Goal: Task Accomplishment & Management: Manage account settings

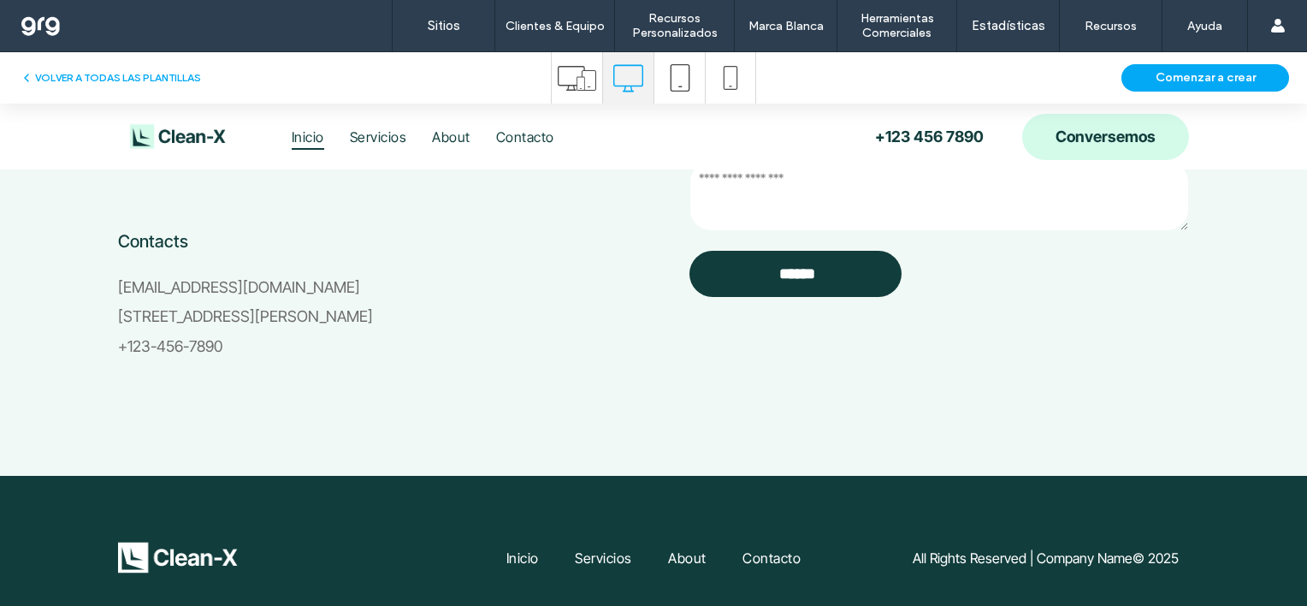
scroll to position [4082, 0]
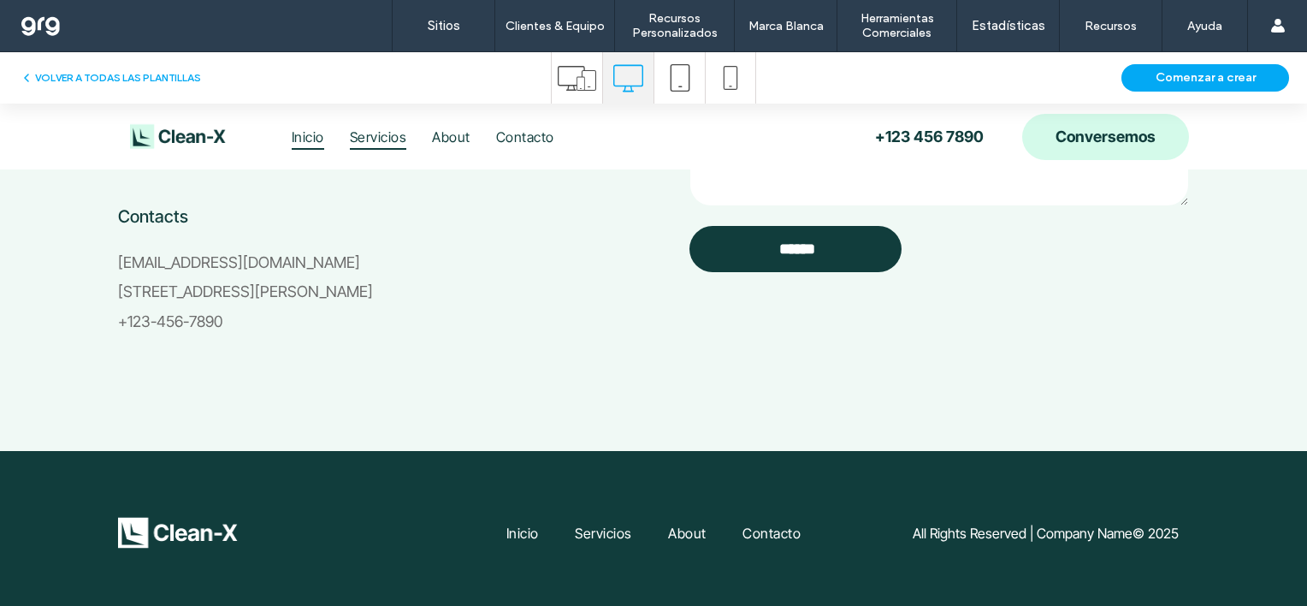
click at [373, 138] on span "Servicios" at bounding box center [378, 136] width 56 height 26
click at [117, 77] on button "VOLVER A TODAS LAS PLANTILLAS" at bounding box center [110, 78] width 181 height 21
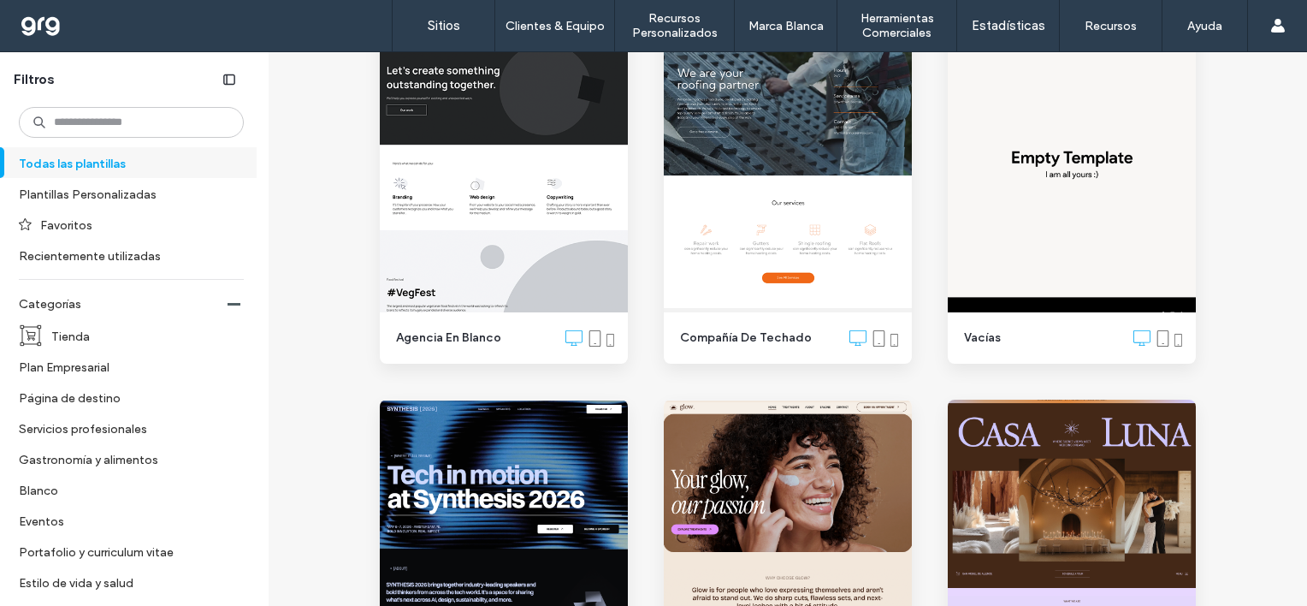
scroll to position [0, 0]
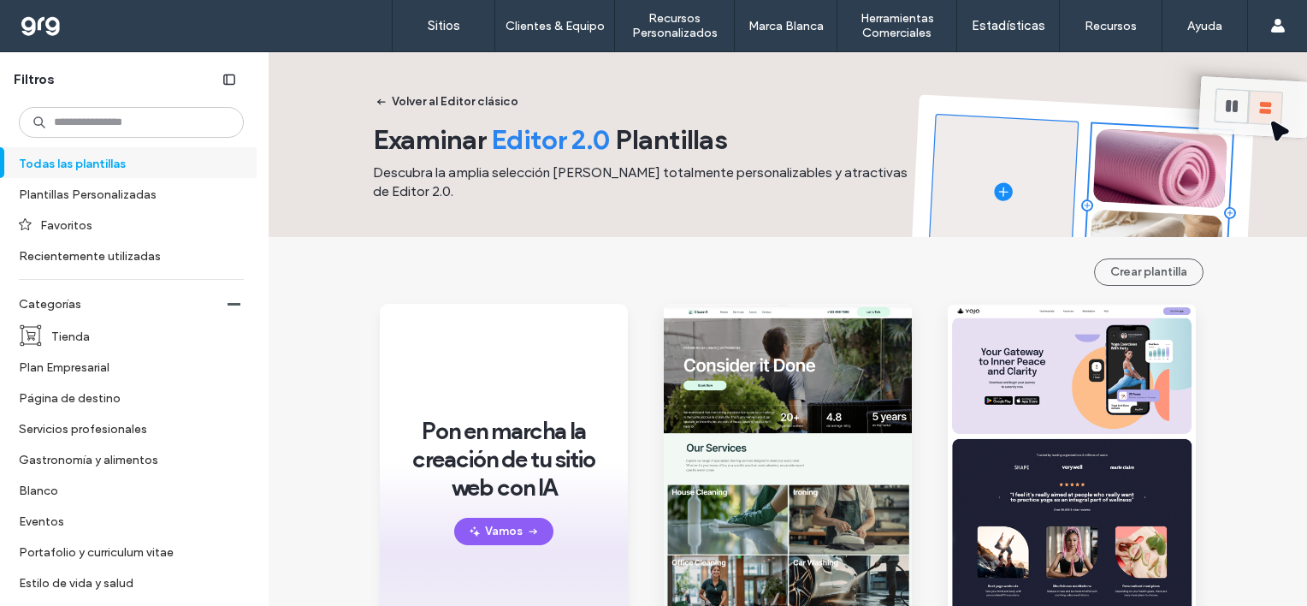
click at [111, 161] on label "Todas las plantillas" at bounding box center [124, 163] width 210 height 30
click at [445, 95] on button "Volver al Editor clásico" at bounding box center [447, 101] width 173 height 27
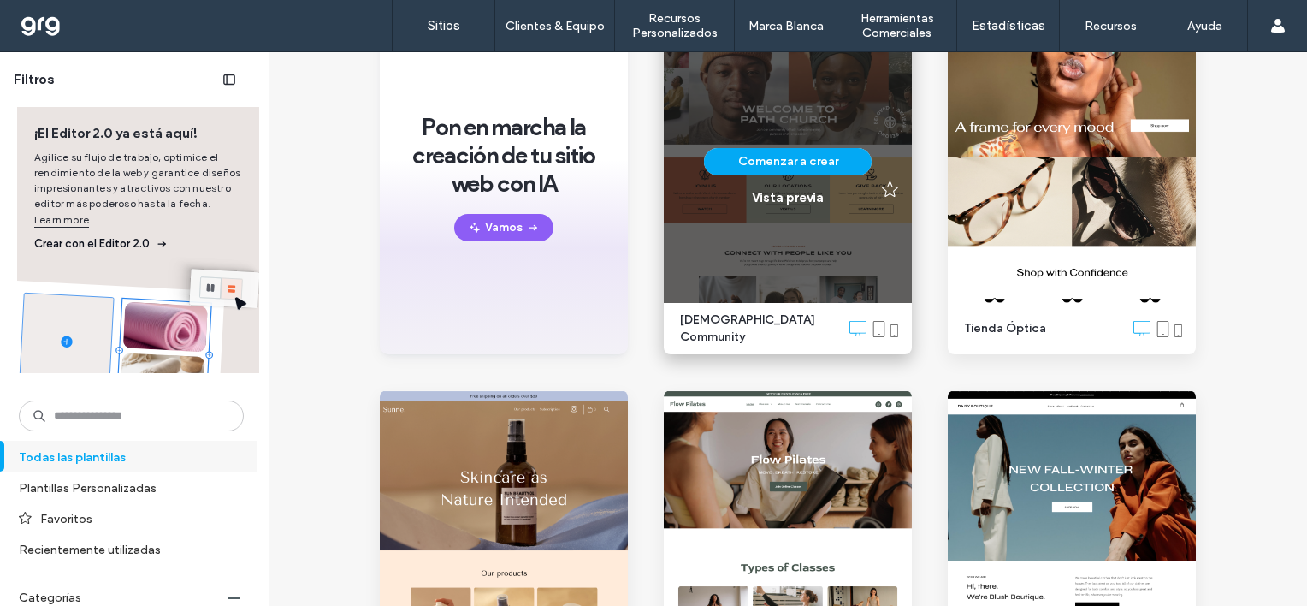
scroll to position [428, 0]
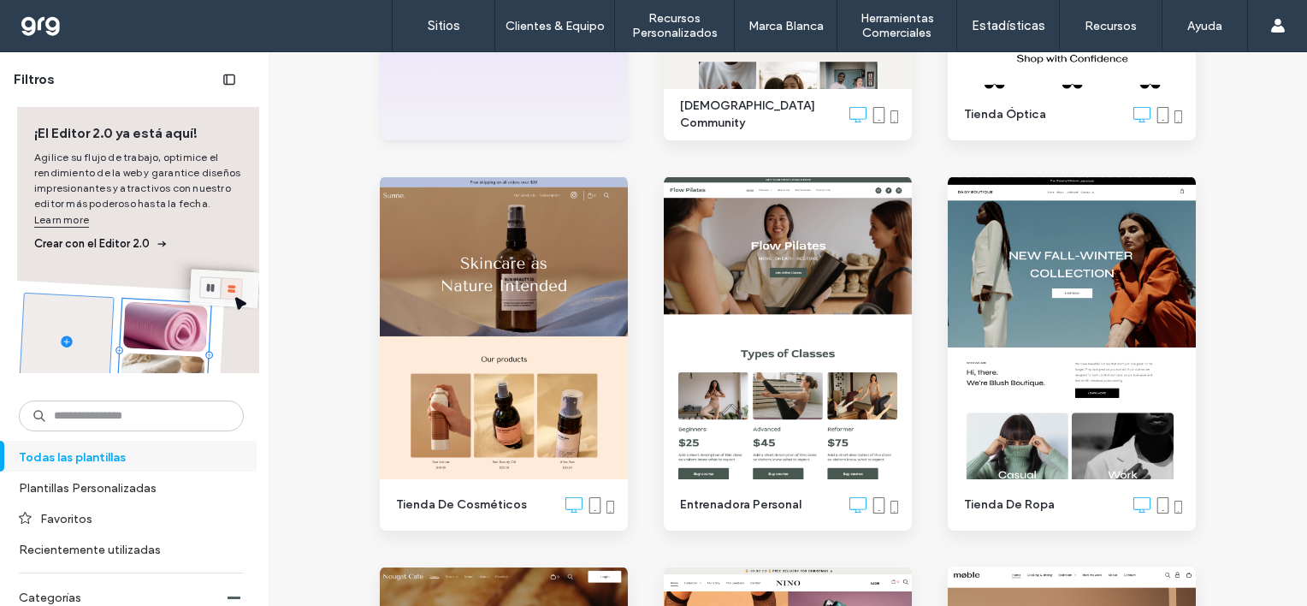
click at [79, 241] on span "Crear con el Editor 2.0" at bounding box center [138, 243] width 208 height 17
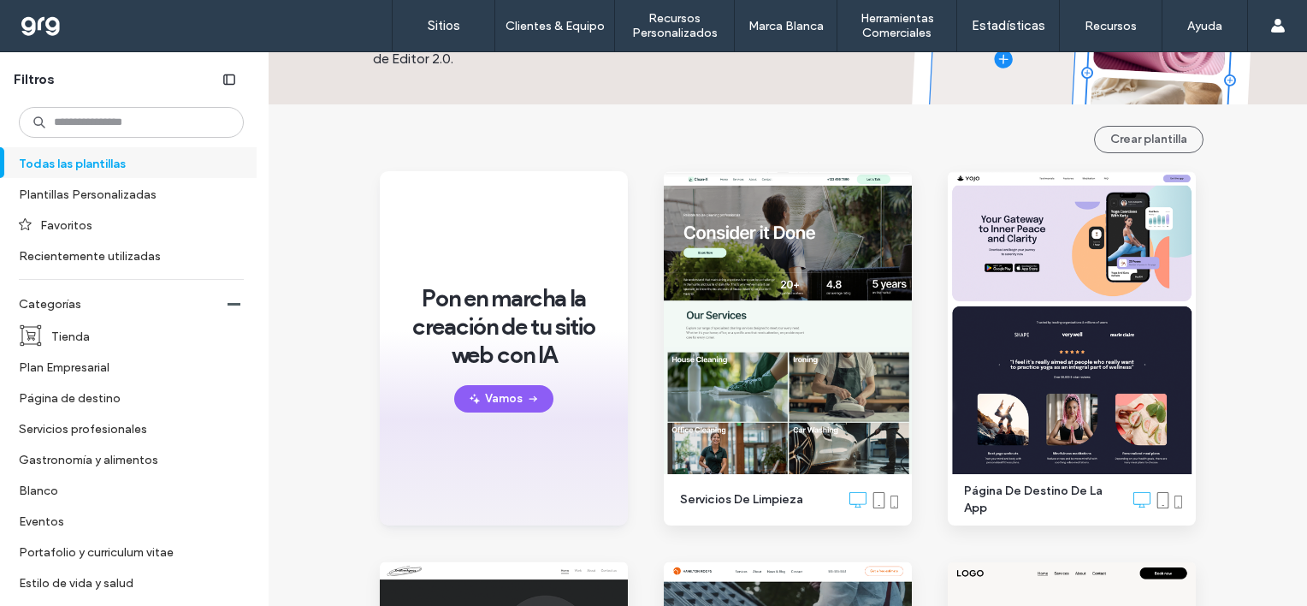
scroll to position [171, 0]
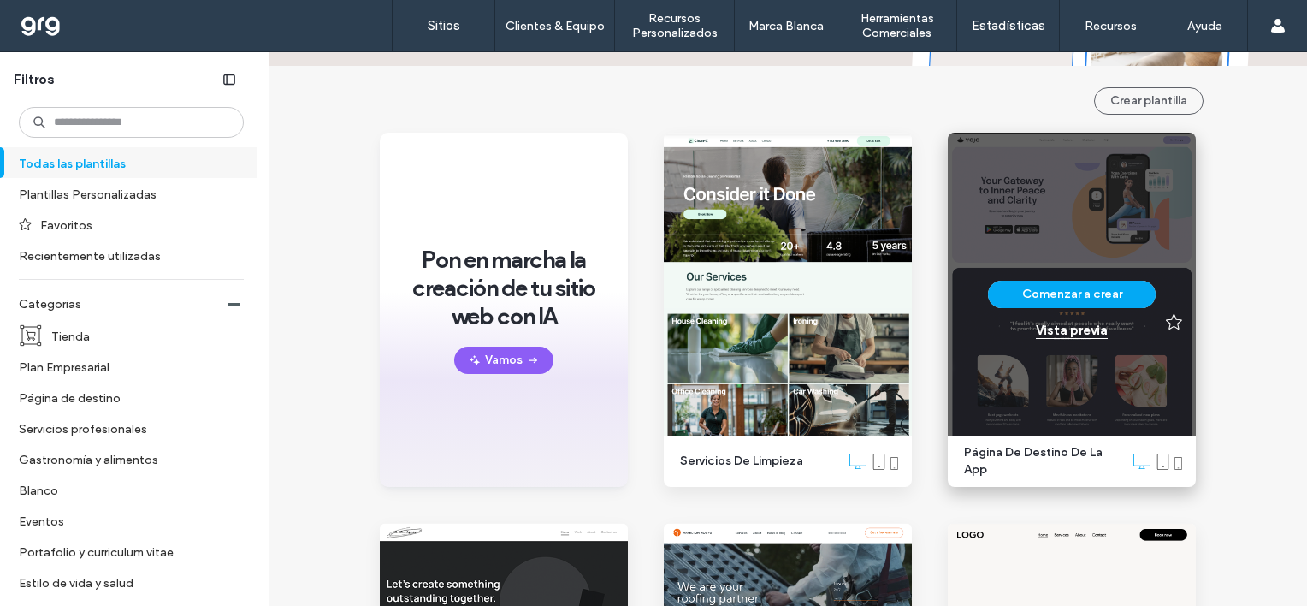
click at [1066, 329] on div "Vista previa" at bounding box center [1072, 330] width 72 height 15
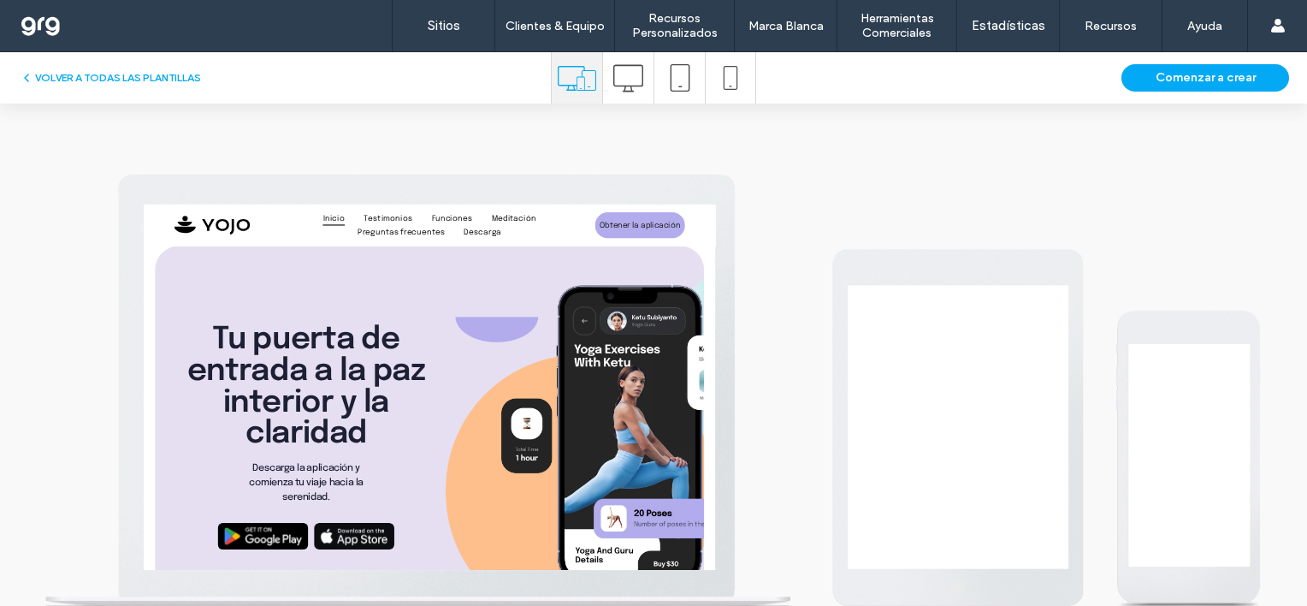
scroll to position [0, 0]
click at [626, 68] on icon at bounding box center [628, 78] width 30 height 30
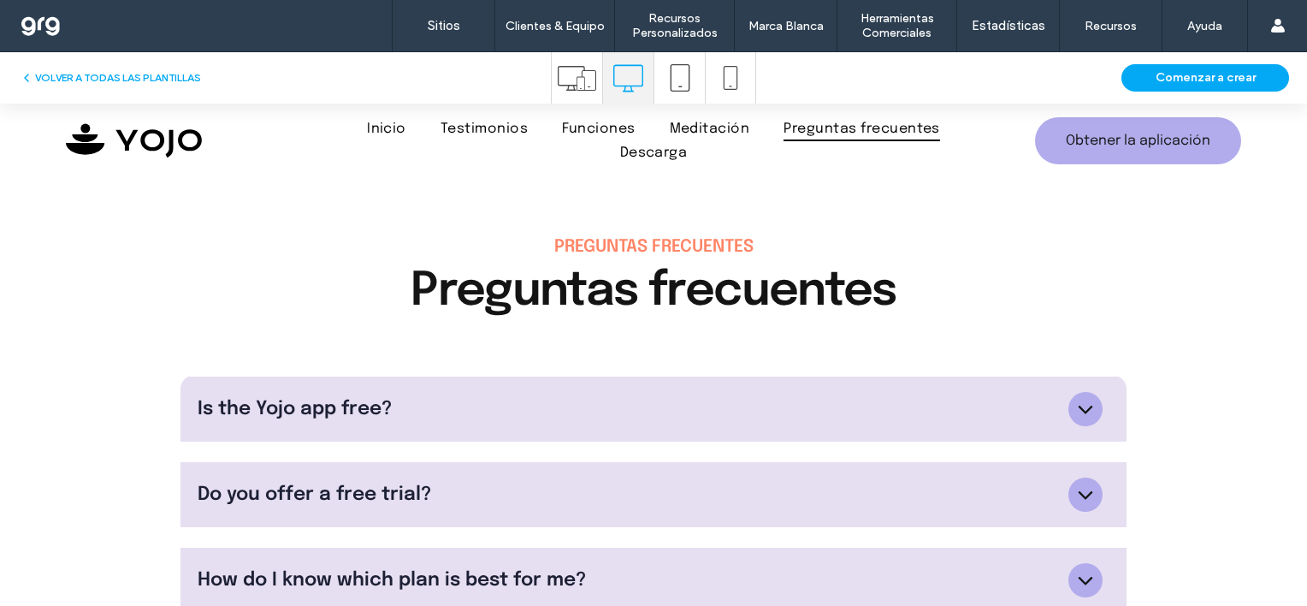
scroll to position [4791, 0]
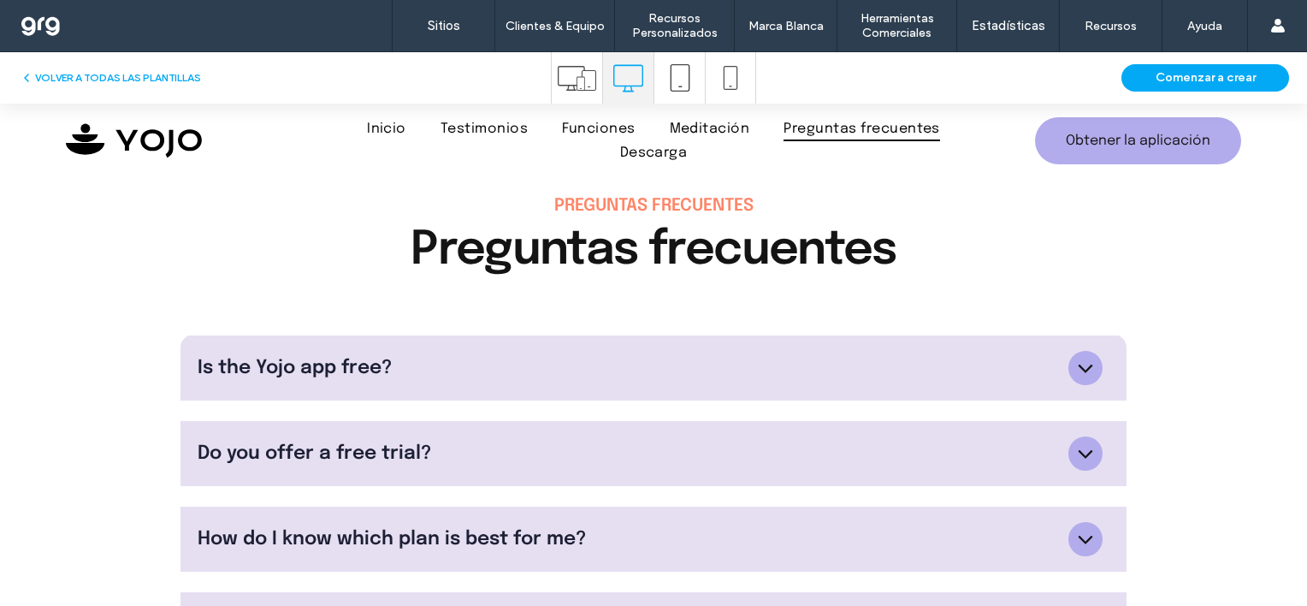
click at [1061, 358] on div "Is the Yojo app free?" at bounding box center [634, 367] width 872 height 19
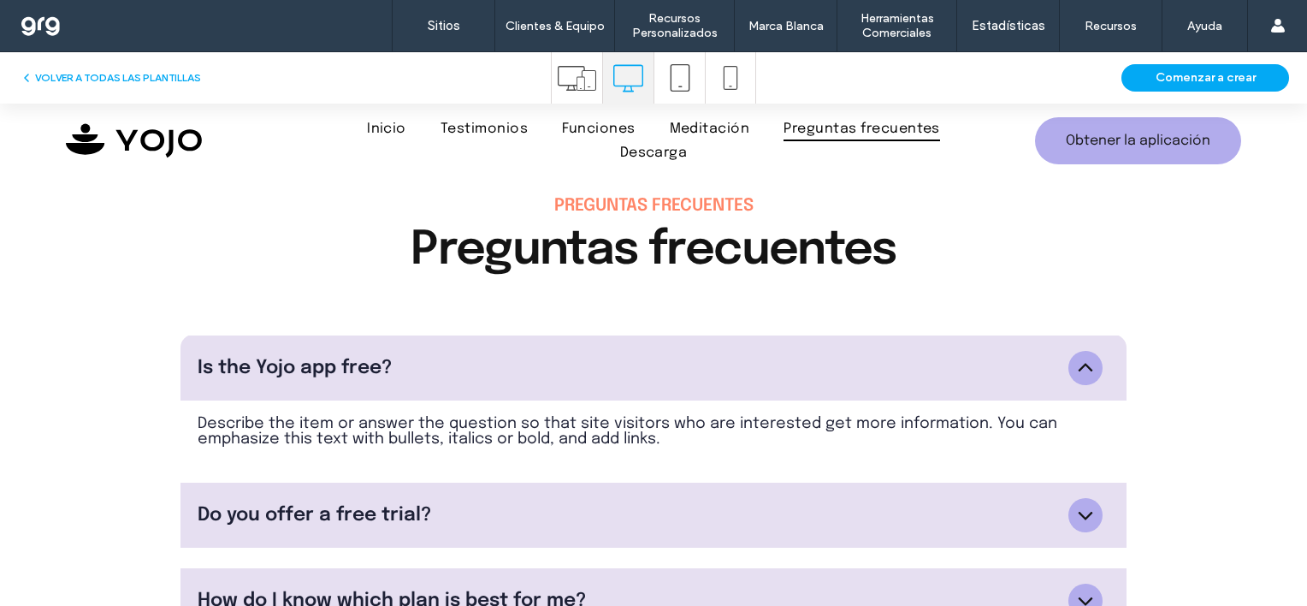
click at [1073, 355] on icon at bounding box center [1086, 368] width 26 height 26
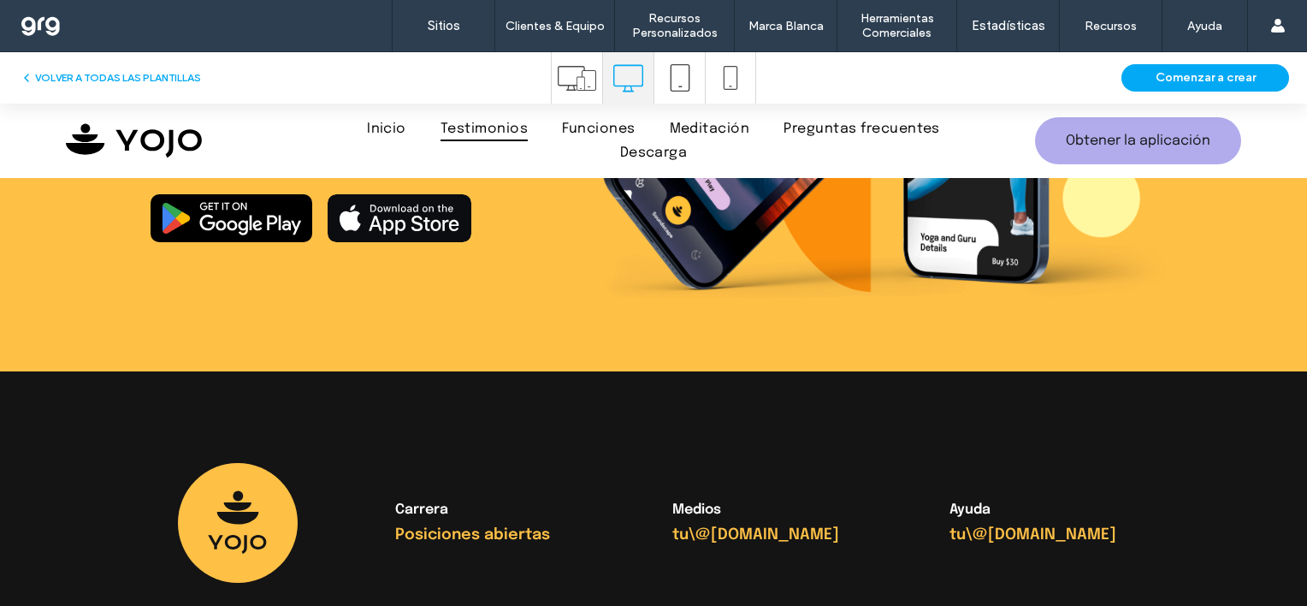
click at [486, 133] on span "Testimonios" at bounding box center [484, 128] width 87 height 23
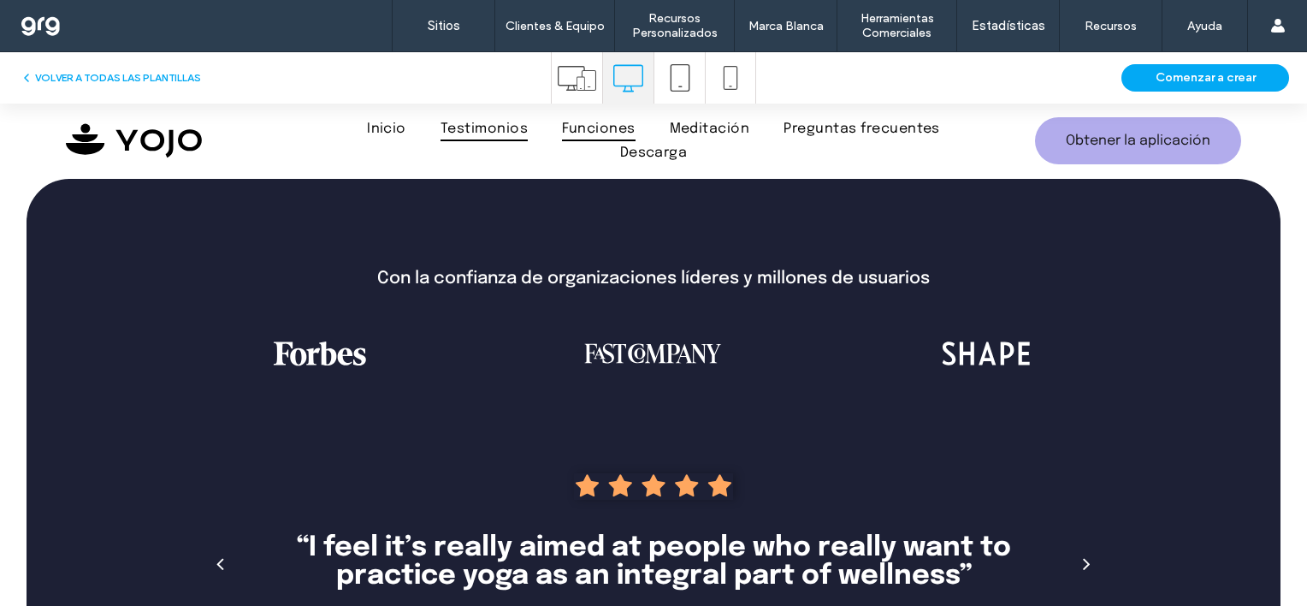
click at [545, 126] on link "Funciones" at bounding box center [598, 128] width 107 height 23
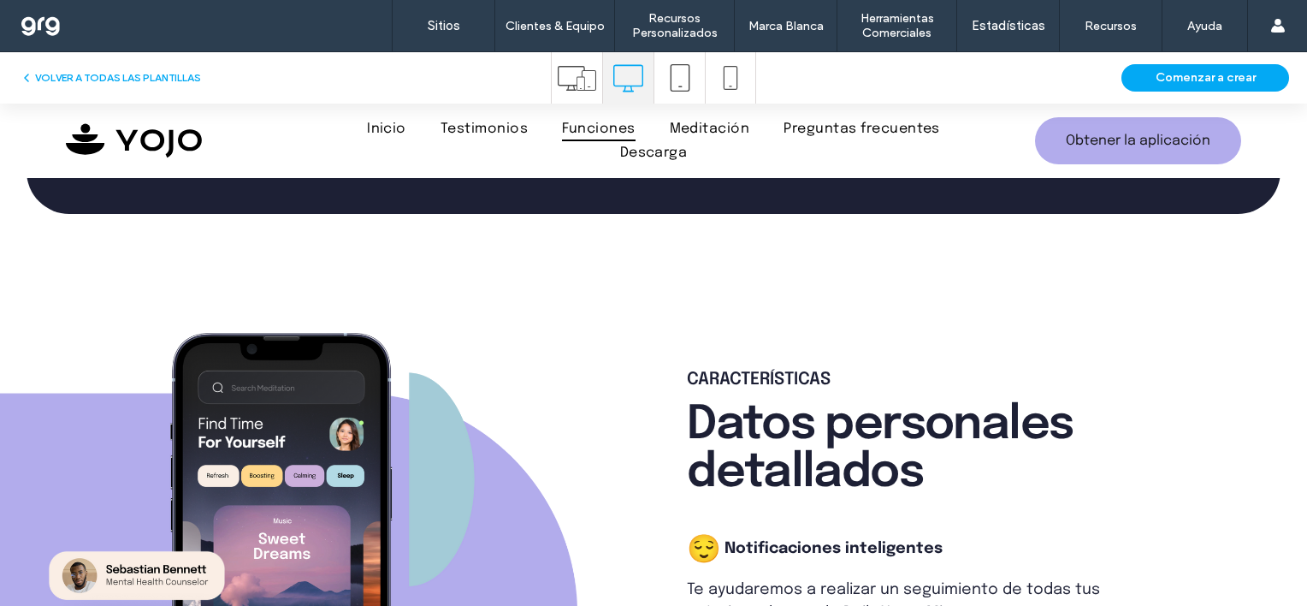
scroll to position [1886, 0]
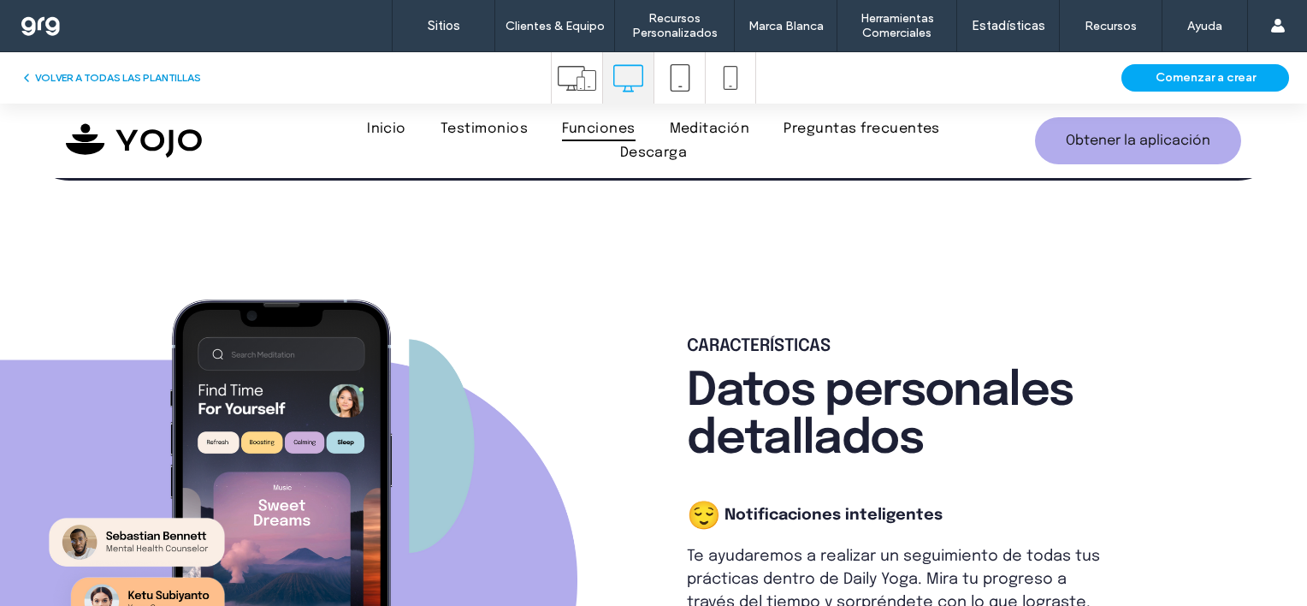
click at [90, 84] on button "VOLVER A TODAS LAS PLANTILLAS" at bounding box center [110, 78] width 181 height 21
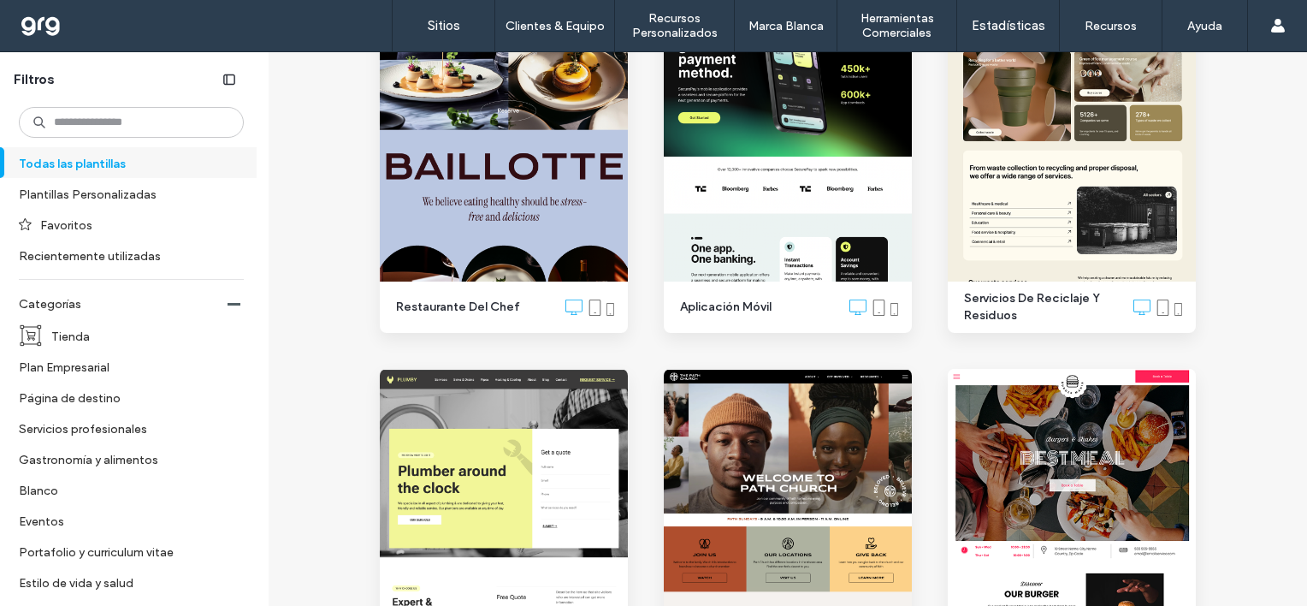
scroll to position [1711, 0]
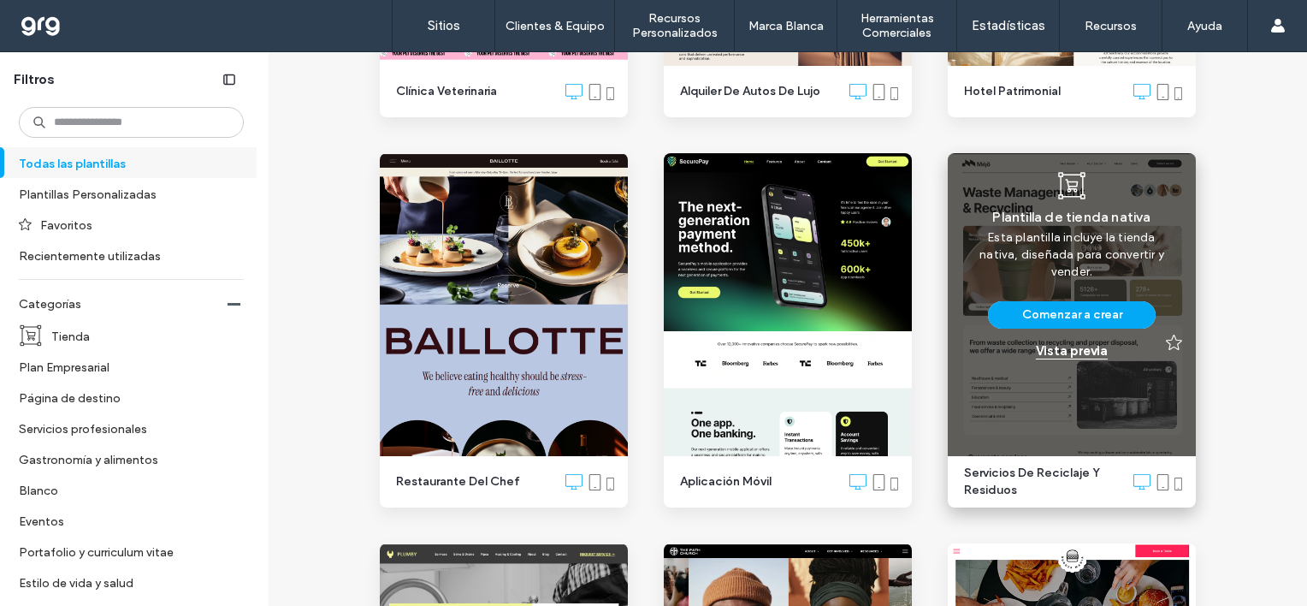
click at [1069, 351] on div "Vista previa" at bounding box center [1072, 350] width 72 height 15
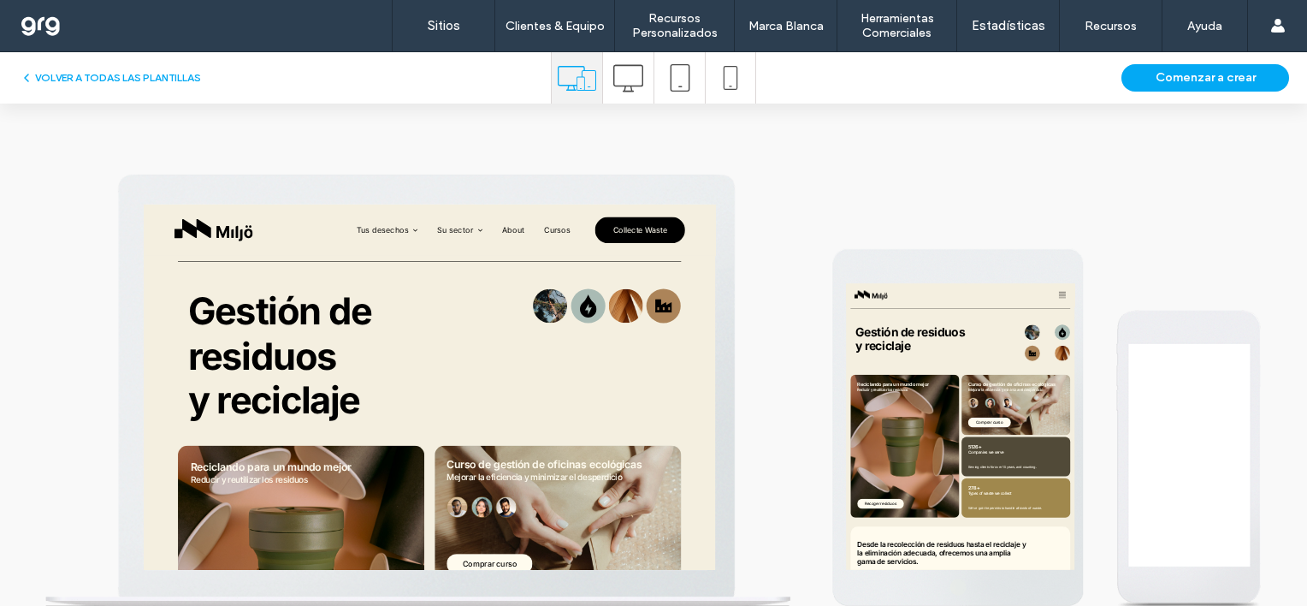
scroll to position [0, 0]
click at [613, 74] on icon at bounding box center [628, 78] width 30 height 30
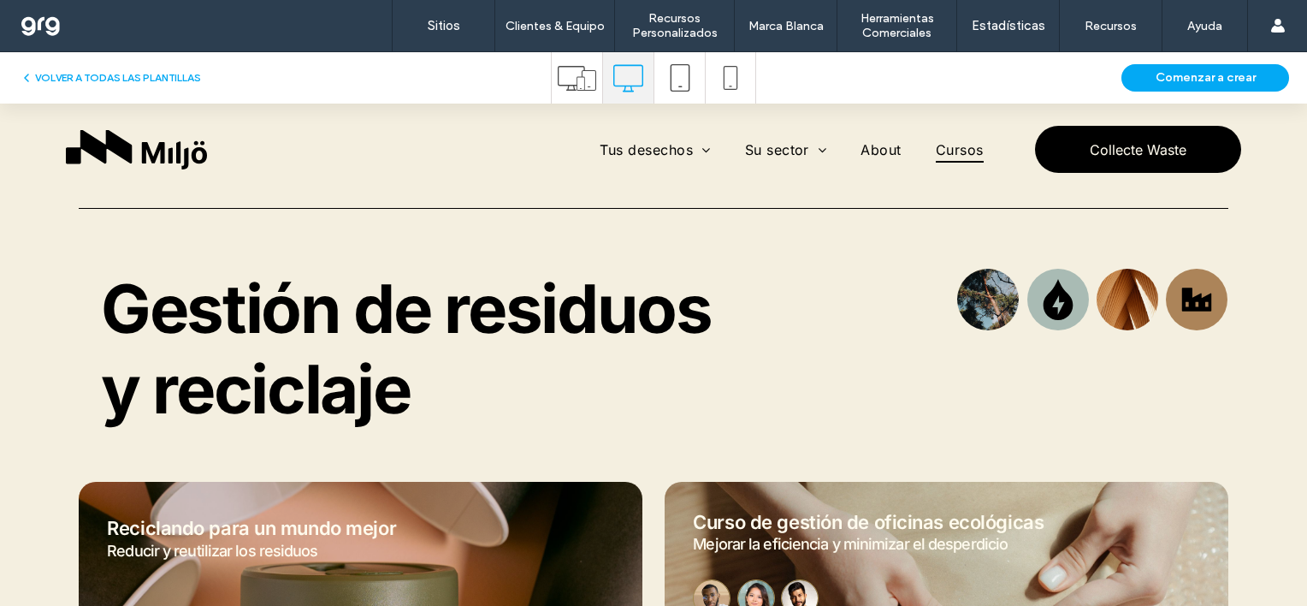
click at [936, 144] on span "Cursos" at bounding box center [960, 149] width 48 height 26
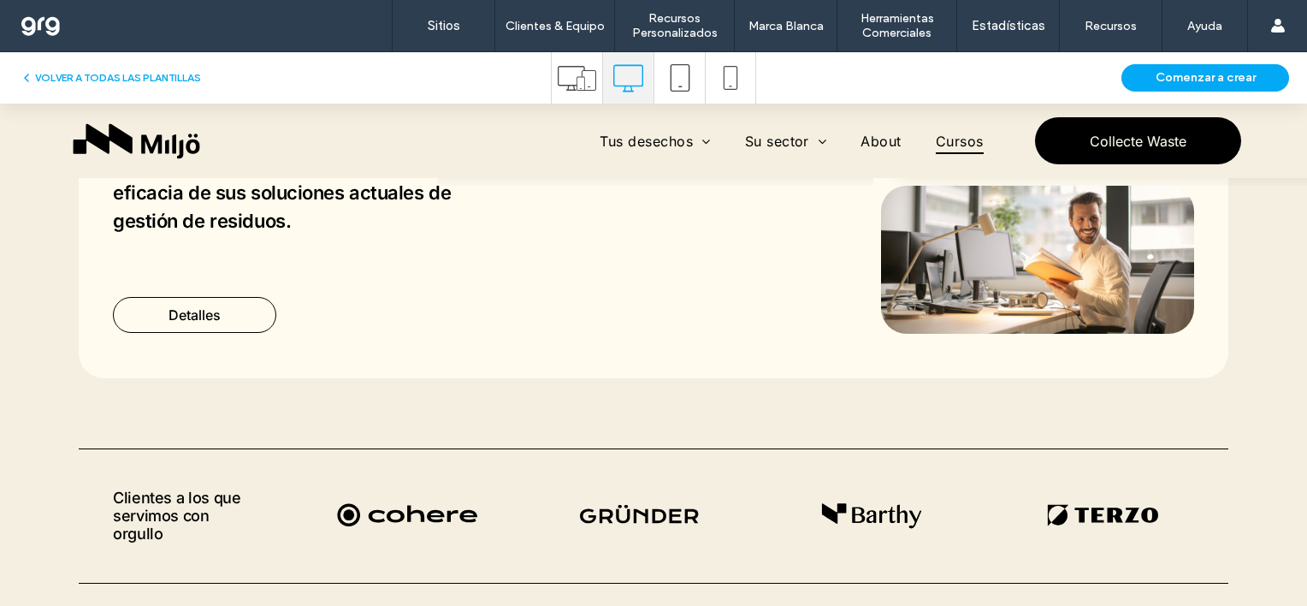
scroll to position [1437, 0]
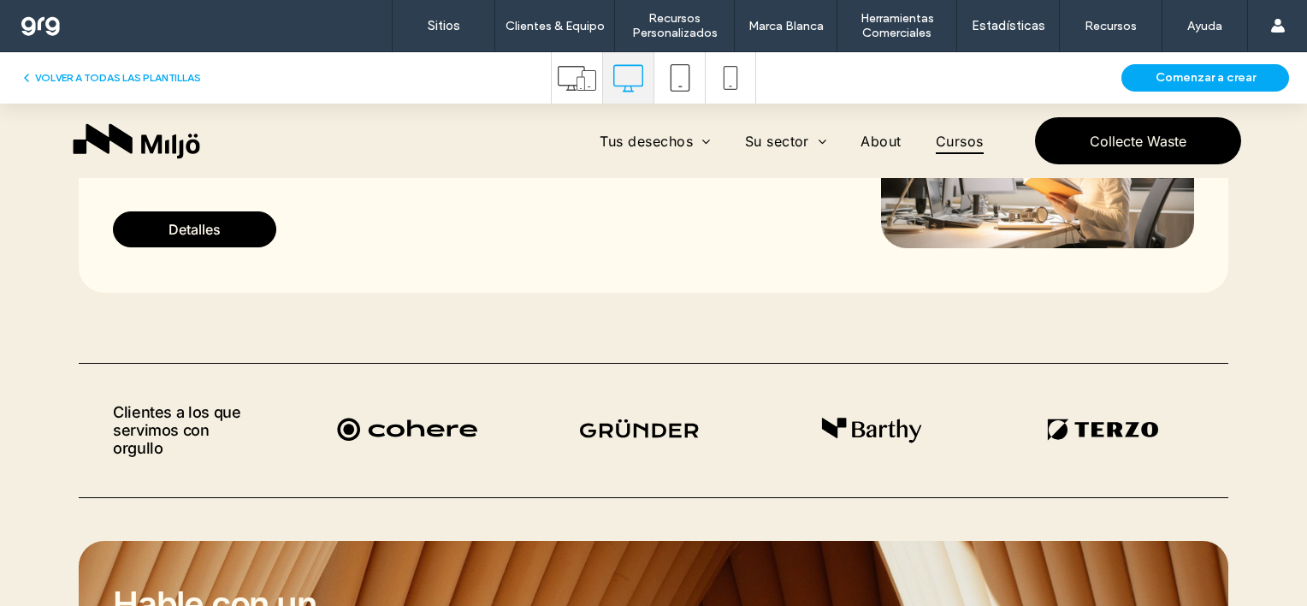
click at [158, 226] on link "Detalles" at bounding box center [194, 229] width 163 height 36
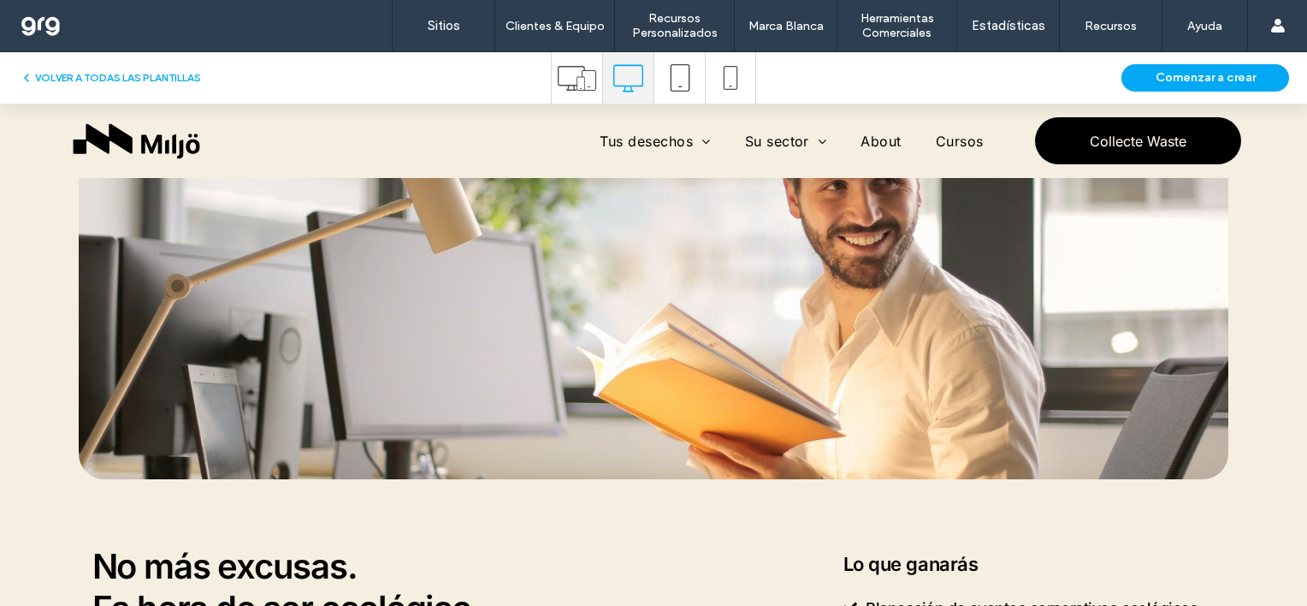
scroll to position [0, 0]
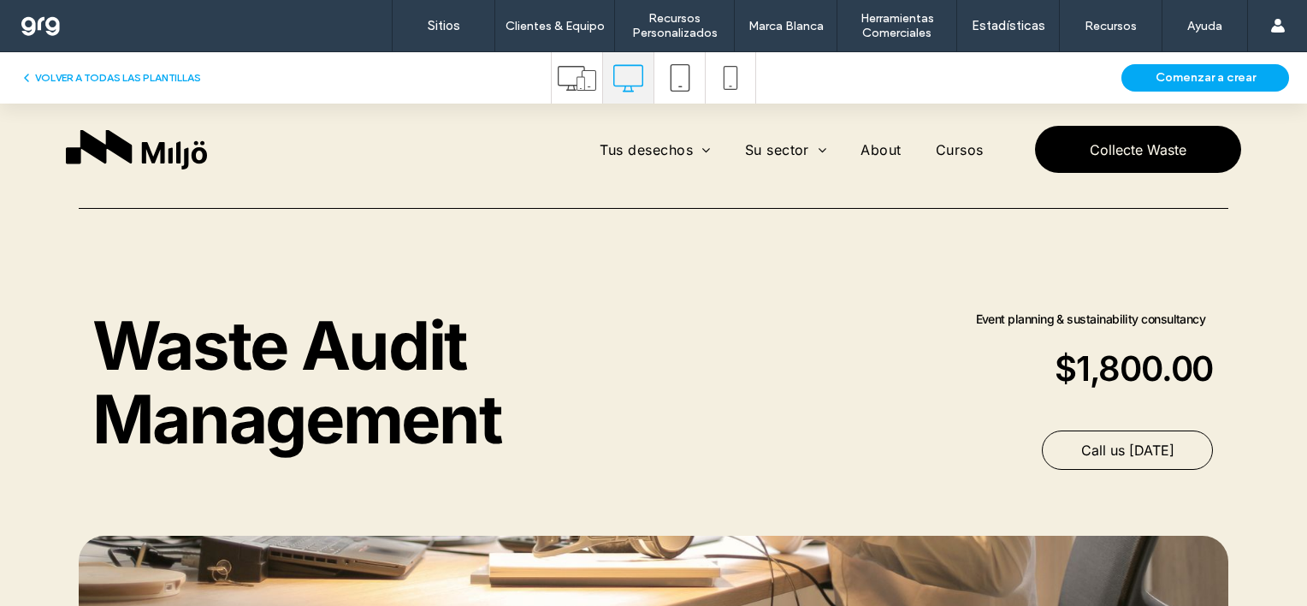
drag, startPoint x: 585, startPoint y: 77, endPoint x: 295, endPoint y: 89, distance: 290.3
click at [585, 78] on icon at bounding box center [577, 78] width 39 height 39
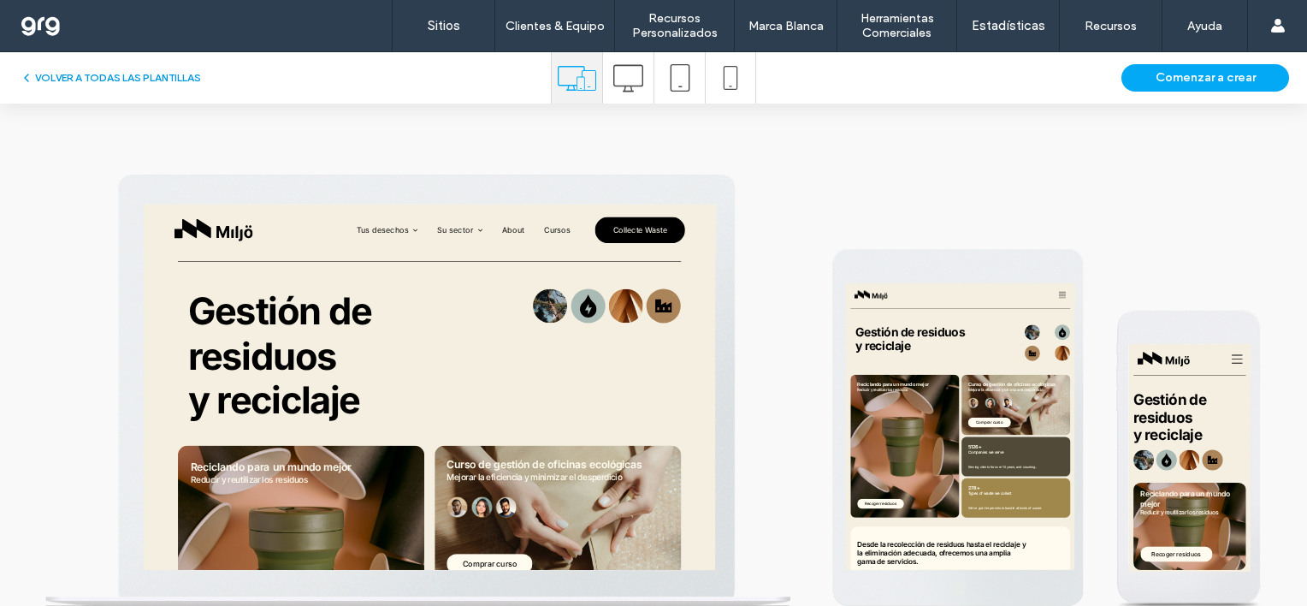
click at [134, 68] on button "VOLVER A TODAS LAS PLANTILLAS" at bounding box center [110, 78] width 181 height 21
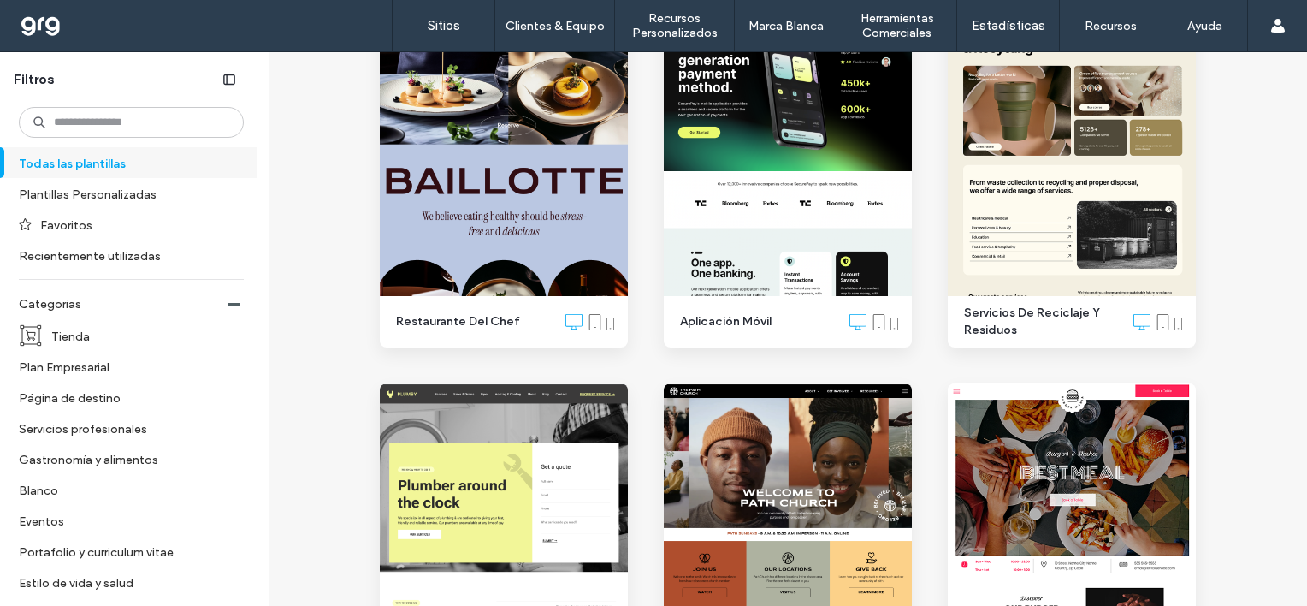
scroll to position [1882, 0]
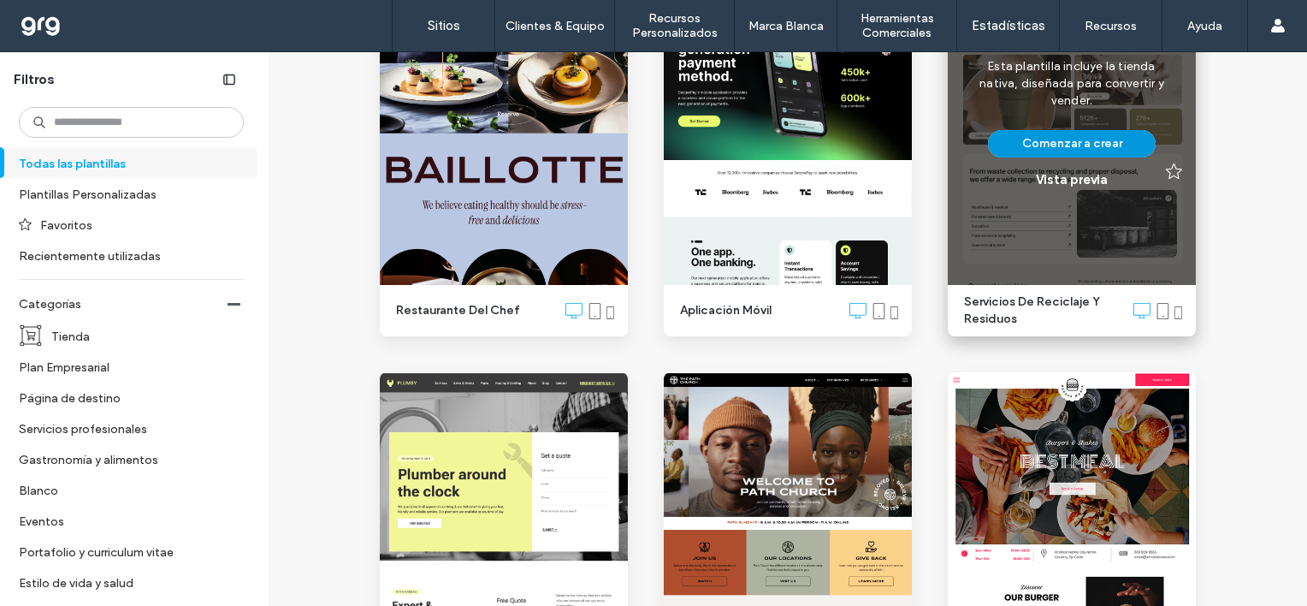
click at [1046, 137] on button "Comenzar a crear" at bounding box center [1072, 143] width 168 height 27
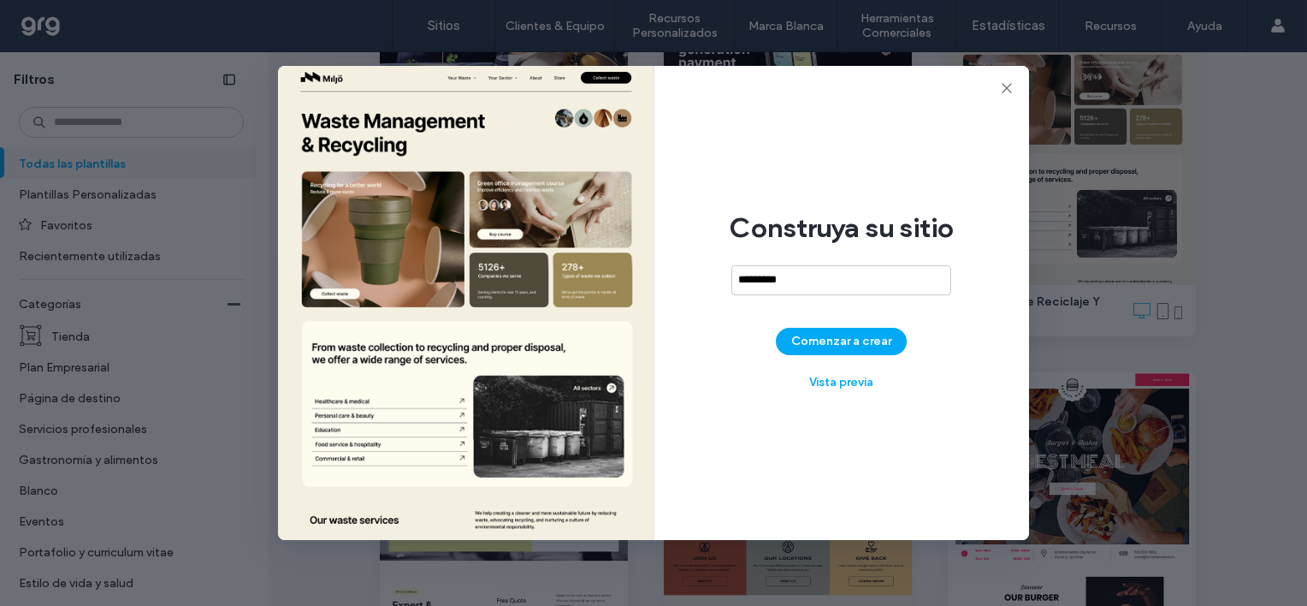
type input "*********"
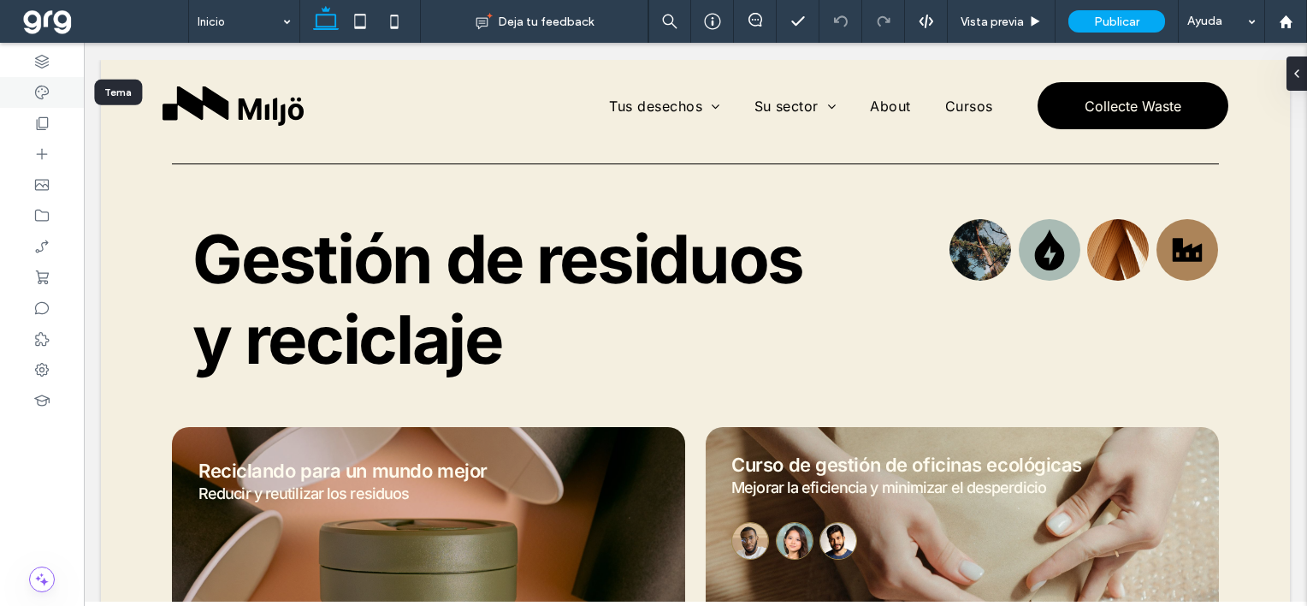
click at [52, 92] on div at bounding box center [42, 92] width 84 height 31
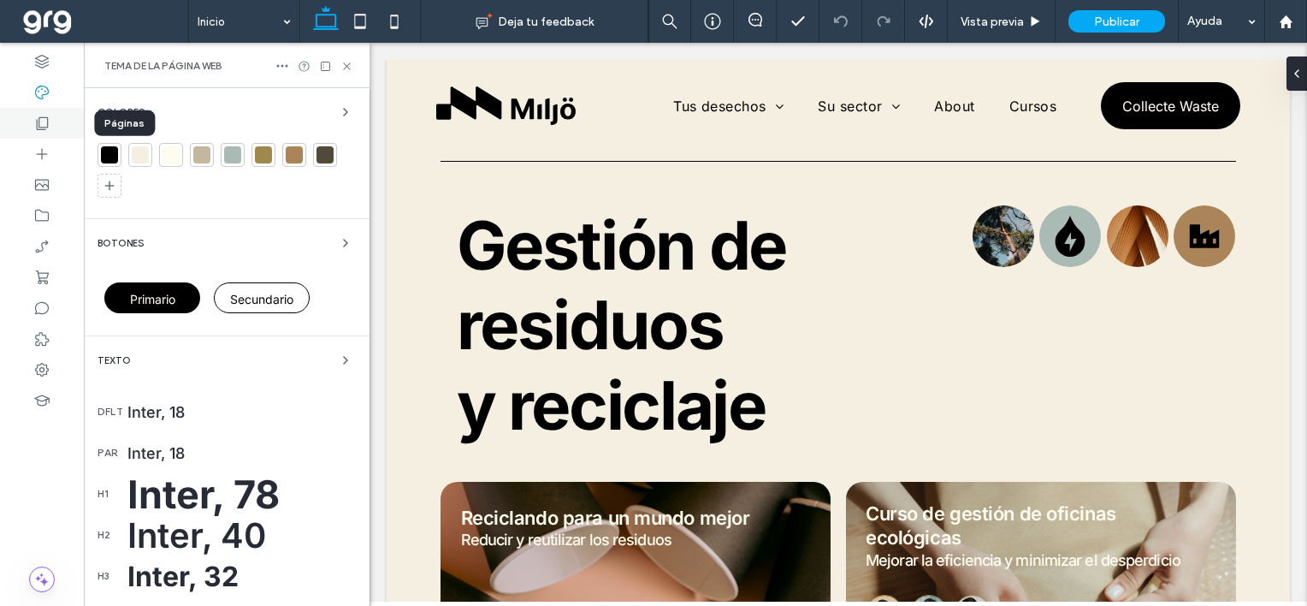
click at [44, 124] on icon at bounding box center [41, 123] width 17 height 17
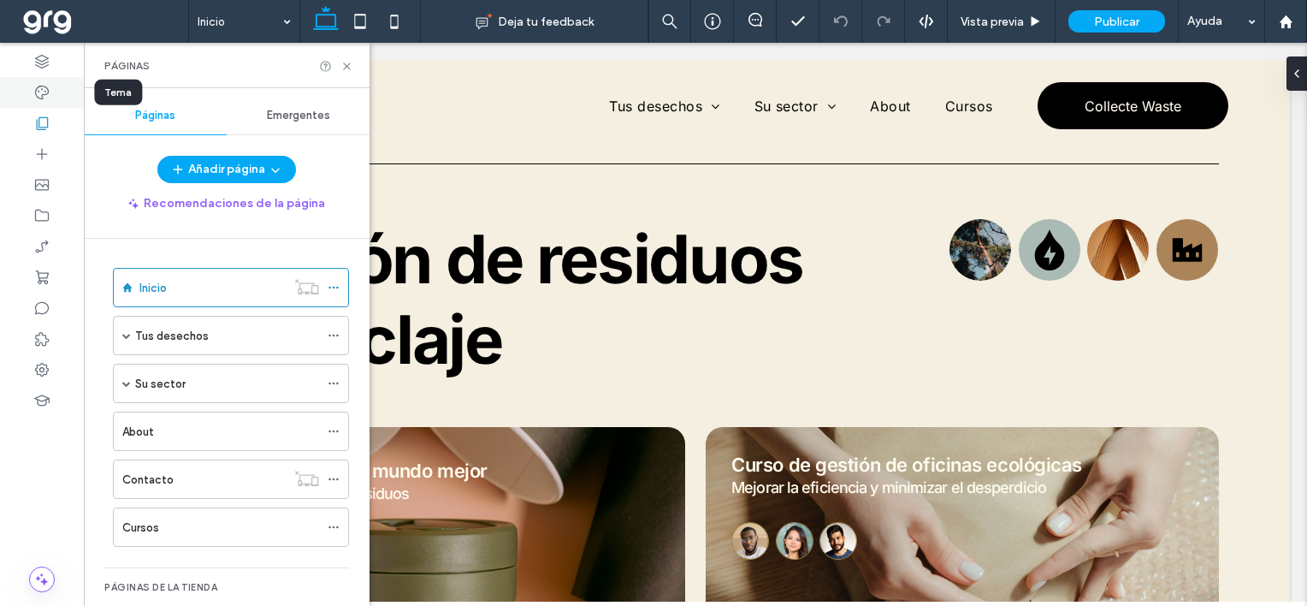
click at [40, 89] on icon at bounding box center [41, 92] width 17 height 17
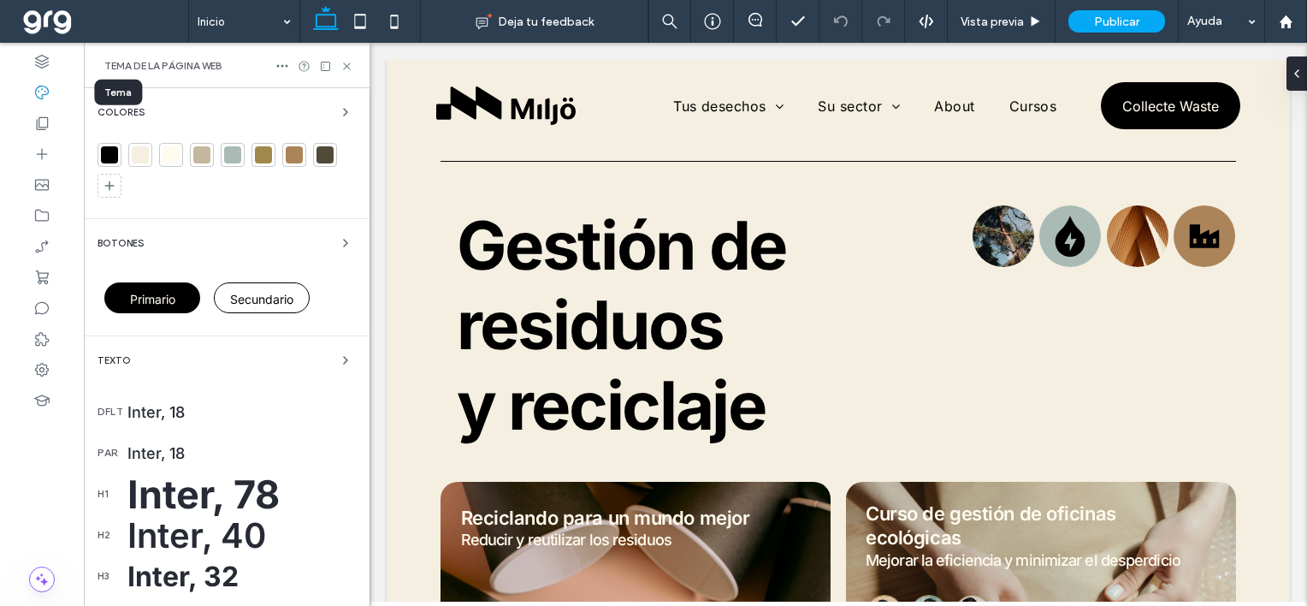
click at [272, 353] on div "Texto" at bounding box center [227, 360] width 258 height 21
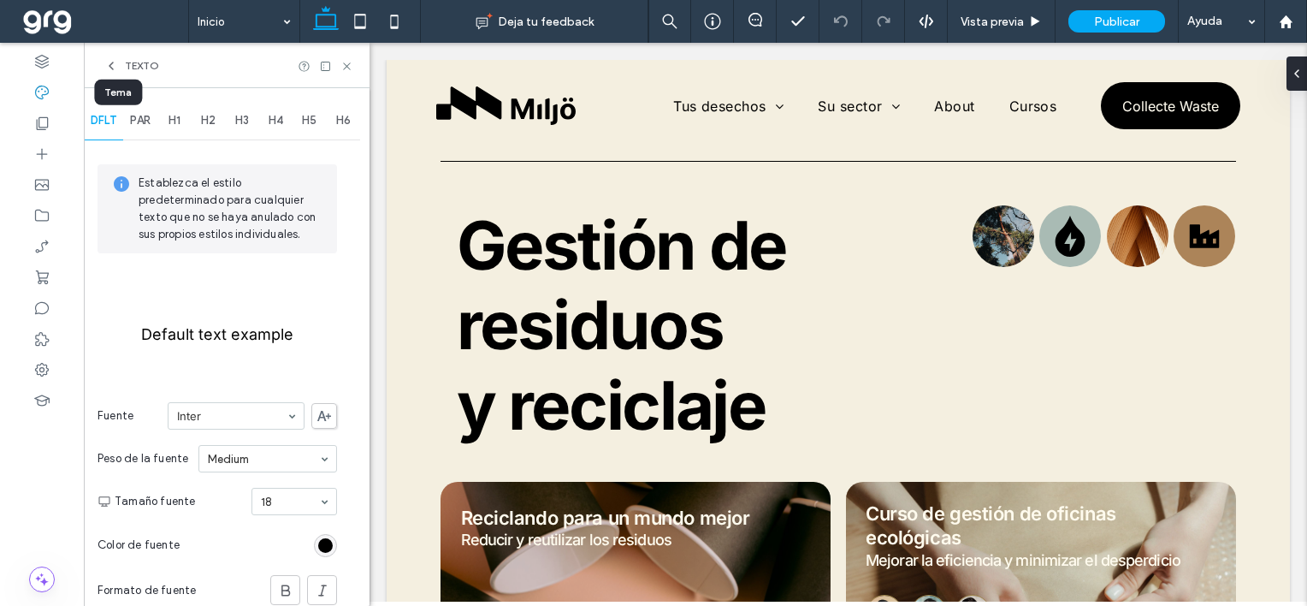
click at [141, 126] on span "PAR" at bounding box center [140, 121] width 21 height 14
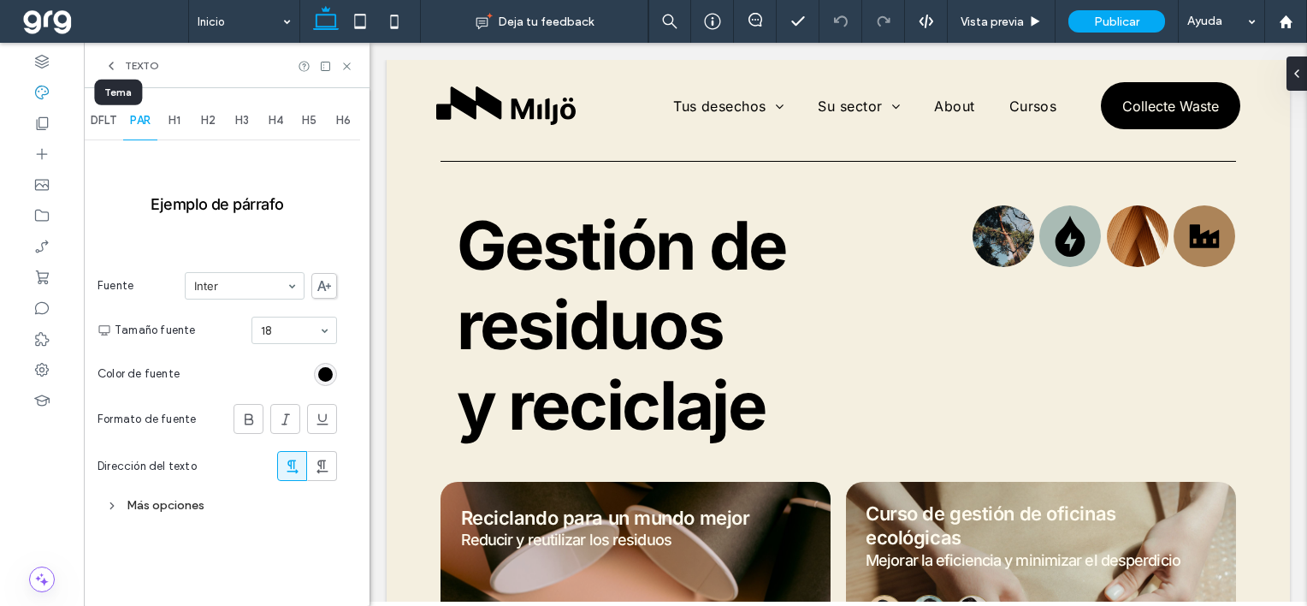
click at [174, 121] on span "H1" at bounding box center [175, 121] width 12 height 14
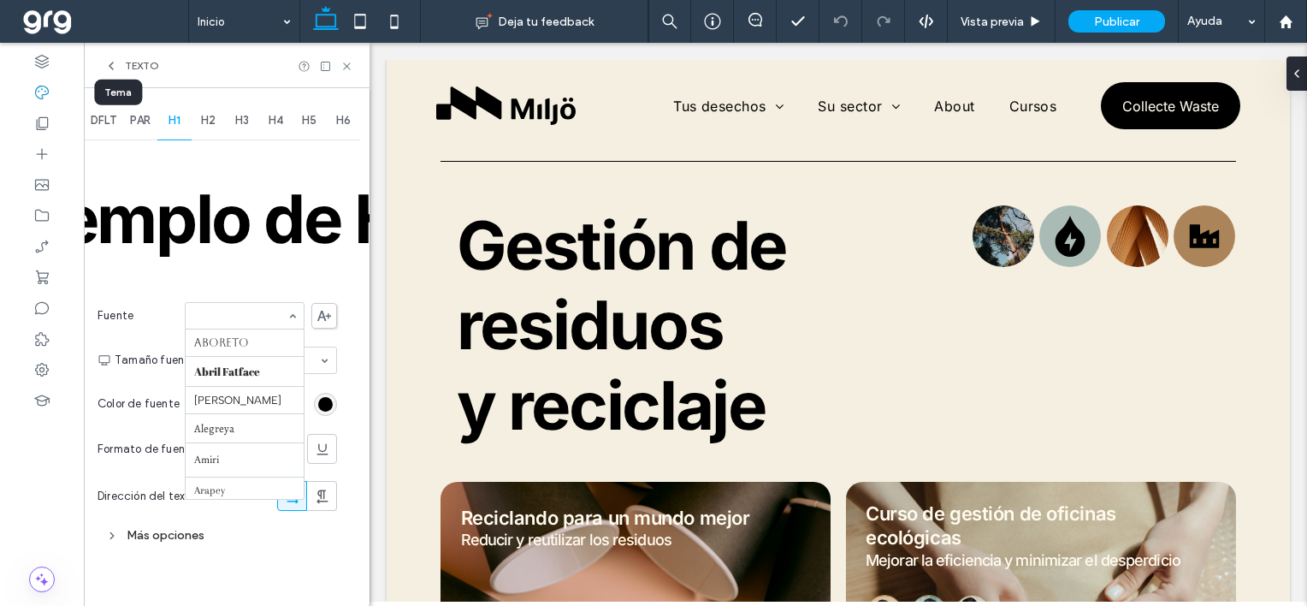
scroll to position [710, 0]
click at [305, 260] on div "Ejemplo de H1 Fuente Inter Tamaño fuente 78 Color de fuente Formato de fuente D…" at bounding box center [218, 347] width 240 height 407
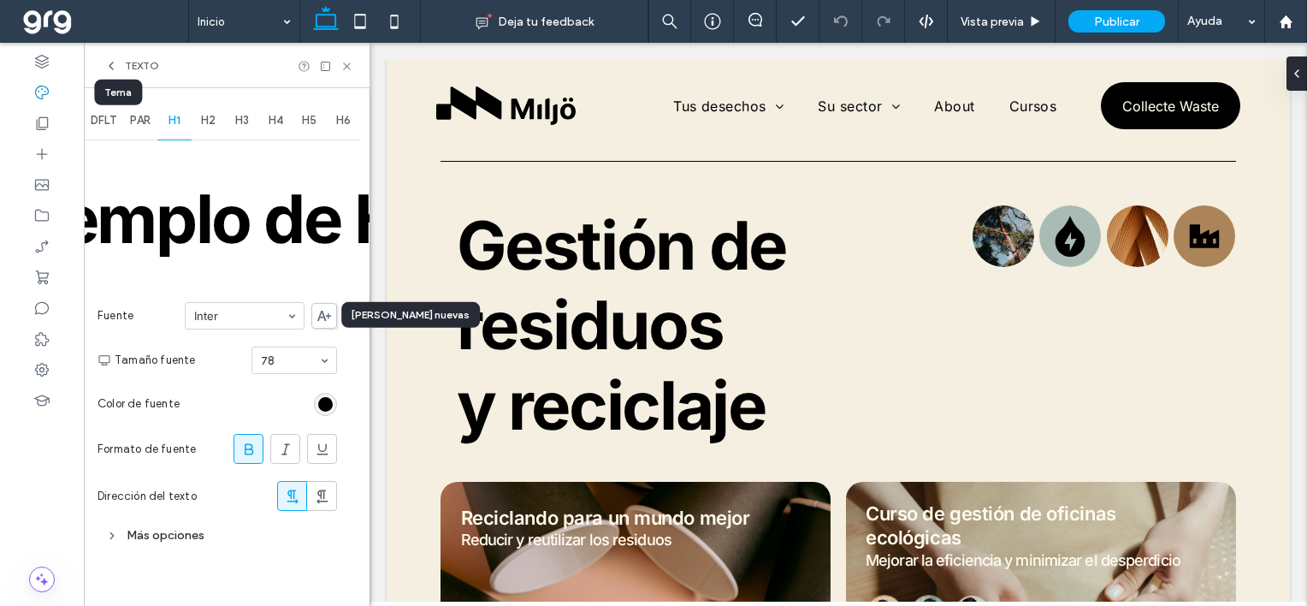
click at [325, 317] on icon at bounding box center [324, 316] width 14 height 10
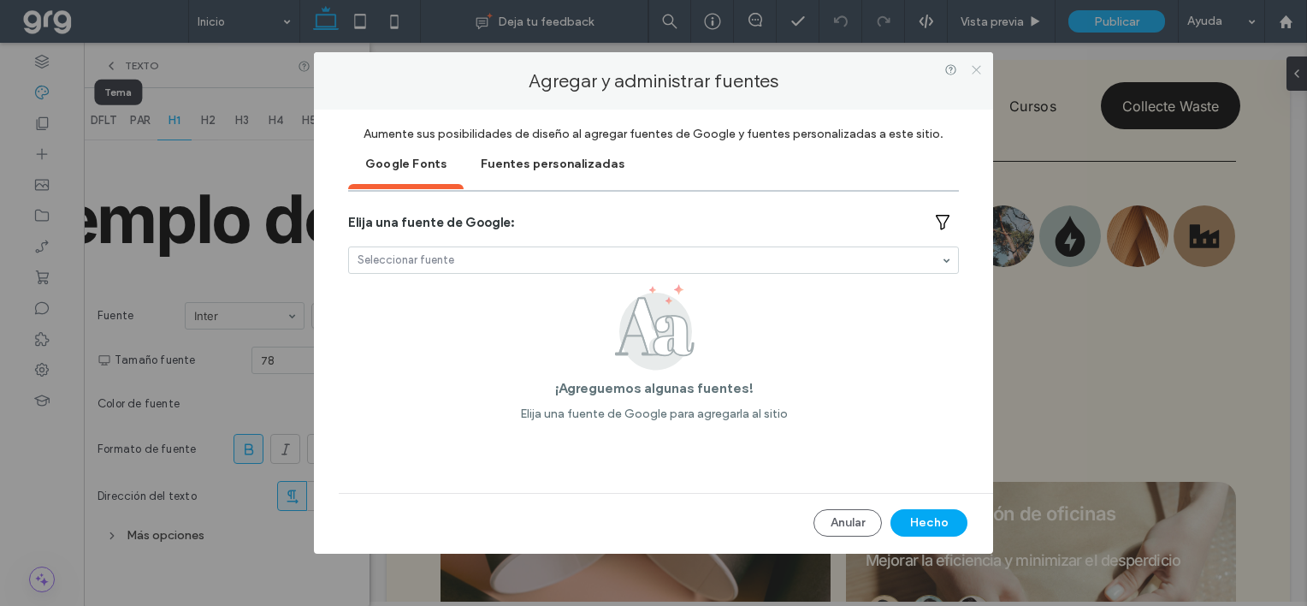
click at [979, 68] on icon at bounding box center [976, 69] width 13 height 13
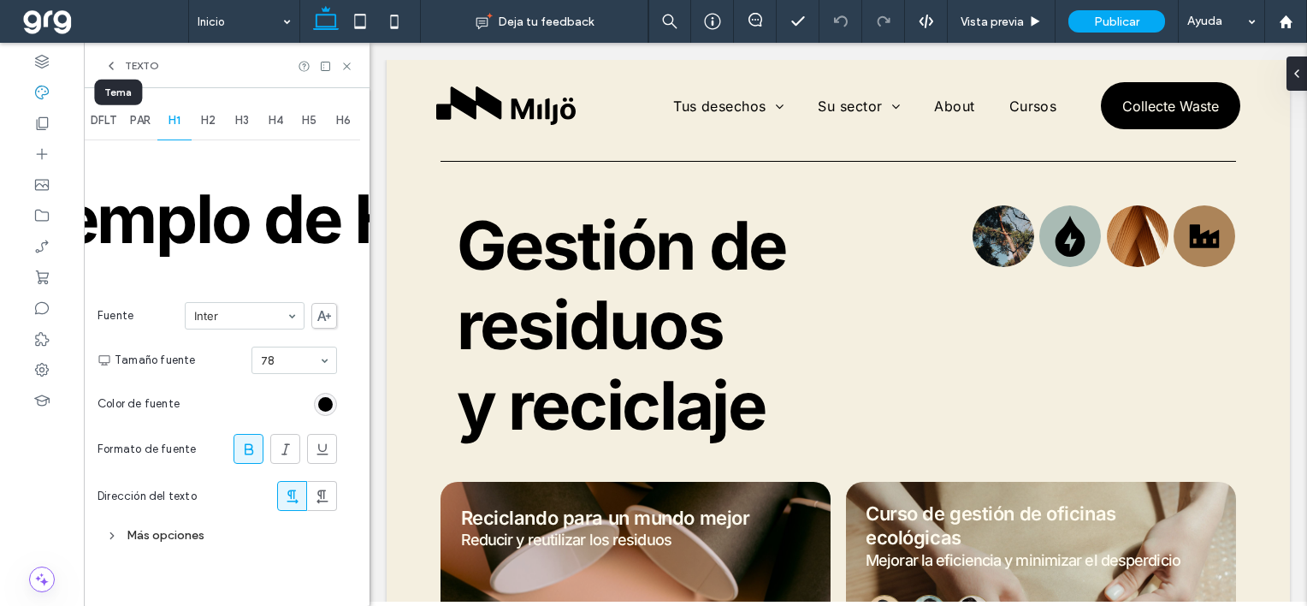
click at [318, 317] on use at bounding box center [324, 316] width 14 height 10
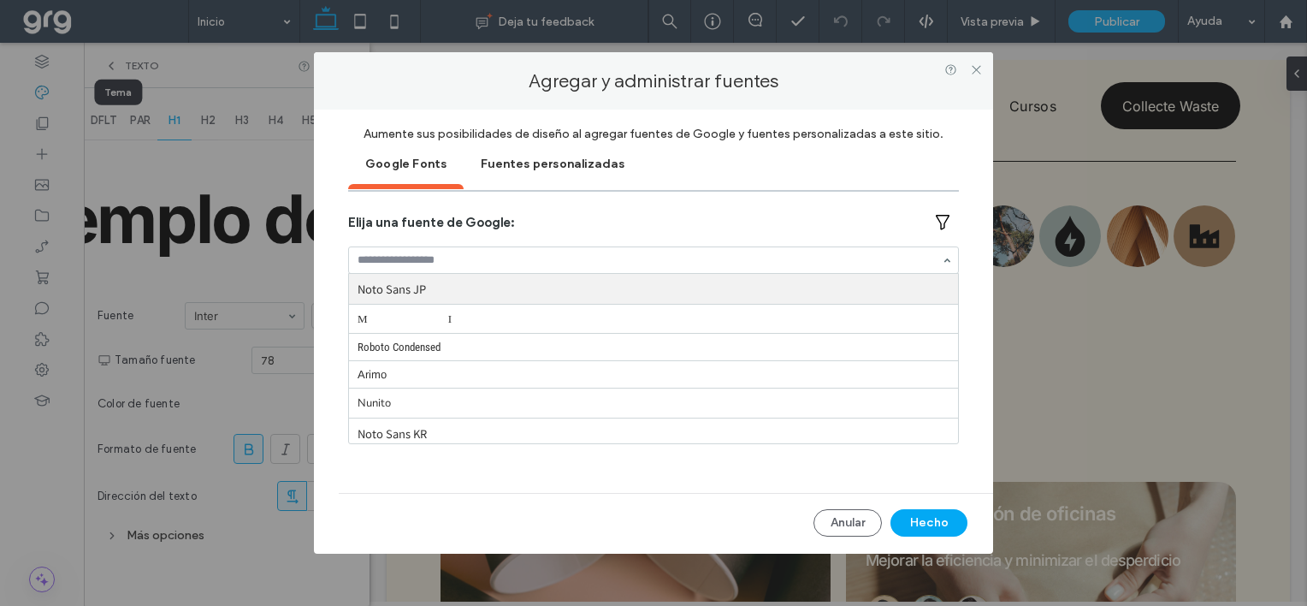
paste input "**********"
type input "**********"
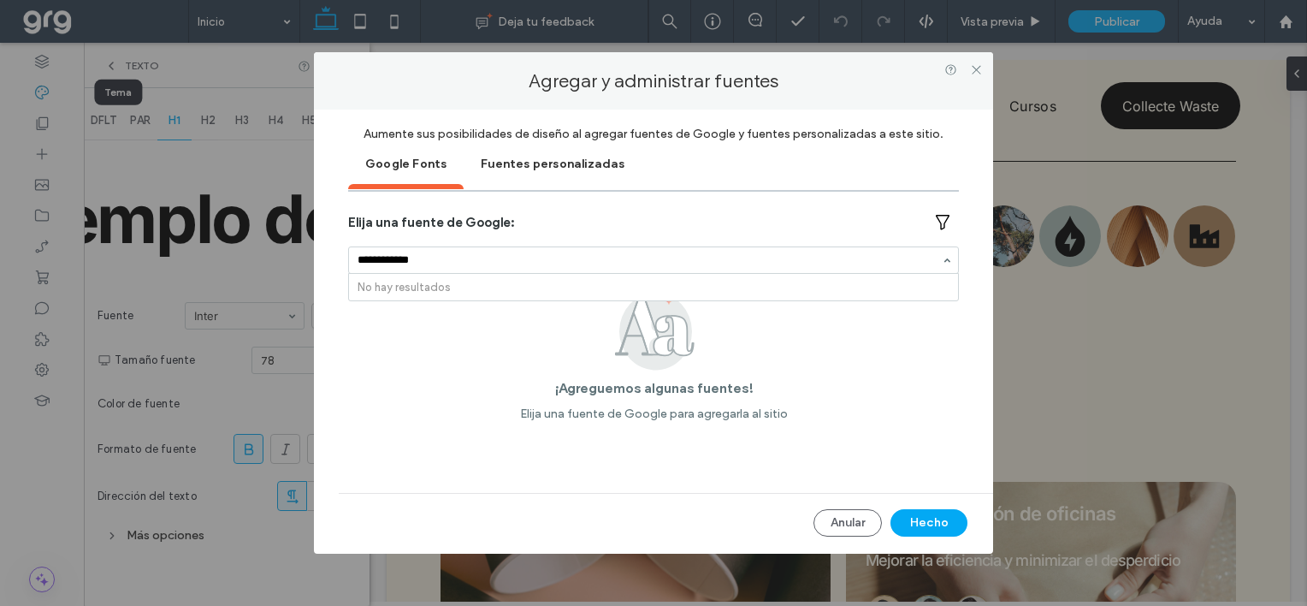
drag, startPoint x: 388, startPoint y: 264, endPoint x: 297, endPoint y: 254, distance: 92.0
click at [297, 253] on div "**********" at bounding box center [653, 303] width 1307 height 606
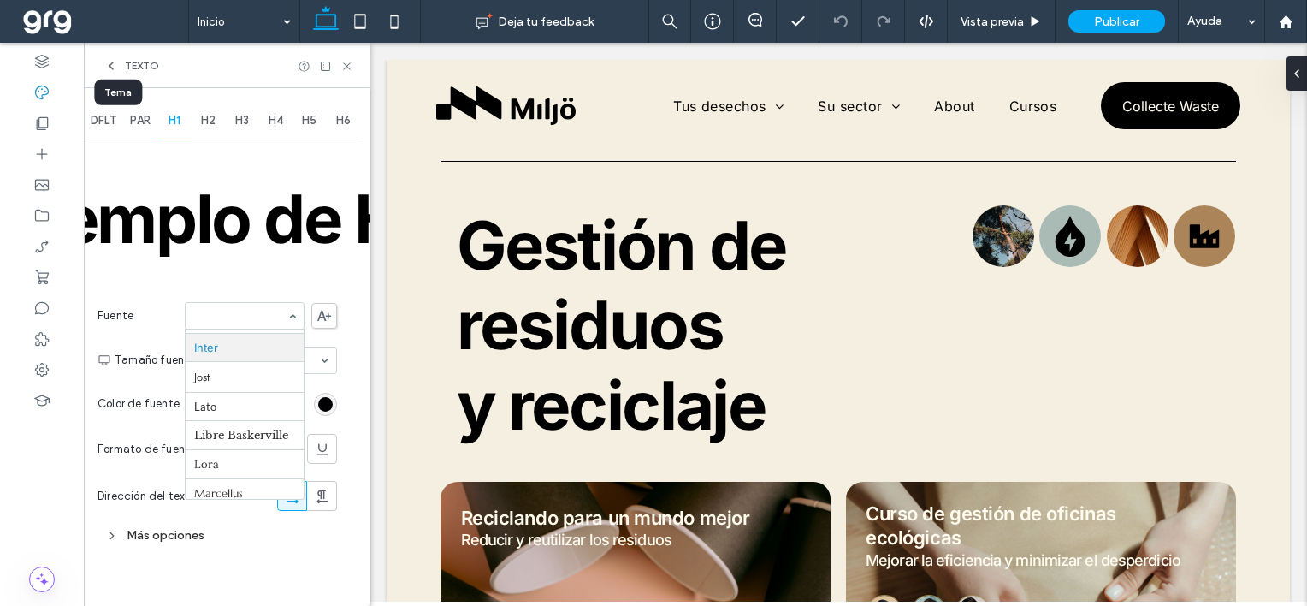
click at [325, 311] on icon at bounding box center [324, 316] width 14 height 10
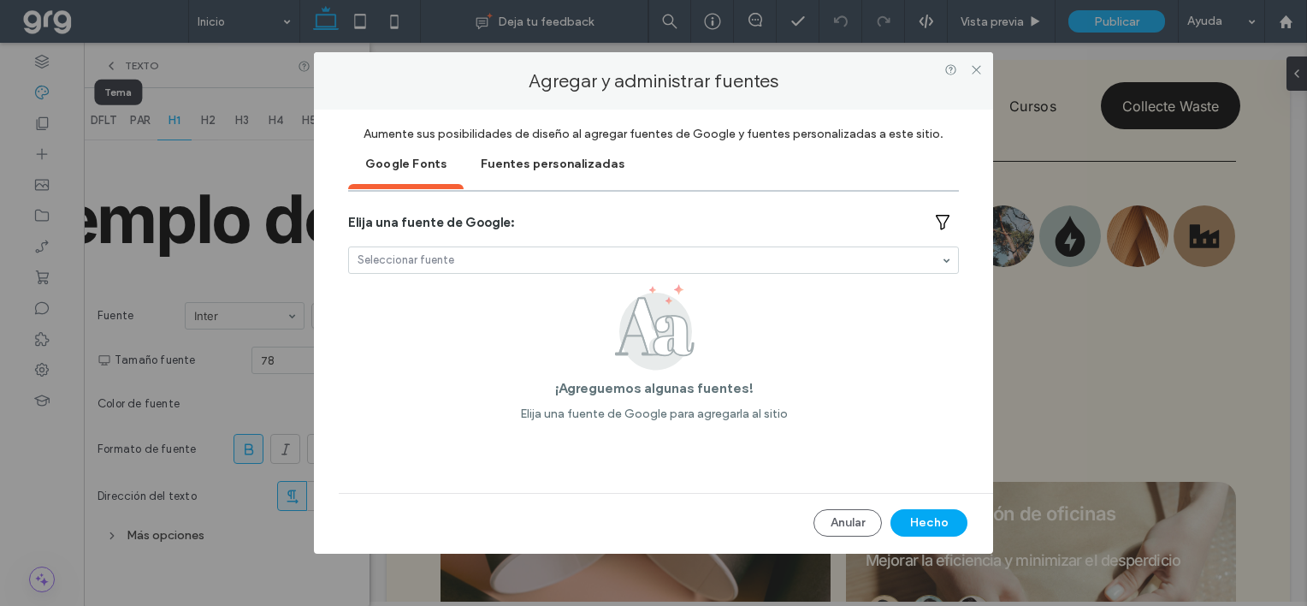
click at [511, 164] on div "Fuentes personalizadas" at bounding box center [553, 162] width 178 height 43
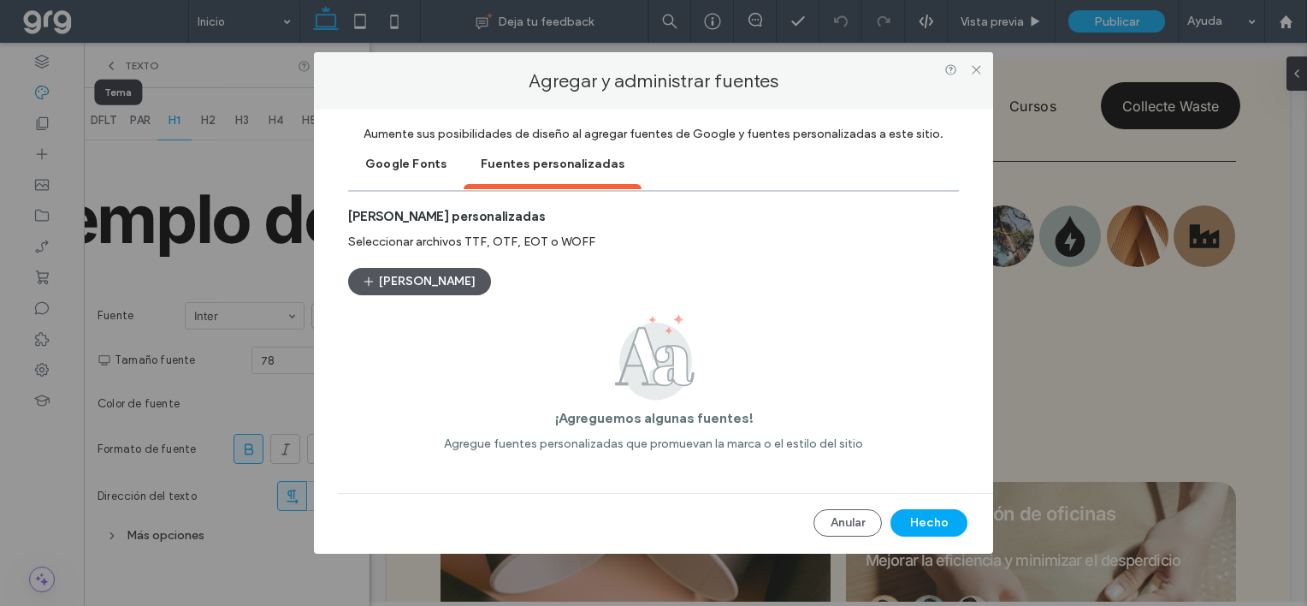
click at [406, 281] on button "Subir fuentes" at bounding box center [419, 281] width 143 height 27
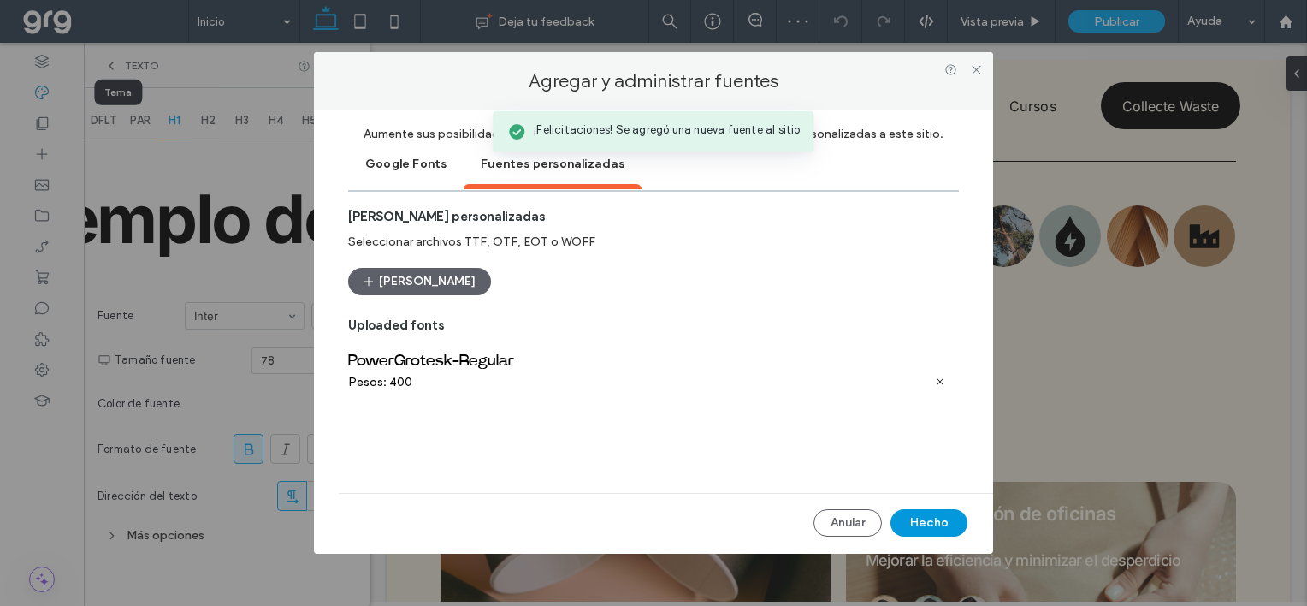
click at [935, 522] on button "Hecho" at bounding box center [929, 522] width 77 height 27
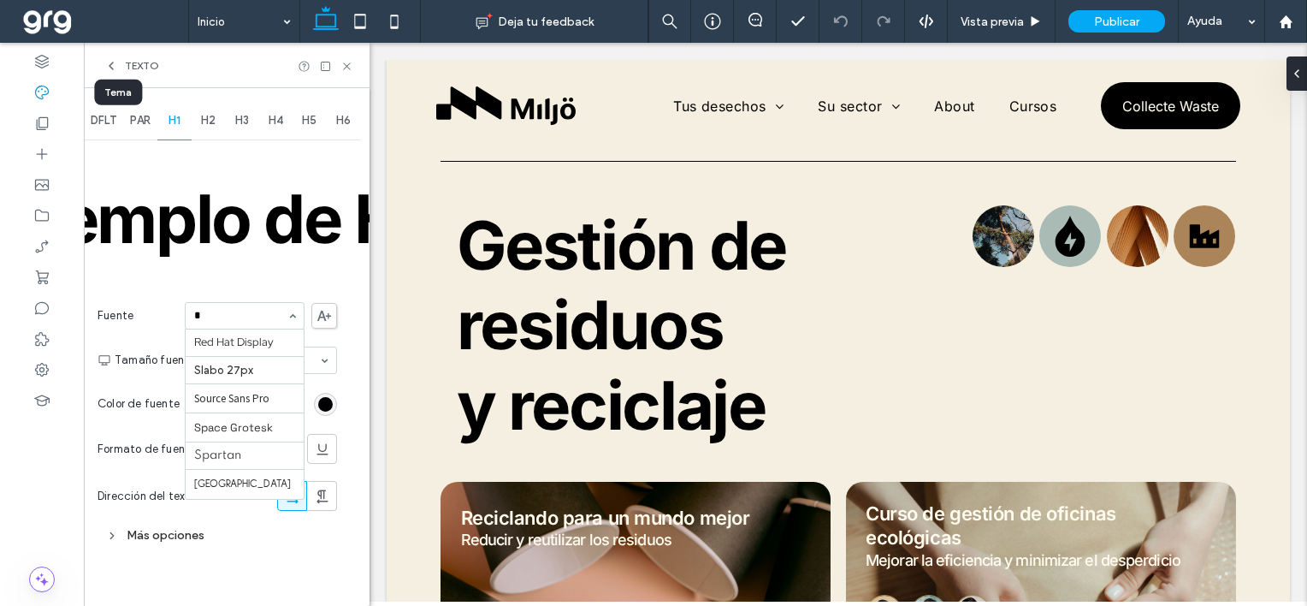
type input "**"
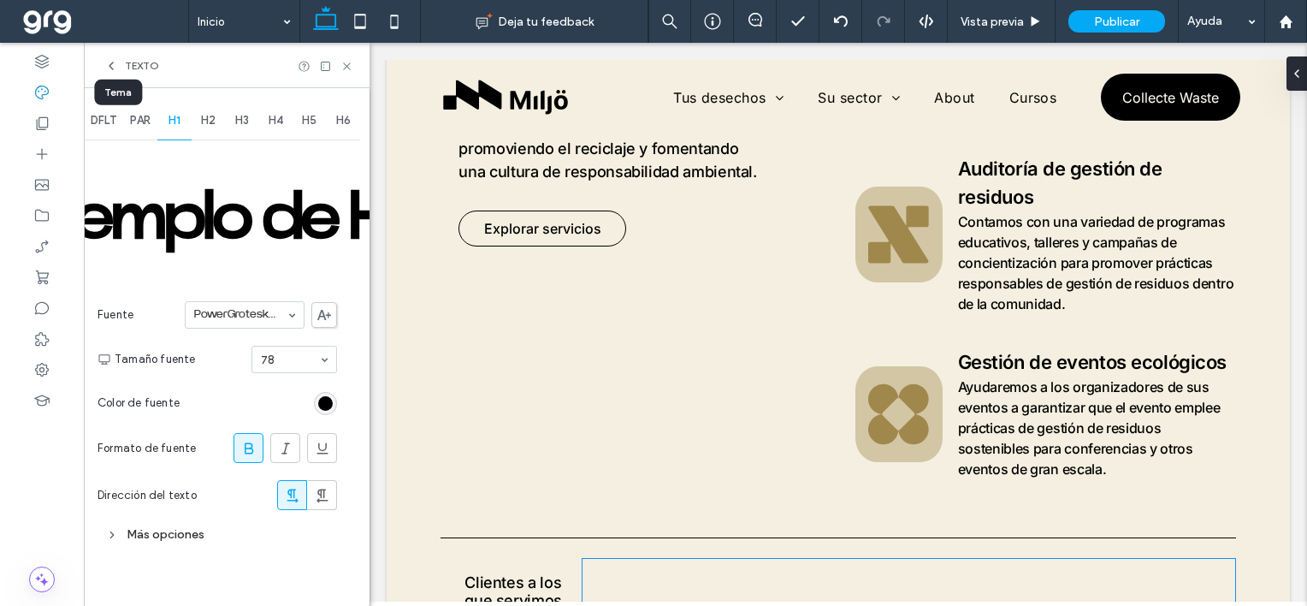
scroll to position [3063, 0]
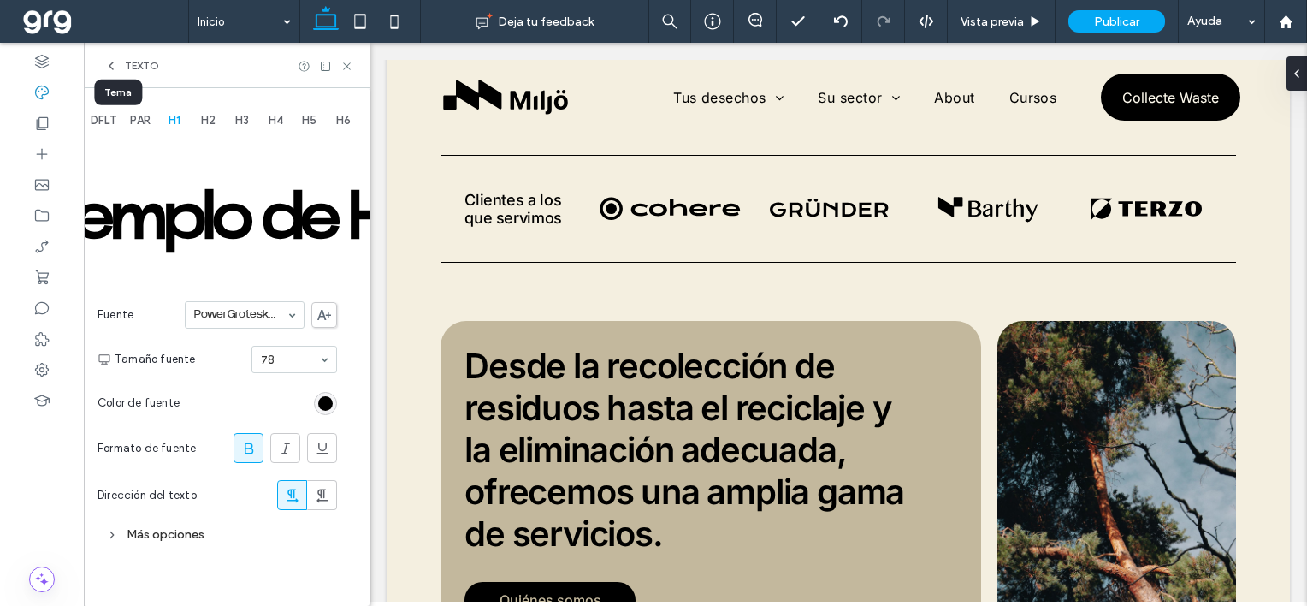
click at [109, 529] on icon at bounding box center [112, 535] width 12 height 12
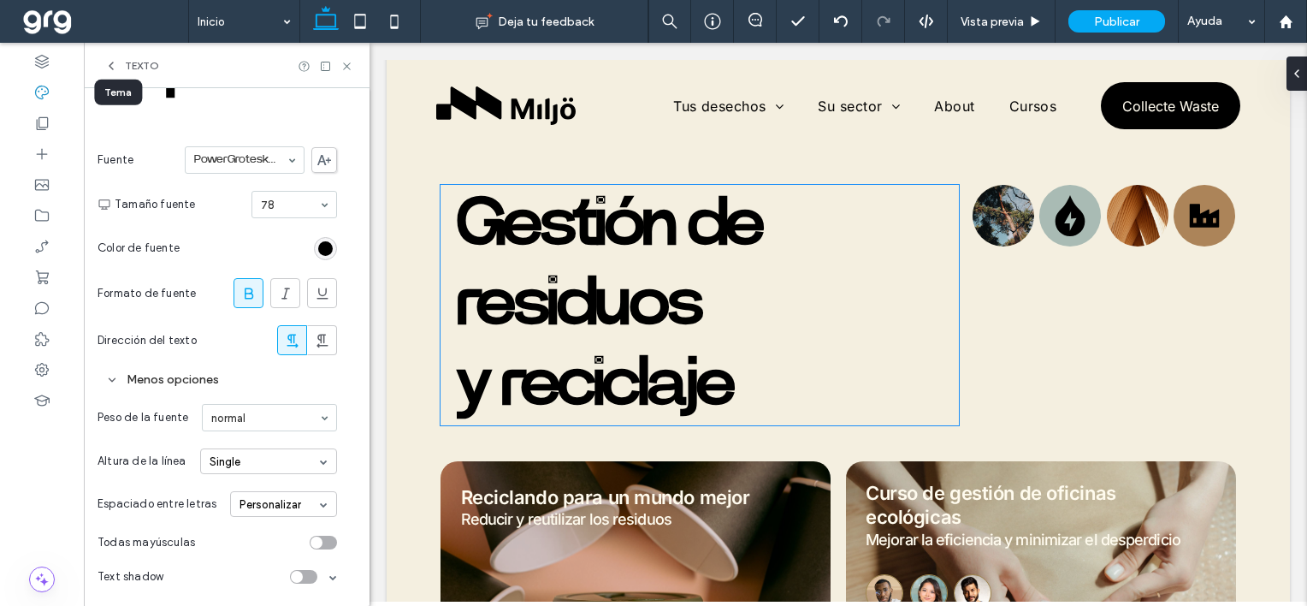
scroll to position [0, 0]
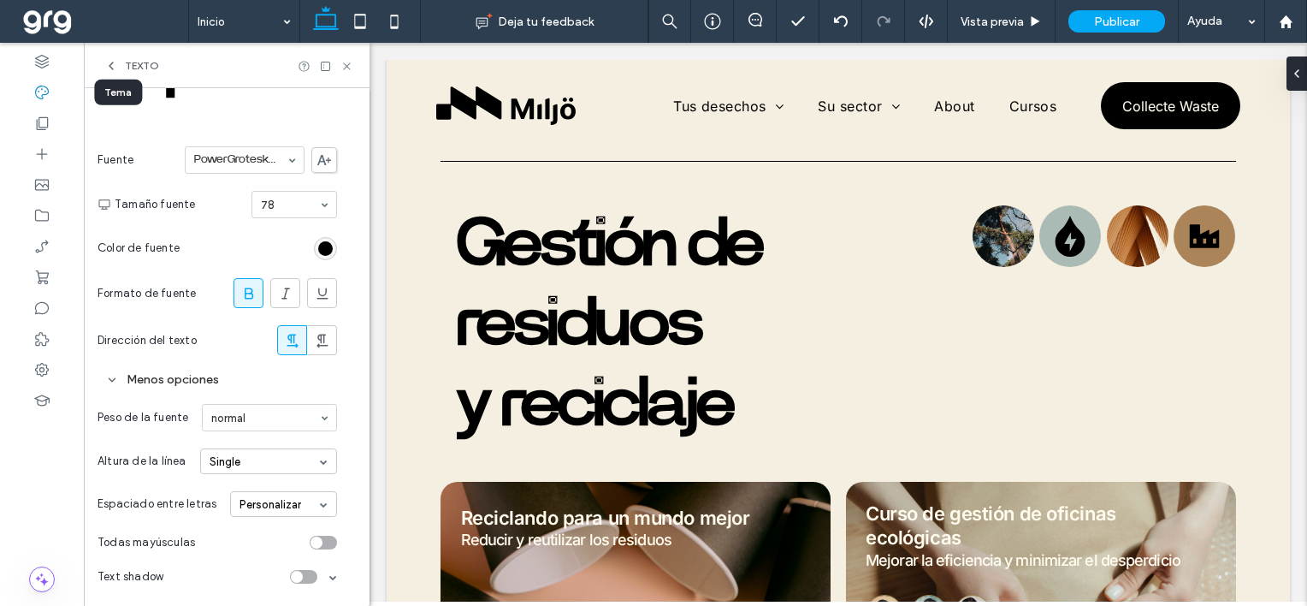
click at [285, 503] on div "Personalizar" at bounding box center [283, 504] width 107 height 26
click at [284, 527] on div "Auto" at bounding box center [283, 531] width 105 height 27
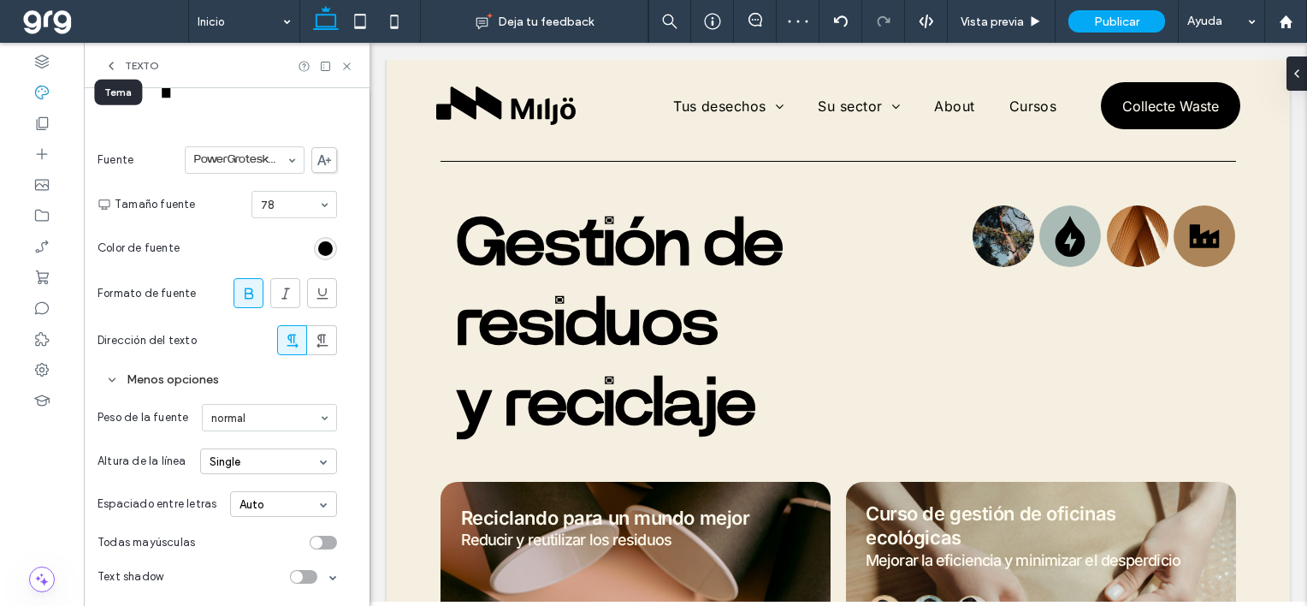
click at [276, 509] on div "Auto" at bounding box center [283, 504] width 107 height 26
click at [276, 508] on div "Auto" at bounding box center [283, 504] width 107 height 26
click at [246, 415] on input at bounding box center [265, 418] width 108 height 12
click at [295, 381] on div "Menos opciones" at bounding box center [218, 379] width 240 height 23
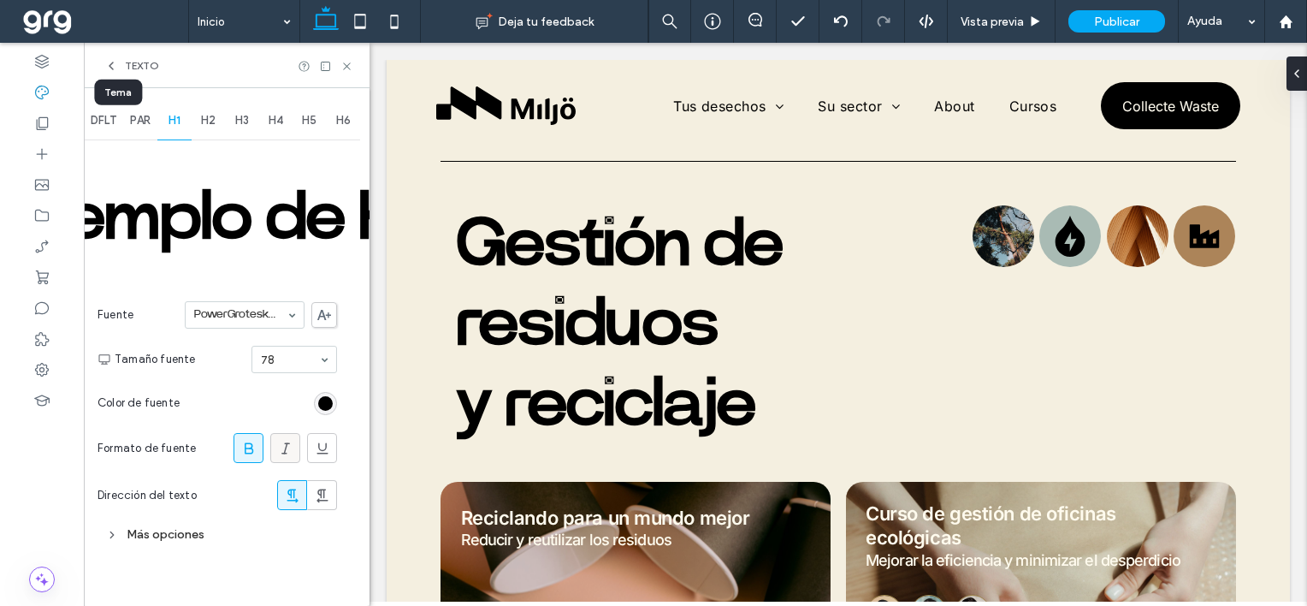
click at [288, 444] on icon at bounding box center [285, 448] width 17 height 17
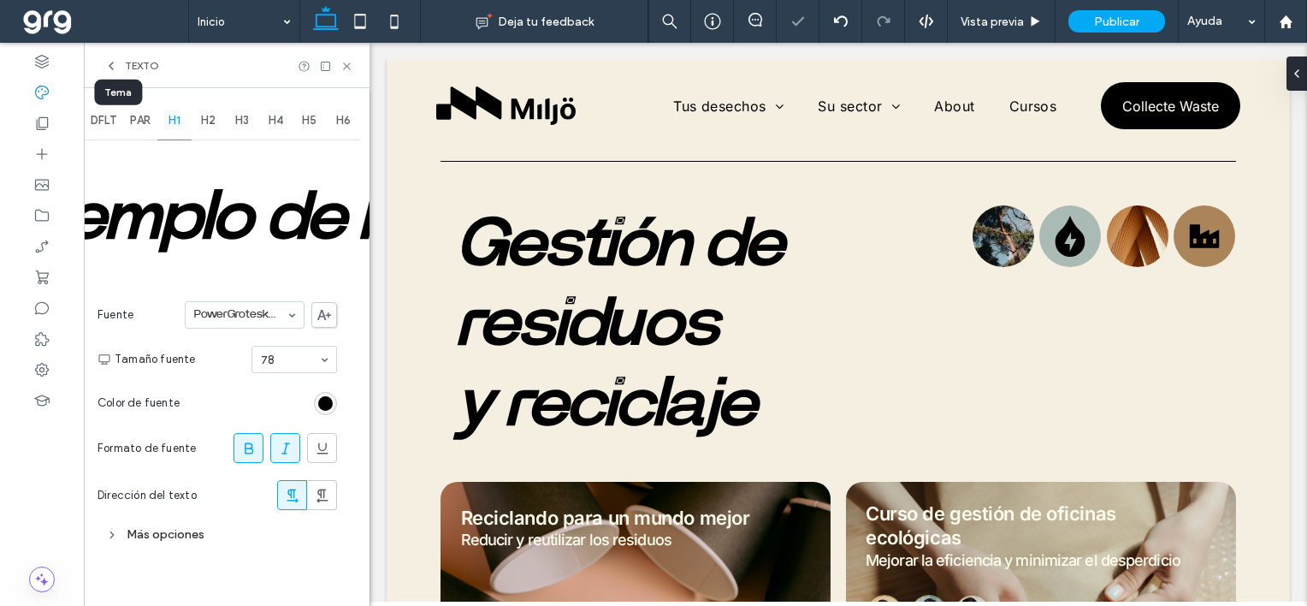
click at [256, 447] on icon at bounding box center [248, 448] width 17 height 17
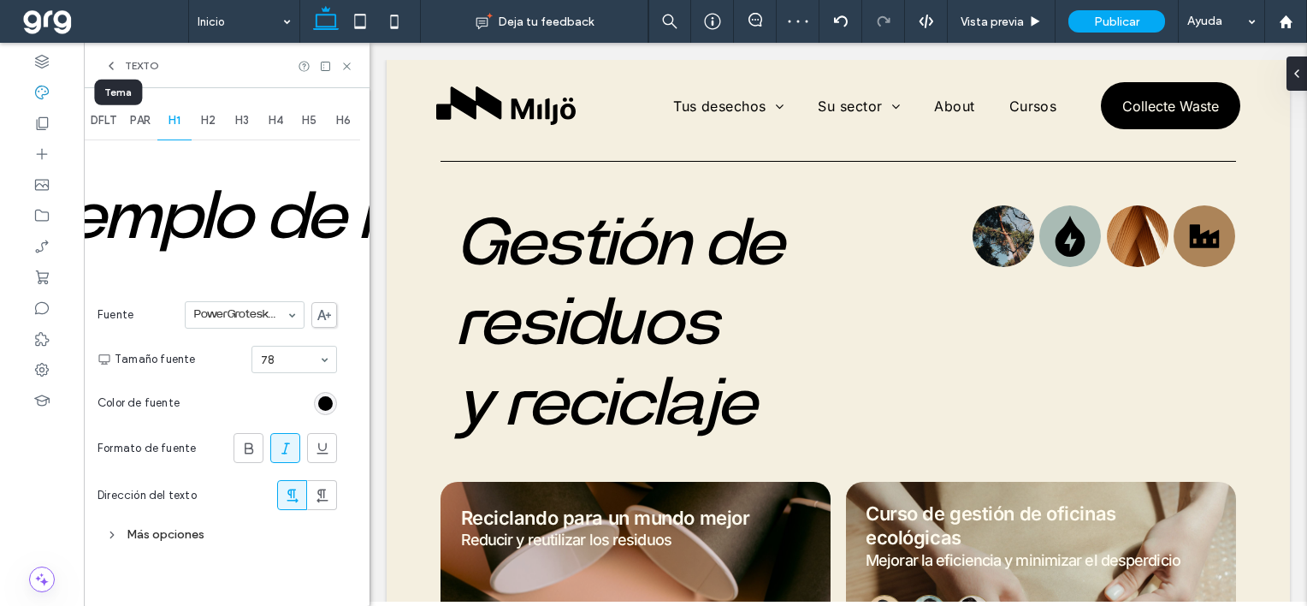
click at [281, 445] on icon at bounding box center [285, 448] width 17 height 17
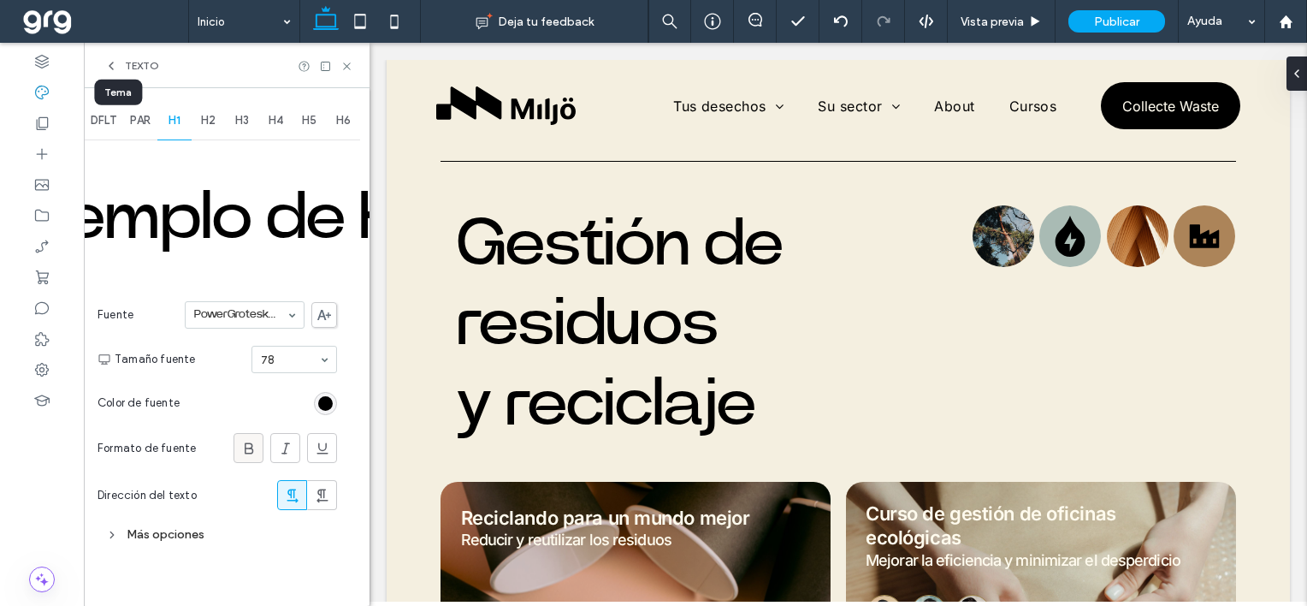
click at [242, 447] on icon at bounding box center [248, 448] width 17 height 17
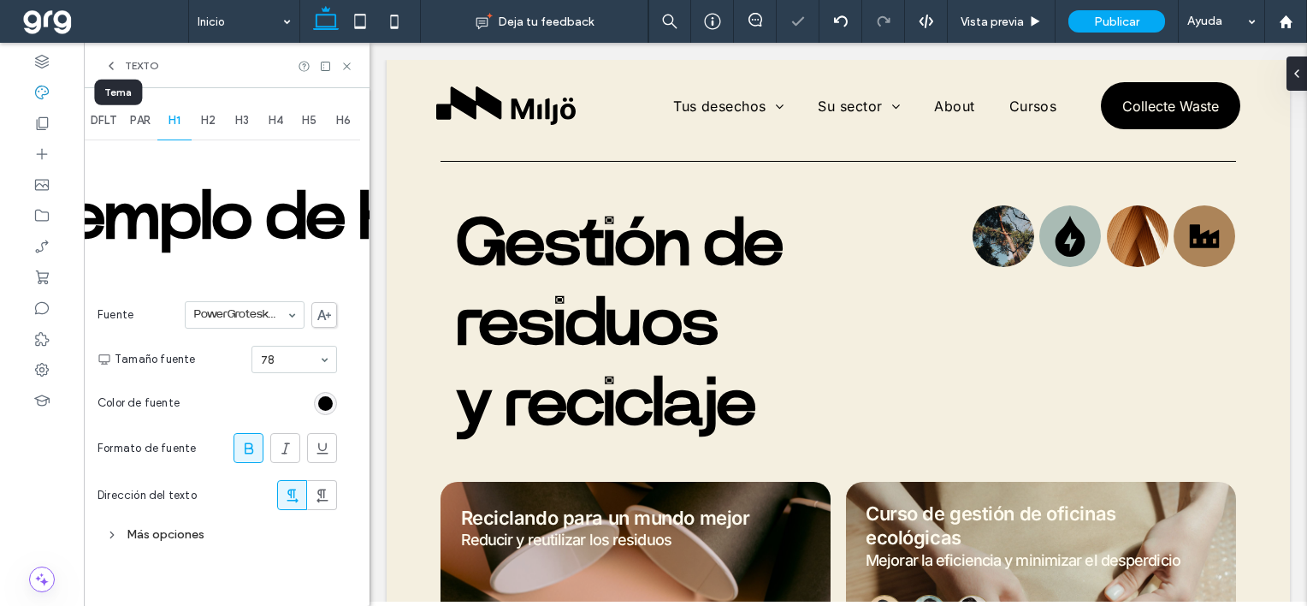
click at [242, 447] on icon at bounding box center [248, 448] width 17 height 17
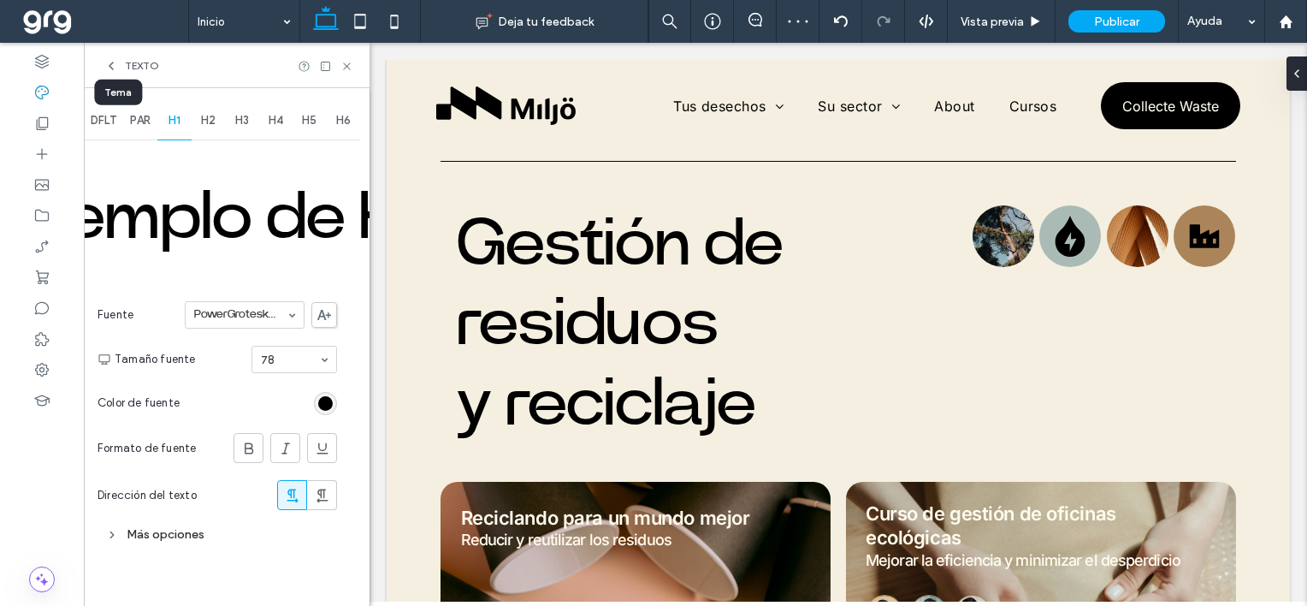
click at [178, 541] on div "Más opciones" at bounding box center [218, 534] width 240 height 23
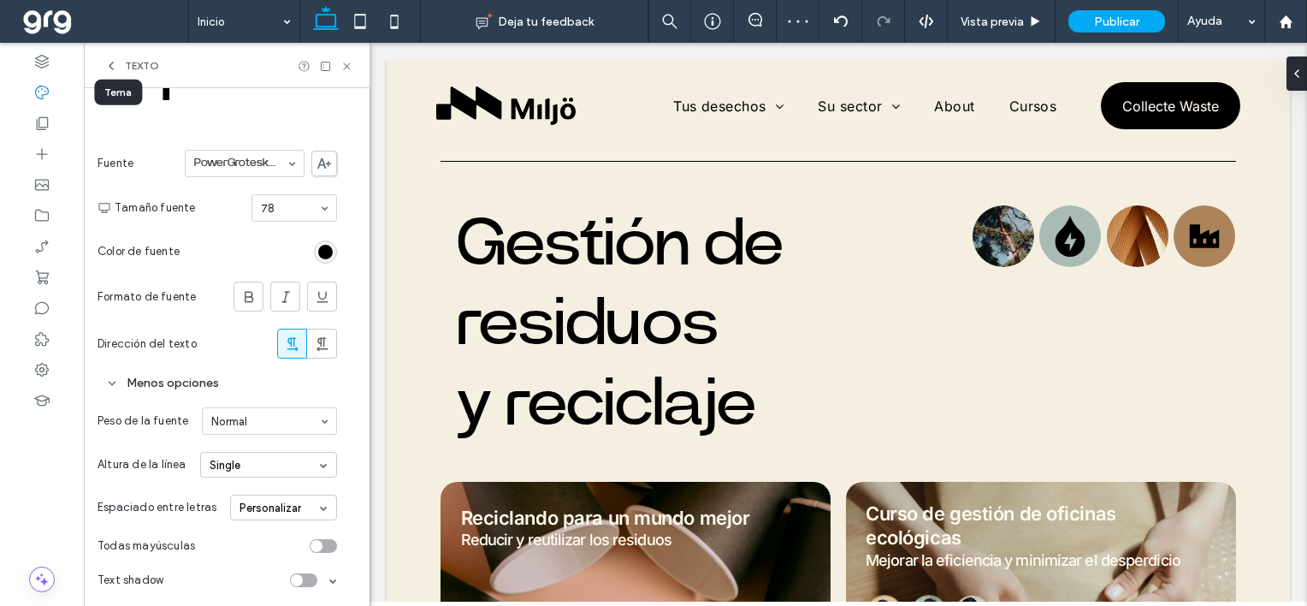
scroll to position [155, 0]
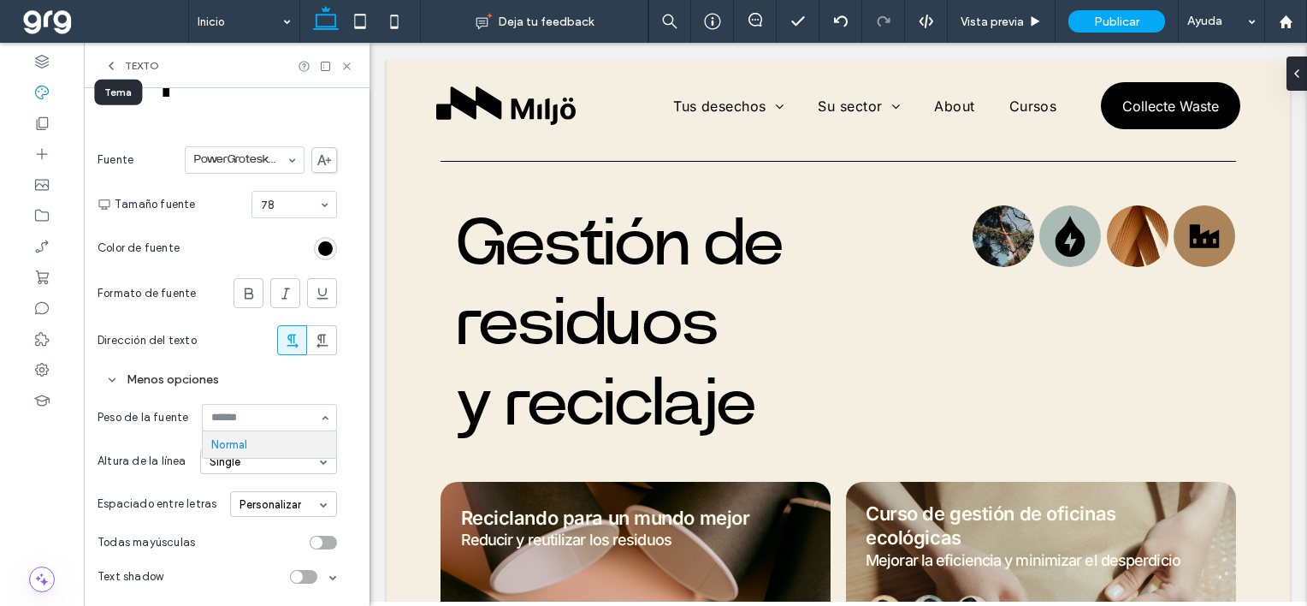
click at [236, 415] on input at bounding box center [265, 418] width 108 height 12
click at [149, 443] on div "Altura de la línea Single" at bounding box center [218, 461] width 240 height 43
click at [251, 505] on div "Personalizar" at bounding box center [283, 504] width 107 height 26
click at [233, 452] on div "Single" at bounding box center [268, 461] width 137 height 26
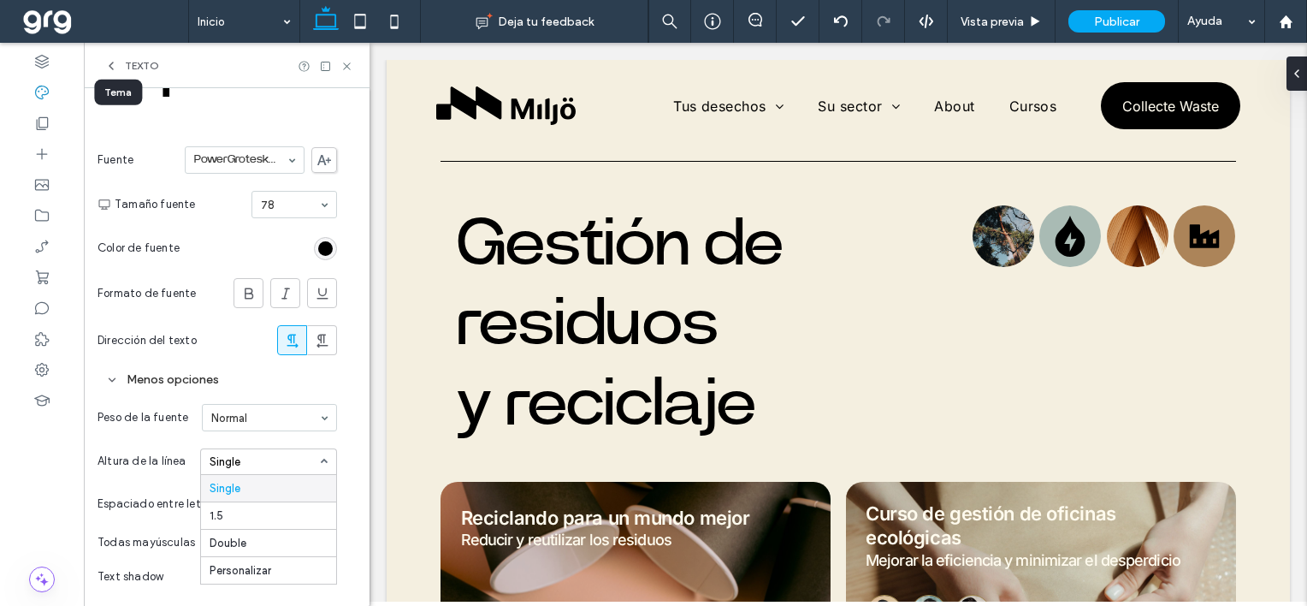
click at [154, 485] on div "Espaciado entre letras Personalizar" at bounding box center [218, 504] width 240 height 43
click at [255, 507] on div "Personalizar" at bounding box center [283, 504] width 107 height 26
click at [266, 554] on div "Estrecho" at bounding box center [283, 557] width 105 height 27
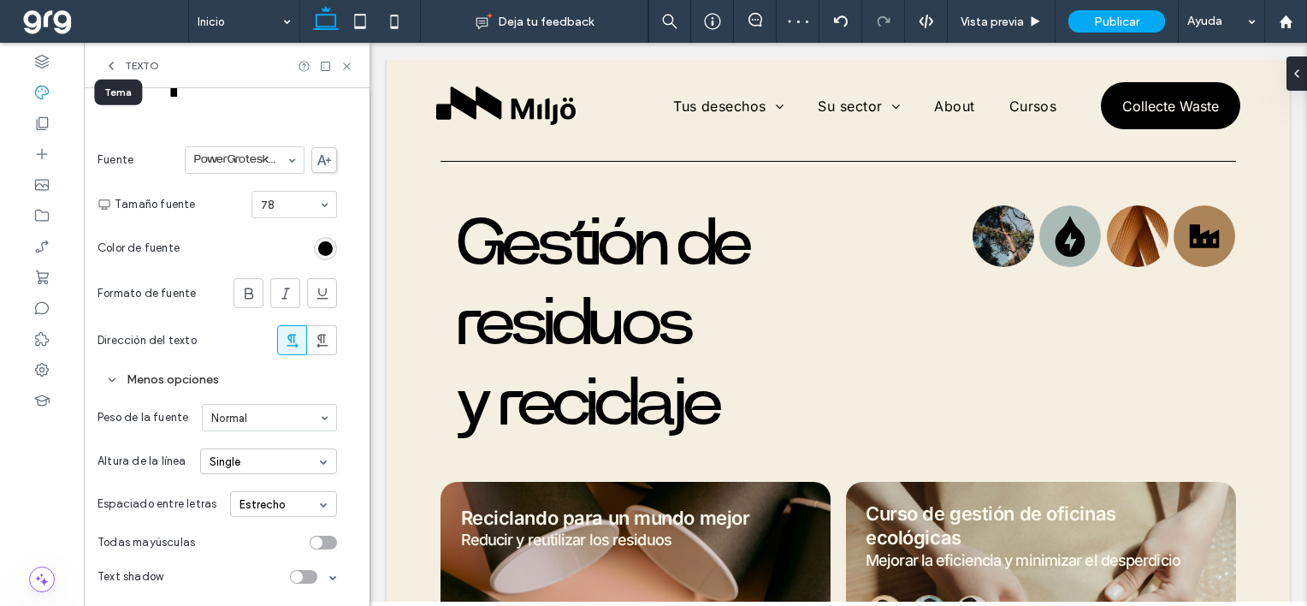
click at [247, 507] on div "Estrecho" at bounding box center [283, 504] width 107 height 26
click at [255, 534] on div "Auto" at bounding box center [283, 531] width 105 height 27
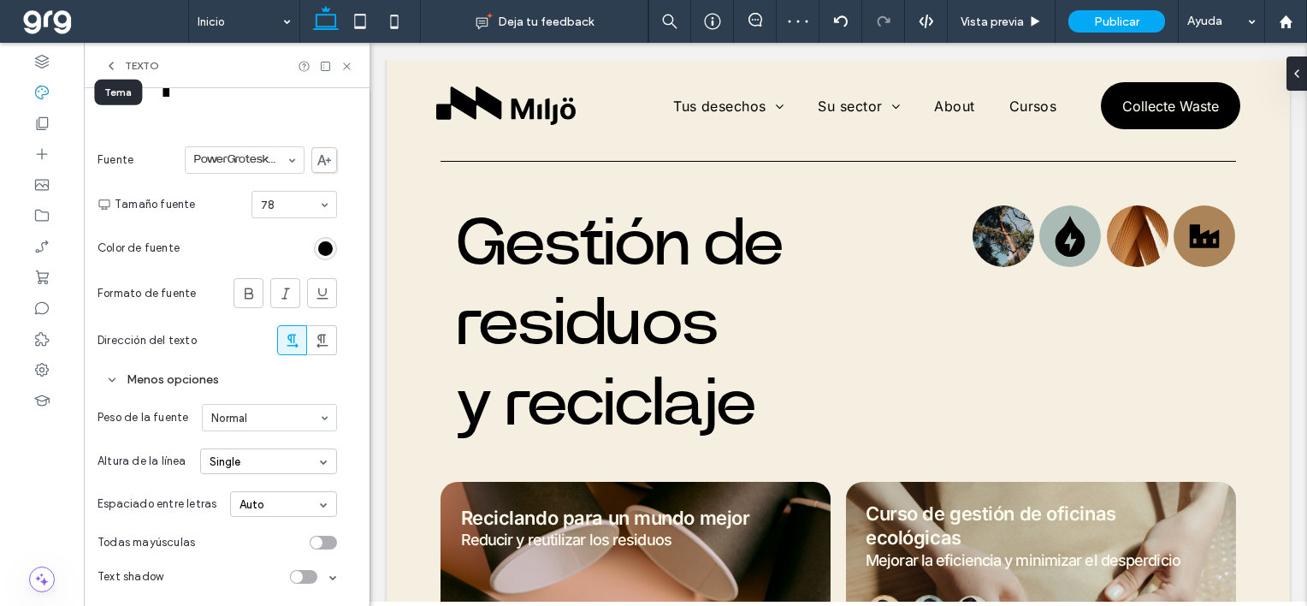
click at [325, 539] on div "toggle" at bounding box center [323, 543] width 27 height 14
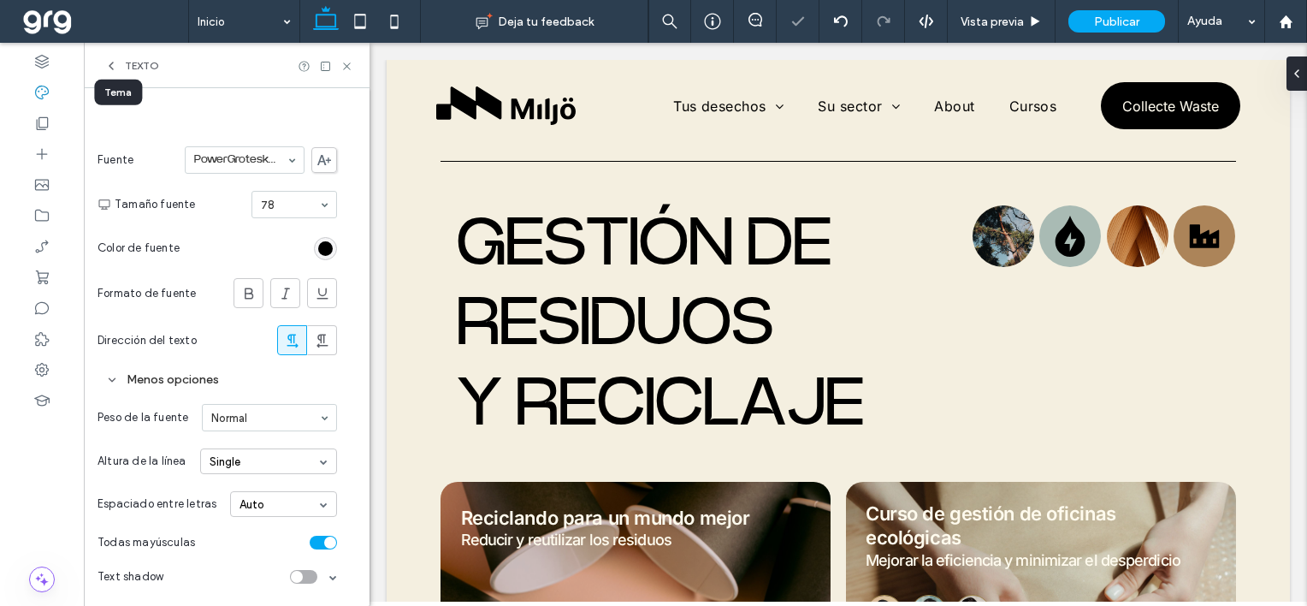
click at [325, 539] on div "toggle" at bounding box center [330, 542] width 12 height 12
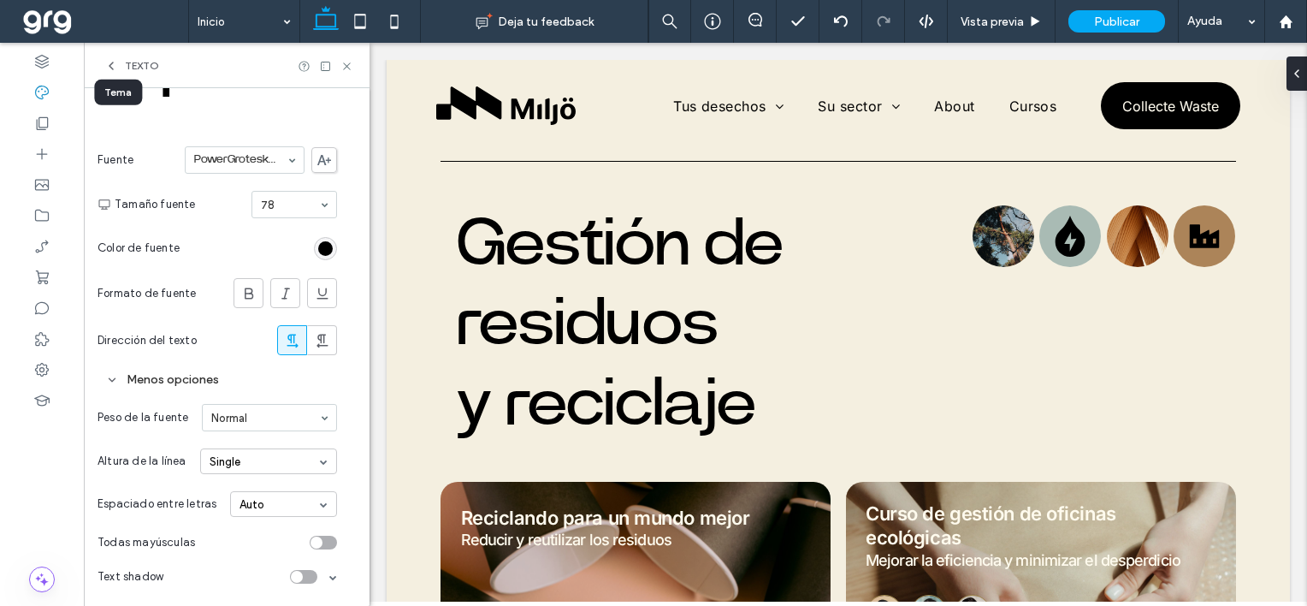
click at [337, 576] on div "DFLT PAR H1 H2 H3 H4 H5 H6 Ejemplo de H1 Fuente PowerGrotesk-Regular Tamaño fue…" at bounding box center [227, 270] width 286 height 674
click at [305, 577] on div "toggle" at bounding box center [303, 577] width 27 height 14
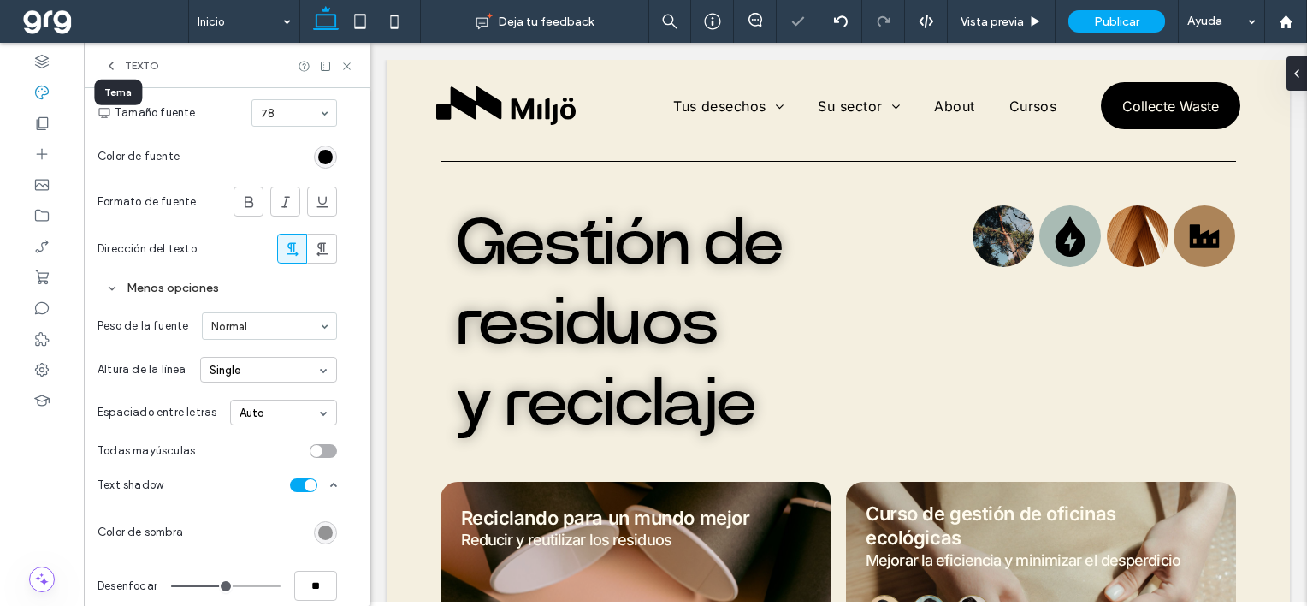
click at [313, 484] on div "toggle" at bounding box center [311, 485] width 12 height 12
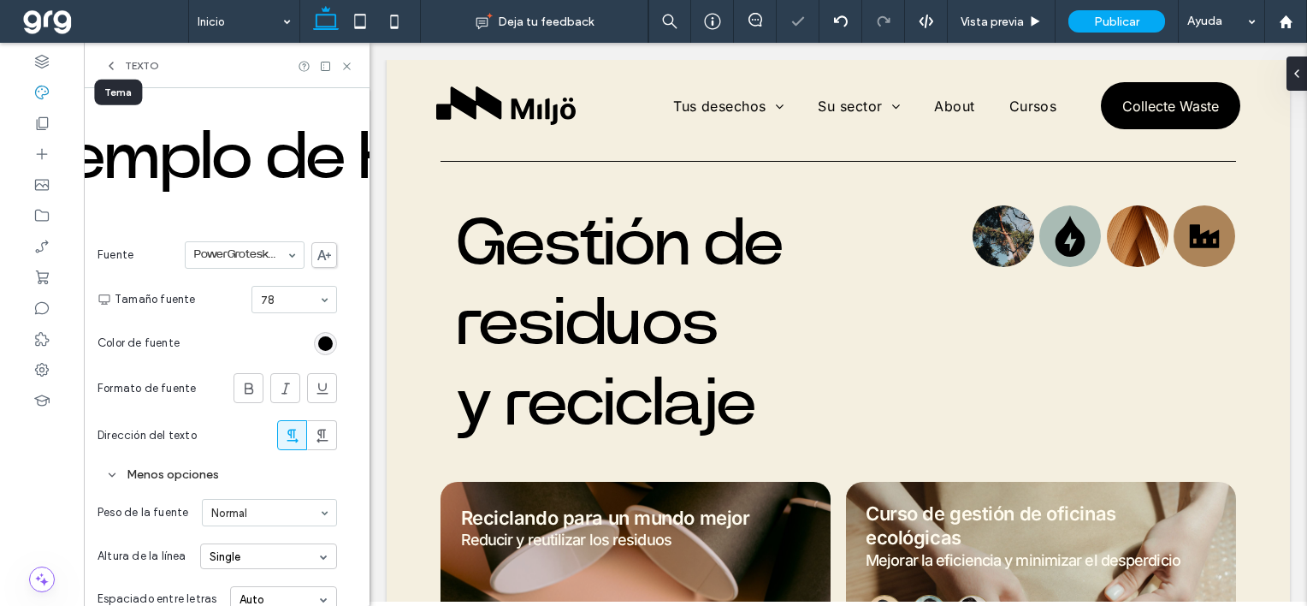
scroll to position [0, 0]
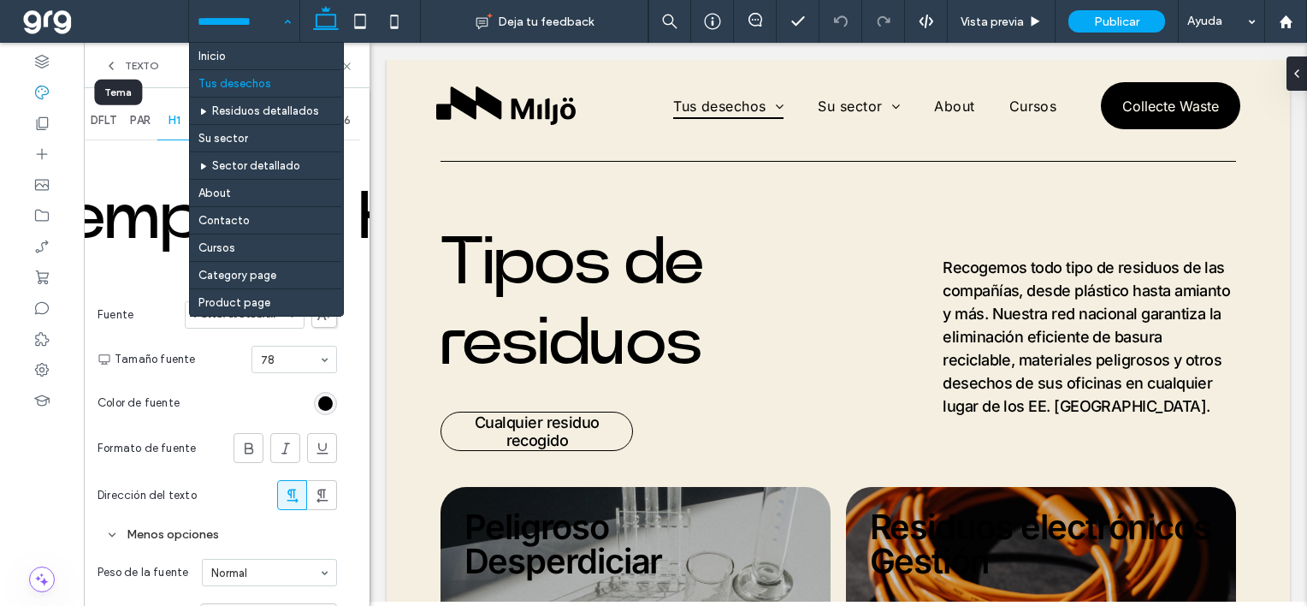
click at [140, 130] on div "PAR" at bounding box center [140, 121] width 34 height 38
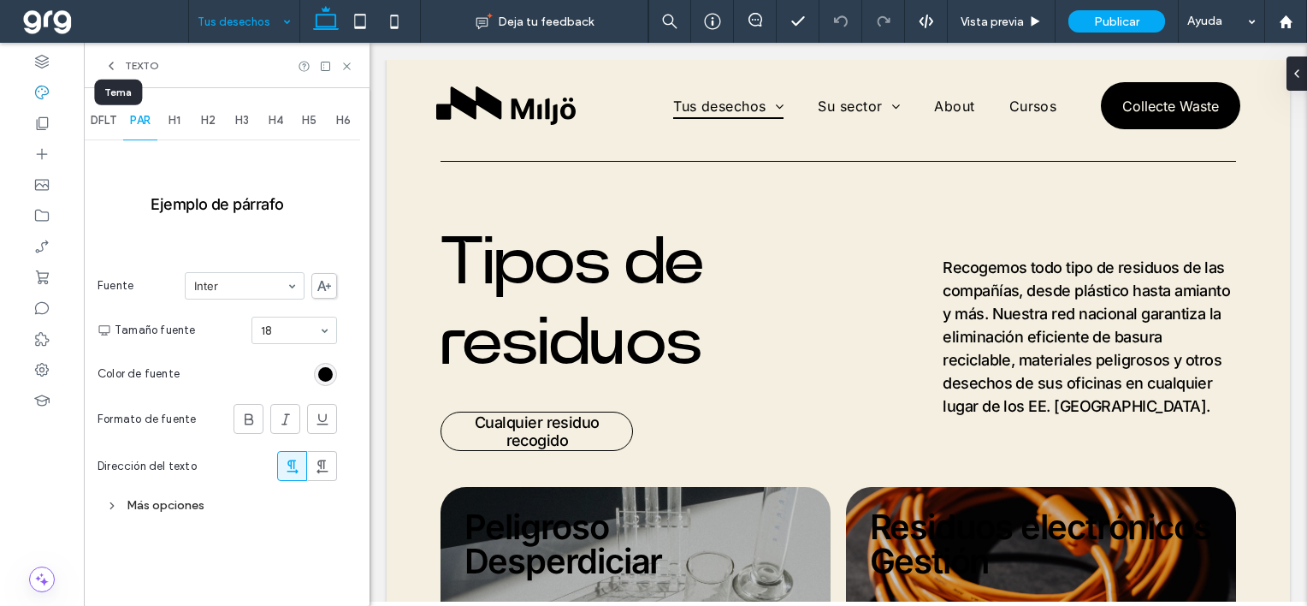
click at [325, 287] on icon at bounding box center [324, 286] width 14 height 10
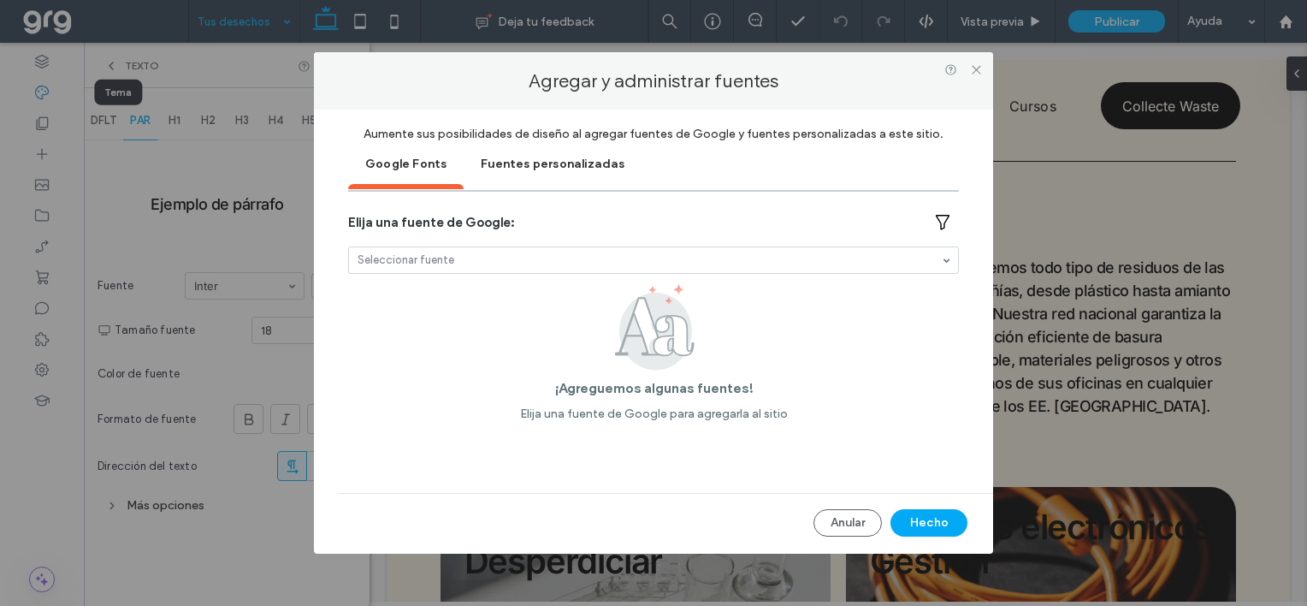
click at [546, 164] on div "Fuentes personalizadas" at bounding box center [553, 162] width 178 height 43
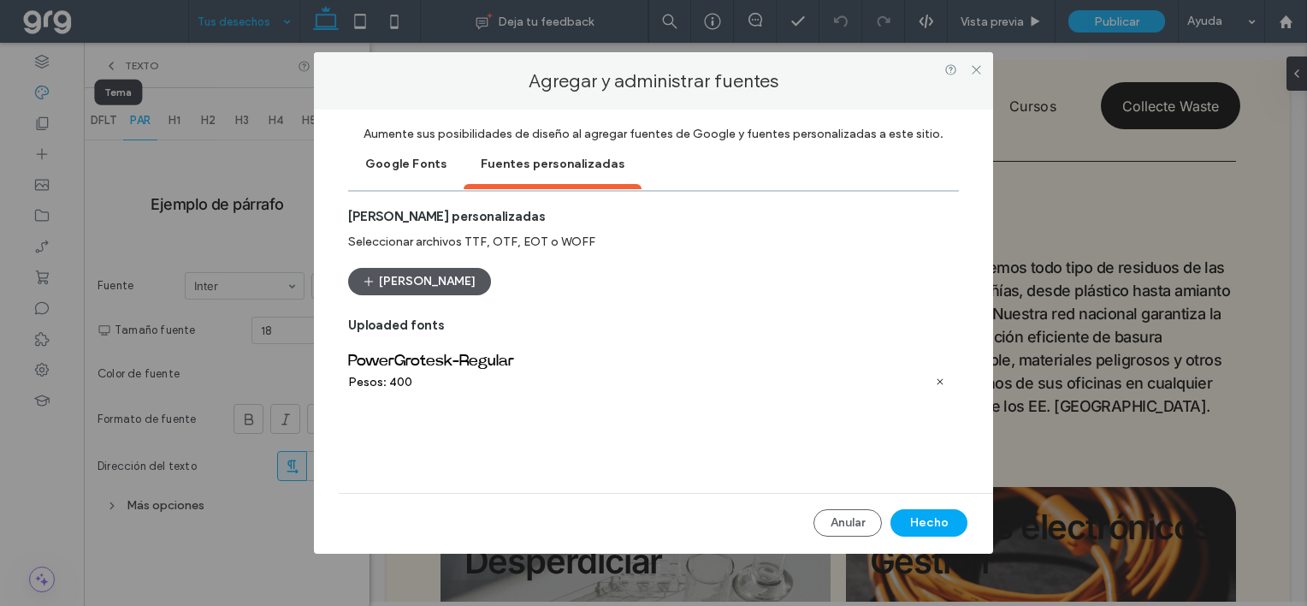
click at [416, 270] on button "Subir fuentes" at bounding box center [419, 281] width 143 height 27
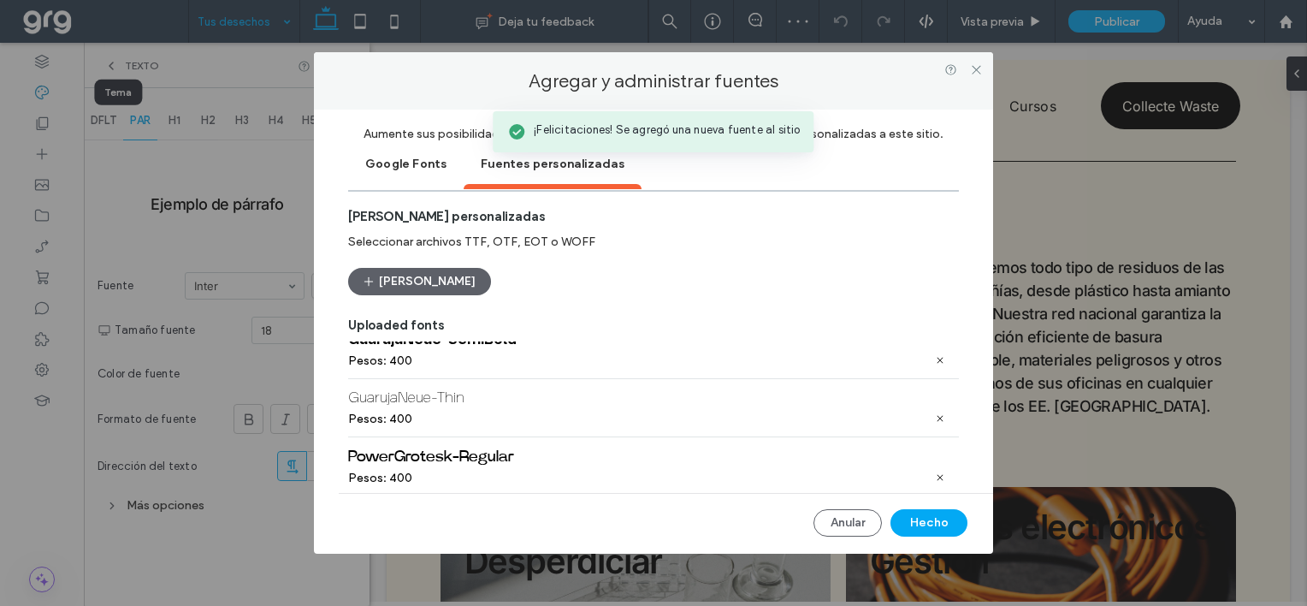
scroll to position [441, 0]
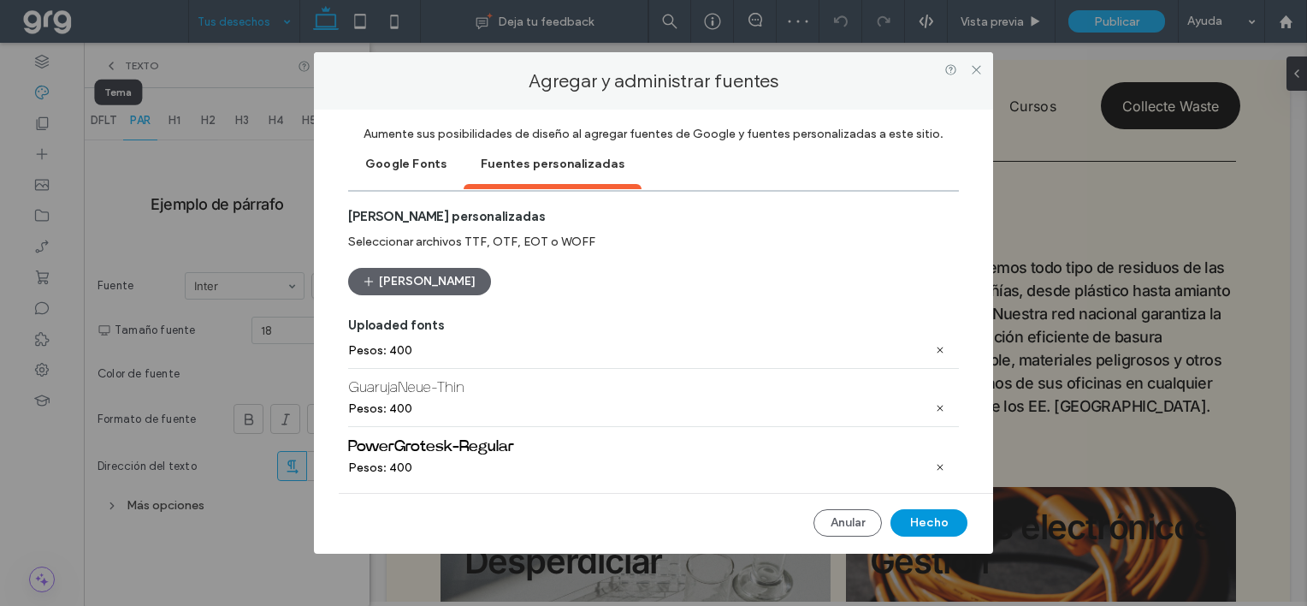
click at [938, 526] on button "Hecho" at bounding box center [929, 522] width 77 height 27
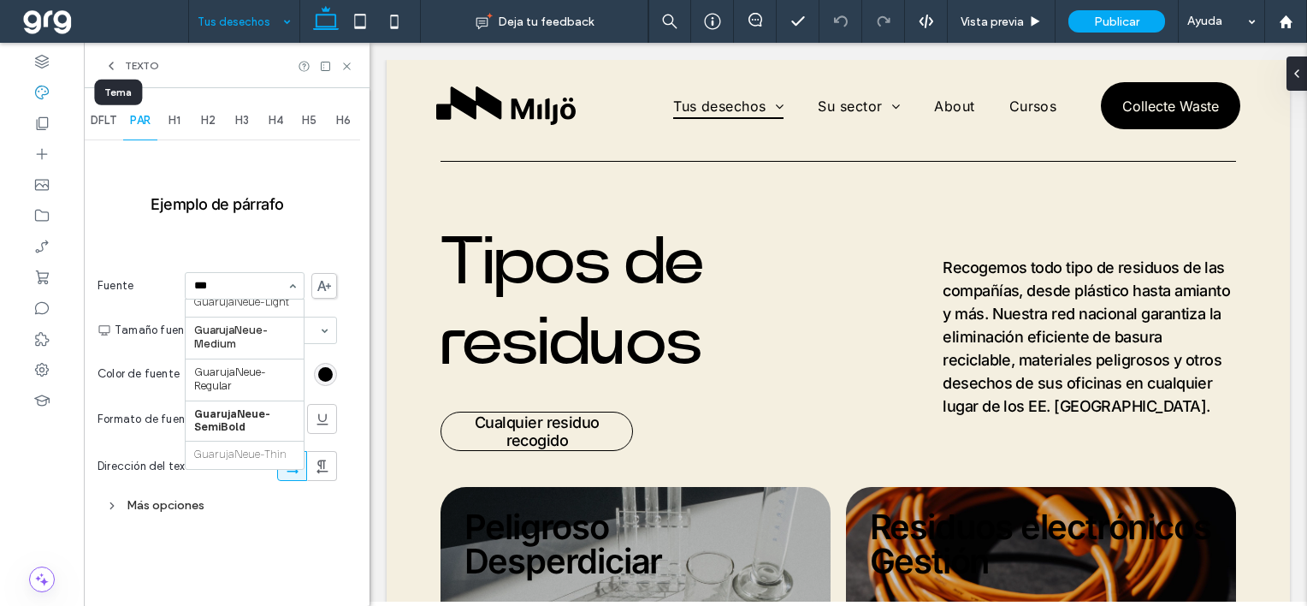
scroll to position [144, 0]
type input "****"
click at [238, 244] on div "Ejemplo de párrafo Fuente GuarujaNeue-Black GuarujaNeue-Bold GuarujaNeue-ExtraL…" at bounding box center [218, 332] width 240 height 377
click at [108, 495] on div "Más opciones" at bounding box center [218, 505] width 240 height 23
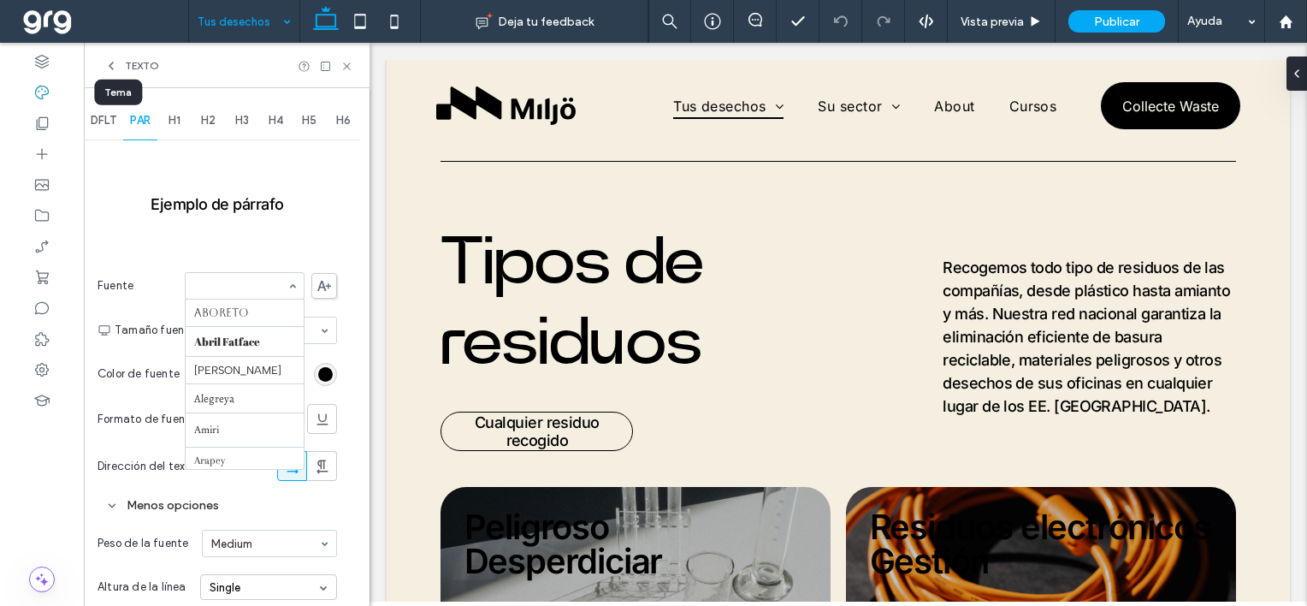
scroll to position [813, 0]
type input "***"
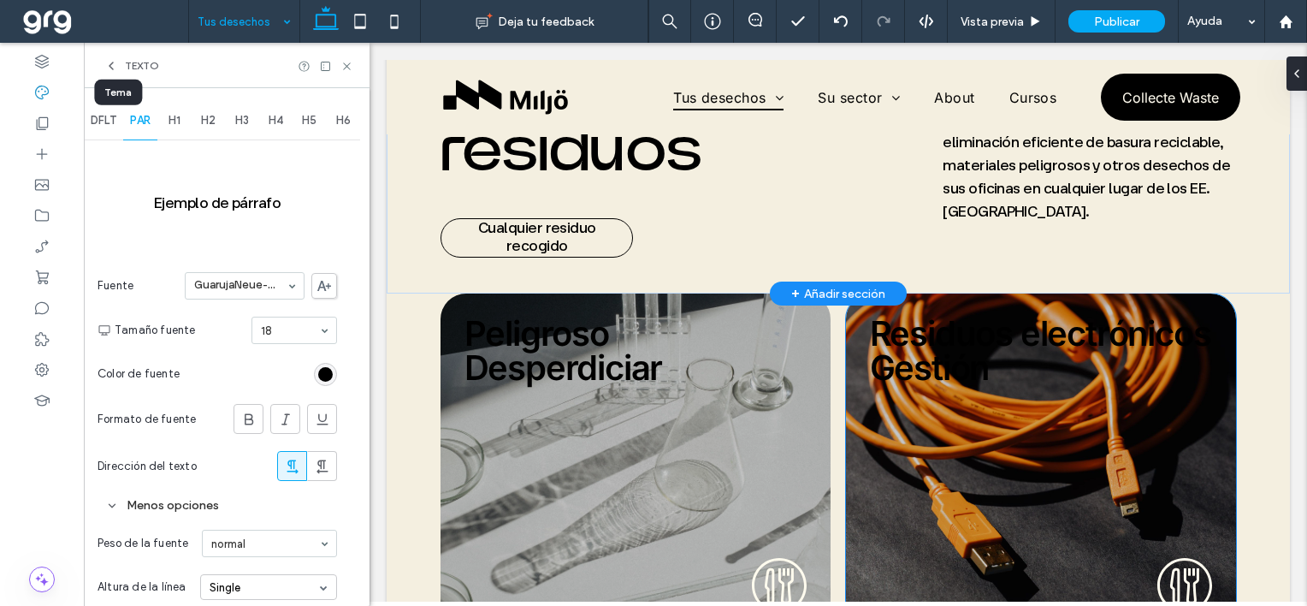
scroll to position [0, 0]
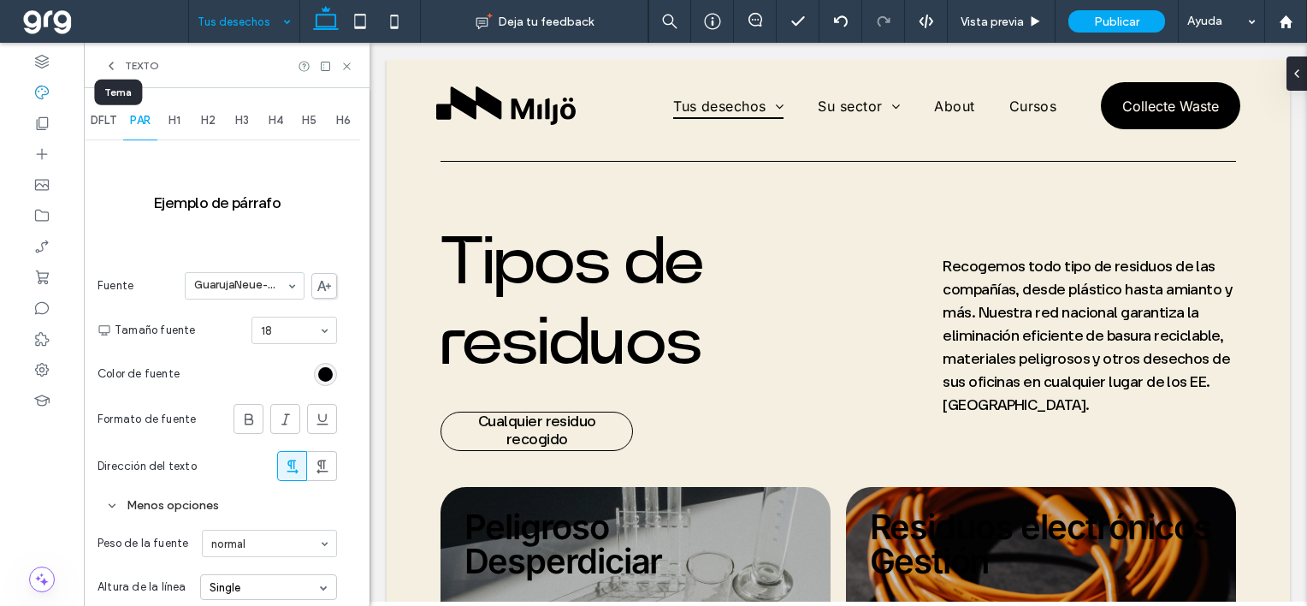
click at [219, 282] on input at bounding box center [240, 286] width 92 height 12
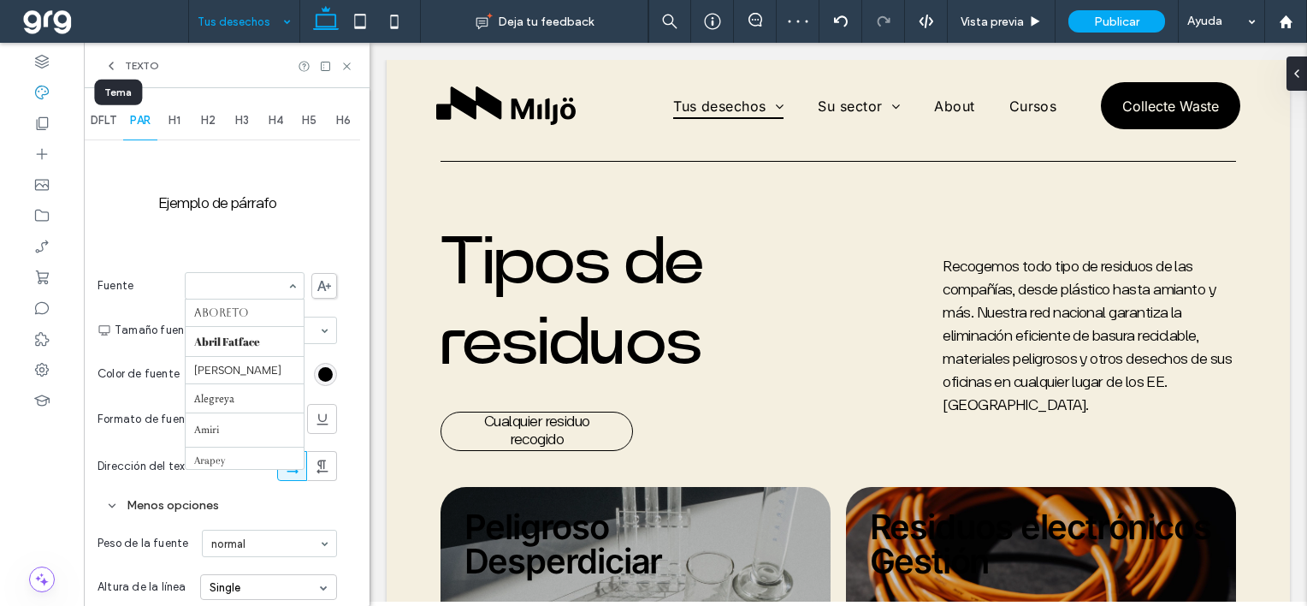
click at [216, 286] on input at bounding box center [240, 286] width 92 height 12
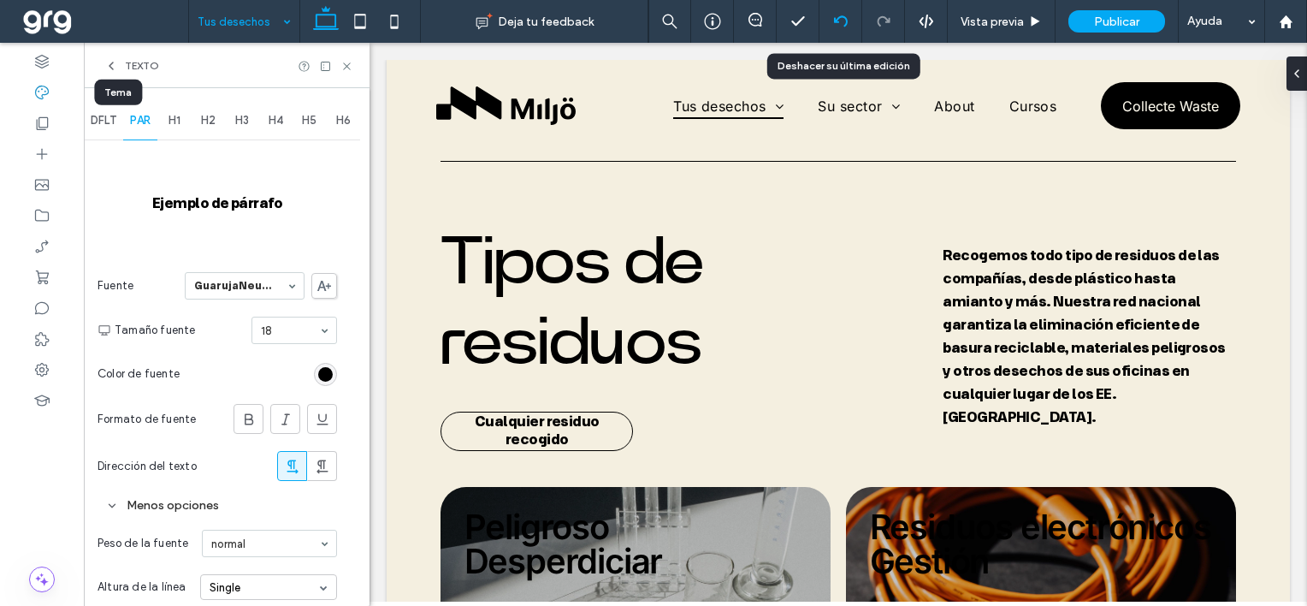
click at [842, 15] on icon at bounding box center [841, 22] width 14 height 14
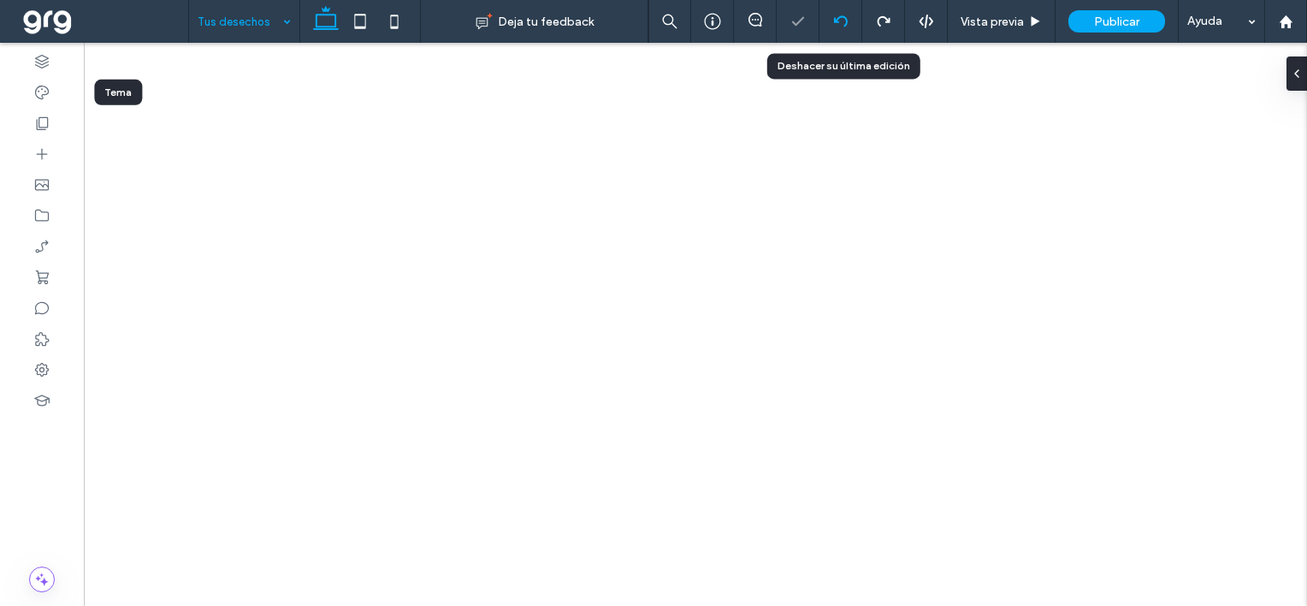
click at [842, 15] on icon at bounding box center [841, 22] width 14 height 14
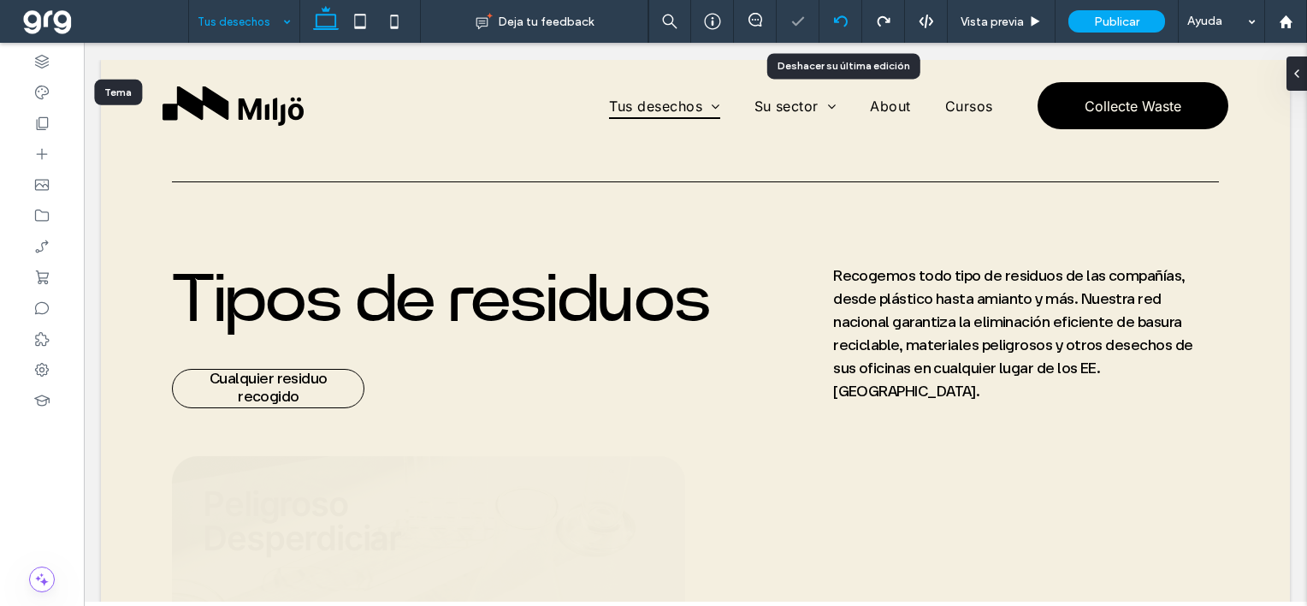
scroll to position [0, 0]
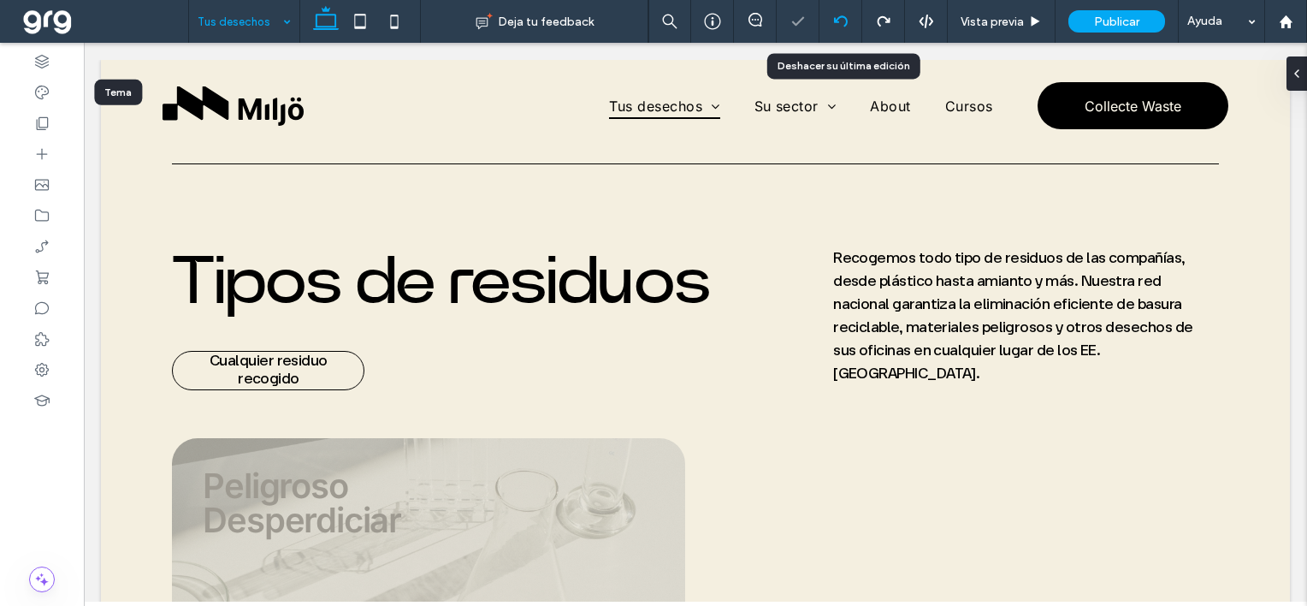
click at [844, 21] on icon at bounding box center [841, 22] width 14 height 14
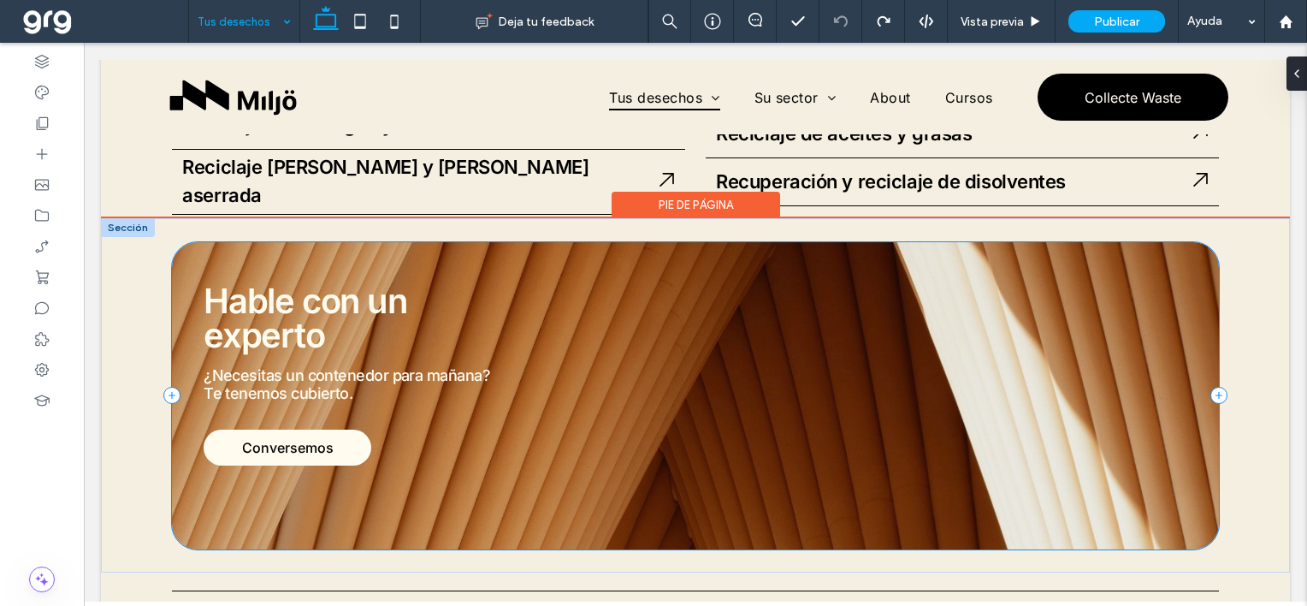
scroll to position [1919, 0]
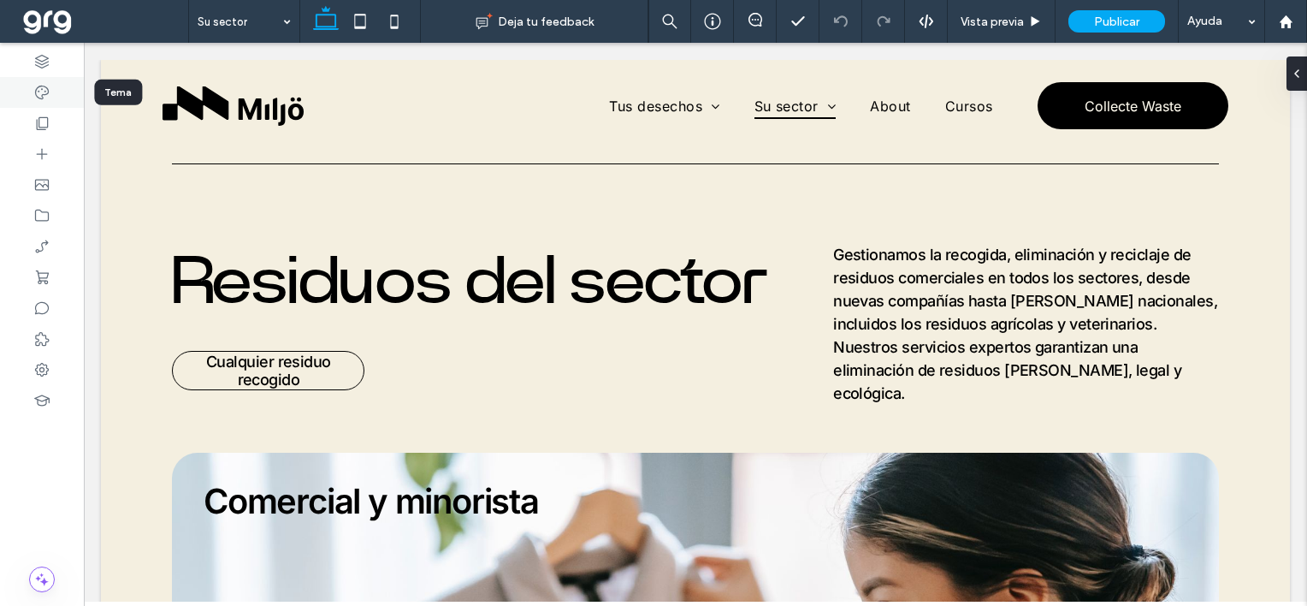
click at [44, 98] on icon at bounding box center [41, 92] width 17 height 17
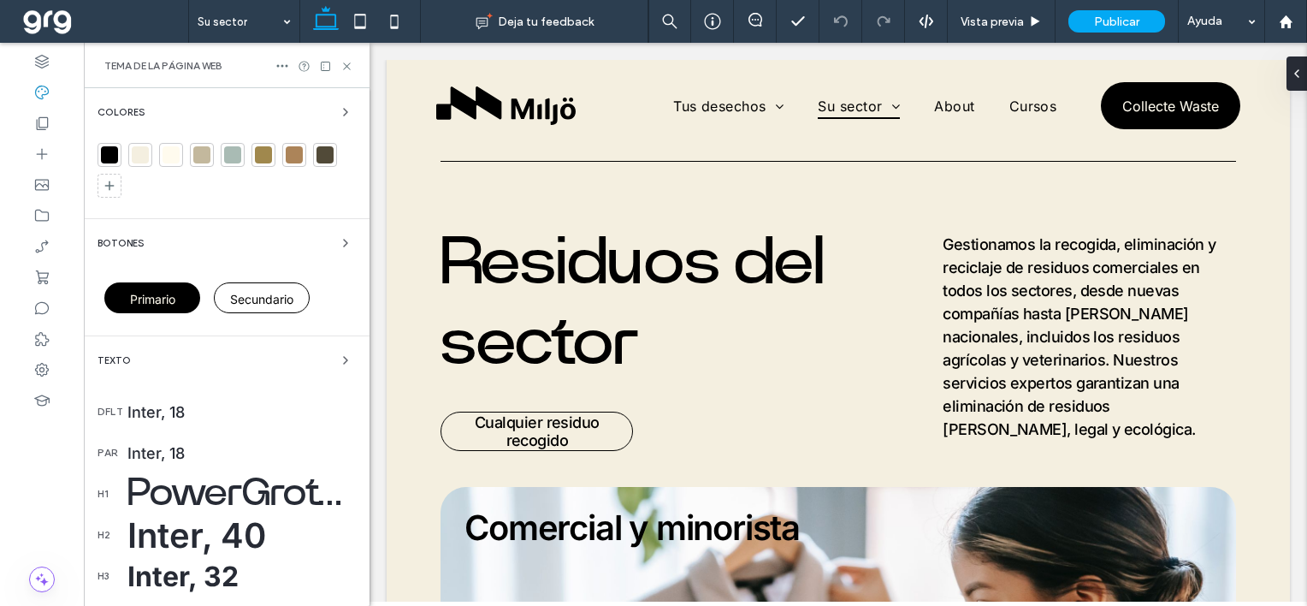
click at [179, 356] on div "Texto" at bounding box center [227, 360] width 258 height 21
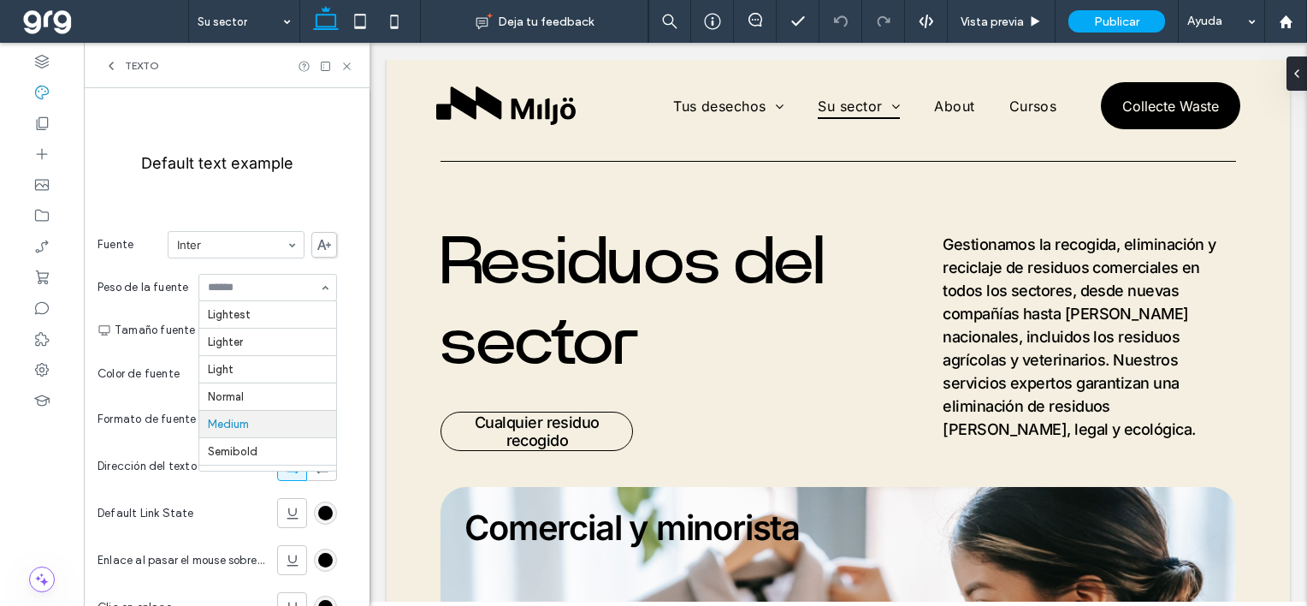
scroll to position [82, 0]
click at [224, 284] on input at bounding box center [263, 287] width 111 height 12
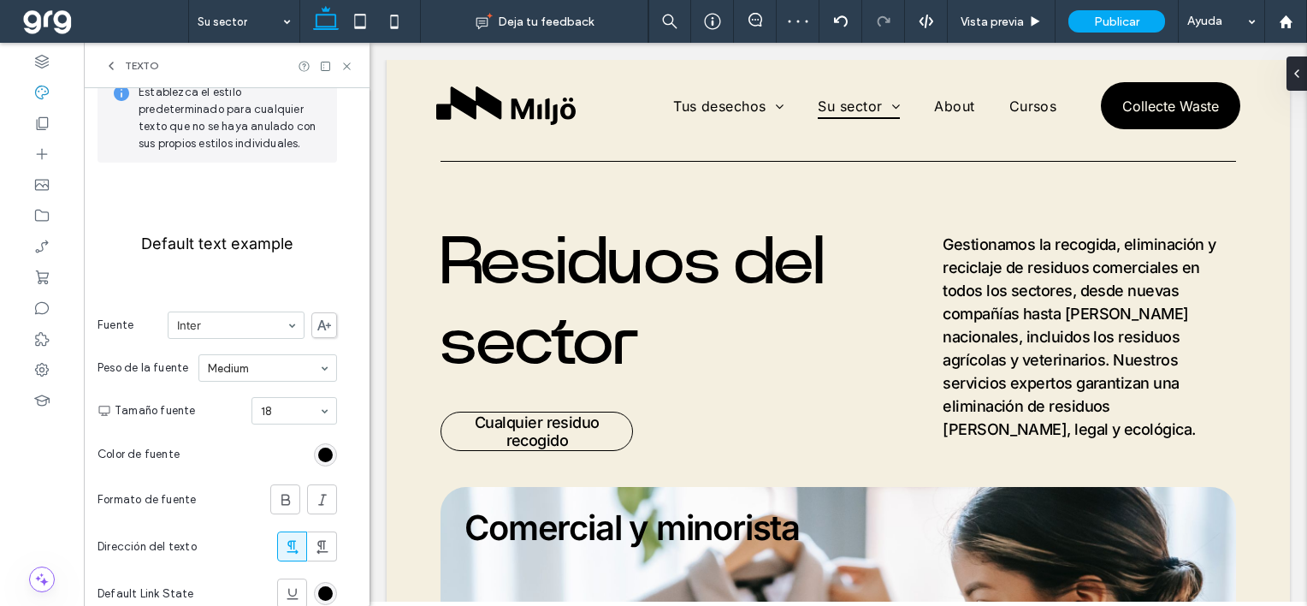
scroll to position [0, 0]
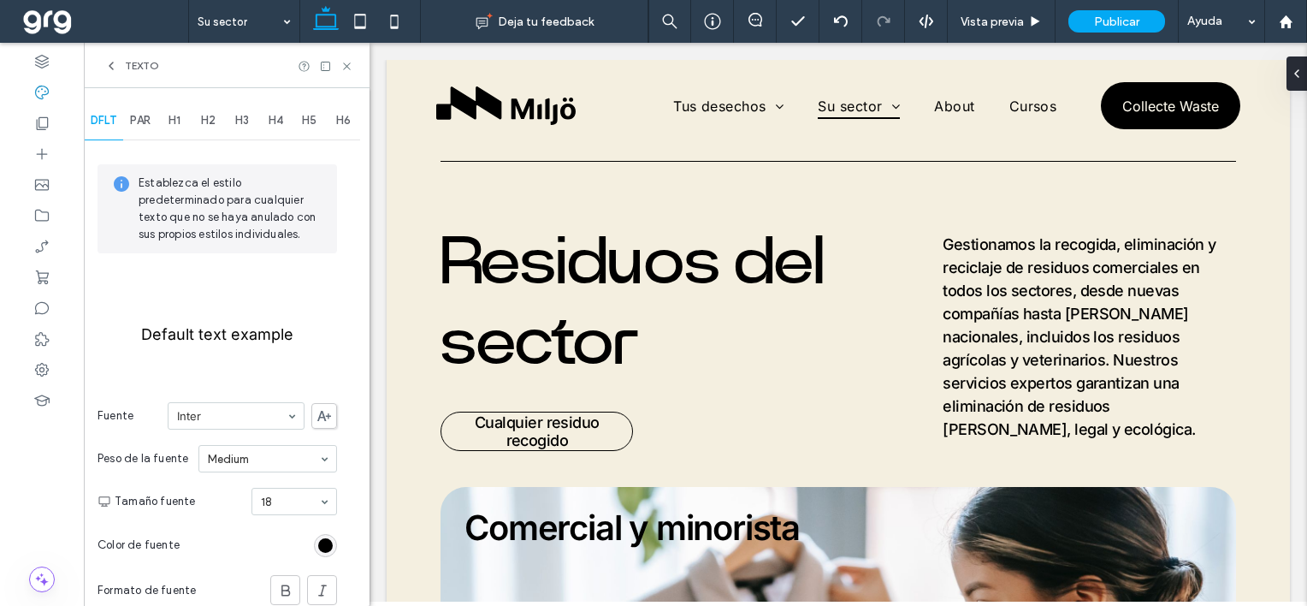
click at [137, 121] on span "PAR" at bounding box center [140, 121] width 21 height 14
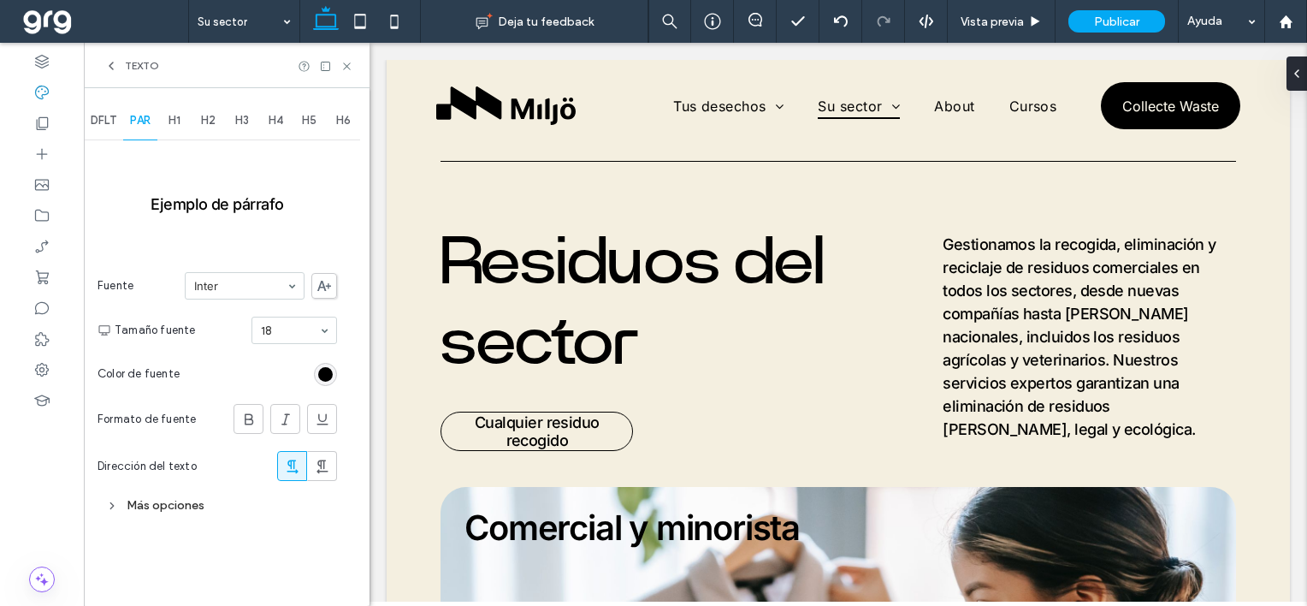
click at [171, 509] on div "Más opciones" at bounding box center [218, 505] width 240 height 23
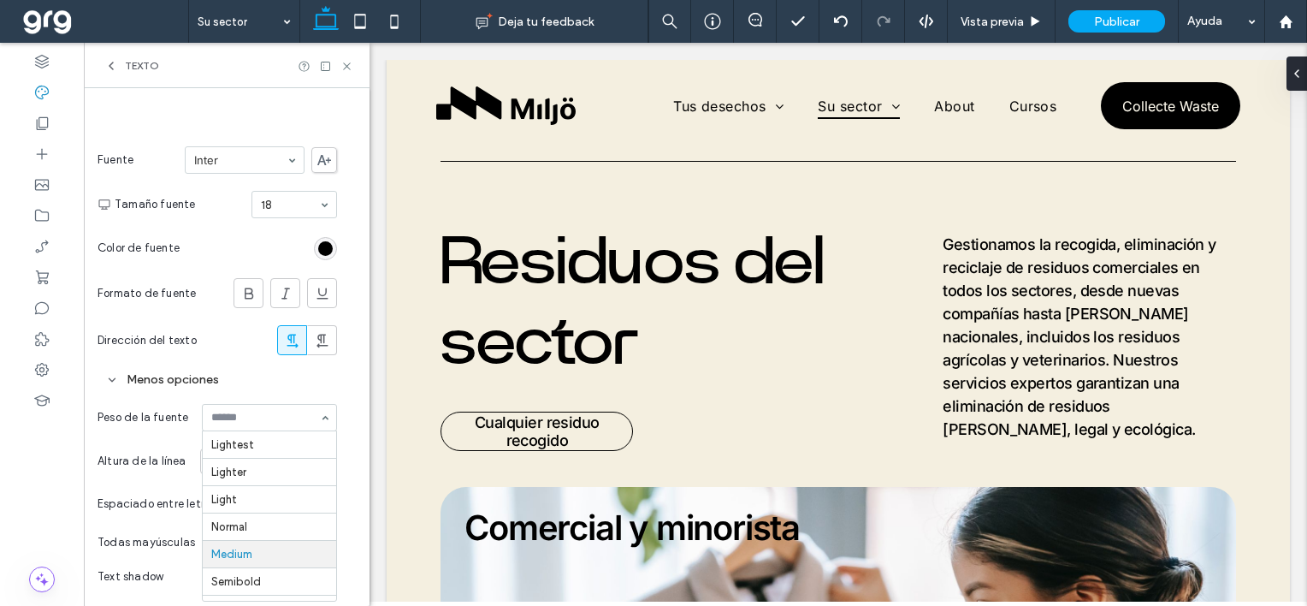
scroll to position [82, 0]
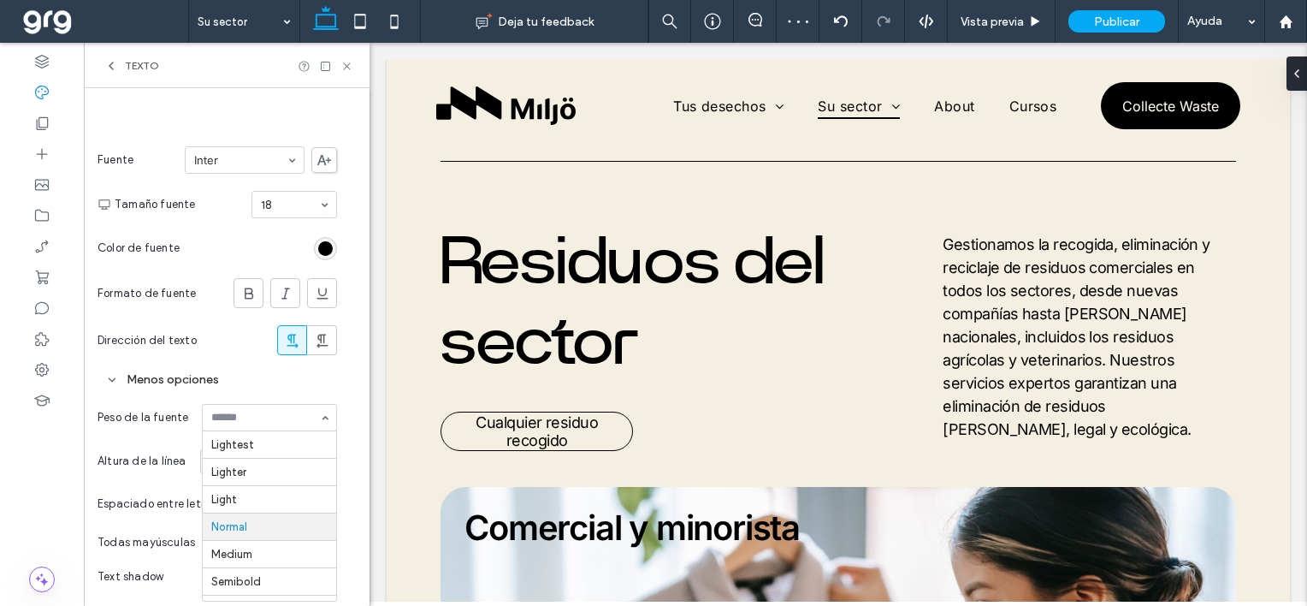
click at [234, 417] on input at bounding box center [265, 418] width 108 height 12
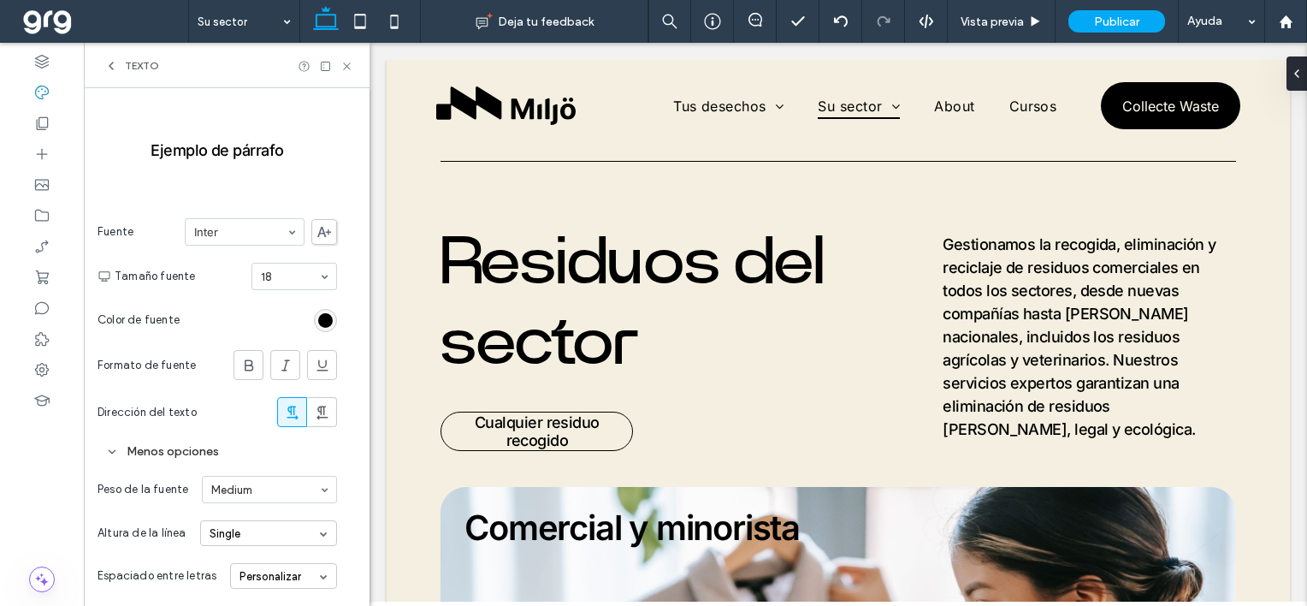
scroll to position [0, 0]
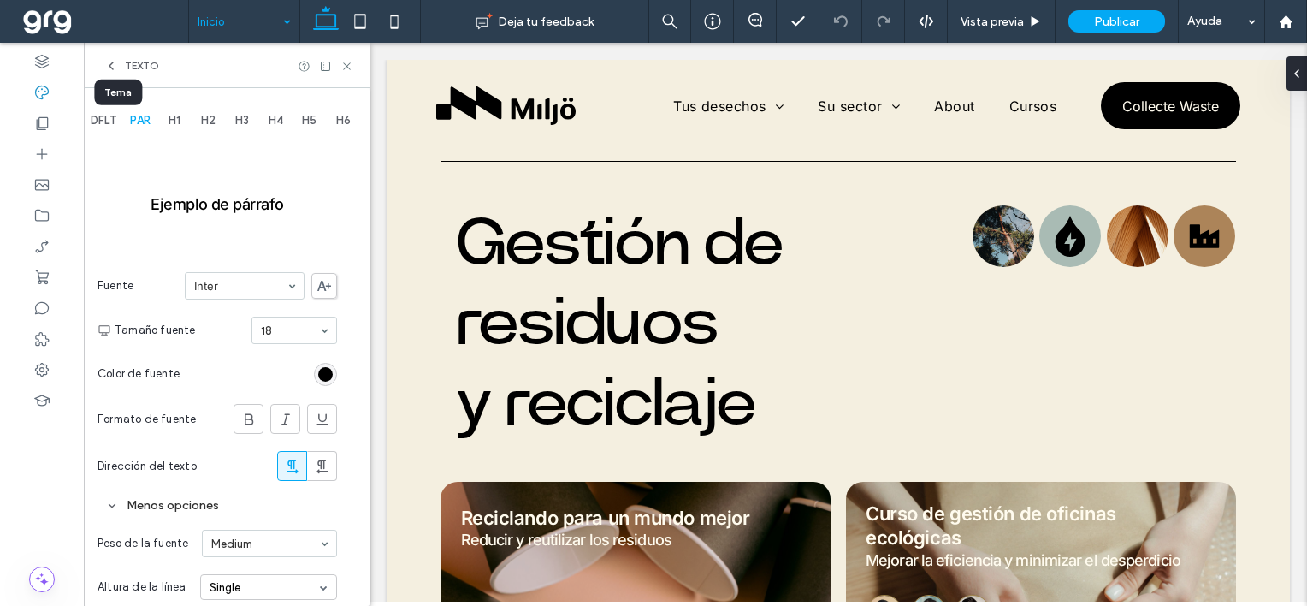
click at [48, 87] on icon at bounding box center [41, 92] width 17 height 17
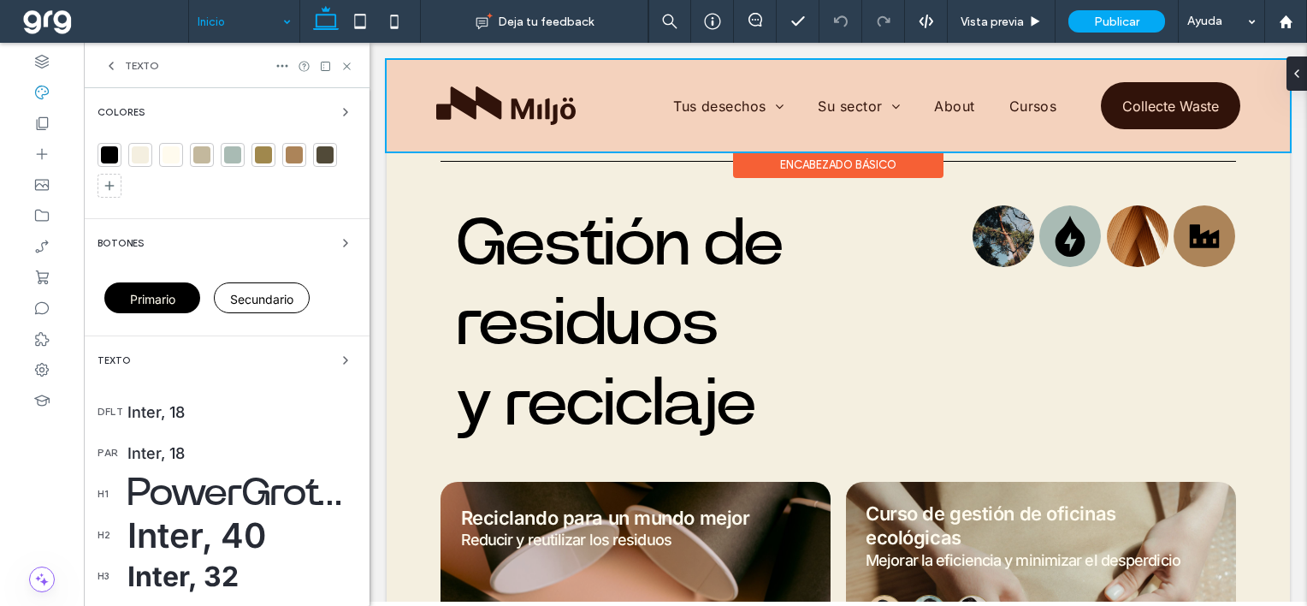
click at [507, 109] on div at bounding box center [839, 106] width 904 height 92
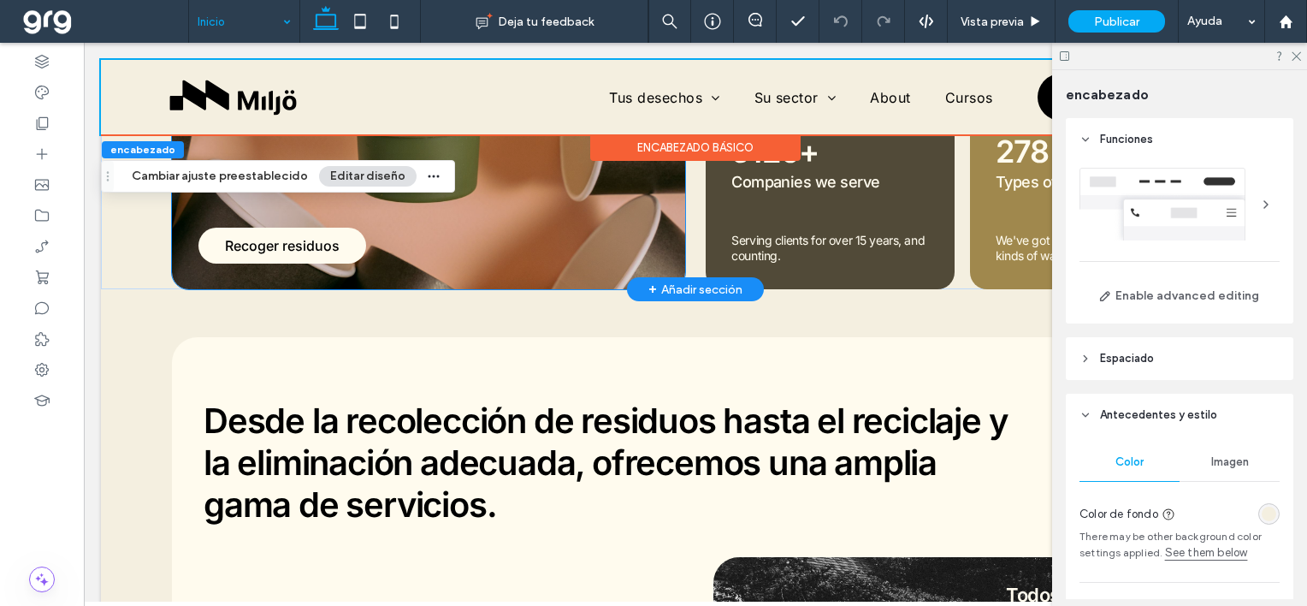
scroll to position [667, 0]
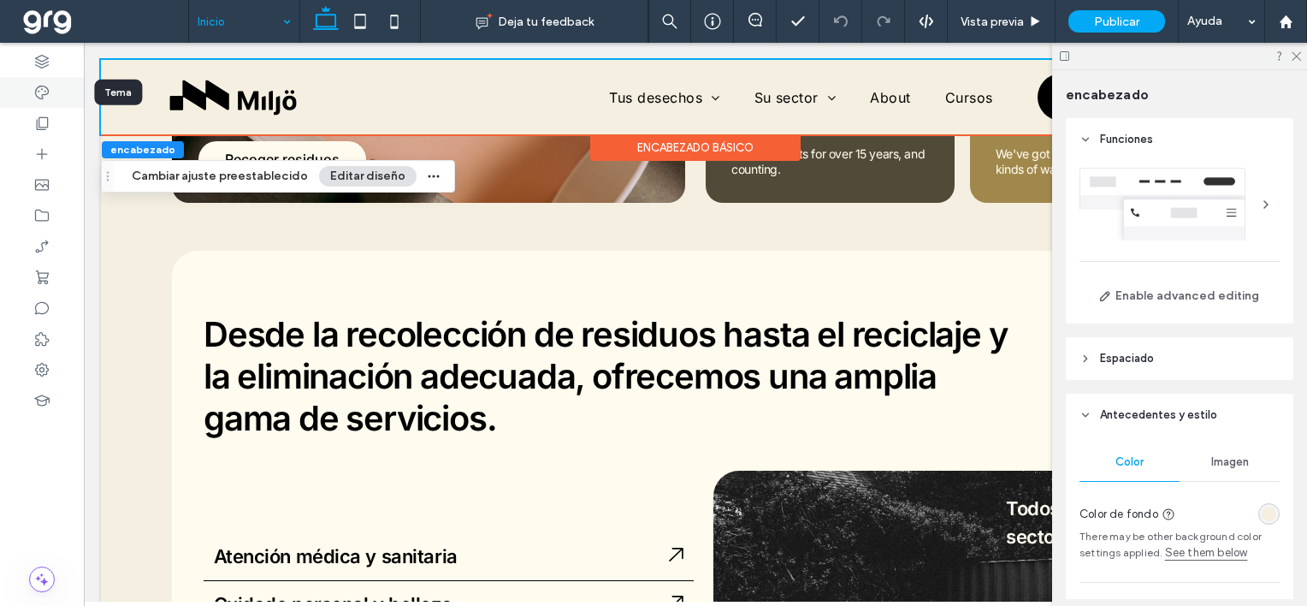
click at [34, 90] on icon at bounding box center [41, 92] width 17 height 17
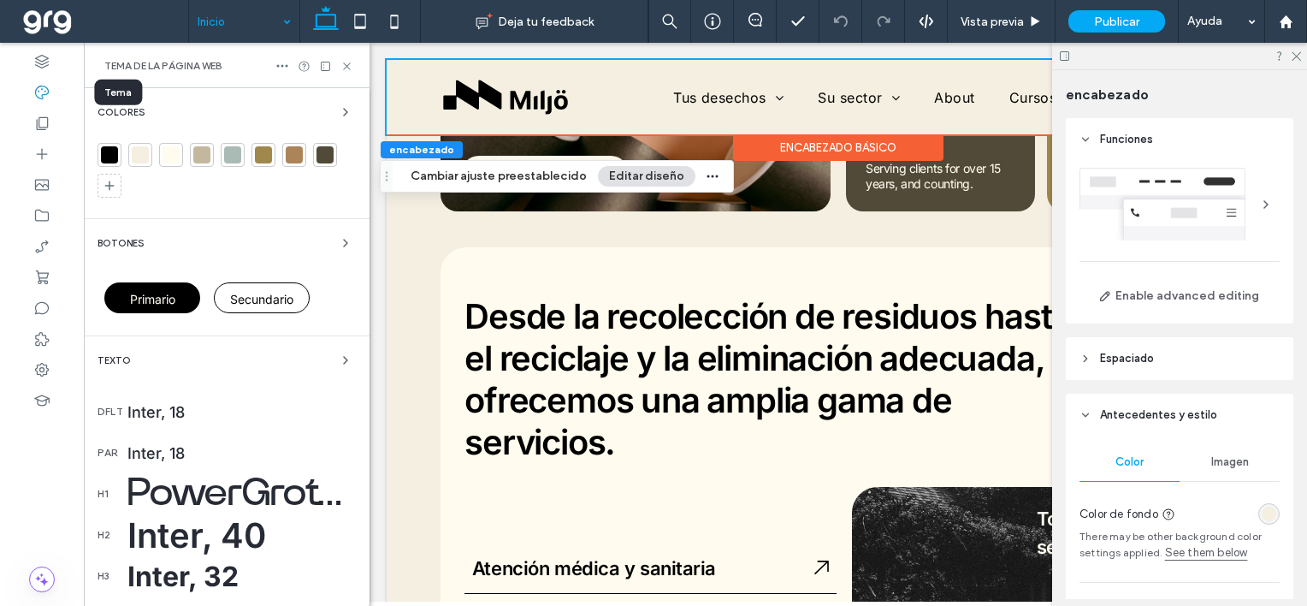
scroll to position [720, 0]
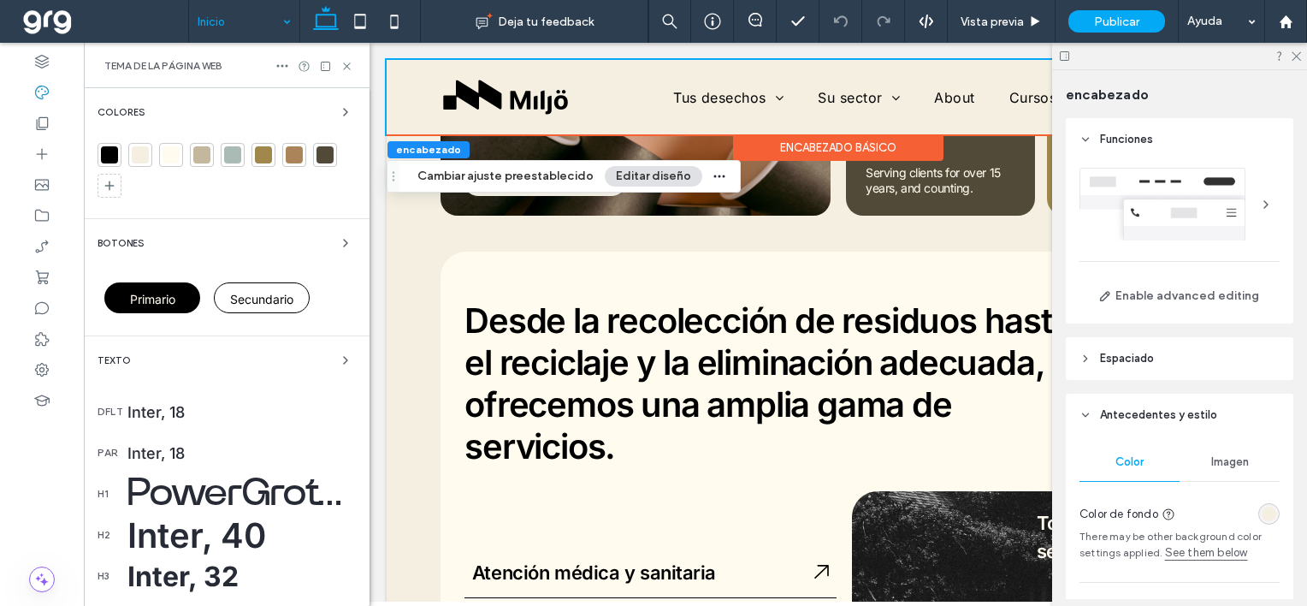
click at [187, 110] on div "Colores" at bounding box center [227, 112] width 258 height 21
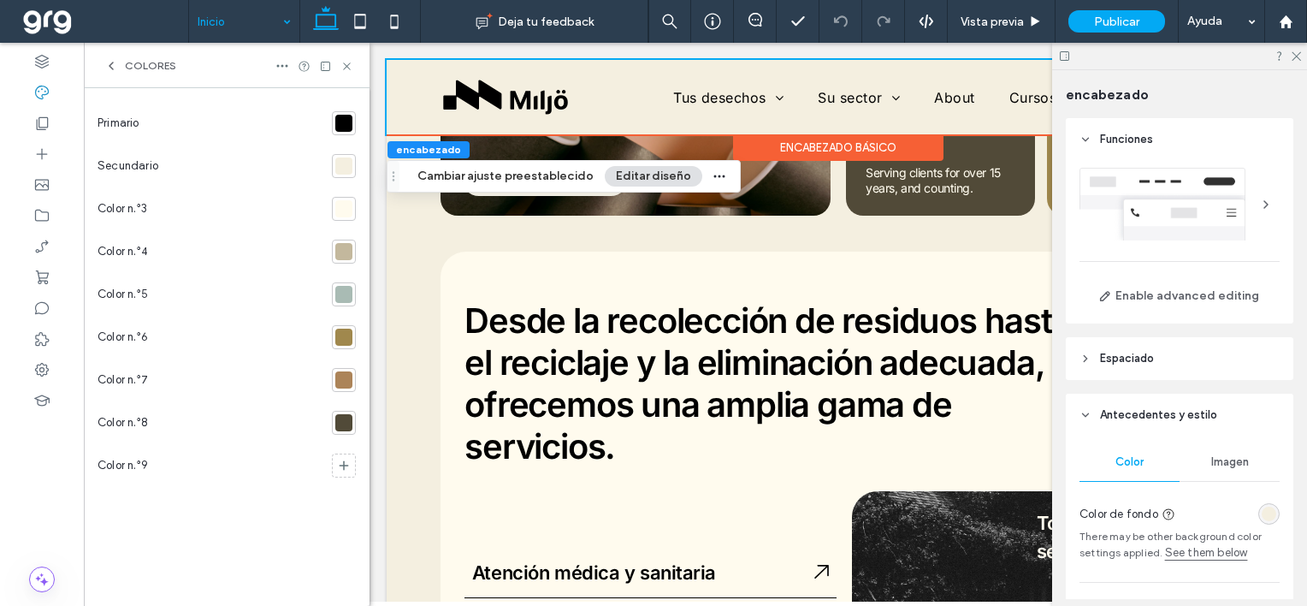
click at [133, 57] on div "Colores" at bounding box center [227, 65] width 286 height 45
click at [114, 65] on icon at bounding box center [111, 66] width 14 height 14
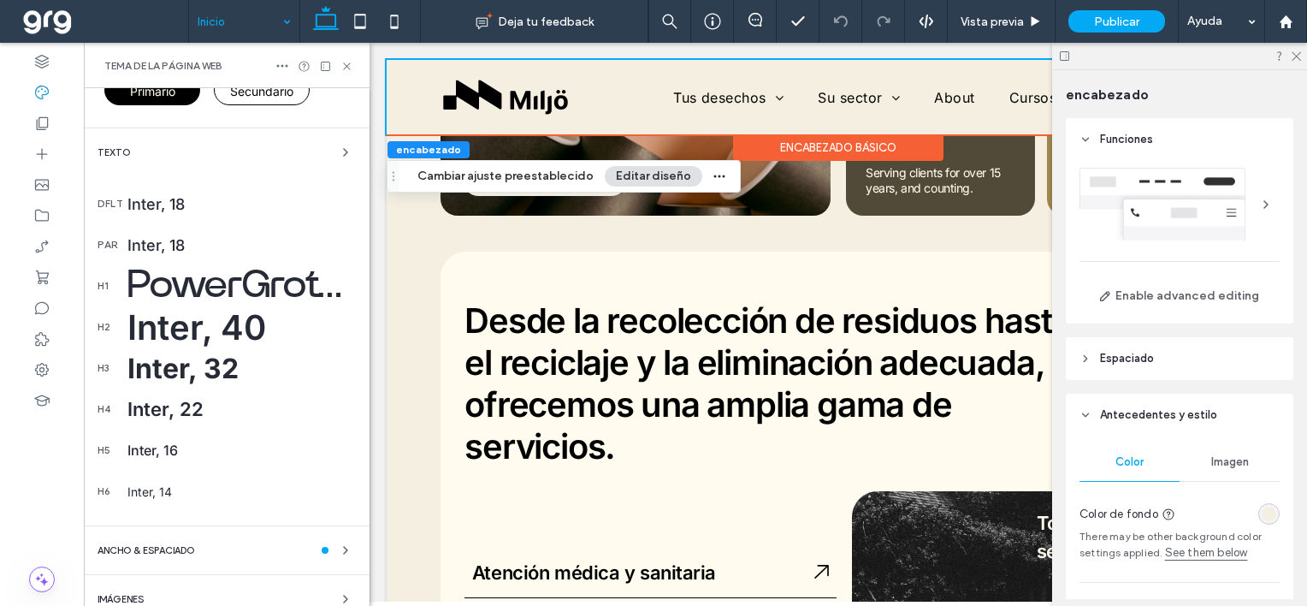
scroll to position [273, 0]
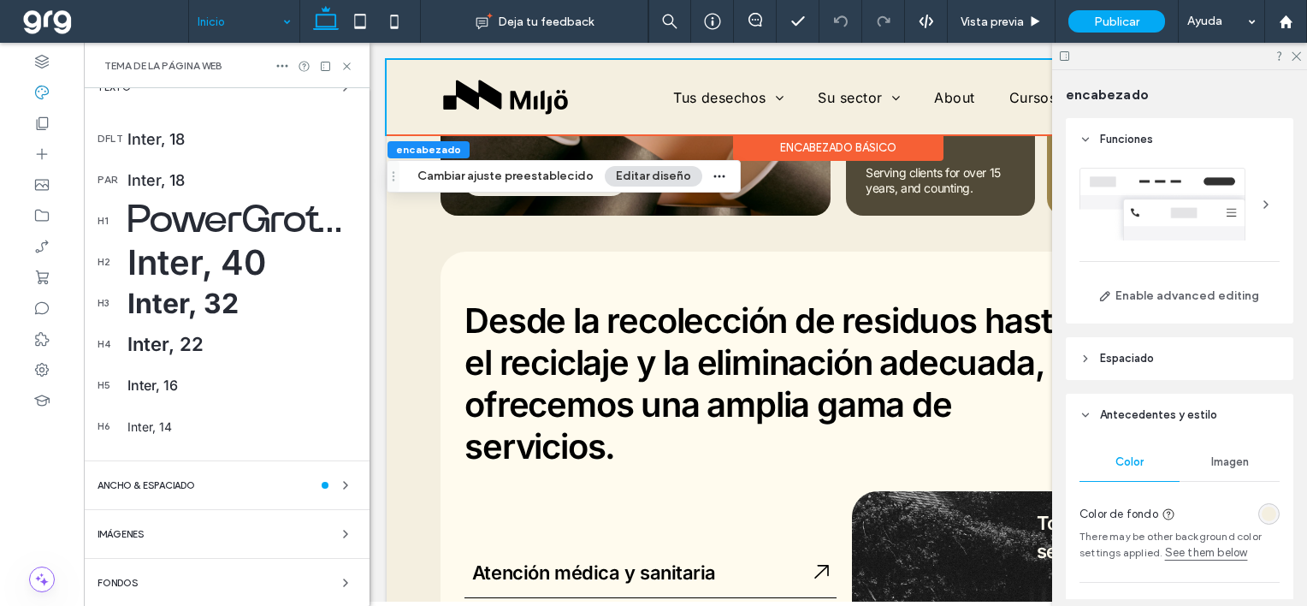
click at [234, 578] on div "Fondos" at bounding box center [227, 582] width 258 height 21
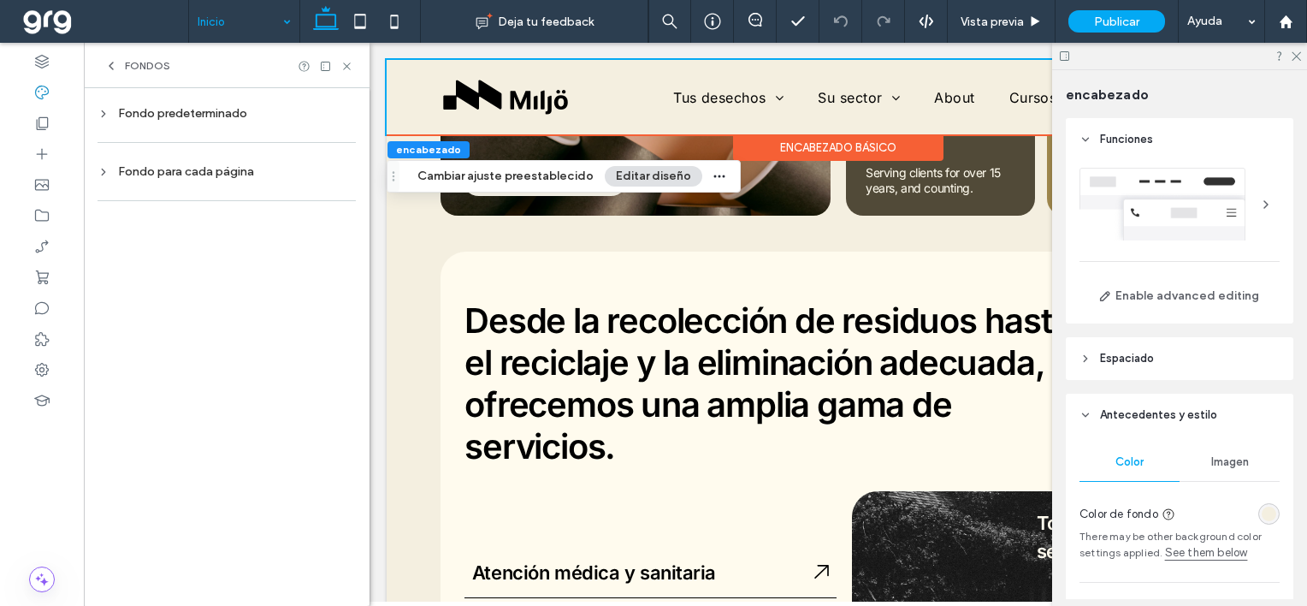
scroll to position [0, 0]
click at [157, 116] on div "Fondo predeterminado" at bounding box center [227, 113] width 258 height 15
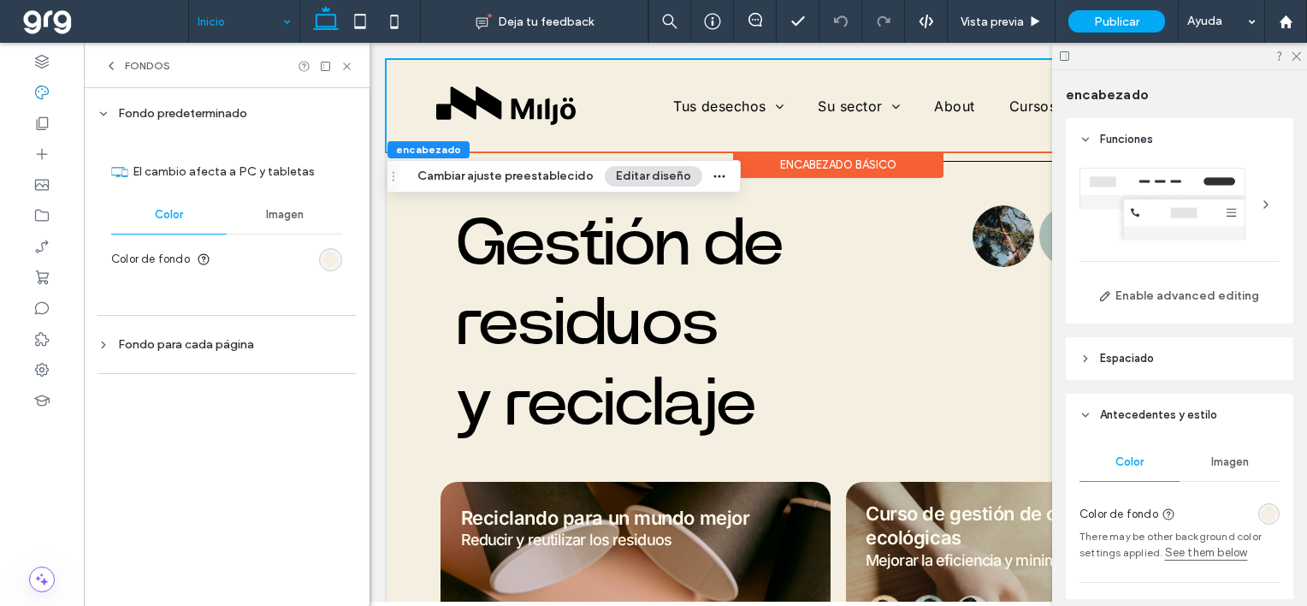
click at [188, 346] on div "Fondo para cada página" at bounding box center [227, 344] width 258 height 15
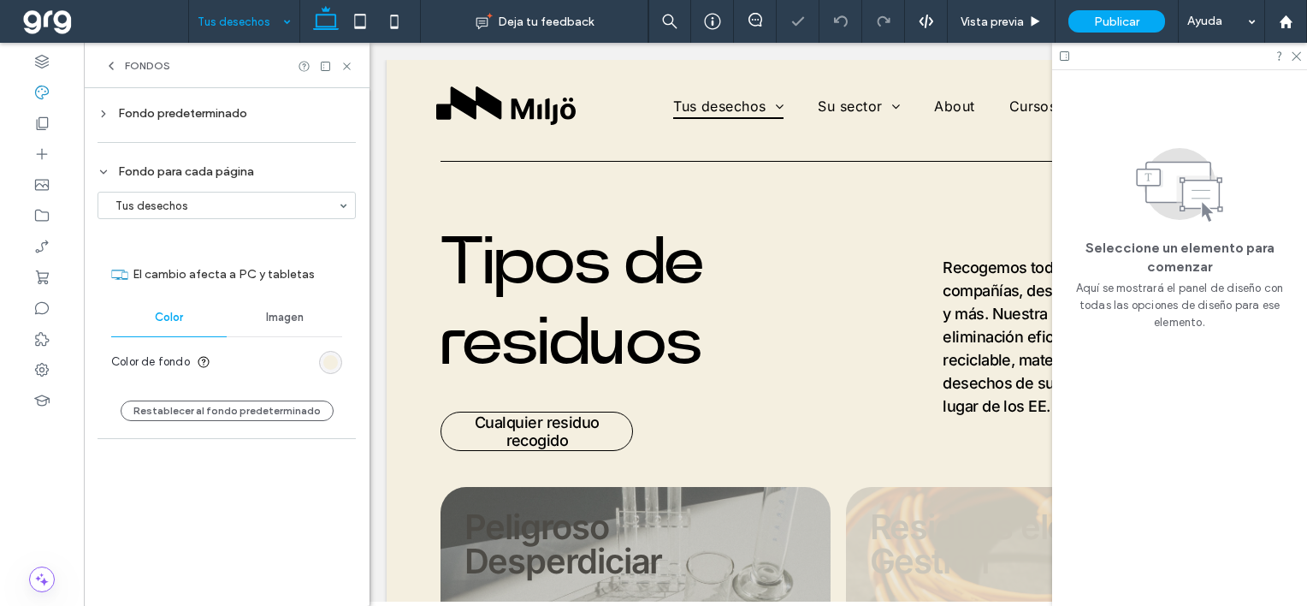
click at [183, 187] on section "Tus desechos" at bounding box center [227, 205] width 258 height 44
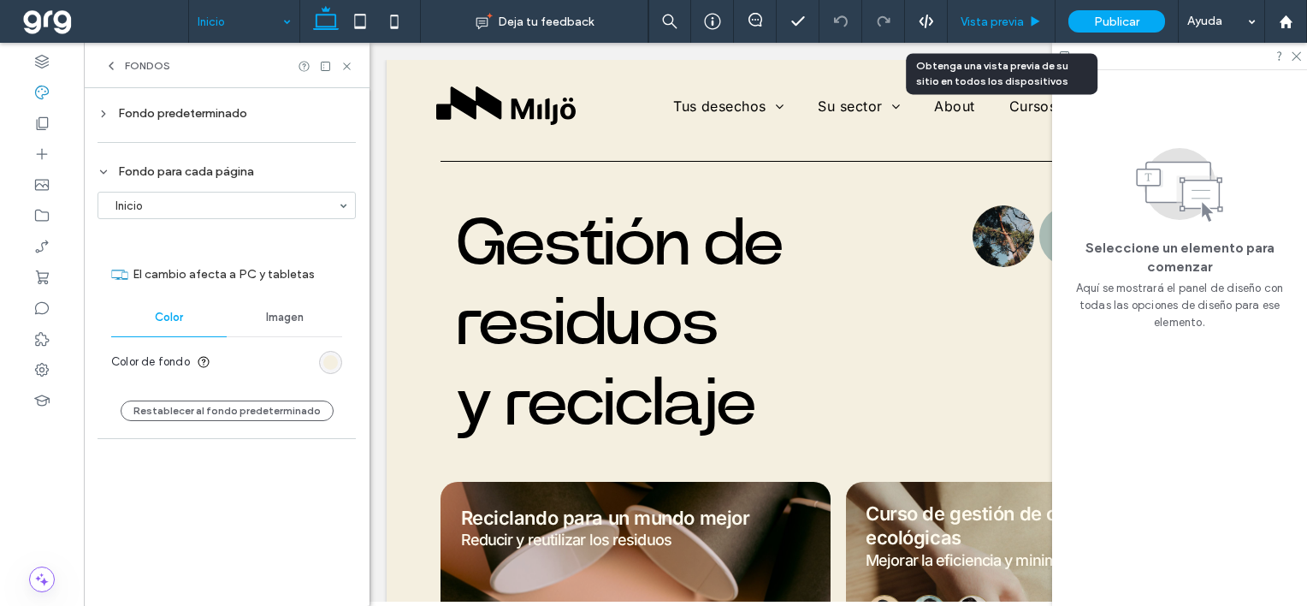
click at [1012, 12] on div "Vista previa" at bounding box center [1002, 21] width 108 height 43
click at [997, 15] on span "Vista previa" at bounding box center [992, 22] width 63 height 15
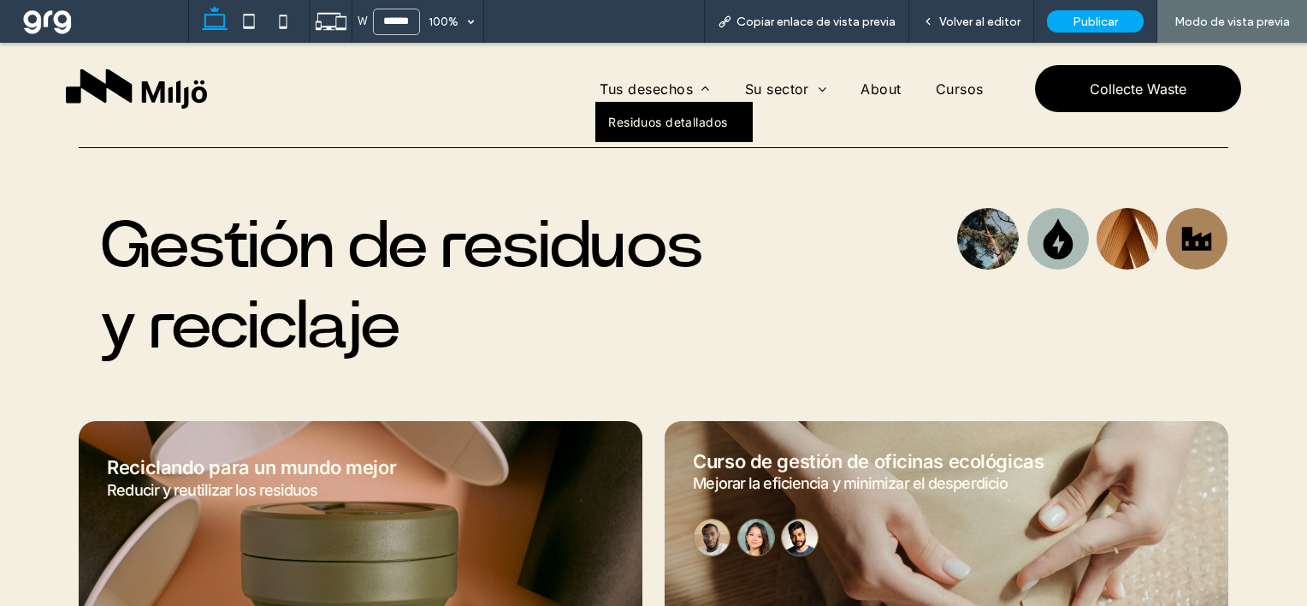
click at [651, 123] on span "Residuos detallados" at bounding box center [667, 122] width 119 height 15
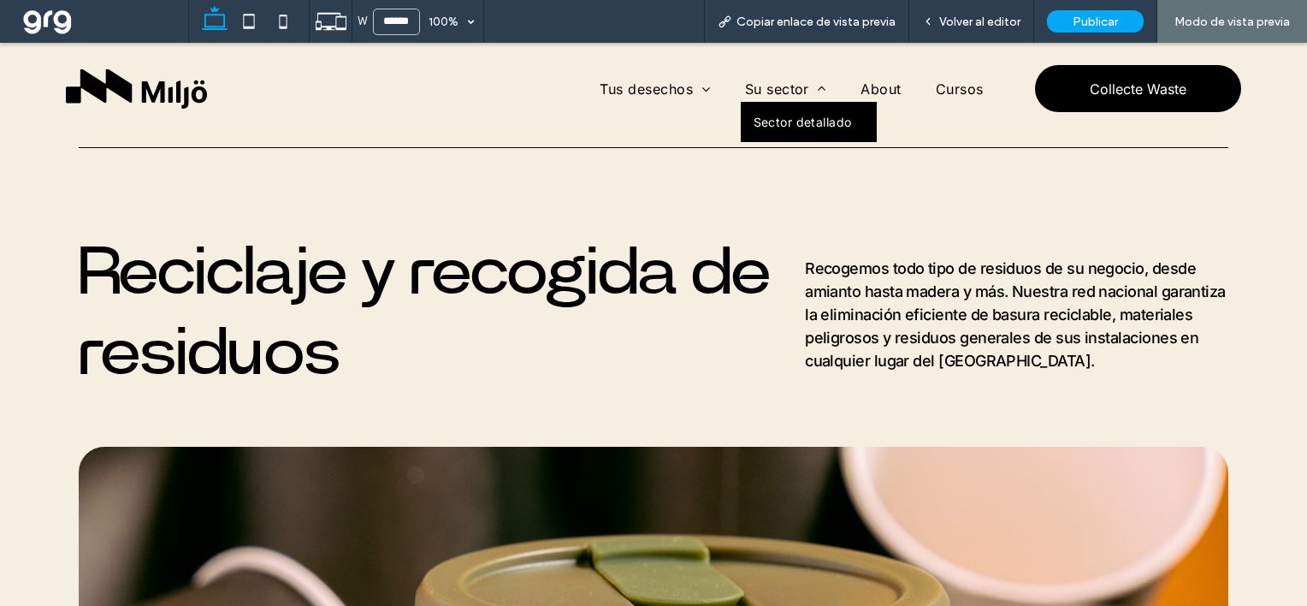
click at [773, 113] on link "Sector detallado" at bounding box center [809, 122] width 137 height 40
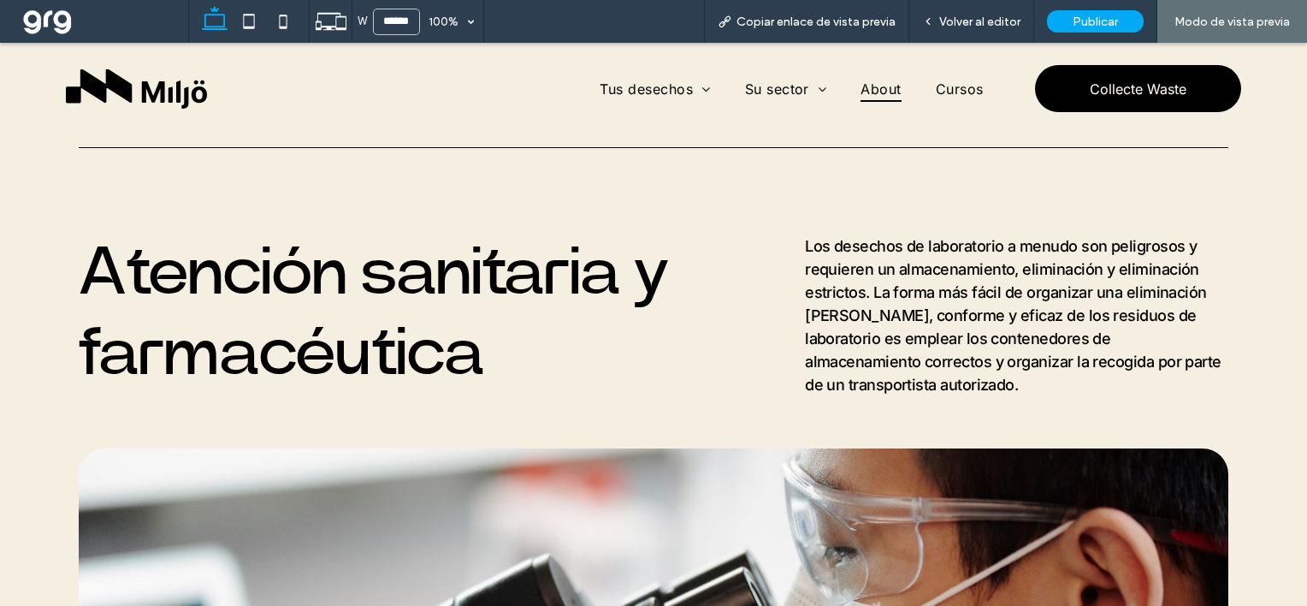
click at [870, 86] on span "About" at bounding box center [881, 88] width 40 height 26
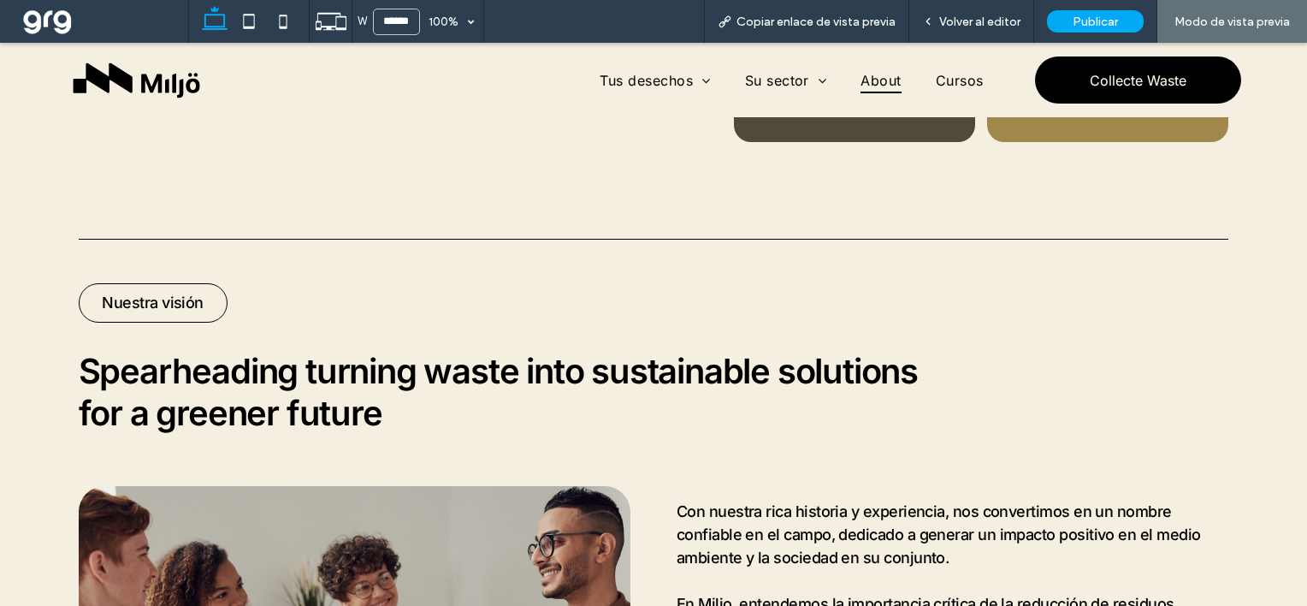
scroll to position [838, 0]
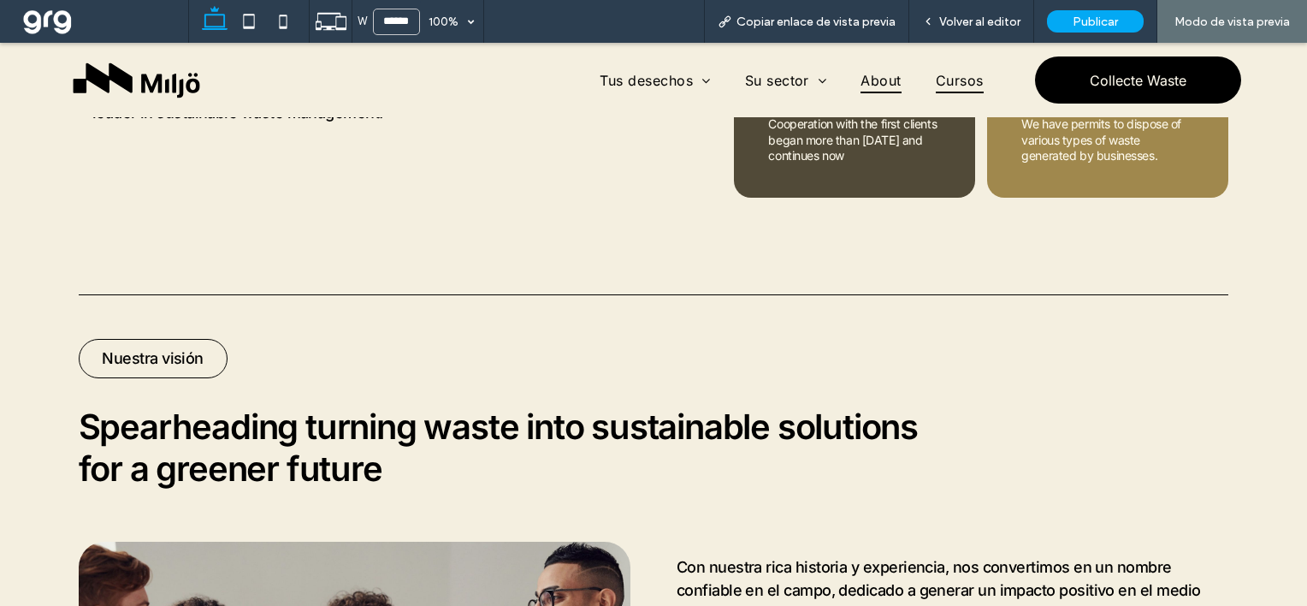
click at [936, 86] on span "Cursos" at bounding box center [960, 80] width 48 height 26
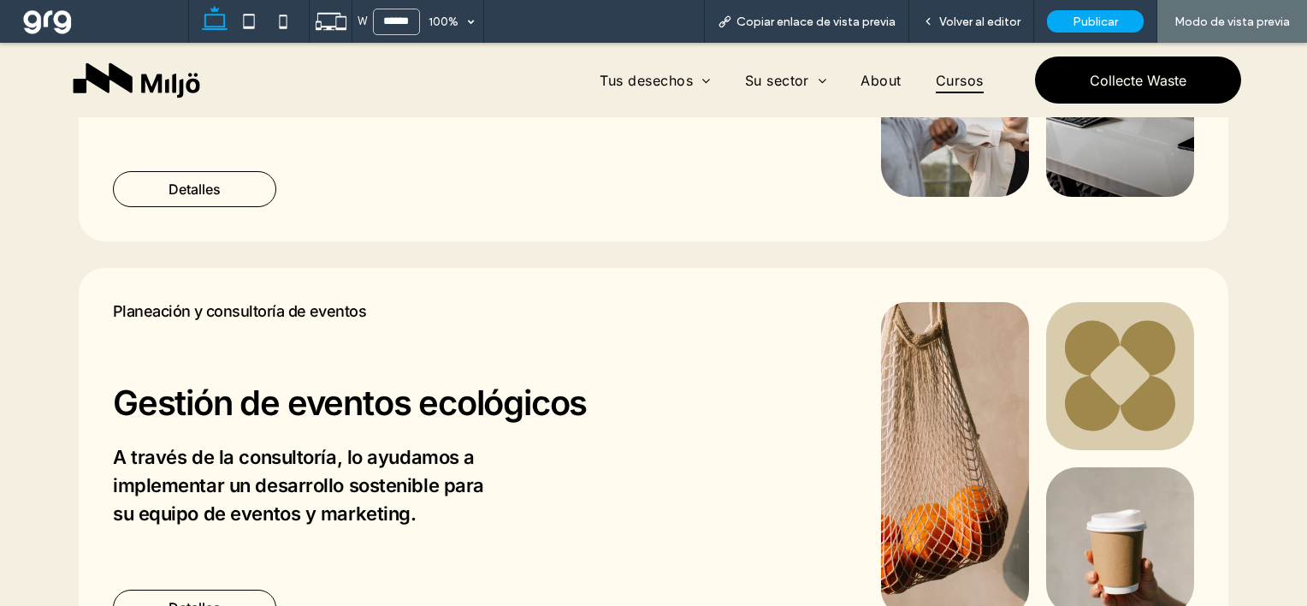
scroll to position [582, 0]
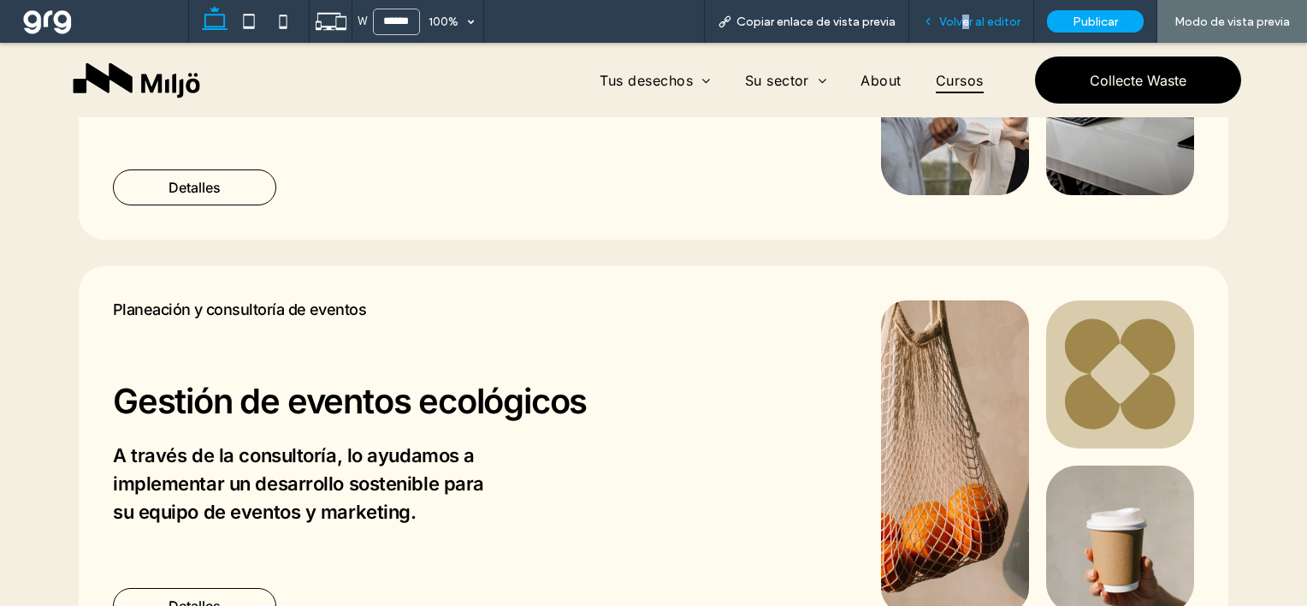
click at [969, 20] on span "Volver al editor" at bounding box center [979, 22] width 81 height 15
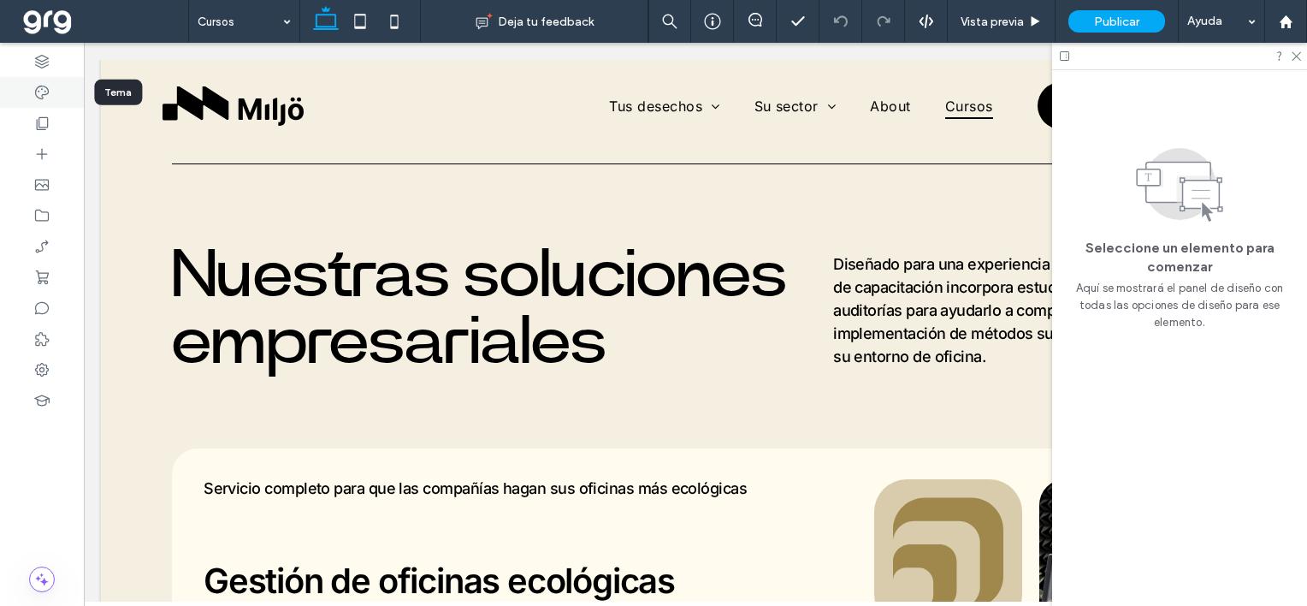
click at [43, 89] on icon at bounding box center [41, 92] width 17 height 17
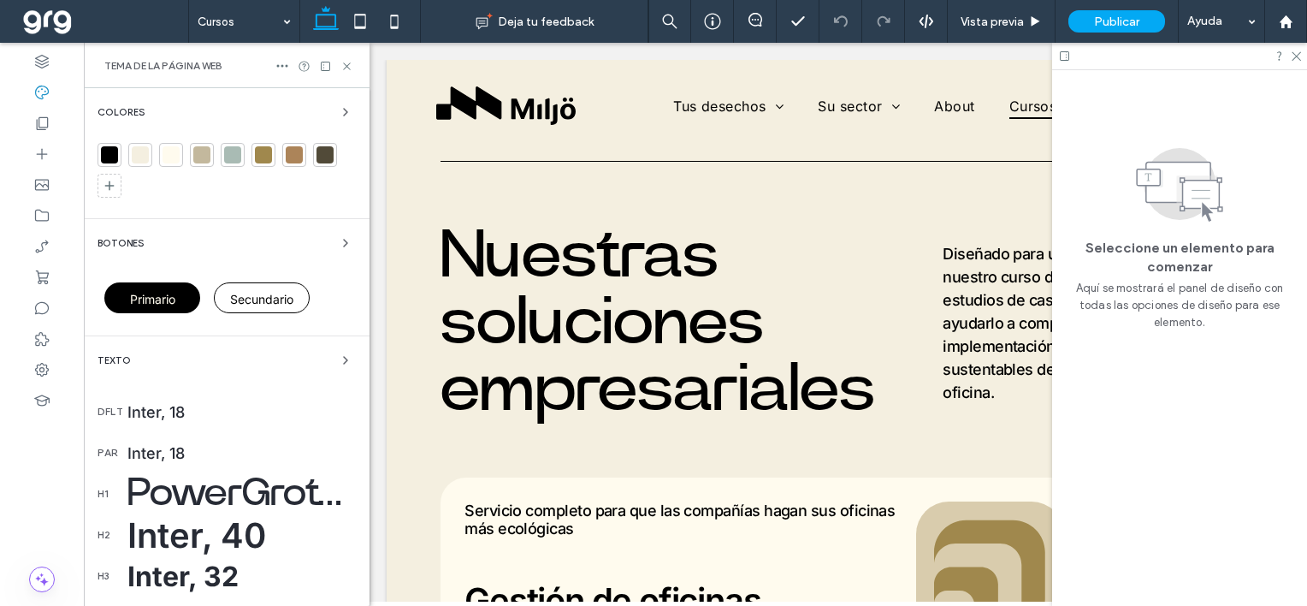
click at [139, 157] on div at bounding box center [140, 154] width 17 height 17
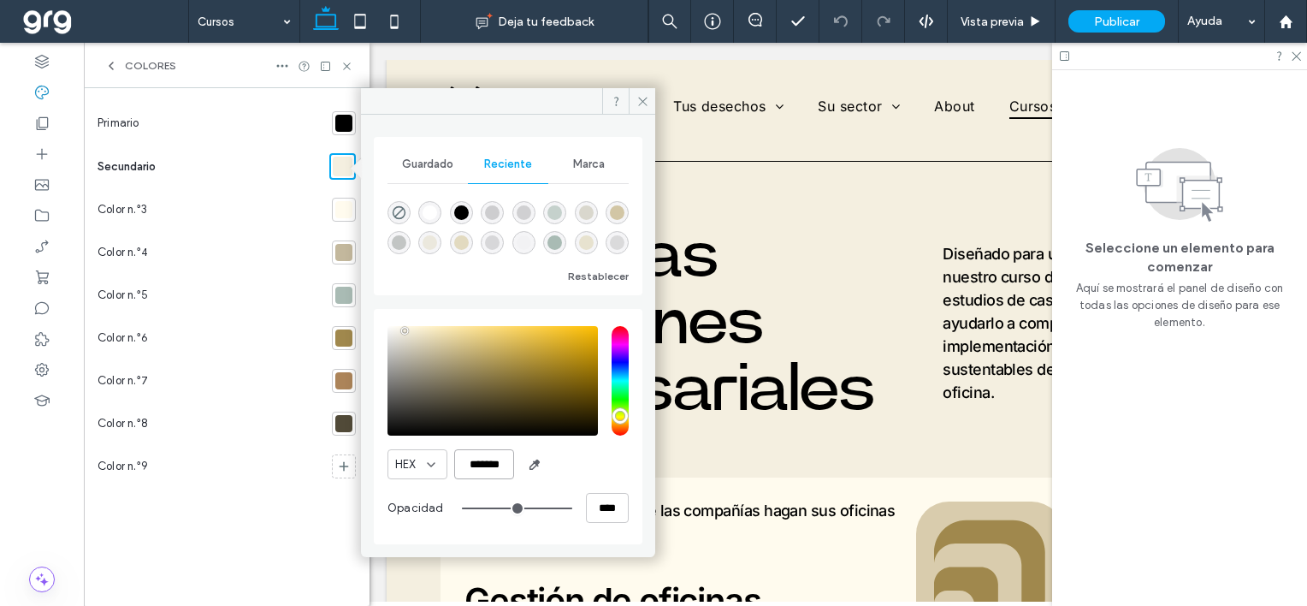
drag, startPoint x: 506, startPoint y: 464, endPoint x: 437, endPoint y: 463, distance: 68.5
click at [437, 463] on div "HEX *******" at bounding box center [508, 464] width 241 height 30
paste input "color picker textbox"
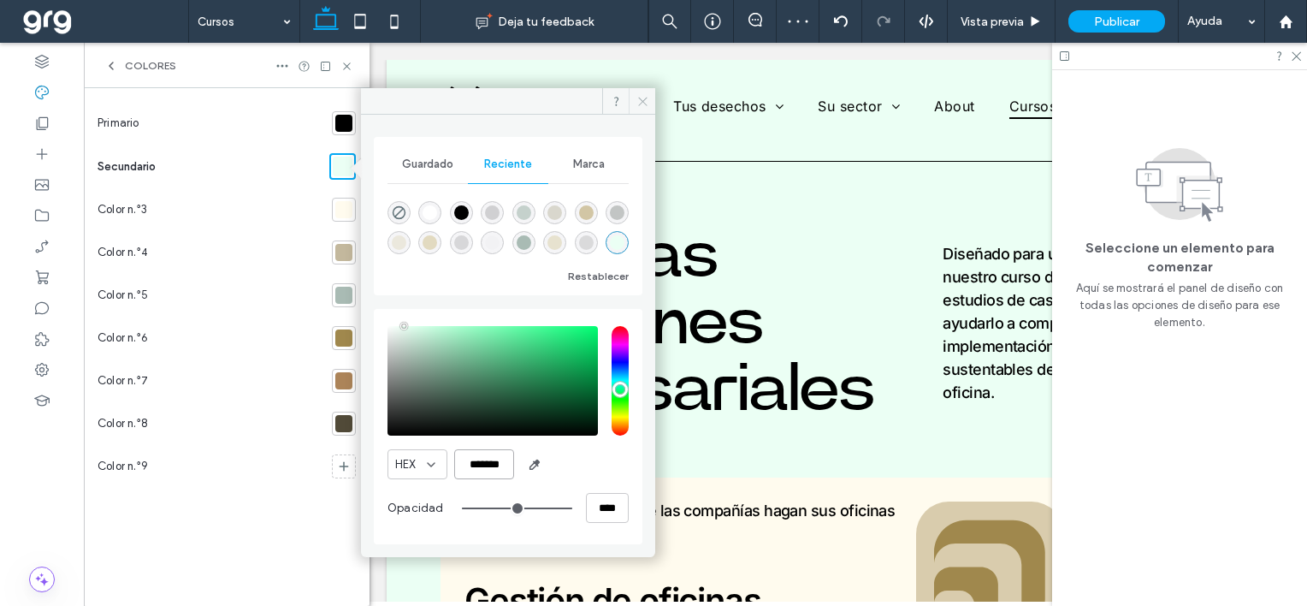
type input "*******"
click at [640, 100] on icon at bounding box center [643, 101] width 13 height 13
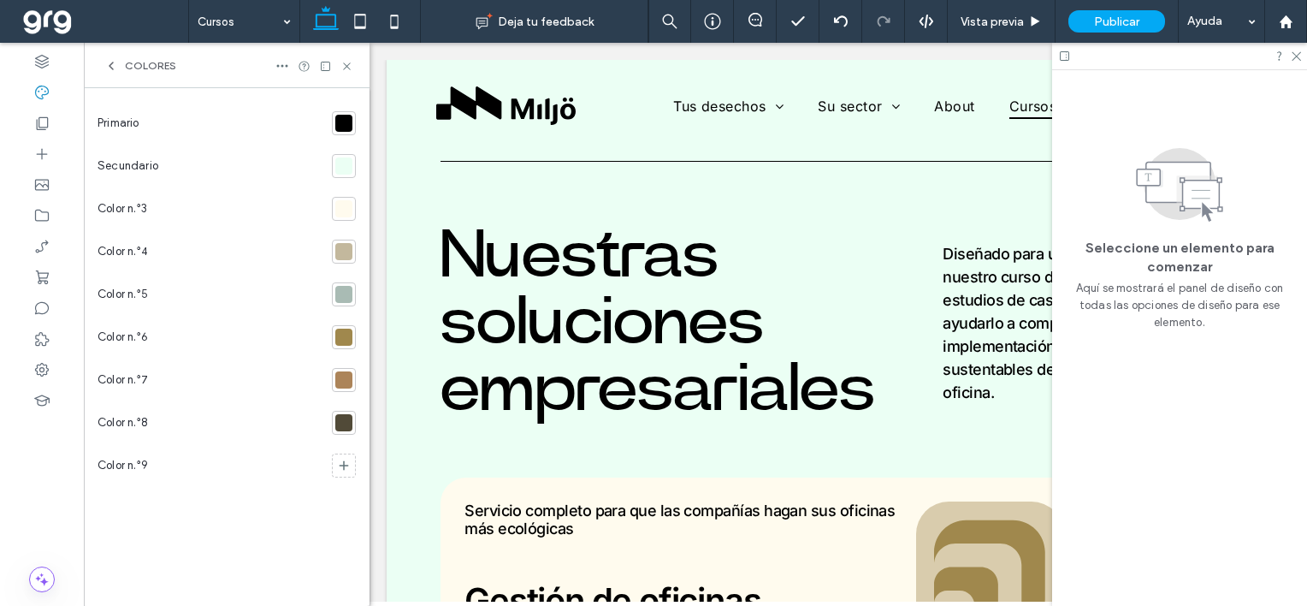
click at [344, 119] on div at bounding box center [343, 123] width 17 height 17
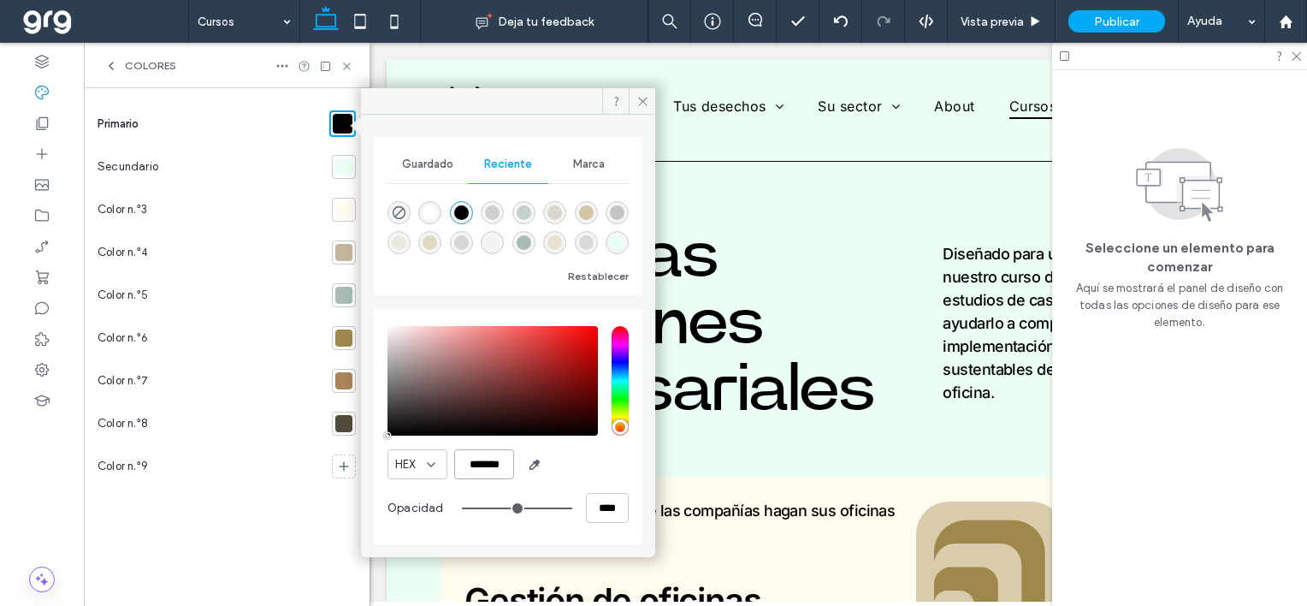
scroll to position [0, 3]
drag, startPoint x: 462, startPoint y: 462, endPoint x: 514, endPoint y: 465, distance: 52.3
click at [514, 465] on div "HEX *******" at bounding box center [508, 464] width 241 height 30
paste input "color picker textbox"
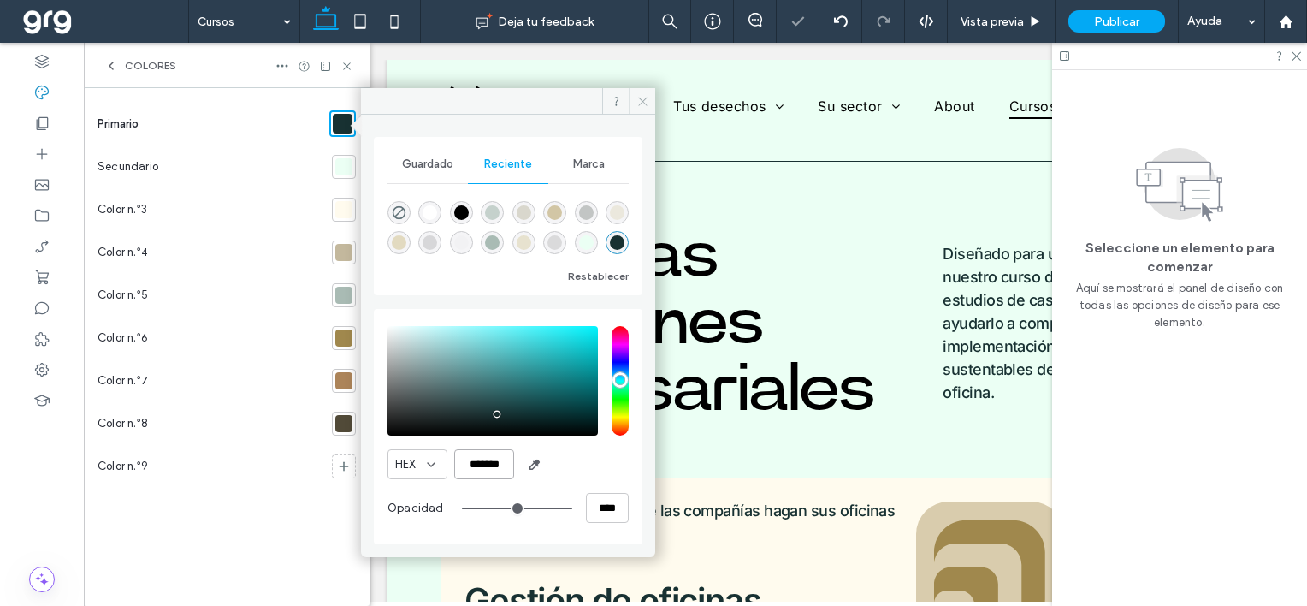
type input "*******"
click at [637, 99] on icon at bounding box center [643, 101] width 13 height 13
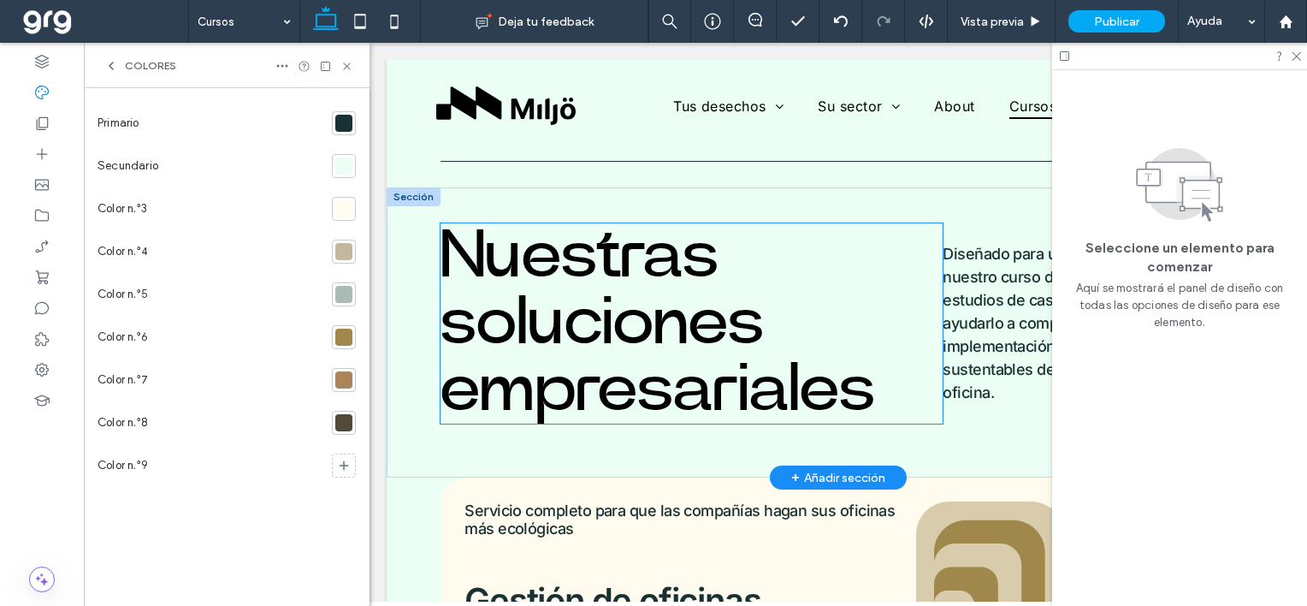
click at [525, 266] on span "Nuestras soluciones empresariales" at bounding box center [658, 323] width 435 height 200
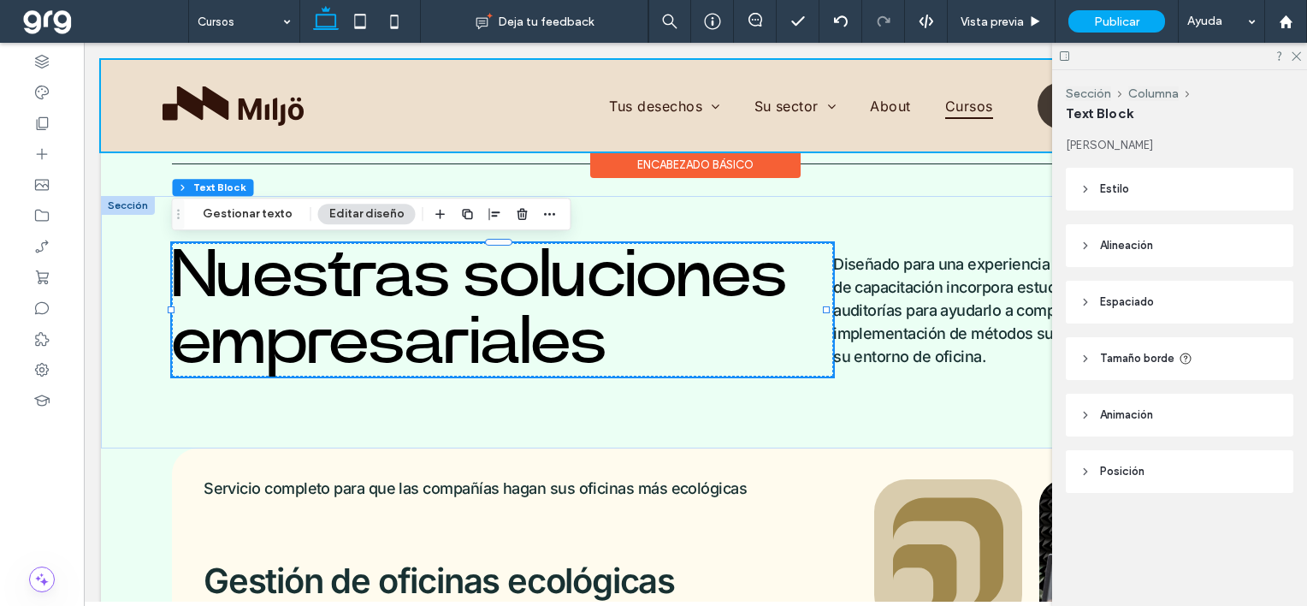
click at [259, 105] on div at bounding box center [695, 106] width 1189 height 92
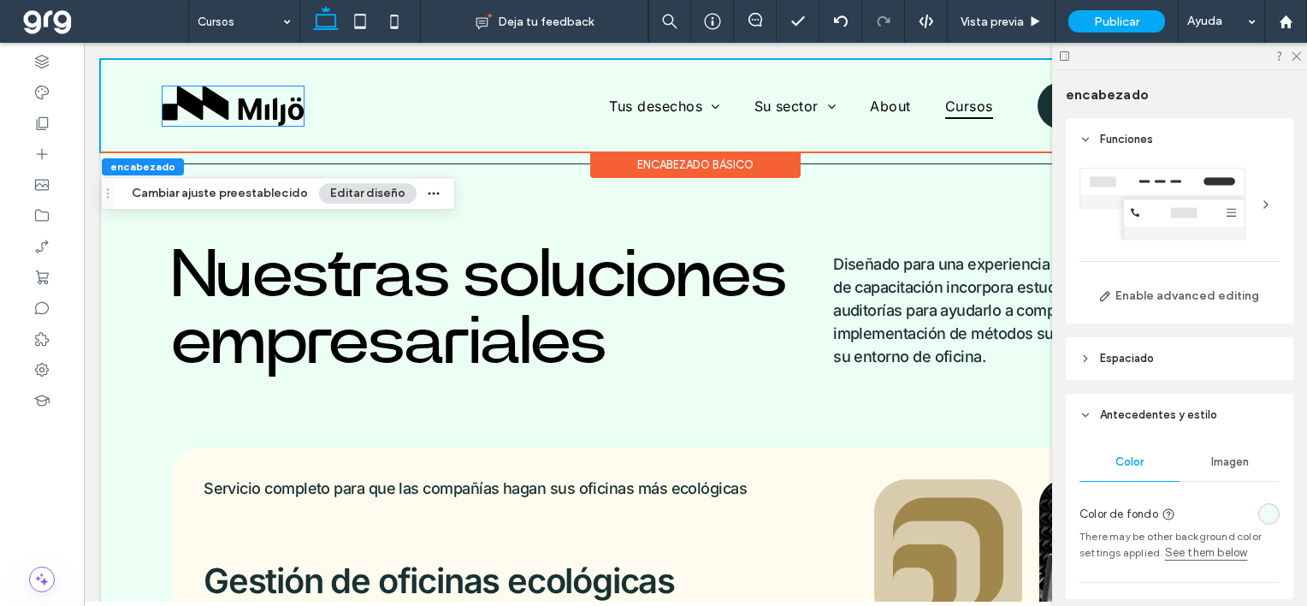
click at [259, 105] on img at bounding box center [233, 105] width 141 height 39
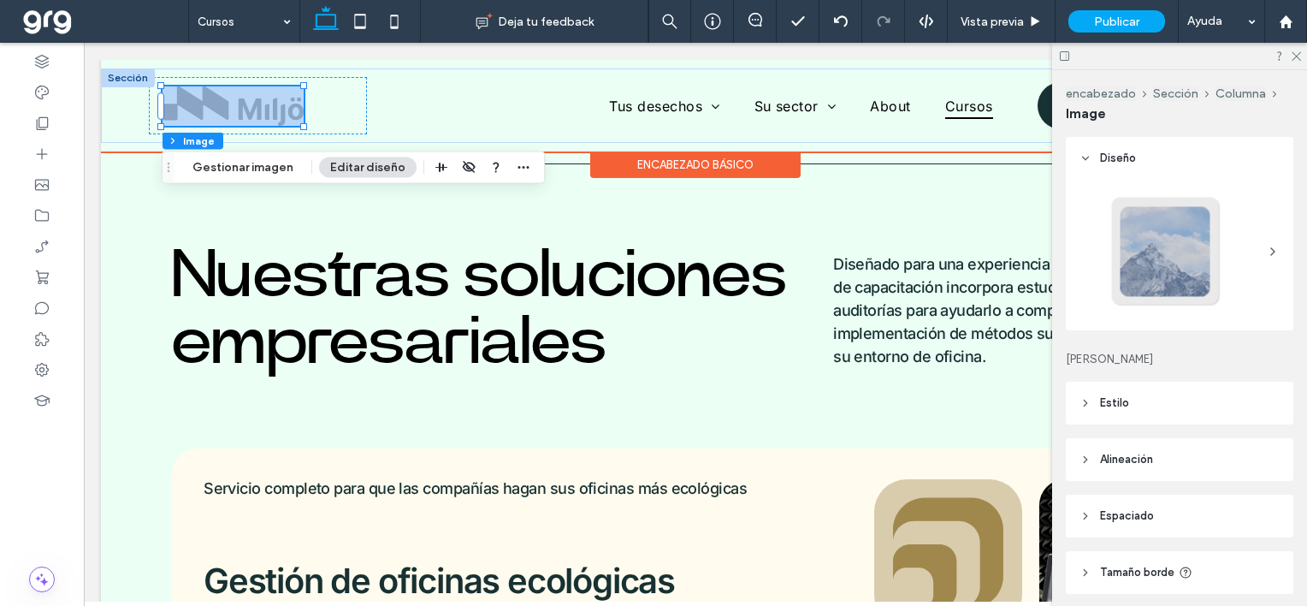
click at [259, 105] on div at bounding box center [233, 105] width 141 height 39
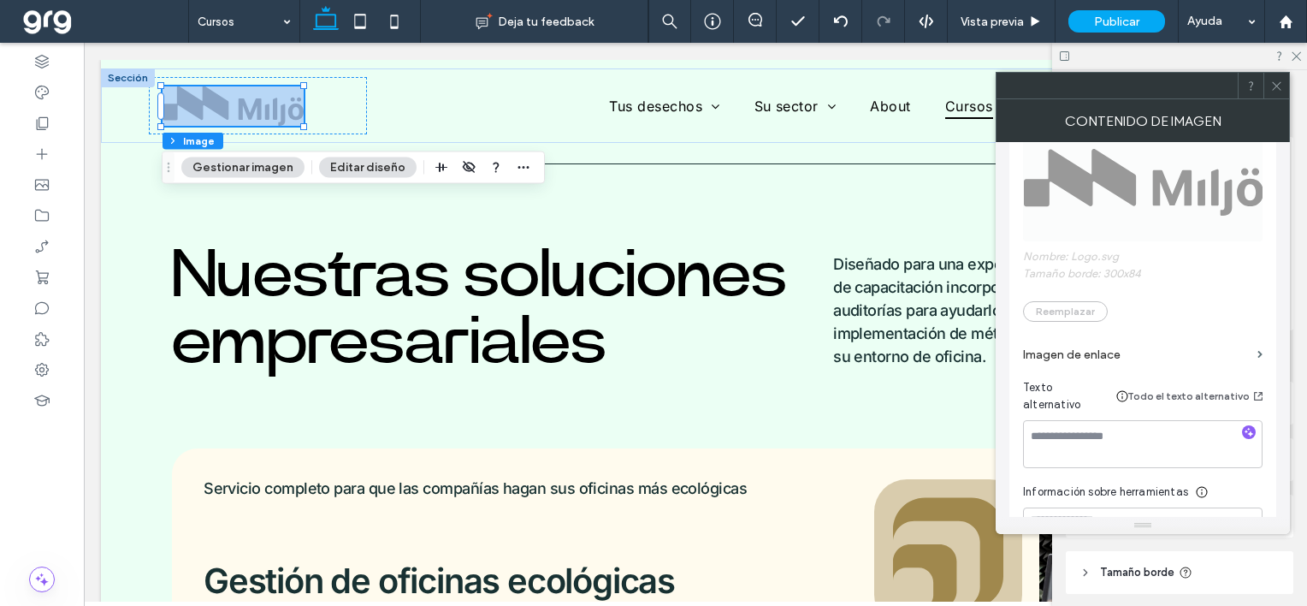
scroll to position [257, 0]
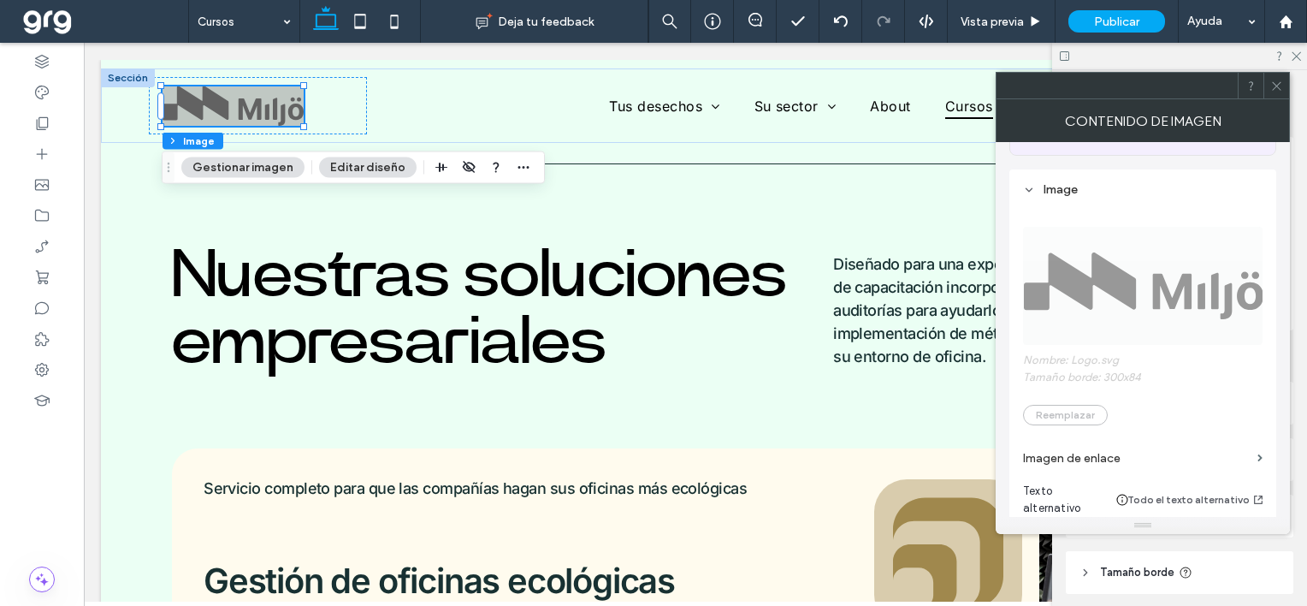
click at [1116, 280] on span "Nombre: Logo.svg Tamaño borde: 300x84 Reemplazar" at bounding box center [1143, 317] width 240 height 233
click at [1071, 403] on span "Nombre: Logo.svg Tamaño borde: 300x84 Reemplazar" at bounding box center [1143, 317] width 240 height 233
click at [205, 156] on div "encabezado Sección Columna Image Gestionar imagen Editar diseño" at bounding box center [353, 167] width 383 height 33
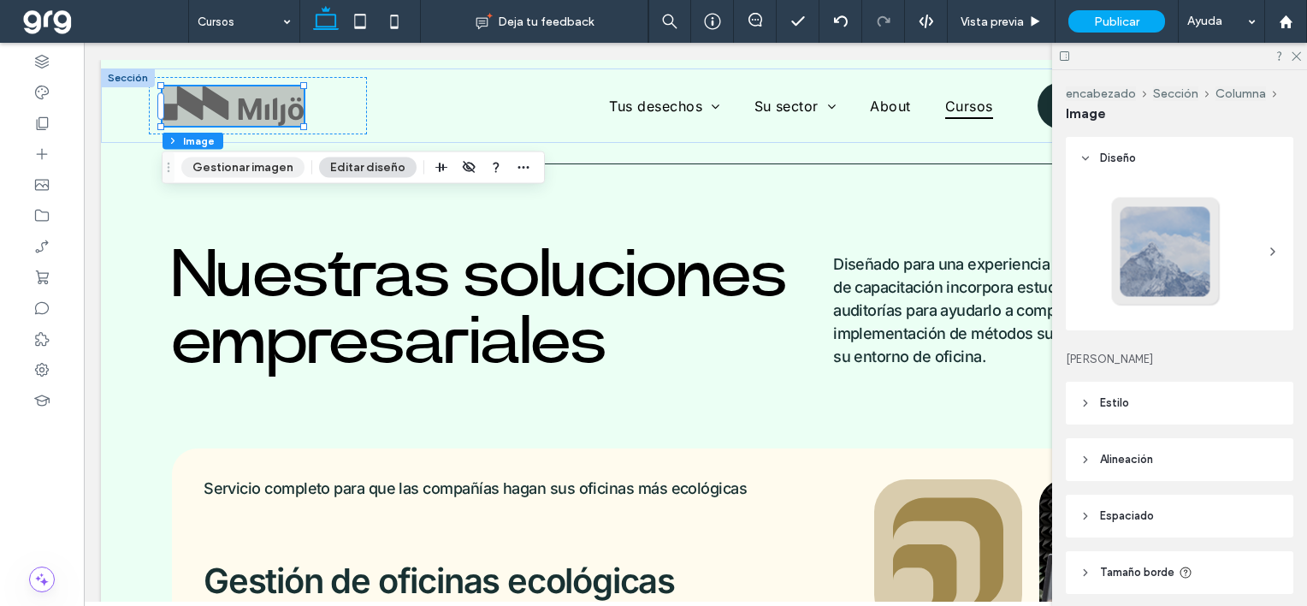
click at [210, 164] on button "Gestionar imagen" at bounding box center [242, 167] width 123 height 21
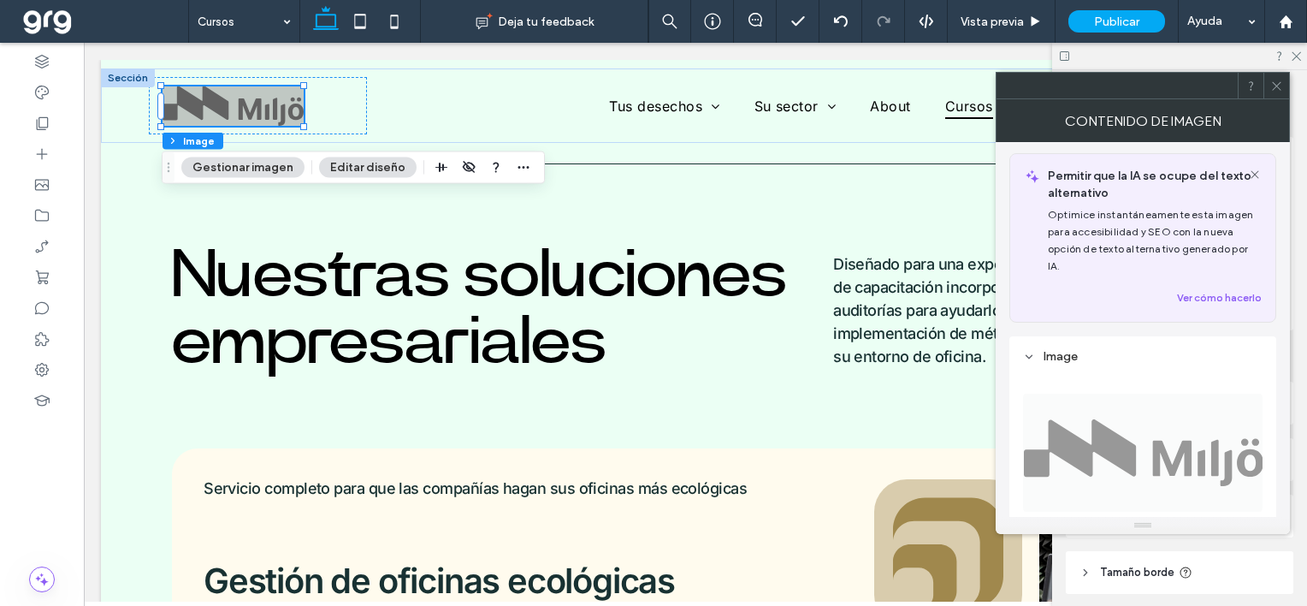
scroll to position [0, 0]
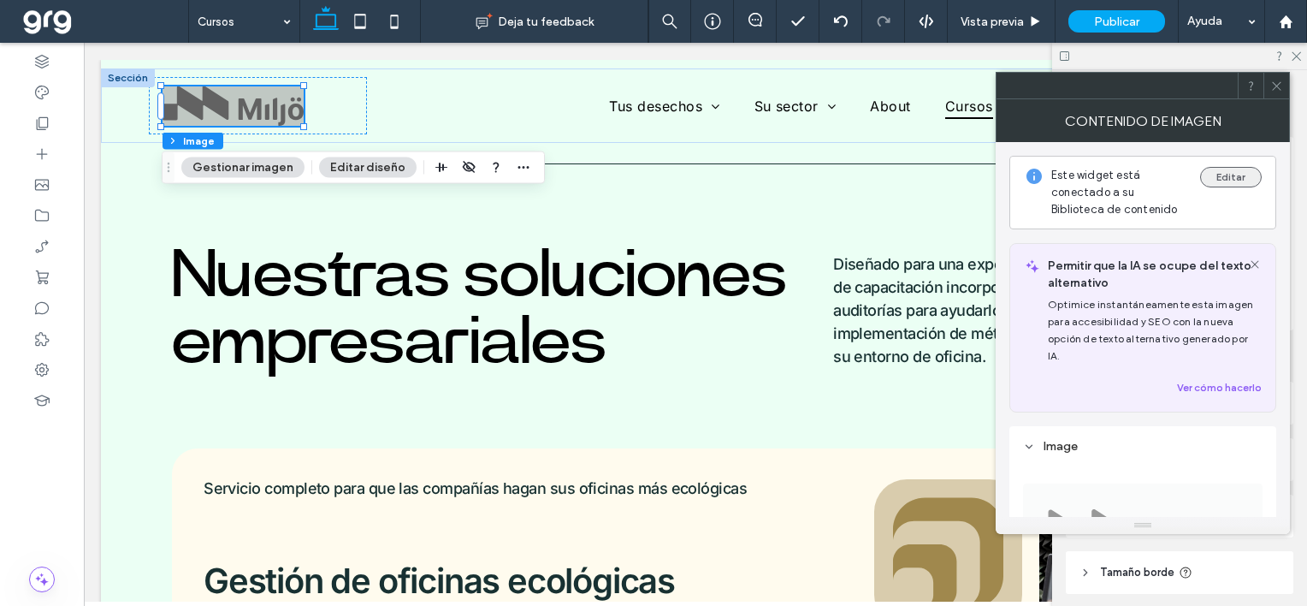
click at [1227, 175] on button "Editar" at bounding box center [1231, 177] width 62 height 21
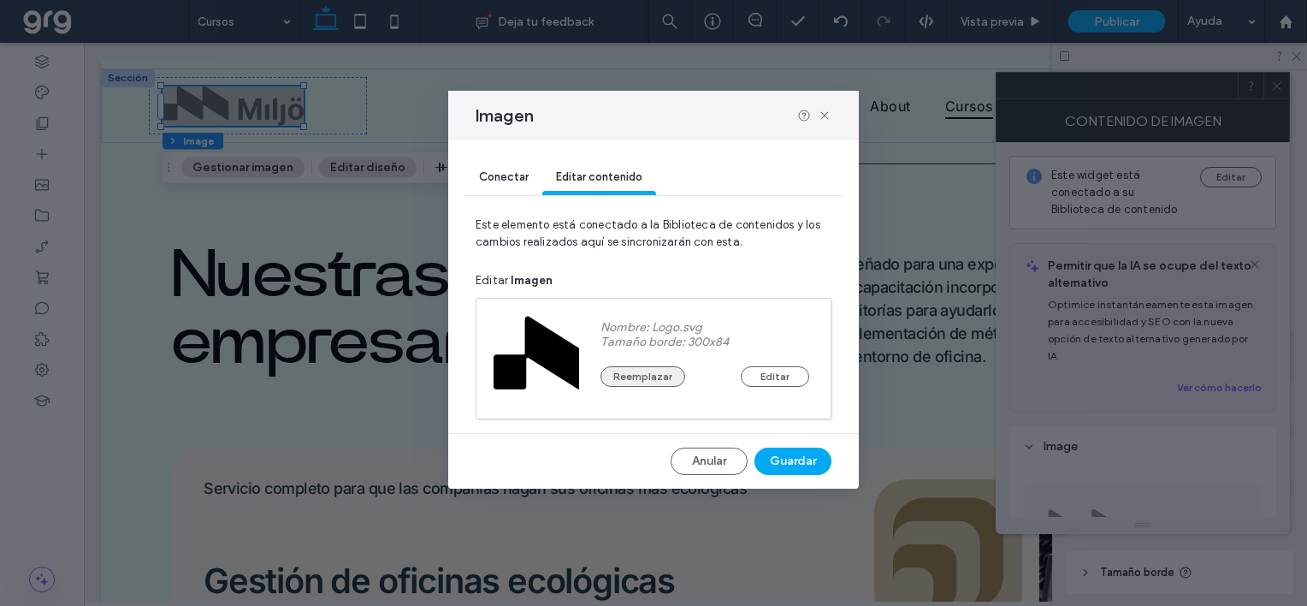
click at [664, 376] on button "Reemplazar" at bounding box center [643, 376] width 85 height 21
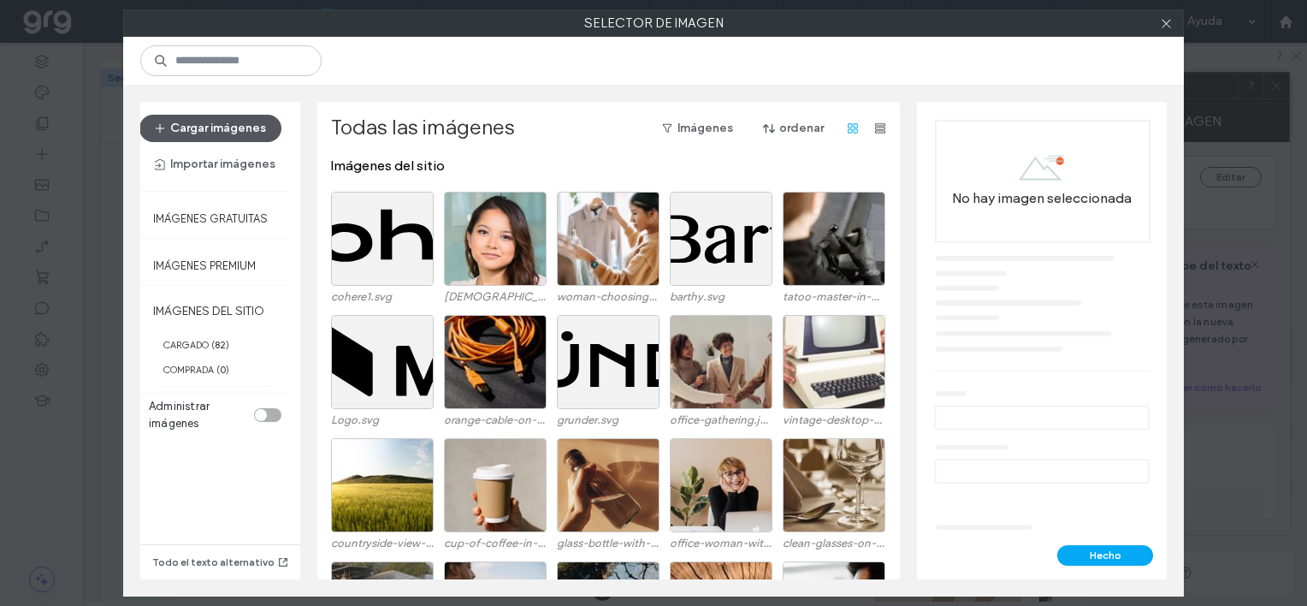
click at [216, 124] on button "Cargar imágenes" at bounding box center [210, 128] width 142 height 27
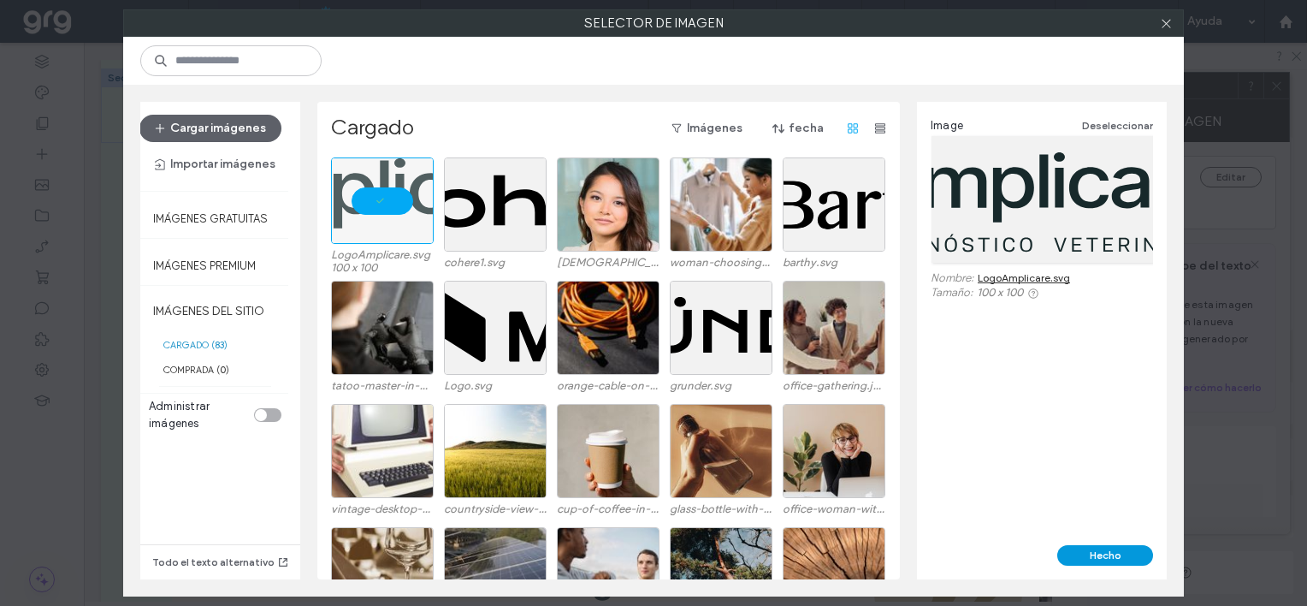
click at [1099, 560] on button "Hecho" at bounding box center [1106, 555] width 96 height 21
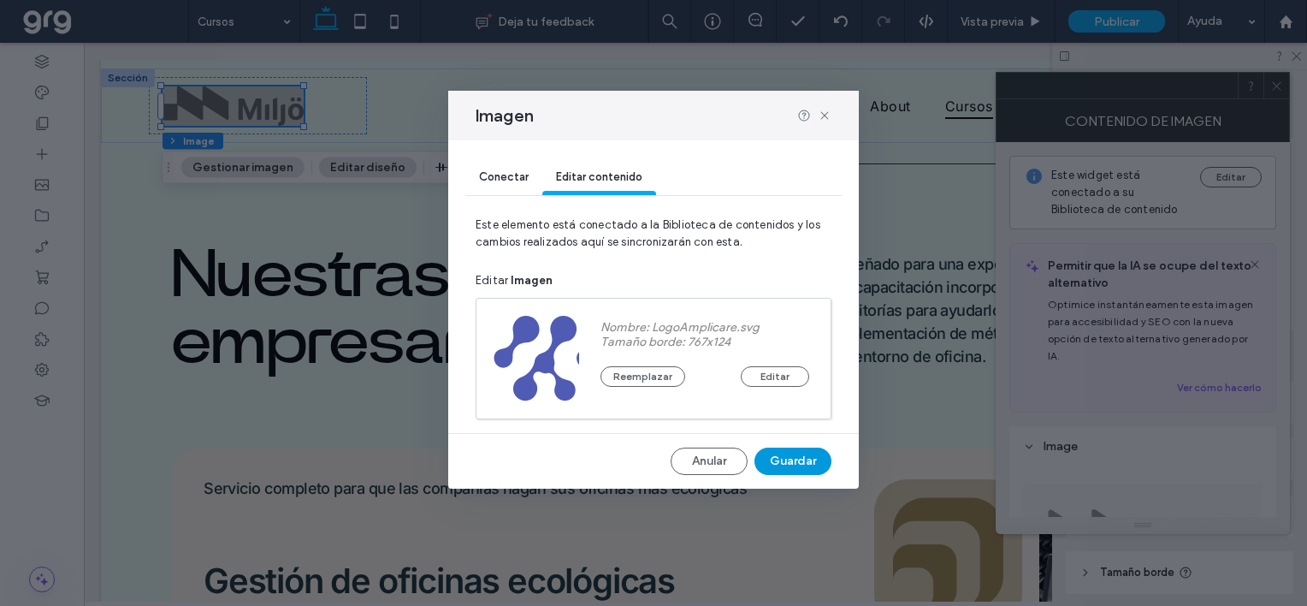
click at [806, 461] on button "Guardar" at bounding box center [793, 460] width 77 height 27
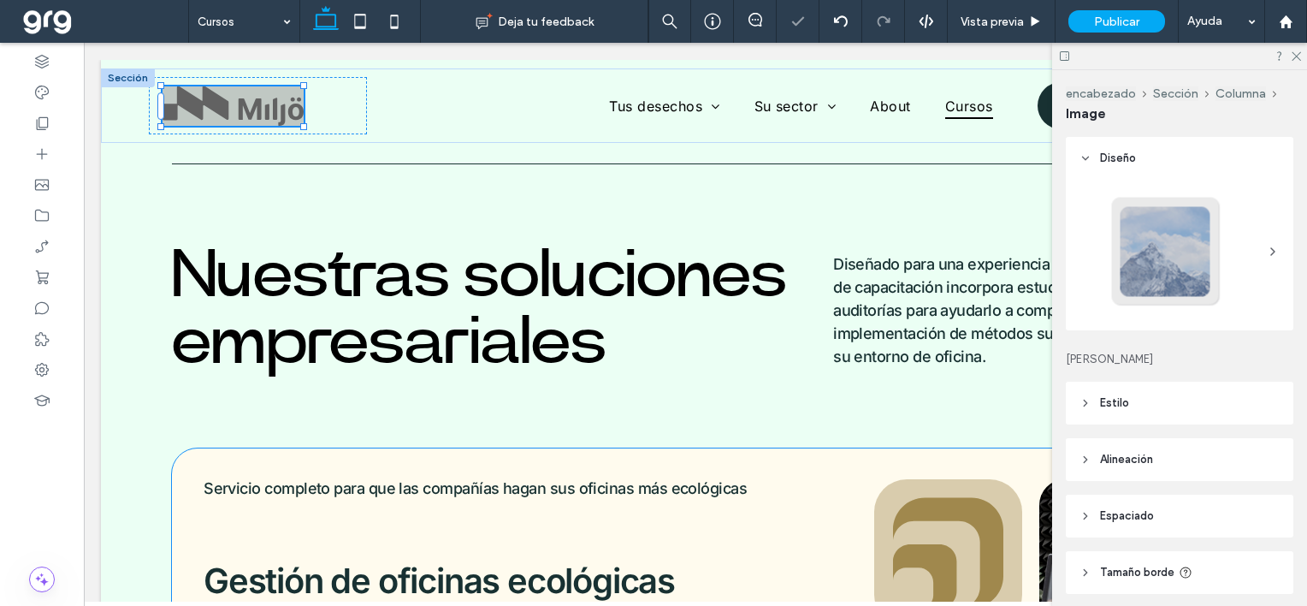
type input "***"
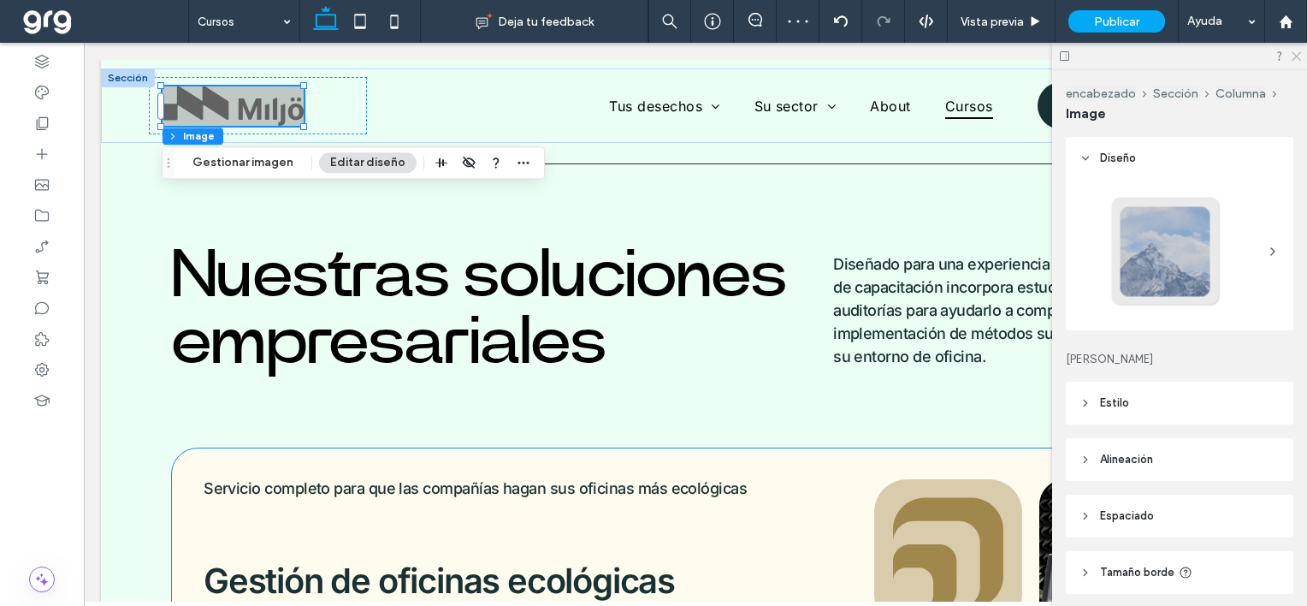
click at [1297, 53] on icon at bounding box center [1295, 55] width 11 height 11
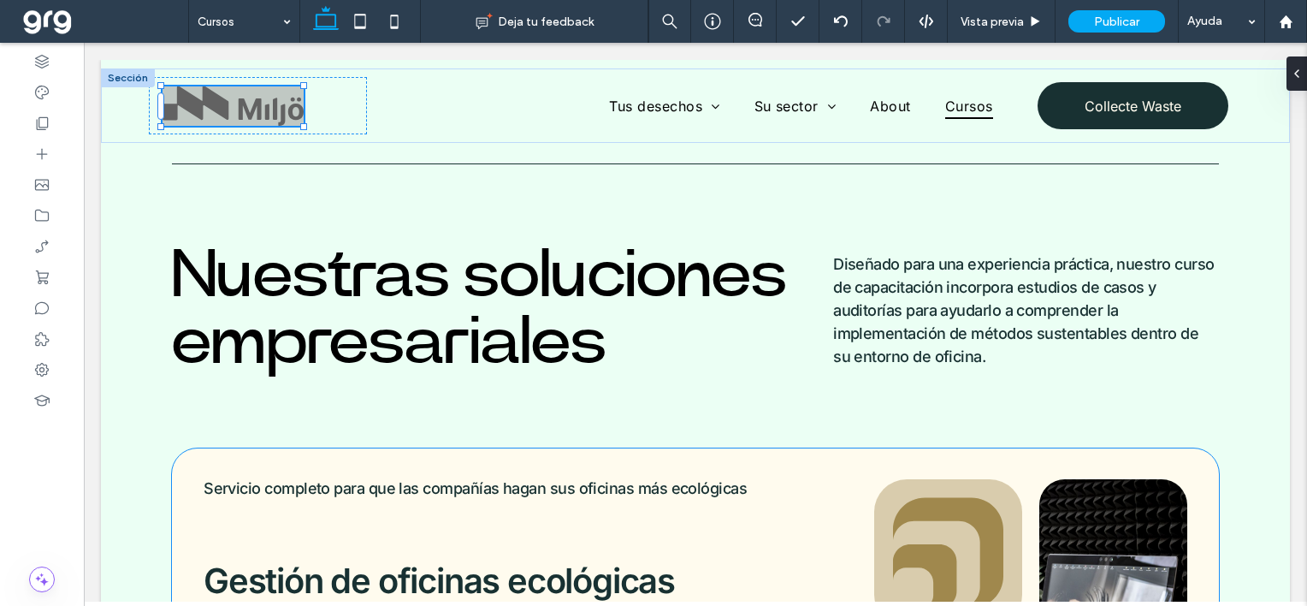
type input "**"
type input "*****"
type input "***"
type input "**"
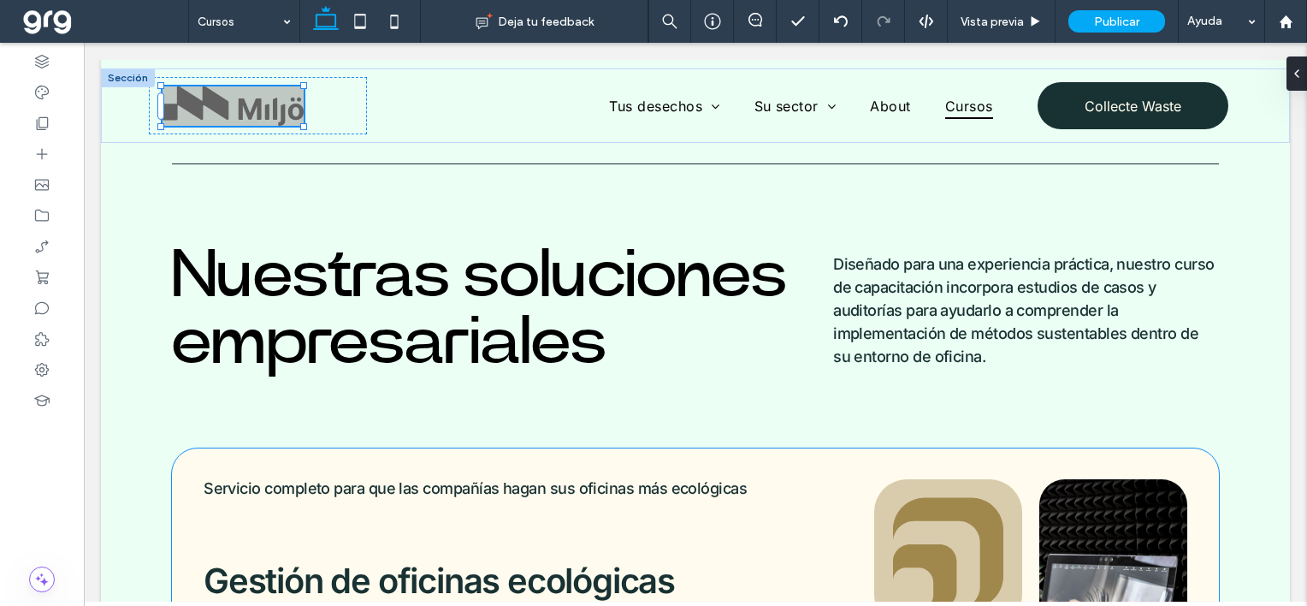
type input "***"
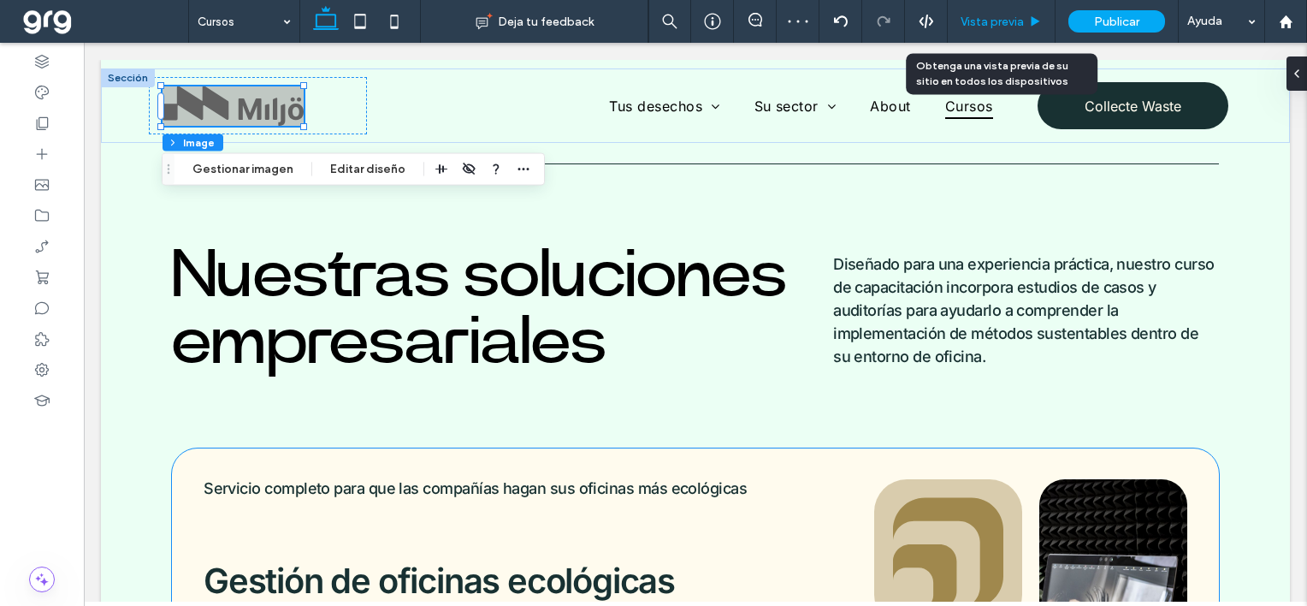
click at [1000, 25] on span "Vista previa" at bounding box center [992, 22] width 63 height 15
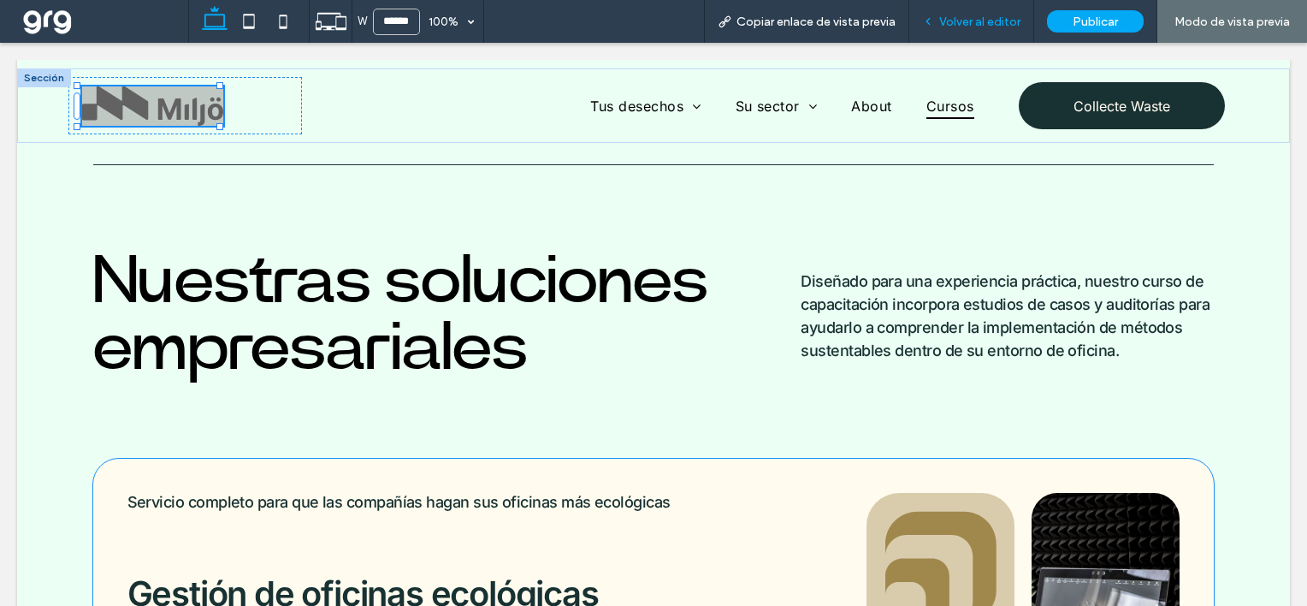
click at [969, 13] on div "Volver al editor" at bounding box center [971, 21] width 125 height 43
click at [964, 18] on span "Volver al editor" at bounding box center [979, 22] width 81 height 15
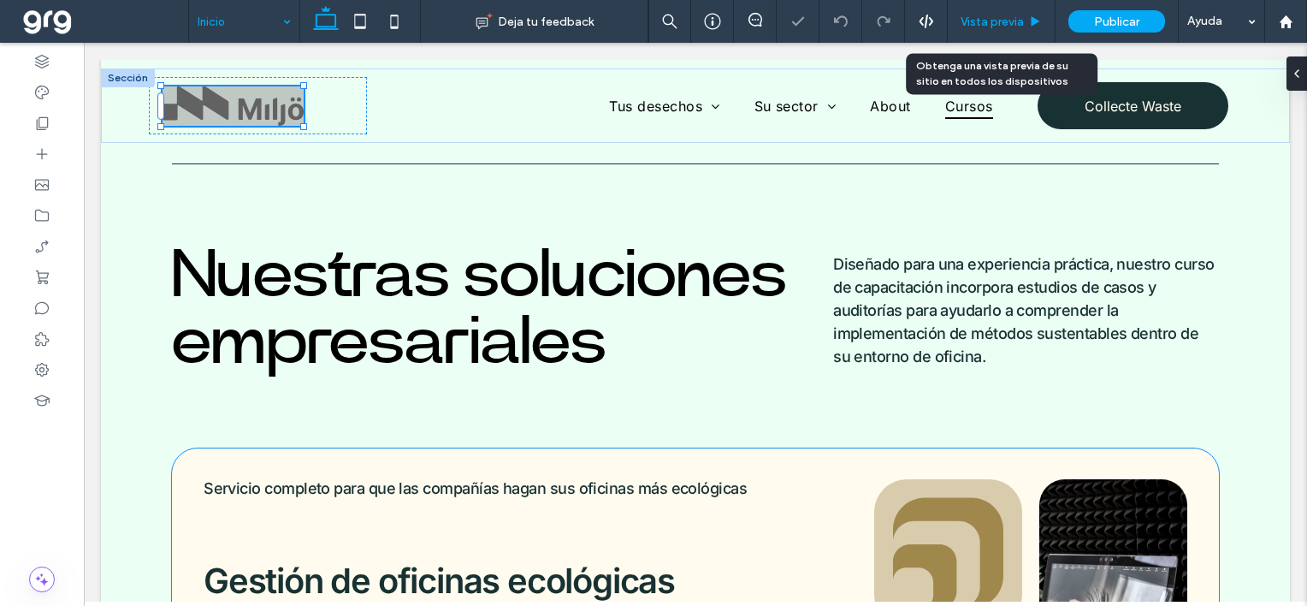
click at [998, 24] on span "Vista previa" at bounding box center [992, 22] width 63 height 15
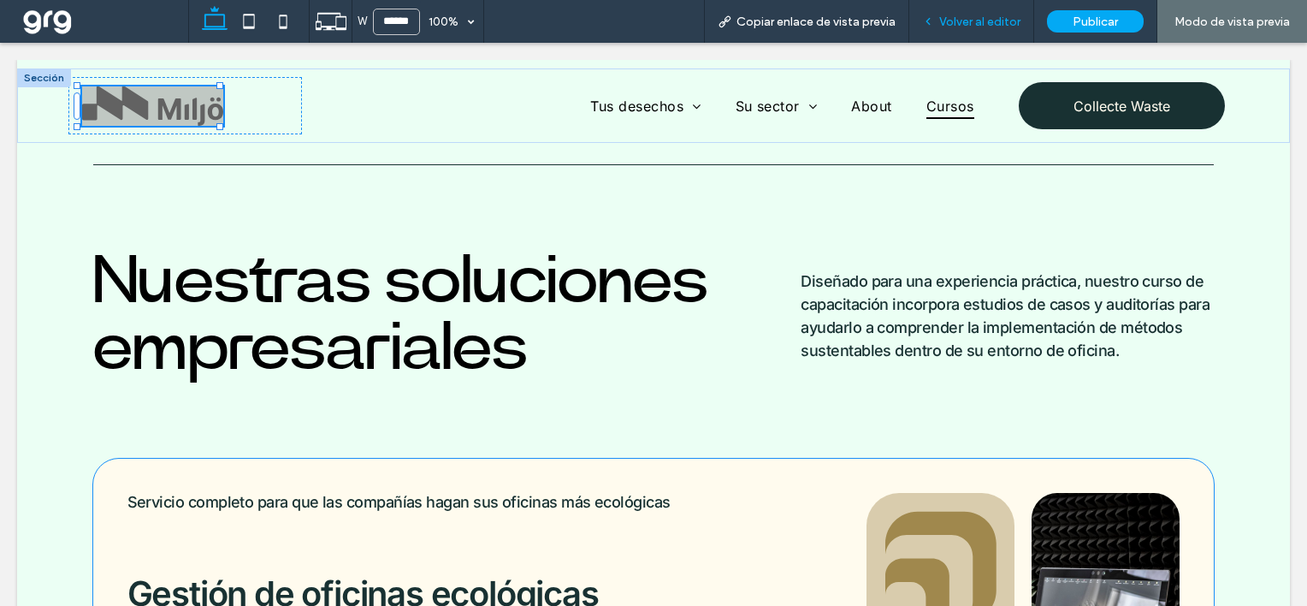
click at [962, 30] on div "Volver al editor" at bounding box center [971, 21] width 125 height 43
click at [990, 27] on span "Volver al editor" at bounding box center [979, 22] width 81 height 15
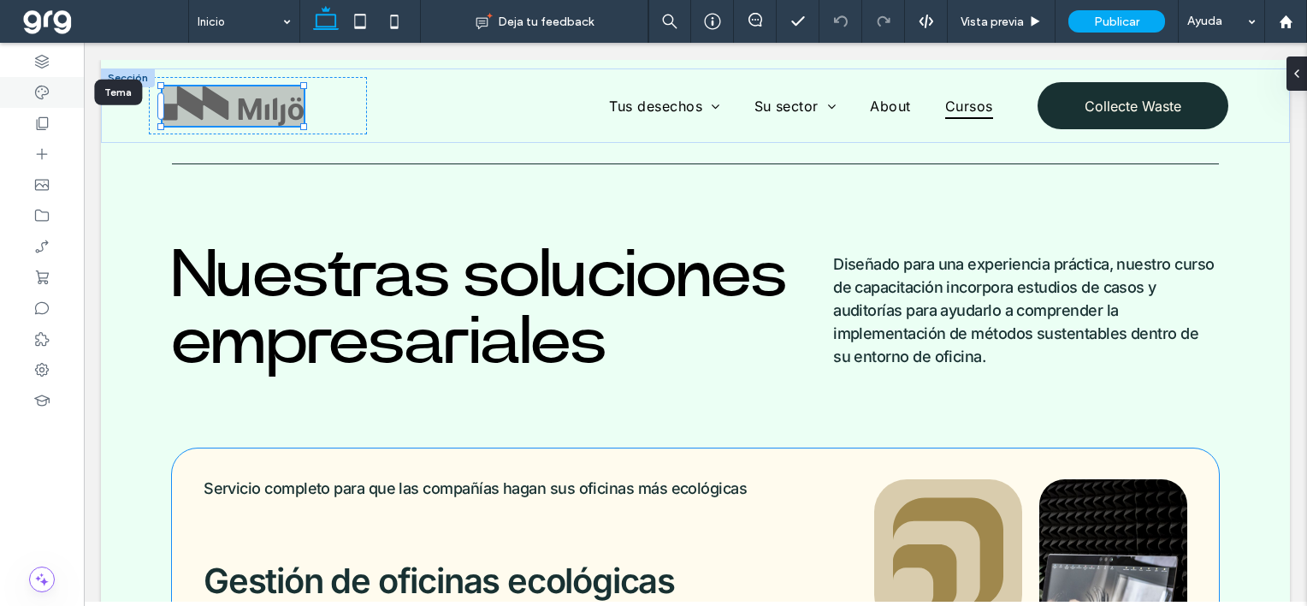
click at [34, 93] on icon at bounding box center [41, 92] width 17 height 17
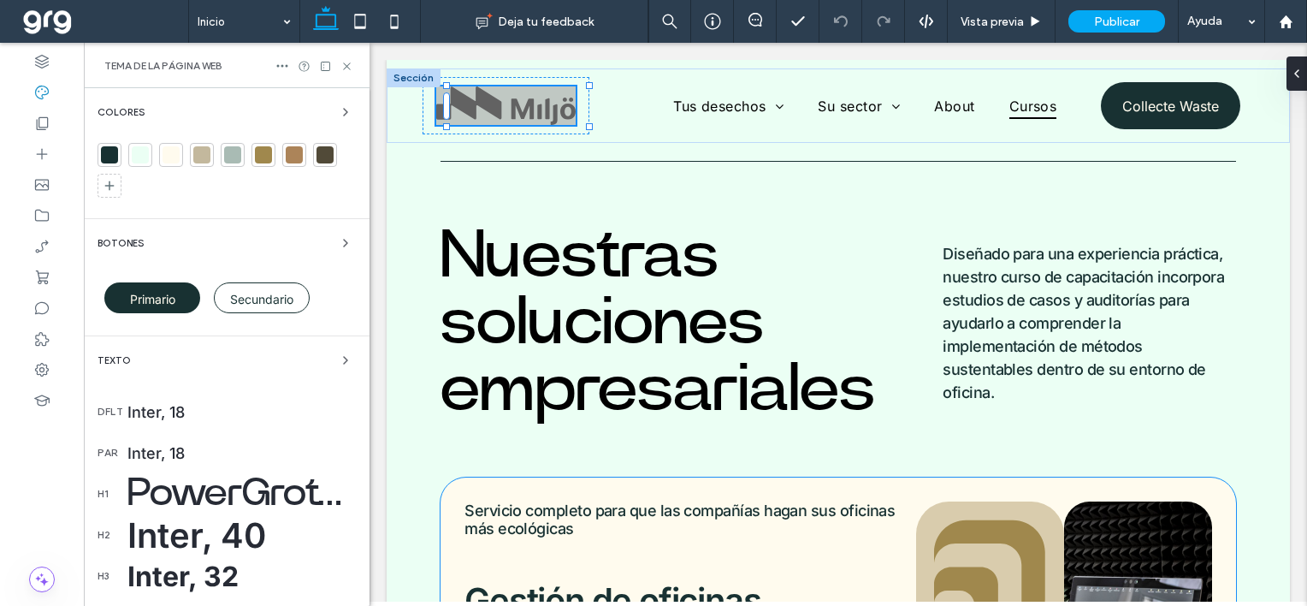
click at [329, 150] on div at bounding box center [325, 154] width 17 height 17
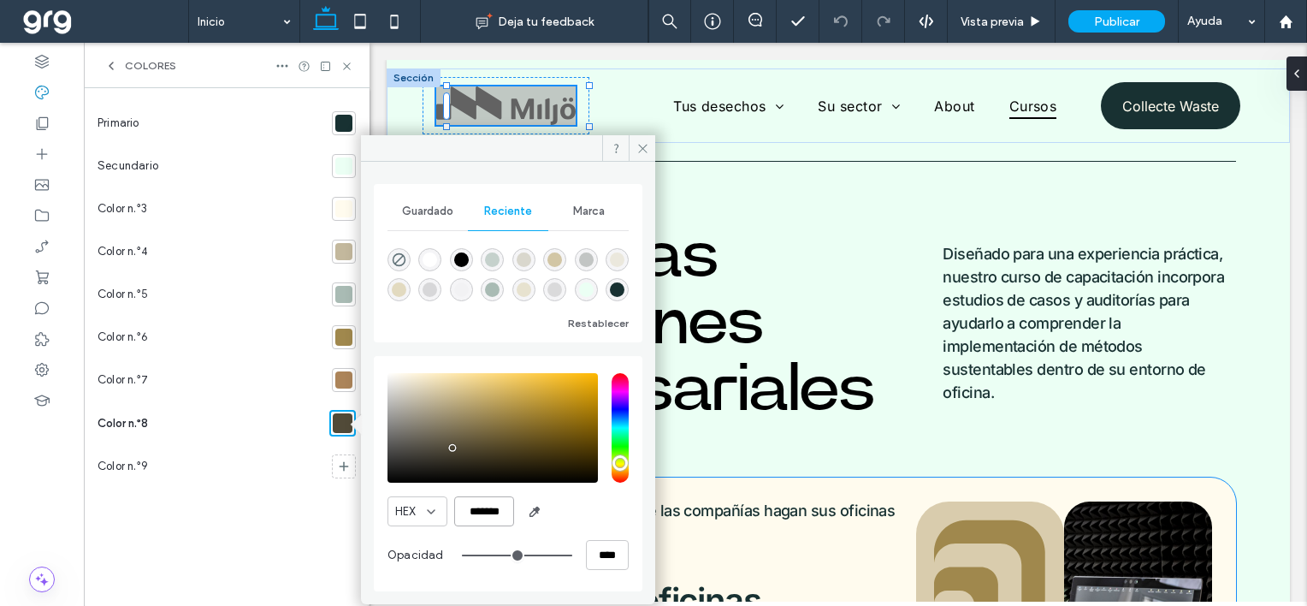
drag, startPoint x: 507, startPoint y: 510, endPoint x: 394, endPoint y: 500, distance: 114.3
click at [394, 501] on div "HEX *******" at bounding box center [508, 511] width 241 height 30
paste input "color picker textbox"
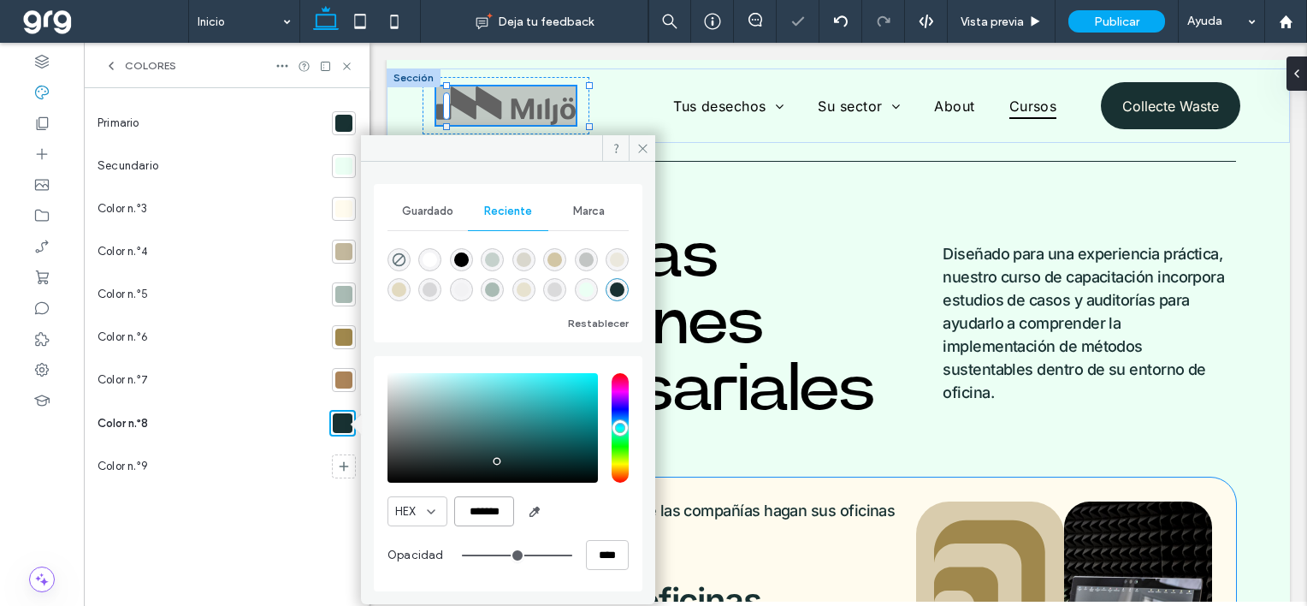
type input "*******"
click at [342, 336] on div at bounding box center [343, 337] width 17 height 17
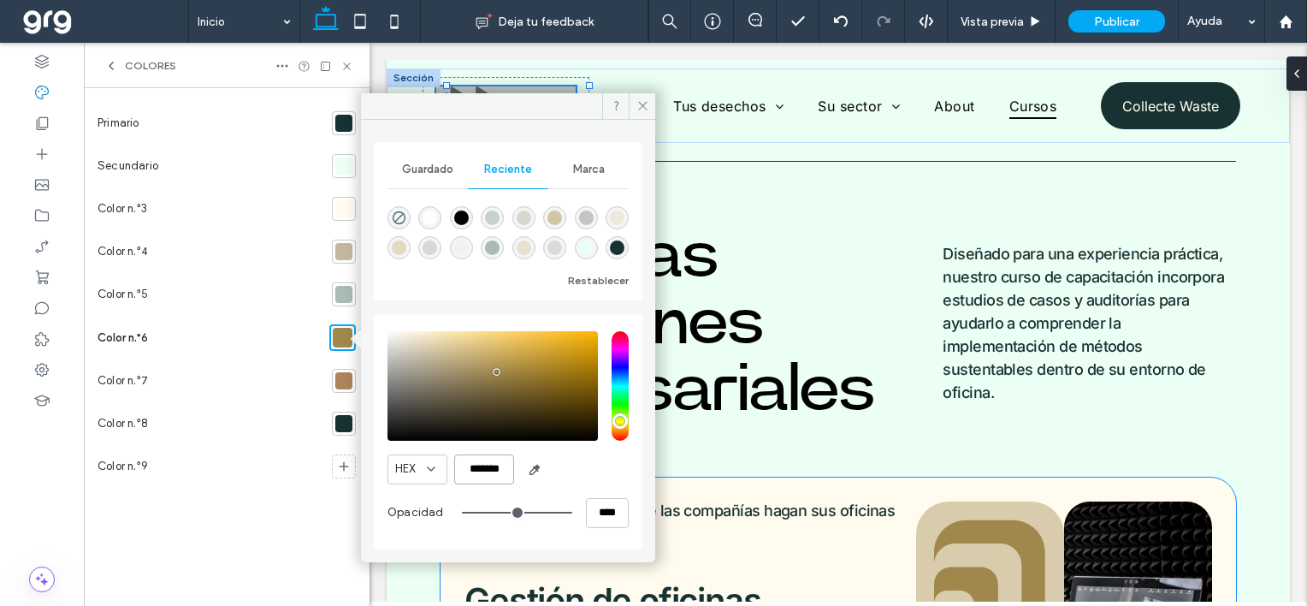
drag, startPoint x: 507, startPoint y: 467, endPoint x: 437, endPoint y: 468, distance: 70.2
click at [437, 468] on div "HEX *******" at bounding box center [508, 469] width 241 height 30
paste input "color picker textbox"
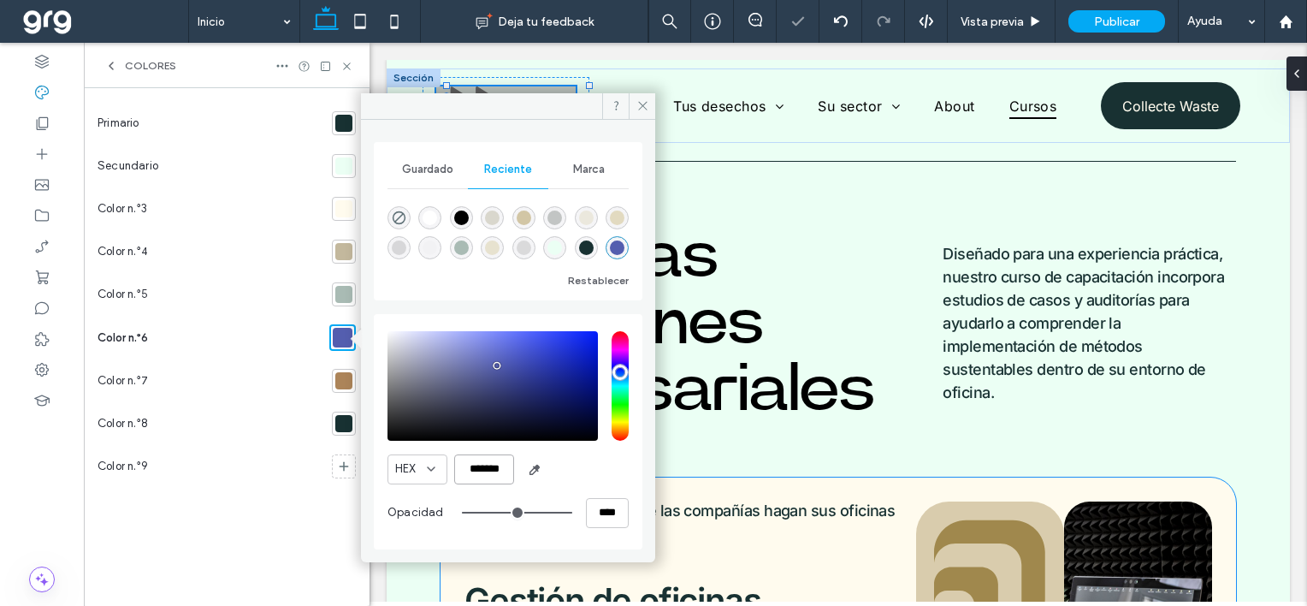
type input "*******"
click at [341, 383] on div at bounding box center [343, 380] width 17 height 17
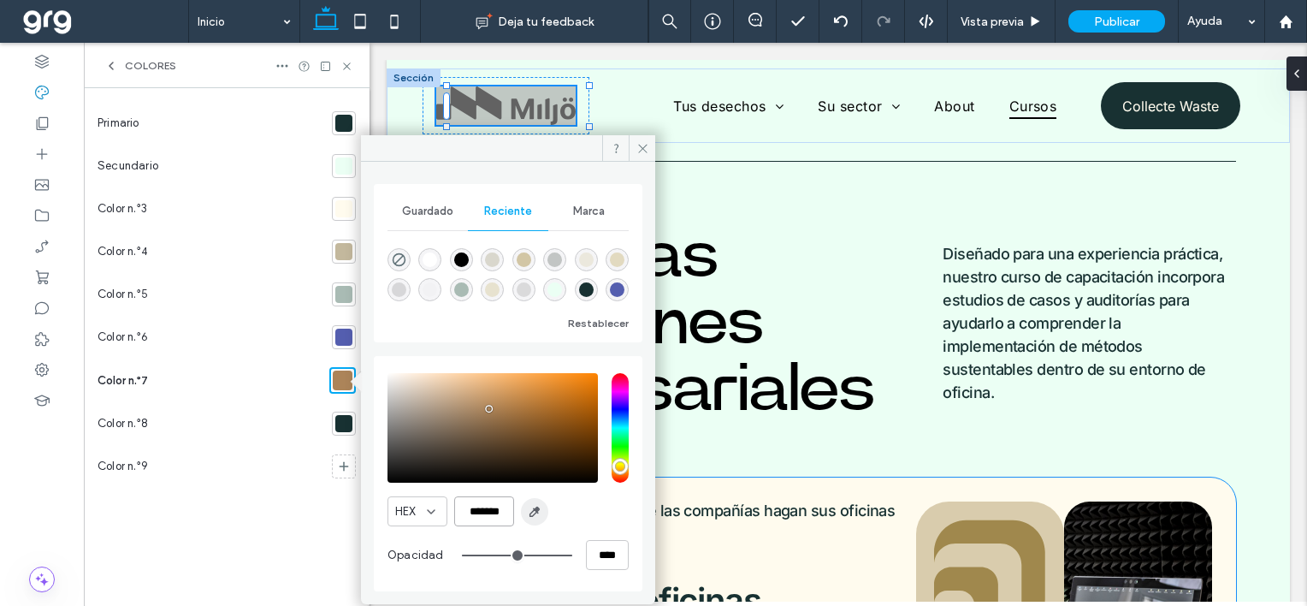
drag, startPoint x: 456, startPoint y: 510, endPoint x: 526, endPoint y: 518, distance: 70.6
click at [526, 518] on div "HEX *******" at bounding box center [508, 511] width 241 height 30
paste input "color picker textbox"
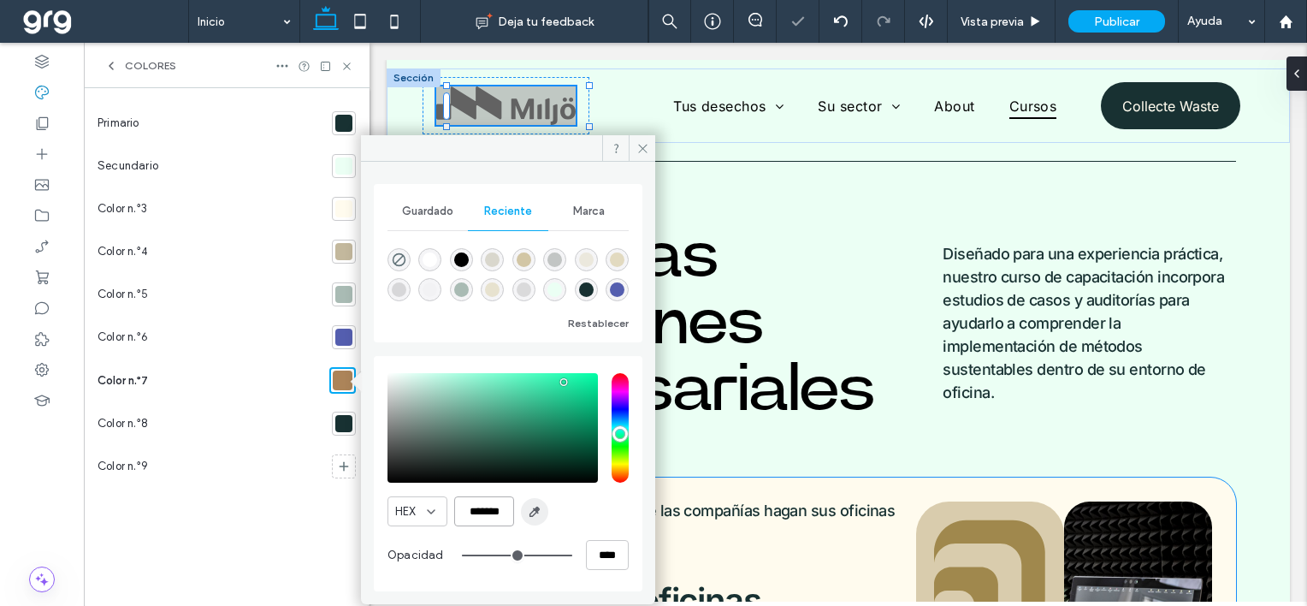
type input "*******"
click at [644, 139] on span at bounding box center [642, 148] width 27 height 26
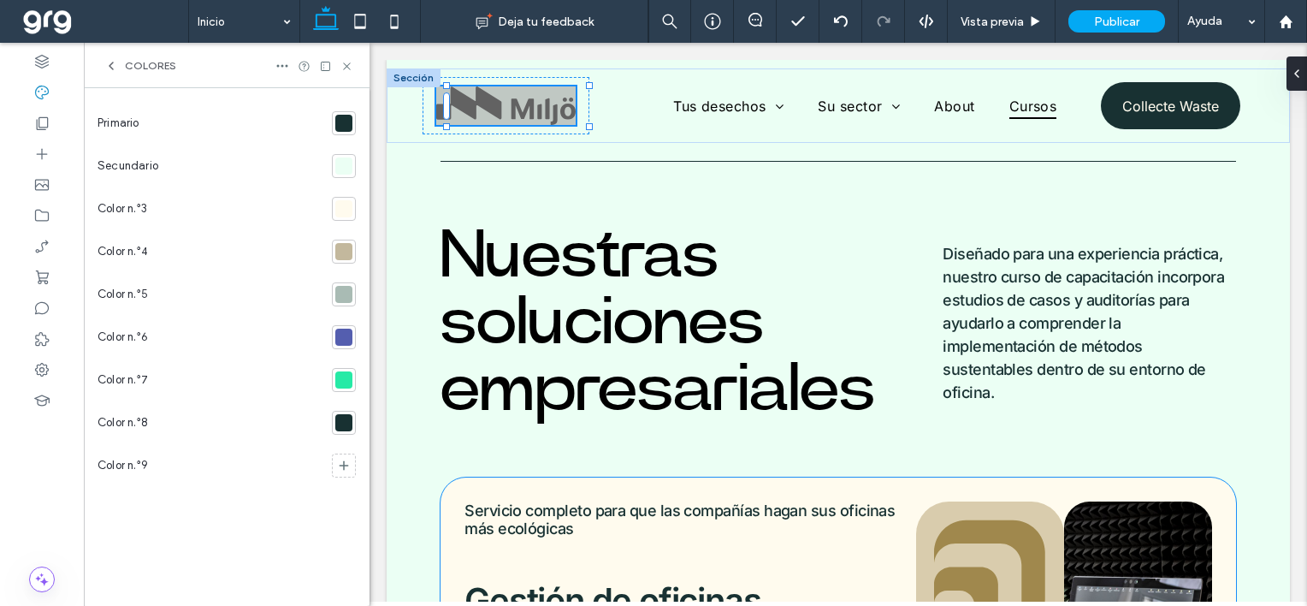
click at [341, 251] on div at bounding box center [343, 251] width 17 height 17
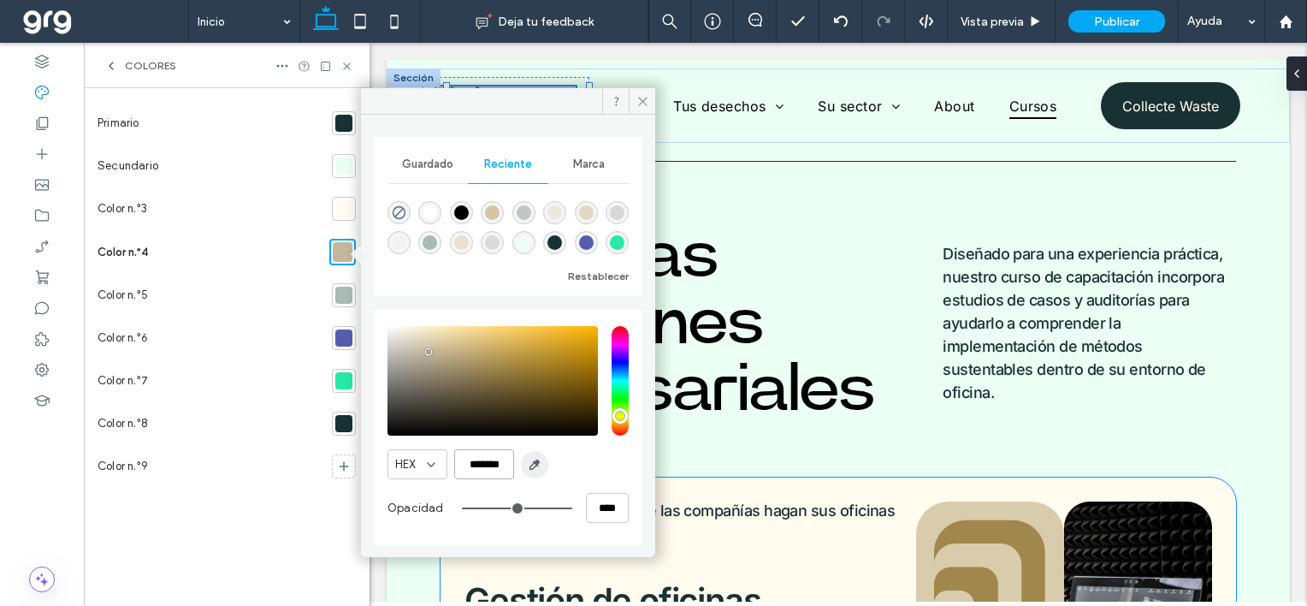
drag, startPoint x: 459, startPoint y: 462, endPoint x: 527, endPoint y: 464, distance: 68.5
click at [527, 464] on div "HEX *******" at bounding box center [508, 464] width 241 height 30
paste input "color picker textbox"
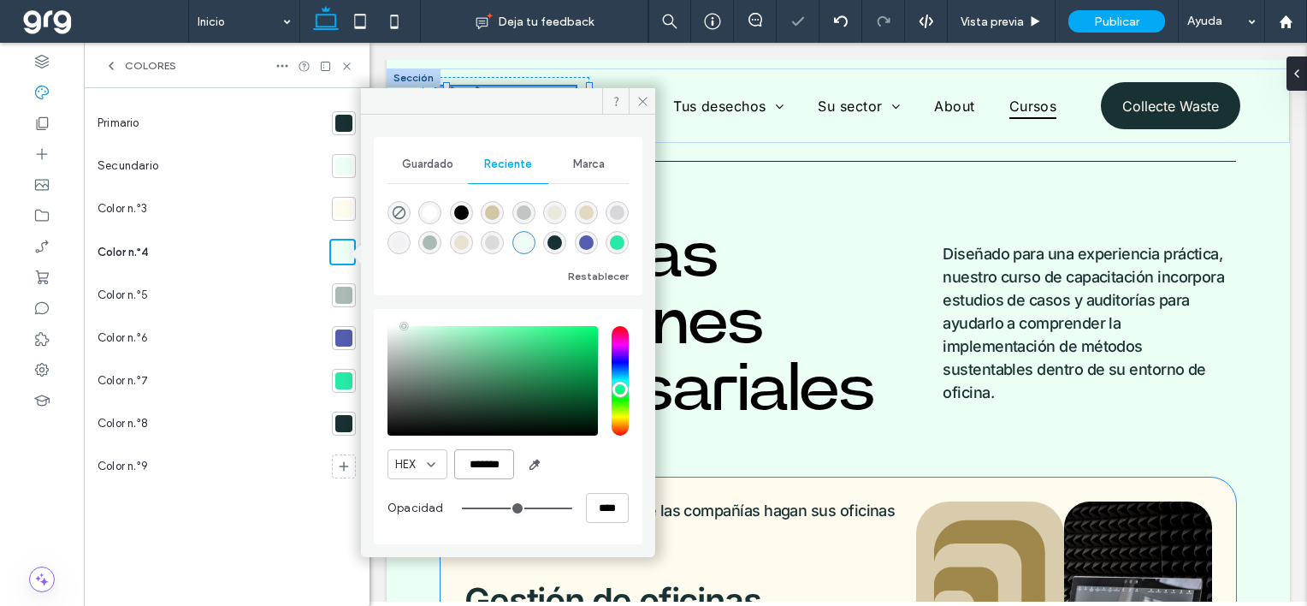
type input "*******"
click at [648, 103] on icon at bounding box center [643, 101] width 13 height 13
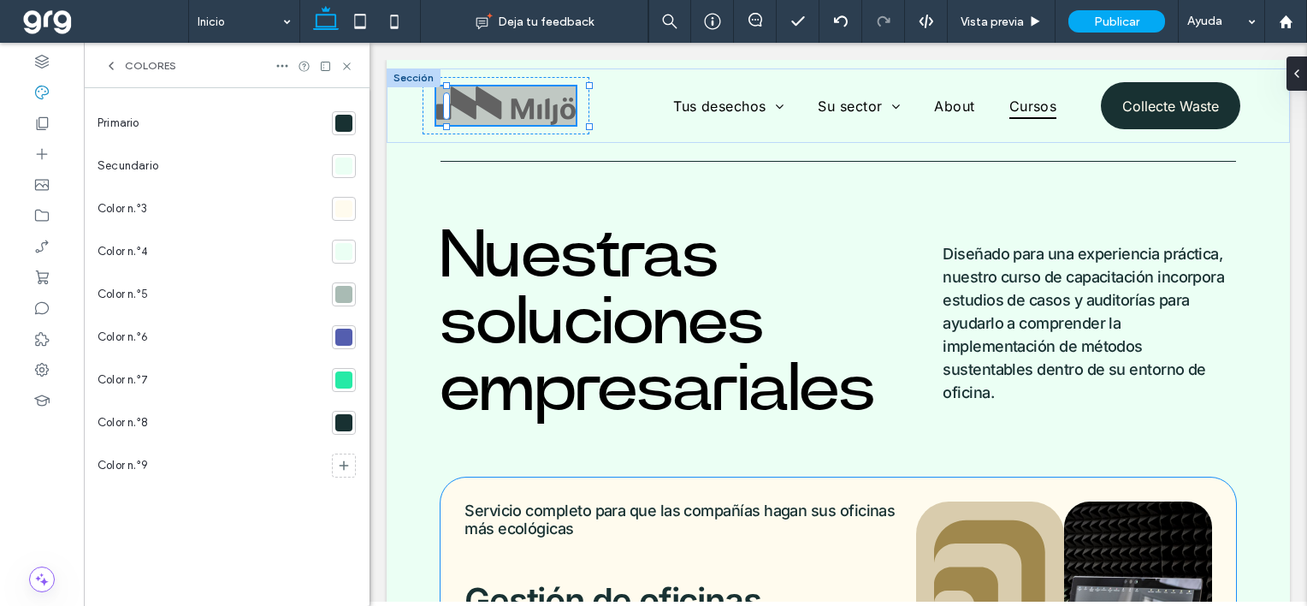
click at [342, 164] on div at bounding box center [343, 165] width 17 height 17
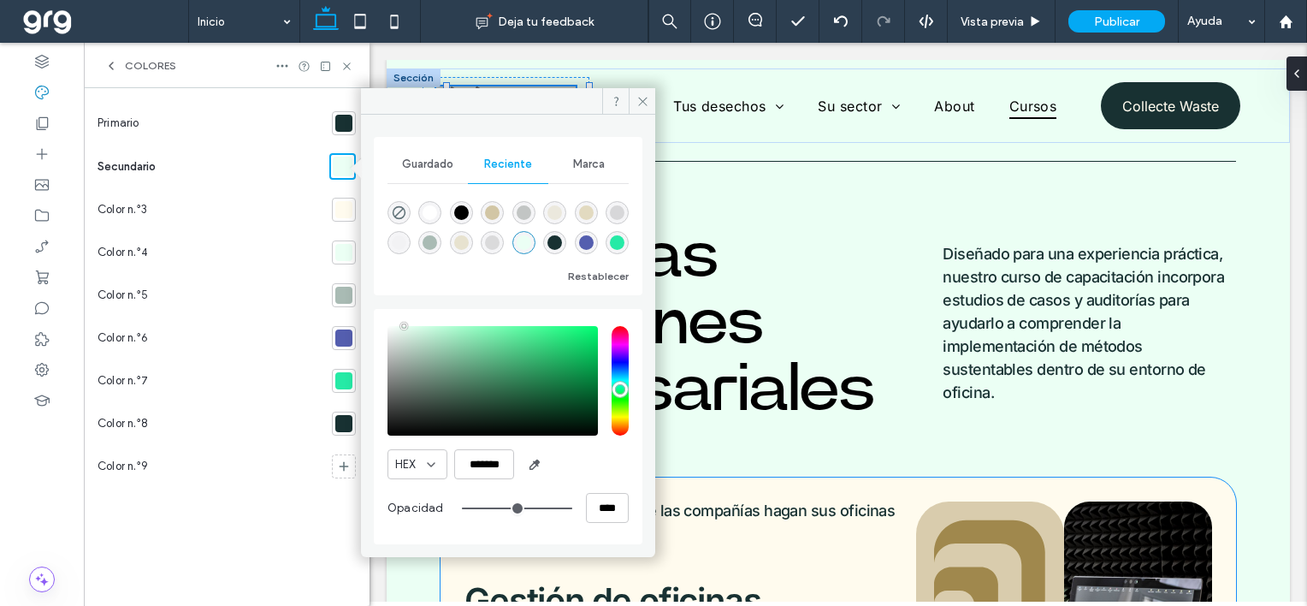
click at [426, 211] on div "rgba(255, 255, 255, 1)" at bounding box center [430, 212] width 15 height 15
type input "*******"
click at [640, 96] on icon at bounding box center [643, 101] width 13 height 13
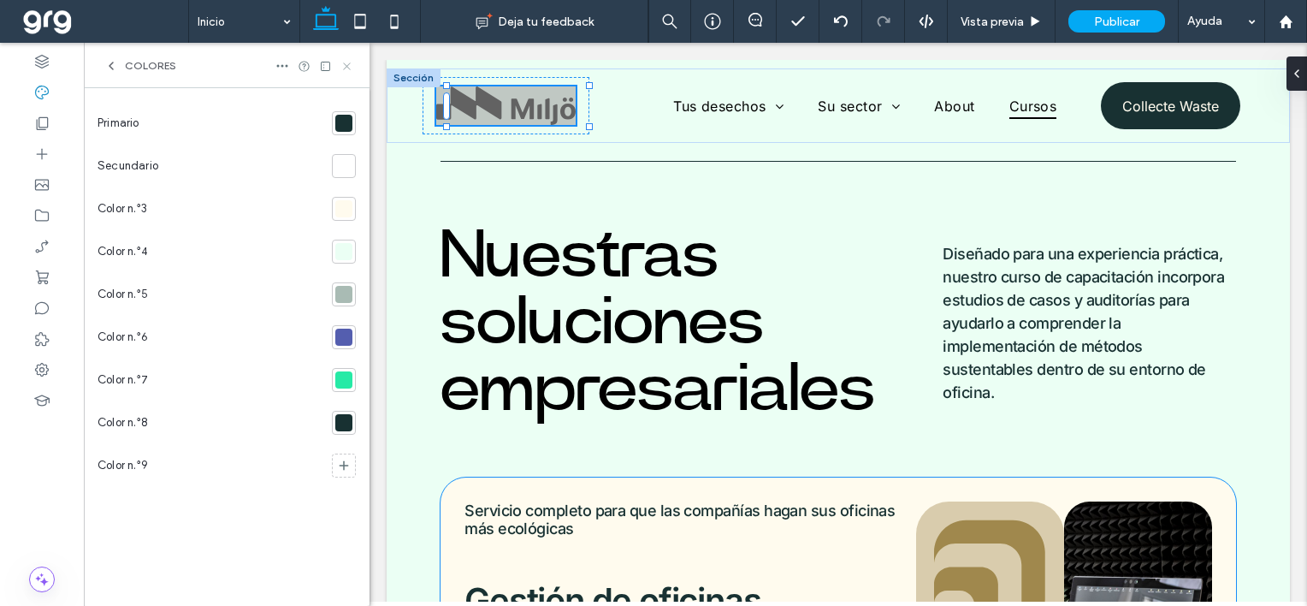
click at [345, 64] on use at bounding box center [346, 65] width 7 height 7
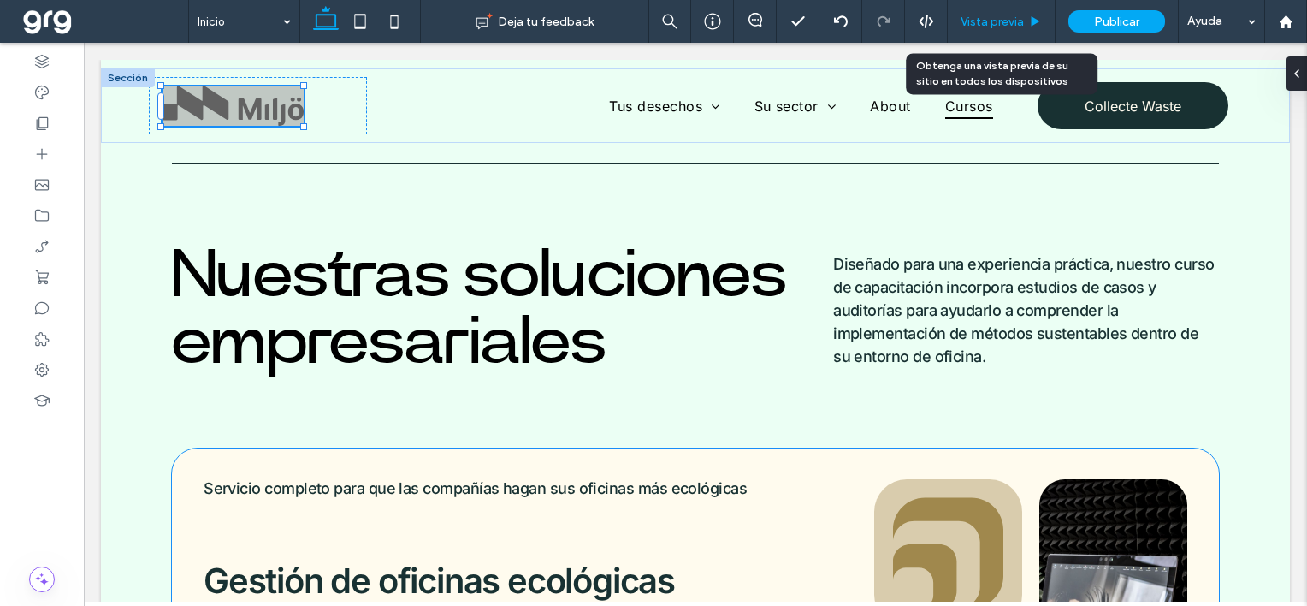
click at [1010, 16] on span "Vista previa" at bounding box center [992, 22] width 63 height 15
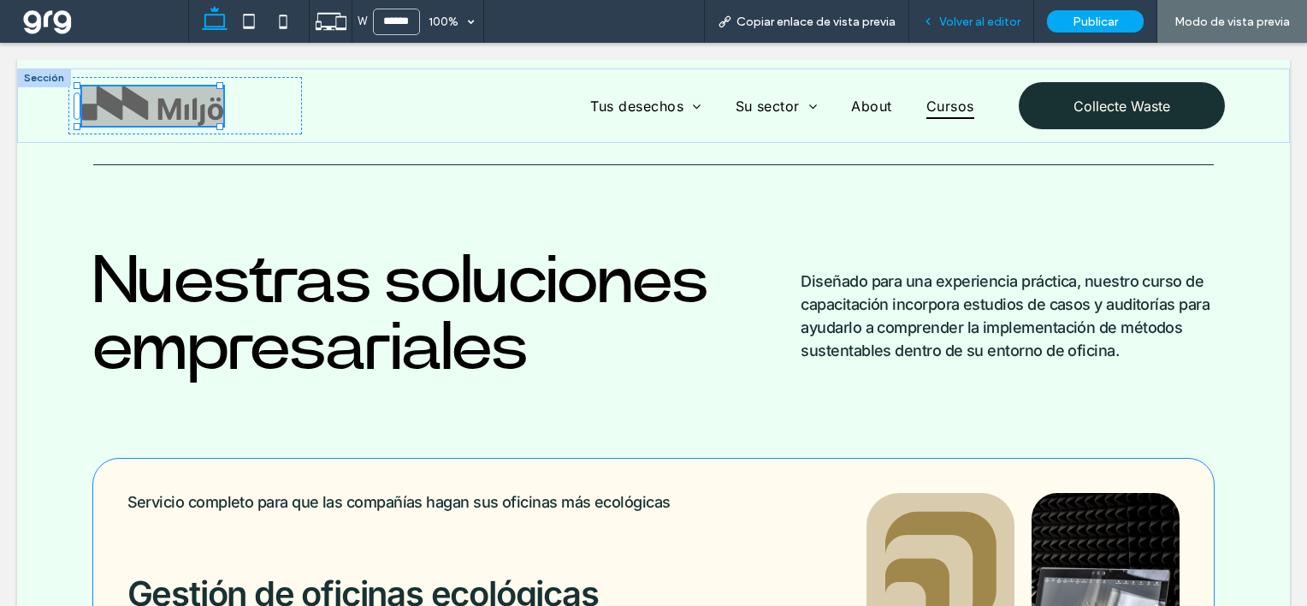
click at [1016, 17] on span "Volver al editor" at bounding box center [979, 22] width 81 height 15
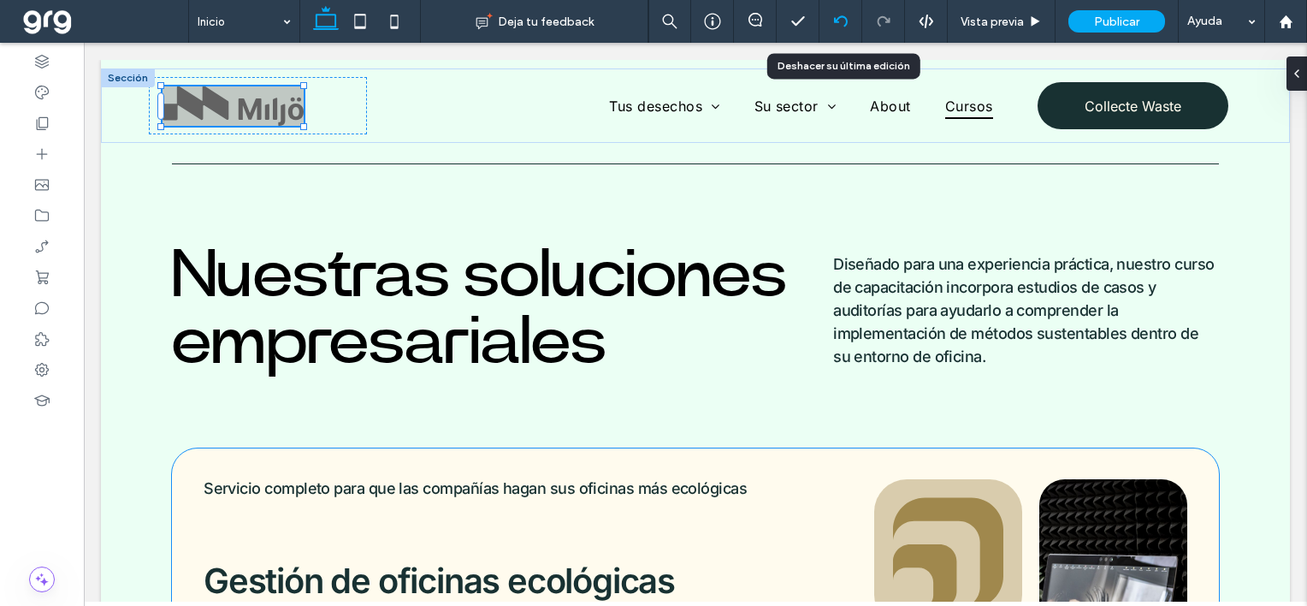
click at [846, 17] on icon at bounding box center [841, 22] width 14 height 14
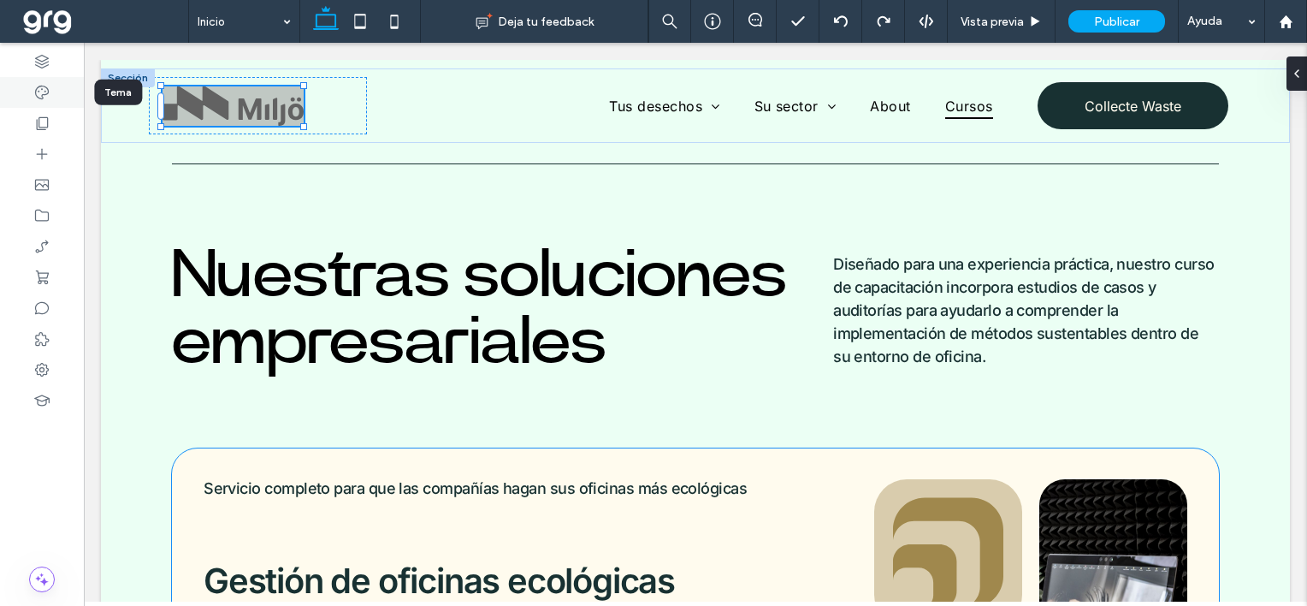
click at [31, 92] on div at bounding box center [42, 92] width 84 height 31
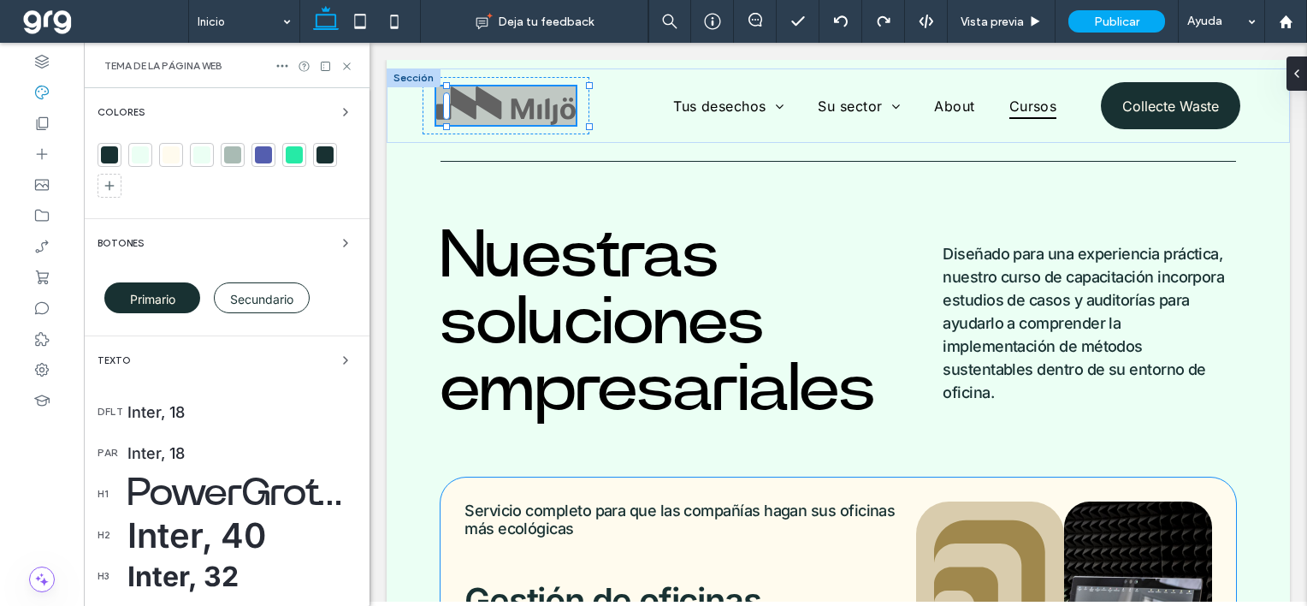
drag, startPoint x: 196, startPoint y: 156, endPoint x: 185, endPoint y: 188, distance: 34.4
click at [185, 188] on div at bounding box center [227, 174] width 258 height 62
click at [341, 108] on icon "button" at bounding box center [346, 112] width 14 height 14
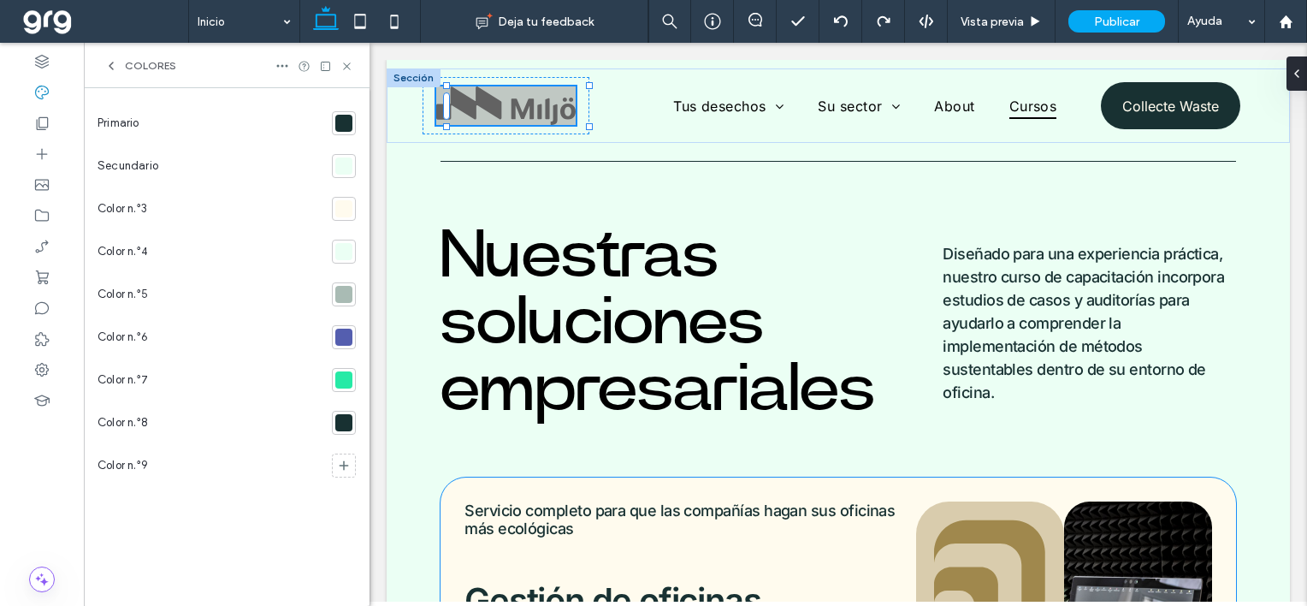
click at [343, 293] on div at bounding box center [343, 294] width 17 height 17
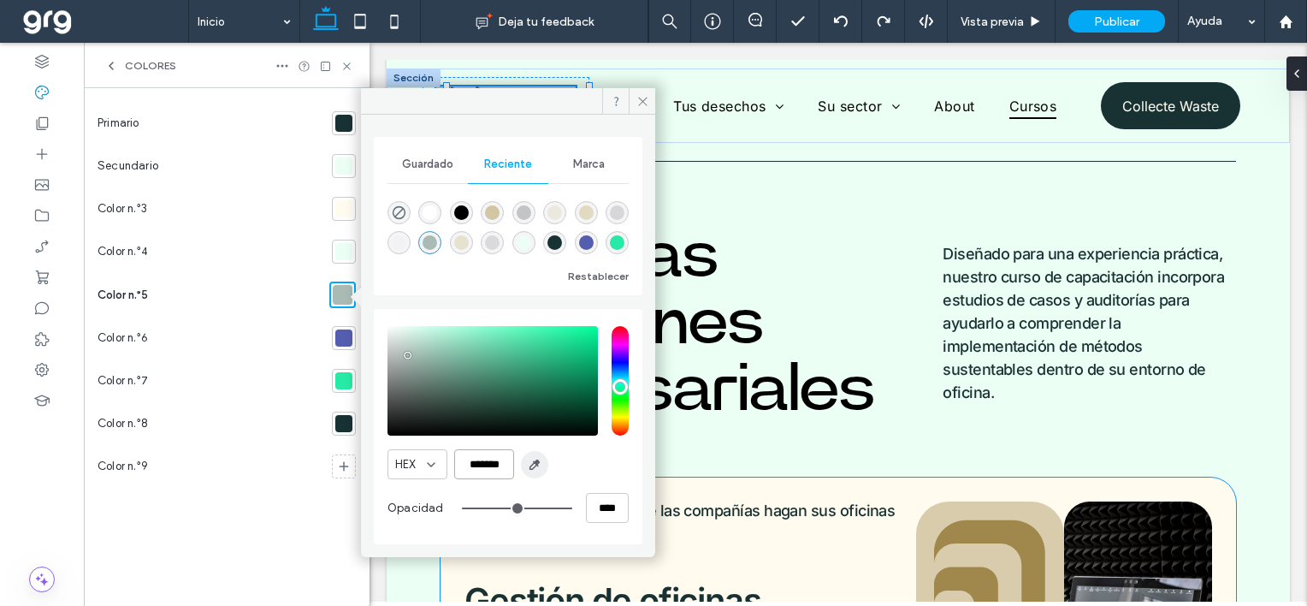
drag, startPoint x: 459, startPoint y: 465, endPoint x: 544, endPoint y: 465, distance: 84.7
click at [544, 465] on div "HEX *******" at bounding box center [508, 464] width 241 height 30
paste input "color picker textbox"
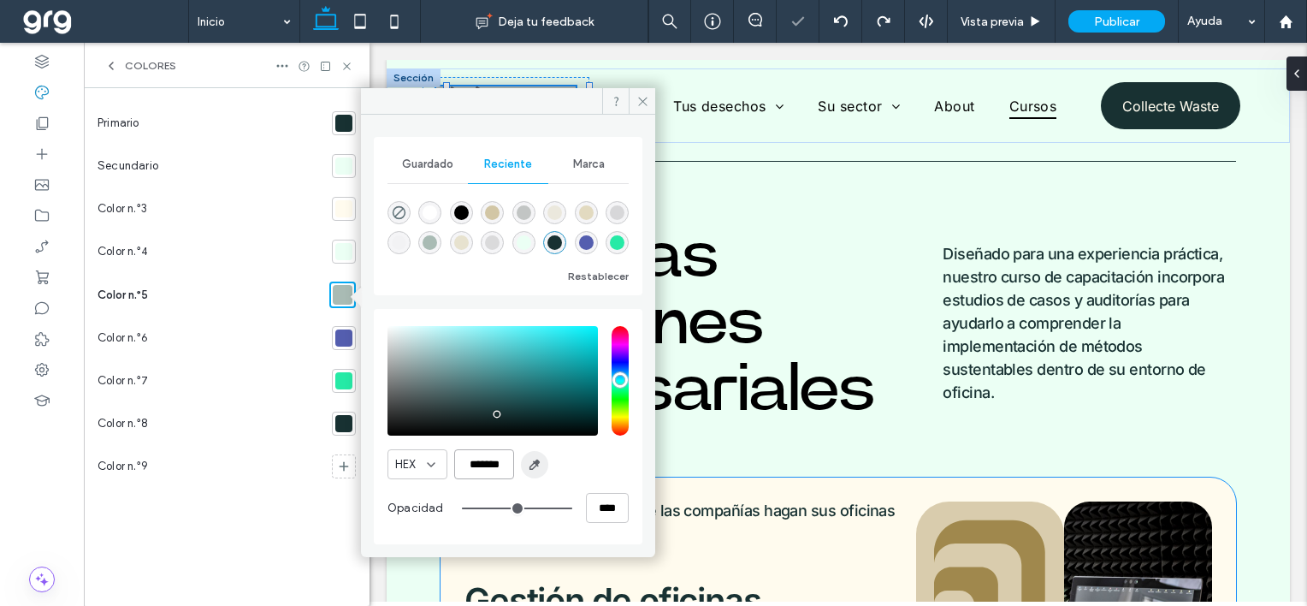
type input "*******"
click at [345, 246] on div at bounding box center [343, 251] width 17 height 17
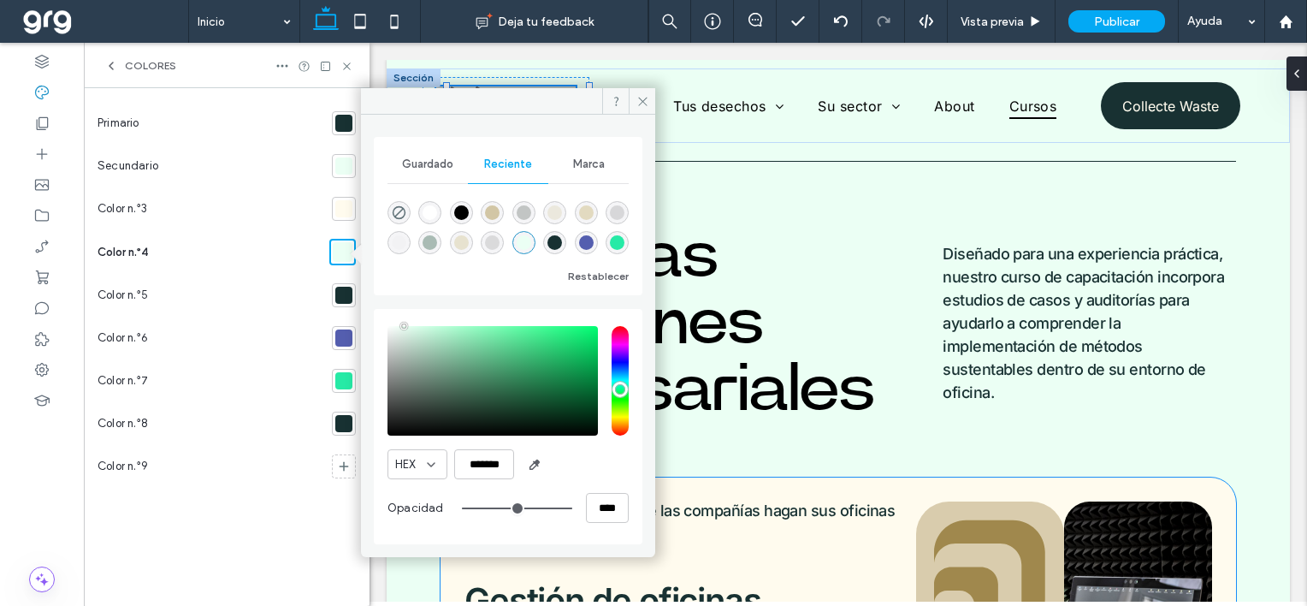
click at [620, 240] on div "rgba(38, 234, 166, 1)" at bounding box center [617, 242] width 15 height 15
type input "*******"
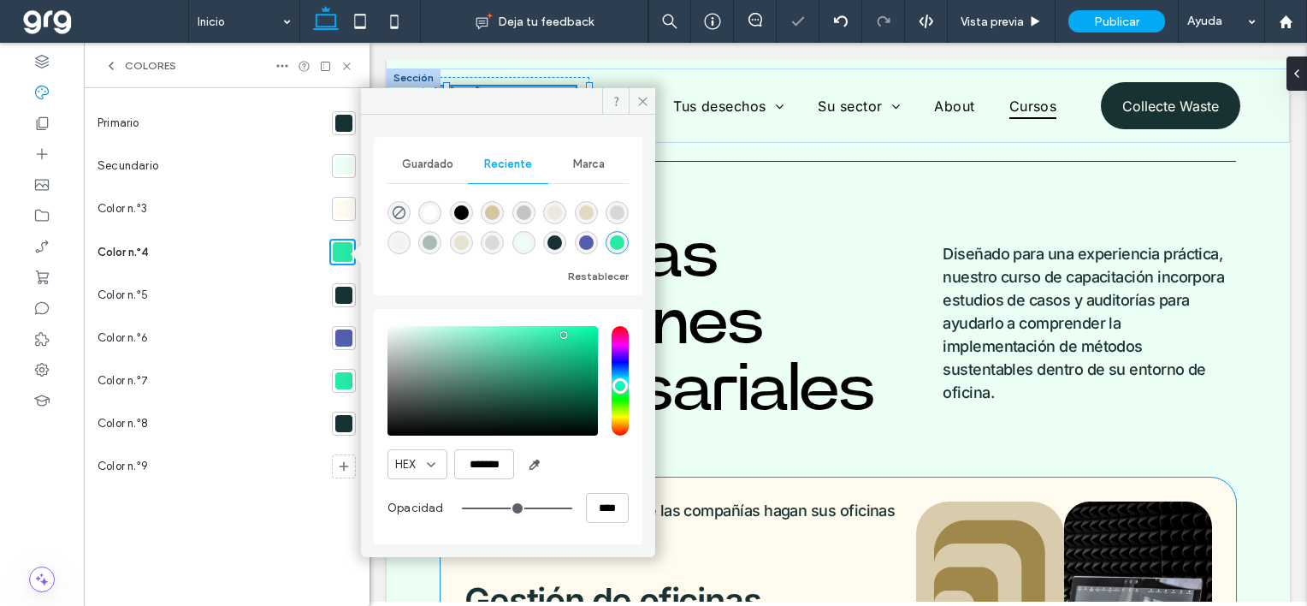
click at [254, 500] on div "Primario Secundario Color n.°3 Color n.°4 Color n.°5 Color n.°6 Color n.°7 Colo…" at bounding box center [227, 347] width 258 height 490
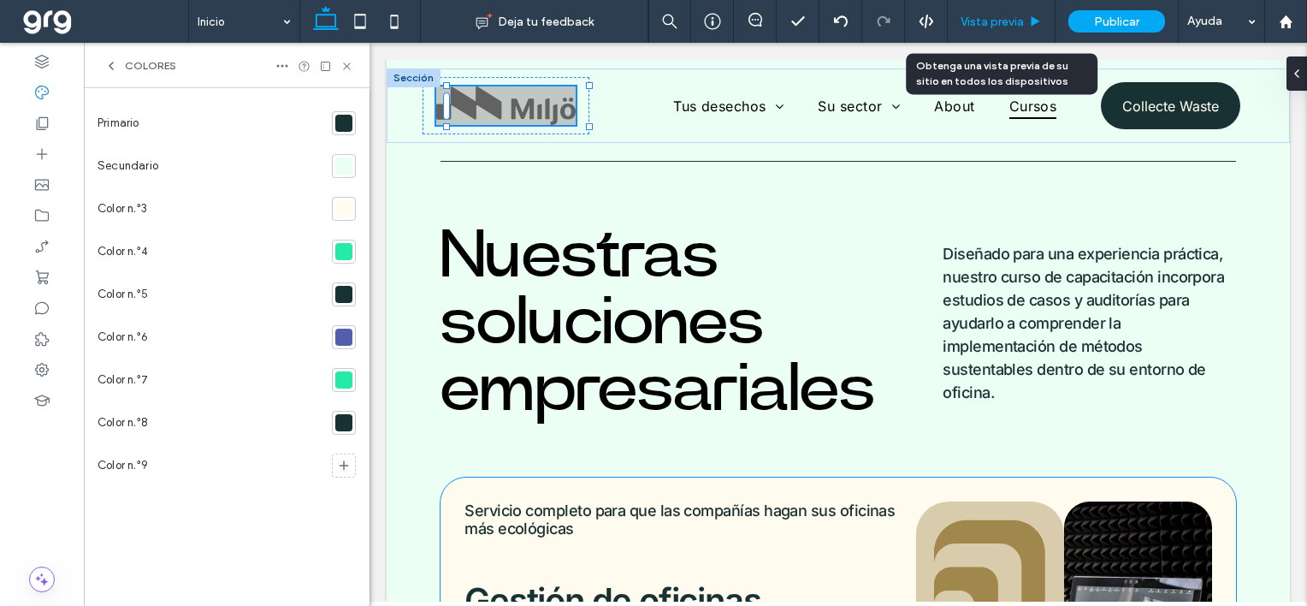
click at [1017, 23] on span "Vista previa" at bounding box center [992, 22] width 63 height 15
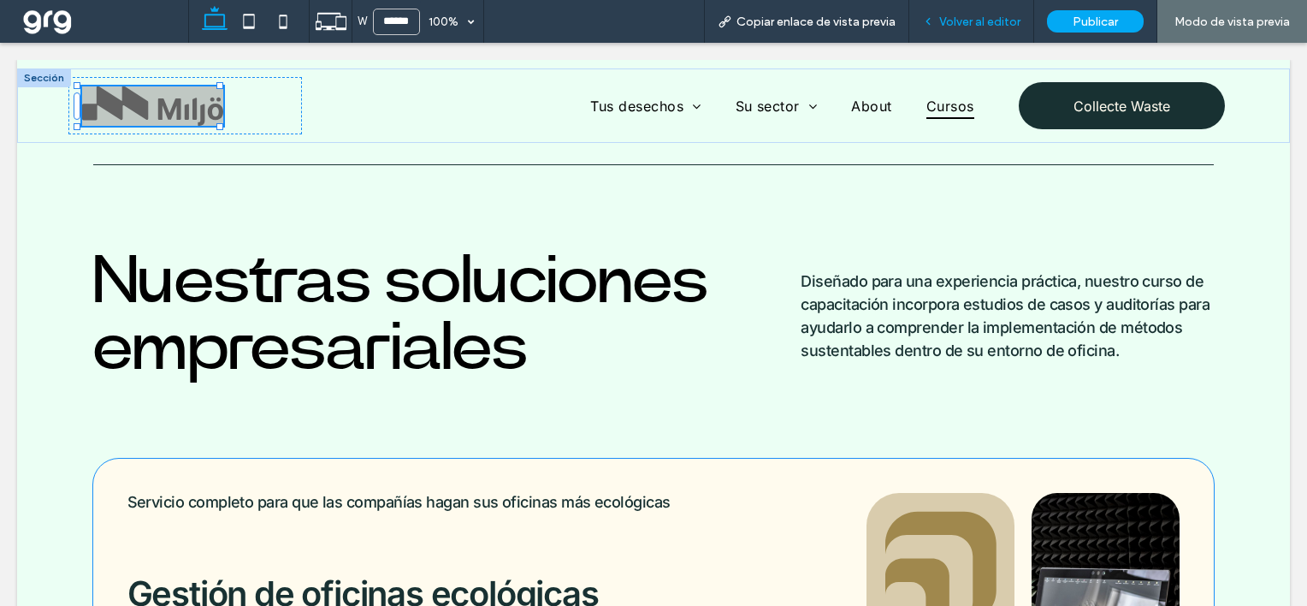
click at [961, 27] on span "Volver al editor" at bounding box center [979, 22] width 81 height 15
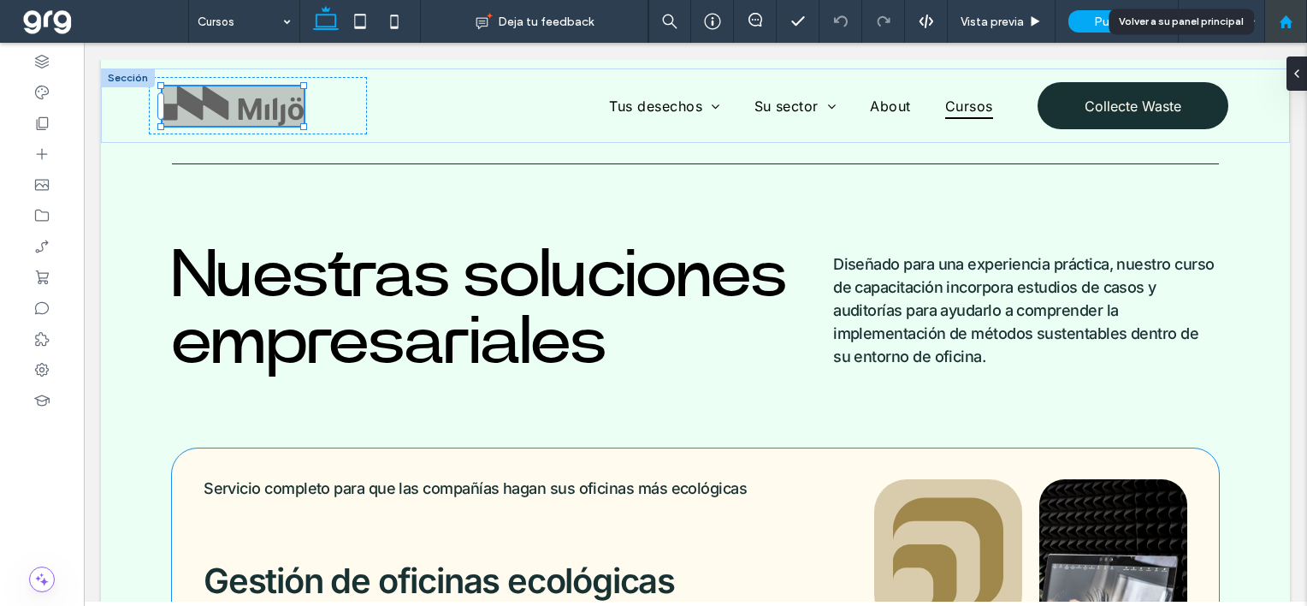
click at [1283, 18] on icon at bounding box center [1286, 22] width 15 height 15
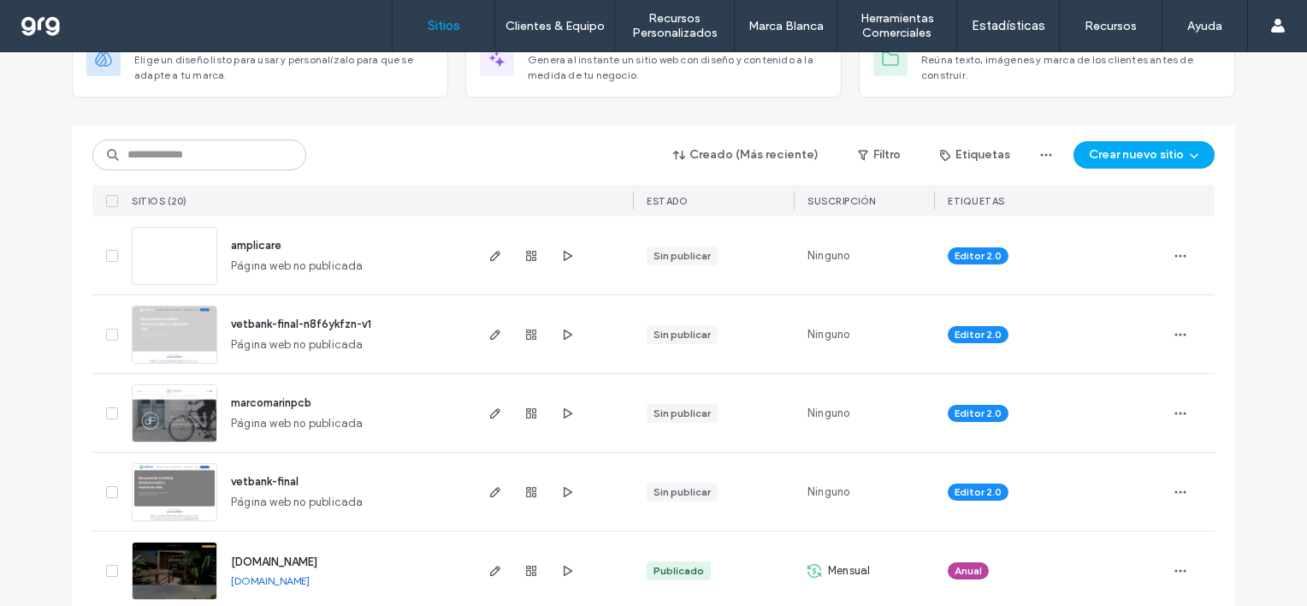
scroll to position [171, 0]
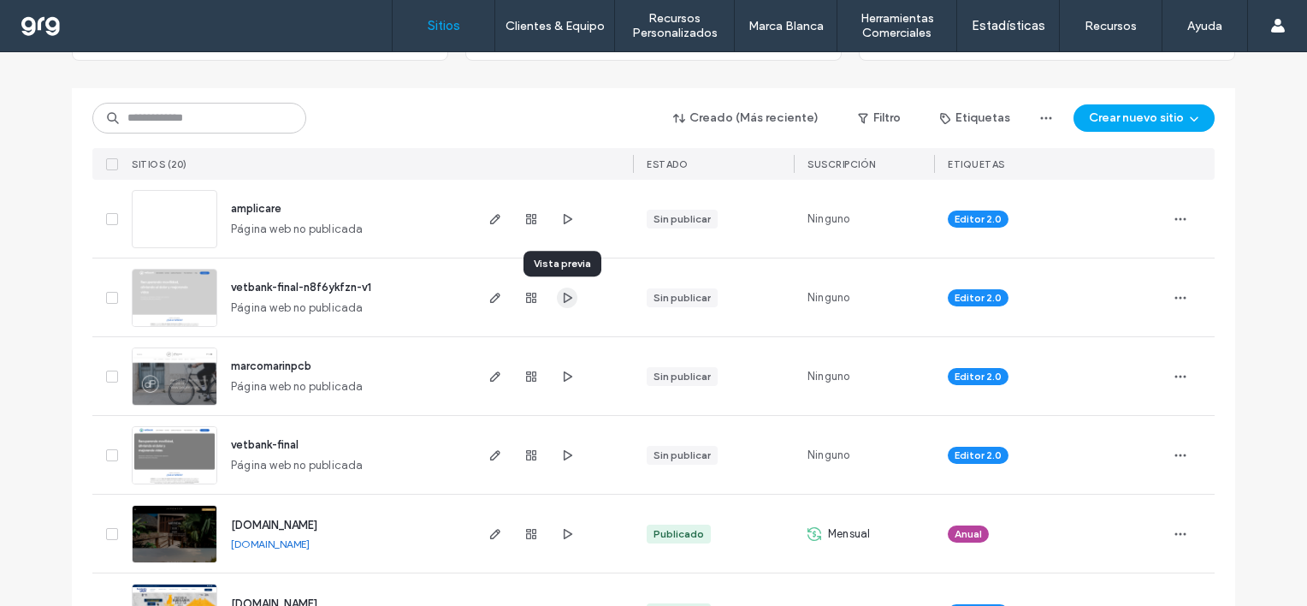
click at [563, 297] on icon "button" at bounding box center [567, 298] width 14 height 14
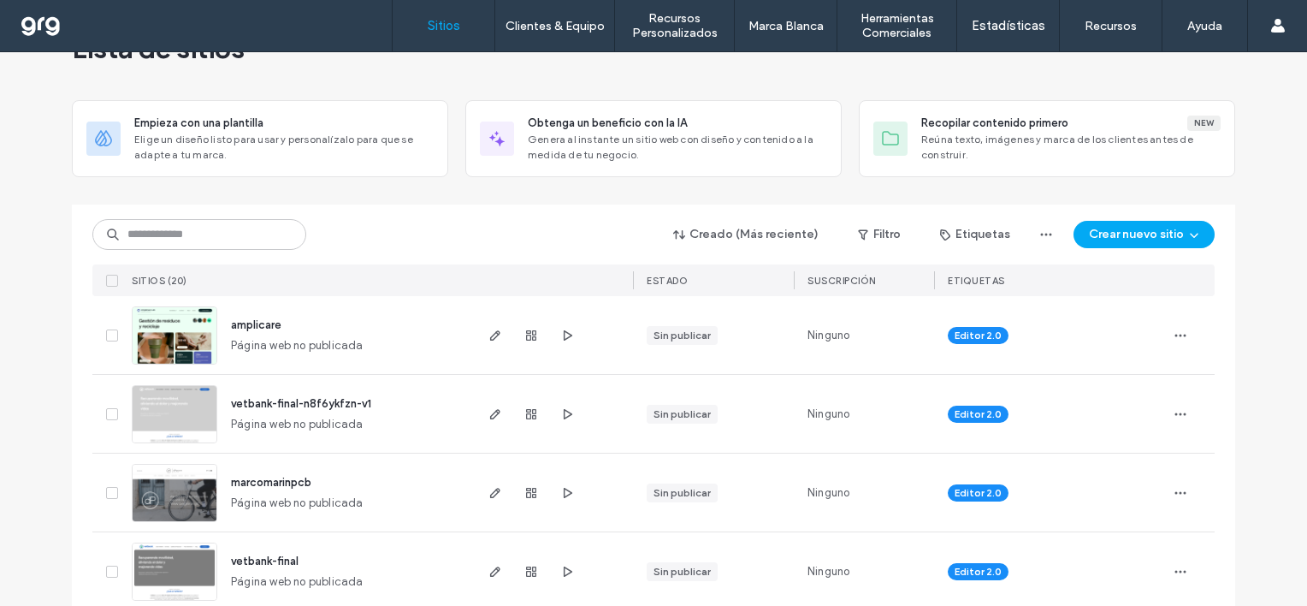
scroll to position [0, 0]
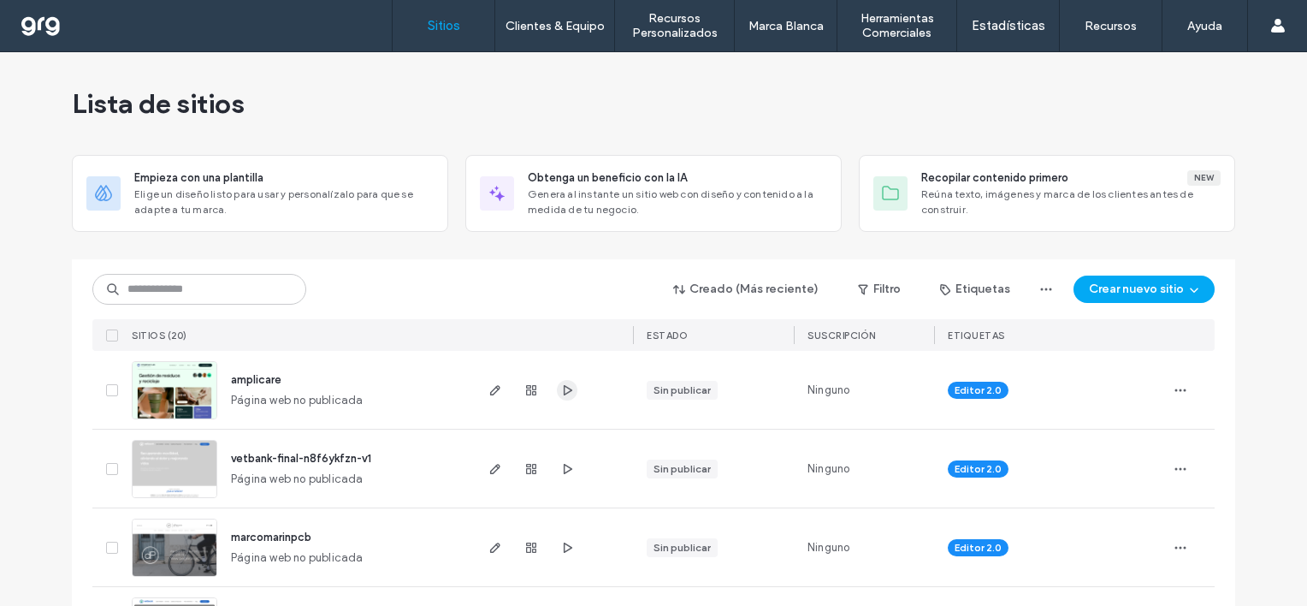
click at [564, 392] on use "button" at bounding box center [568, 389] width 9 height 10
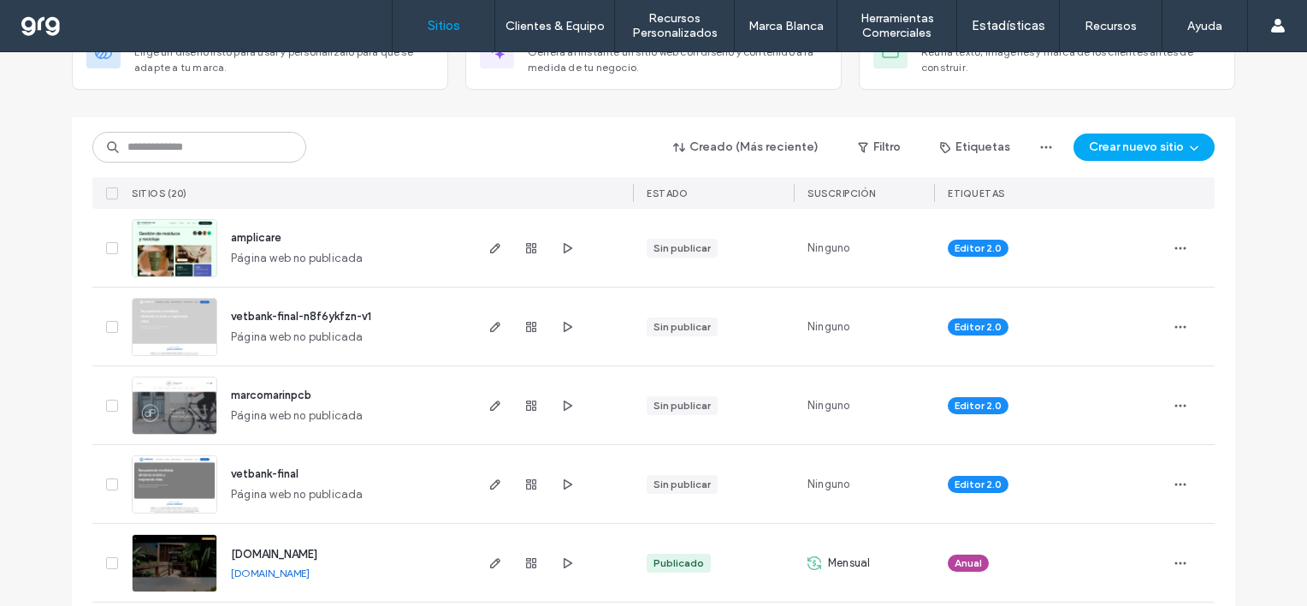
scroll to position [171, 0]
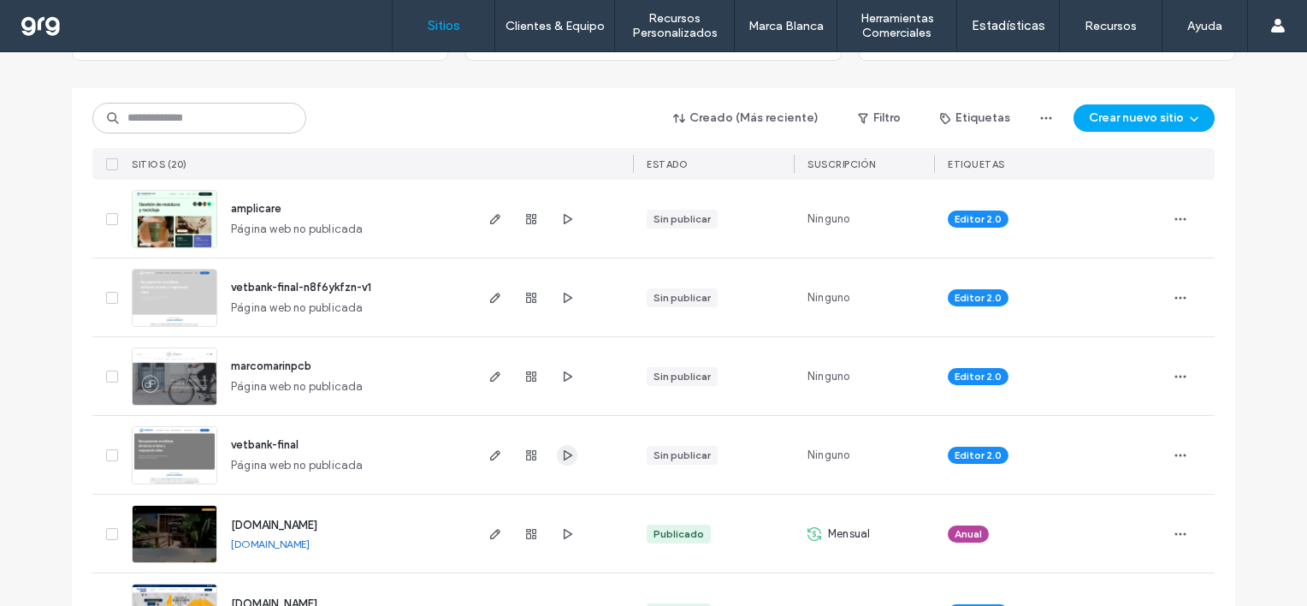
click at [560, 453] on icon "button" at bounding box center [567, 455] width 14 height 14
click at [1172, 210] on span "button" at bounding box center [1180, 218] width 27 height 27
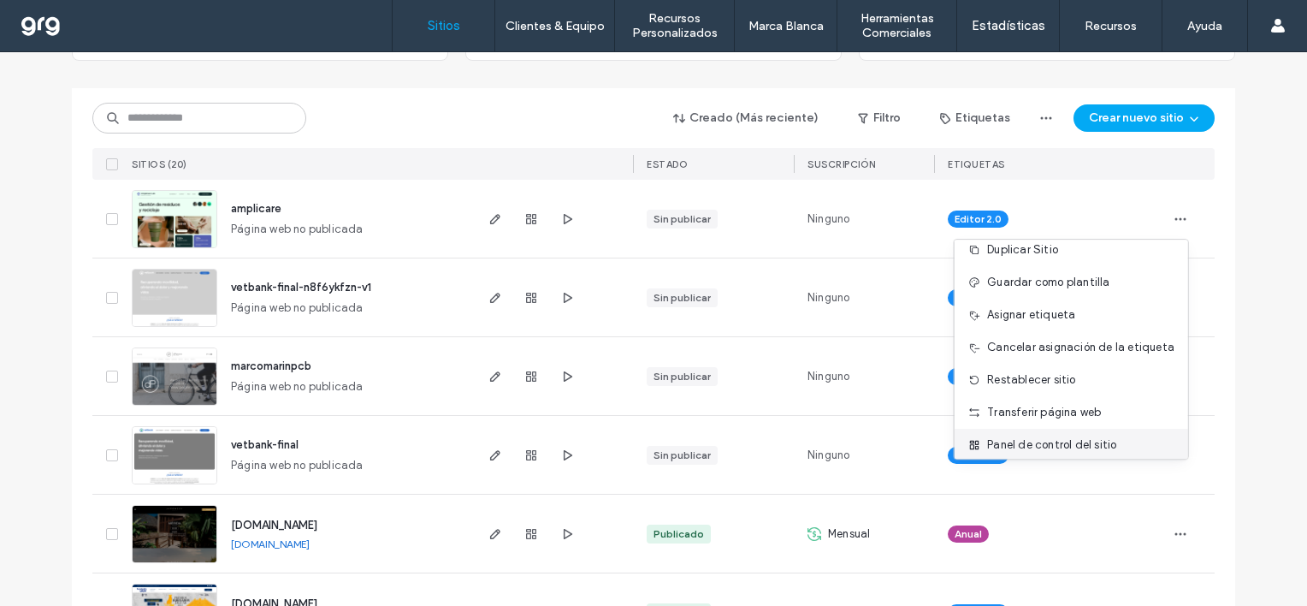
scroll to position [86, 0]
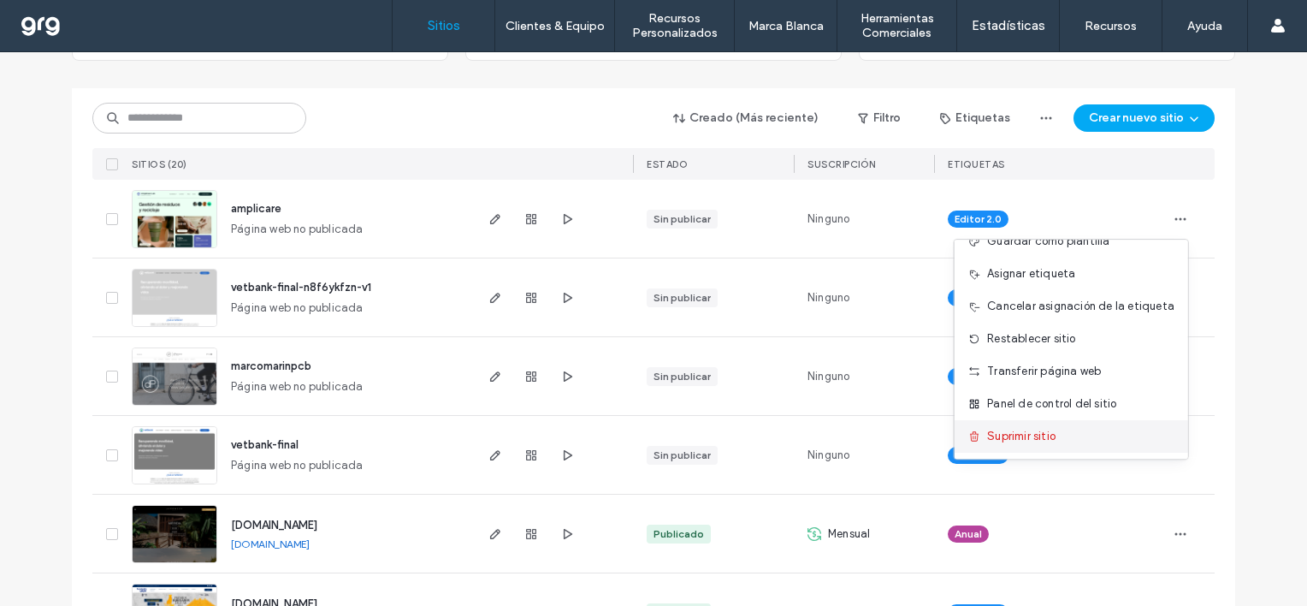
click at [1042, 437] on span "Suprimir sitio" at bounding box center [1021, 436] width 68 height 17
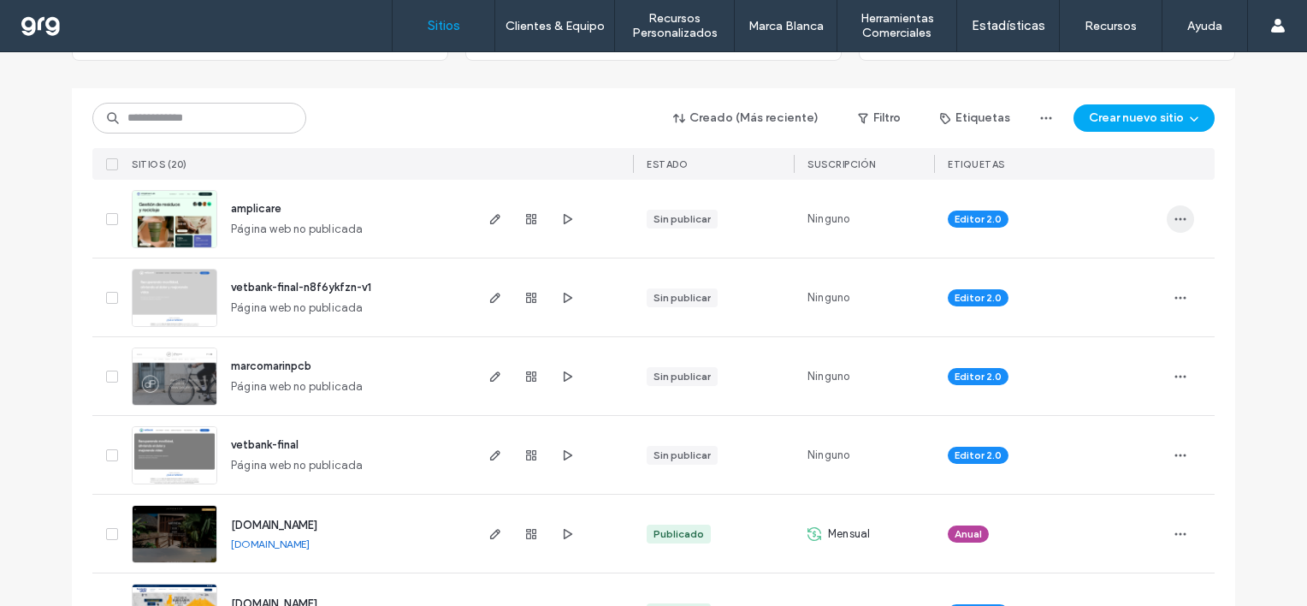
click at [1176, 216] on icon "button" at bounding box center [1181, 219] width 14 height 14
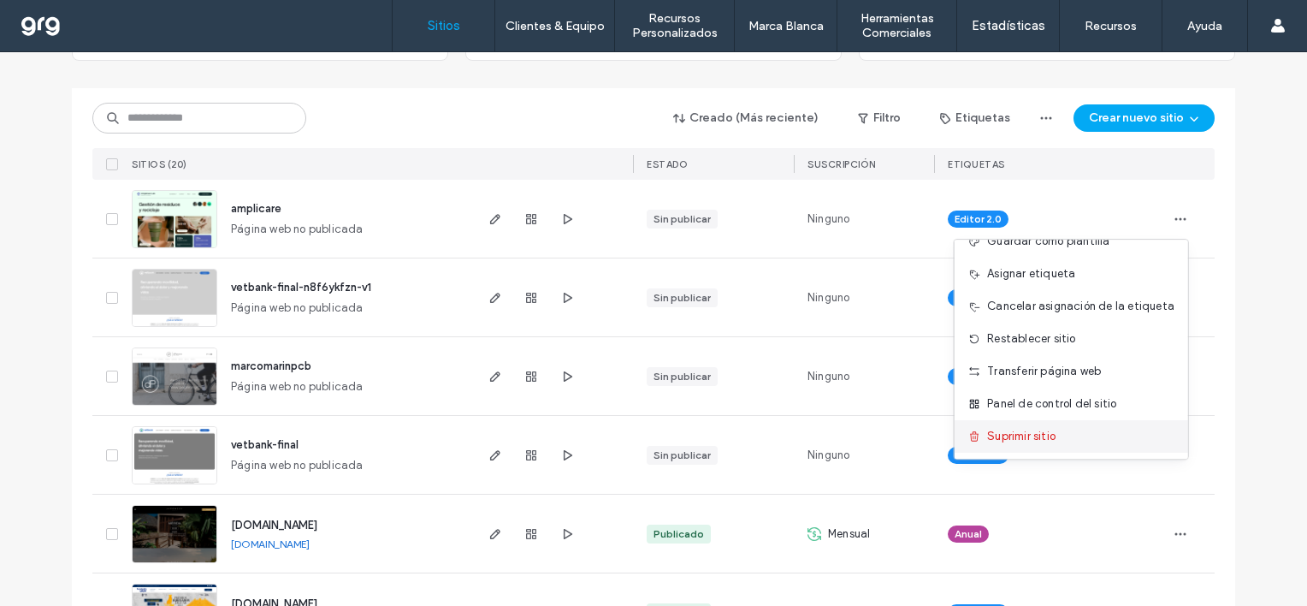
click at [1023, 435] on span "Suprimir sitio" at bounding box center [1021, 436] width 68 height 17
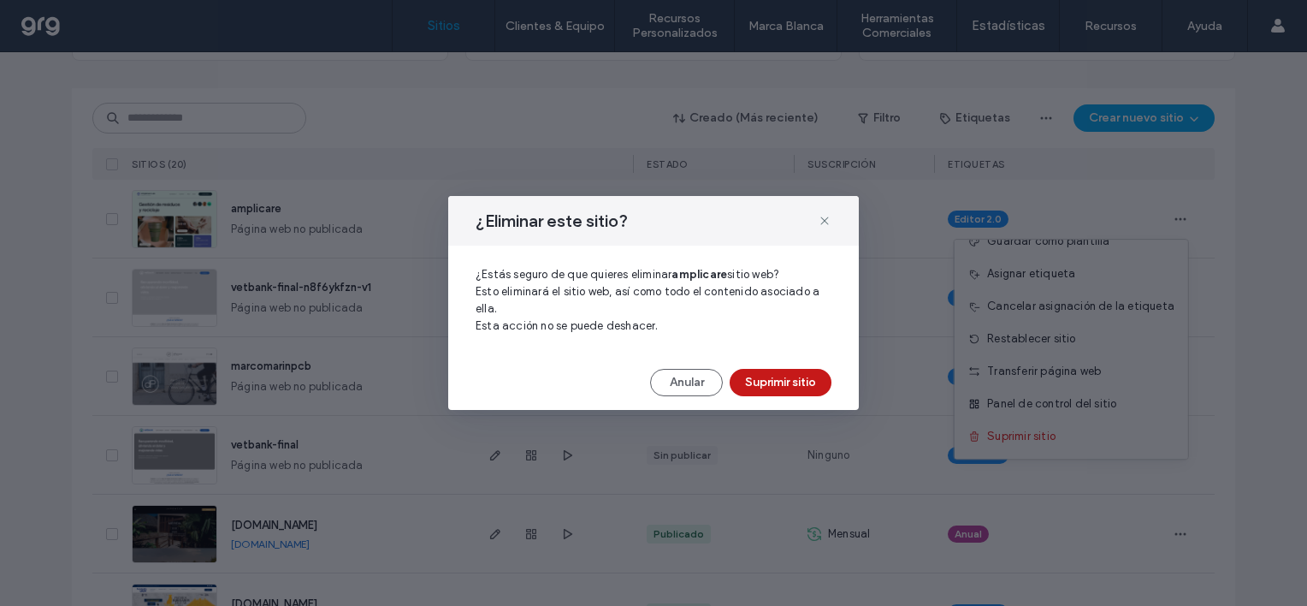
click at [775, 381] on button "Suprimir sitio" at bounding box center [781, 382] width 102 height 27
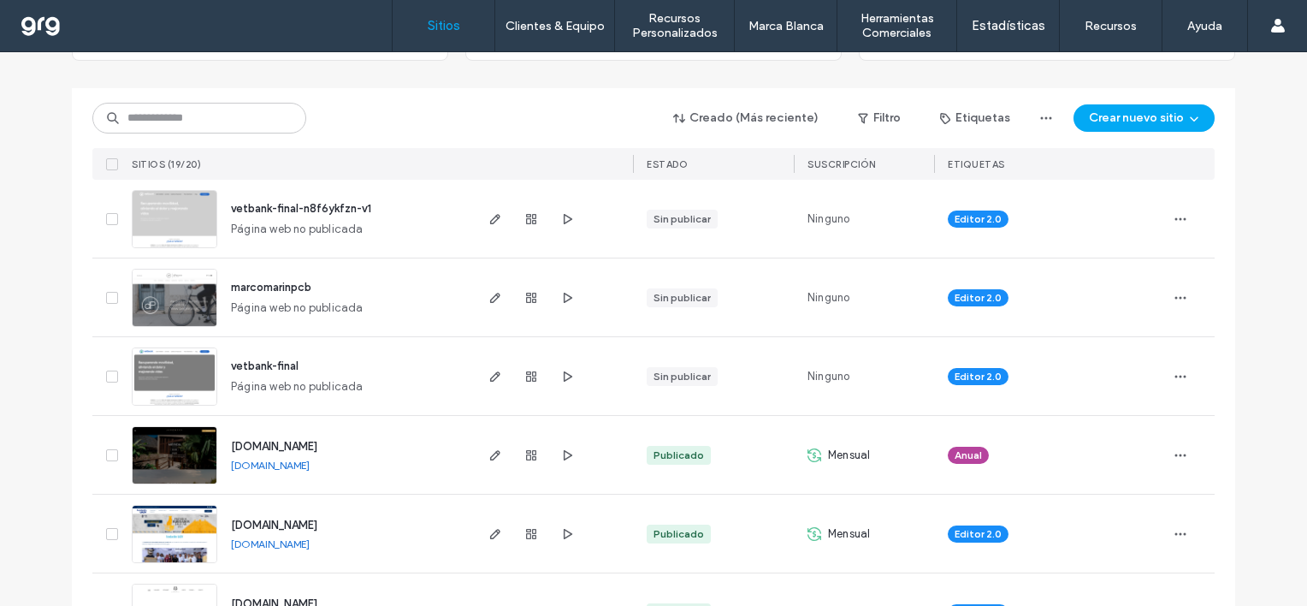
scroll to position [0, 0]
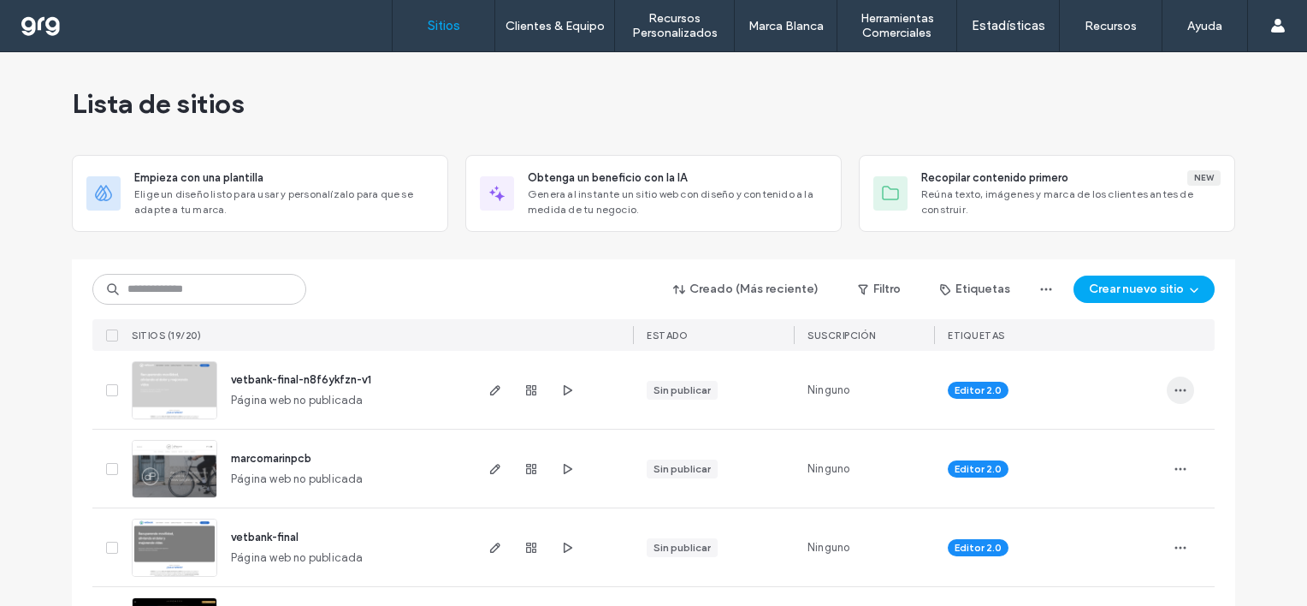
click at [1174, 396] on span "button" at bounding box center [1180, 389] width 27 height 27
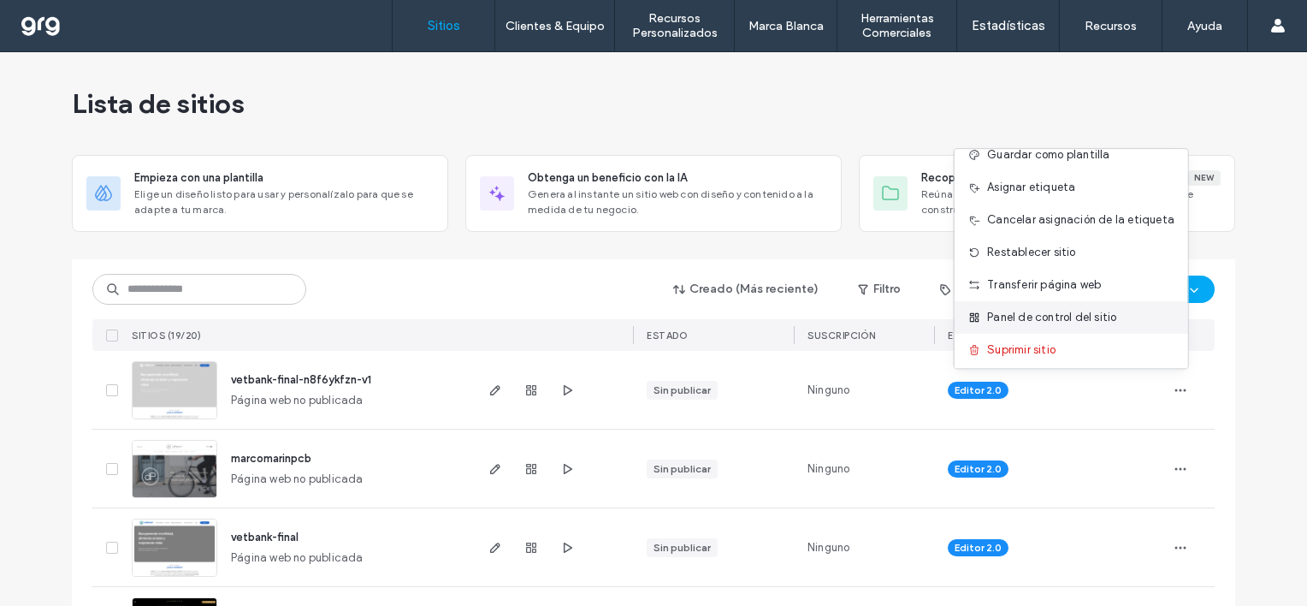
scroll to position [86, 0]
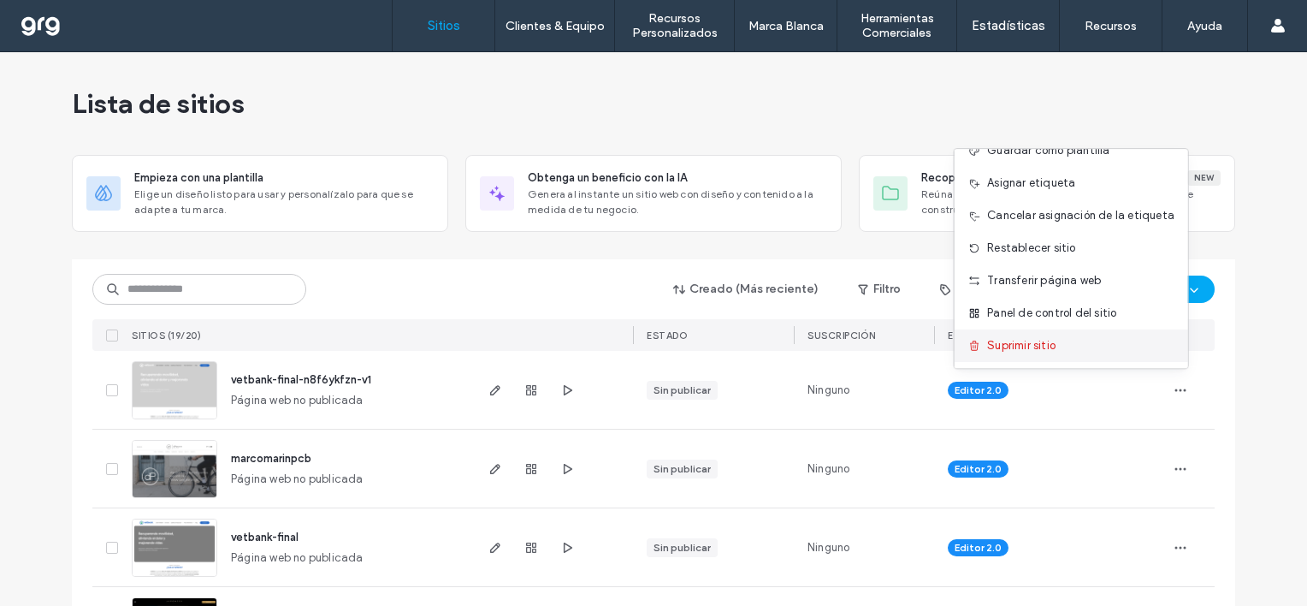
click at [1030, 341] on span "Suprimir sitio" at bounding box center [1021, 345] width 68 height 17
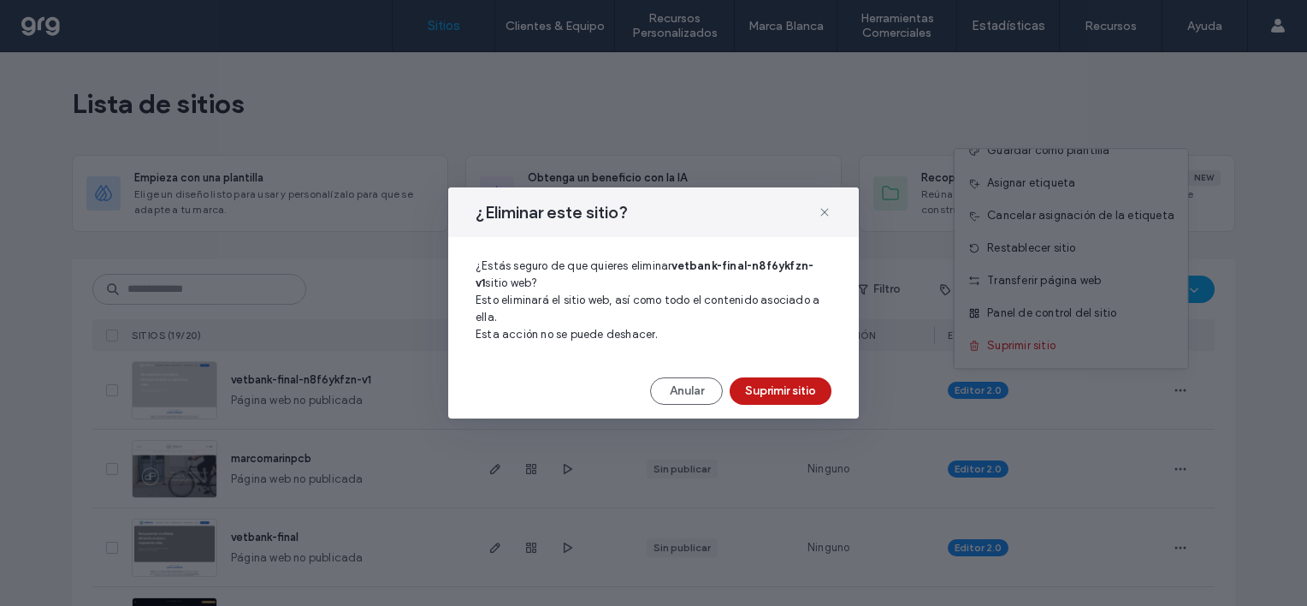
click at [769, 387] on button "Suprimir sitio" at bounding box center [781, 390] width 102 height 27
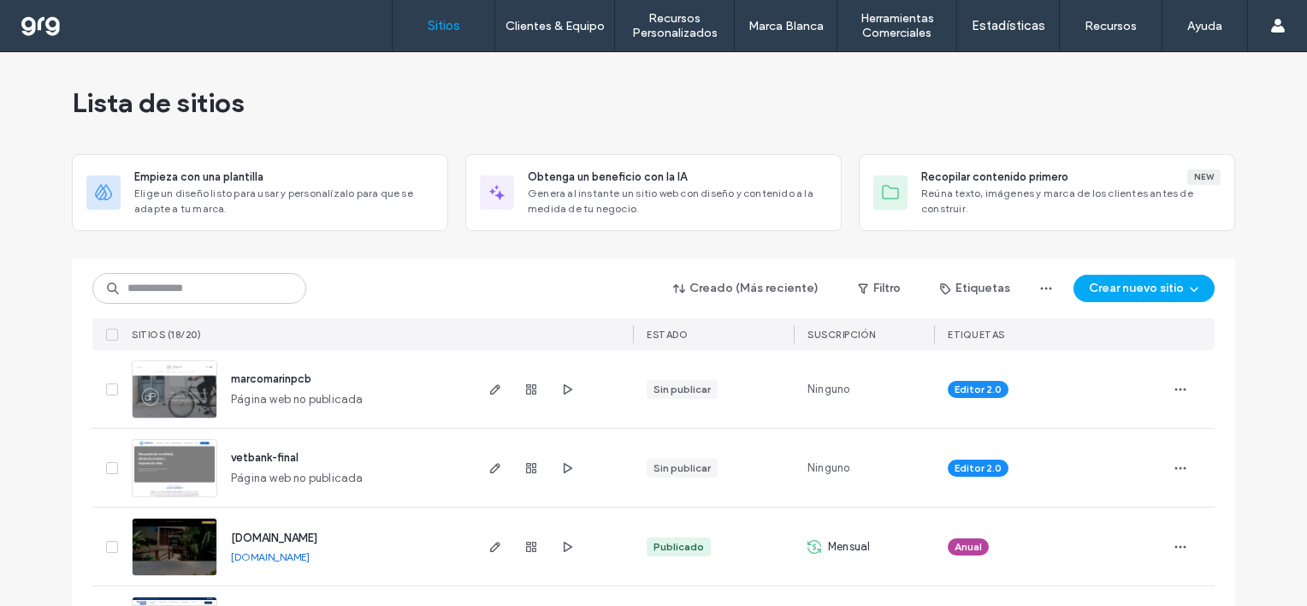
scroll to position [0, 0]
click at [261, 188] on span "Elige un diseño listo para usar y personalízalo para que se adapte a tu marca." at bounding box center [283, 202] width 299 height 31
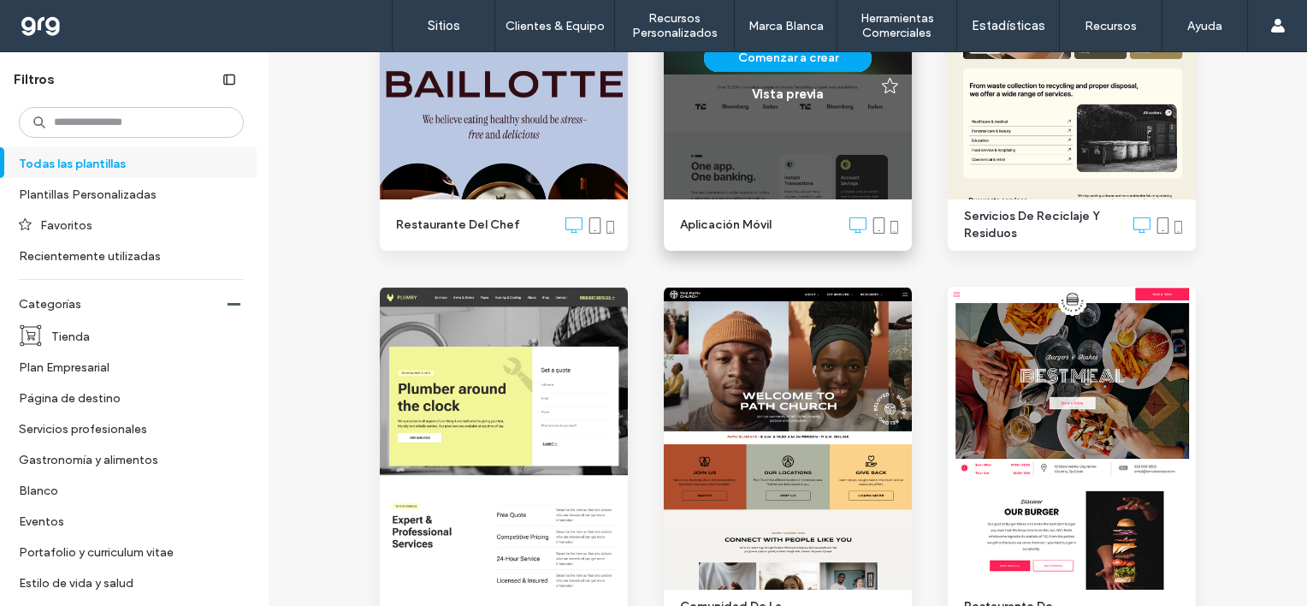
scroll to position [1711, 0]
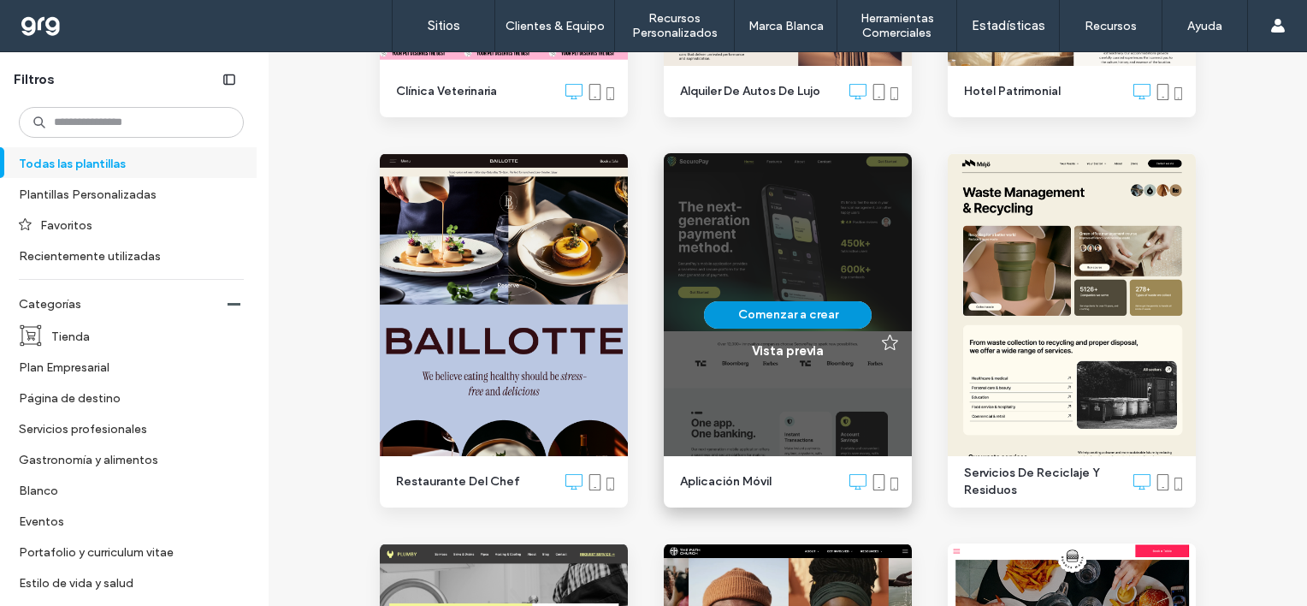
click at [818, 311] on button "Comenzar a crear" at bounding box center [788, 314] width 168 height 27
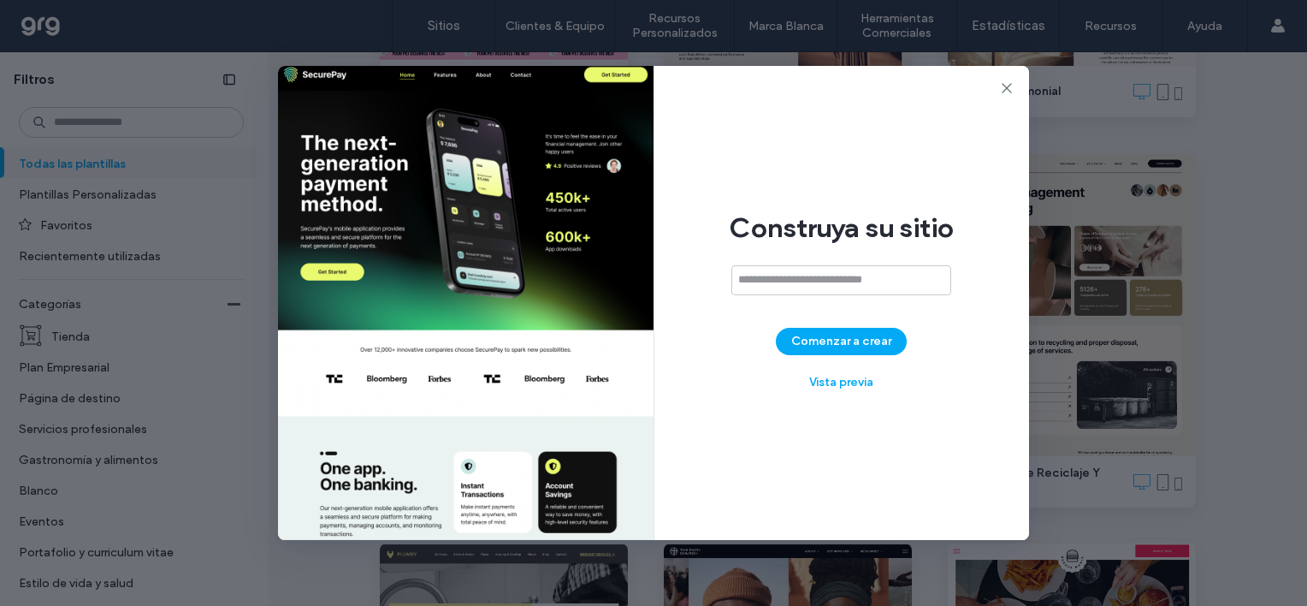
click at [808, 274] on input at bounding box center [842, 280] width 220 height 30
type input "**********"
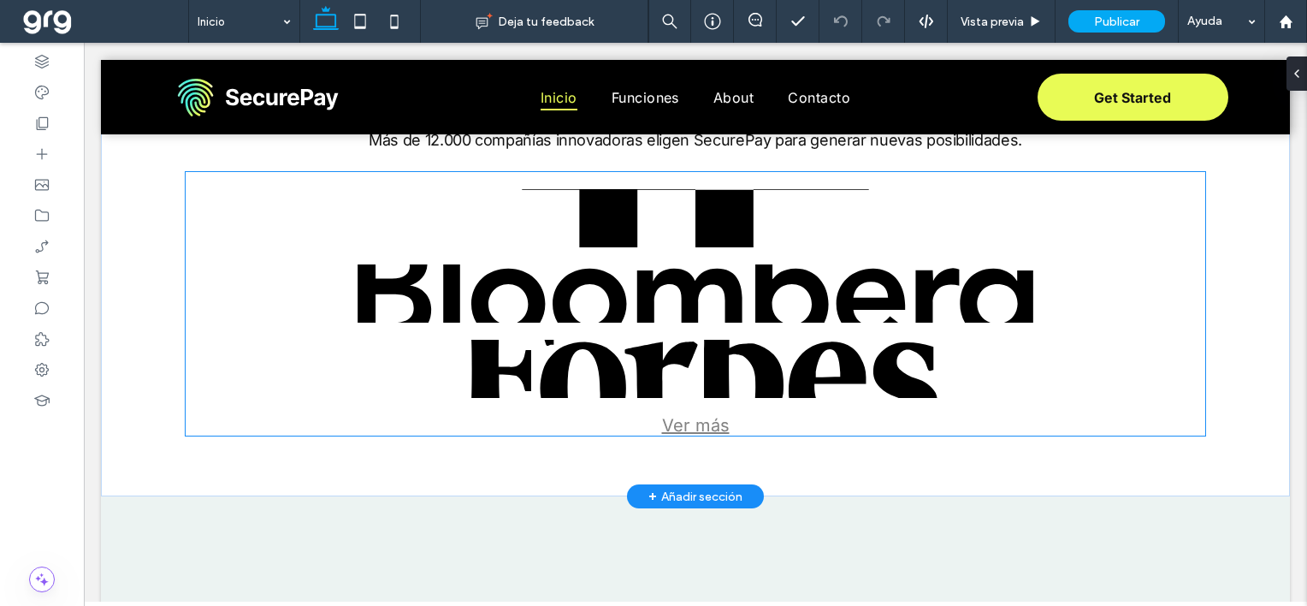
scroll to position [752, 0]
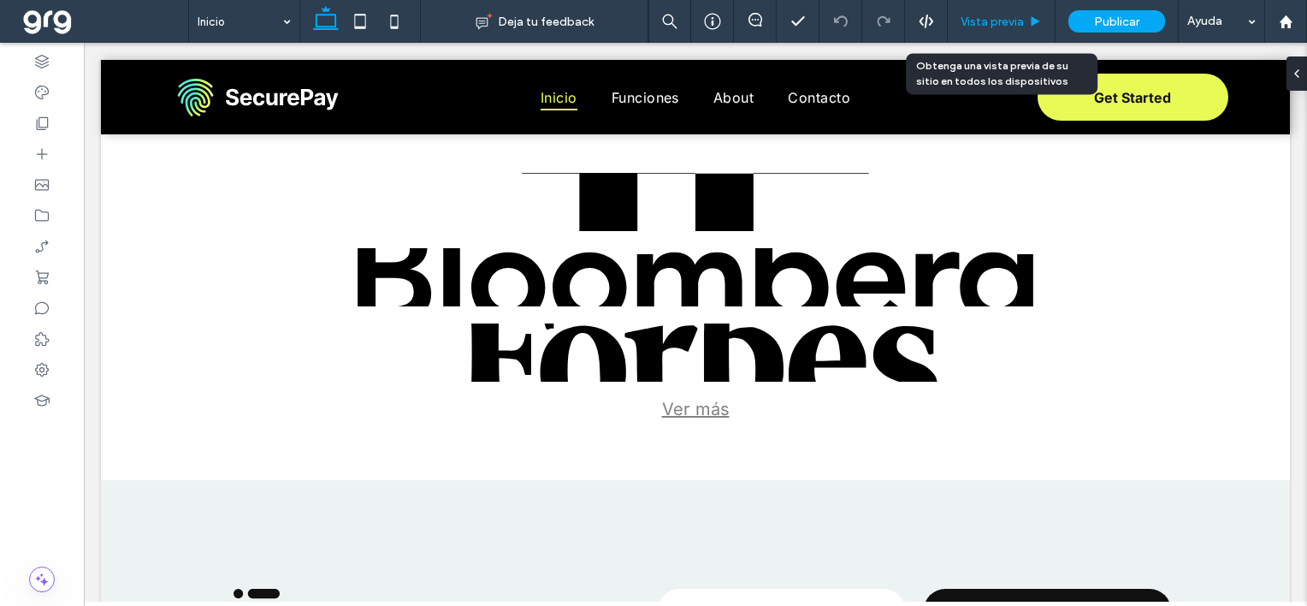
click at [999, 15] on span "Vista previa" at bounding box center [992, 22] width 63 height 15
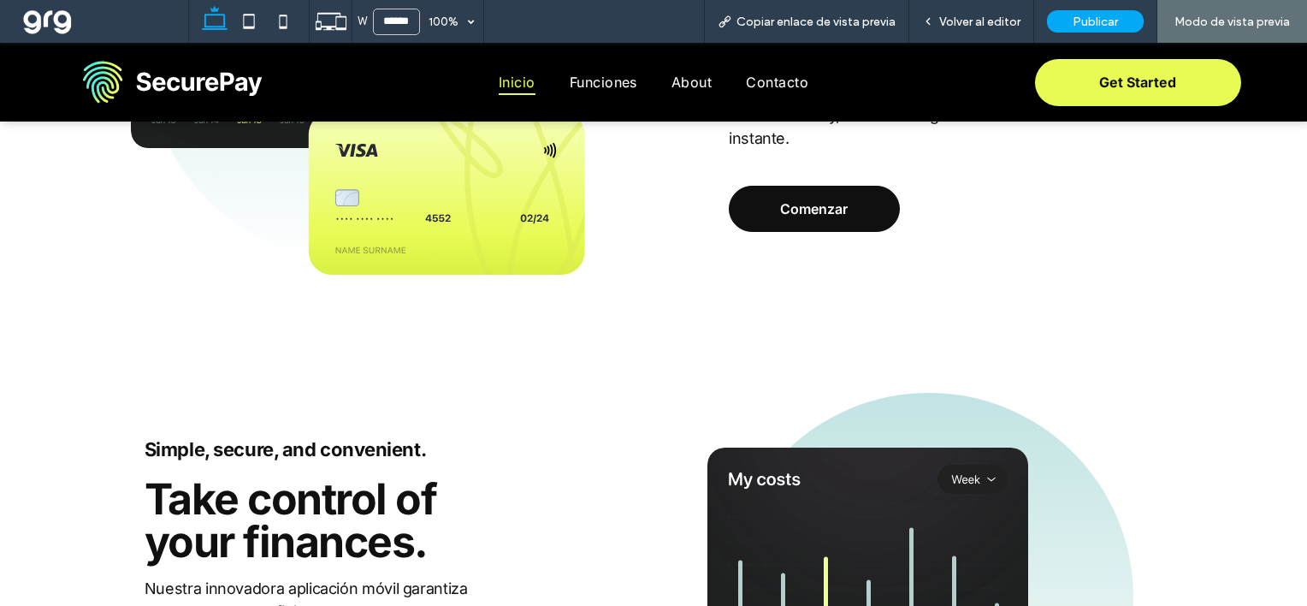
scroll to position [2224, 0]
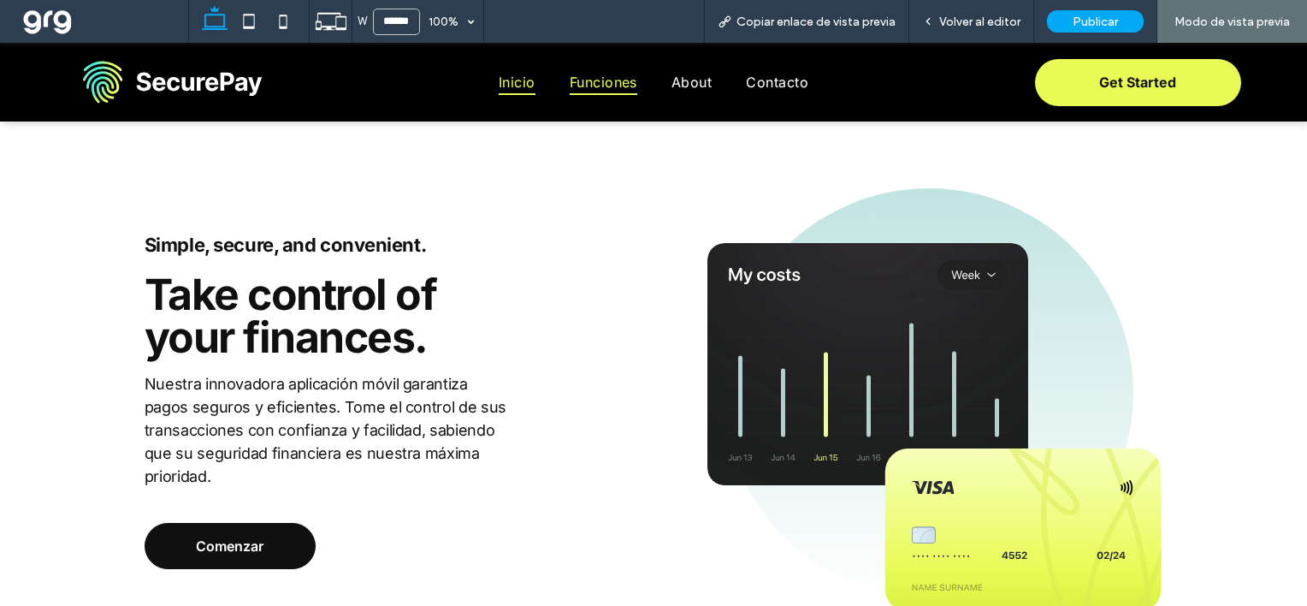
click at [593, 76] on span "Funciones" at bounding box center [604, 82] width 68 height 26
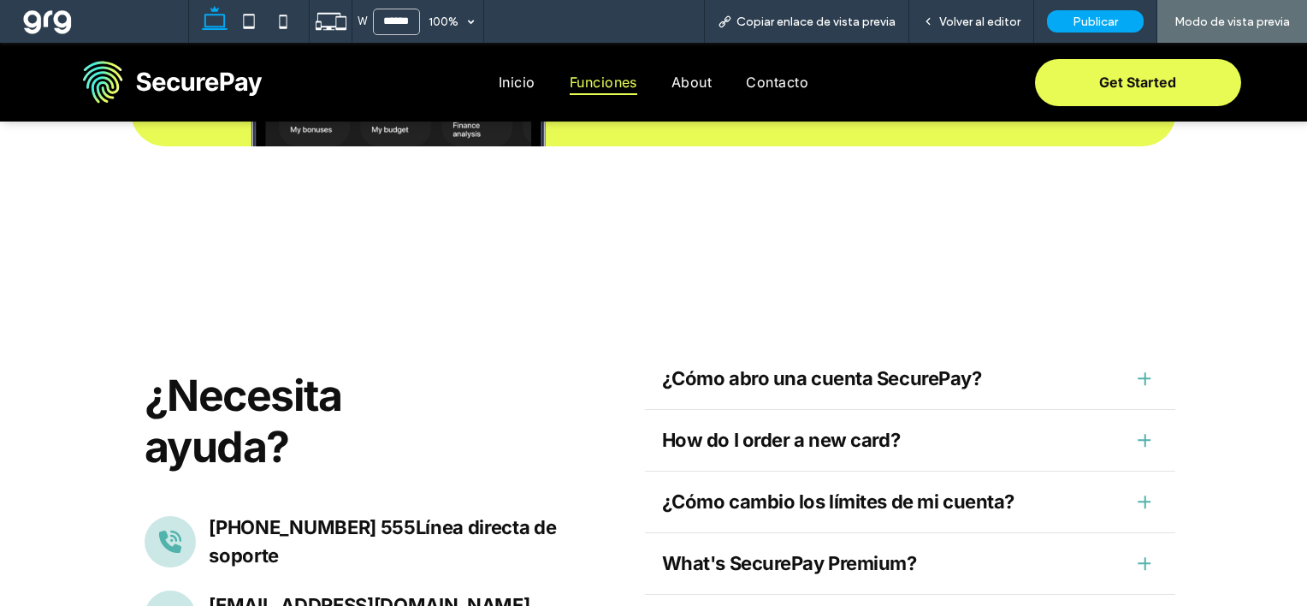
scroll to position [3405, 0]
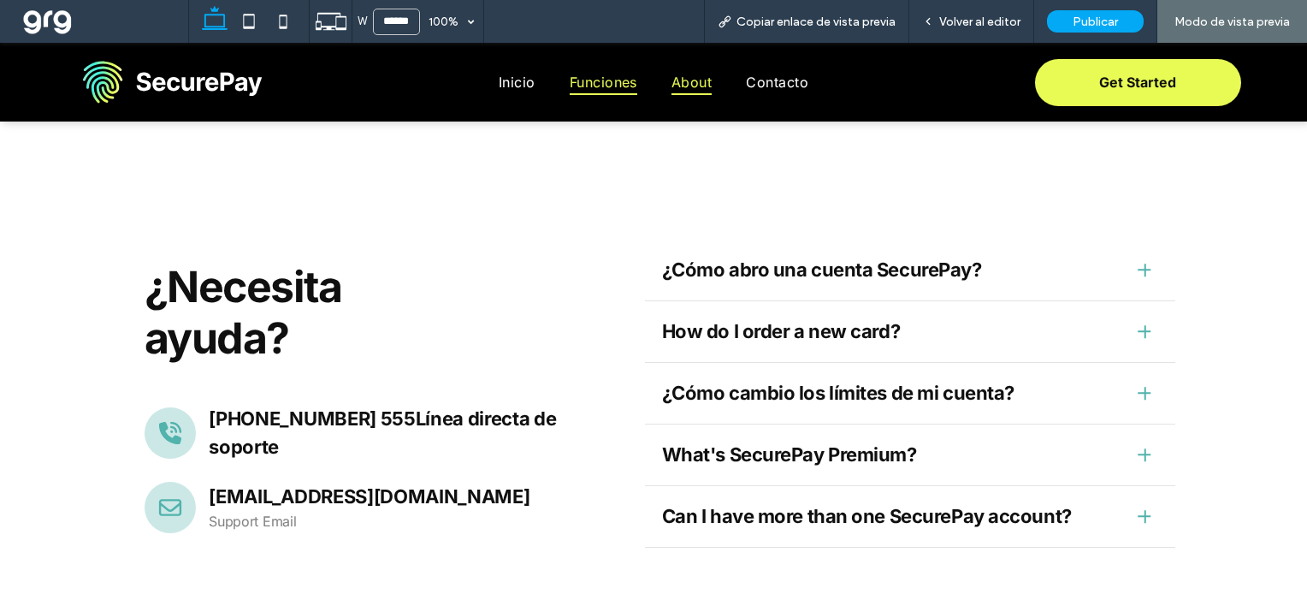
click at [690, 82] on span "About" at bounding box center [692, 82] width 40 height 26
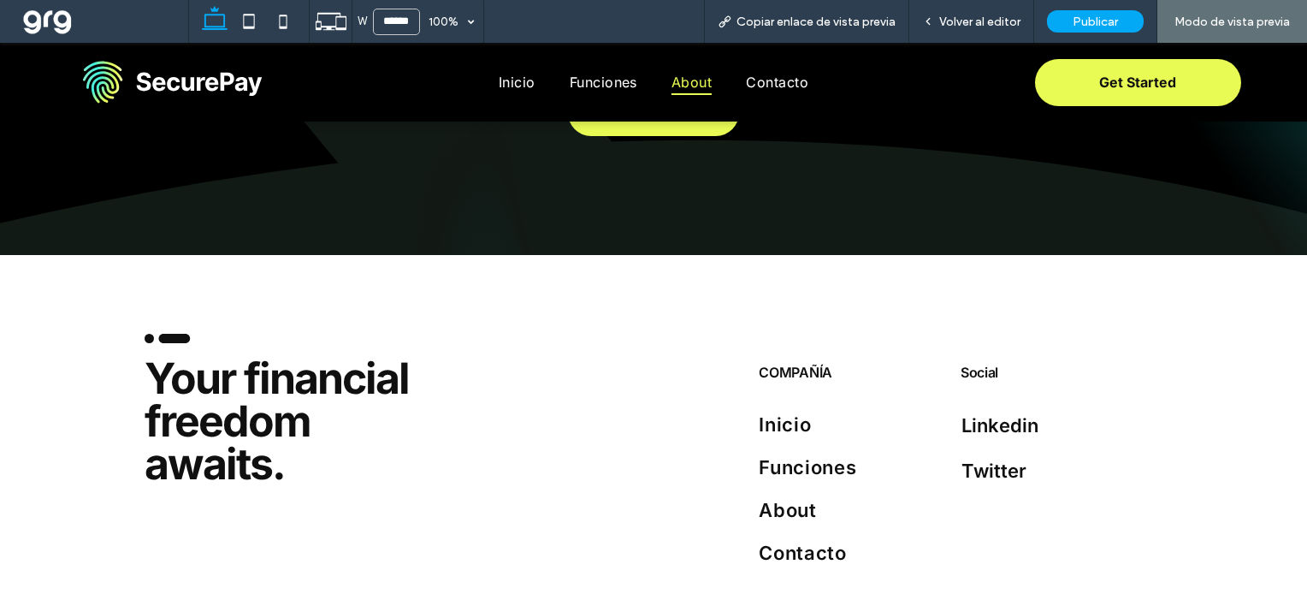
scroll to position [4180, 0]
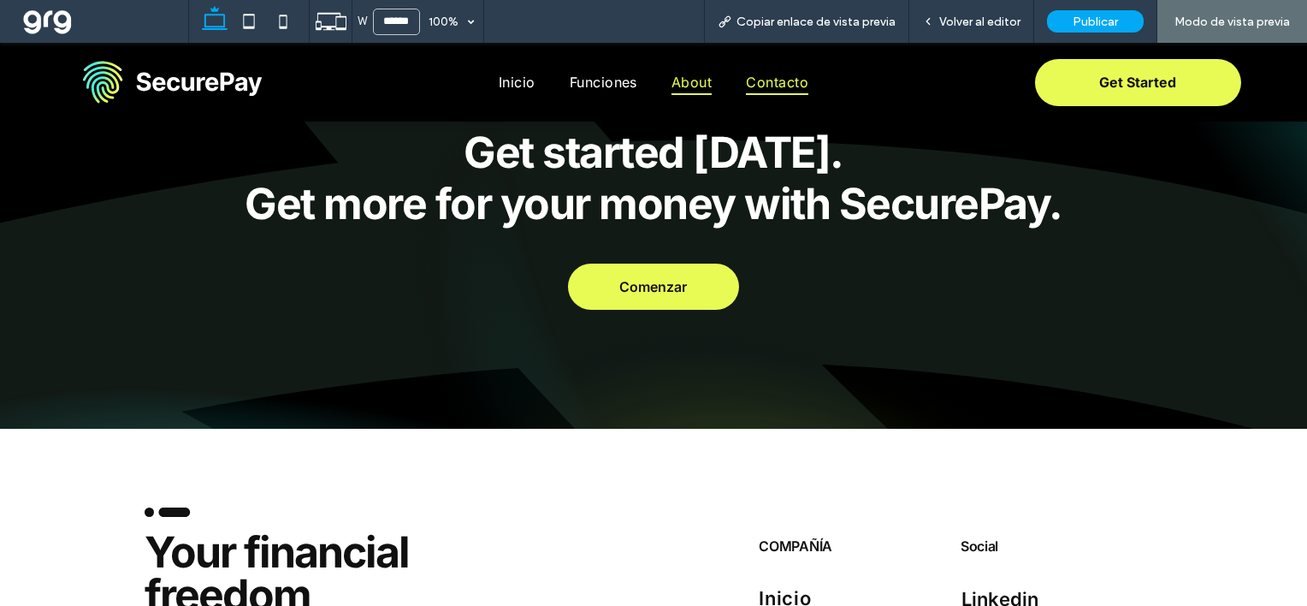
click at [777, 86] on span "Contacto" at bounding box center [777, 82] width 62 height 26
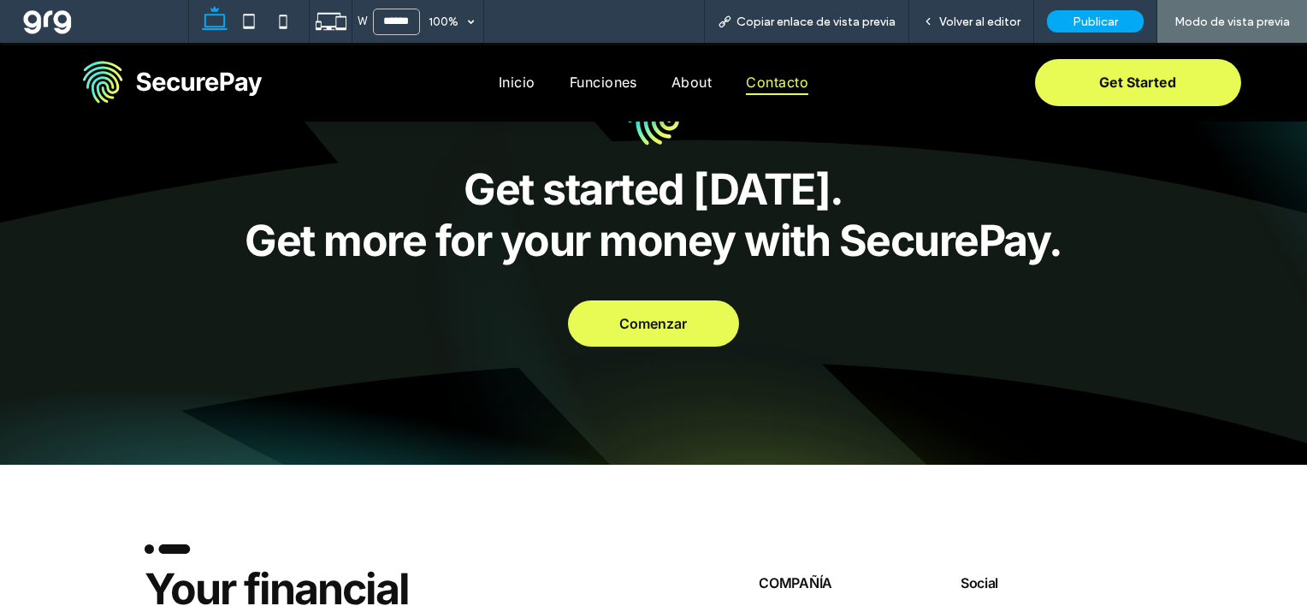
scroll to position [2942, 0]
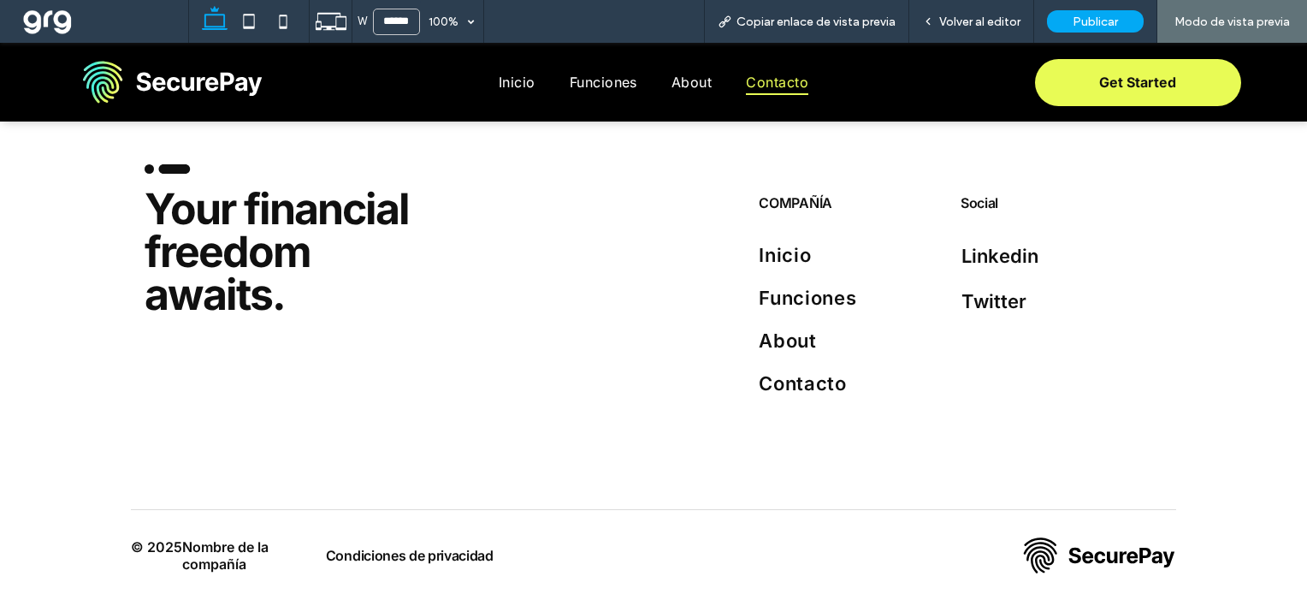
click at [201, 79] on img at bounding box center [172, 83] width 181 height 44
drag, startPoint x: 507, startPoint y: 80, endPoint x: 518, endPoint y: 126, distance: 46.7
click at [507, 80] on span "Inicio" at bounding box center [517, 82] width 37 height 26
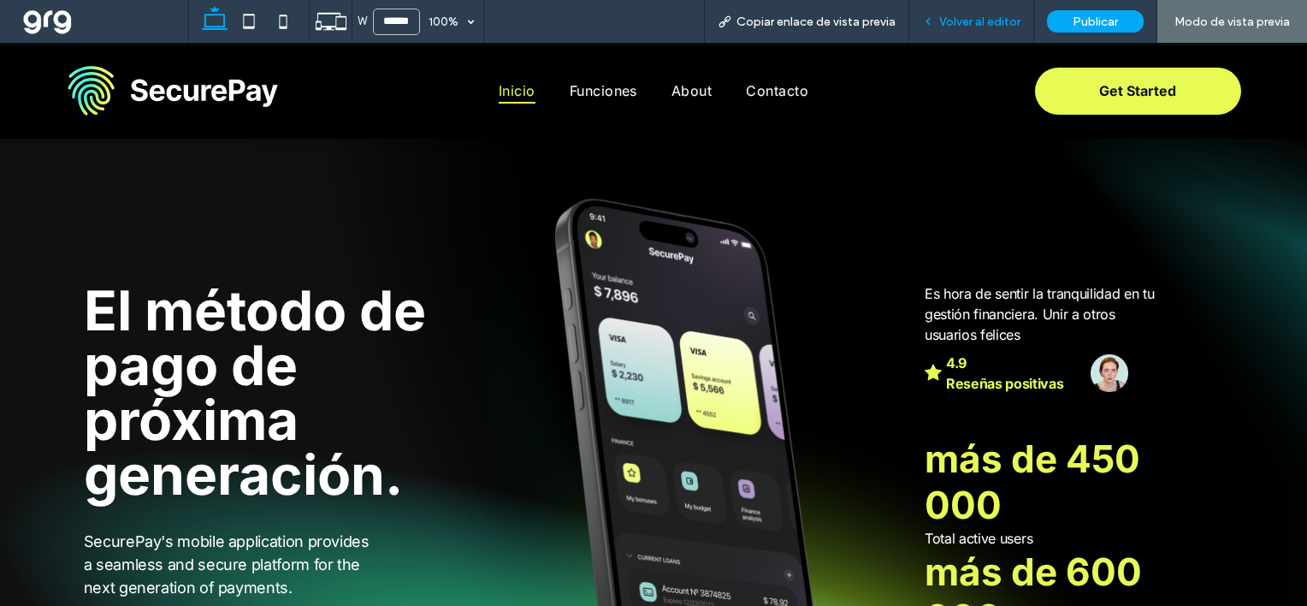
click at [972, 21] on span "Volver al editor" at bounding box center [979, 22] width 81 height 15
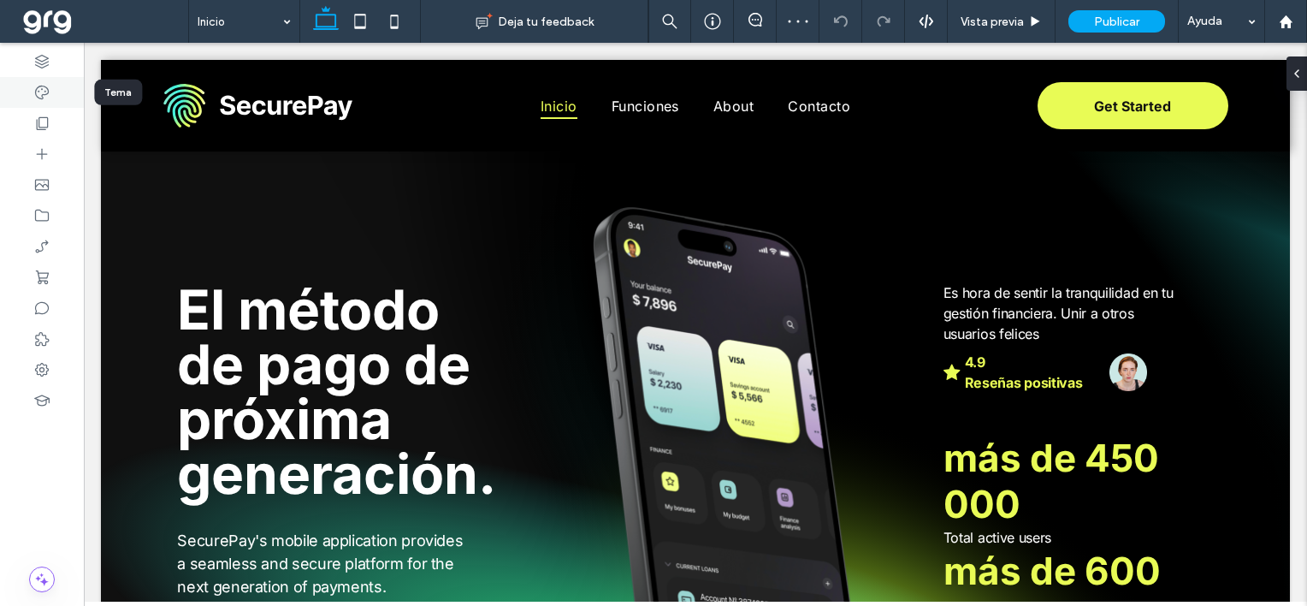
click at [44, 86] on icon at bounding box center [41, 92] width 17 height 17
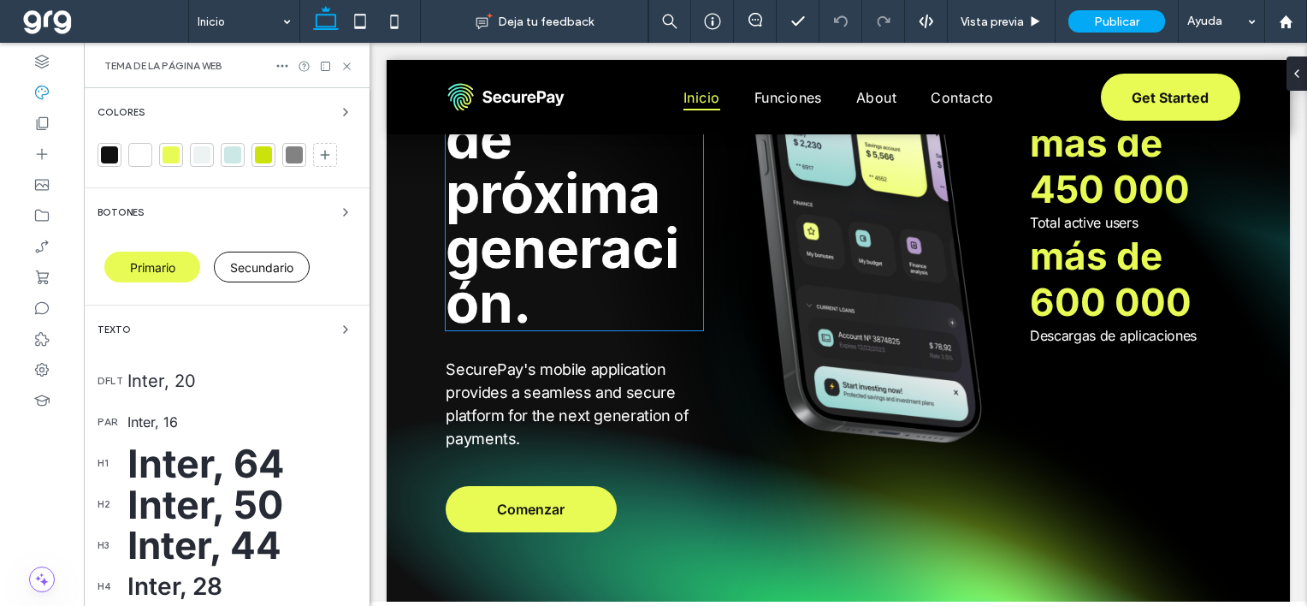
scroll to position [325, 0]
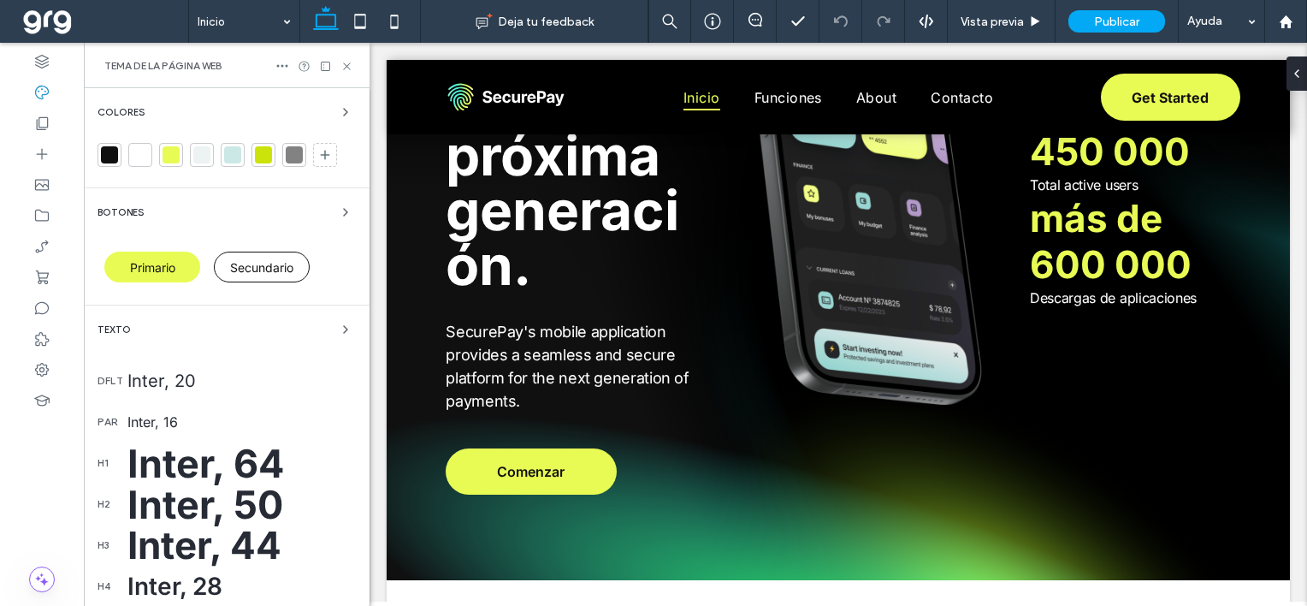
click at [343, 64] on icon at bounding box center [347, 66] width 13 height 13
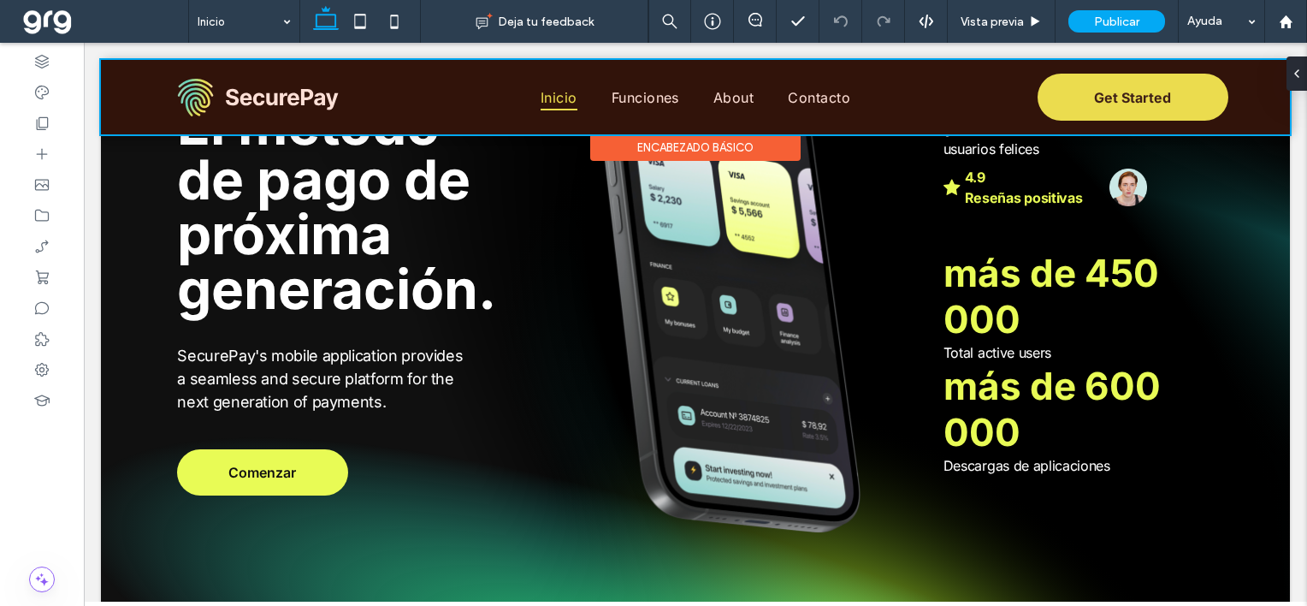
scroll to position [169, 0]
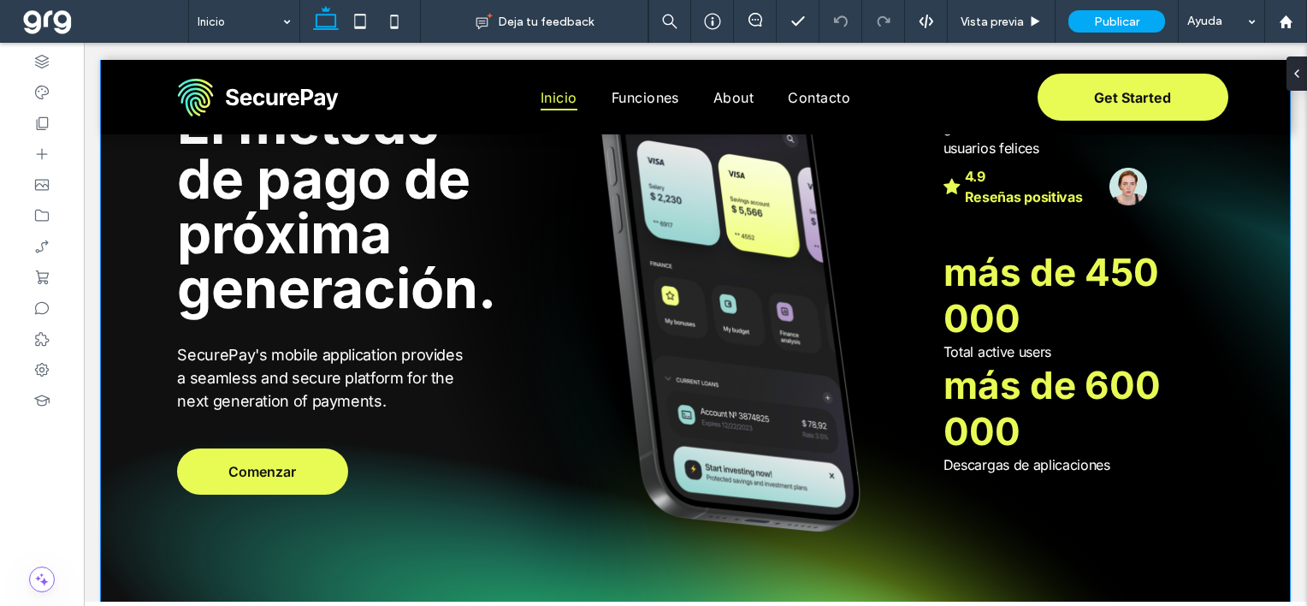
click at [132, 317] on div "Comenzar El método de pago de próxima generación. SecurePay's mobile applicatio…" at bounding box center [695, 300] width 1189 height 668
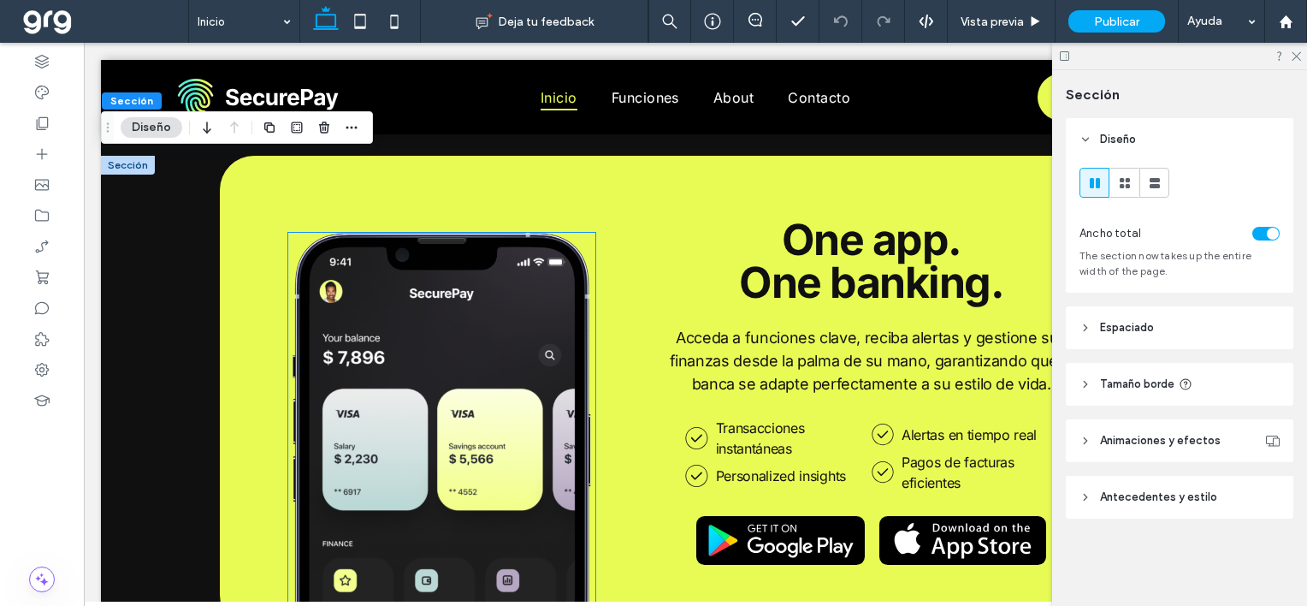
scroll to position [4944, 0]
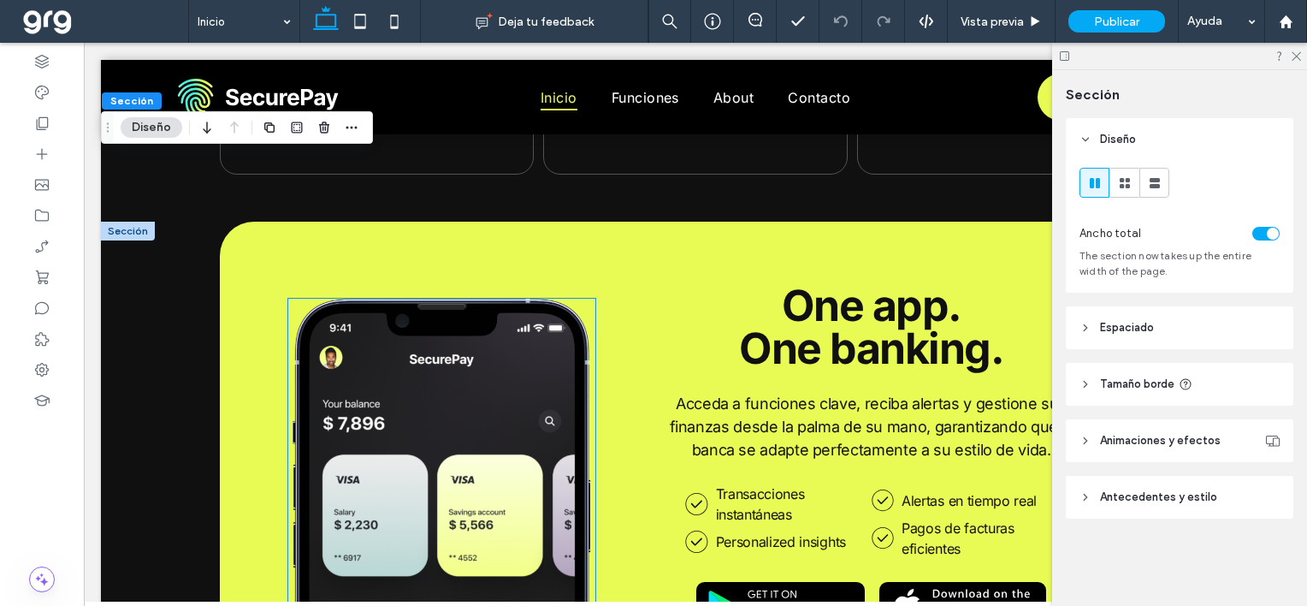
click at [496, 356] on img at bounding box center [441, 496] width 307 height 395
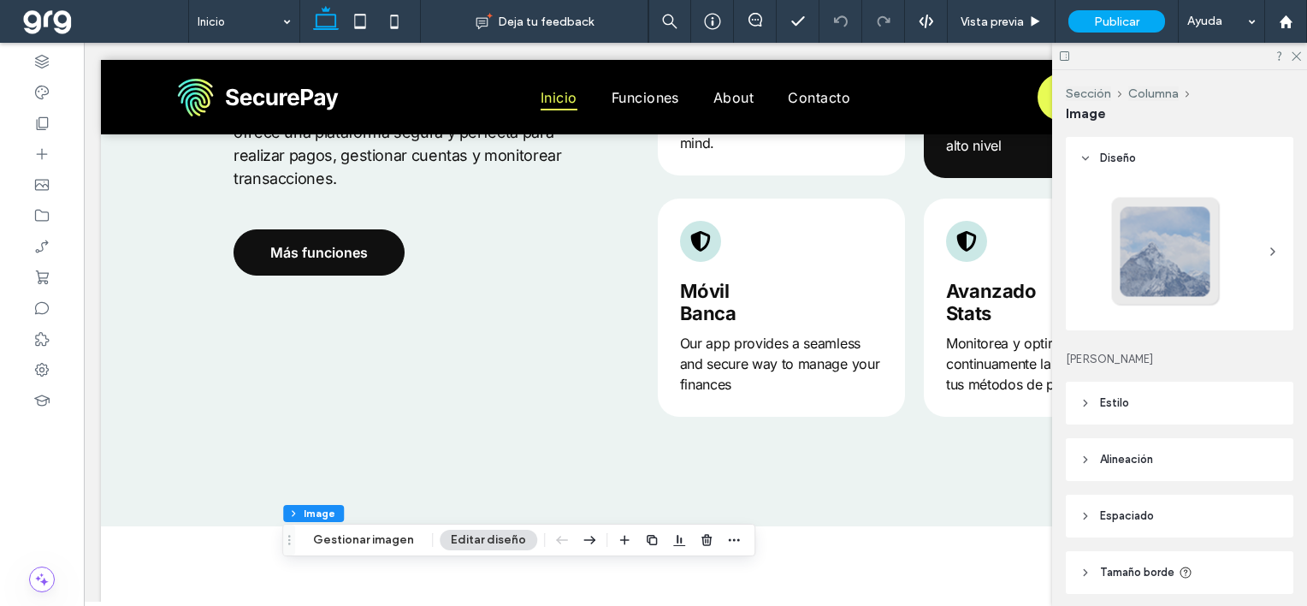
scroll to position [633, 0]
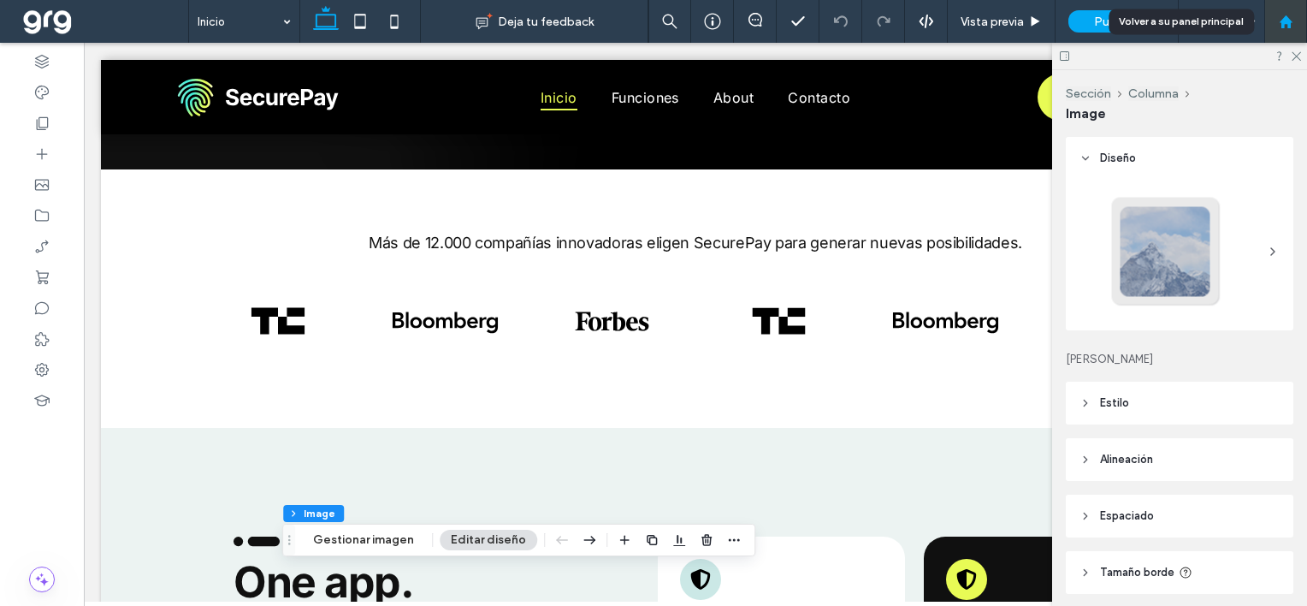
click at [1287, 24] on icon at bounding box center [1286, 22] width 15 height 15
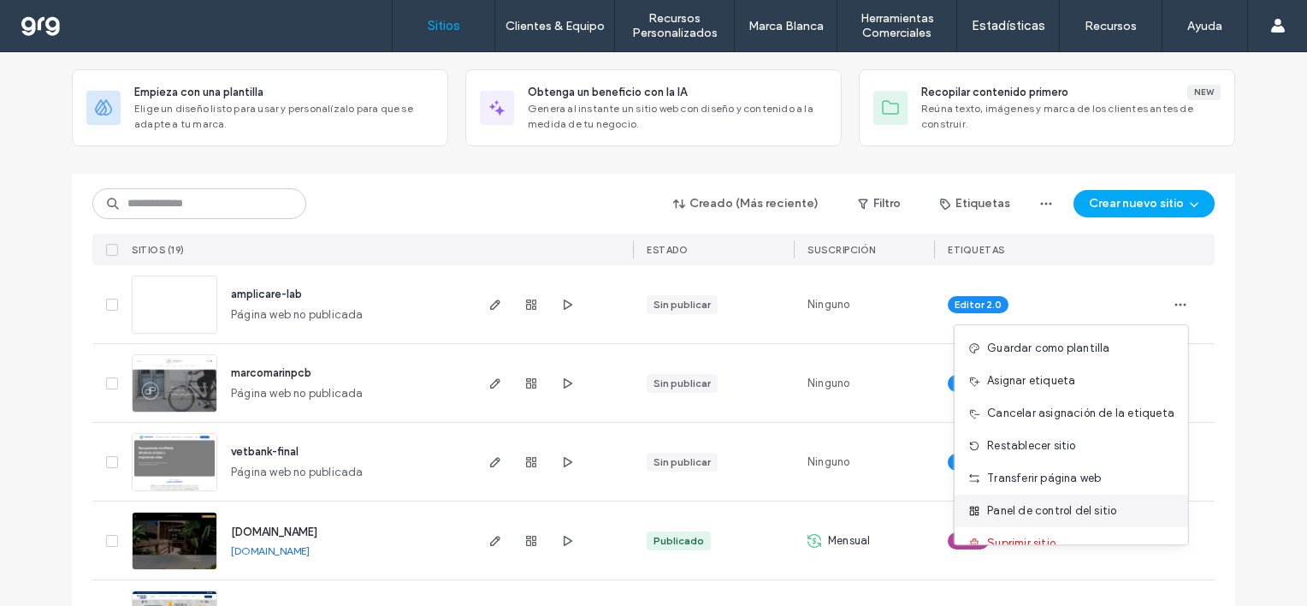
scroll to position [86, 0]
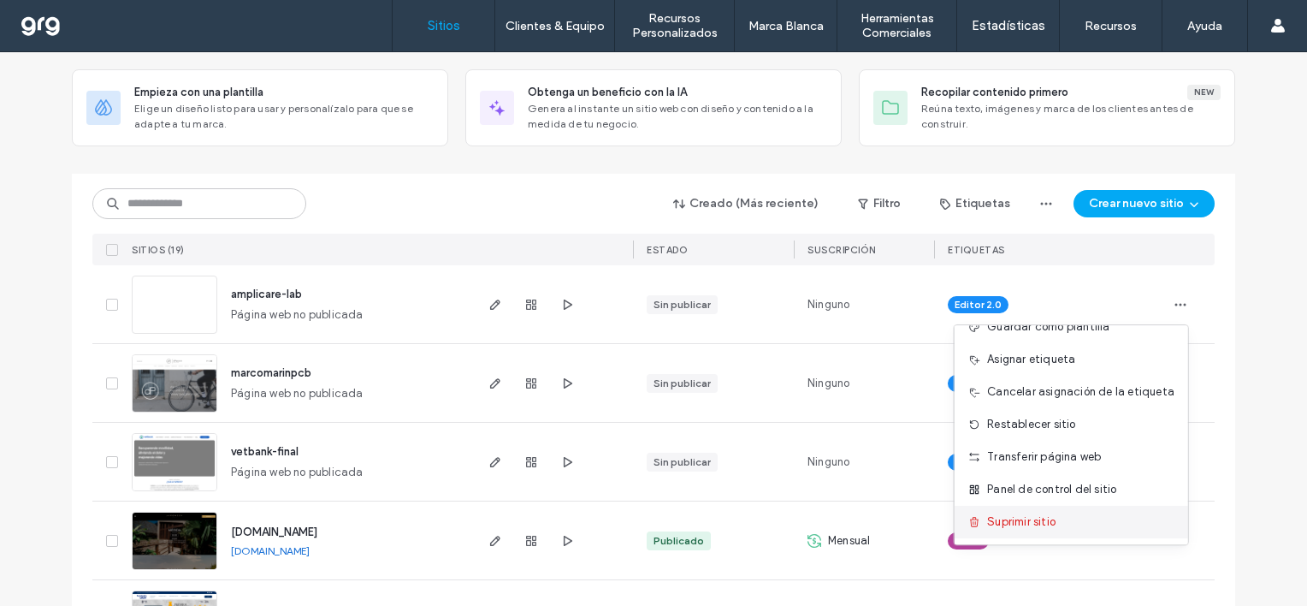
click at [1049, 514] on span "Suprimir sitio" at bounding box center [1021, 521] width 68 height 17
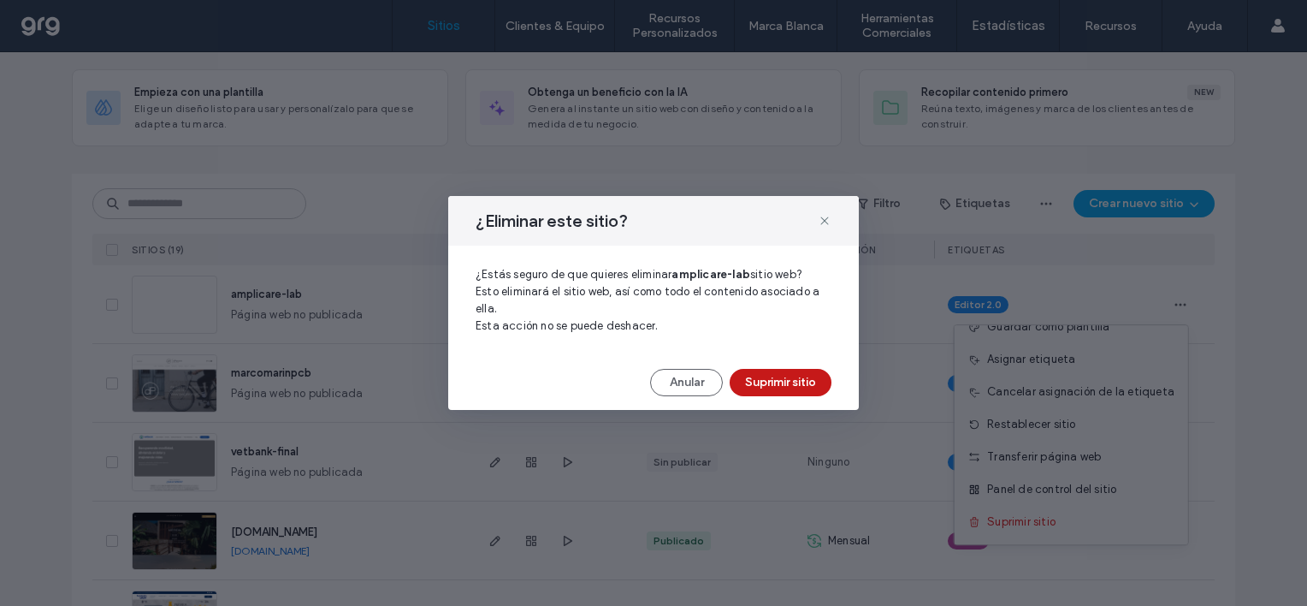
click at [812, 376] on button "Suprimir sitio" at bounding box center [781, 382] width 102 height 27
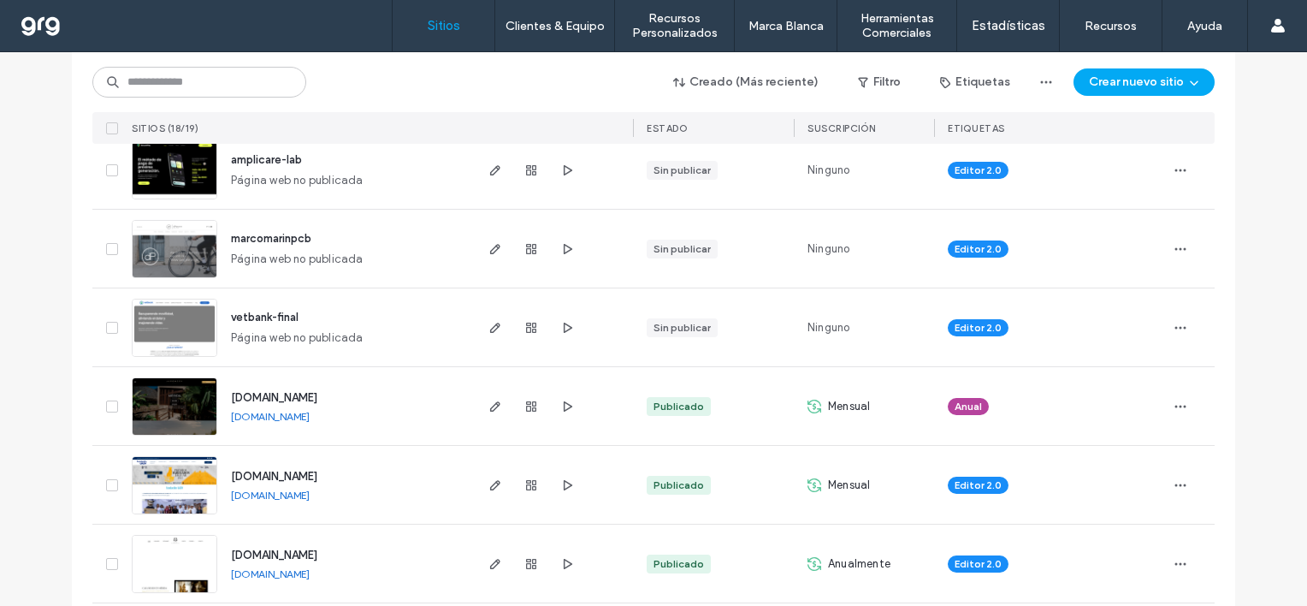
scroll to position [0, 0]
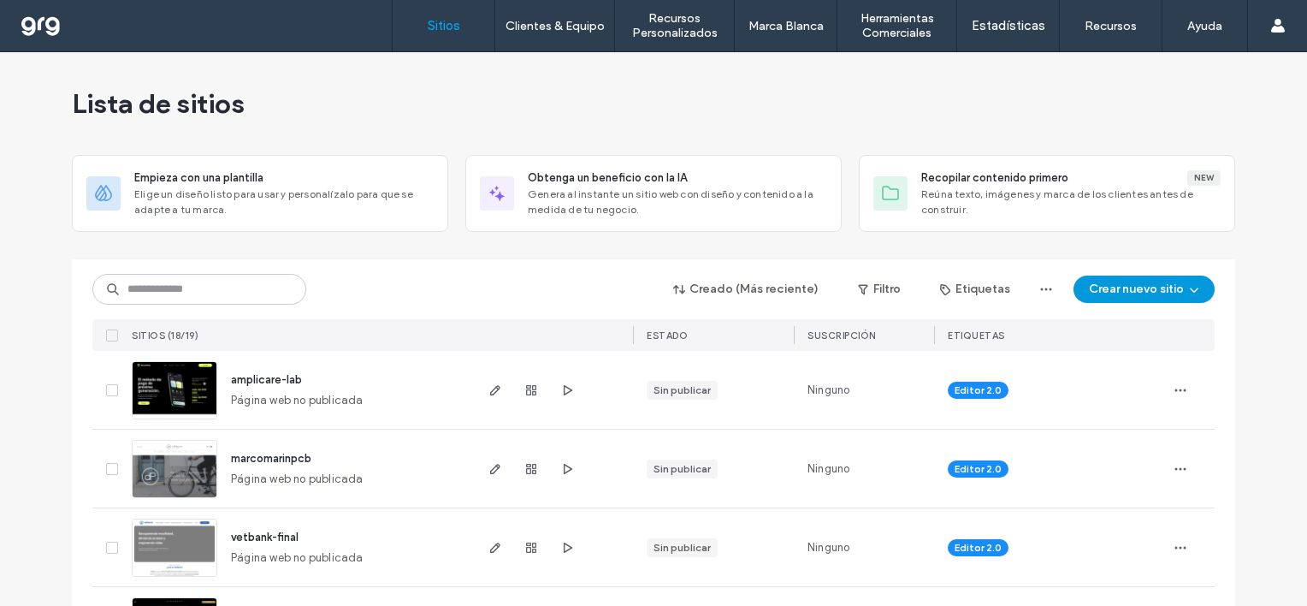
click at [1124, 290] on button "Crear nuevo sitio" at bounding box center [1144, 289] width 141 height 27
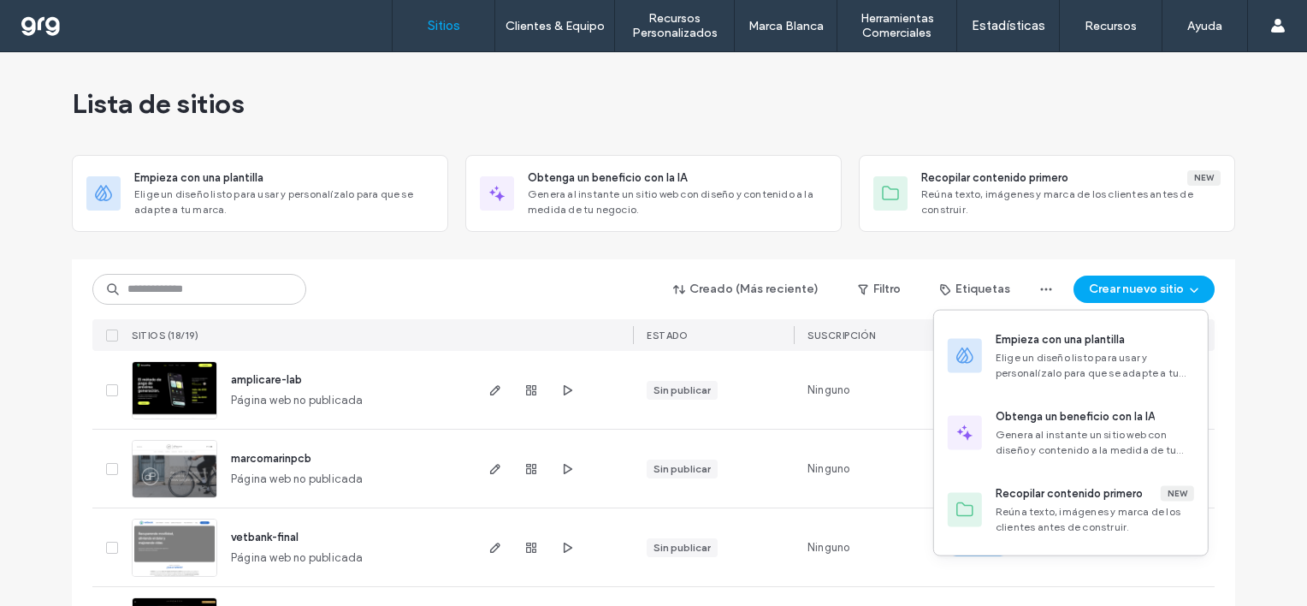
scroll to position [484, 0]
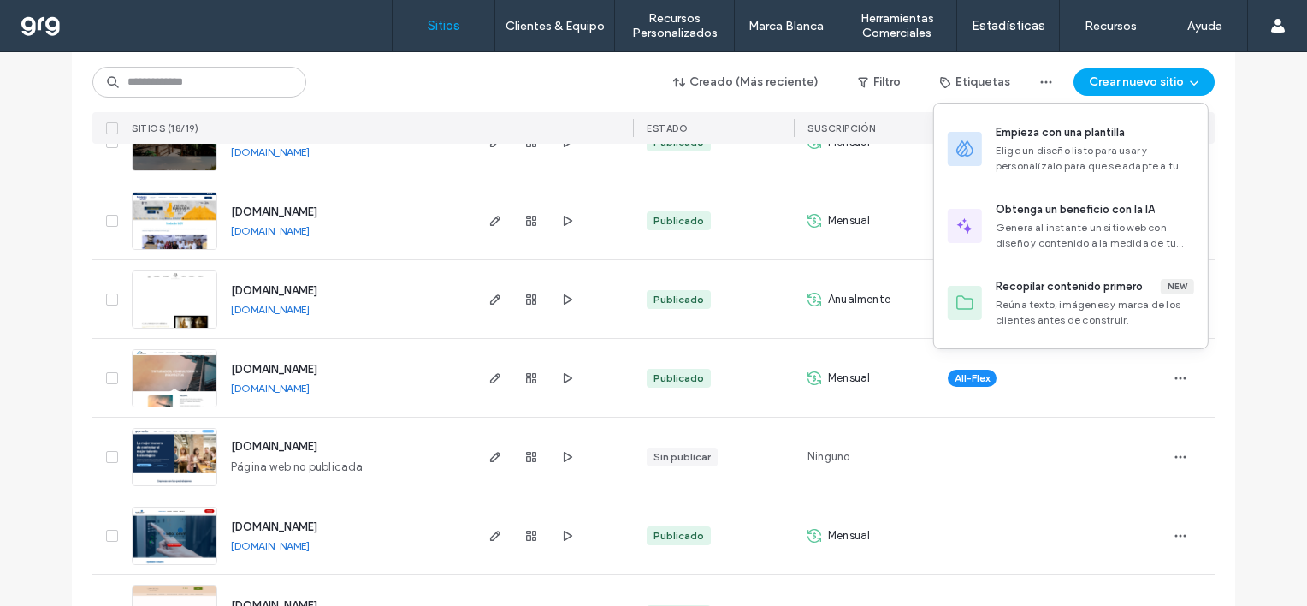
click at [1259, 333] on div "Lista de sitios Empieza con una plantilla Elige un diseño listo para usar y per…" at bounding box center [653, 475] width 1307 height 1815
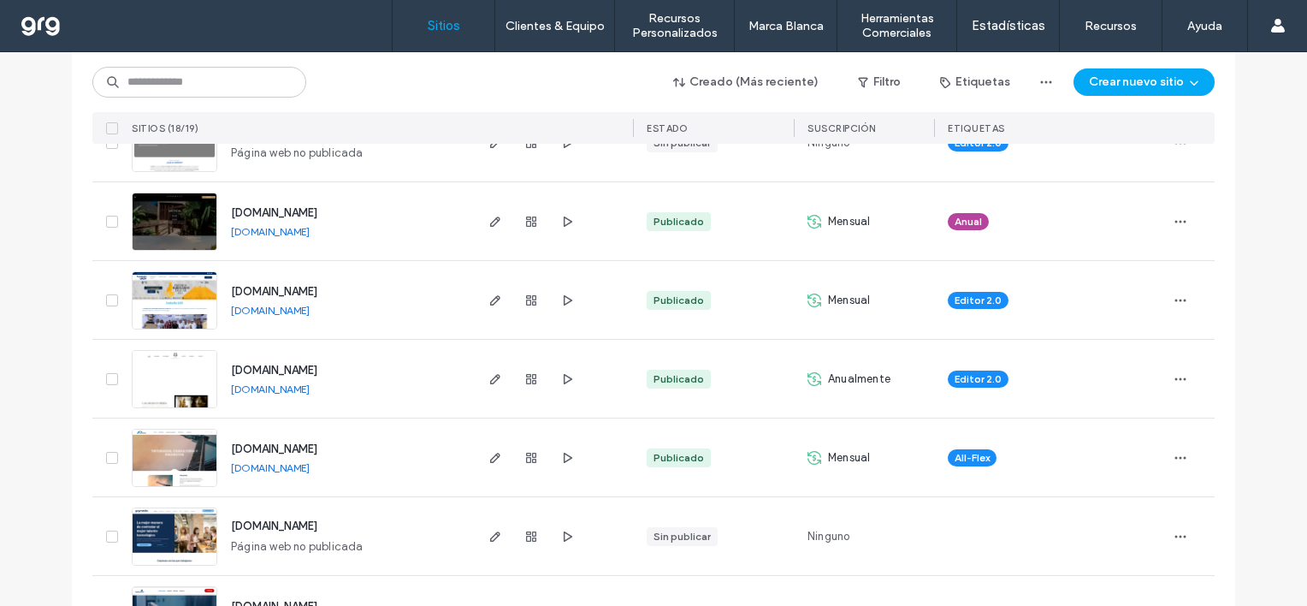
scroll to position [0, 0]
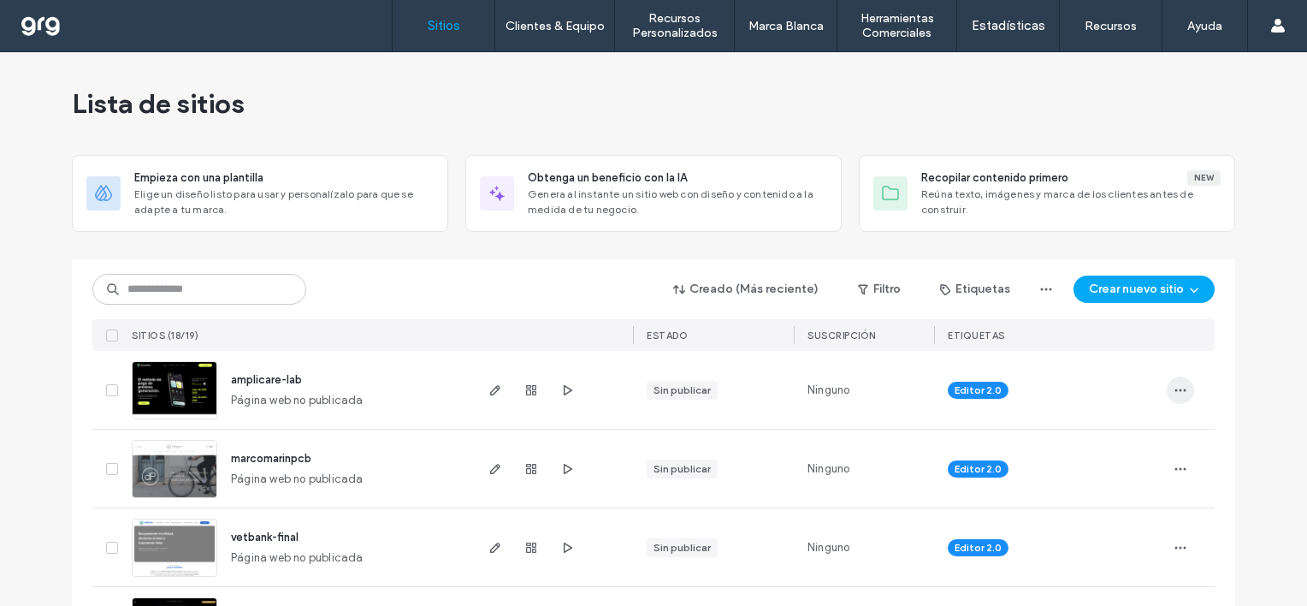
click at [1180, 394] on icon "button" at bounding box center [1181, 390] width 14 height 14
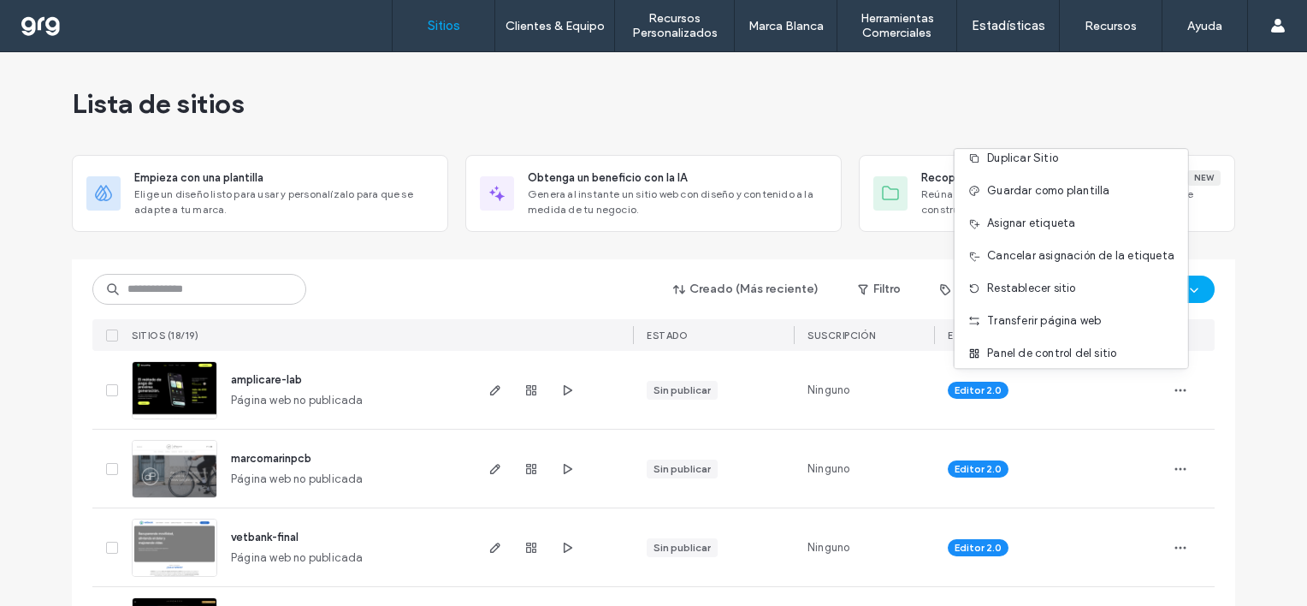
scroll to position [86, 0]
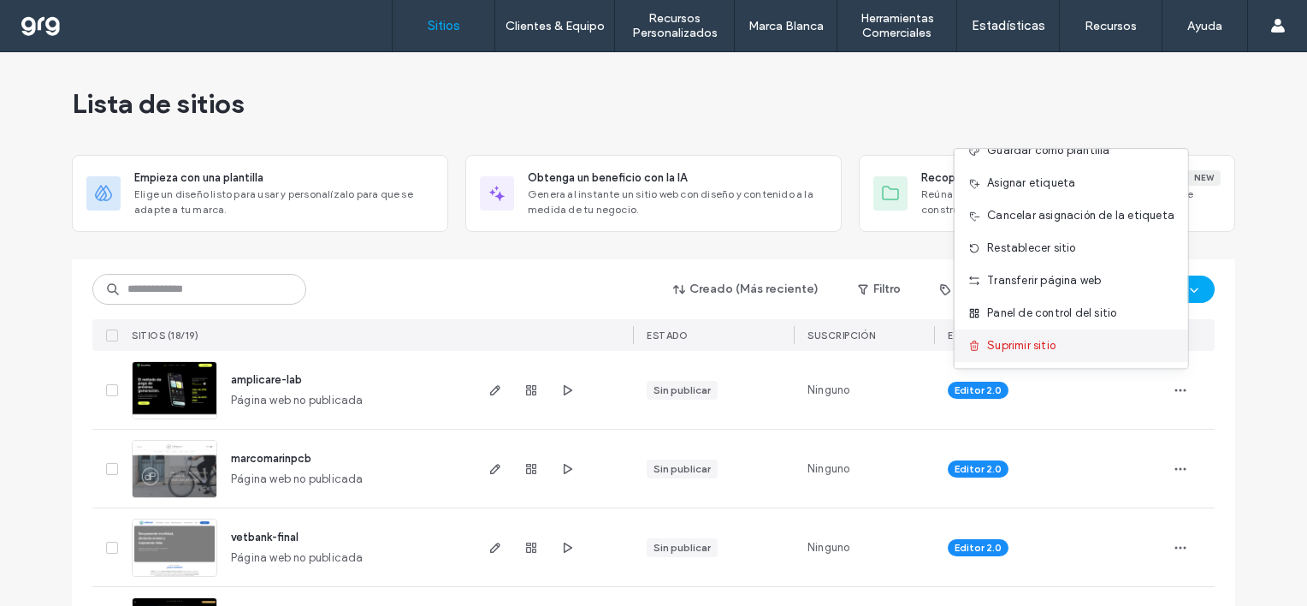
click at [1058, 349] on div "Suprimir sitio" at bounding box center [1072, 345] width 234 height 33
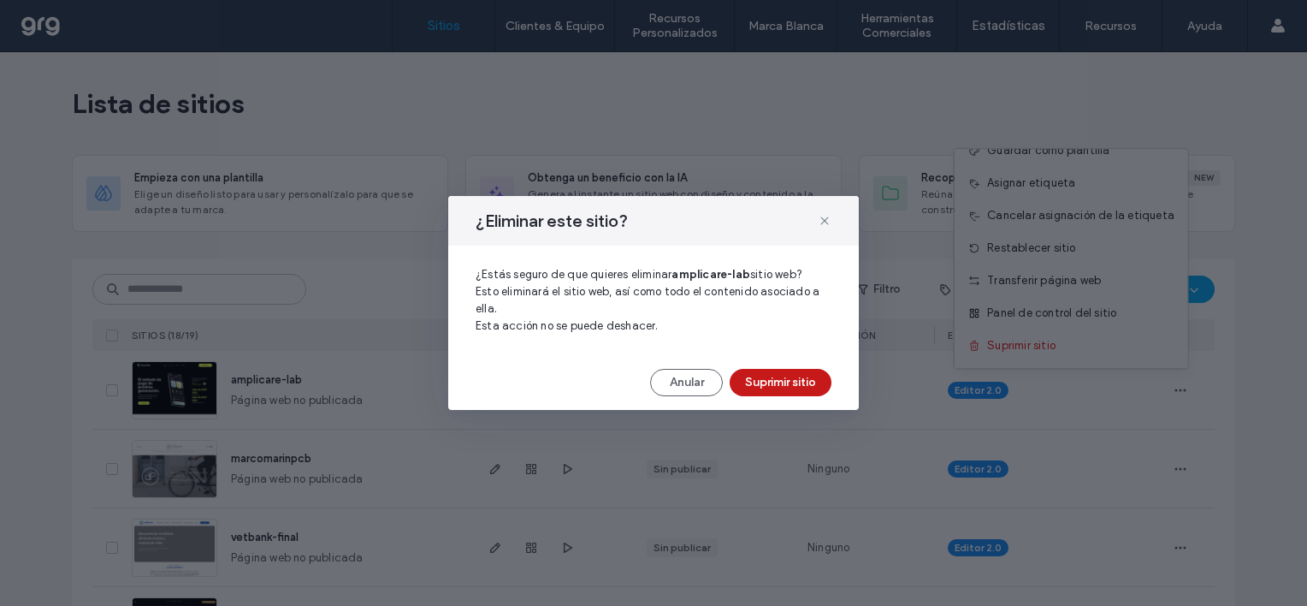
click at [791, 375] on button "Suprimir sitio" at bounding box center [781, 382] width 102 height 27
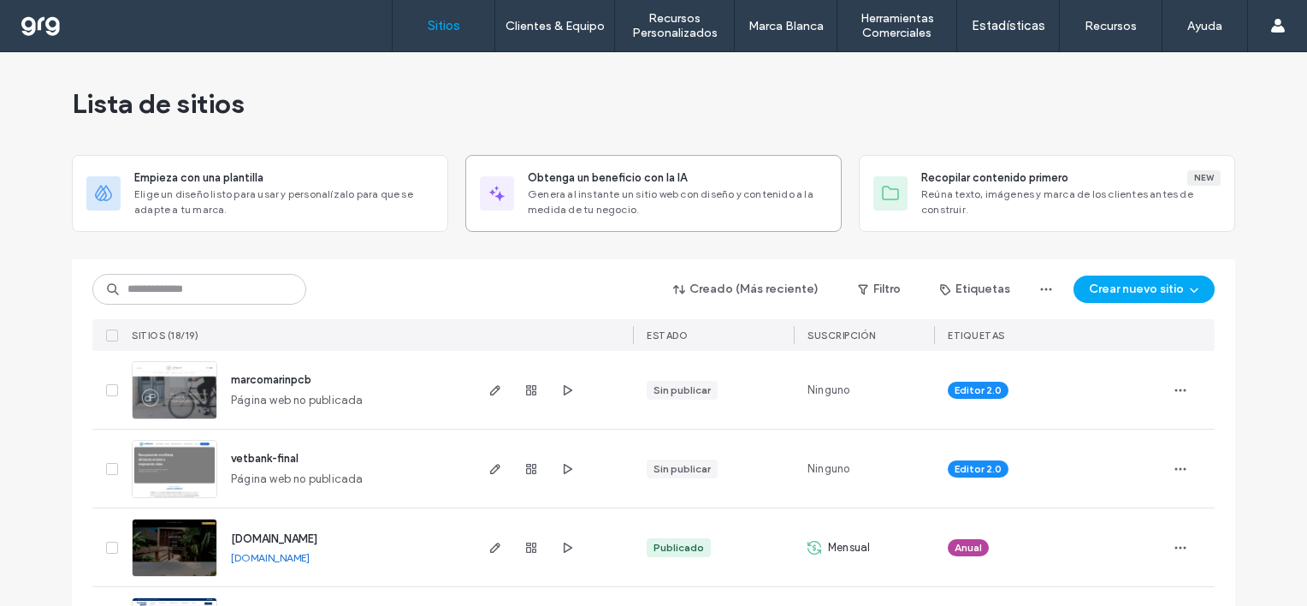
click at [677, 202] on span "Genera al instante un sitio web con diseño y contenido a la medida de tu negoci…" at bounding box center [677, 202] width 299 height 31
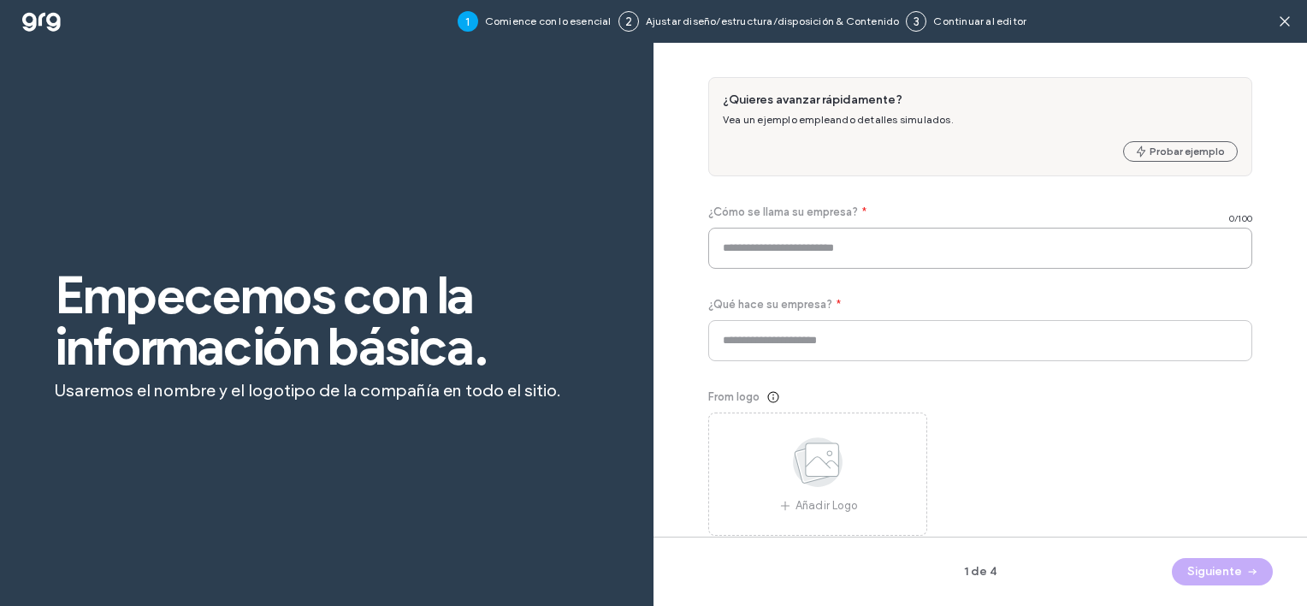
click at [904, 258] on input at bounding box center [980, 248] width 544 height 41
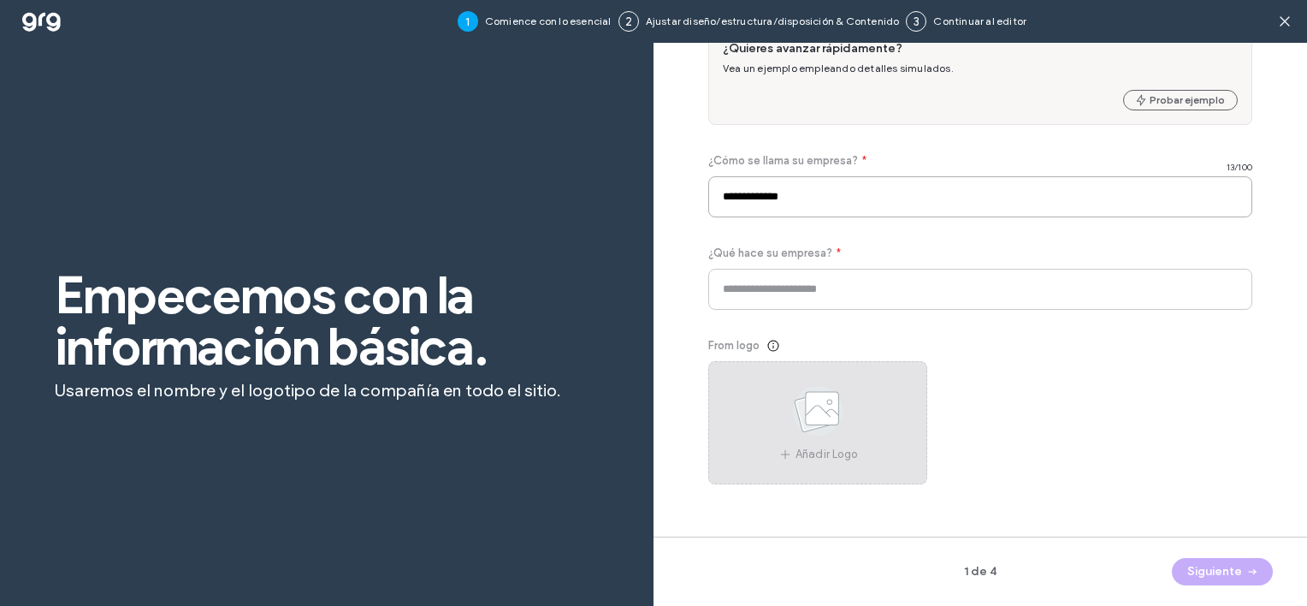
type input "**********"
click at [869, 416] on div "Añadir Logo" at bounding box center [817, 422] width 219 height 123
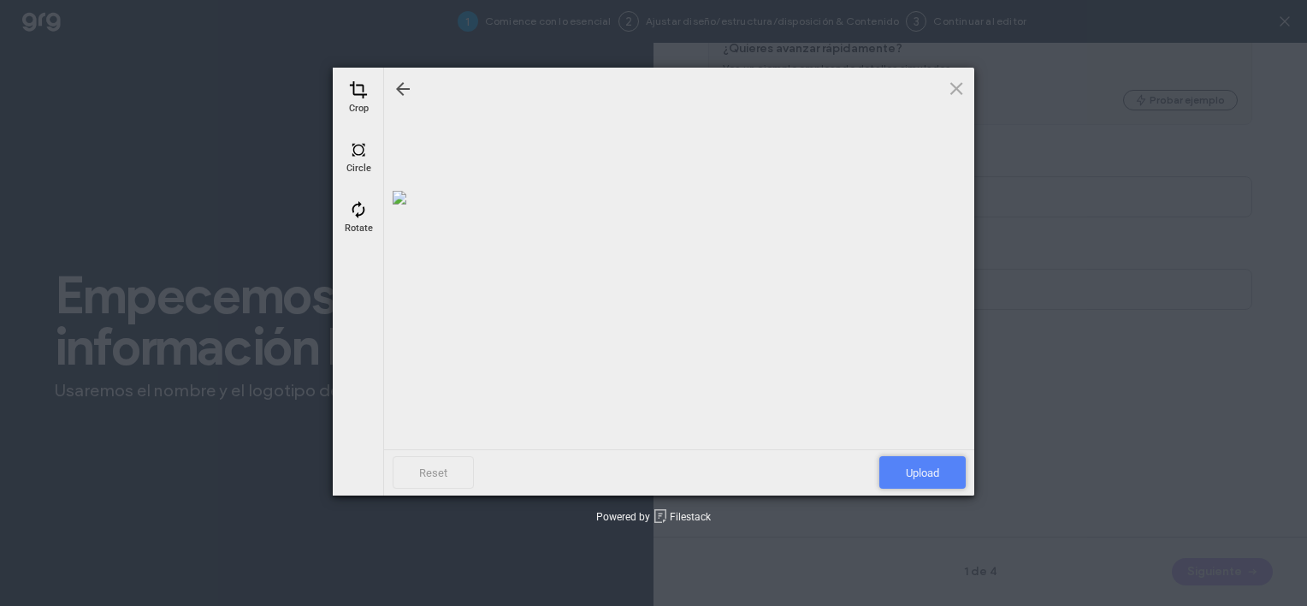
click at [934, 473] on span "Upload" at bounding box center [923, 472] width 86 height 33
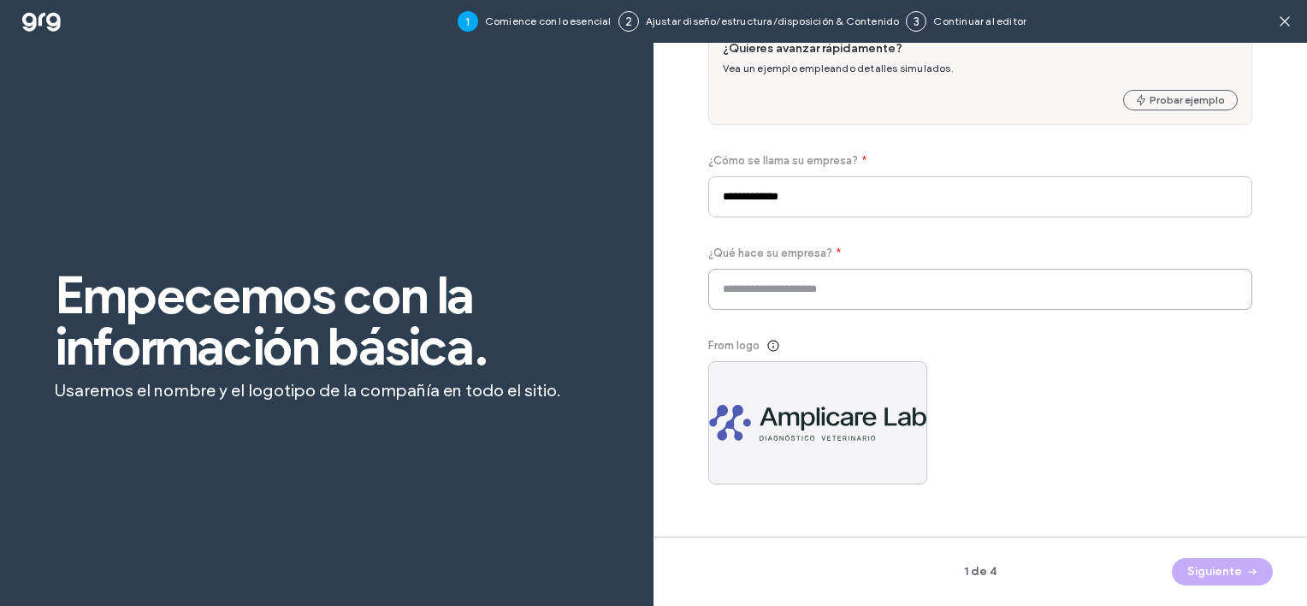
click at [776, 291] on input at bounding box center [980, 289] width 544 height 41
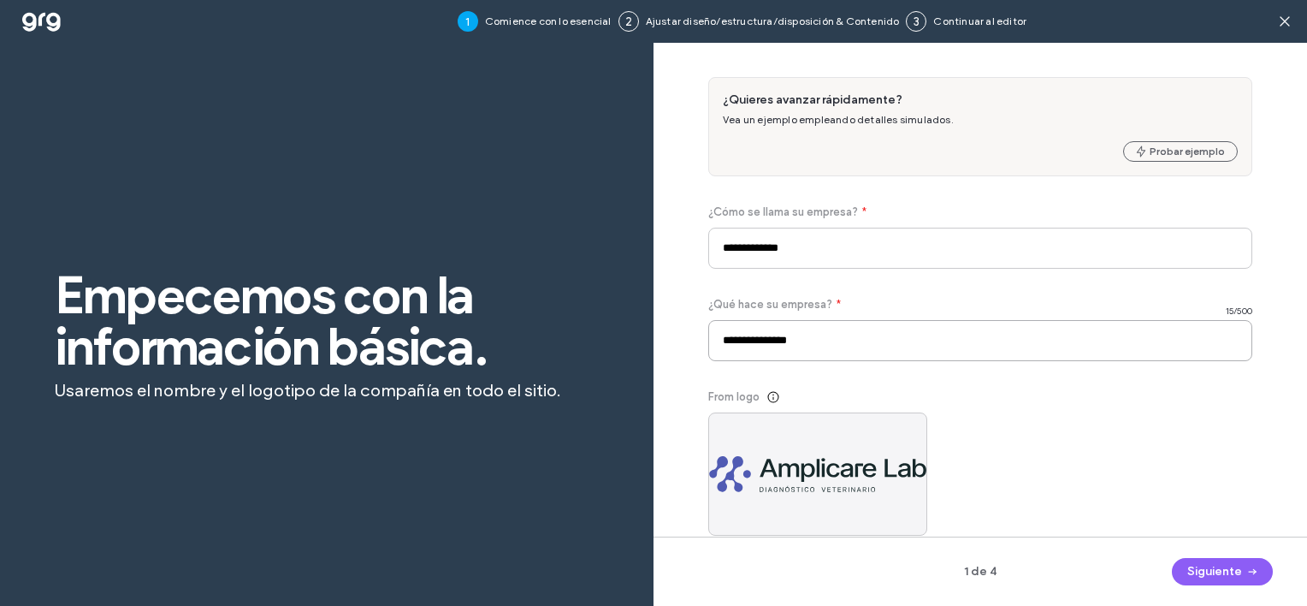
drag, startPoint x: 828, startPoint y: 339, endPoint x: 711, endPoint y: 337, distance: 117.2
click at [711, 337] on input "**********" at bounding box center [980, 340] width 544 height 41
paste input "**********"
drag, startPoint x: 1093, startPoint y: 344, endPoint x: 651, endPoint y: 345, distance: 442.3
click at [651, 345] on div "**********" at bounding box center [653, 346] width 1307 height 606
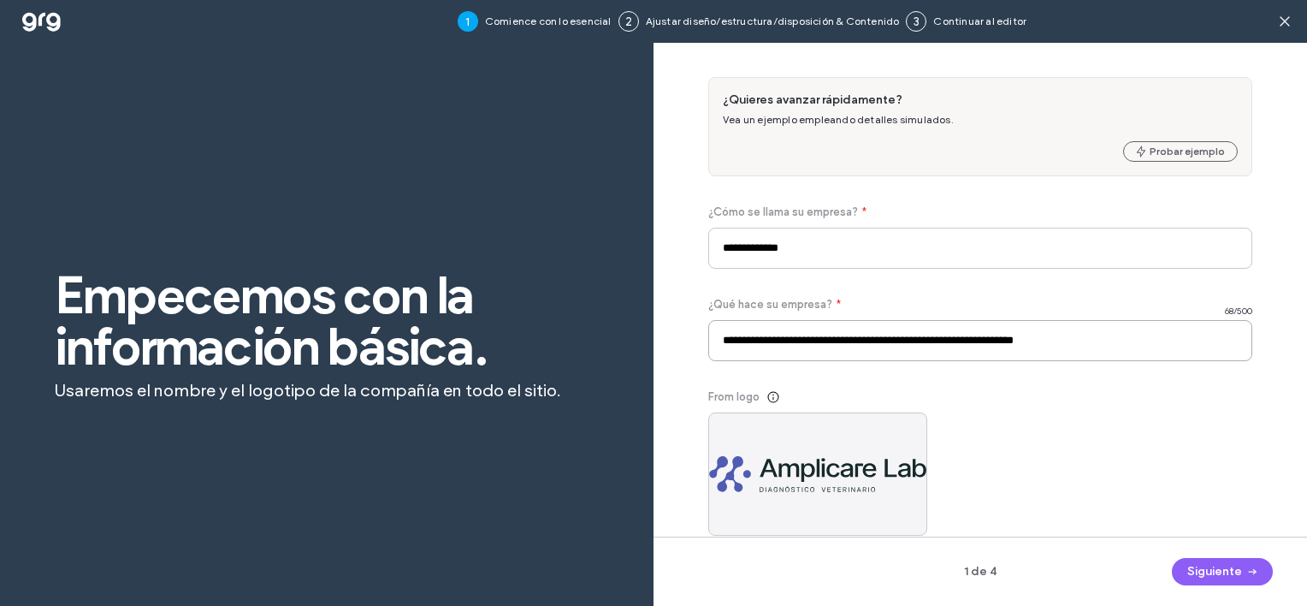
paste input "**********"
type input "**********"
click at [1230, 566] on button "Siguiente" at bounding box center [1222, 571] width 101 height 27
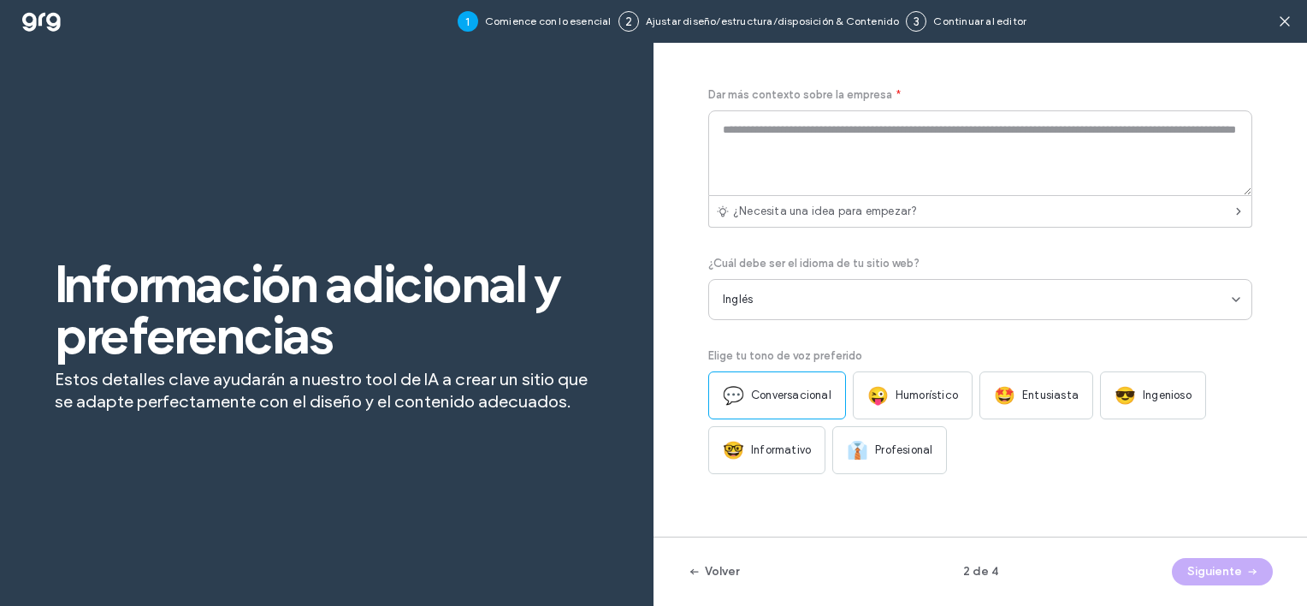
click at [838, 297] on div "Inglés" at bounding box center [977, 299] width 509 height 17
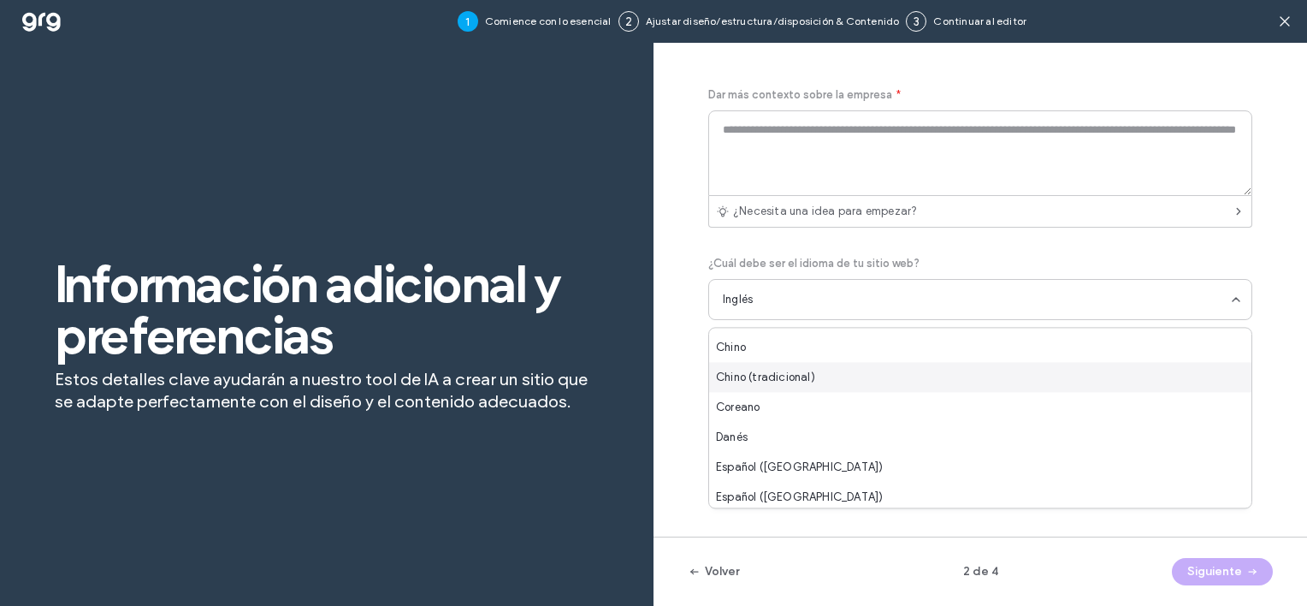
scroll to position [171, 0]
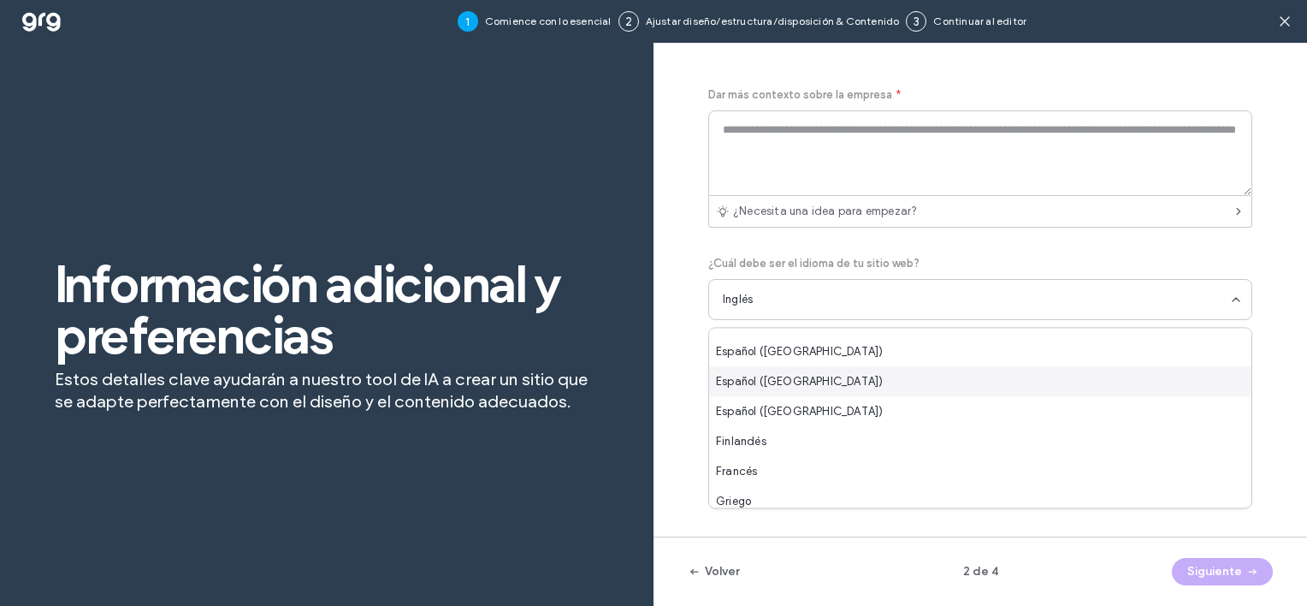
click at [832, 379] on span "Español ([GEOGRAPHIC_DATA])" at bounding box center [799, 381] width 167 height 17
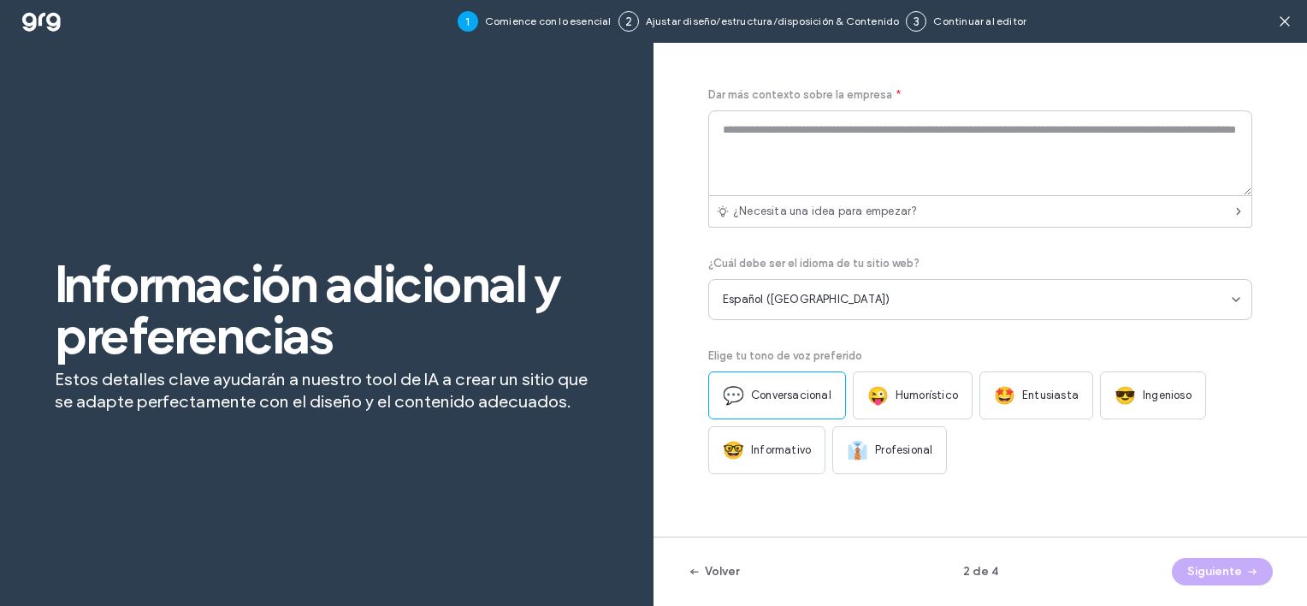
click at [892, 441] on div "👔 Profesional" at bounding box center [889, 450] width 115 height 48
click at [828, 149] on textarea at bounding box center [980, 153] width 544 height 86
paste textarea "**********"
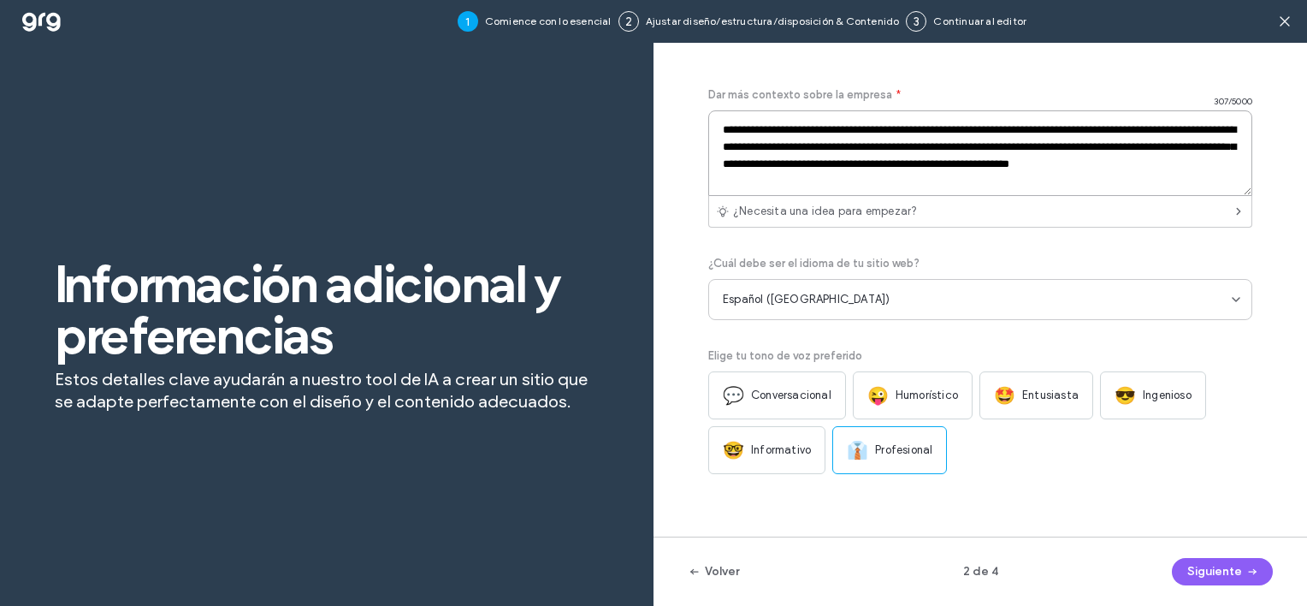
paste textarea "**********"
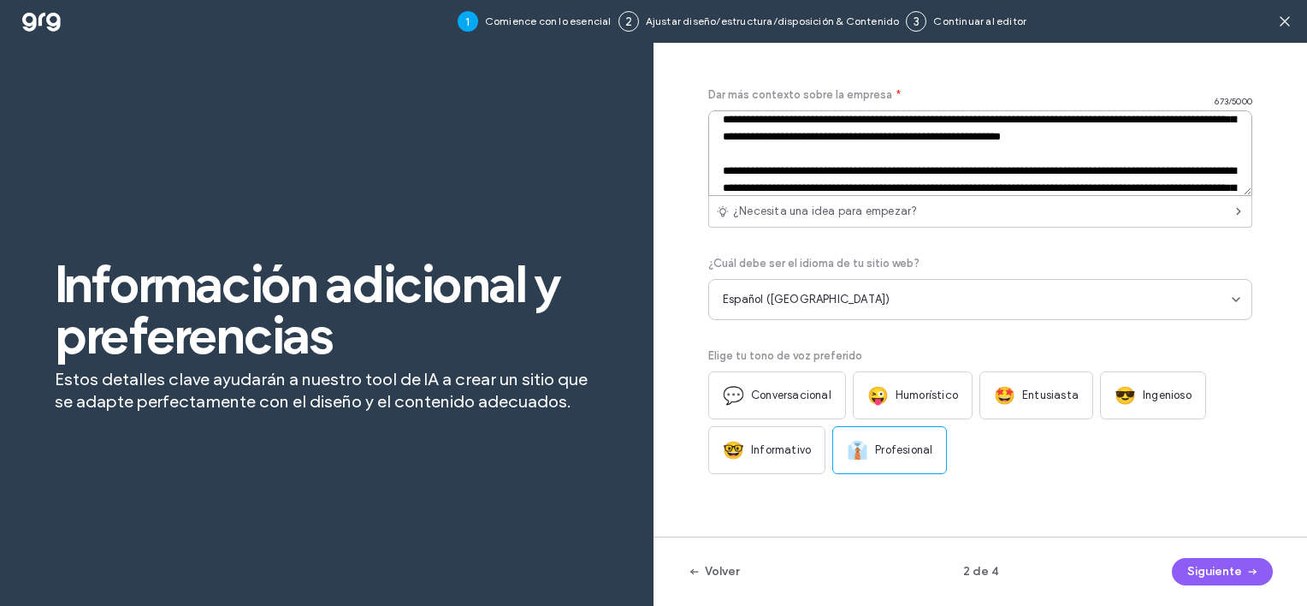
scroll to position [79, 0]
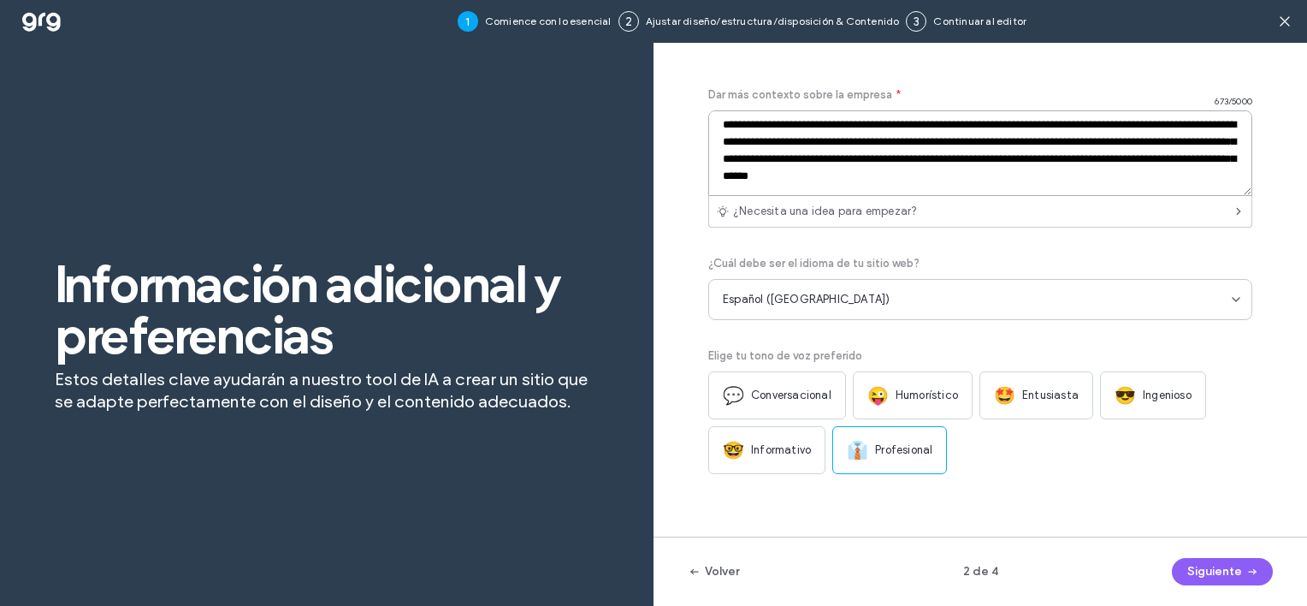
type textarea "**********"
click at [1235, 575] on button "Siguiente" at bounding box center [1222, 571] width 101 height 27
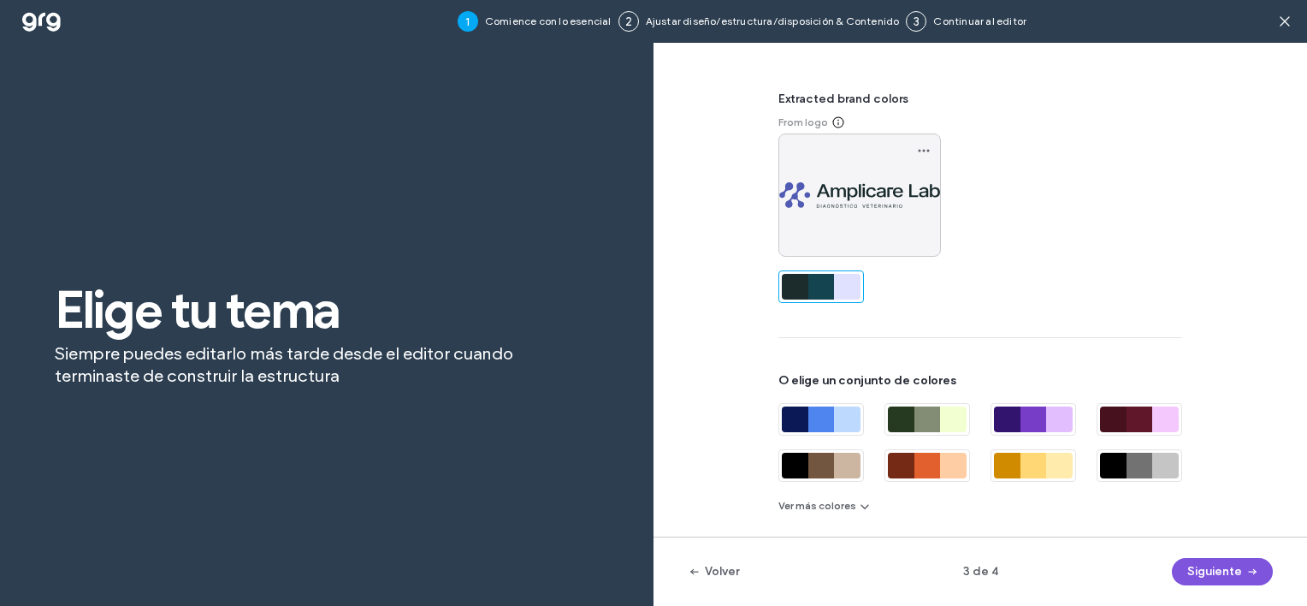
click at [1232, 568] on button "Siguiente" at bounding box center [1222, 571] width 101 height 27
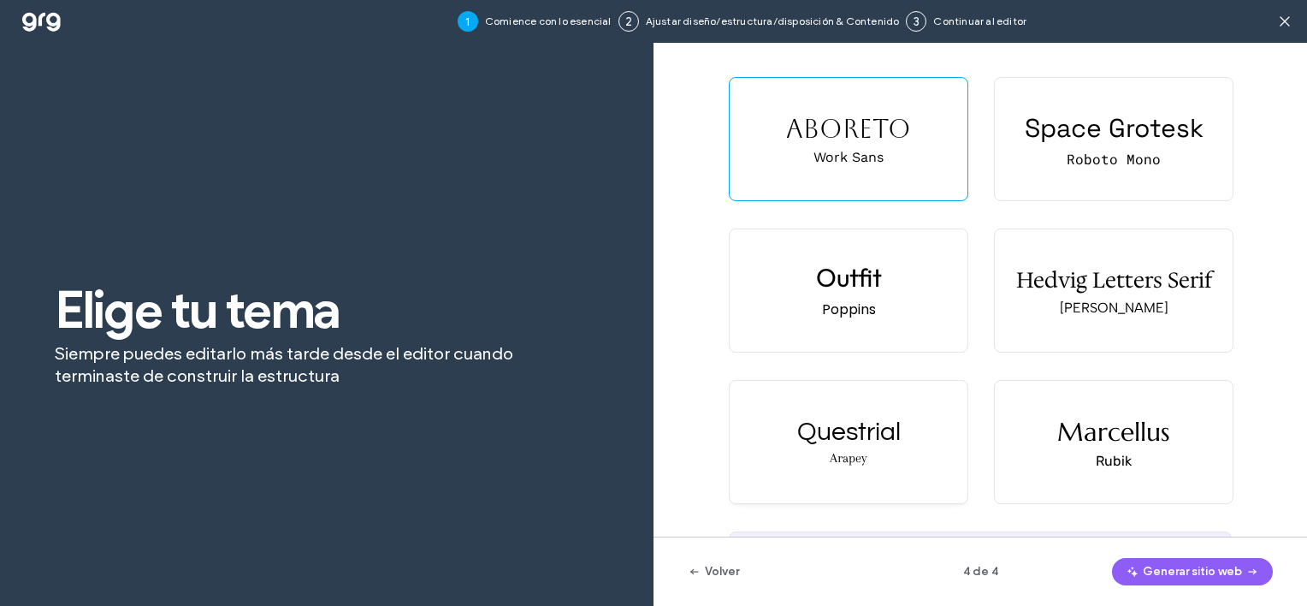
click at [838, 448] on div "Questrial Arapey" at bounding box center [849, 442] width 238 height 122
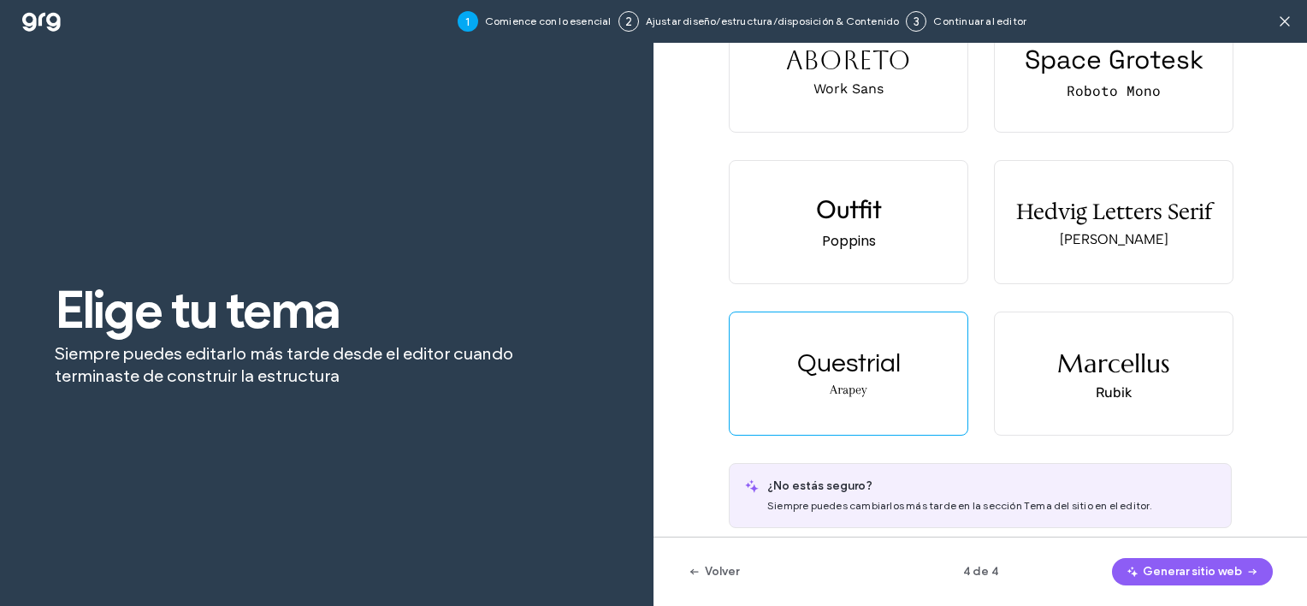
scroll to position [92, 0]
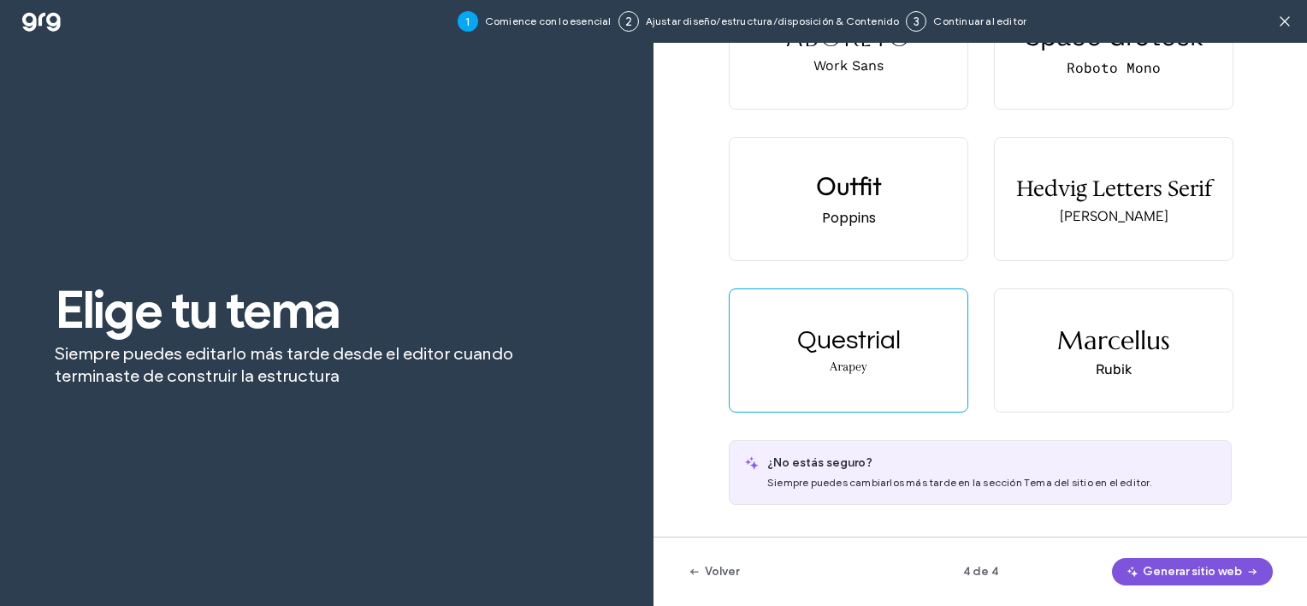
click at [1208, 567] on button "Generar sitio web" at bounding box center [1192, 571] width 161 height 27
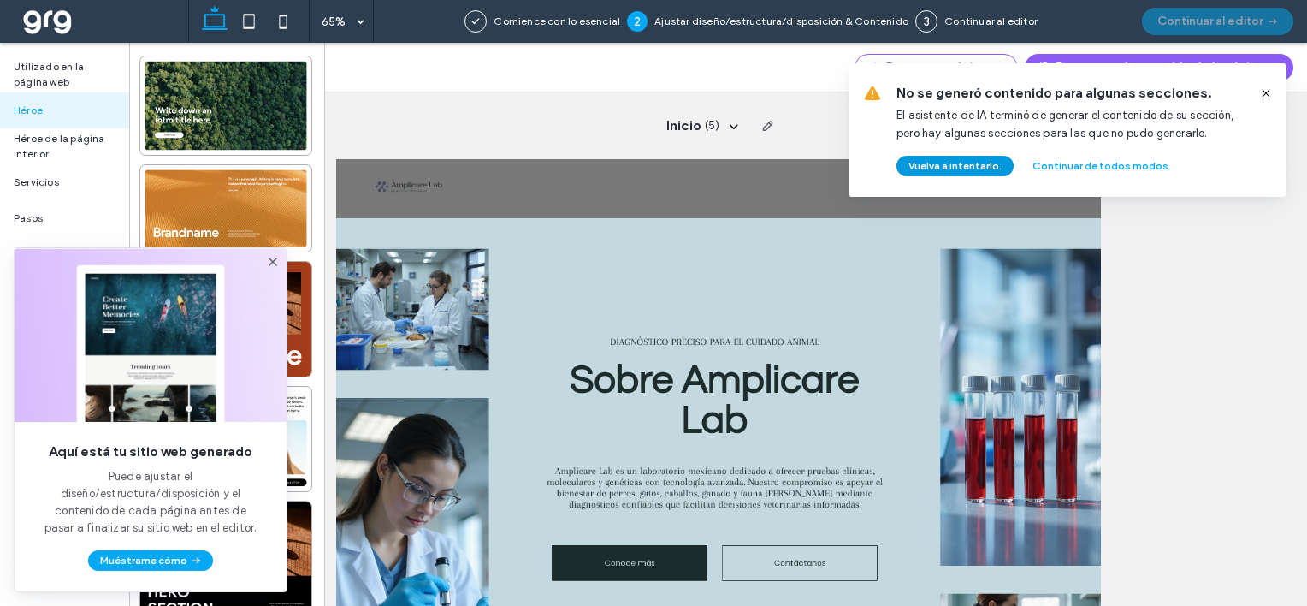
click at [933, 159] on button "Vuelva a intentarlo." at bounding box center [955, 166] width 117 height 21
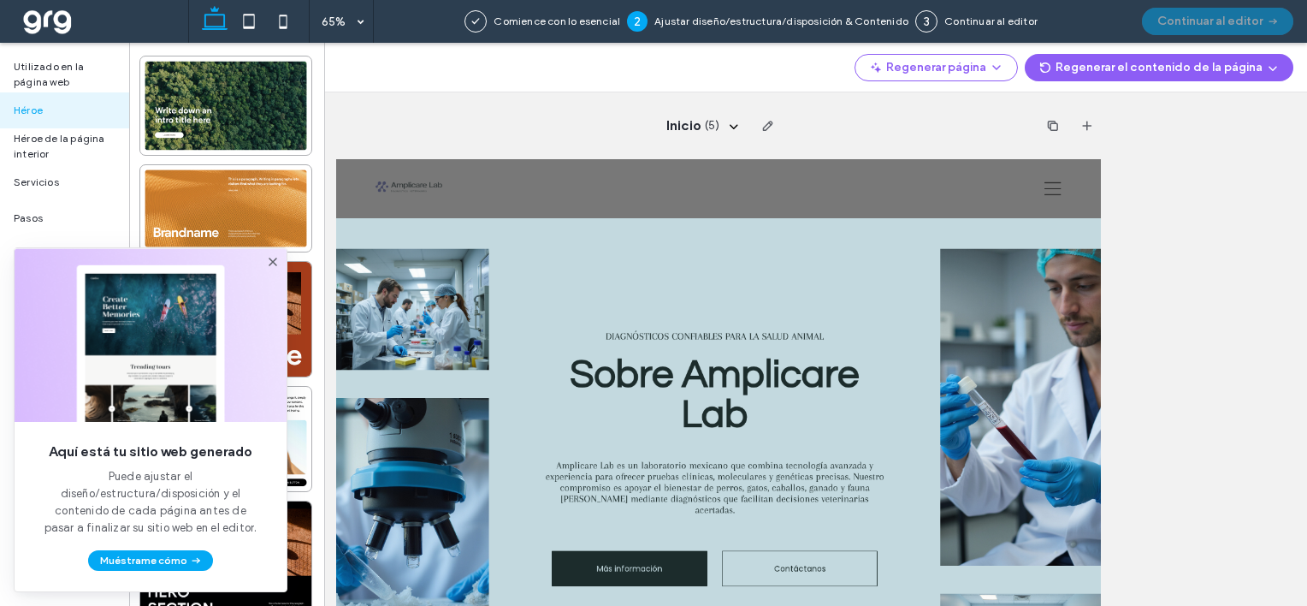
click at [271, 260] on use at bounding box center [273, 262] width 9 height 9
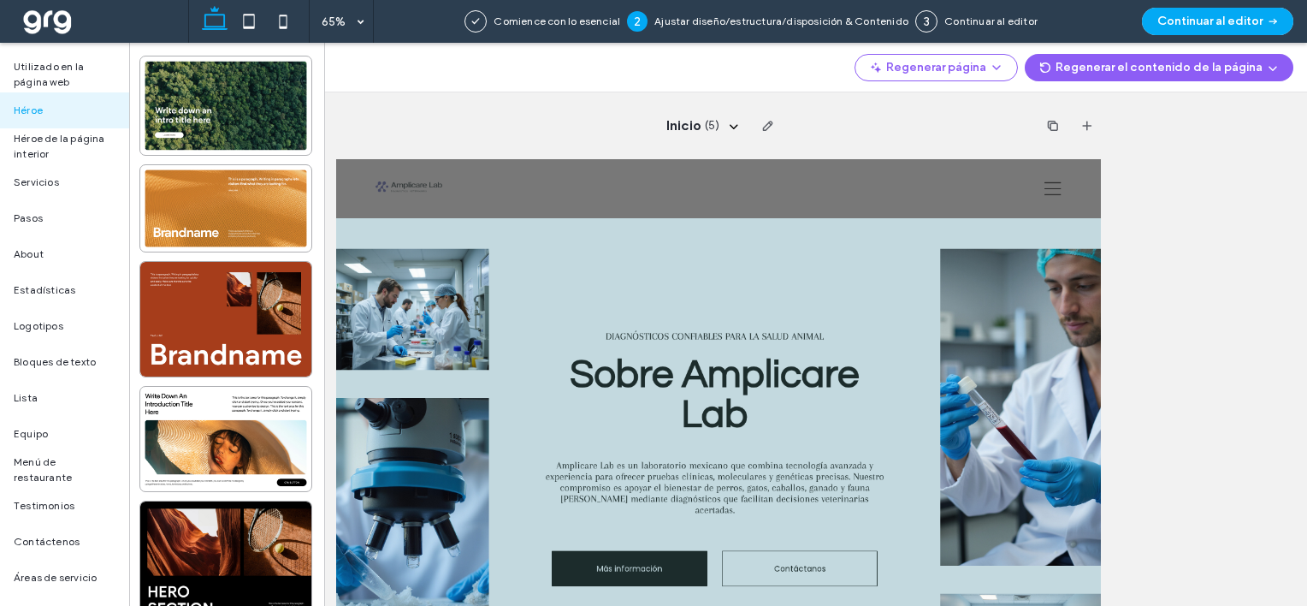
click at [339, 68] on div "Regenerar página Regenerar el contenido de la página" at bounding box center [816, 68] width 982 height 50
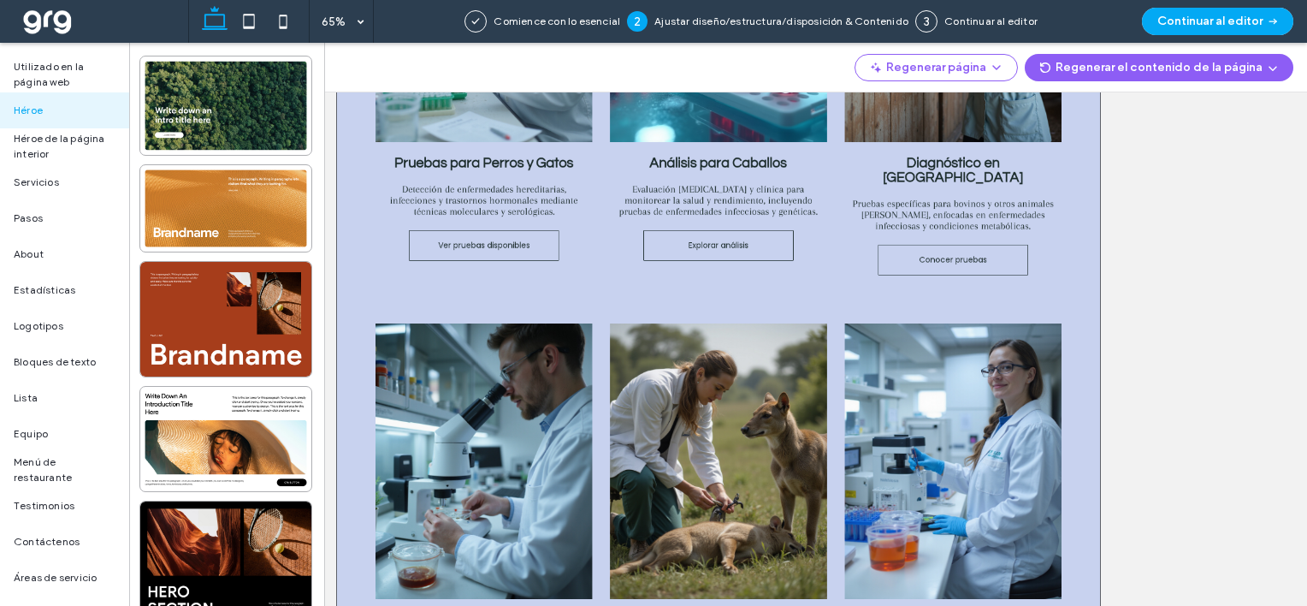
scroll to position [1369, 0]
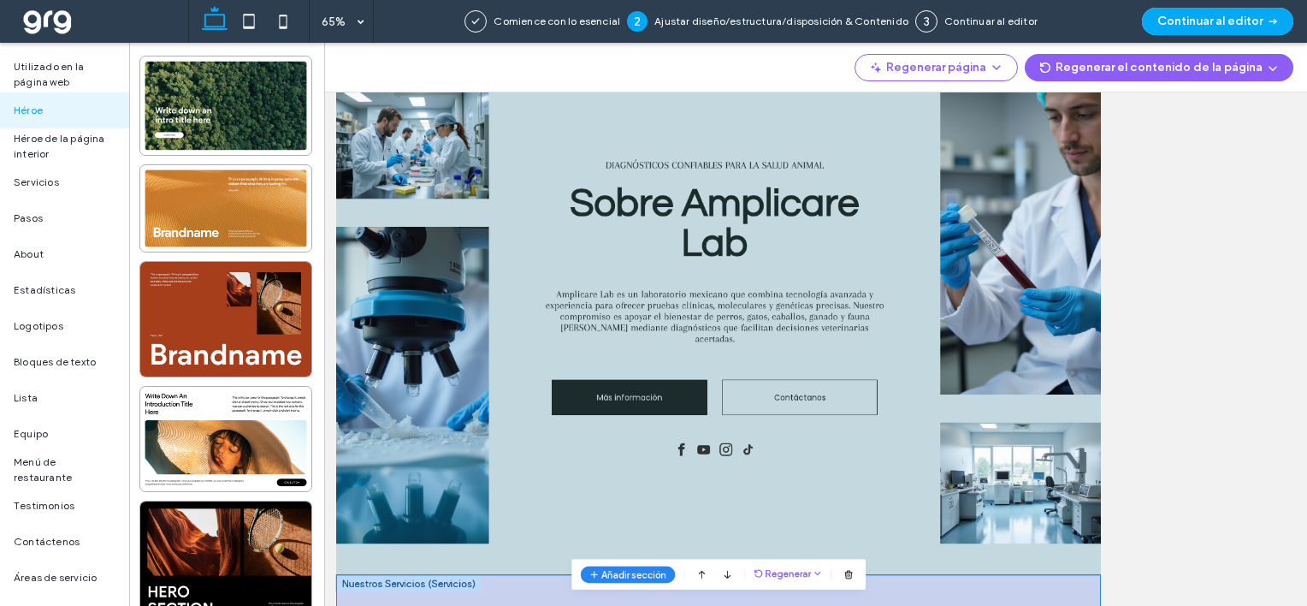
scroll to position [0, 0]
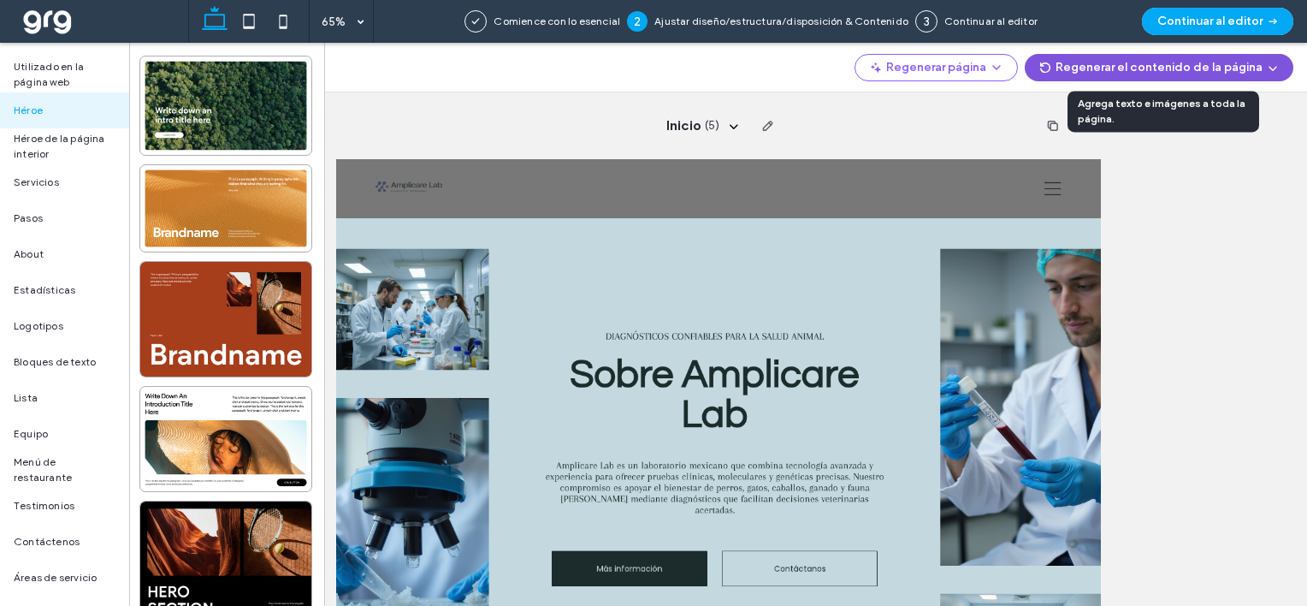
click at [1114, 64] on button "Regenerar el contenido de la página" at bounding box center [1159, 67] width 269 height 27
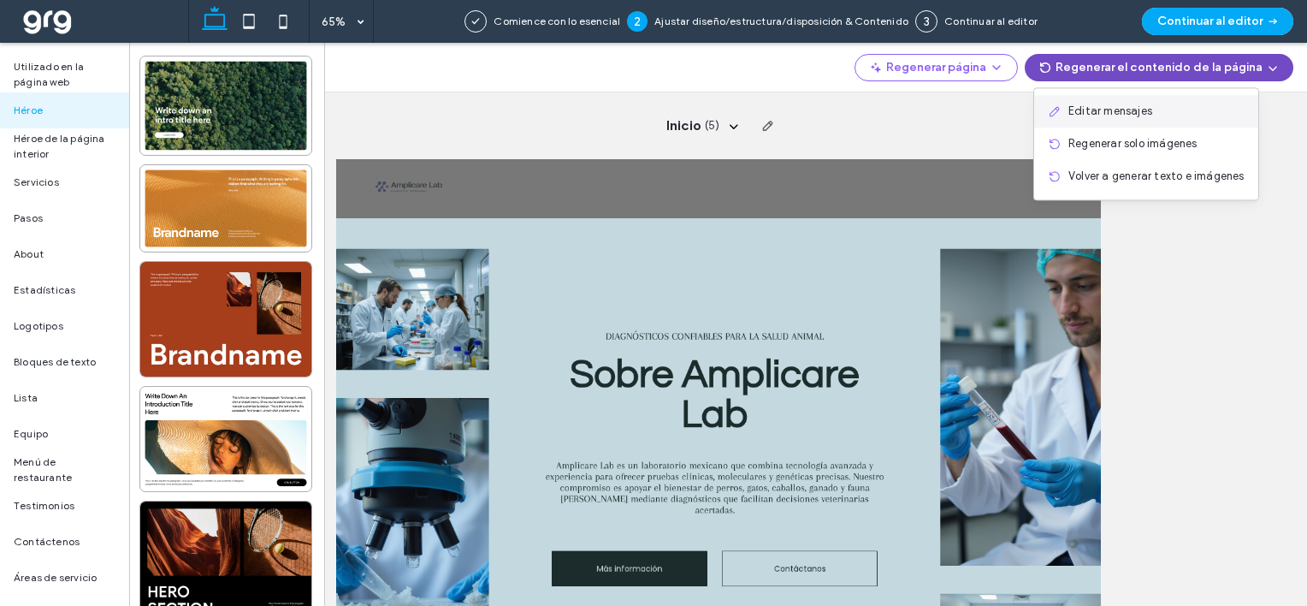
click at [1112, 109] on span "Editar mensajes" at bounding box center [1111, 111] width 84 height 17
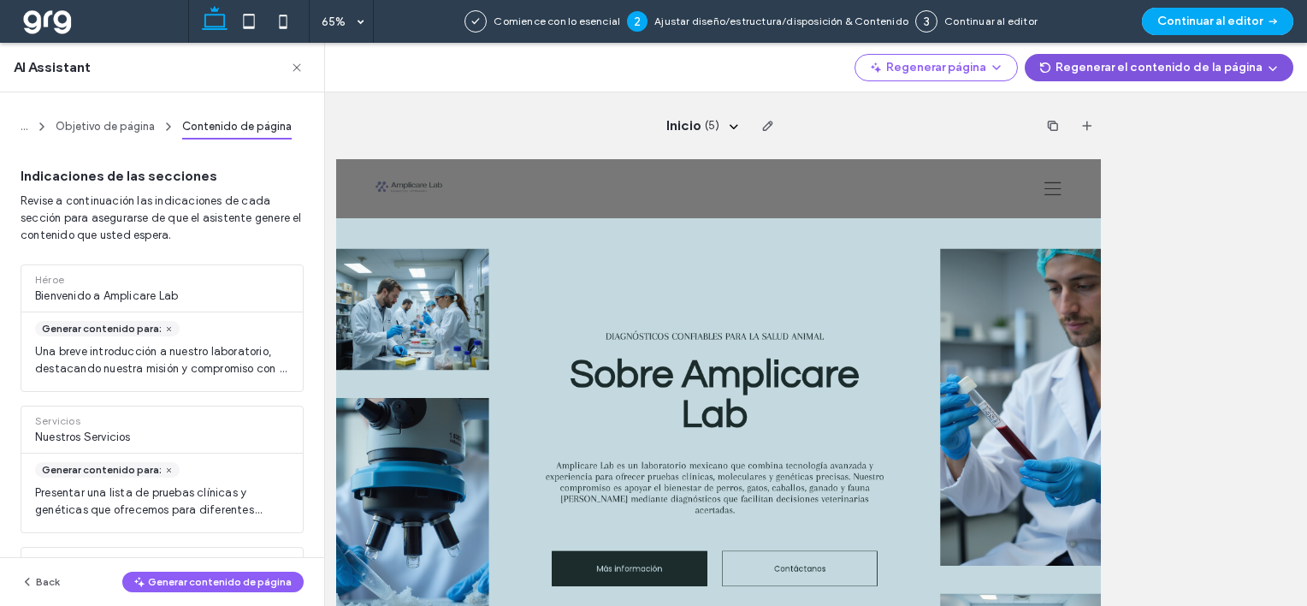
click at [1154, 63] on button "Regenerar el contenido de la página" at bounding box center [1159, 67] width 269 height 27
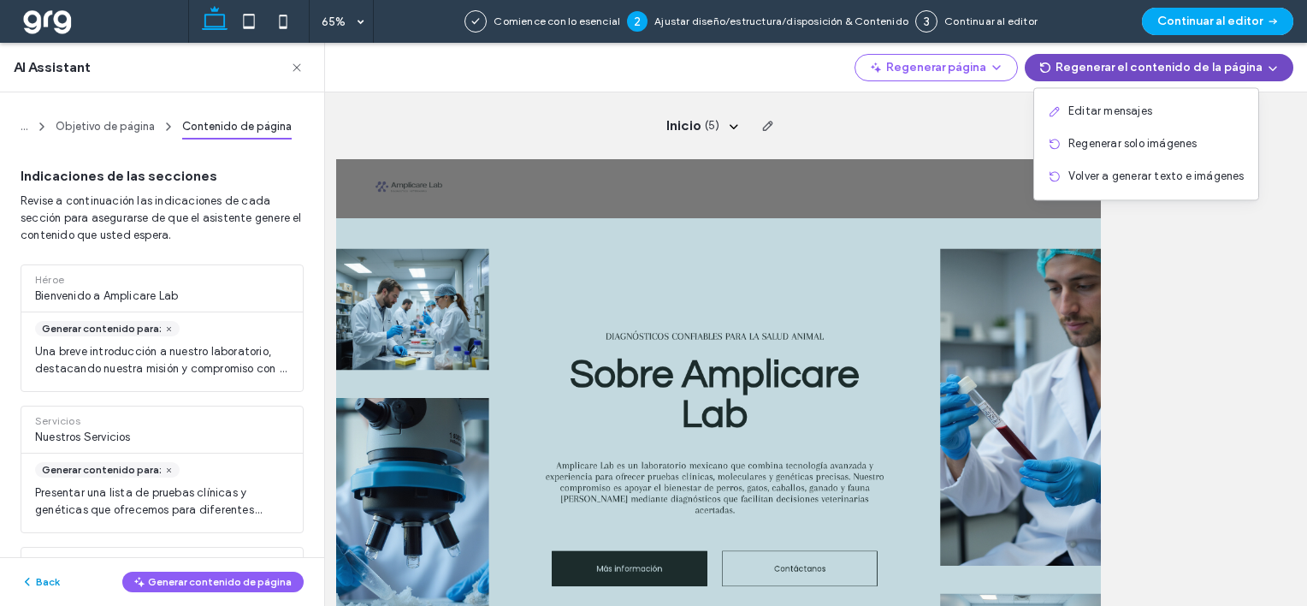
click at [39, 573] on button "Back" at bounding box center [40, 582] width 39 height 21
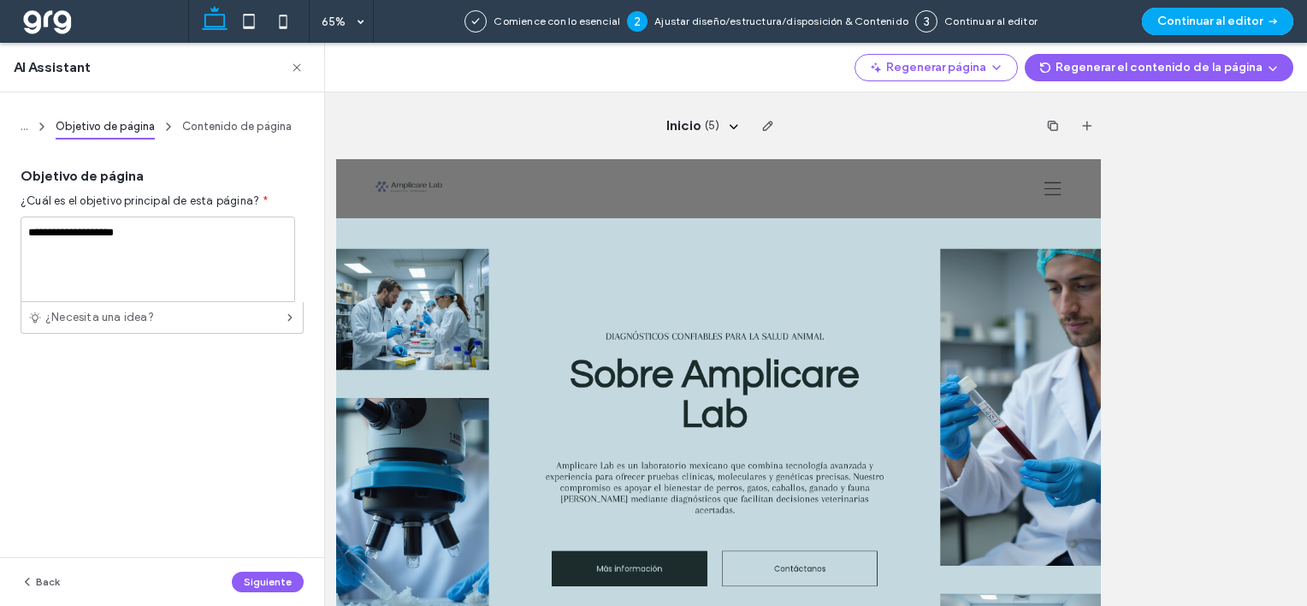
drag, startPoint x: 36, startPoint y: 72, endPoint x: 144, endPoint y: 59, distance: 108.6
click at [39, 70] on span "AI Assistant" at bounding box center [52, 67] width 77 height 19
click at [294, 65] on use "button" at bounding box center [297, 67] width 8 height 8
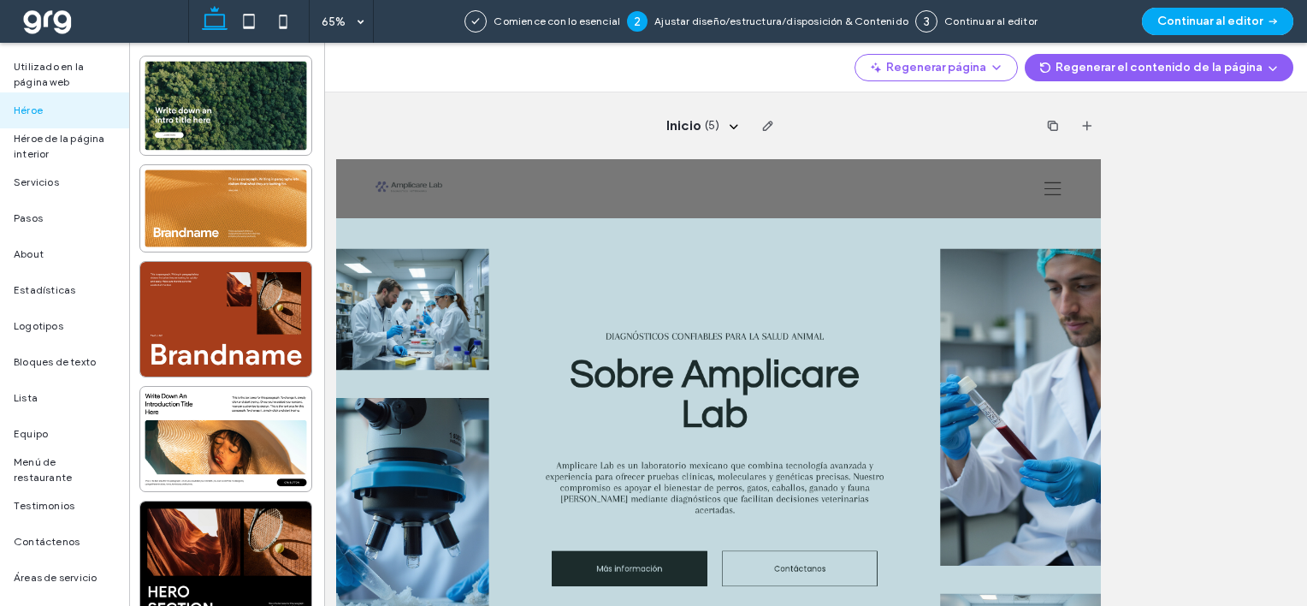
click at [53, 33] on span at bounding box center [100, 21] width 175 height 34
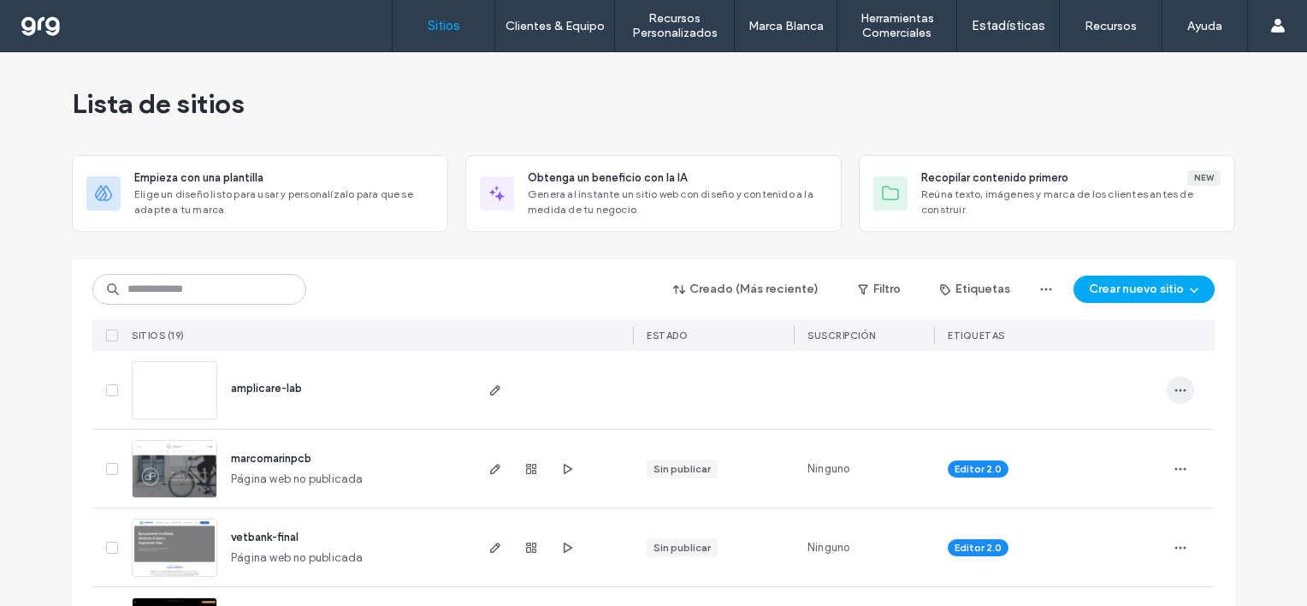
click at [1178, 385] on icon "button" at bounding box center [1181, 390] width 14 height 14
click at [1076, 430] on span "Suprimir sitio" at bounding box center [1103, 433] width 68 height 17
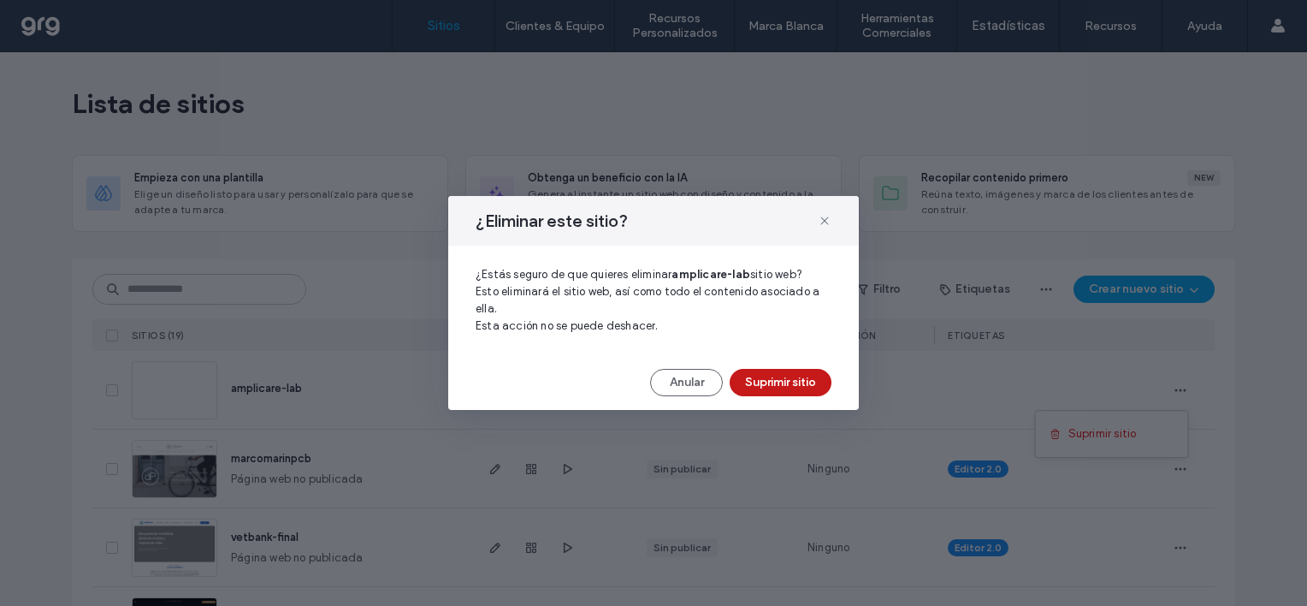
click at [767, 375] on button "Suprimir sitio" at bounding box center [781, 382] width 102 height 27
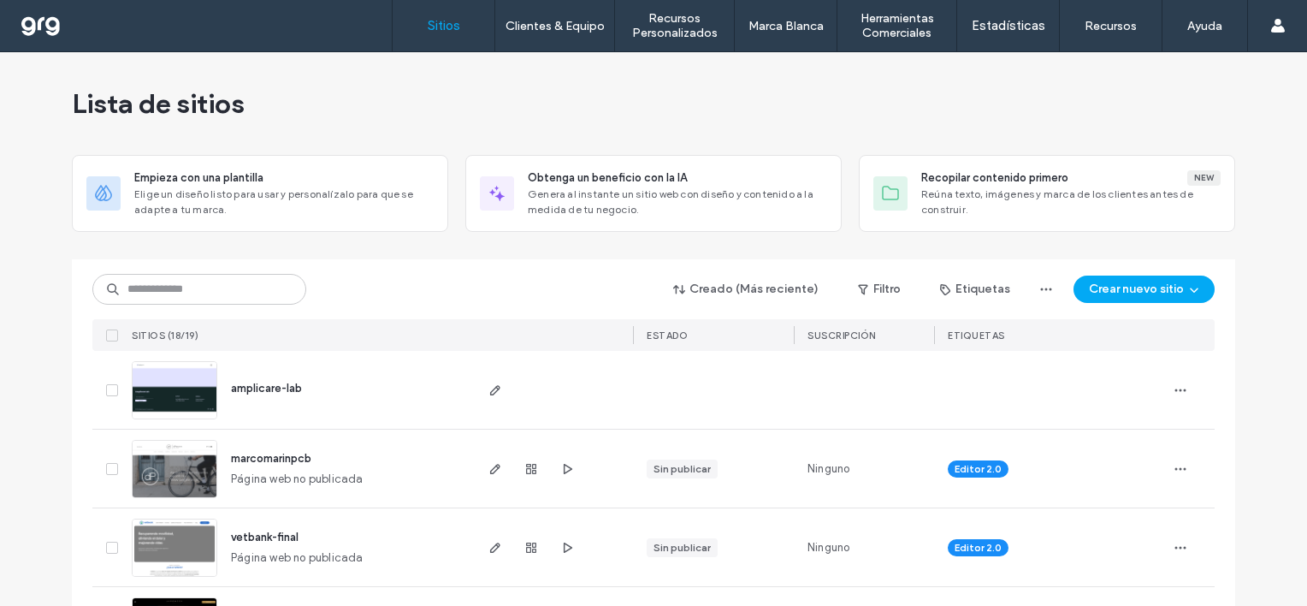
scroll to position [86, 0]
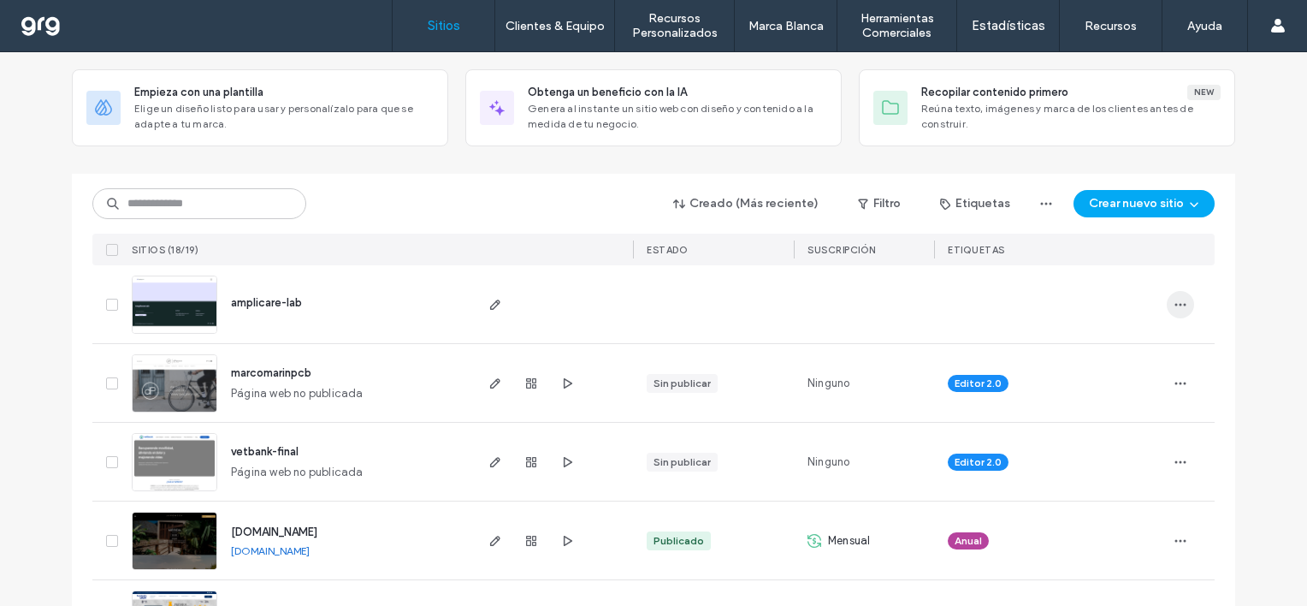
click at [1176, 298] on icon "button" at bounding box center [1181, 305] width 14 height 14
click at [550, 311] on div at bounding box center [531, 304] width 92 height 78
click at [169, 292] on img at bounding box center [175, 334] width 84 height 116
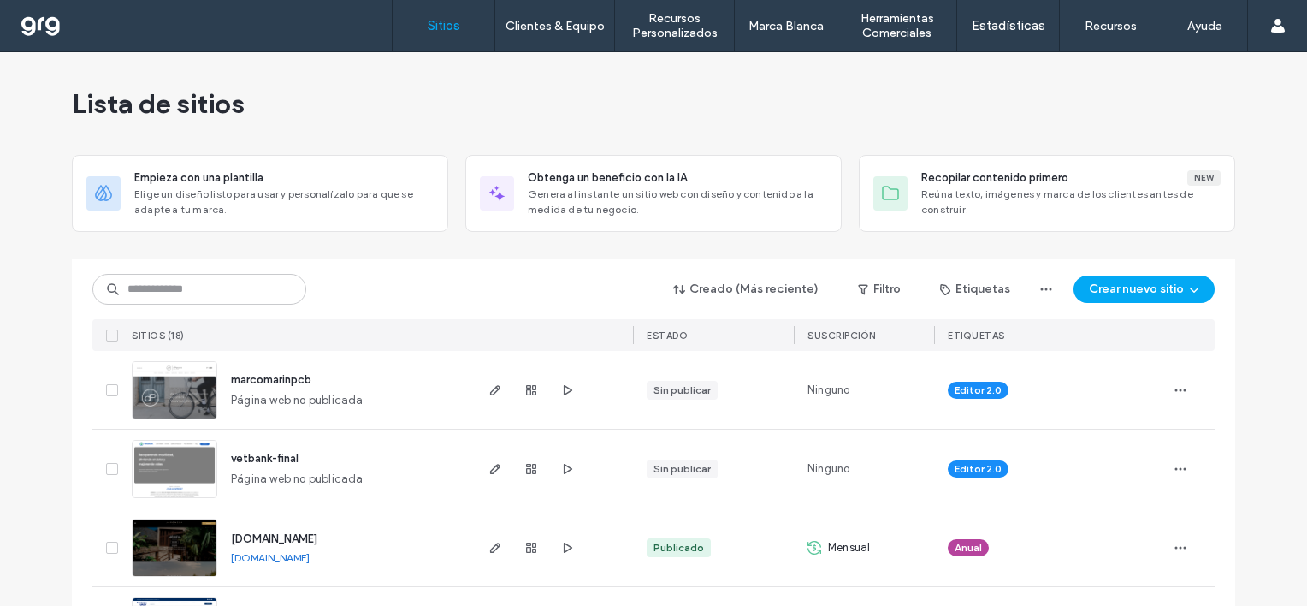
click at [1174, 280] on button "Crear nuevo sitio" at bounding box center [1144, 289] width 141 height 27
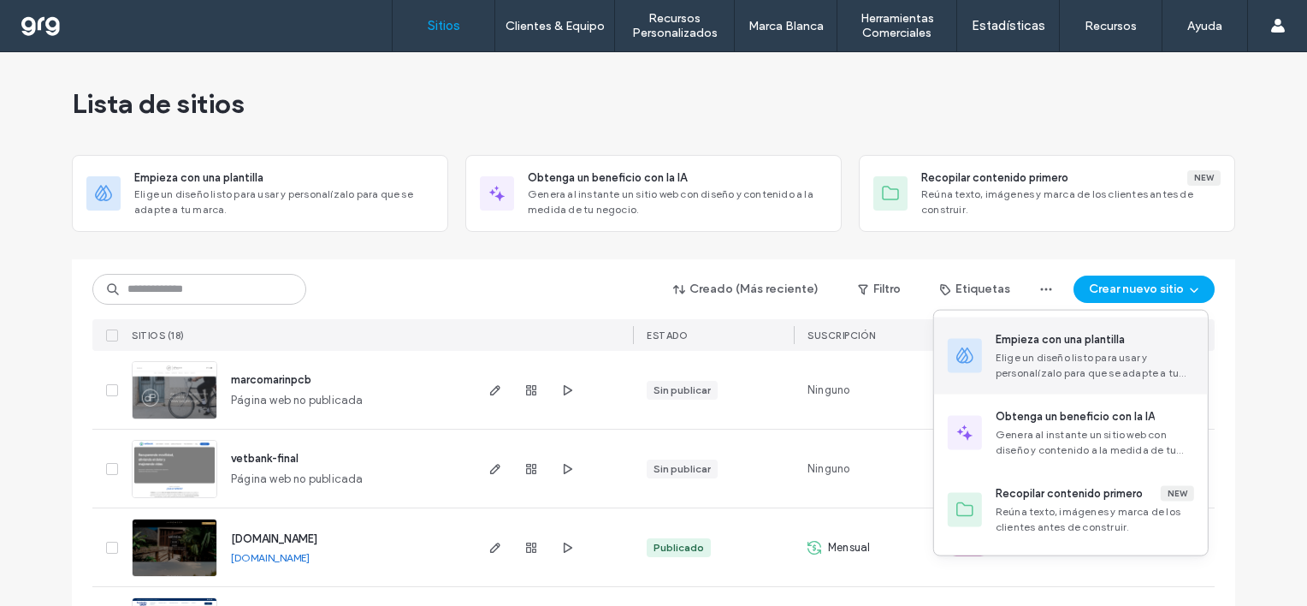
click at [1083, 347] on div "Empieza con una plantilla Elige un diseño listo para usar y personalízalo para …" at bounding box center [1095, 356] width 198 height 50
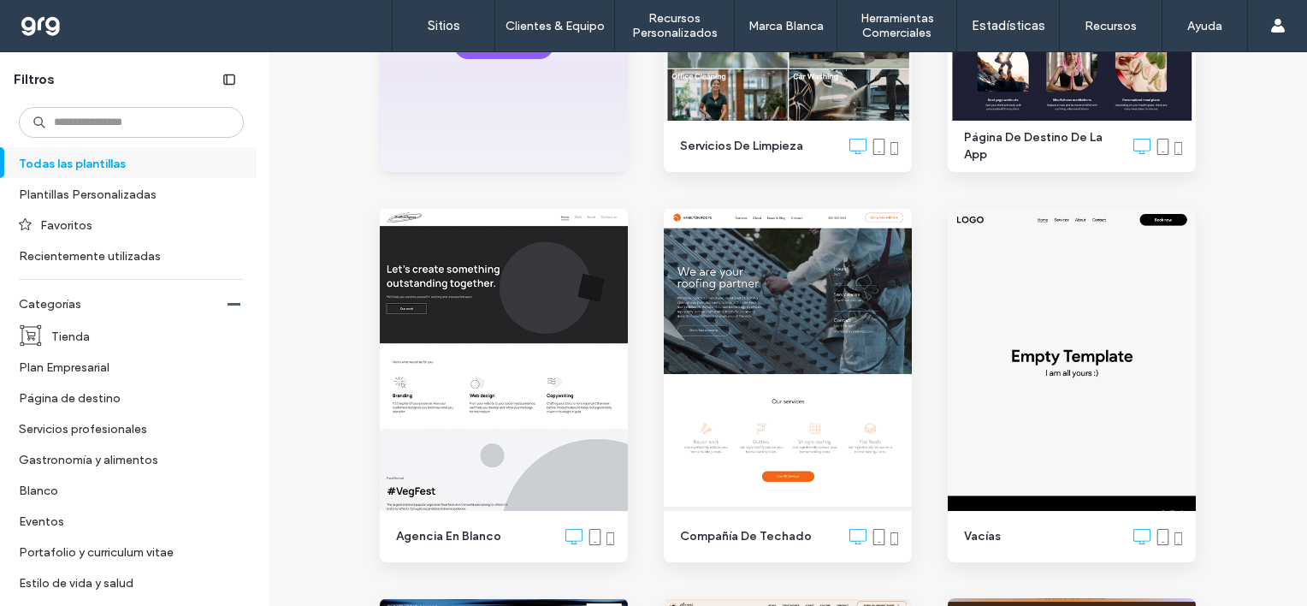
scroll to position [513, 0]
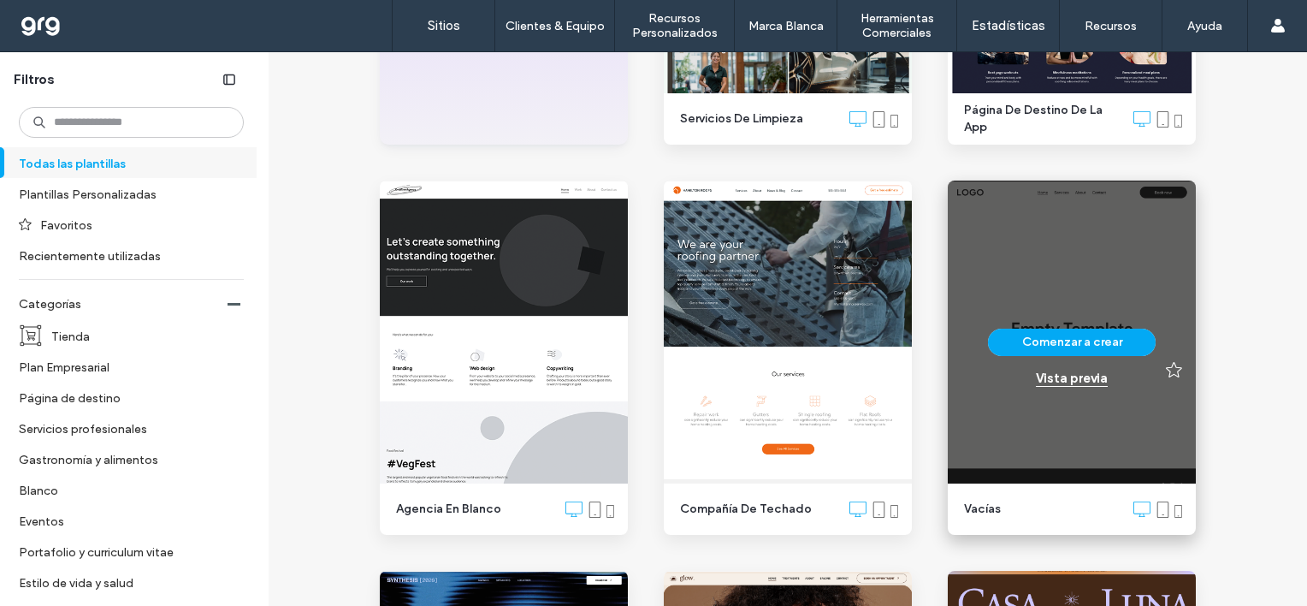
click at [1050, 383] on div "Vista previa" at bounding box center [1072, 377] width 72 height 15
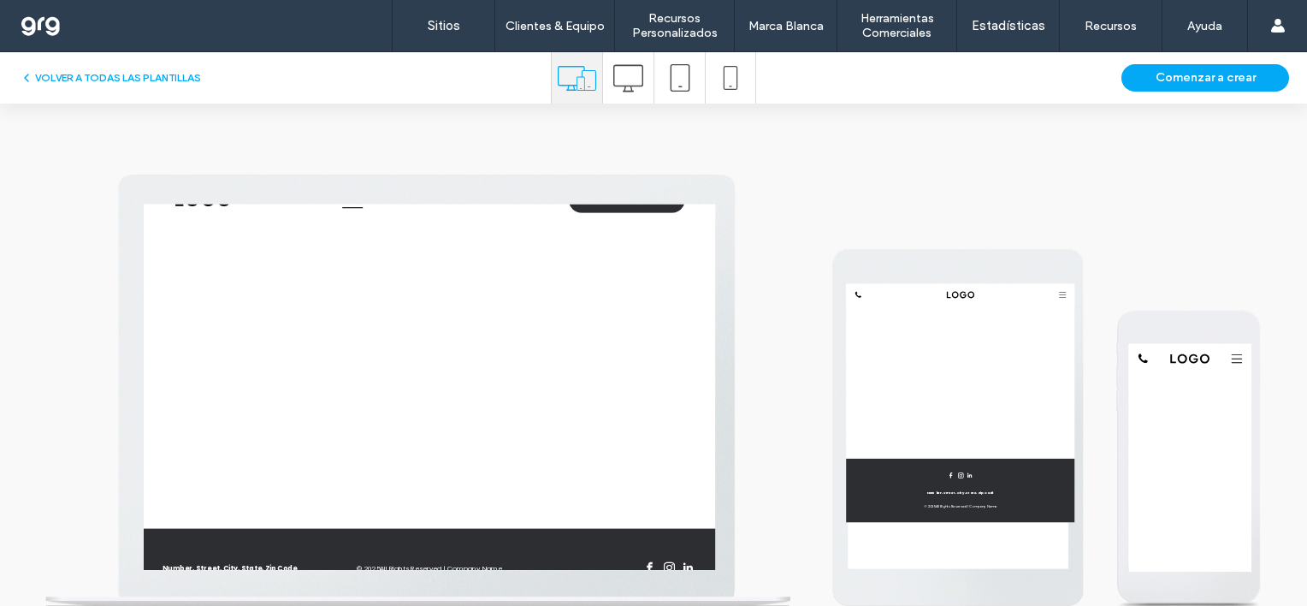
scroll to position [0, 0]
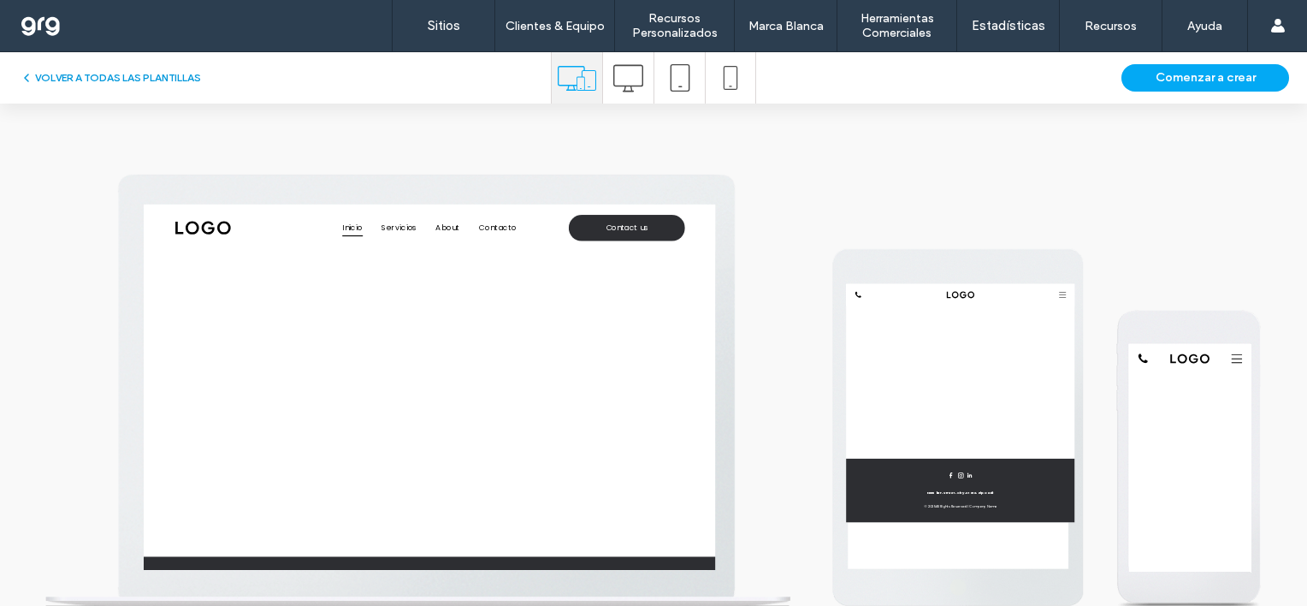
click at [116, 77] on button "VOLVER A TODAS LAS PLANTILLAS" at bounding box center [110, 78] width 181 height 21
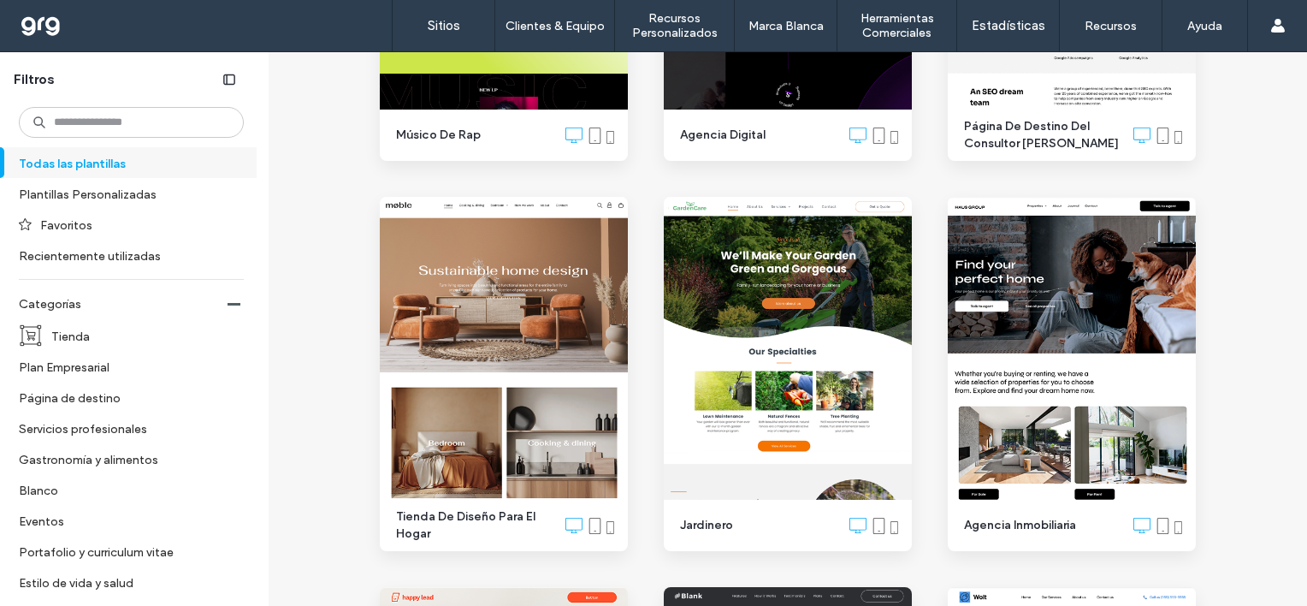
scroll to position [3251, 0]
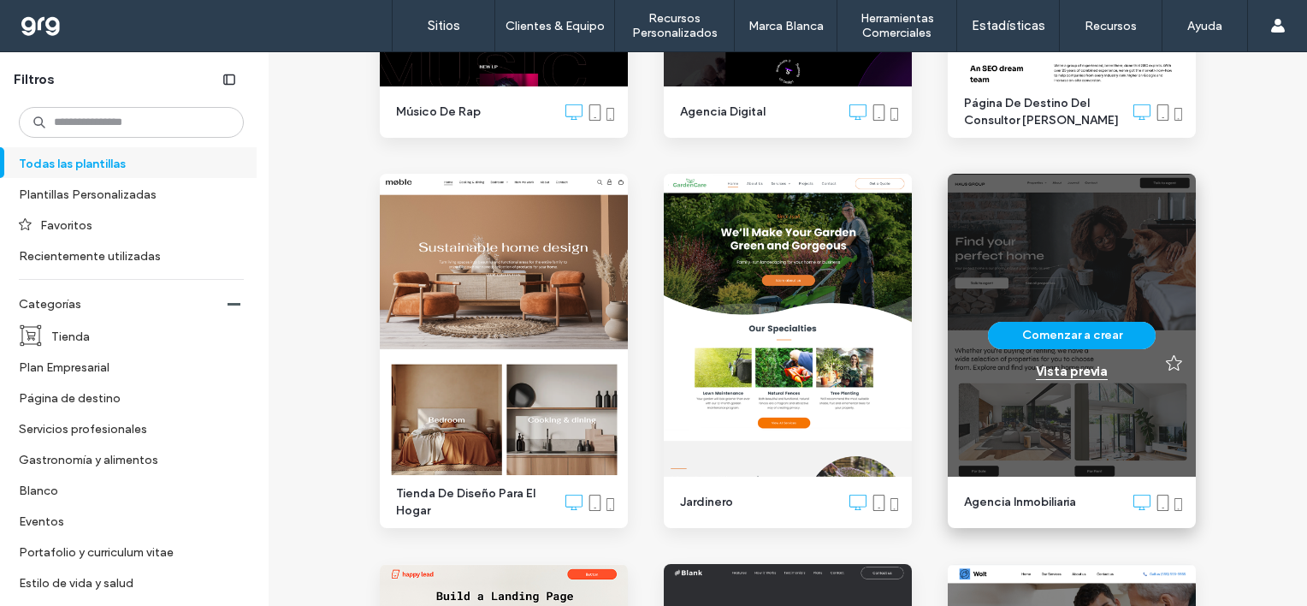
click at [1063, 370] on div "Vista previa" at bounding box center [1072, 371] width 72 height 15
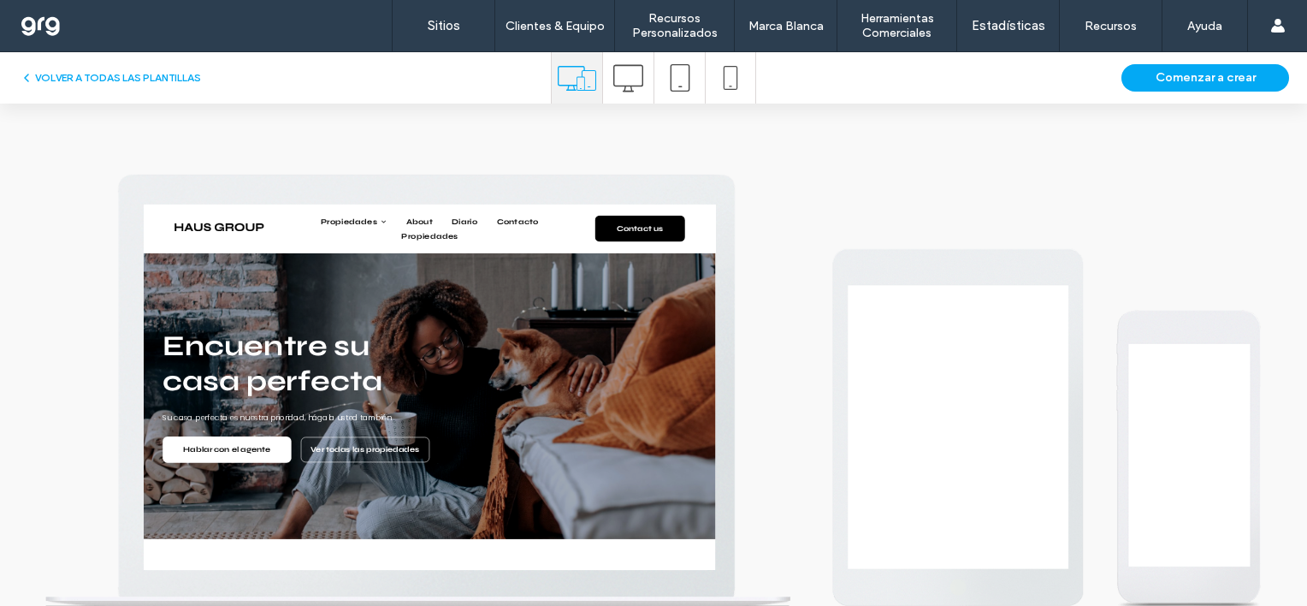
click at [626, 86] on icon at bounding box center [628, 78] width 30 height 30
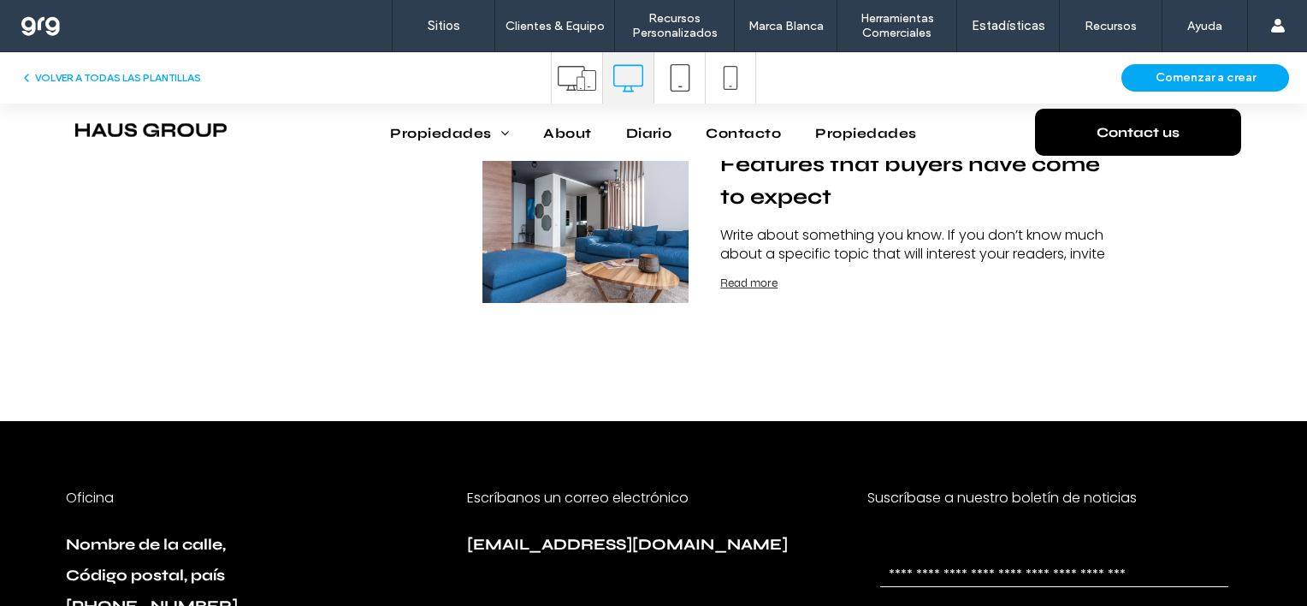
scroll to position [3654, 0]
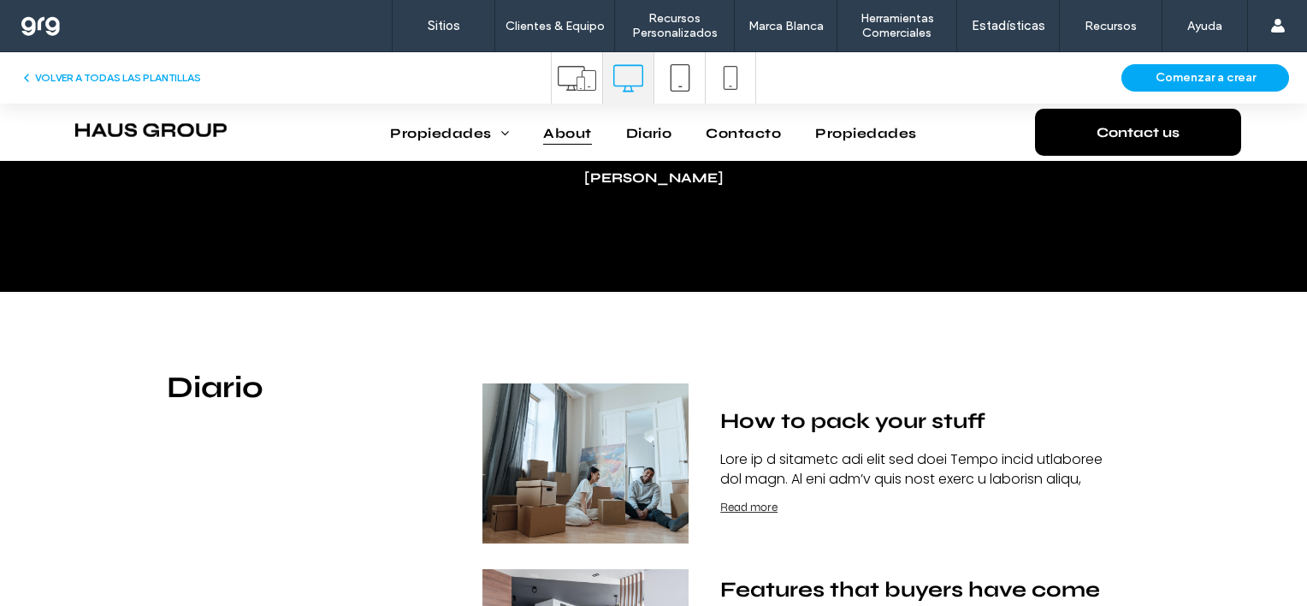
click at [552, 136] on span "About" at bounding box center [567, 132] width 48 height 24
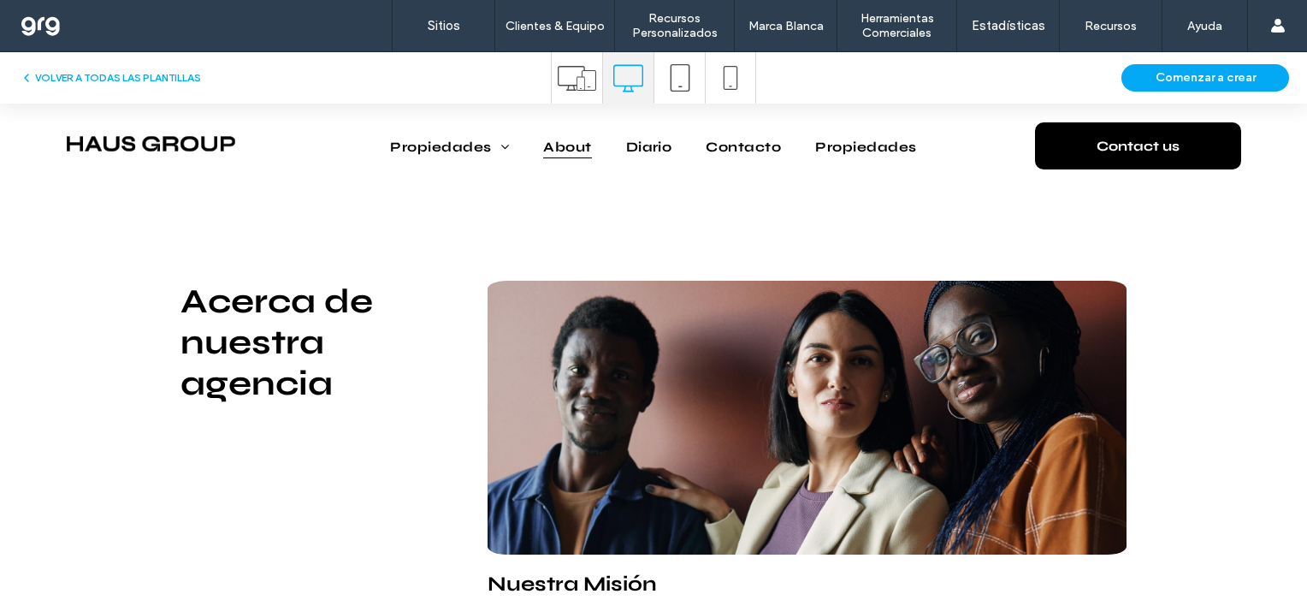
scroll to position [0, 0]
click at [170, 69] on button "VOLVER A TODAS LAS PLANTILLAS" at bounding box center [110, 78] width 181 height 21
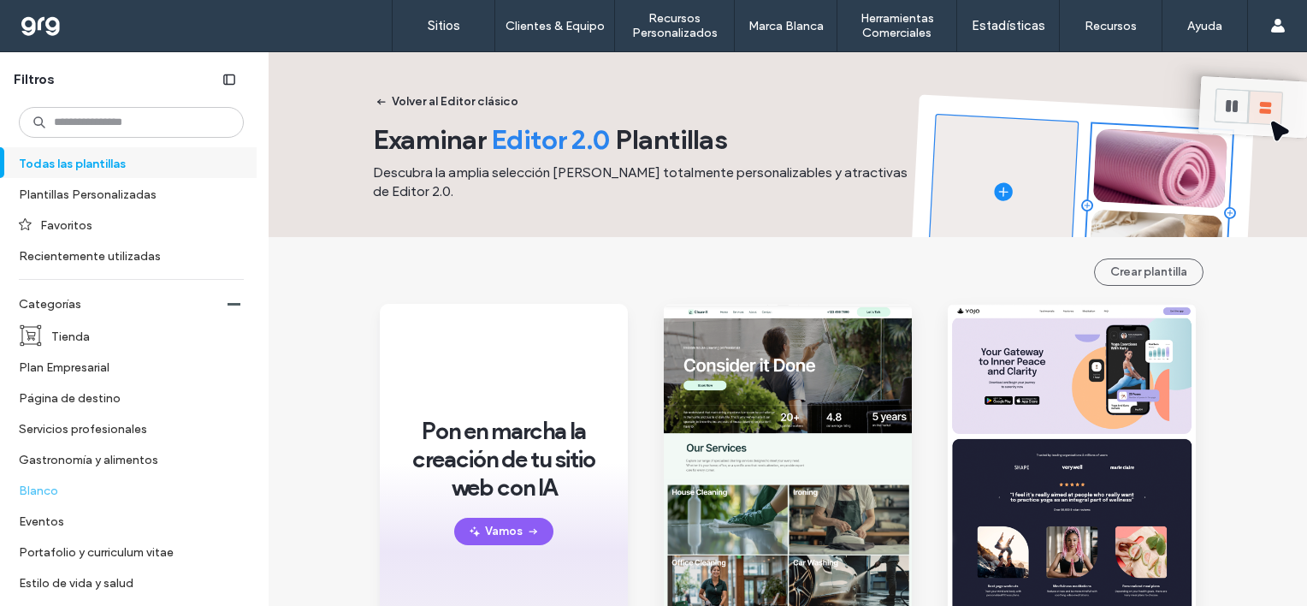
click at [53, 491] on label "Blanco" at bounding box center [124, 490] width 210 height 30
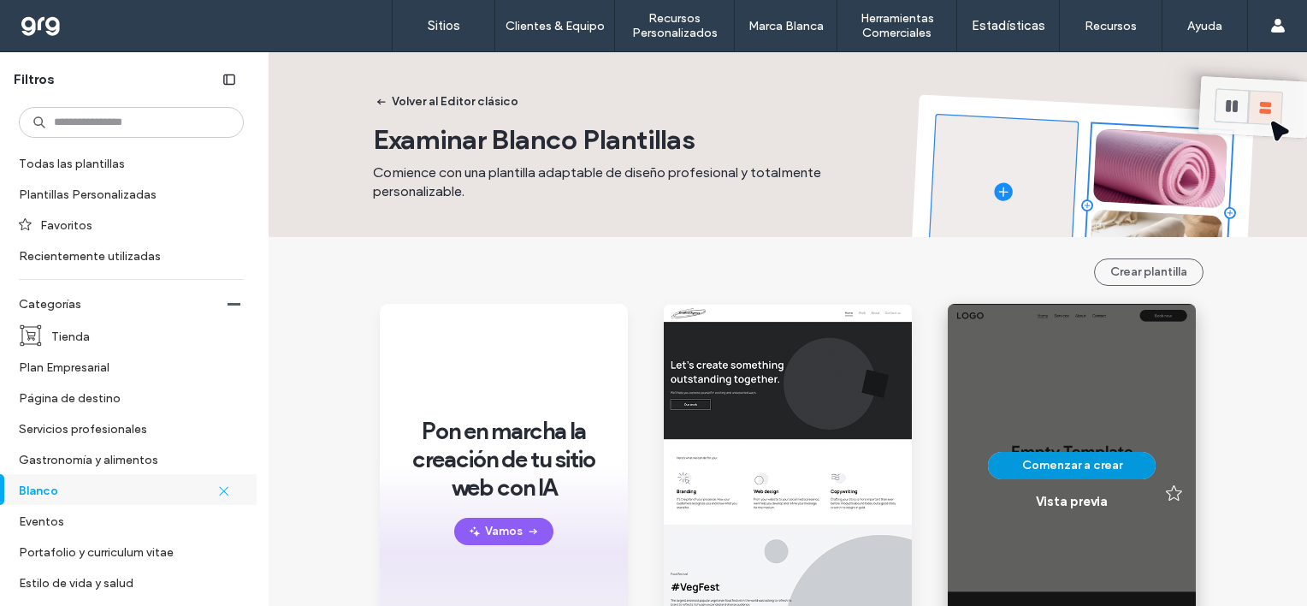
click at [1053, 463] on button "Comenzar a crear" at bounding box center [1072, 465] width 168 height 27
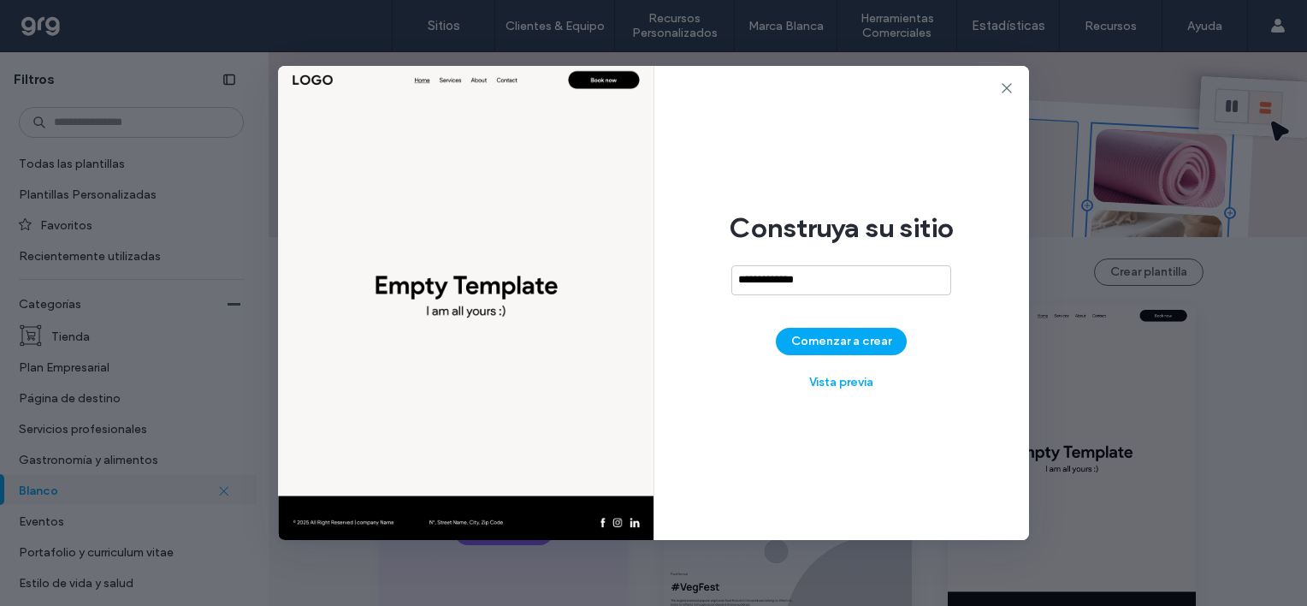
type input "**********"
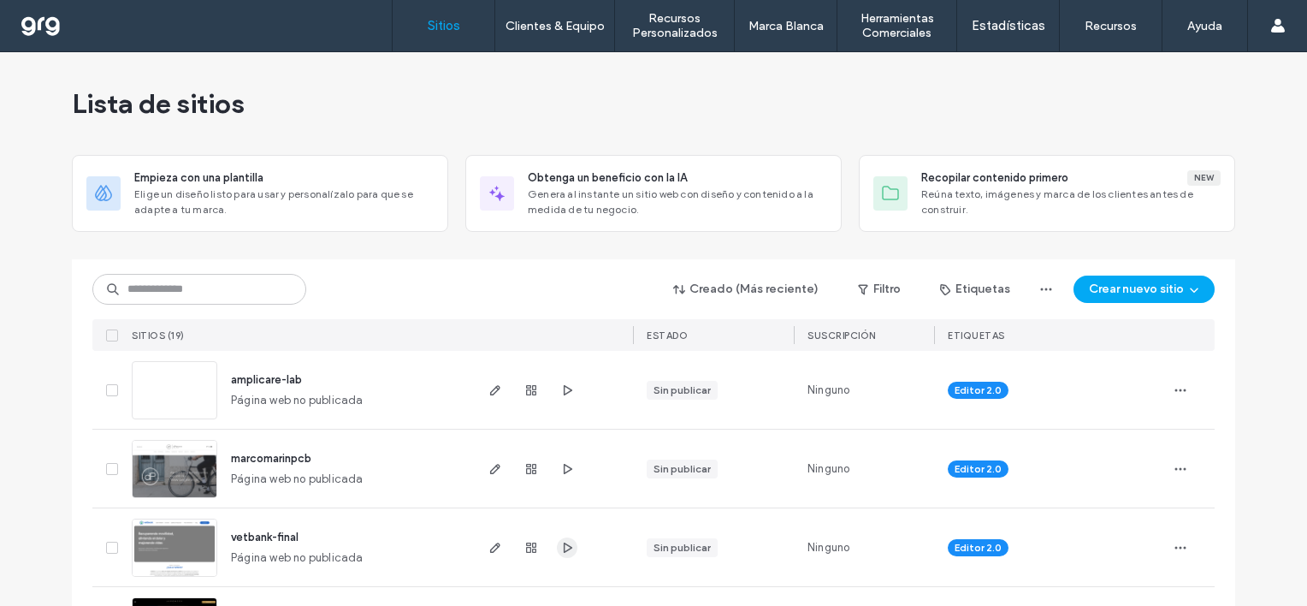
scroll to position [171, 0]
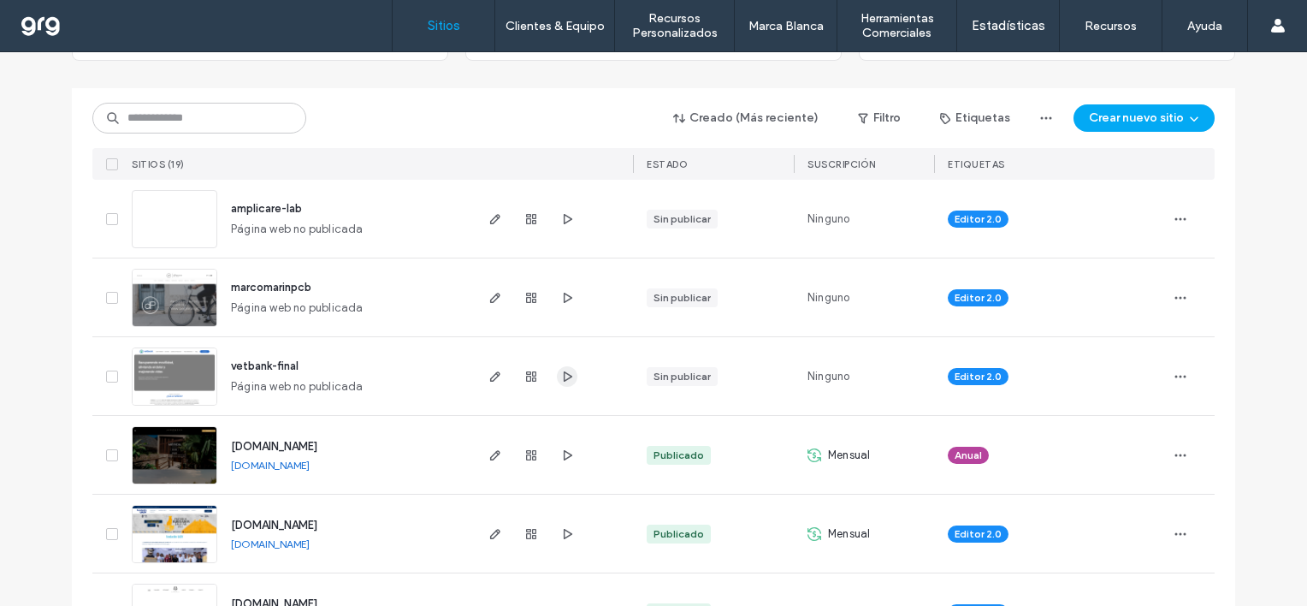
click at [565, 373] on icon "button" at bounding box center [567, 377] width 14 height 14
click at [489, 216] on icon "button" at bounding box center [496, 219] width 14 height 14
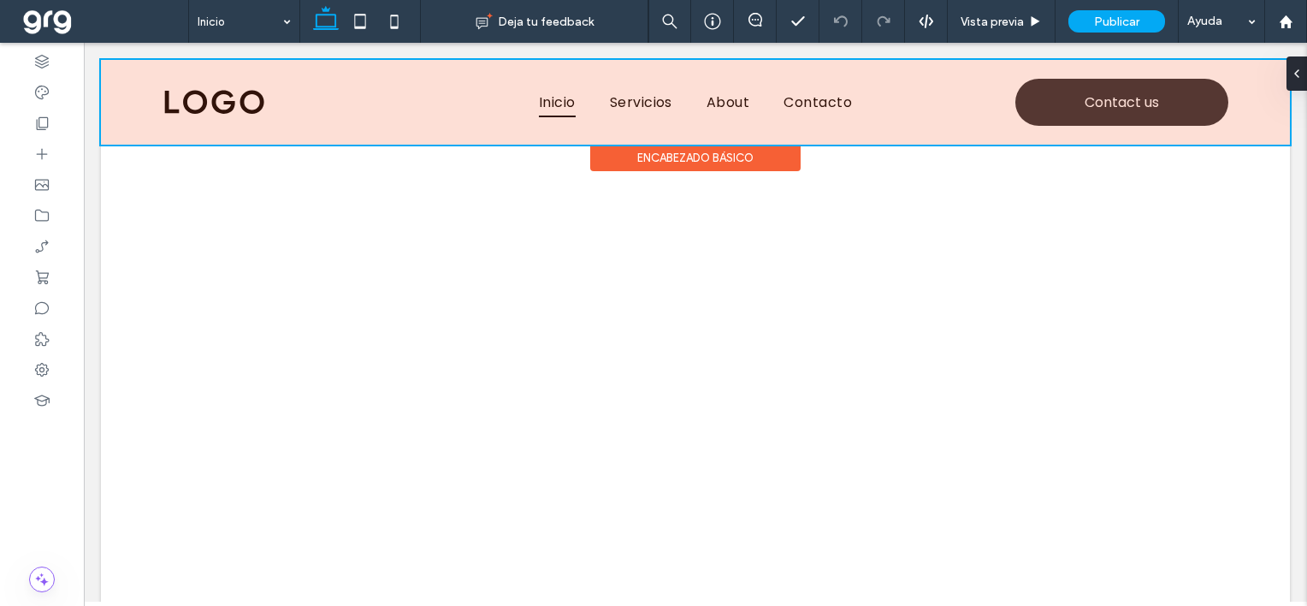
click at [628, 98] on div at bounding box center [695, 102] width 1189 height 85
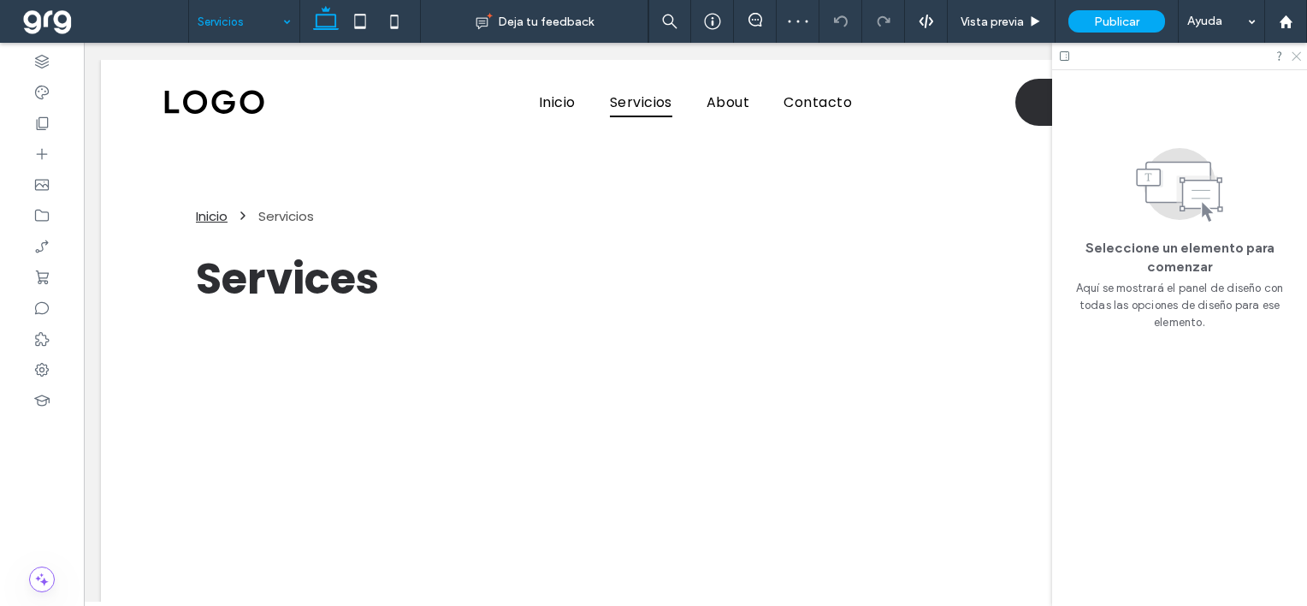
click at [1300, 53] on use at bounding box center [1296, 56] width 9 height 9
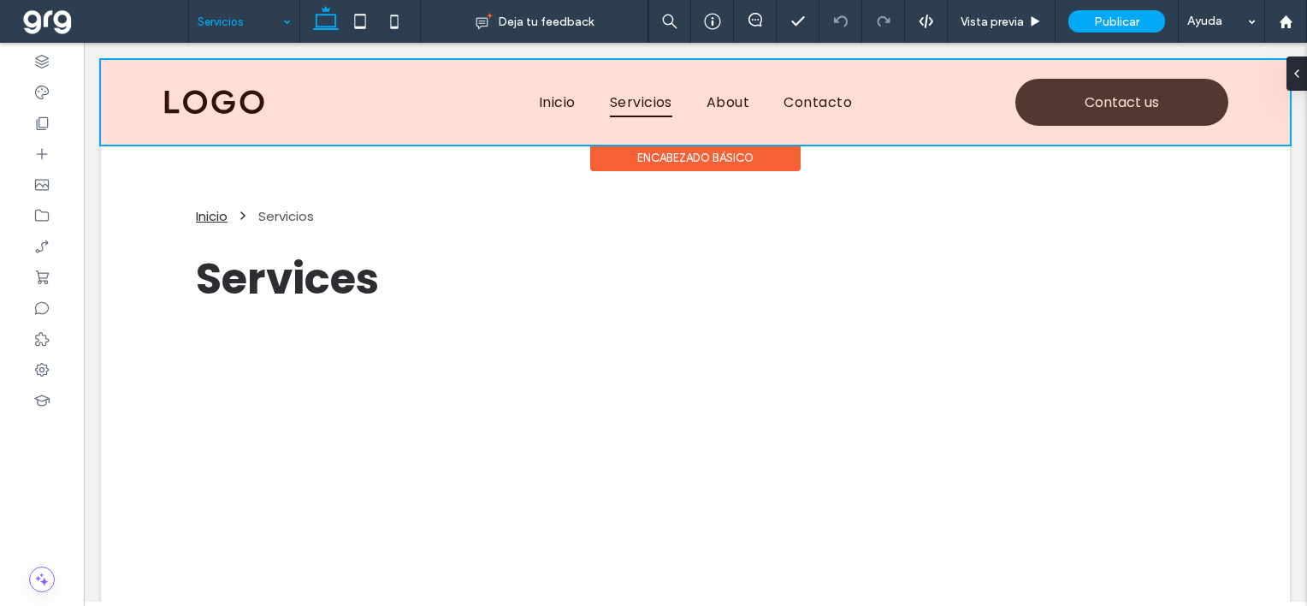
click at [239, 103] on div at bounding box center [695, 102] width 1189 height 85
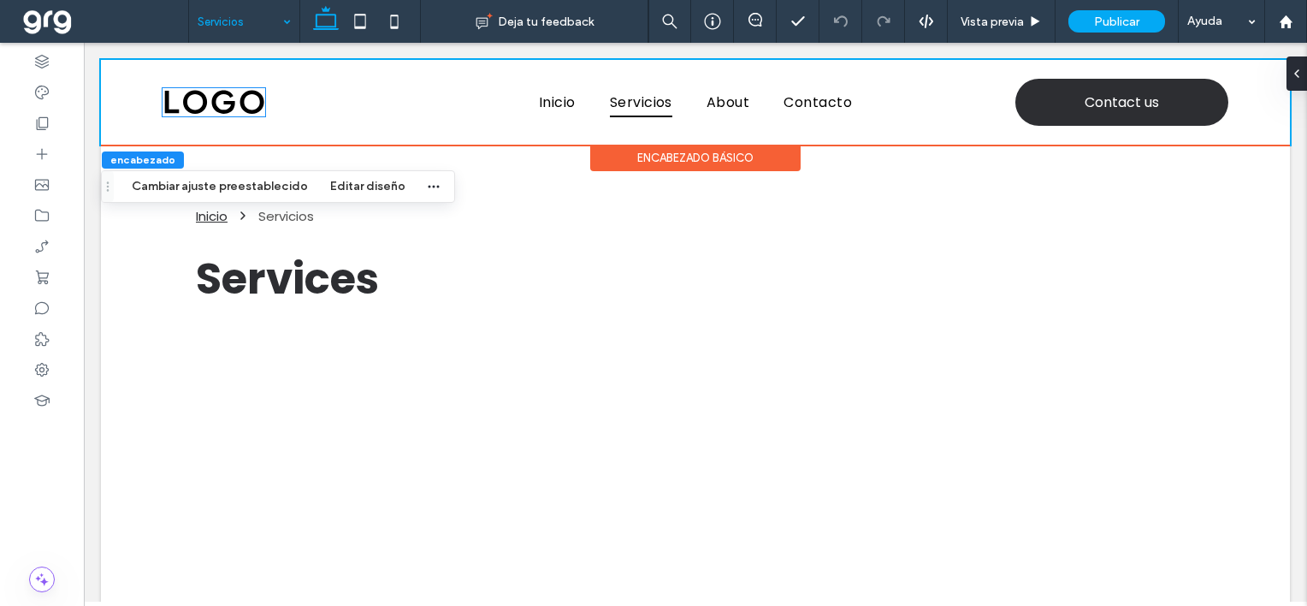
click at [239, 103] on img at bounding box center [214, 102] width 103 height 29
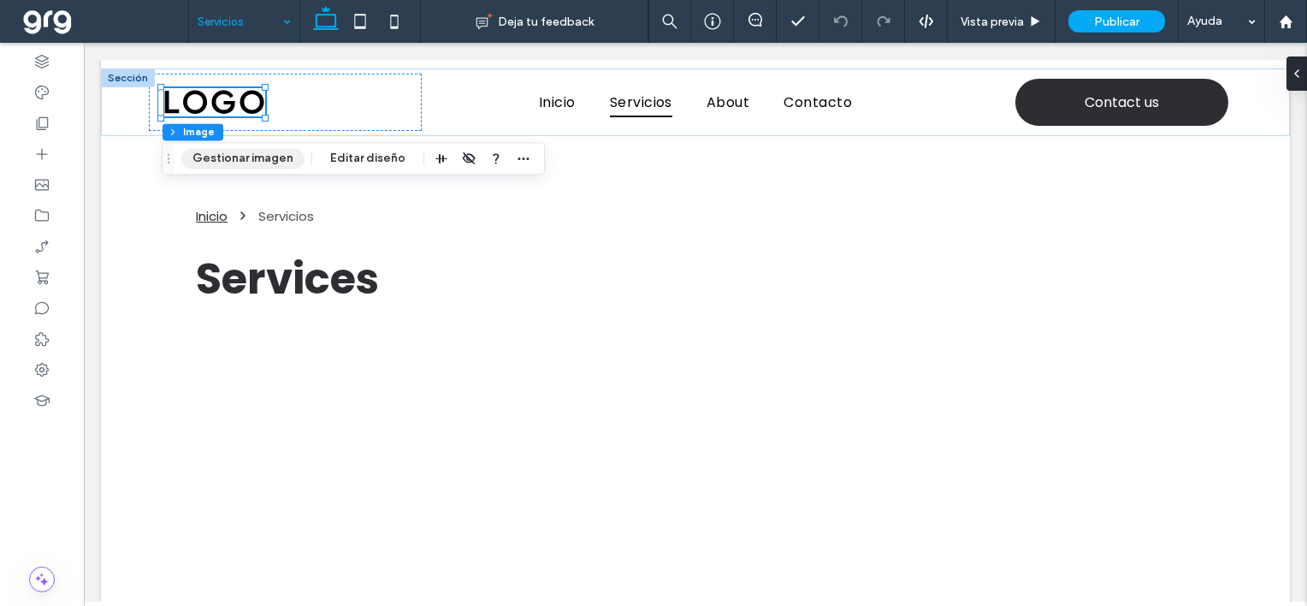
drag, startPoint x: 240, startPoint y: 159, endPoint x: 515, endPoint y: 119, distance: 278.4
click at [240, 159] on button "Gestionar imagen" at bounding box center [242, 158] width 123 height 21
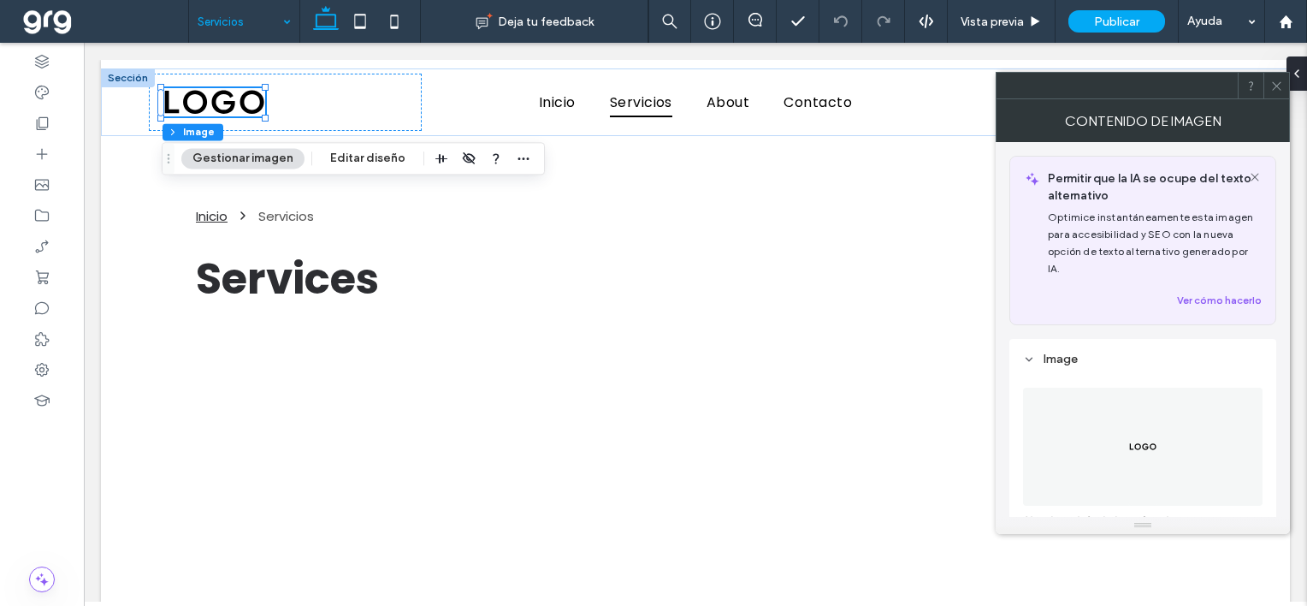
click at [1154, 420] on img at bounding box center [1143, 447] width 29 height 118
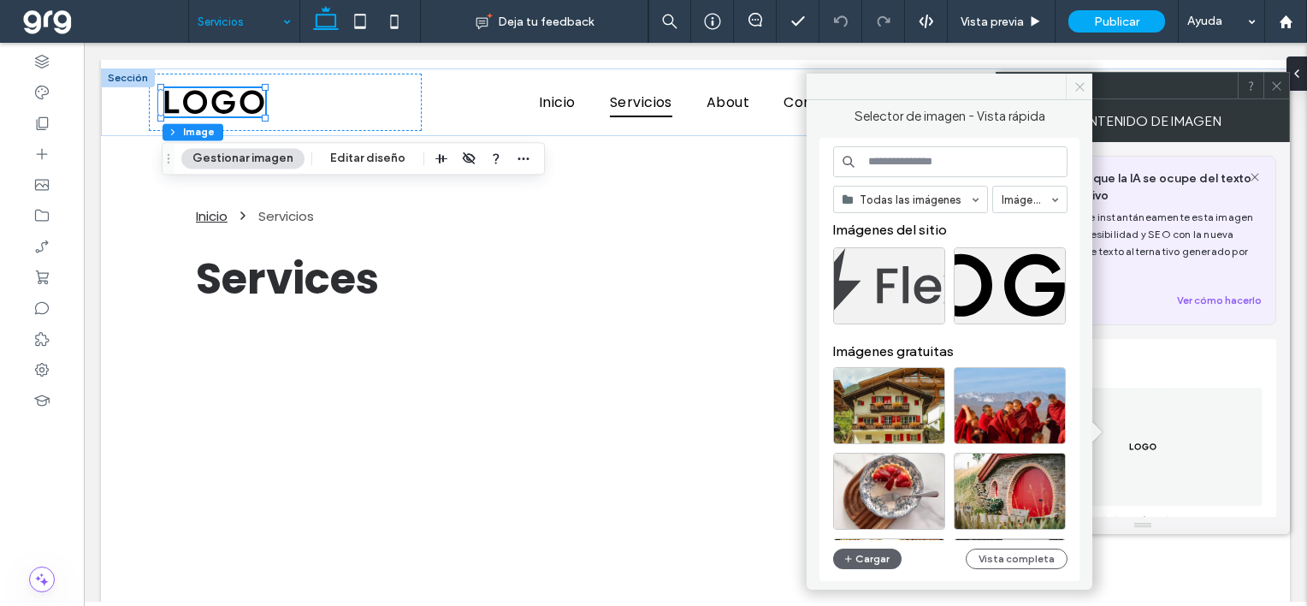
click at [1082, 83] on use at bounding box center [1079, 86] width 9 height 9
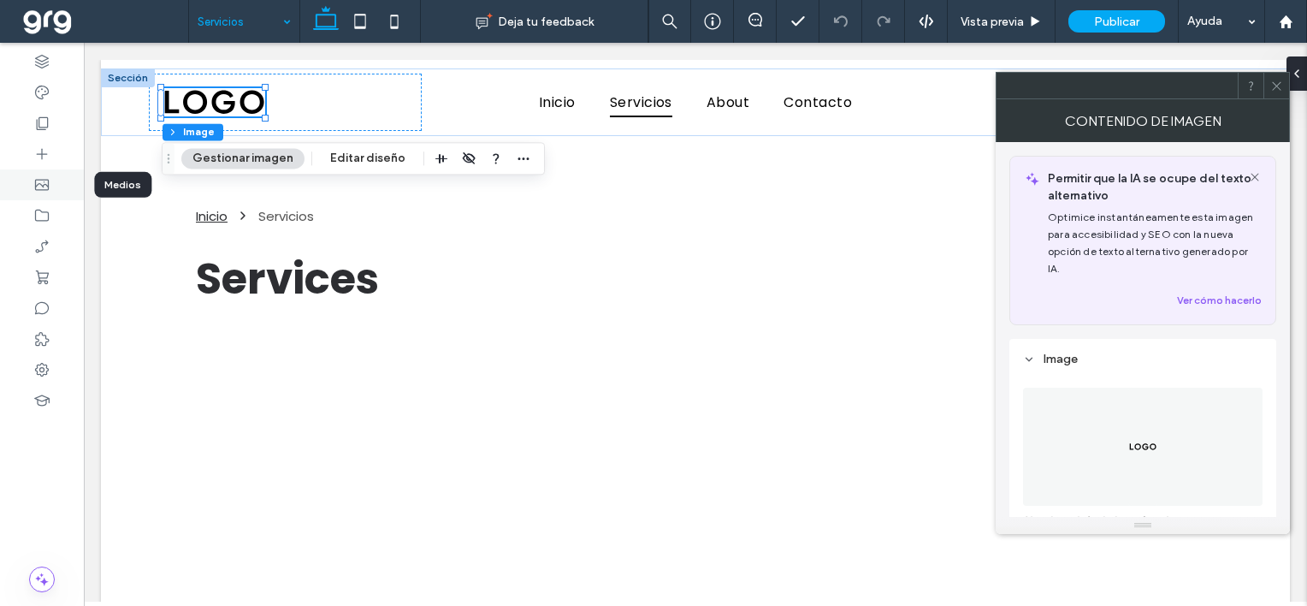
click at [39, 188] on icon at bounding box center [41, 184] width 17 height 17
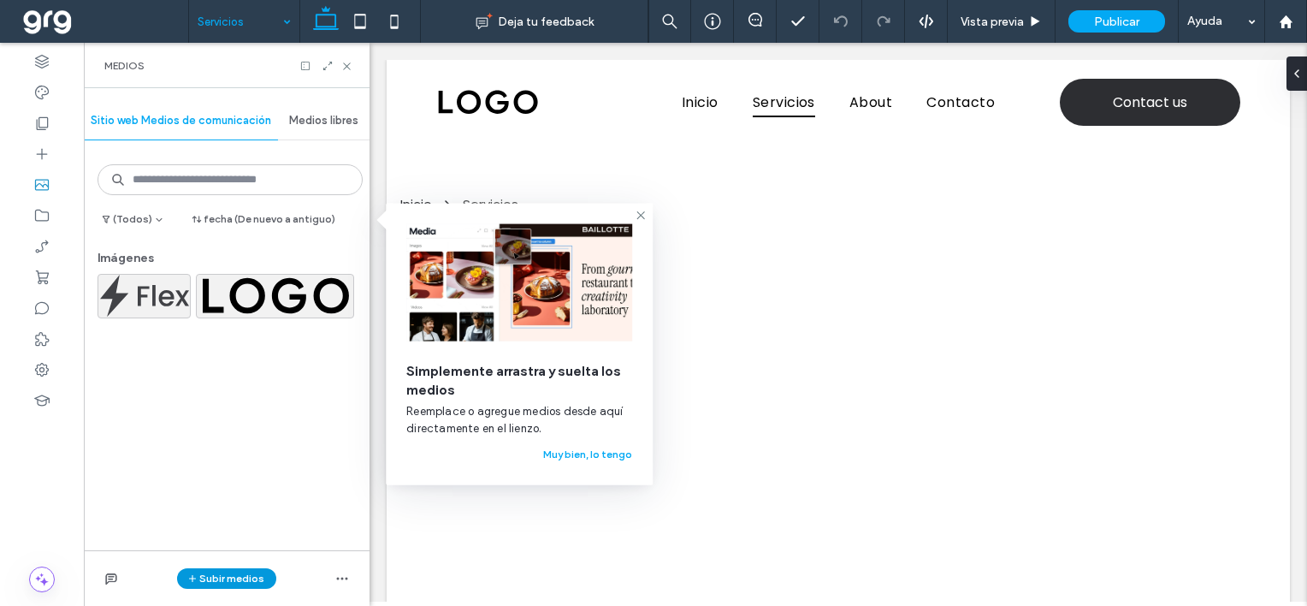
click at [240, 582] on button "Subir medios" at bounding box center [226, 578] width 99 height 21
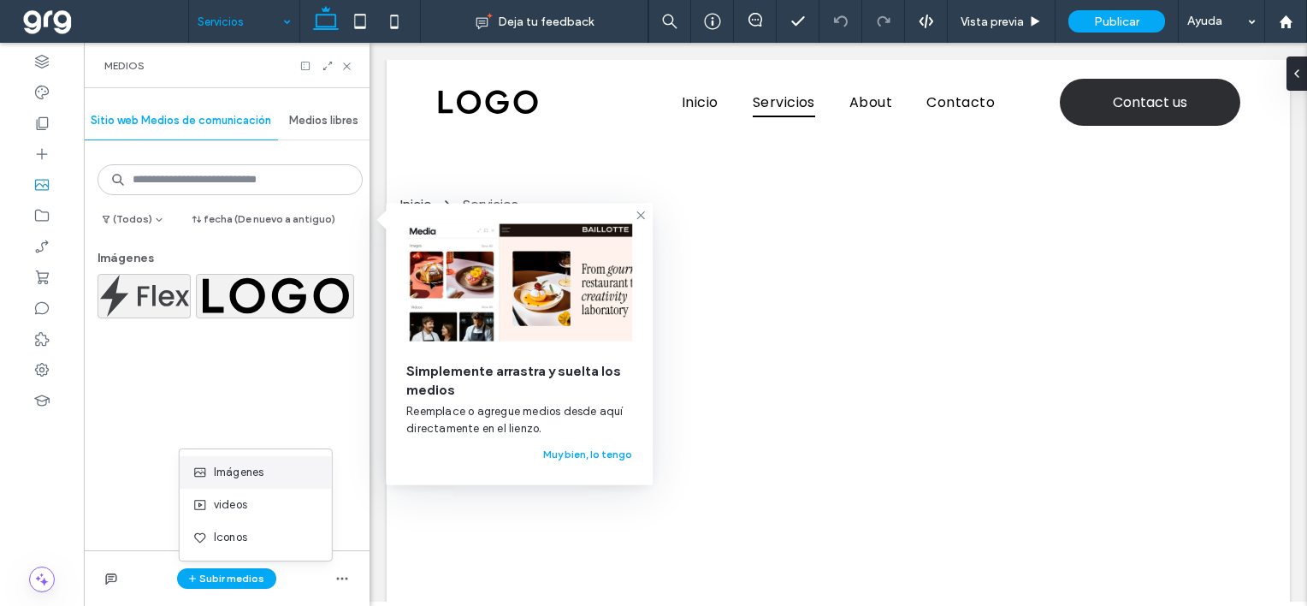
click at [242, 468] on span "Imágenes" at bounding box center [239, 472] width 50 height 17
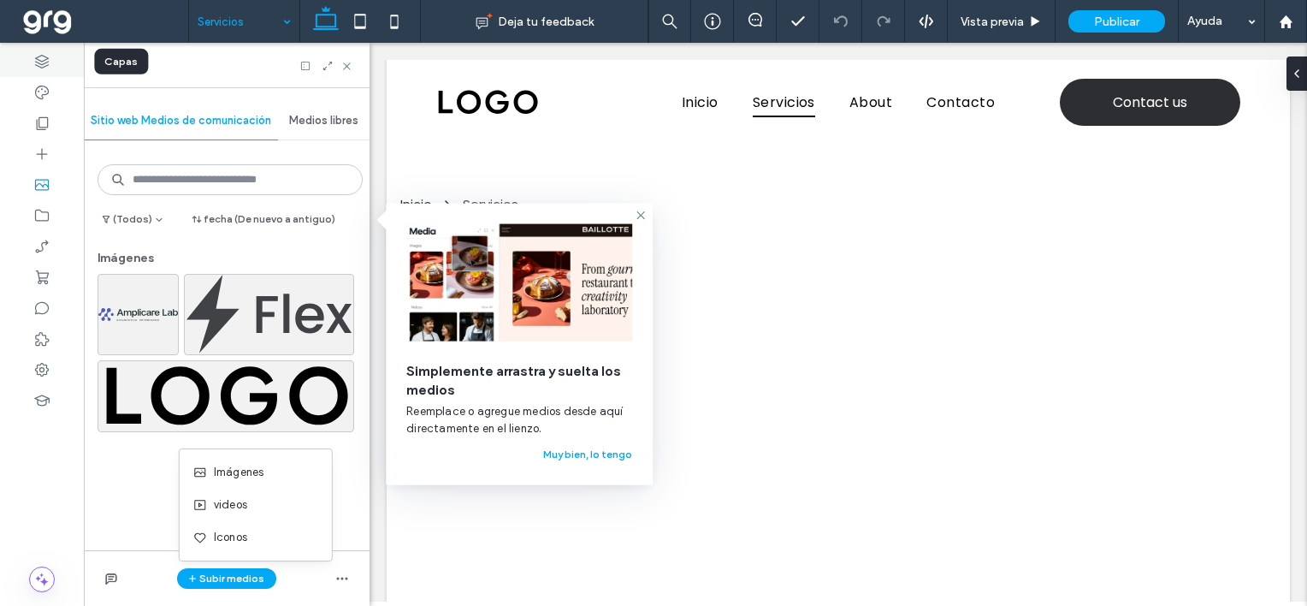
click at [27, 68] on div at bounding box center [42, 61] width 84 height 31
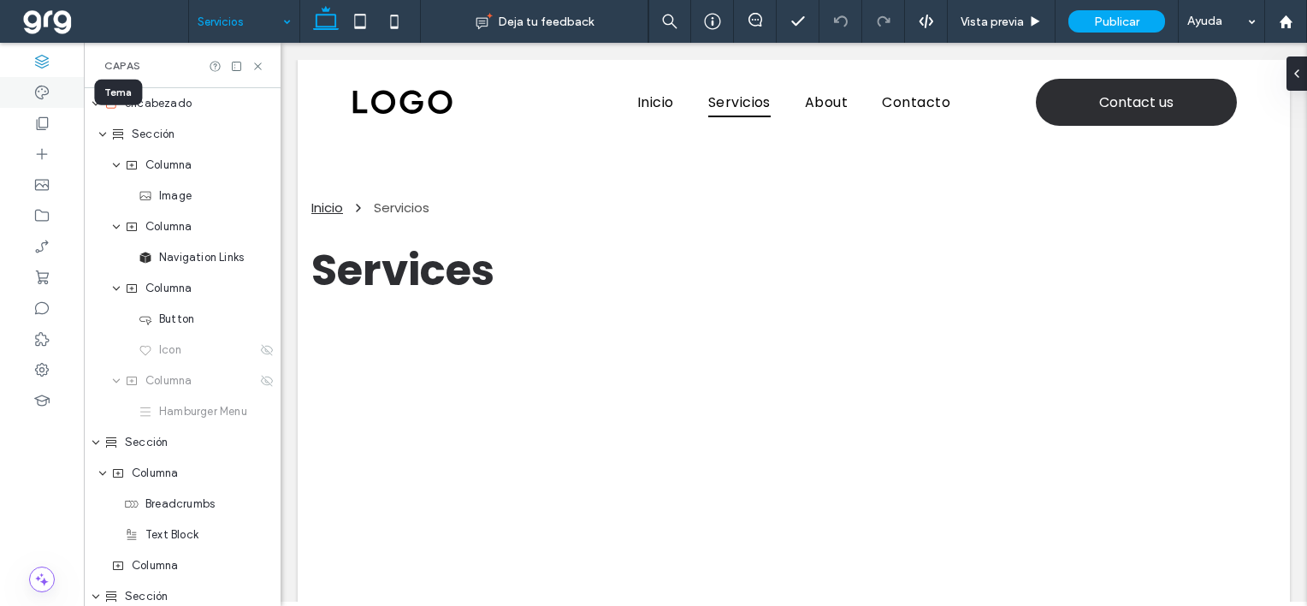
click at [38, 86] on use at bounding box center [42, 93] width 14 height 14
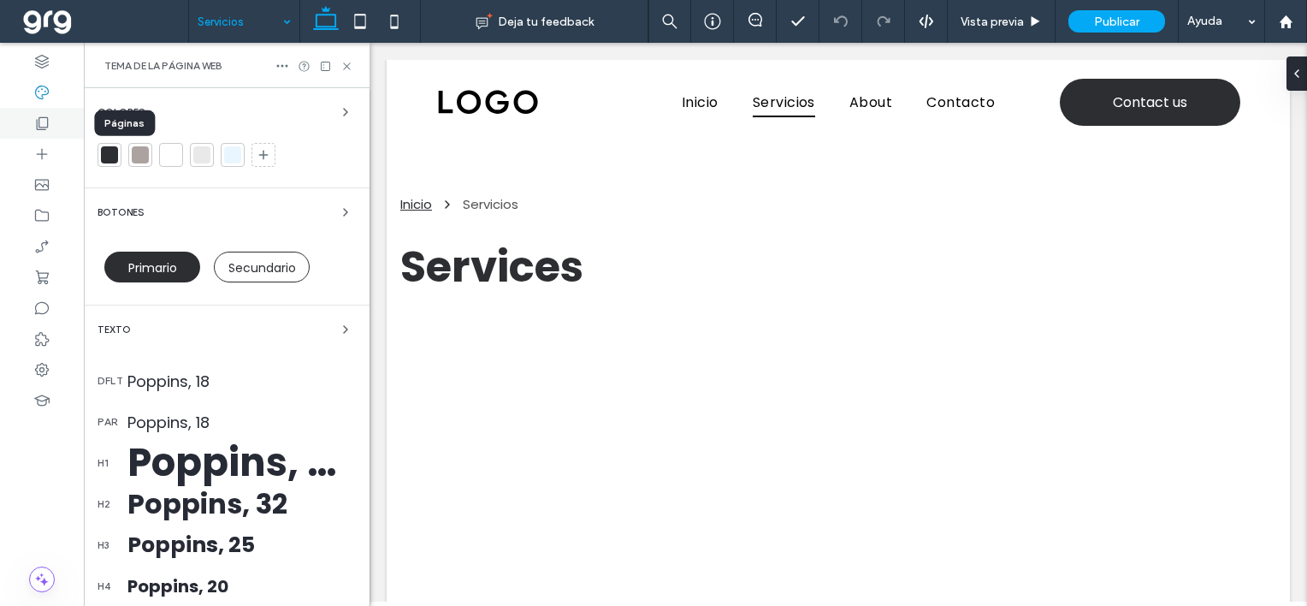
click at [41, 120] on icon at bounding box center [41, 123] width 17 height 17
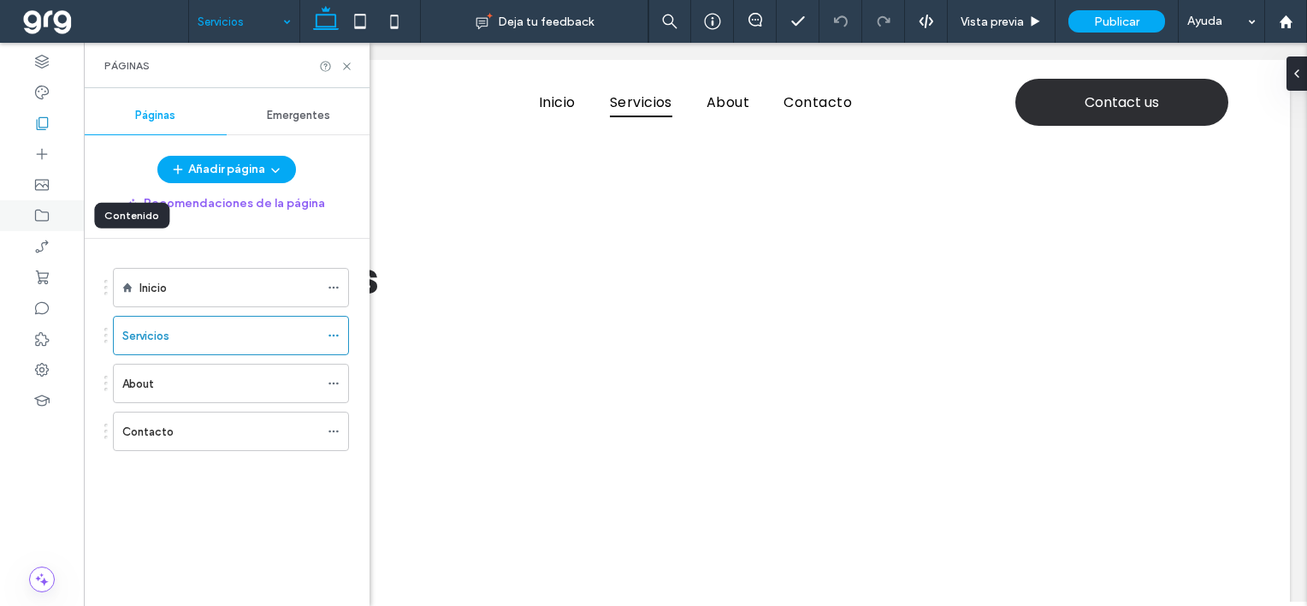
click at [45, 210] on icon at bounding box center [41, 215] width 17 height 17
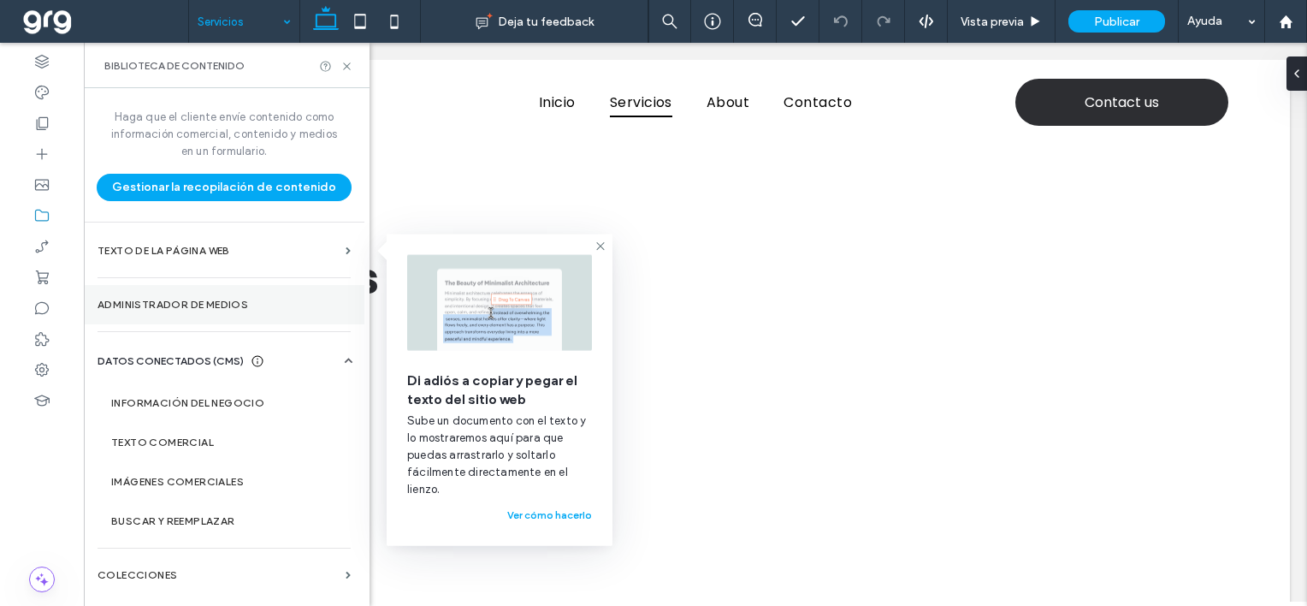
click at [208, 305] on label "Administrador de medios" at bounding box center [224, 305] width 253 height 12
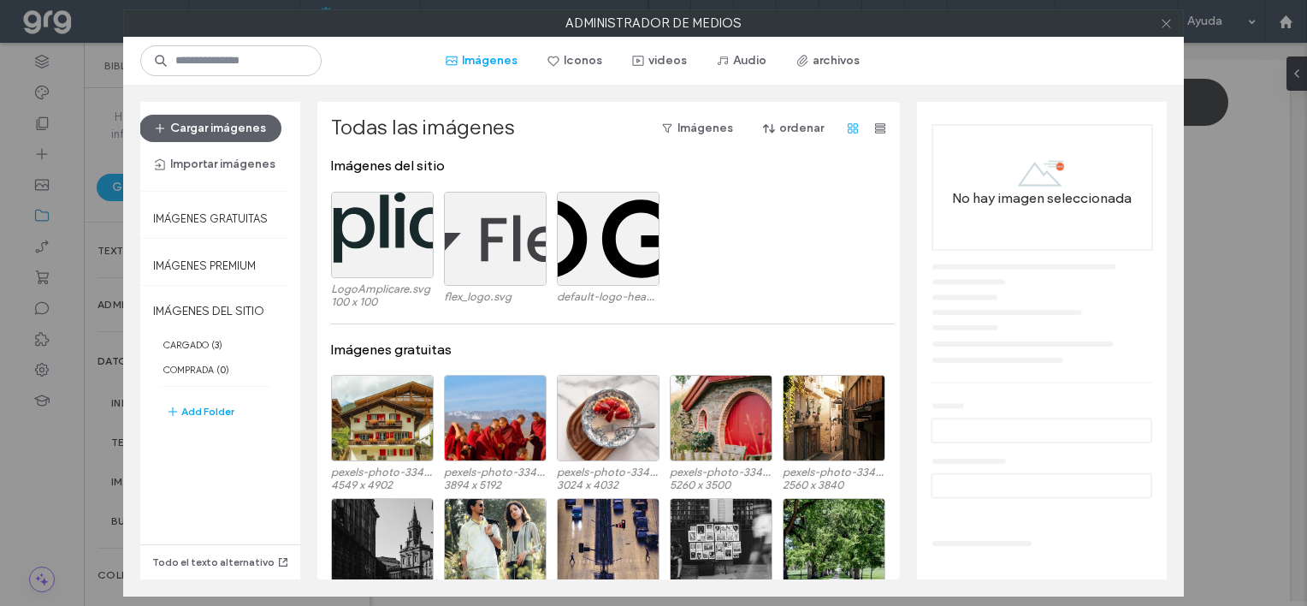
click at [1168, 21] on icon at bounding box center [1166, 23] width 13 height 13
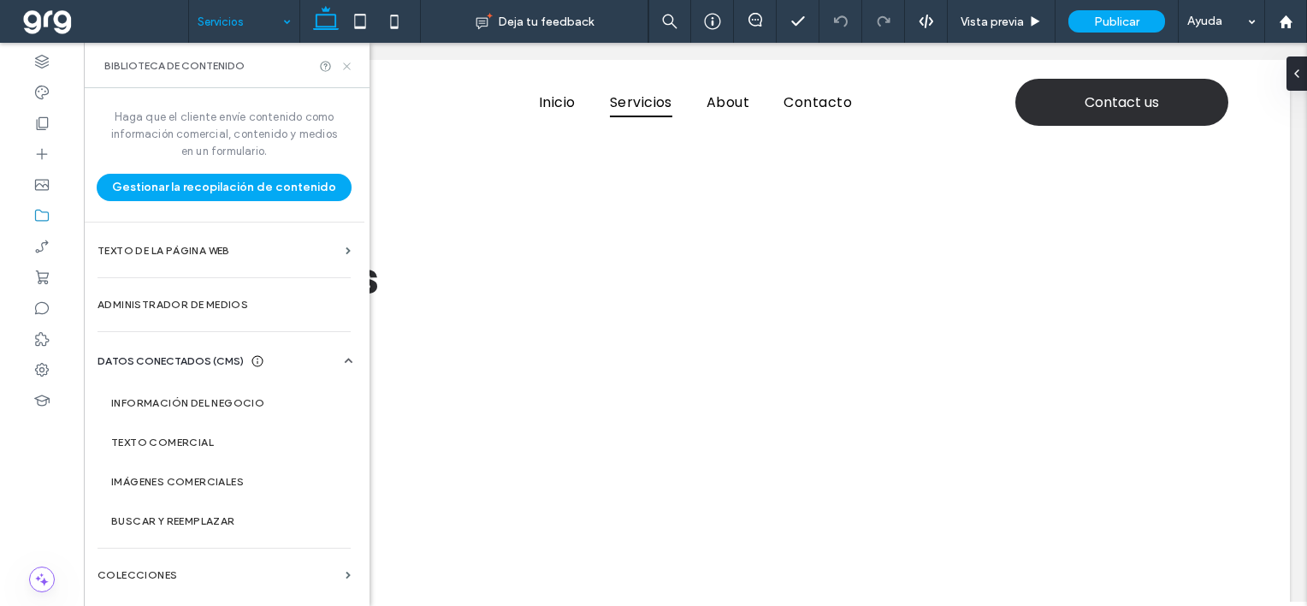
drag, startPoint x: 346, startPoint y: 63, endPoint x: 246, endPoint y: 43, distance: 102.2
click at [346, 63] on icon at bounding box center [347, 66] width 13 height 13
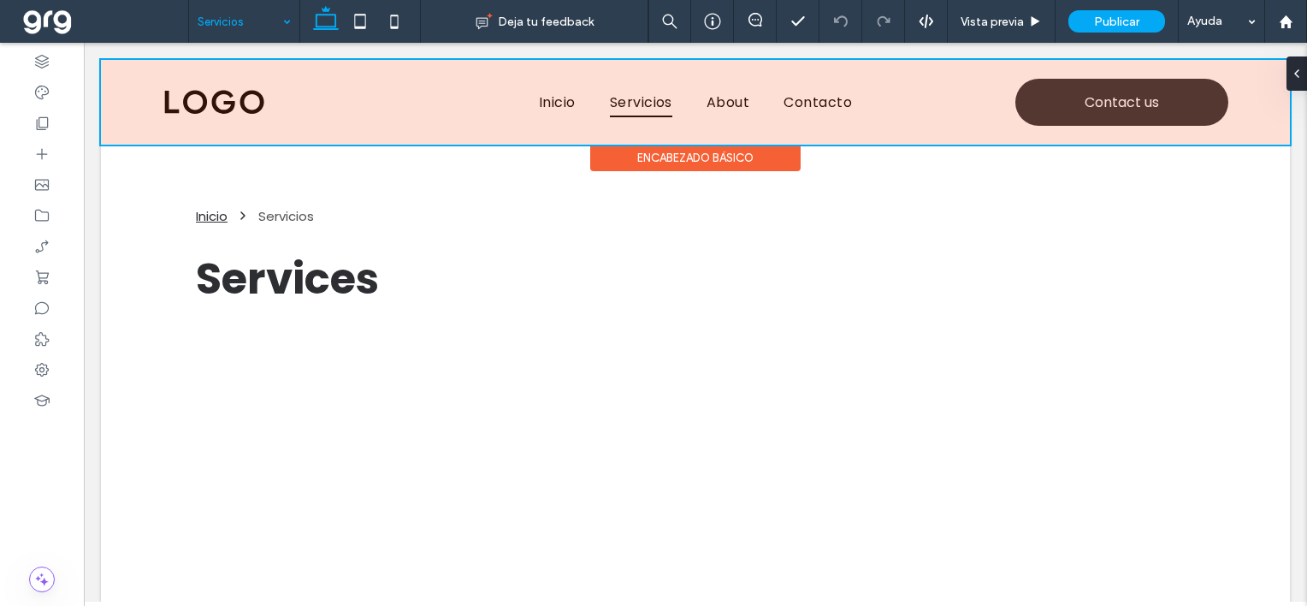
click at [217, 108] on div at bounding box center [695, 102] width 1189 height 85
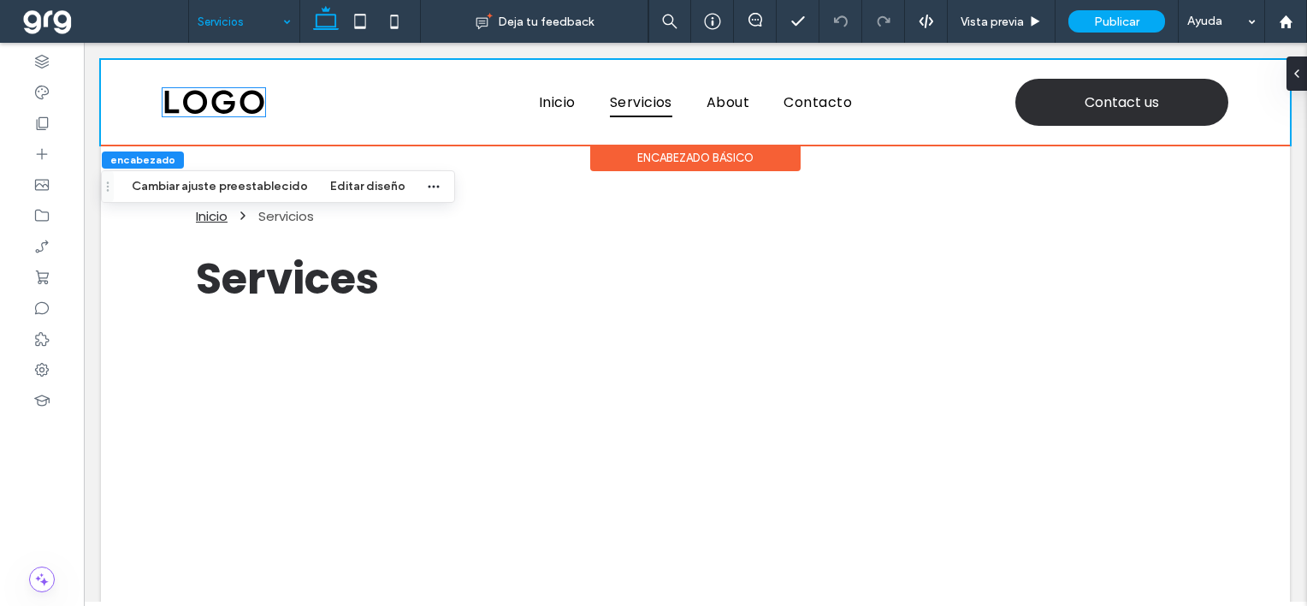
click at [217, 108] on img at bounding box center [214, 102] width 103 height 29
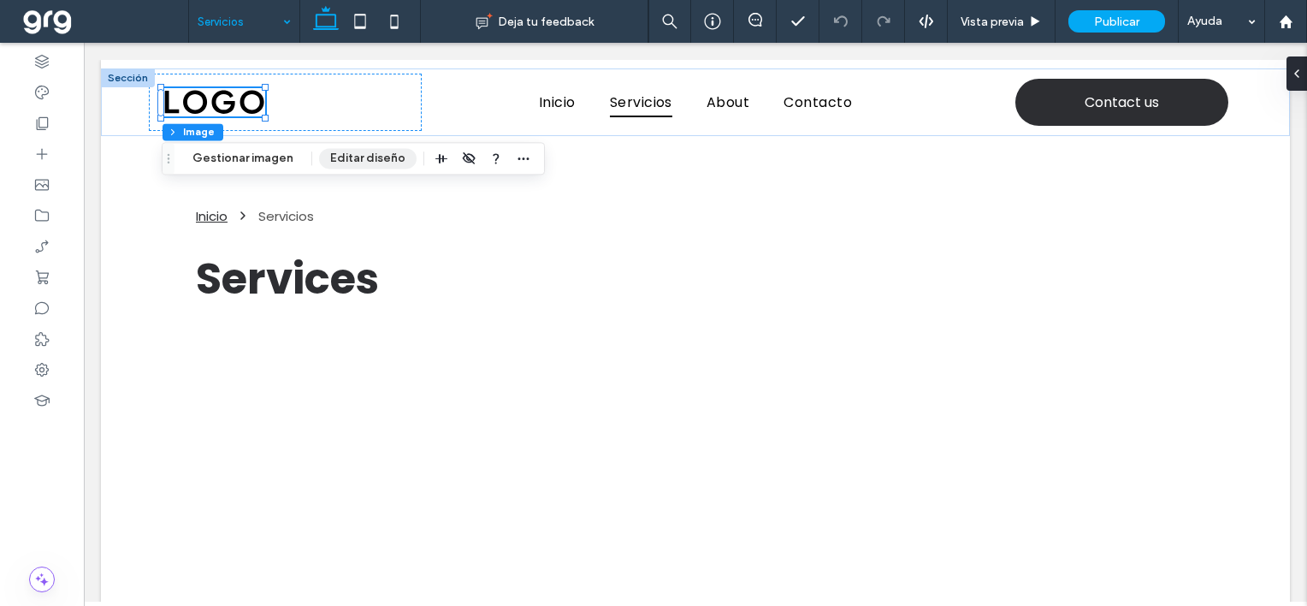
click at [351, 158] on button "Editar diseño" at bounding box center [368, 158] width 98 height 21
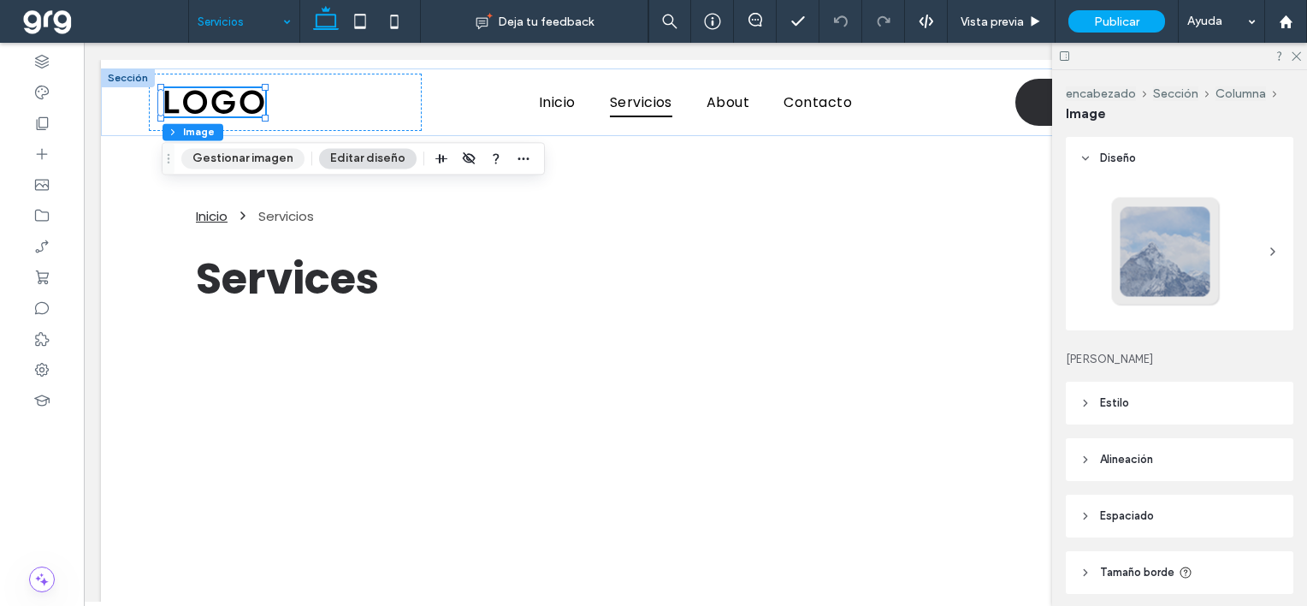
click at [255, 157] on button "Gestionar imagen" at bounding box center [242, 158] width 123 height 21
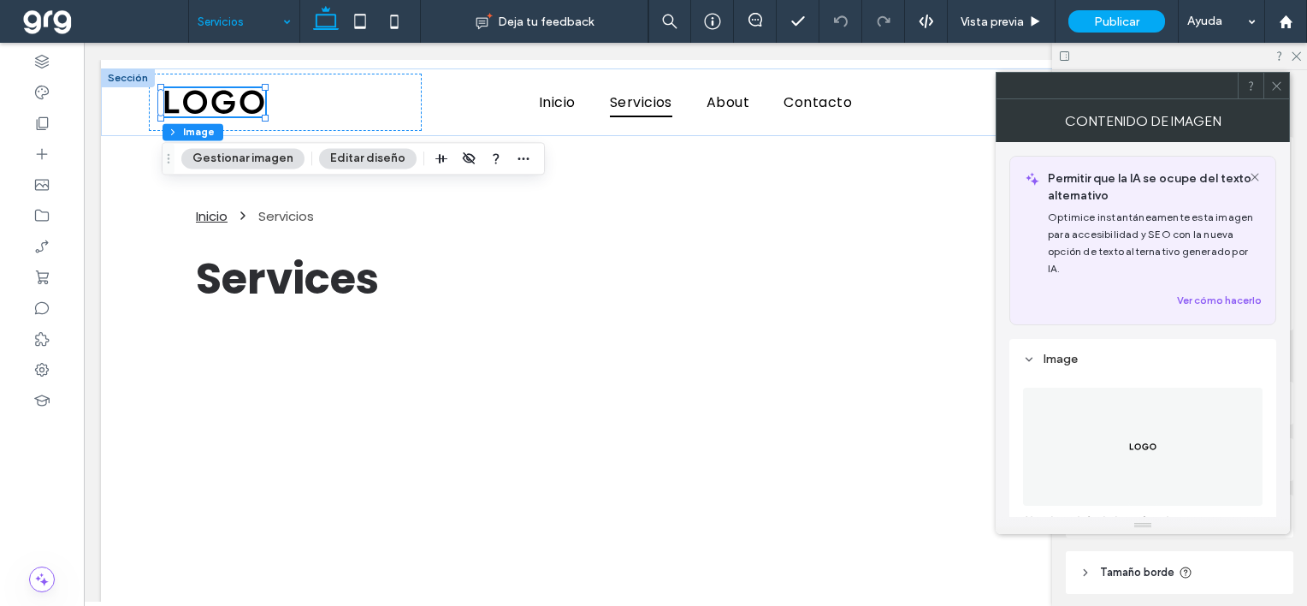
click at [1159, 419] on figure at bounding box center [1143, 447] width 240 height 118
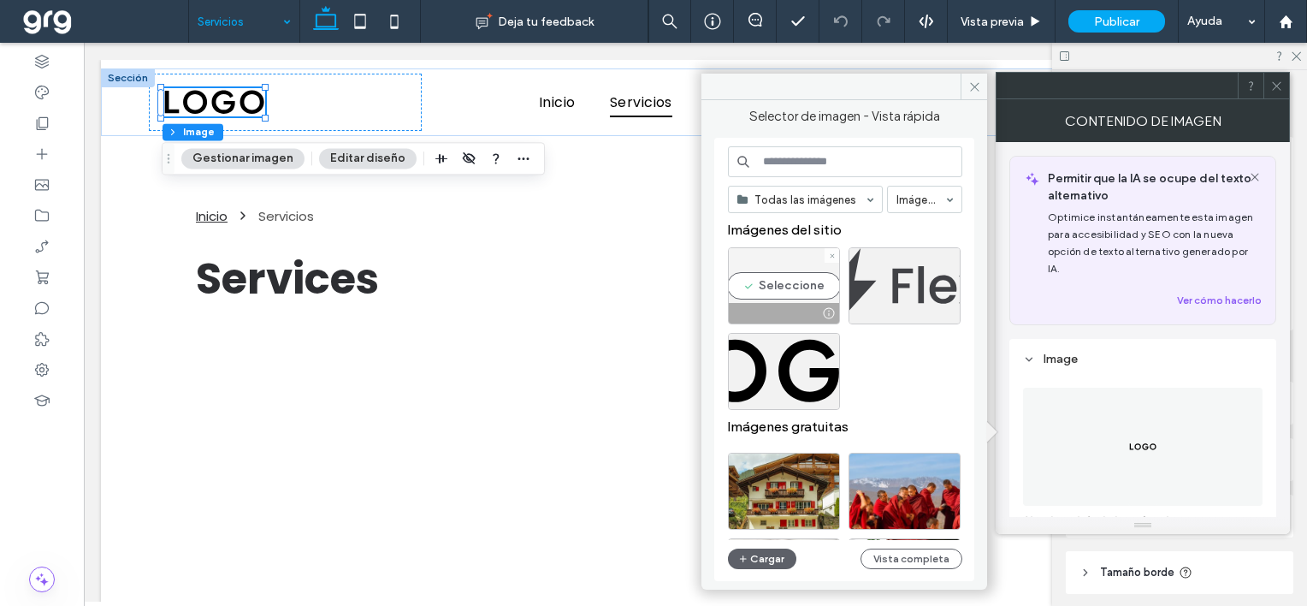
click at [770, 279] on div "Seleccione" at bounding box center [784, 285] width 112 height 77
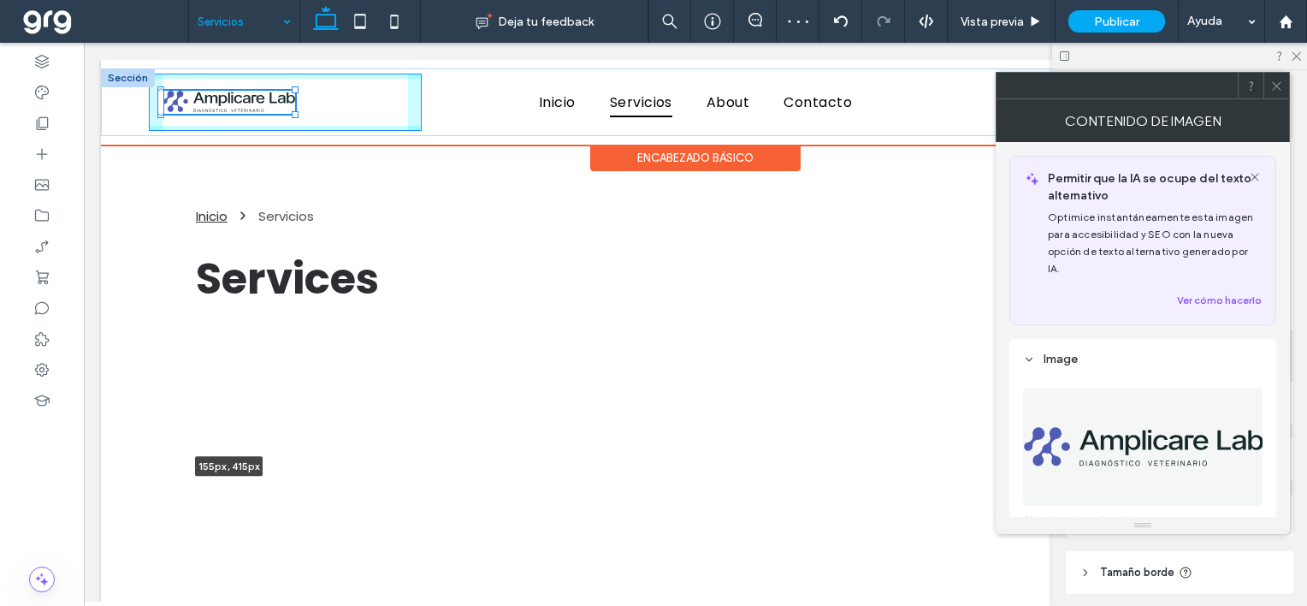
drag, startPoint x: 264, startPoint y: 114, endPoint x: 320, endPoint y: 128, distance: 58.3
click at [320, 128] on div "155px , 415px Inicio Servicios About Contacto Contact us" at bounding box center [695, 102] width 1189 height 68
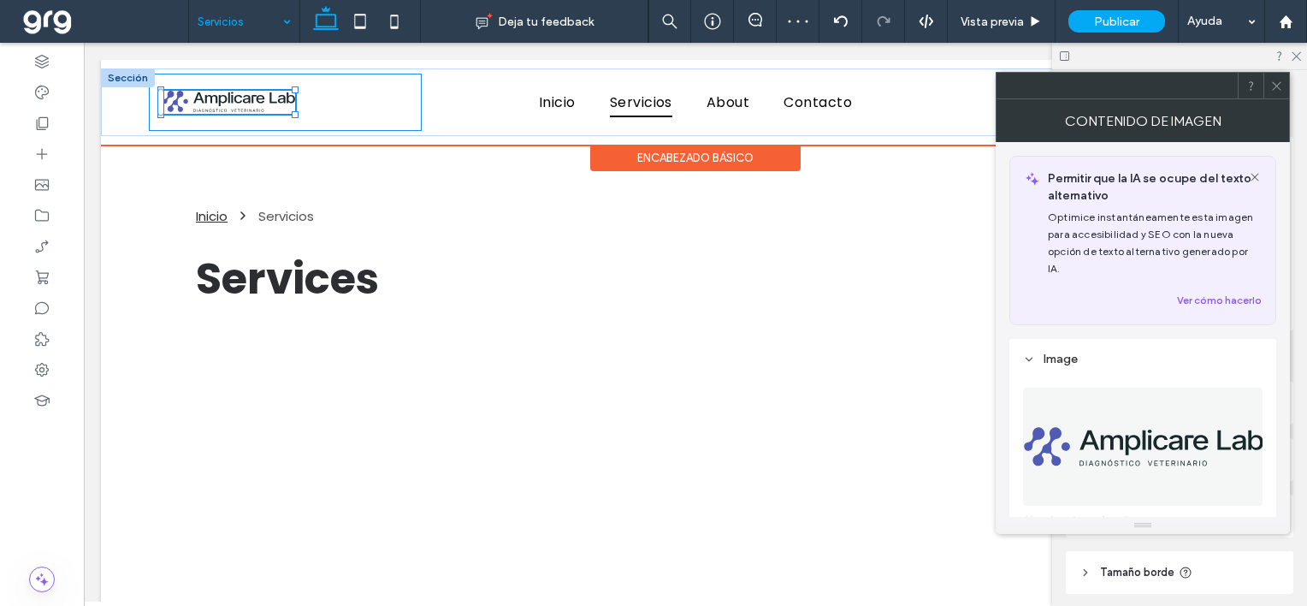
type input "***"
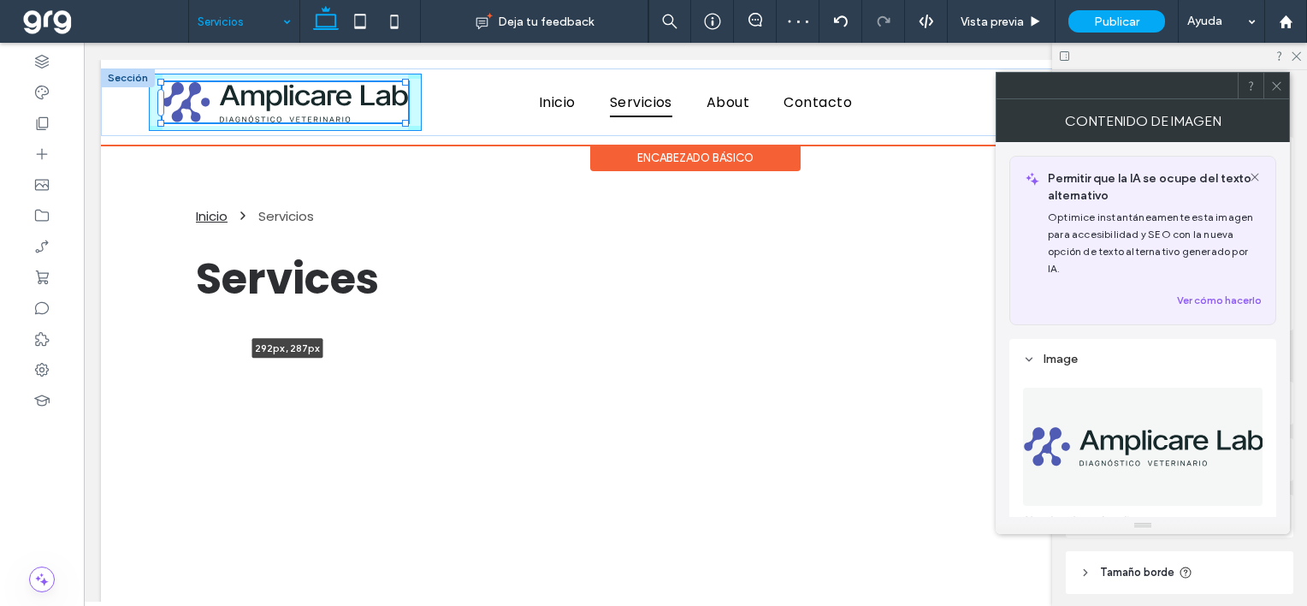
drag, startPoint x: 295, startPoint y: 87, endPoint x: 465, endPoint y: 68, distance: 171.4
click at [465, 68] on div "292px , 287px Inicio Servicios About Contacto Contact us Sección Encabezado bás…" at bounding box center [695, 102] width 1189 height 85
type input "***"
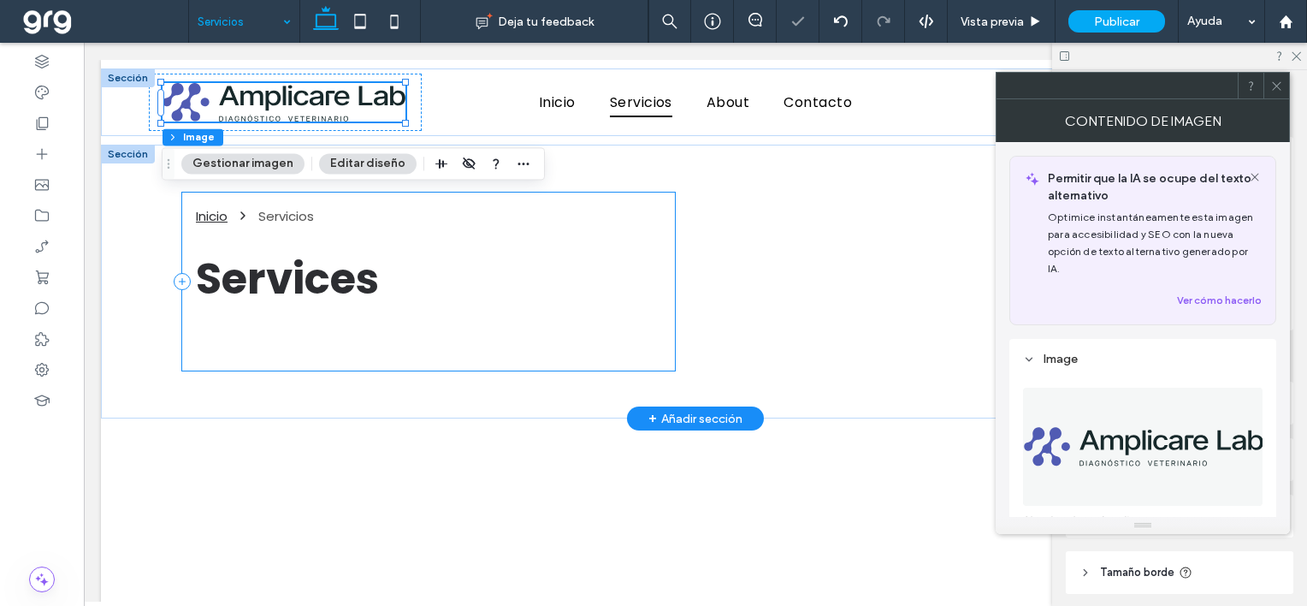
click at [592, 358] on div "Inicio Servicios Services" at bounding box center [428, 282] width 493 height 179
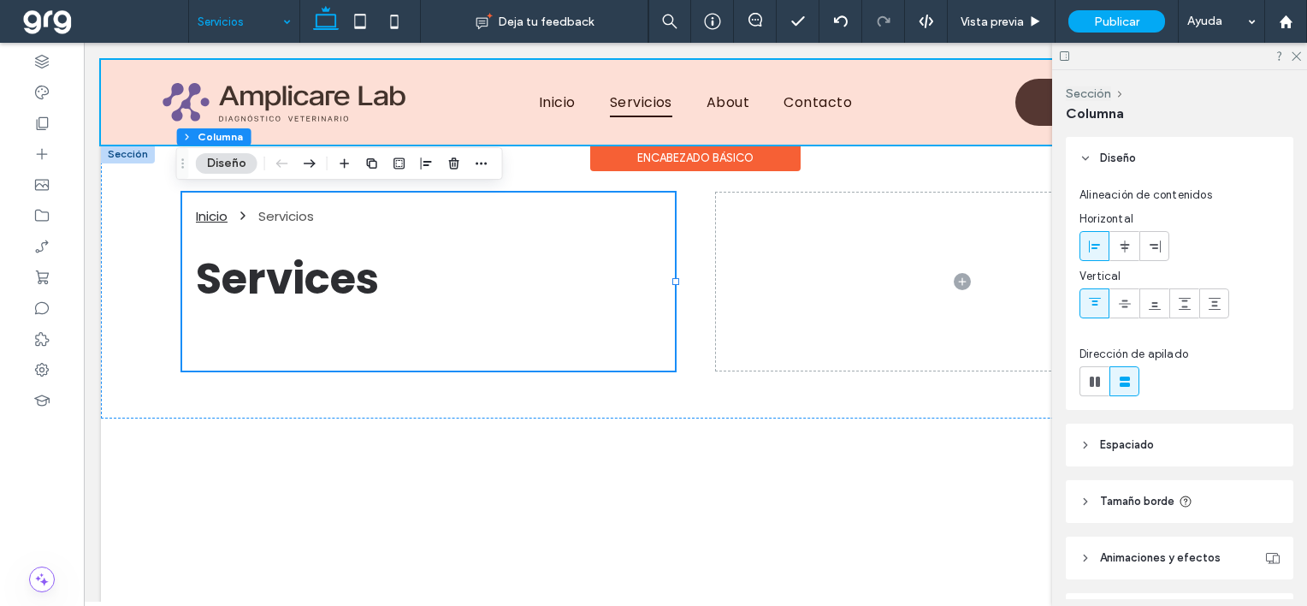
click at [698, 158] on div "Encabezado básico" at bounding box center [695, 158] width 210 height 27
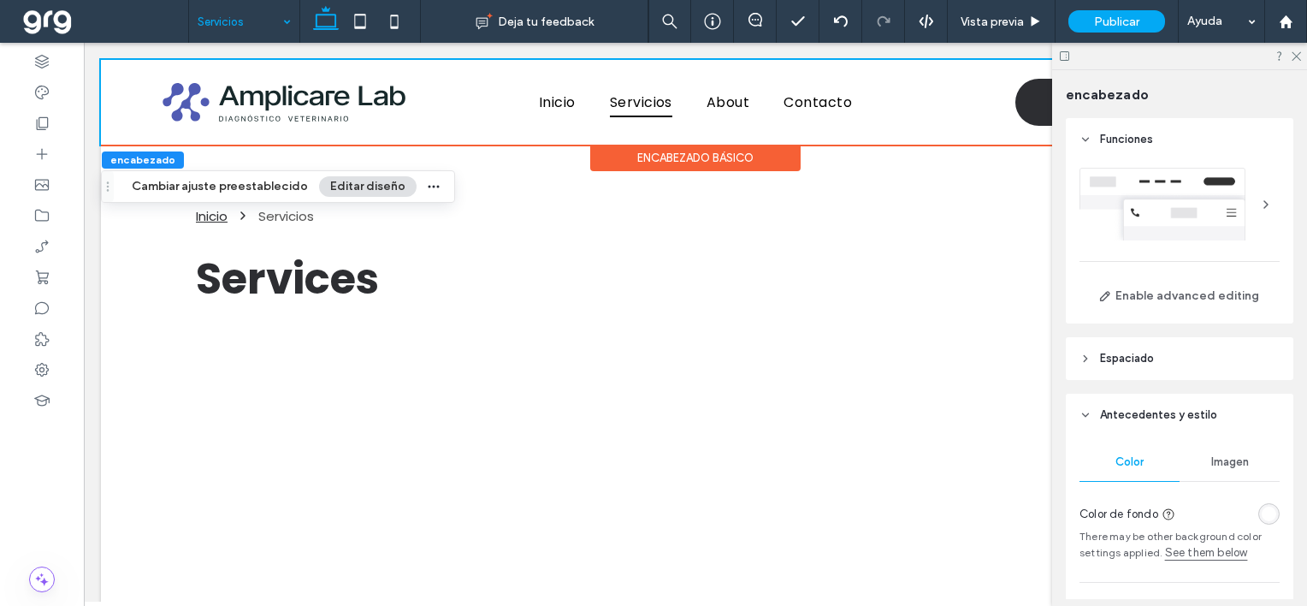
click at [1218, 198] on div at bounding box center [1180, 204] width 200 height 73
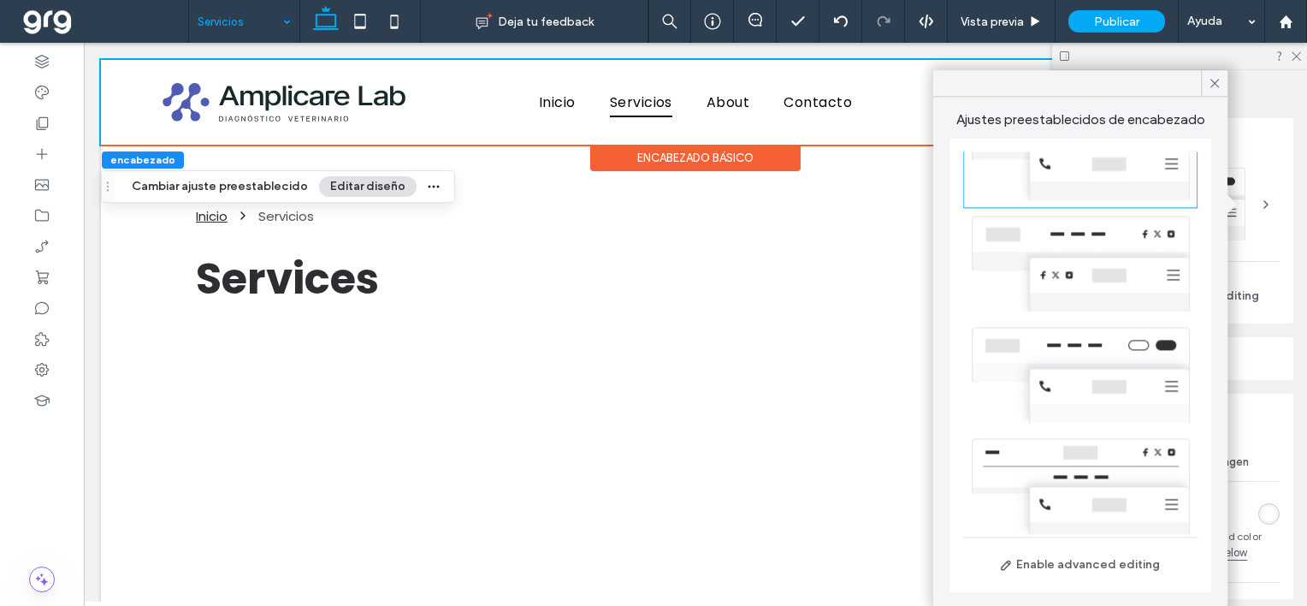
scroll to position [393, 0]
click at [1071, 452] on div at bounding box center [1080, 476] width 234 height 111
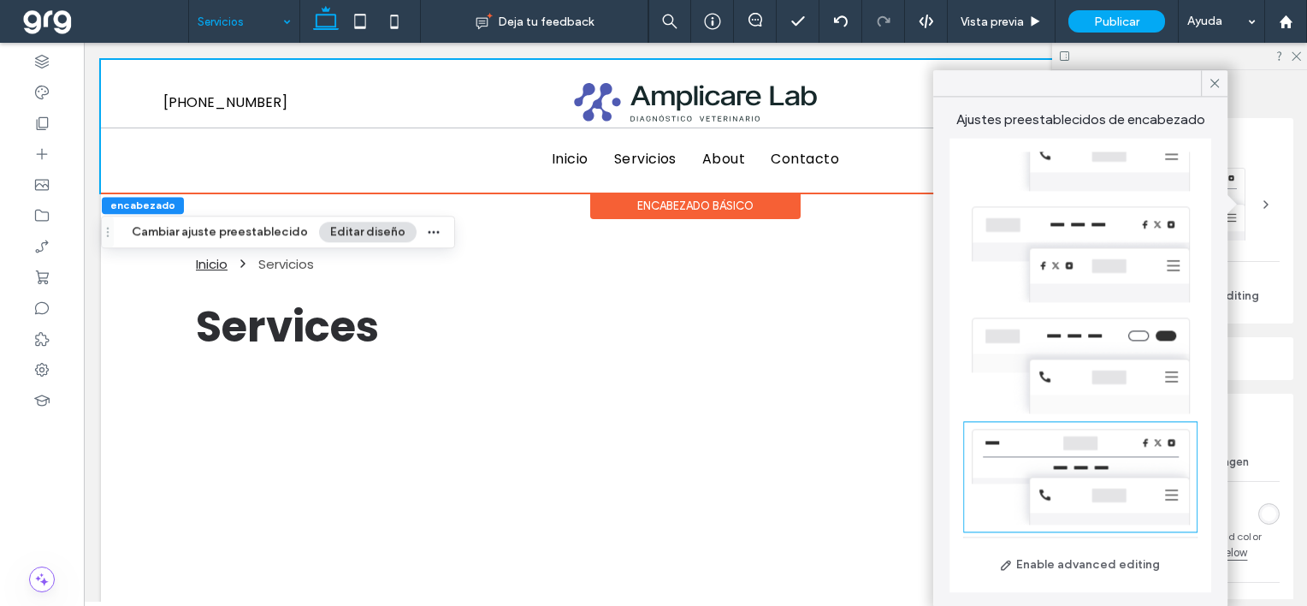
click at [1084, 370] on div at bounding box center [1080, 365] width 234 height 111
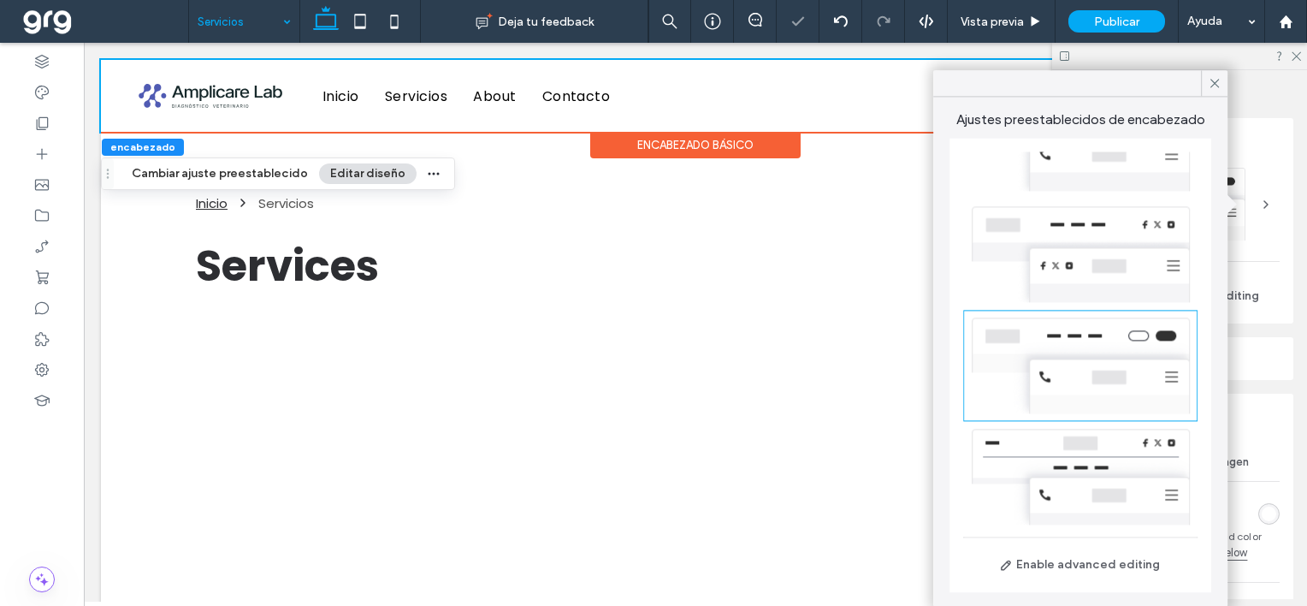
click at [1086, 268] on div at bounding box center [1080, 253] width 234 height 111
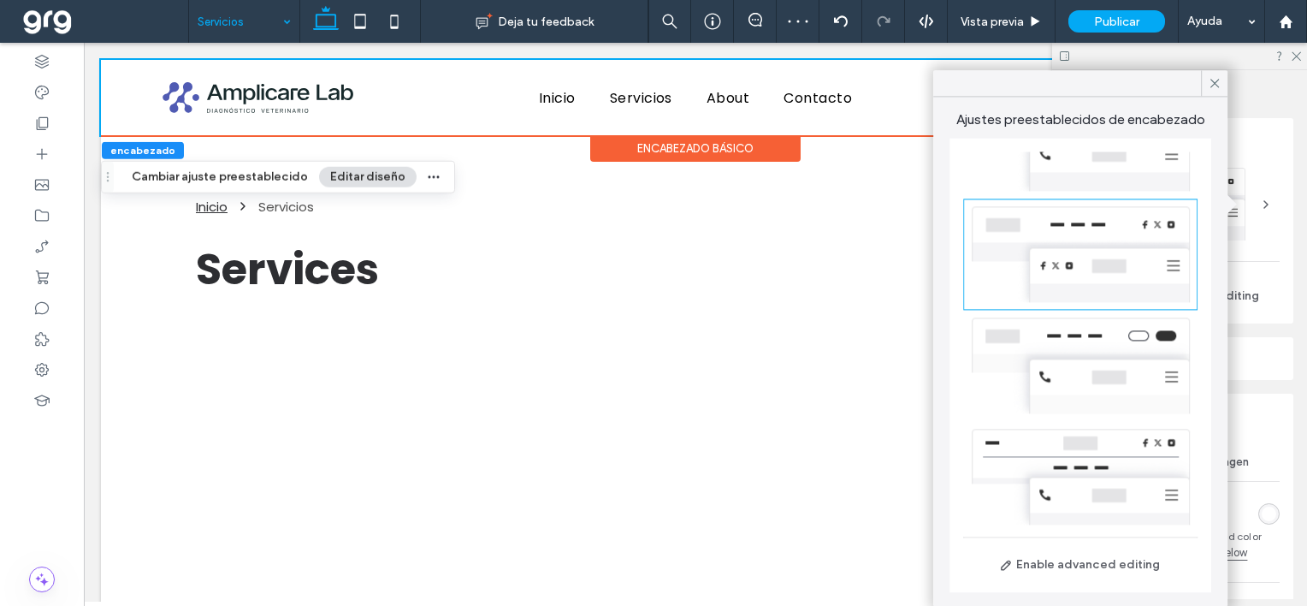
click at [1119, 86] on div at bounding box center [1080, 83] width 294 height 27
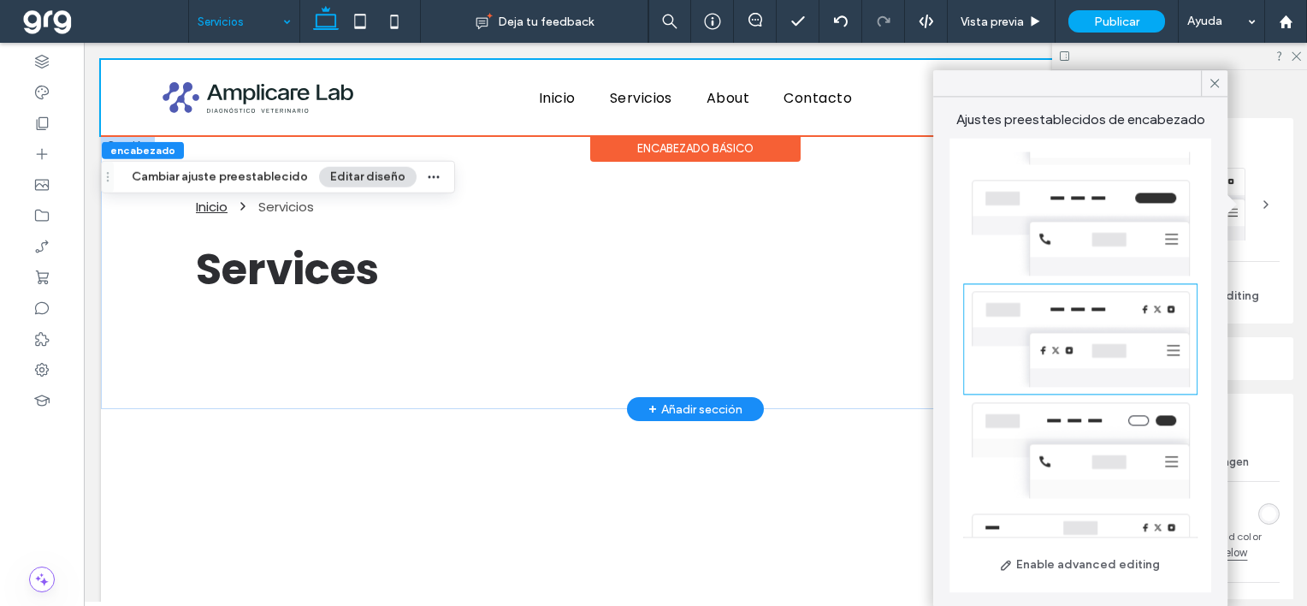
scroll to position [307, 0]
click at [1107, 245] on div at bounding box center [1080, 228] width 234 height 111
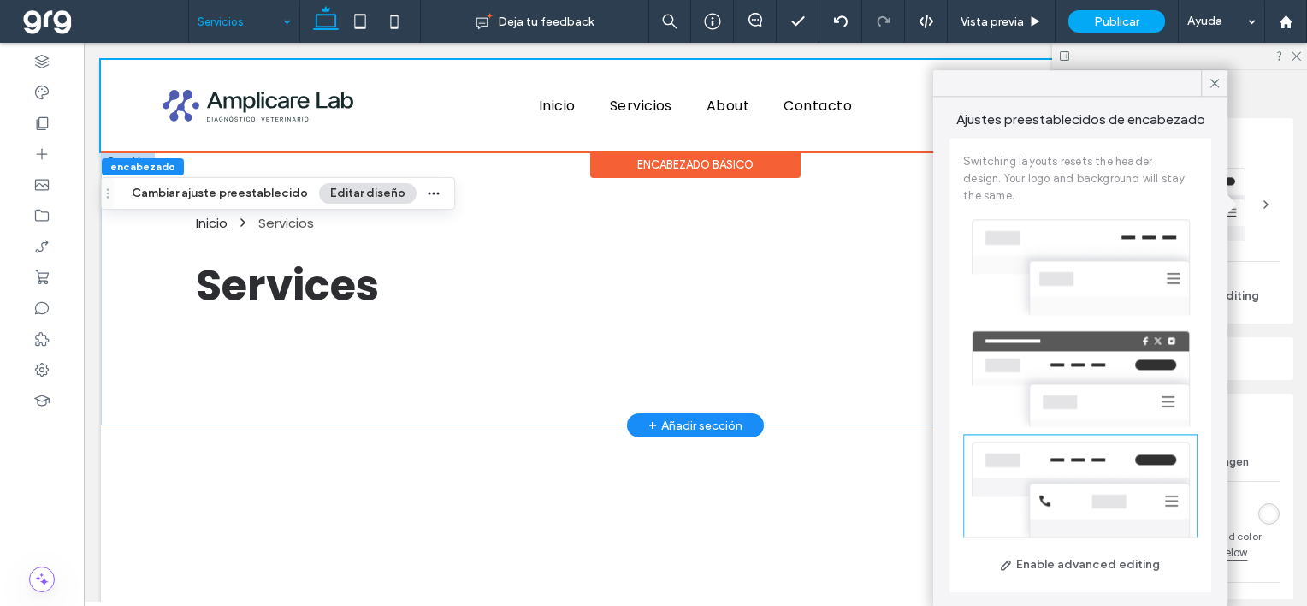
scroll to position [0, 0]
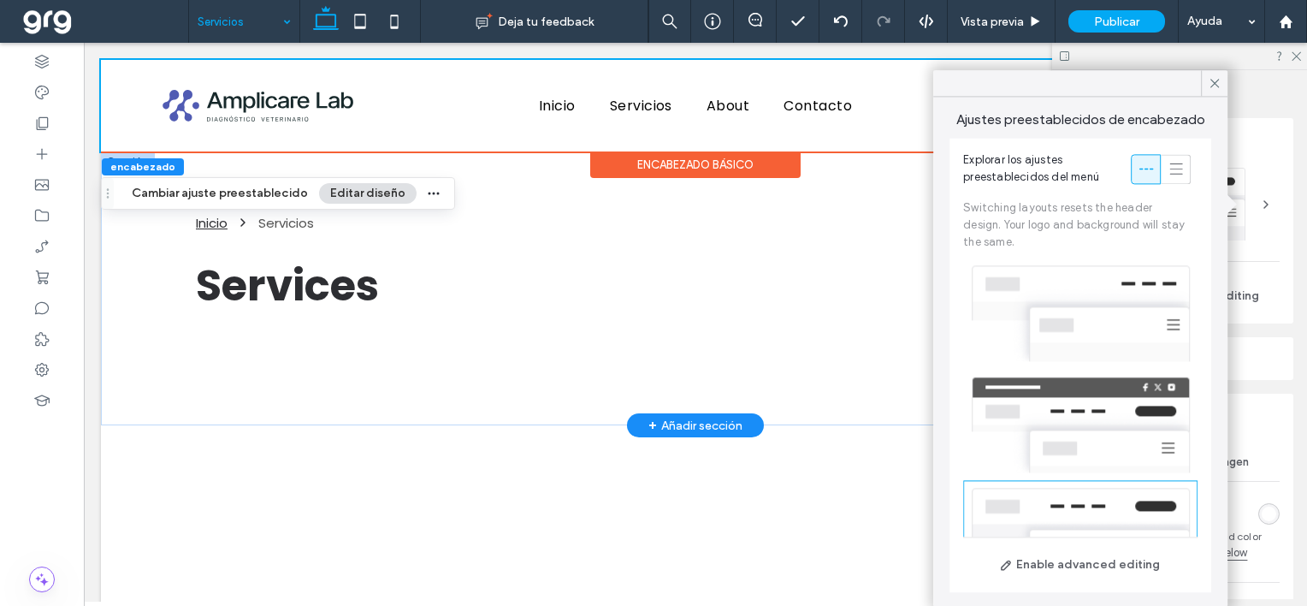
click at [1098, 394] on div at bounding box center [1080, 424] width 234 height 111
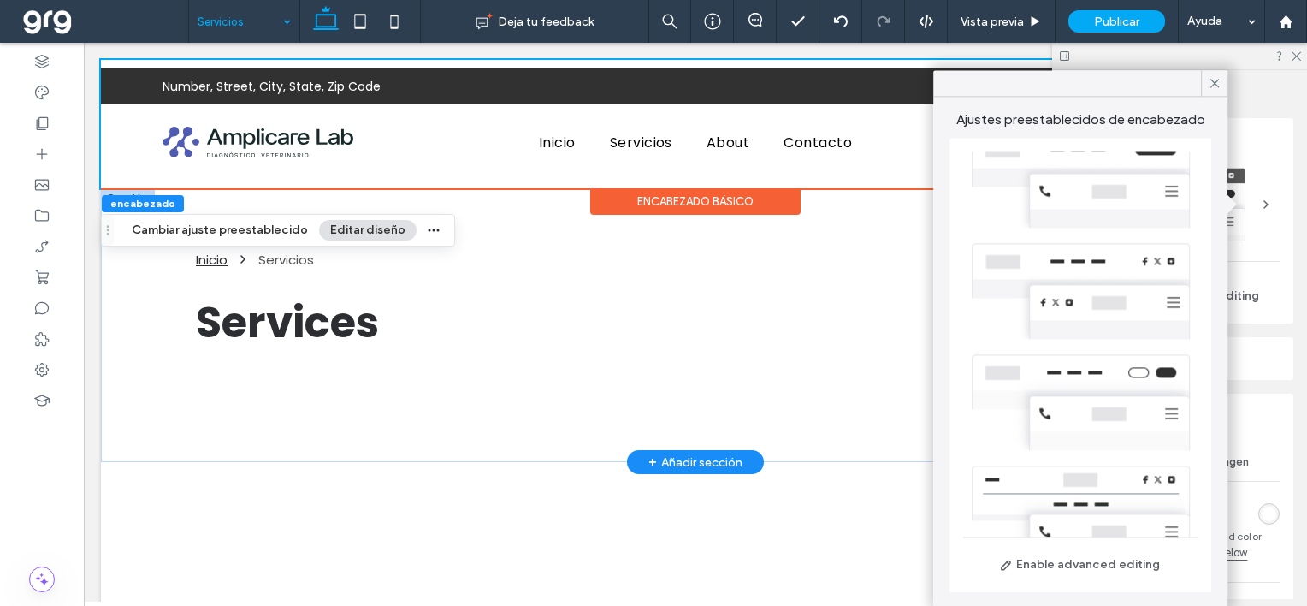
scroll to position [393, 0]
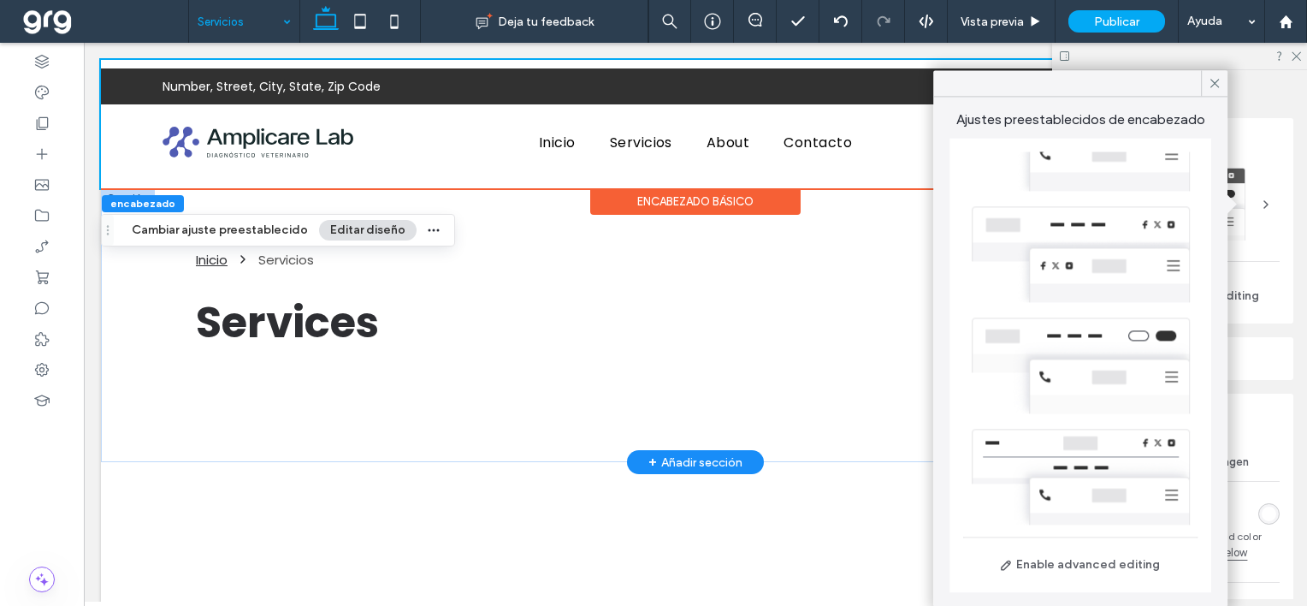
click at [1092, 450] on div at bounding box center [1080, 476] width 234 height 111
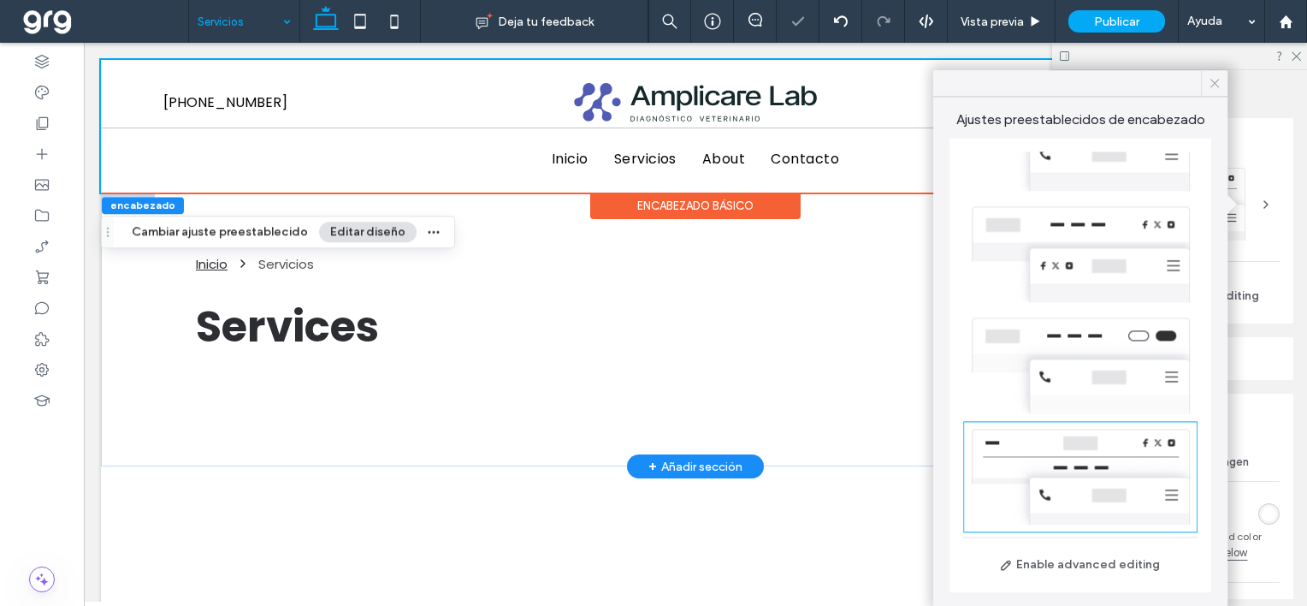
click at [1215, 78] on icon at bounding box center [1214, 82] width 15 height 15
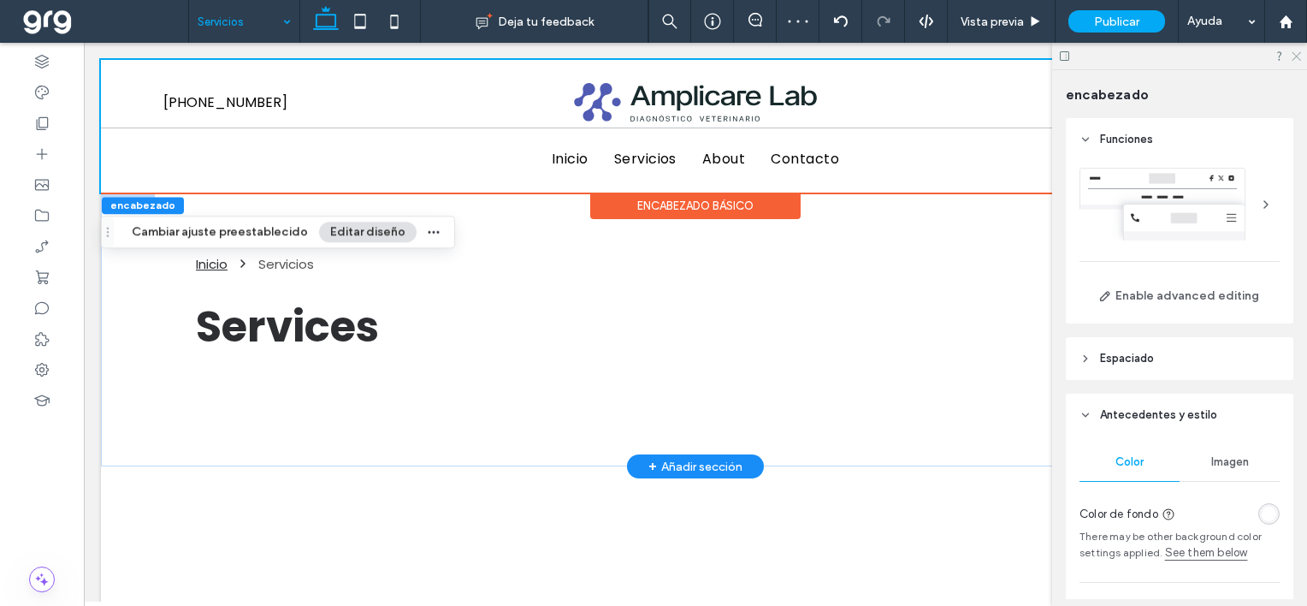
click at [1296, 57] on icon at bounding box center [1295, 55] width 11 height 11
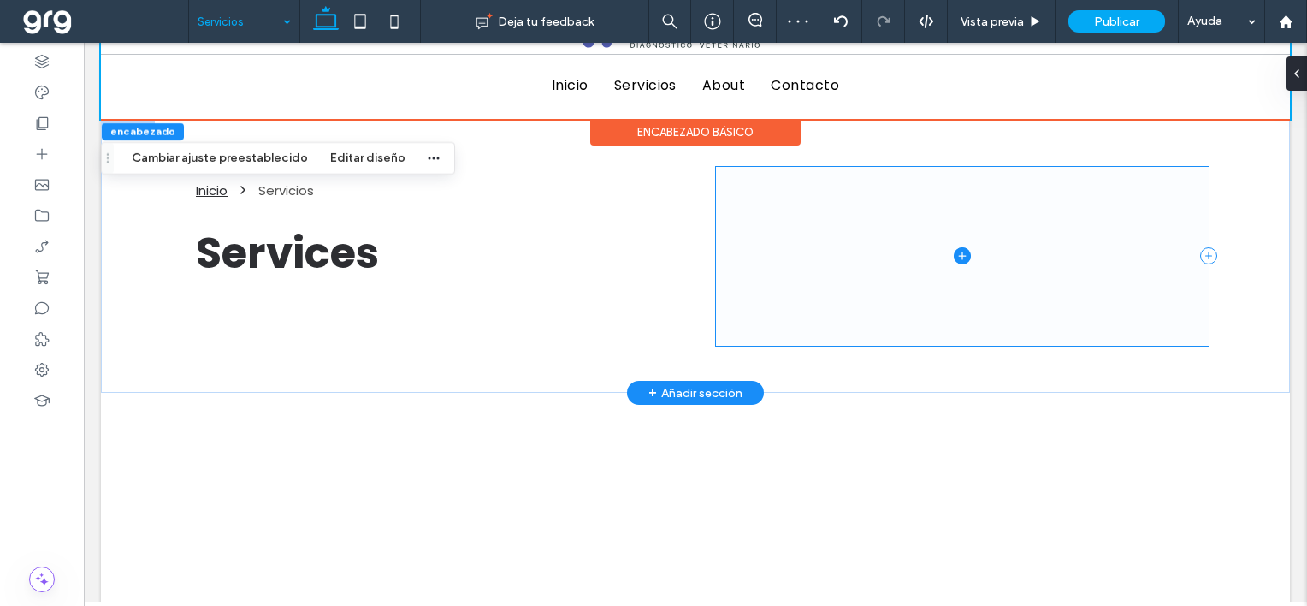
scroll to position [0, 0]
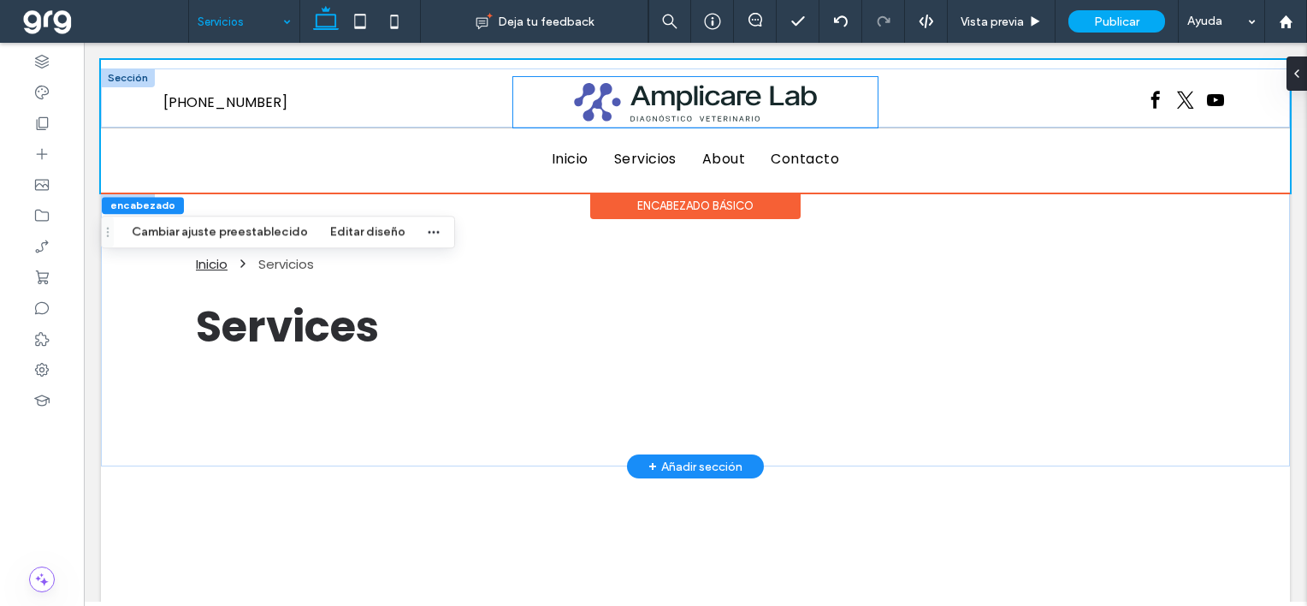
click at [533, 96] on div at bounding box center [695, 102] width 364 height 50
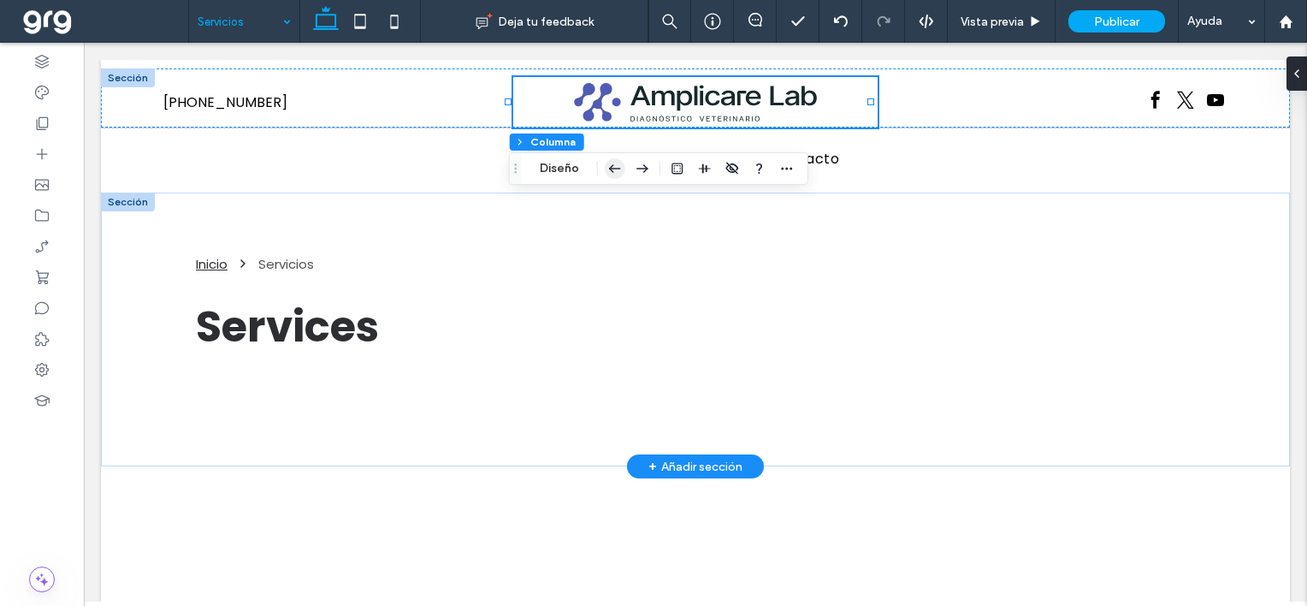
click at [612, 160] on icon "button" at bounding box center [615, 168] width 21 height 31
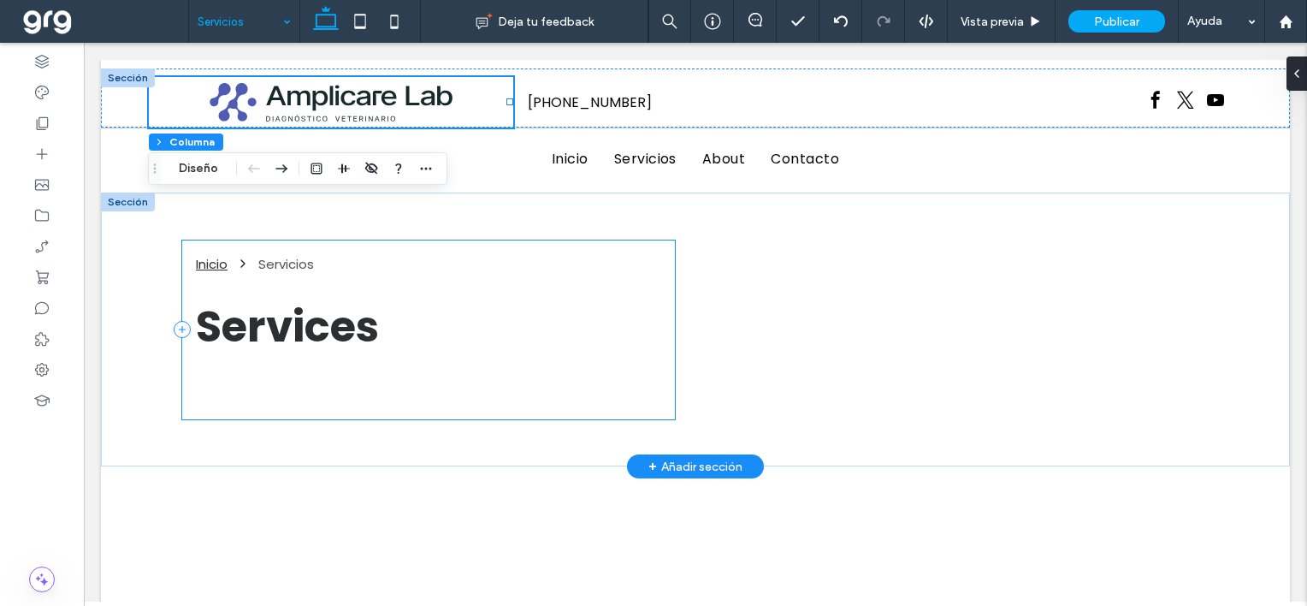
click at [641, 380] on div "Inicio Servicios Services" at bounding box center [428, 329] width 493 height 179
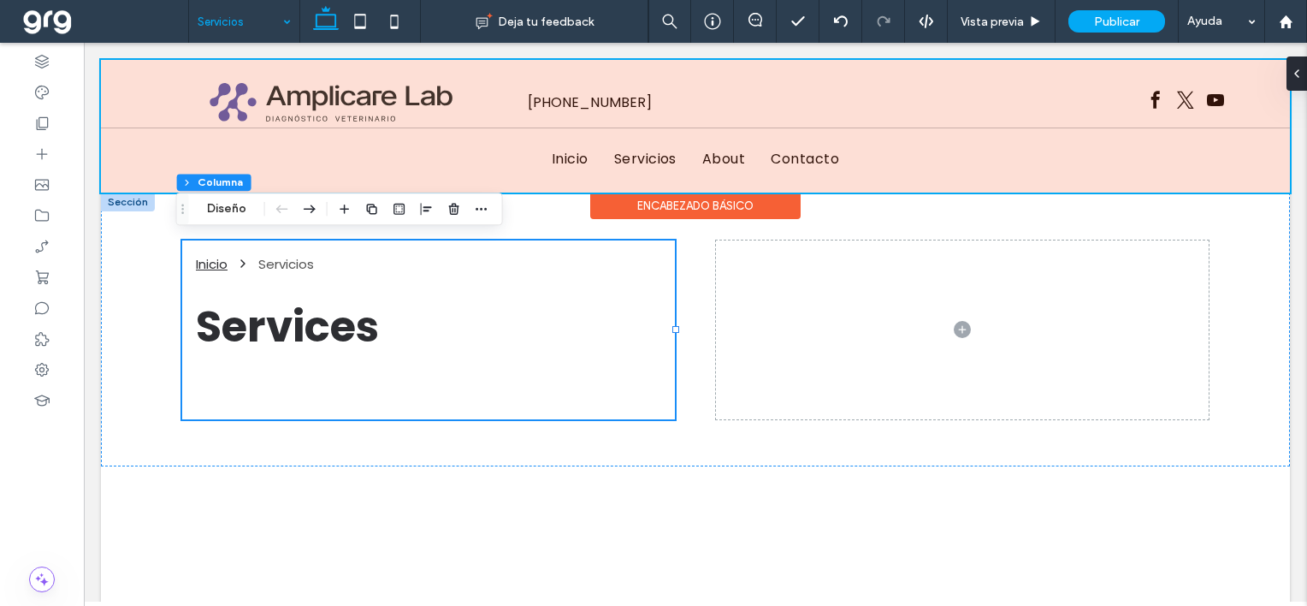
click at [169, 64] on div at bounding box center [695, 126] width 1189 height 133
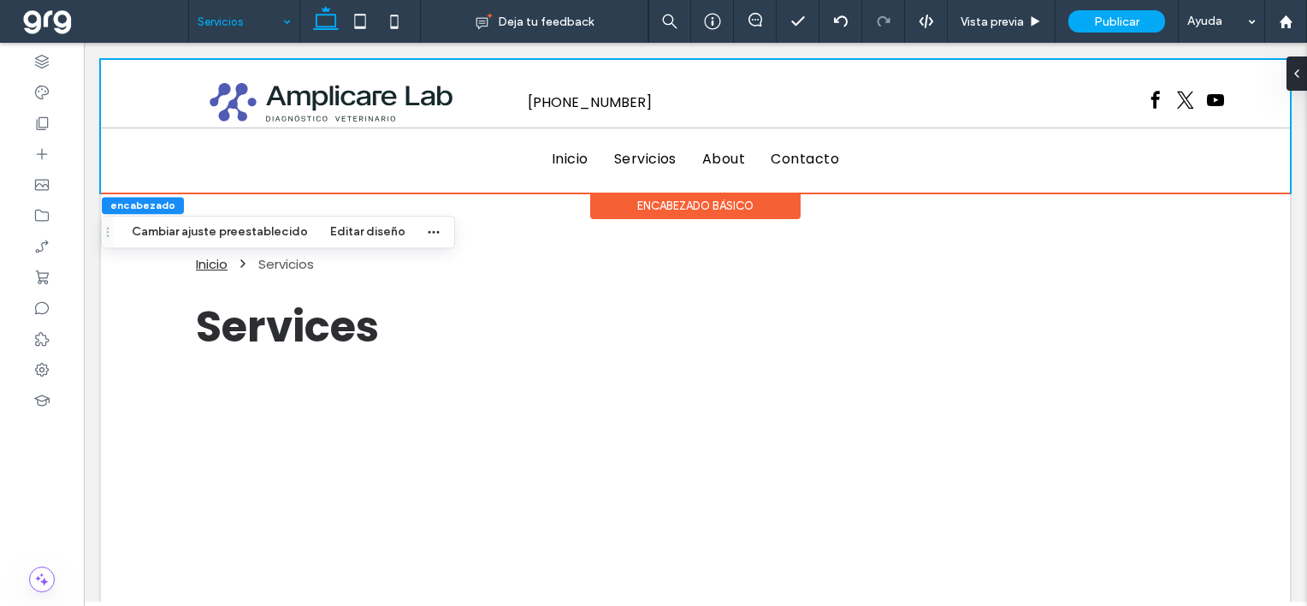
click at [702, 206] on div "Encabezado básico" at bounding box center [695, 206] width 210 height 27
click at [732, 206] on div "Encabezado básico" at bounding box center [695, 206] width 210 height 27
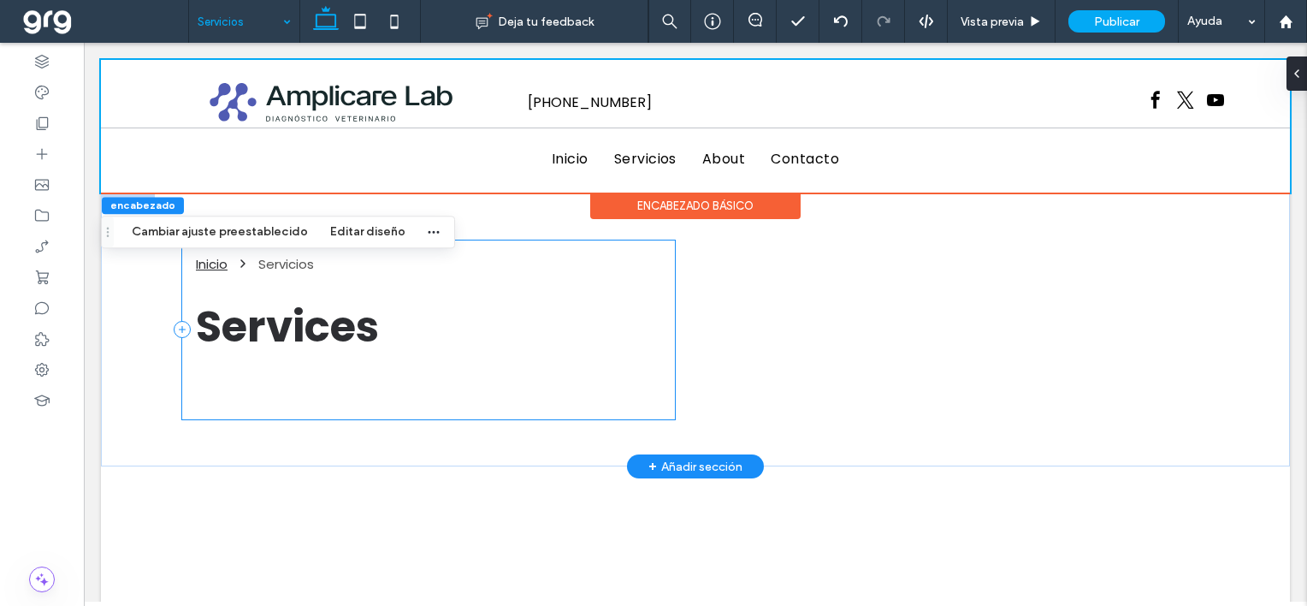
click at [633, 284] on div "Inicio Servicios Services" at bounding box center [428, 329] width 493 height 179
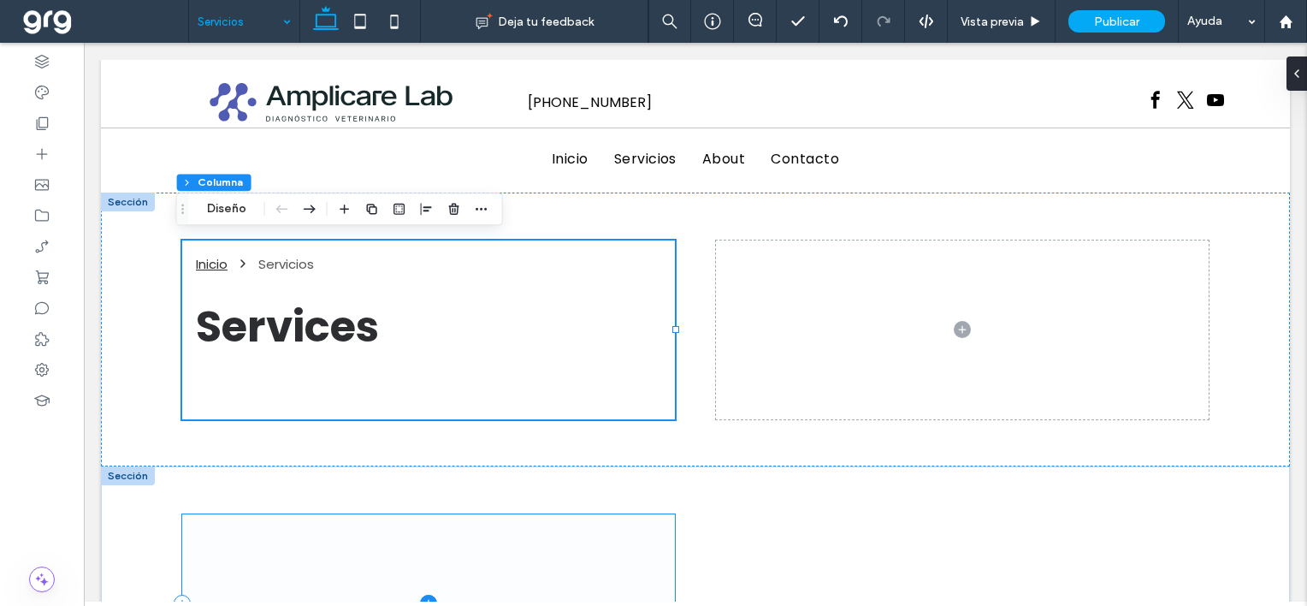
click at [548, 518] on span at bounding box center [428, 603] width 493 height 179
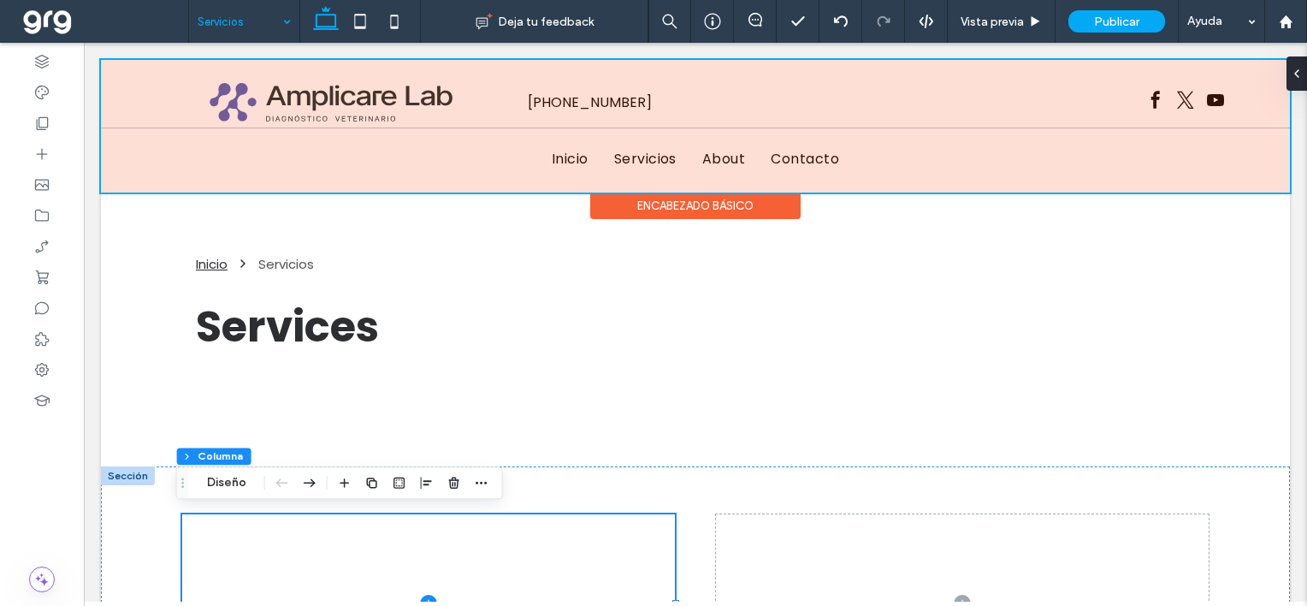
click at [723, 205] on div "Encabezado básico" at bounding box center [695, 206] width 210 height 27
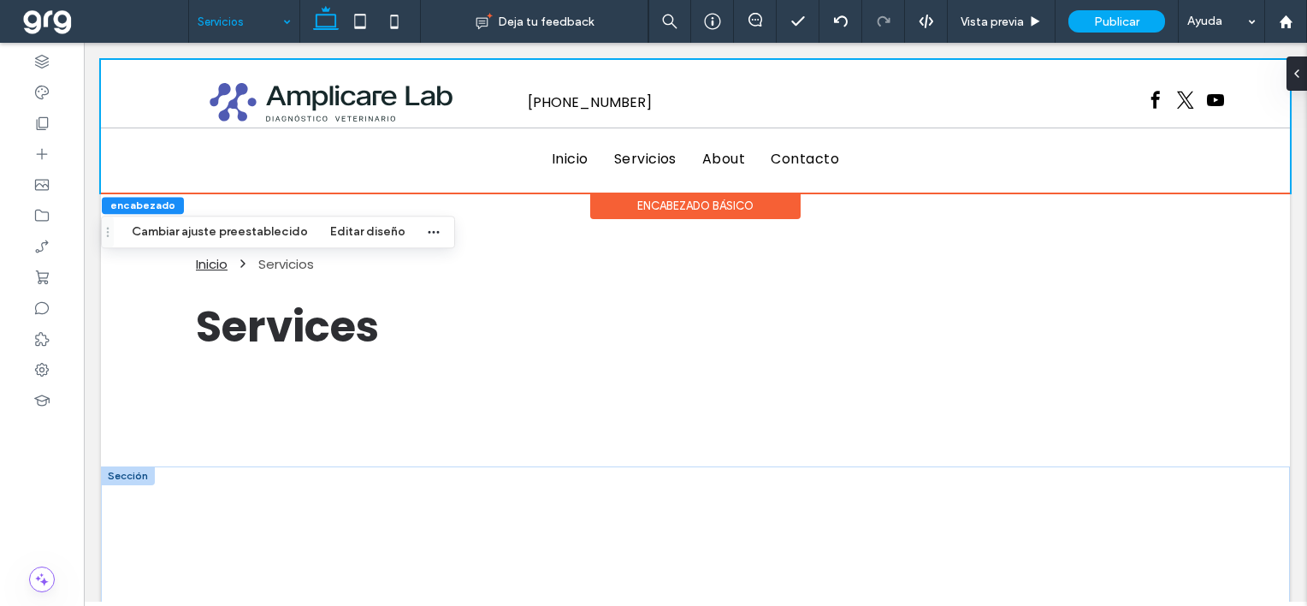
click at [723, 205] on div "Encabezado básico" at bounding box center [695, 206] width 210 height 27
click at [1293, 72] on icon at bounding box center [1290, 74] width 14 height 14
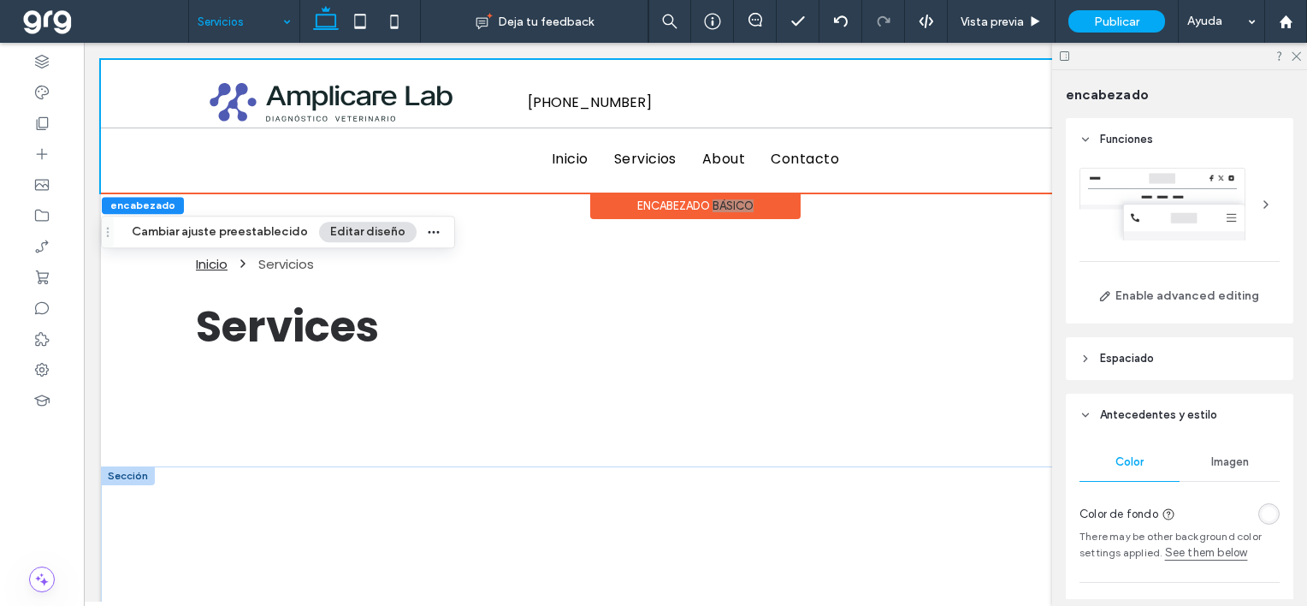
click at [1183, 171] on div at bounding box center [1180, 204] width 200 height 73
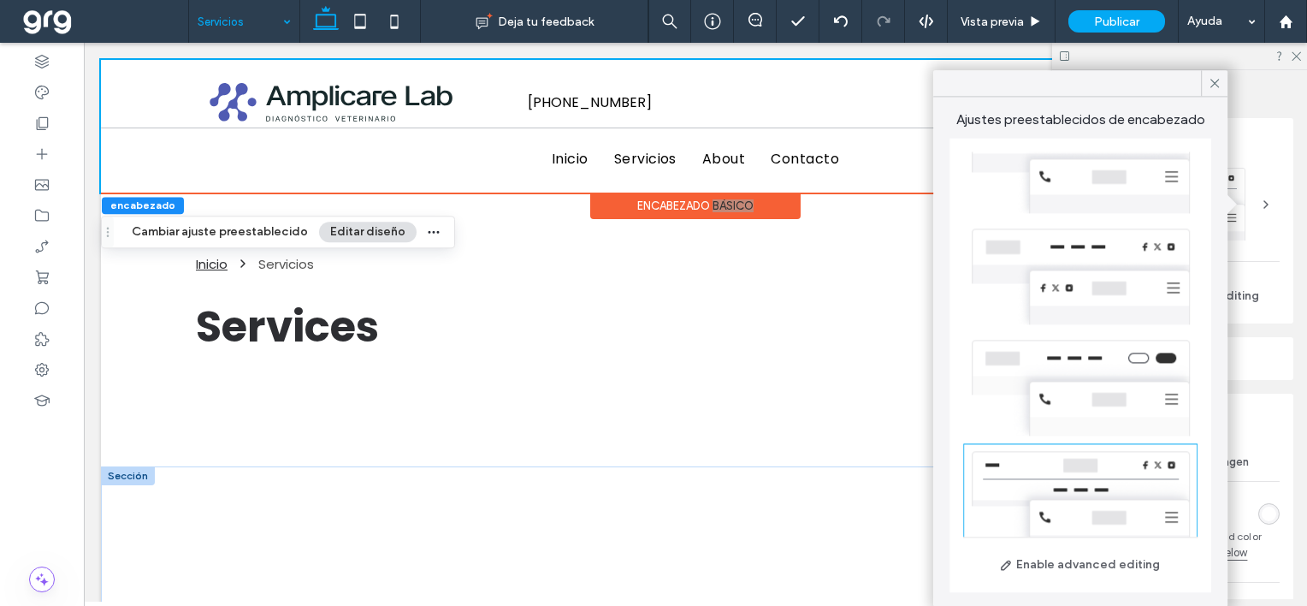
scroll to position [393, 0]
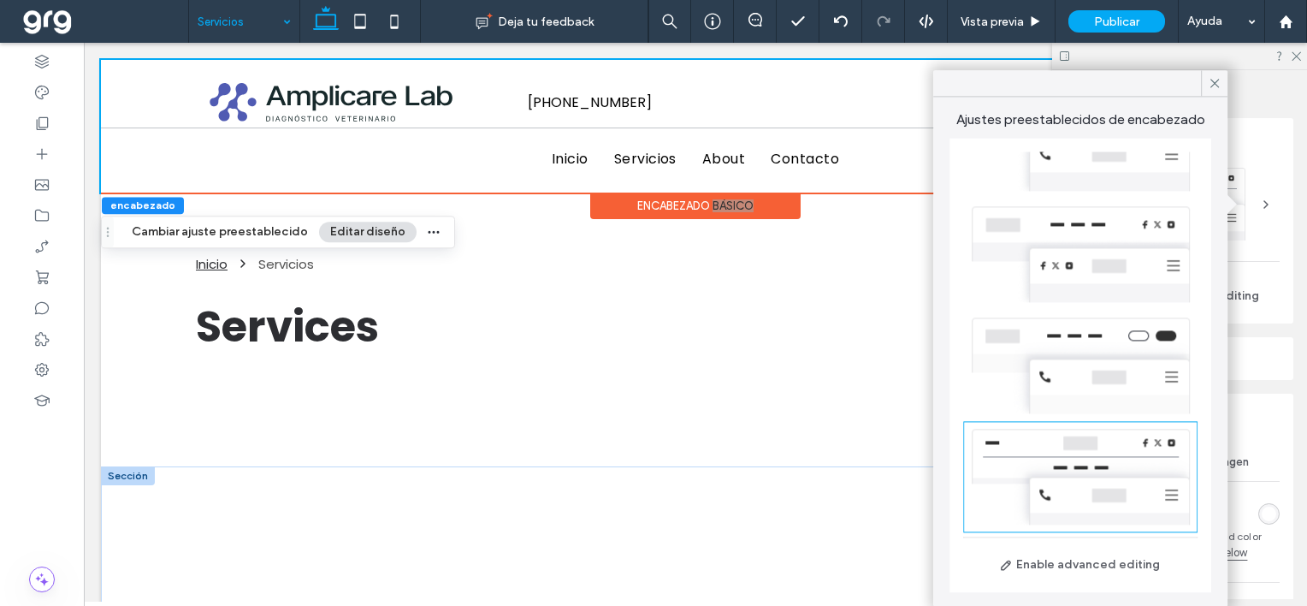
click at [1064, 347] on div at bounding box center [1080, 365] width 234 height 111
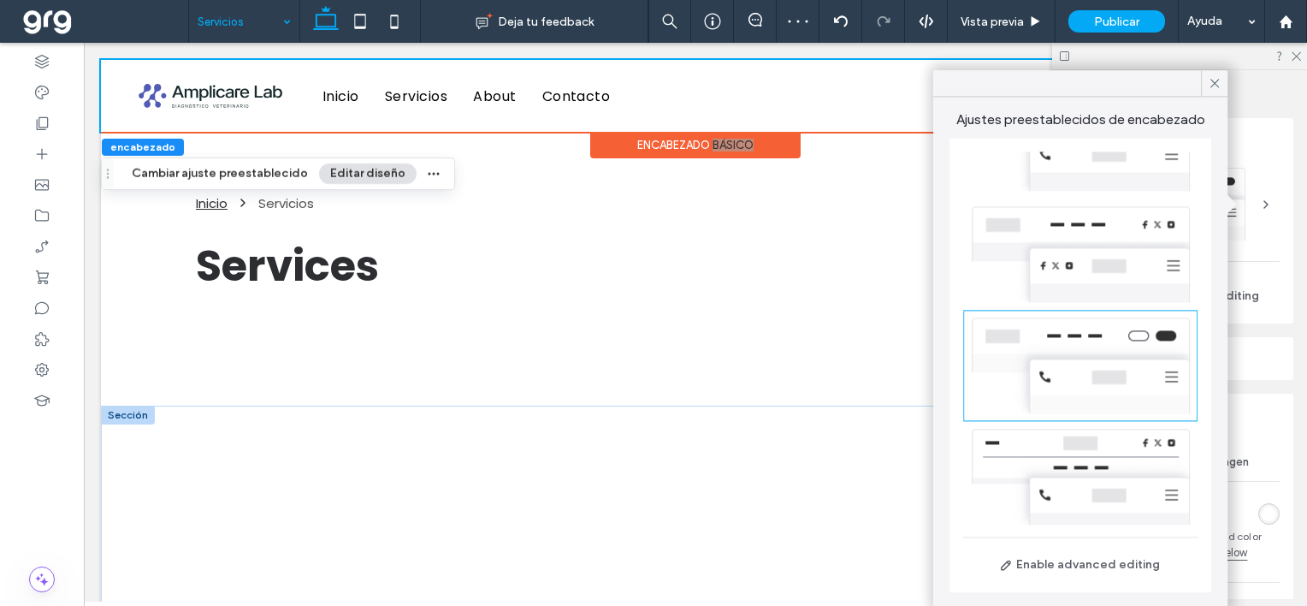
click at [1093, 252] on div at bounding box center [1080, 253] width 234 height 111
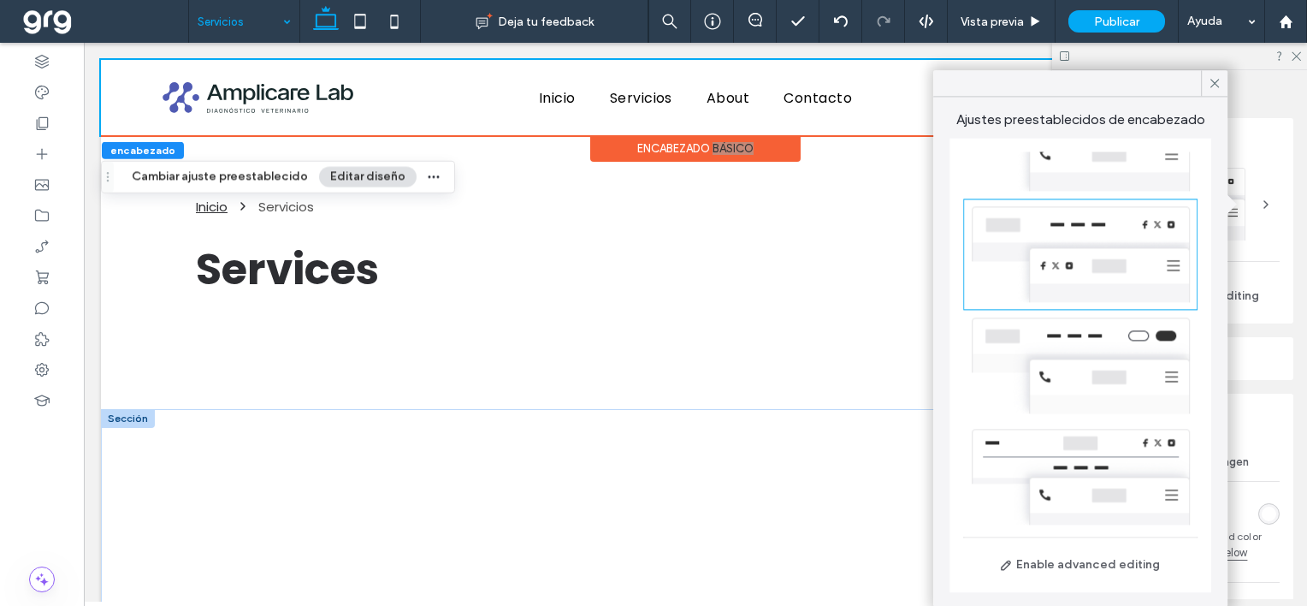
click at [1085, 357] on div at bounding box center [1080, 365] width 234 height 111
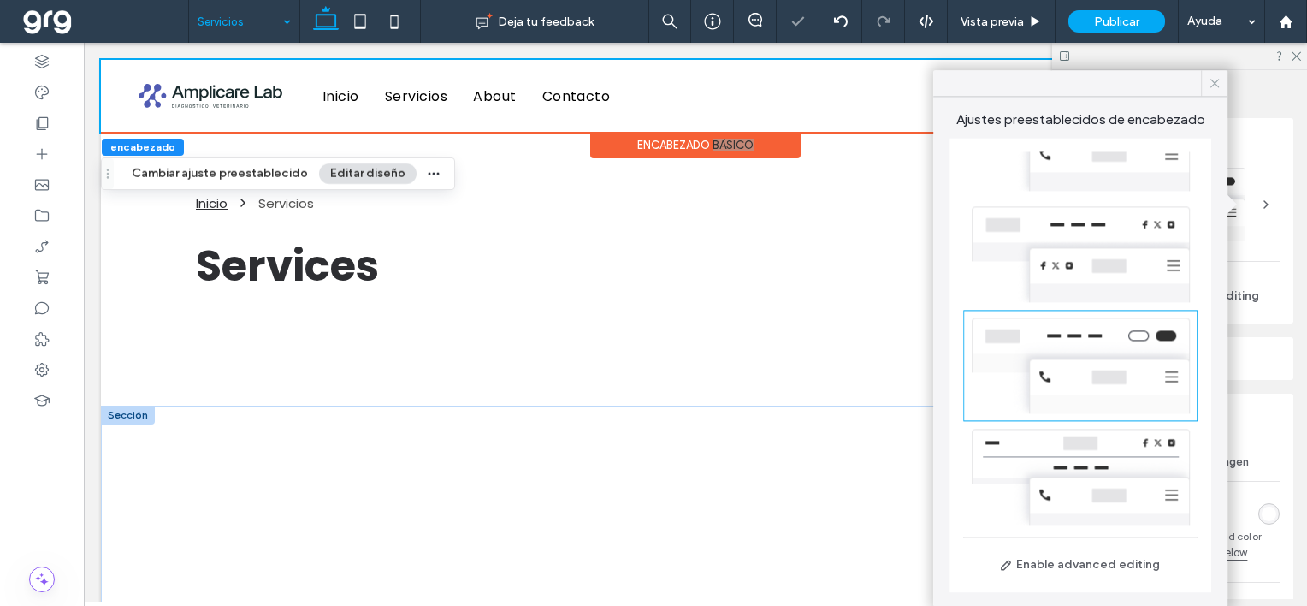
drag, startPoint x: 1213, startPoint y: 82, endPoint x: 1253, endPoint y: 76, distance: 40.7
click at [1214, 82] on use at bounding box center [1215, 83] width 9 height 9
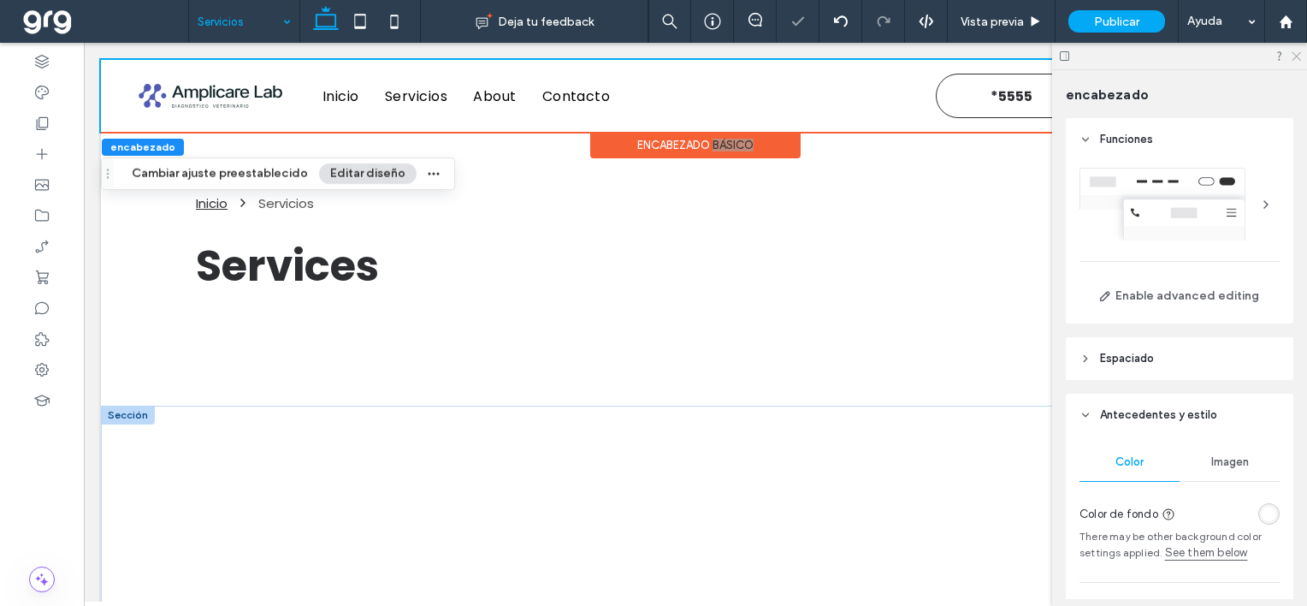
click at [1299, 57] on icon at bounding box center [1295, 55] width 11 height 11
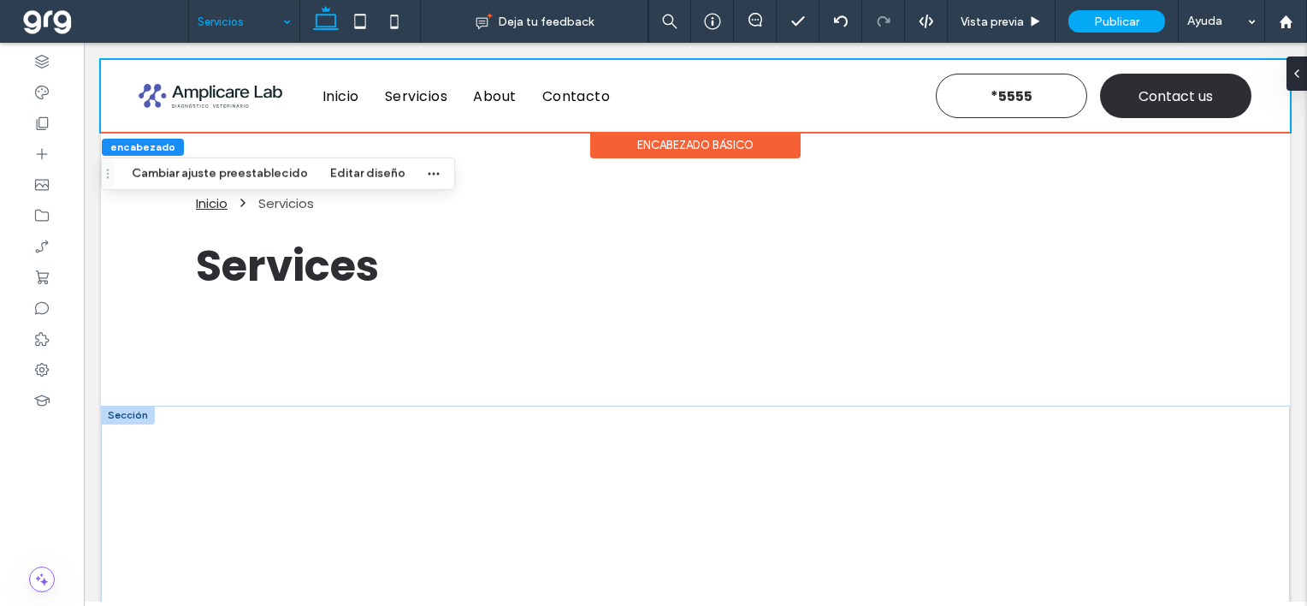
click at [705, 148] on div "Encabezado básico" at bounding box center [695, 145] width 210 height 27
click at [1296, 73] on icon at bounding box center [1290, 74] width 14 height 14
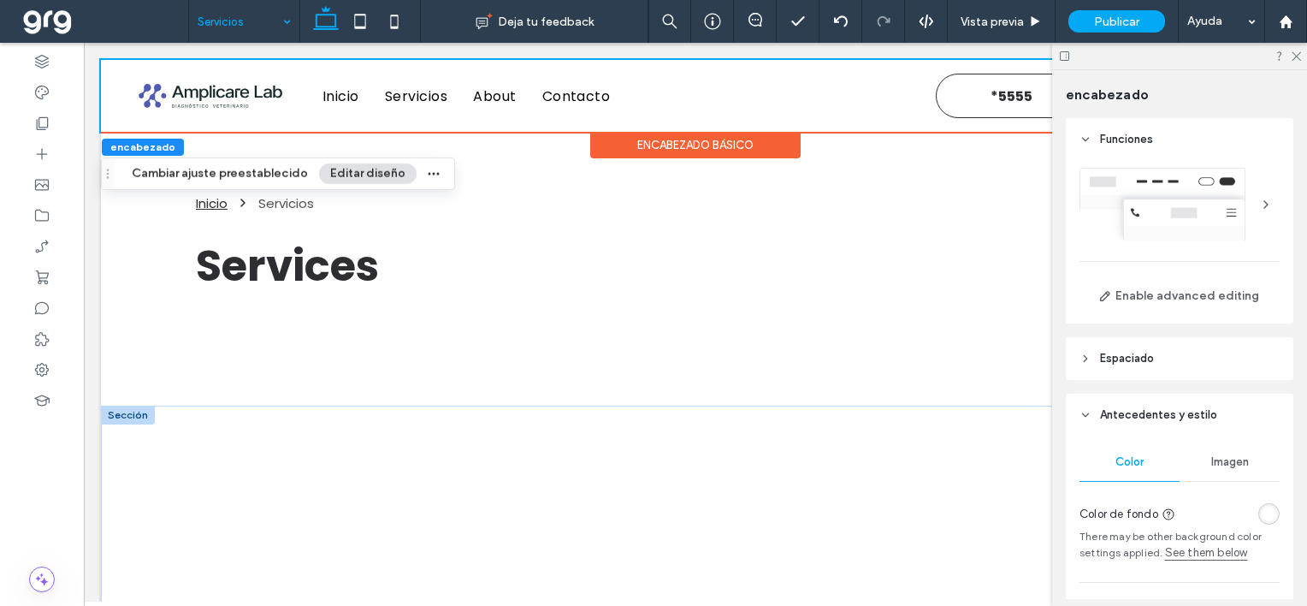
click at [1233, 195] on div at bounding box center [1180, 204] width 200 height 73
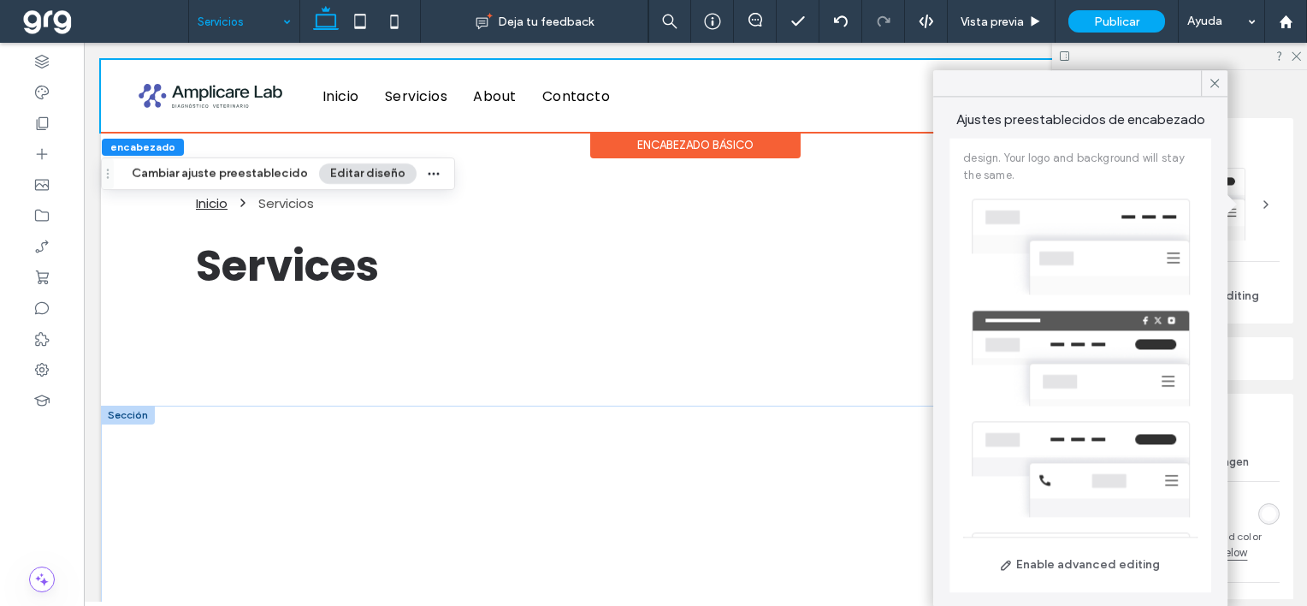
scroll to position [86, 0]
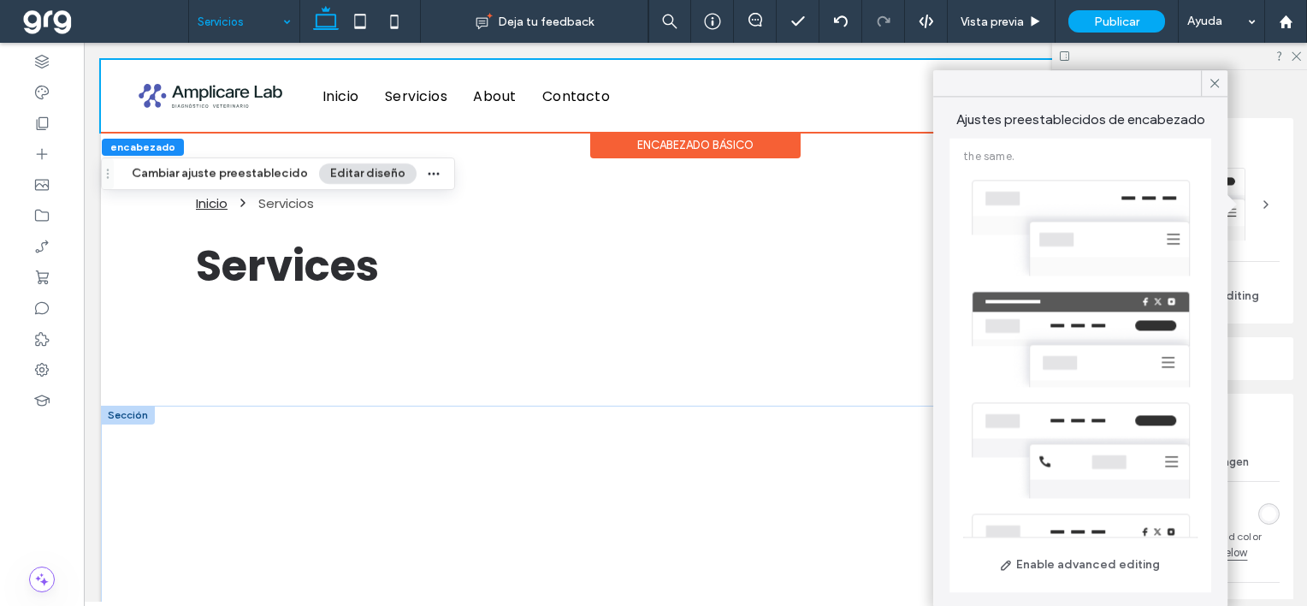
click at [1127, 316] on div at bounding box center [1080, 338] width 234 height 111
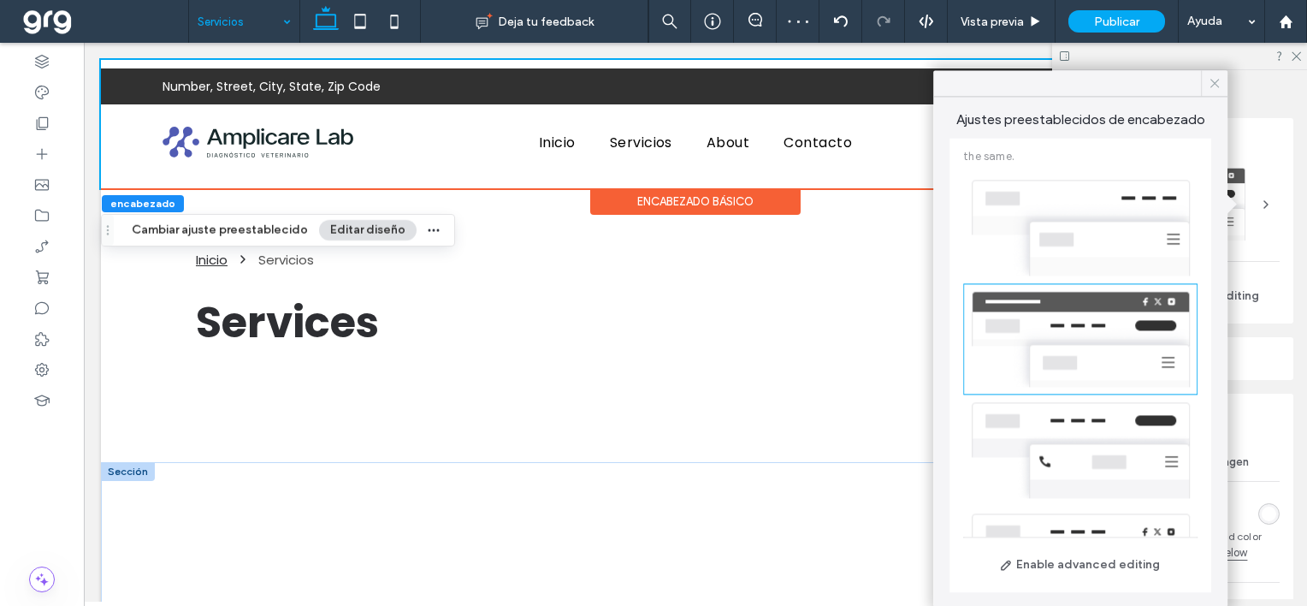
click at [1212, 83] on icon at bounding box center [1214, 82] width 15 height 15
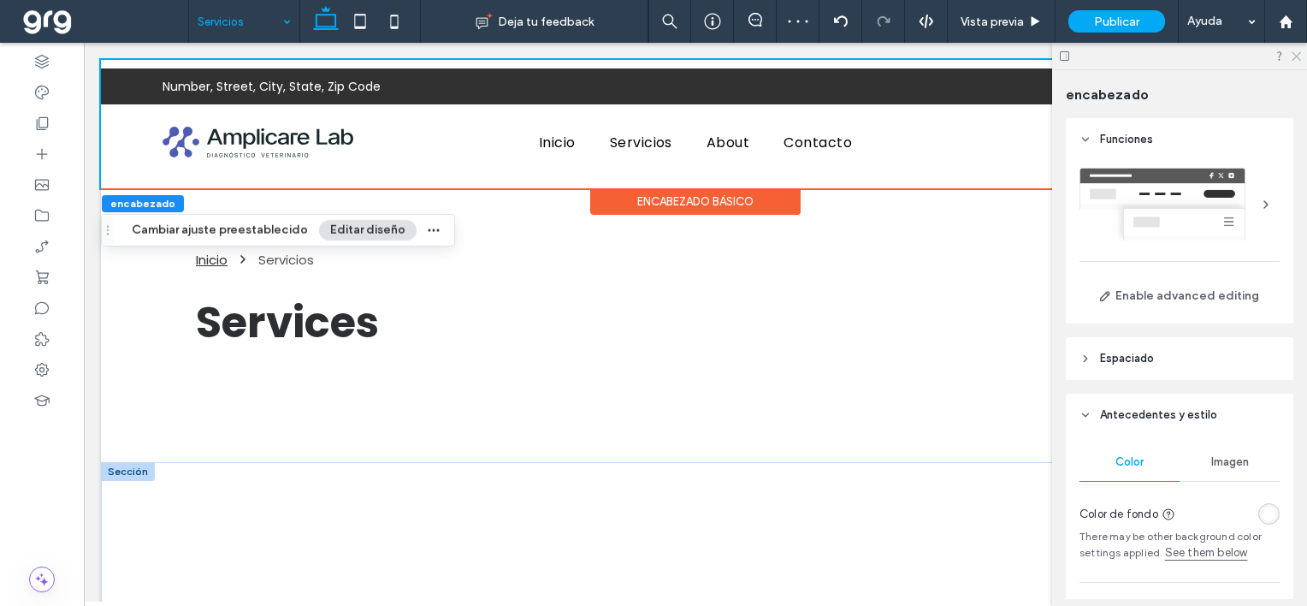
click at [1295, 56] on icon at bounding box center [1295, 55] width 11 height 11
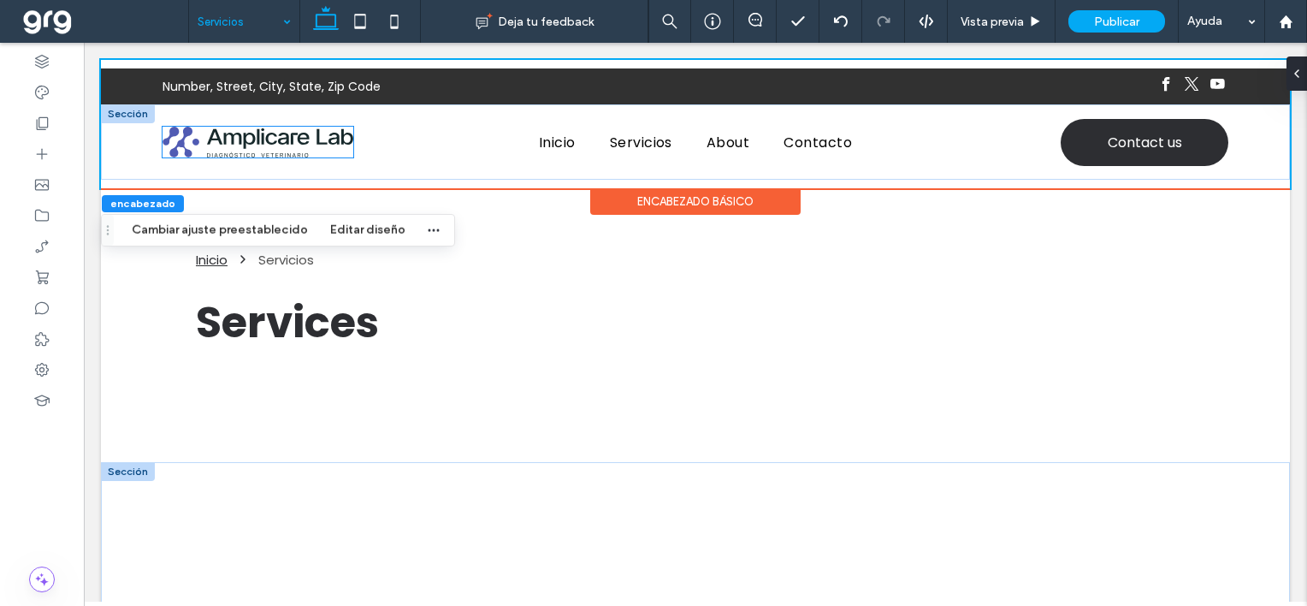
click at [330, 143] on img at bounding box center [259, 142] width 192 height 31
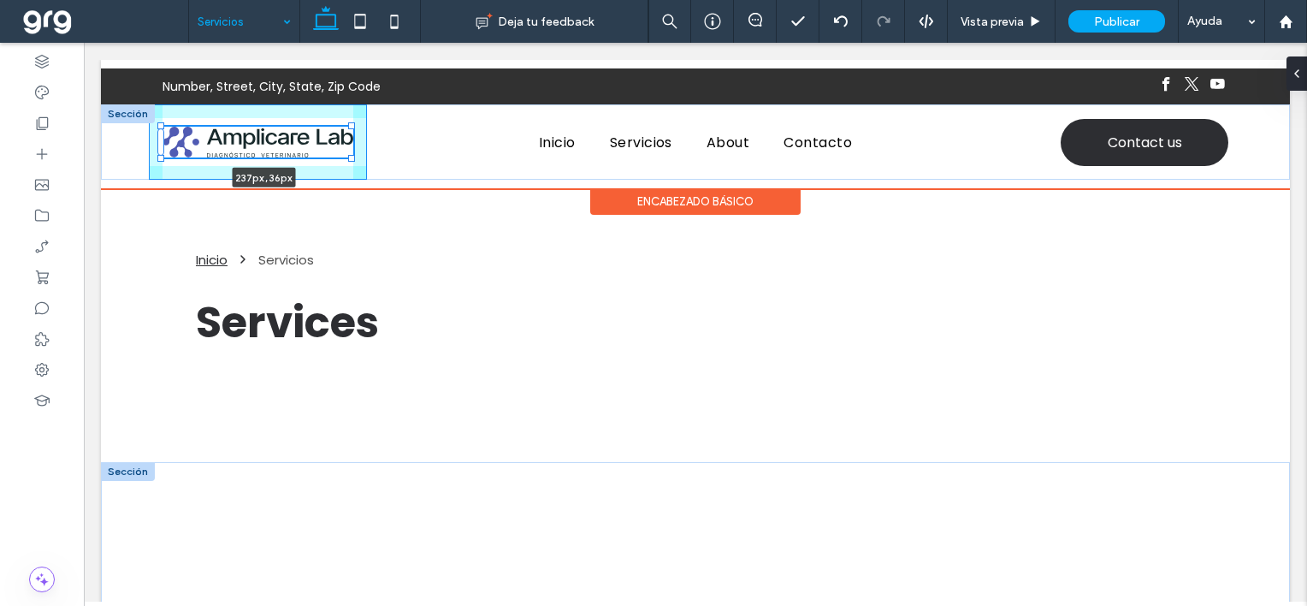
drag, startPoint x: 352, startPoint y: 157, endPoint x: 363, endPoint y: 165, distance: 14.0
click at [363, 165] on div "237px , 36px Inicio Servicios About Contacto Contact us" at bounding box center [695, 141] width 1189 height 75
type input "***"
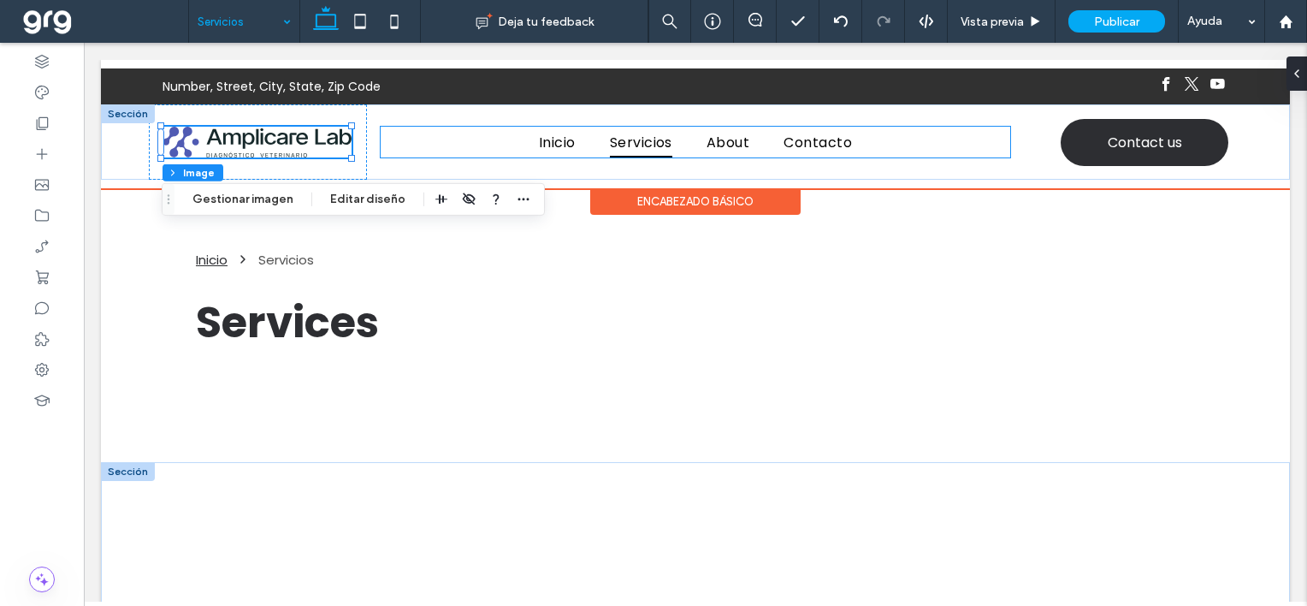
click at [618, 139] on span "Servicios" at bounding box center [641, 142] width 62 height 30
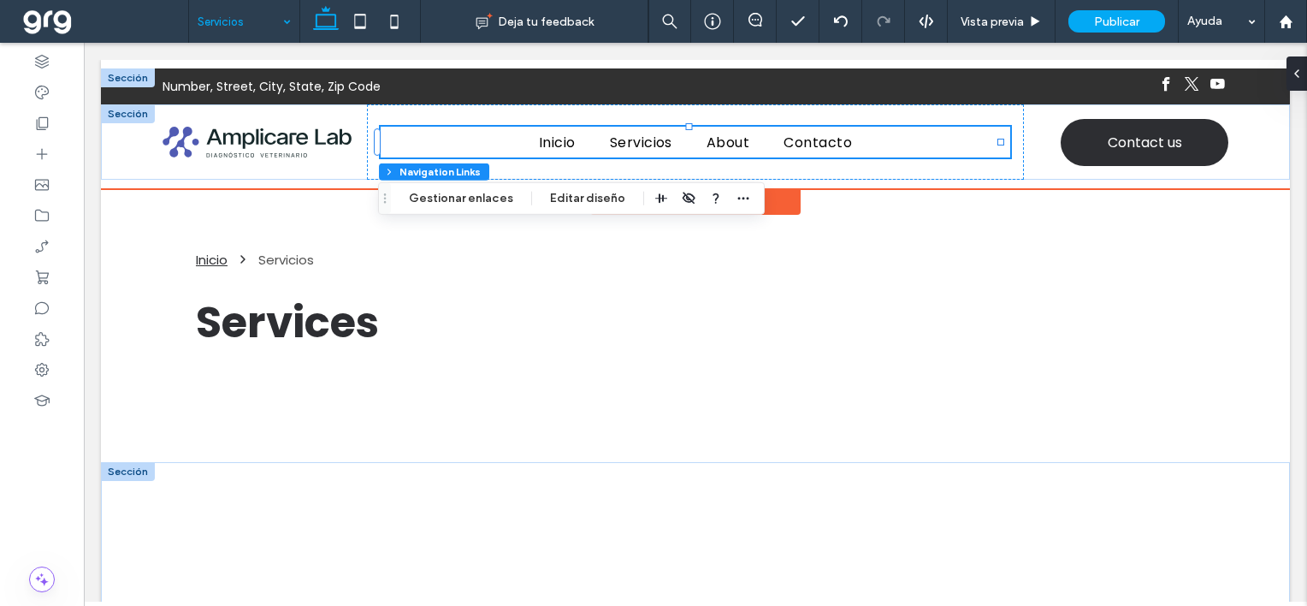
click at [130, 75] on div at bounding box center [128, 77] width 54 height 19
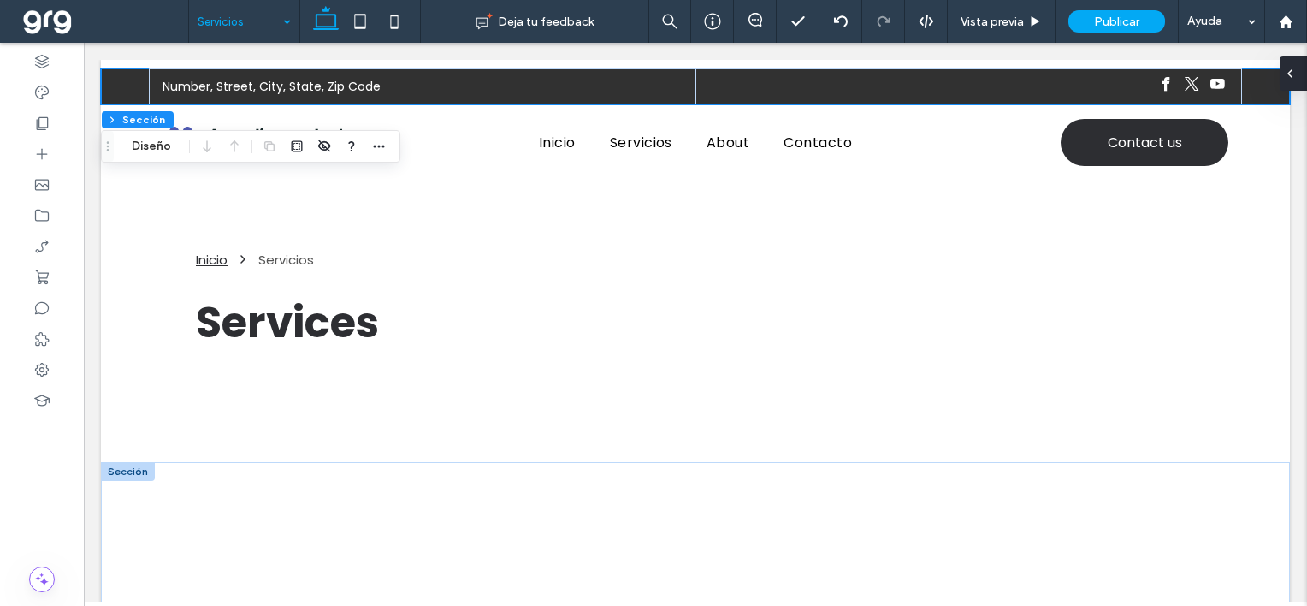
click at [1293, 68] on icon at bounding box center [1290, 74] width 14 height 14
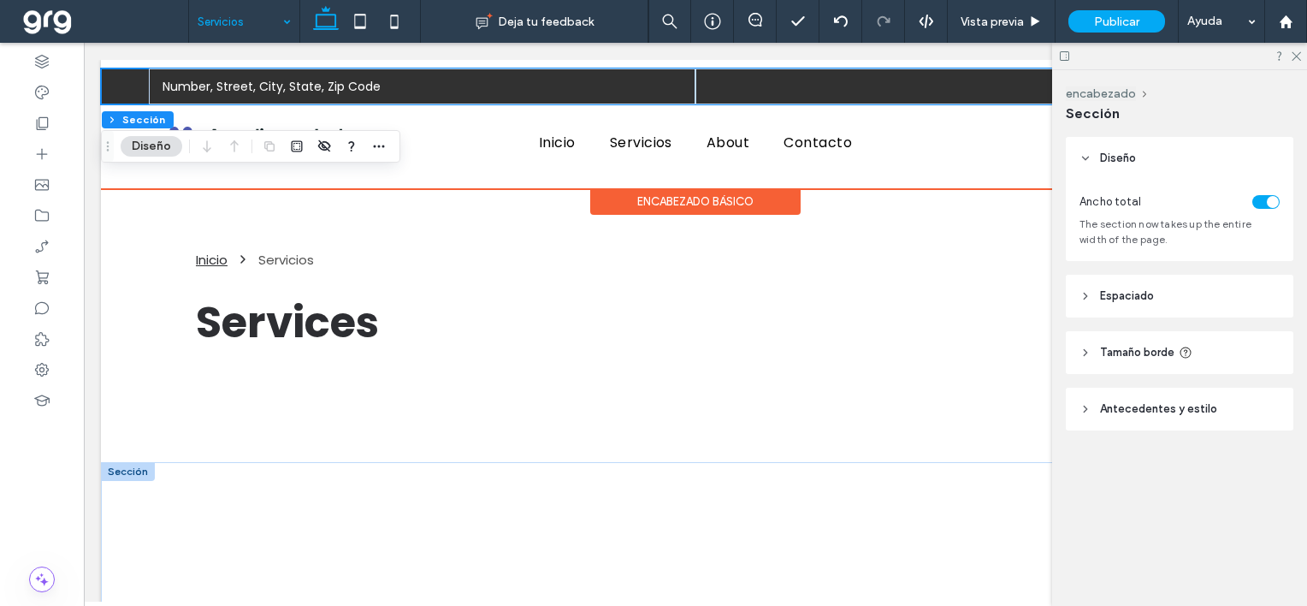
click at [112, 86] on div "Number, Street, City, State, Zip Code" at bounding box center [695, 86] width 1189 height 36
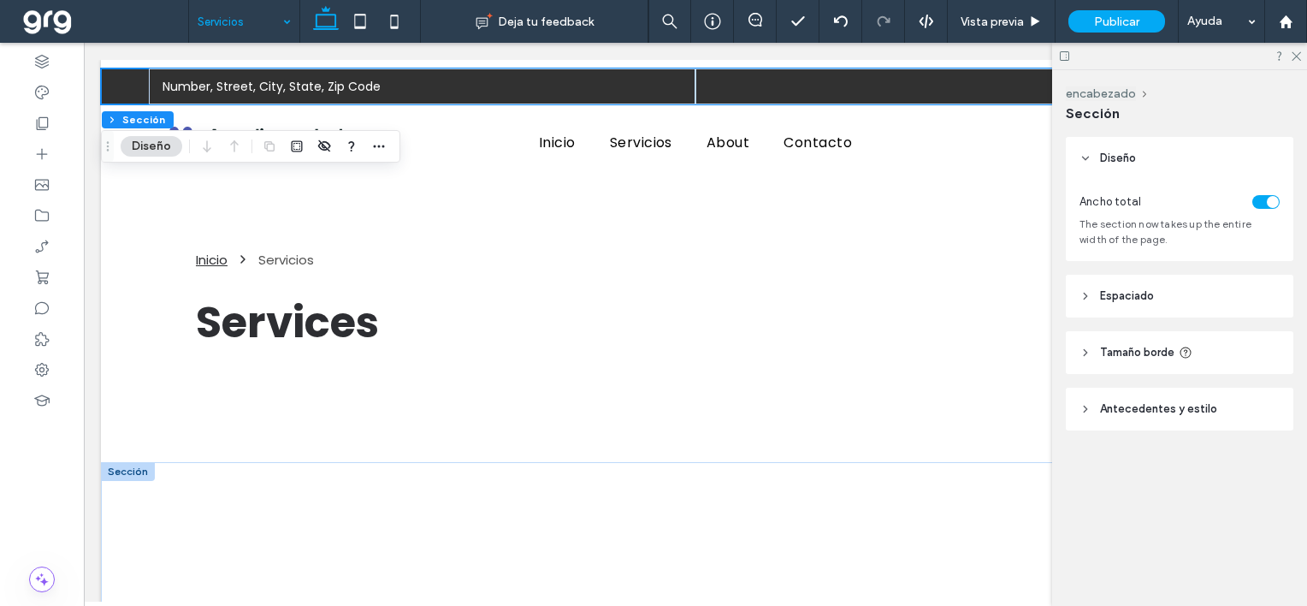
click at [1089, 292] on icon at bounding box center [1086, 296] width 12 height 12
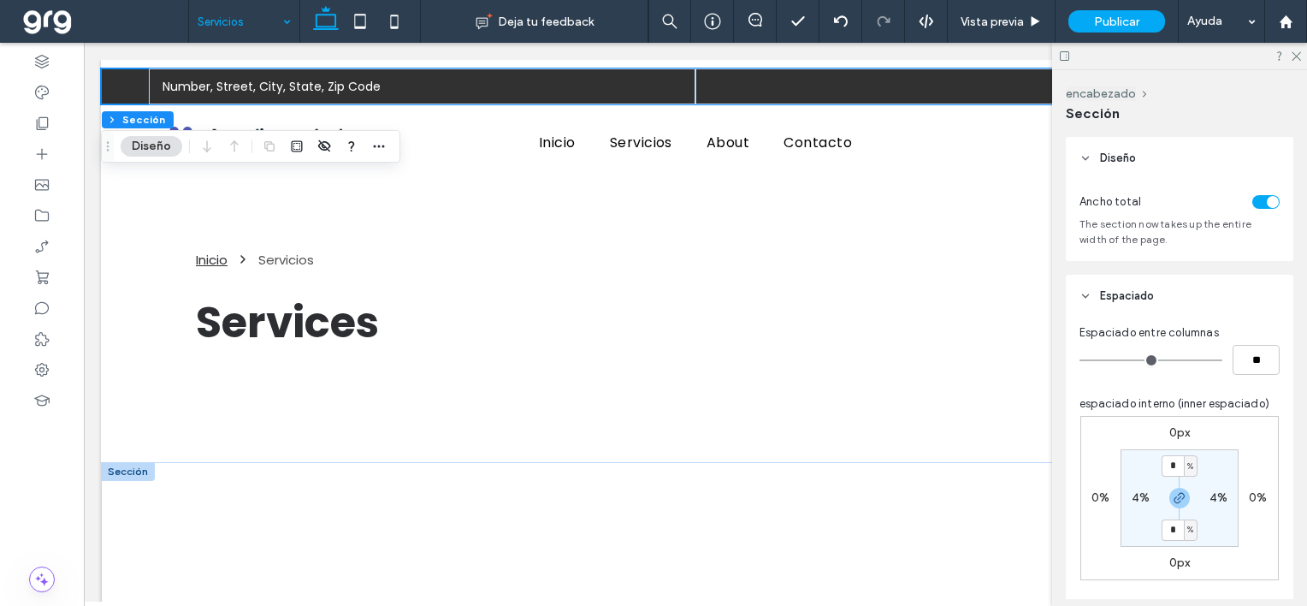
click at [1089, 292] on icon at bounding box center [1086, 296] width 12 height 12
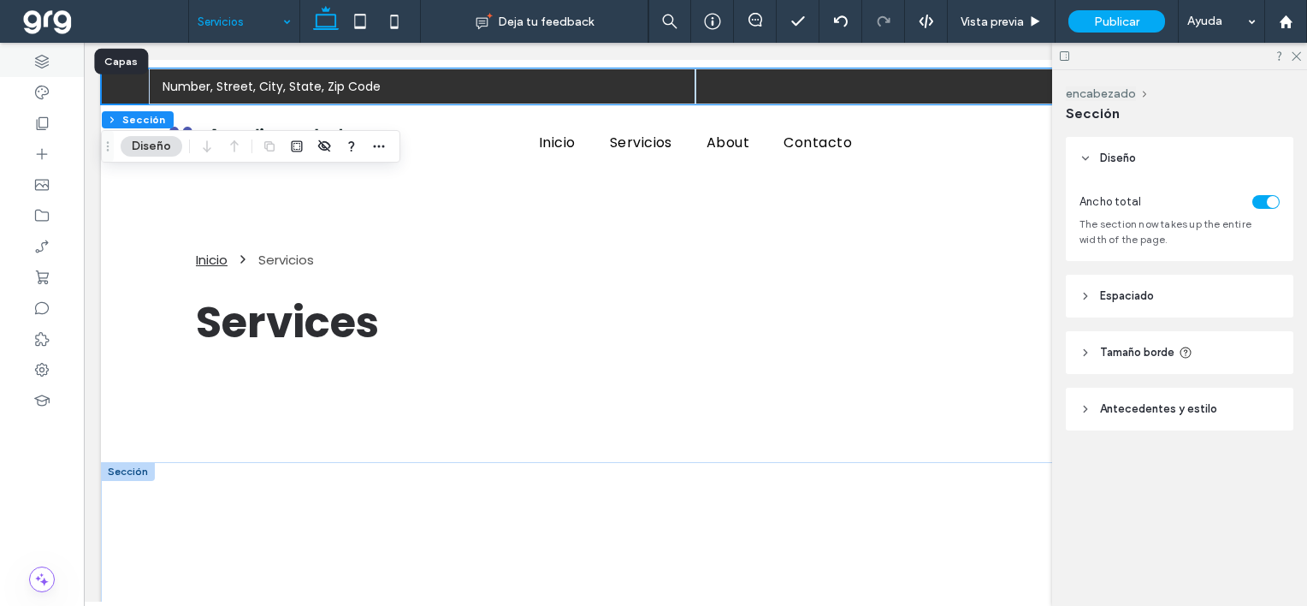
click at [29, 64] on div at bounding box center [42, 61] width 84 height 31
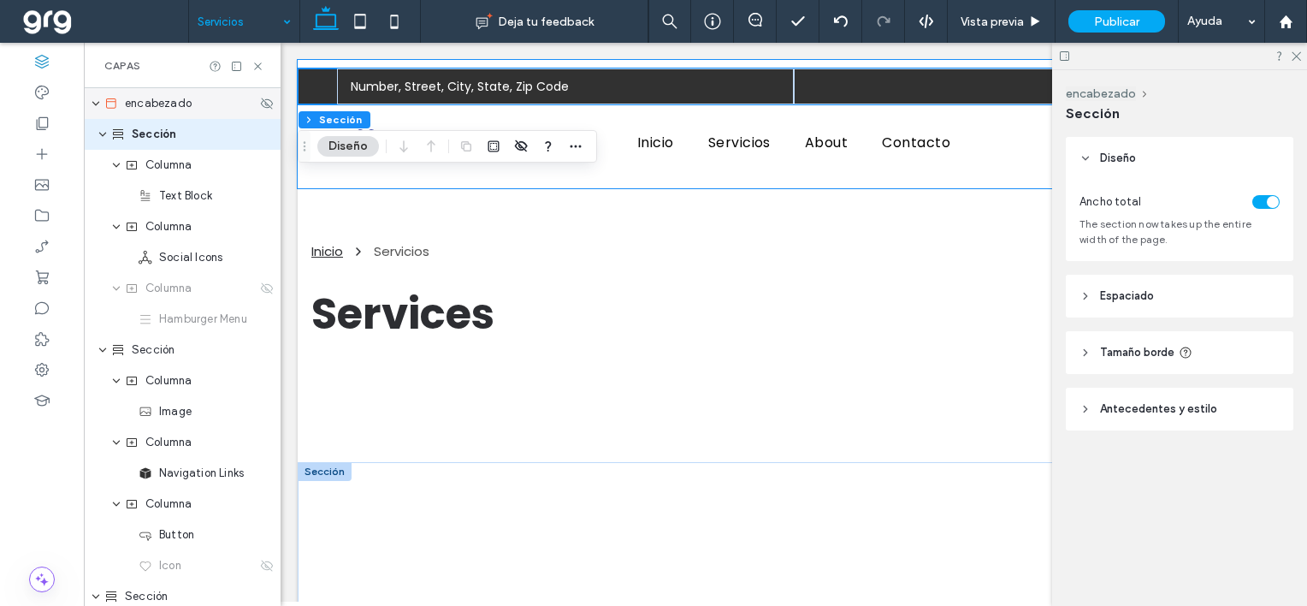
click at [135, 104] on span "encabezado" at bounding box center [158, 103] width 67 height 17
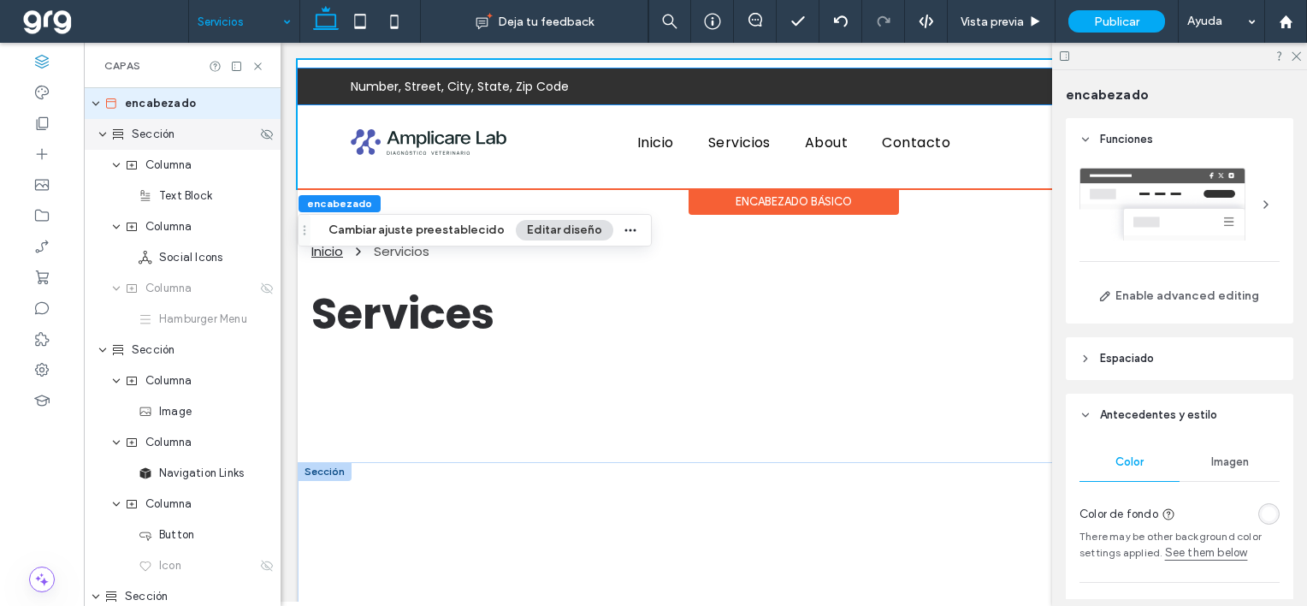
click at [178, 130] on div "Sección" at bounding box center [183, 134] width 145 height 17
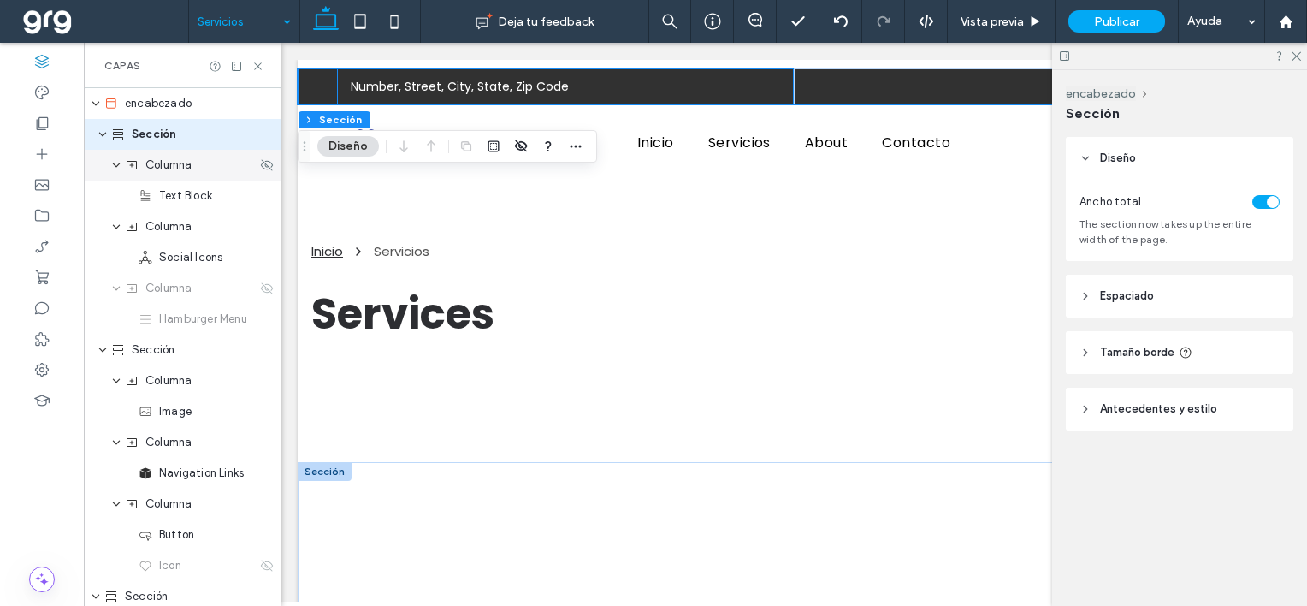
click at [178, 171] on span "Columna" at bounding box center [168, 165] width 46 height 17
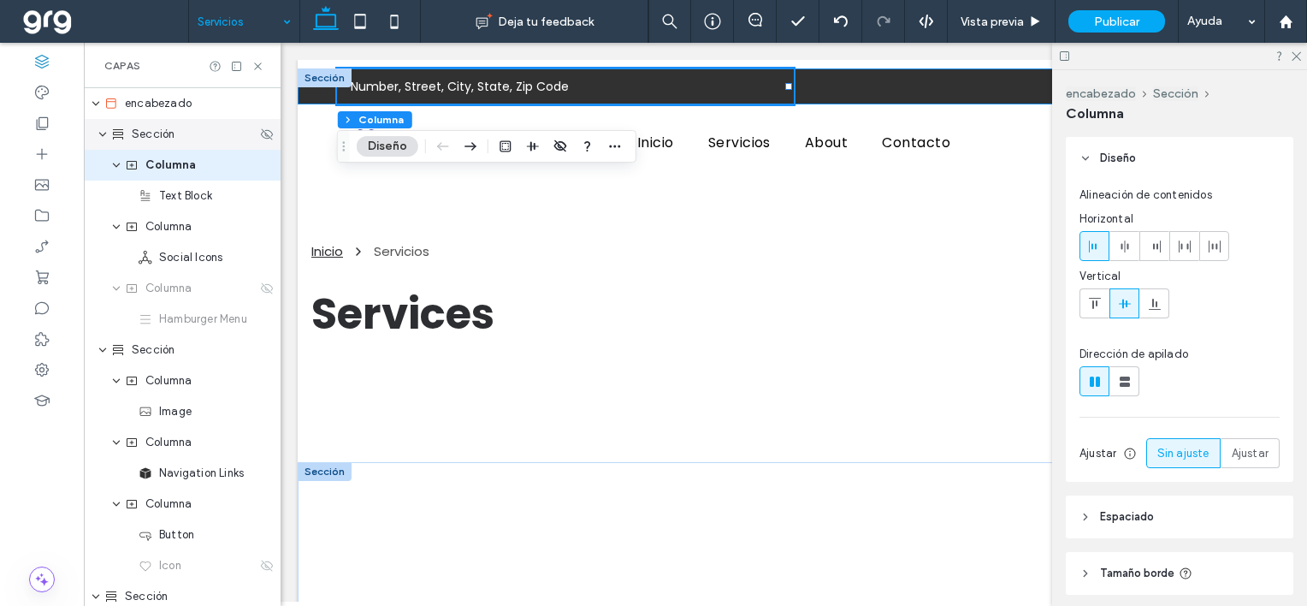
click at [169, 140] on span "Sección" at bounding box center [153, 134] width 43 height 17
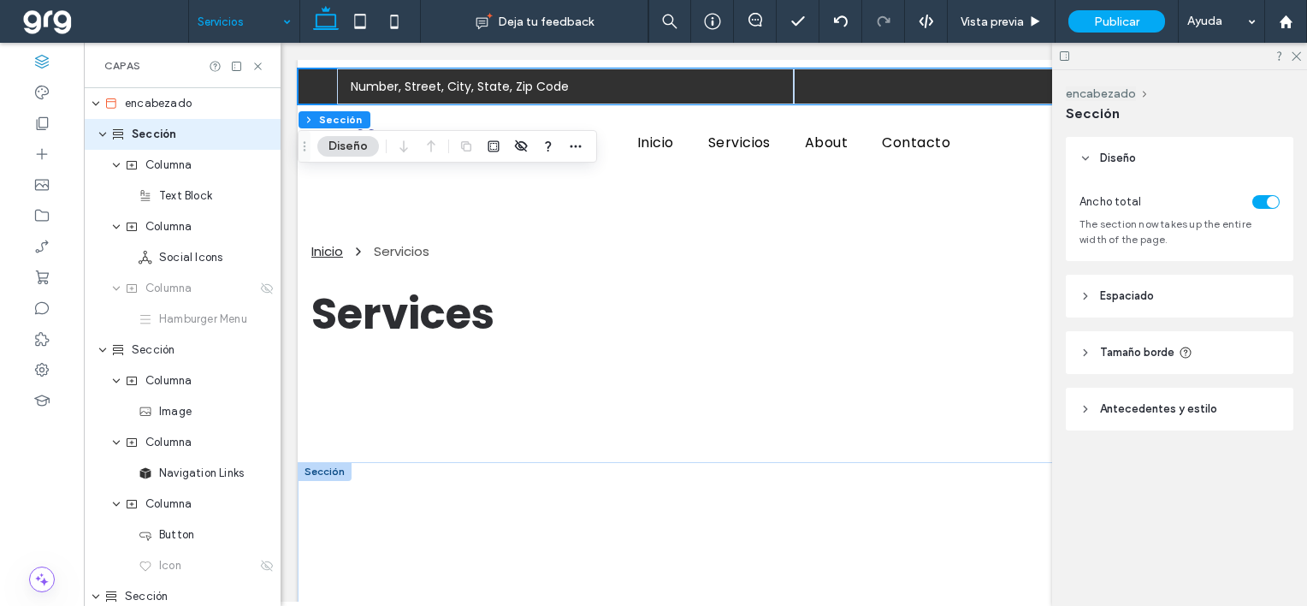
click at [1087, 299] on icon at bounding box center [1086, 296] width 12 height 12
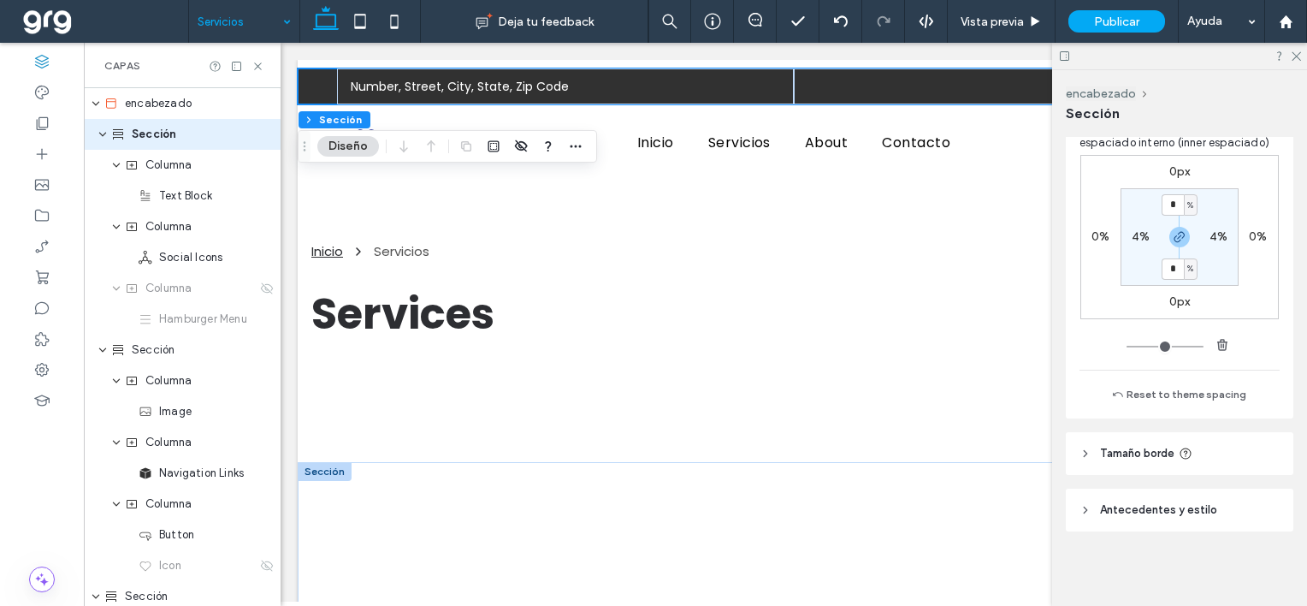
scroll to position [263, 0]
click at [1081, 449] on icon at bounding box center [1086, 453] width 12 height 12
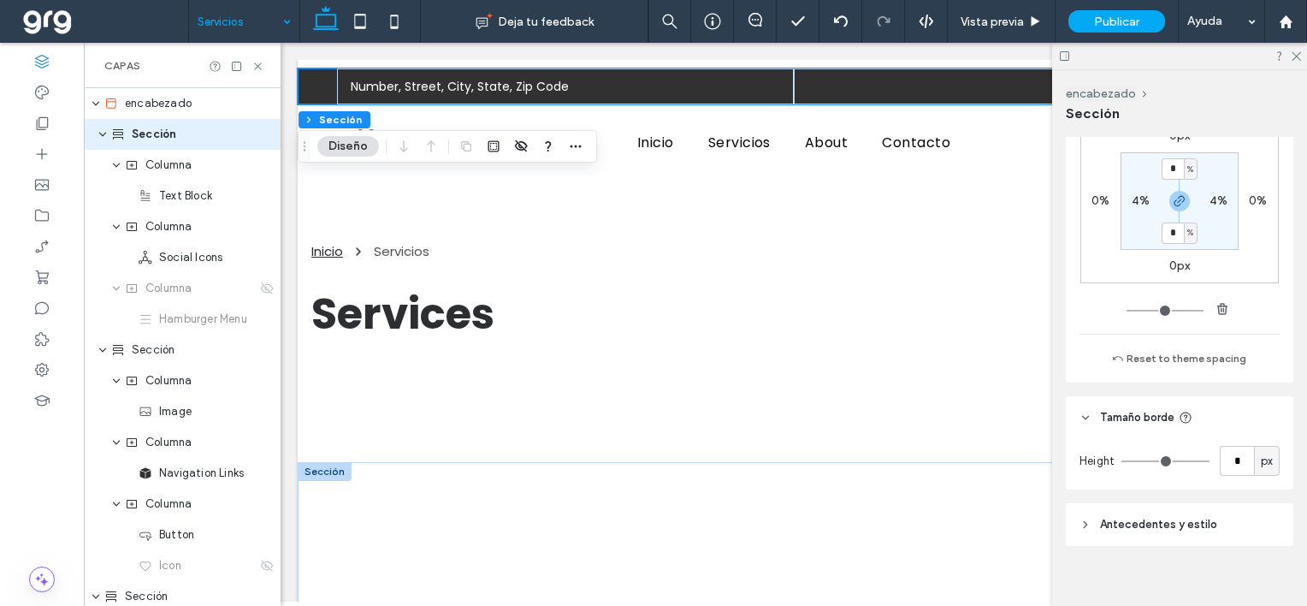
scroll to position [313, 0]
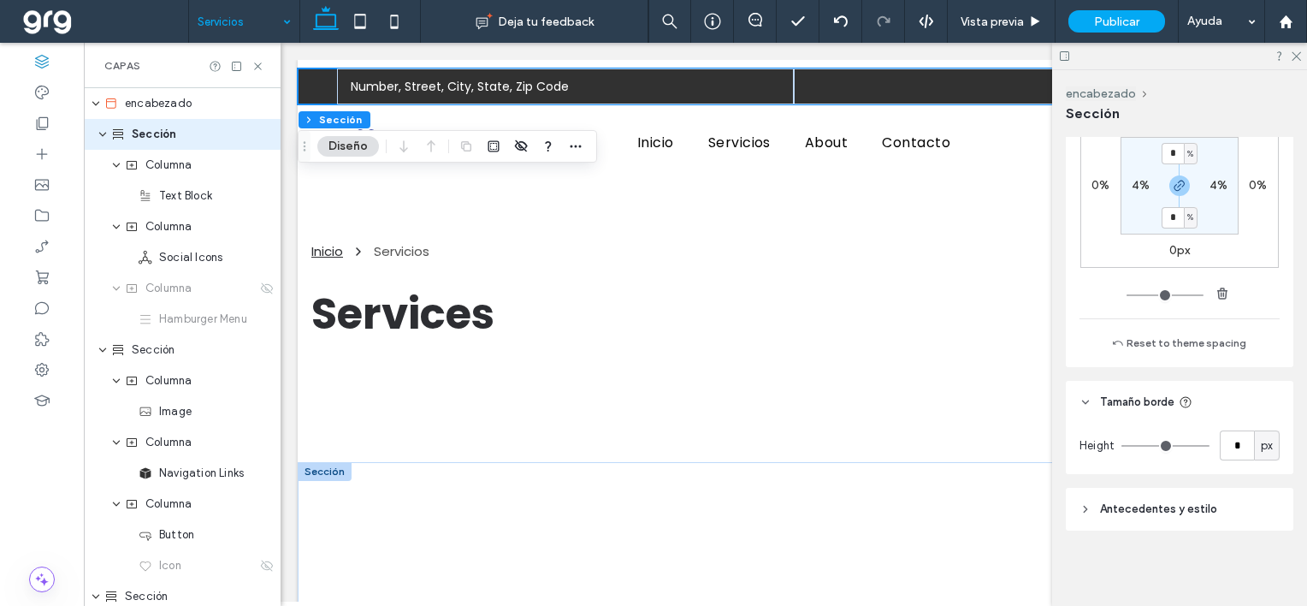
click at [1085, 503] on icon at bounding box center [1086, 509] width 12 height 12
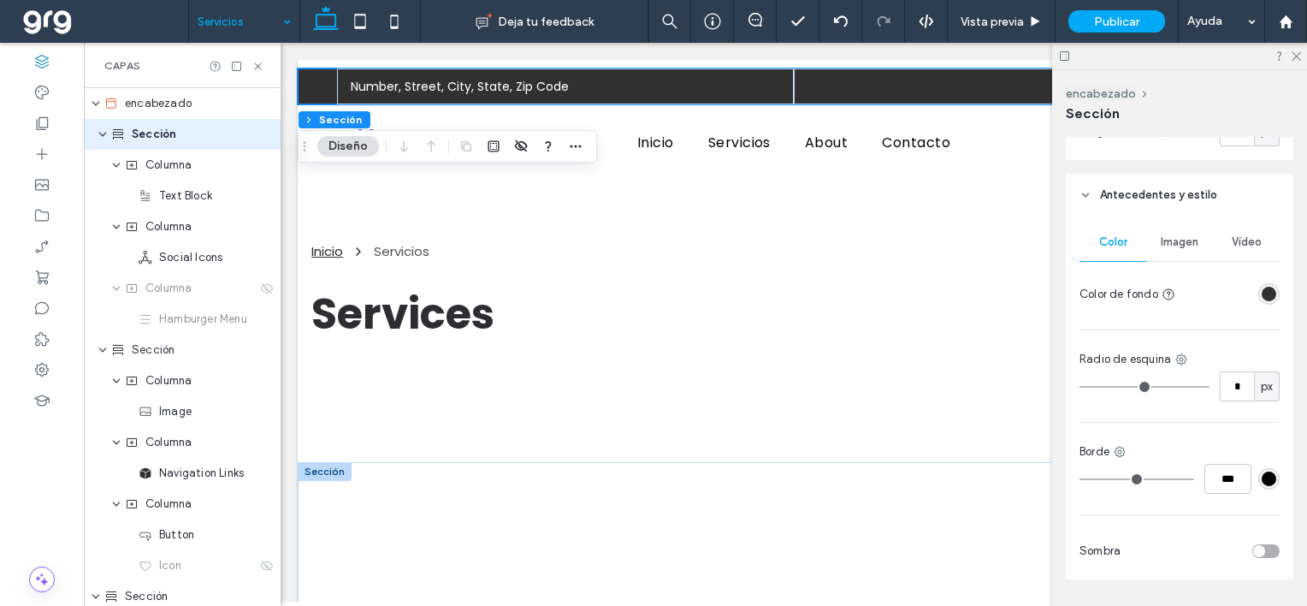
scroll to position [655, 0]
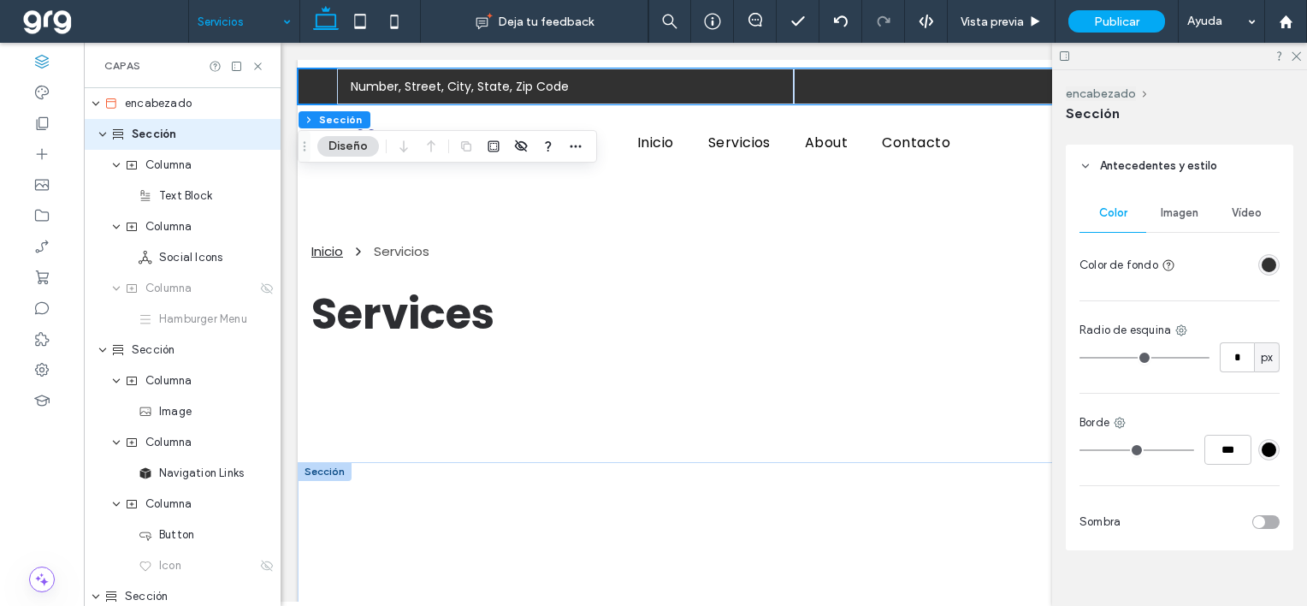
click at [1262, 264] on div "rgba(49, 49, 49, 1)" at bounding box center [1269, 265] width 15 height 15
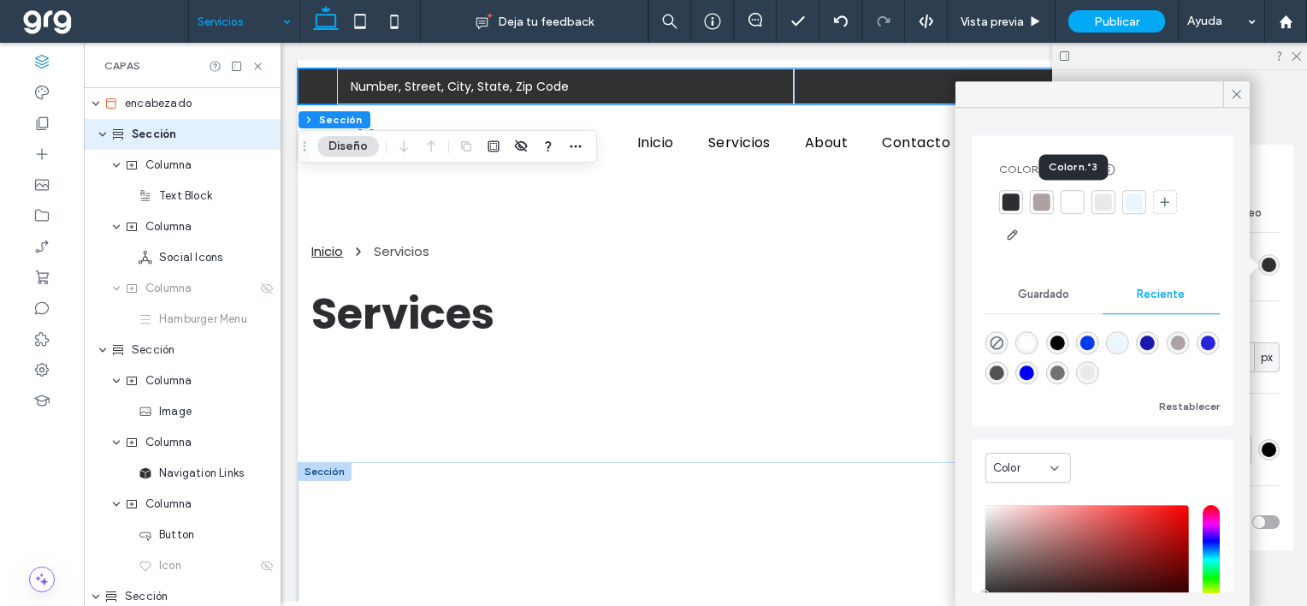
click at [1066, 205] on div at bounding box center [1072, 201] width 17 height 17
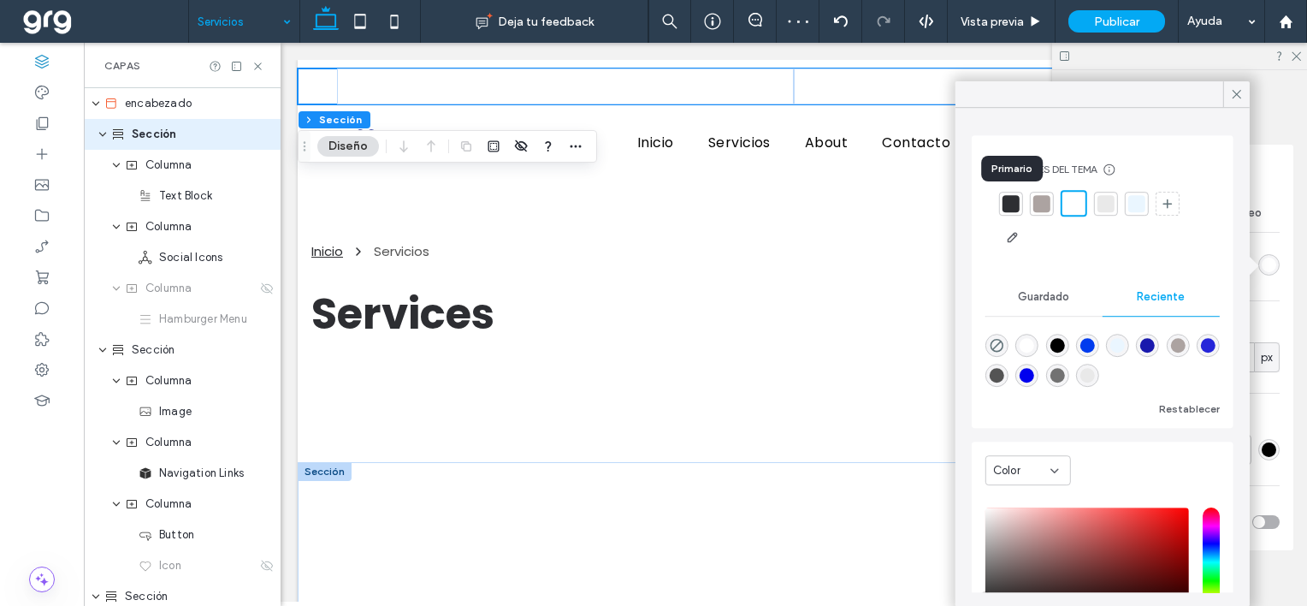
click at [1010, 207] on div at bounding box center [1011, 203] width 17 height 17
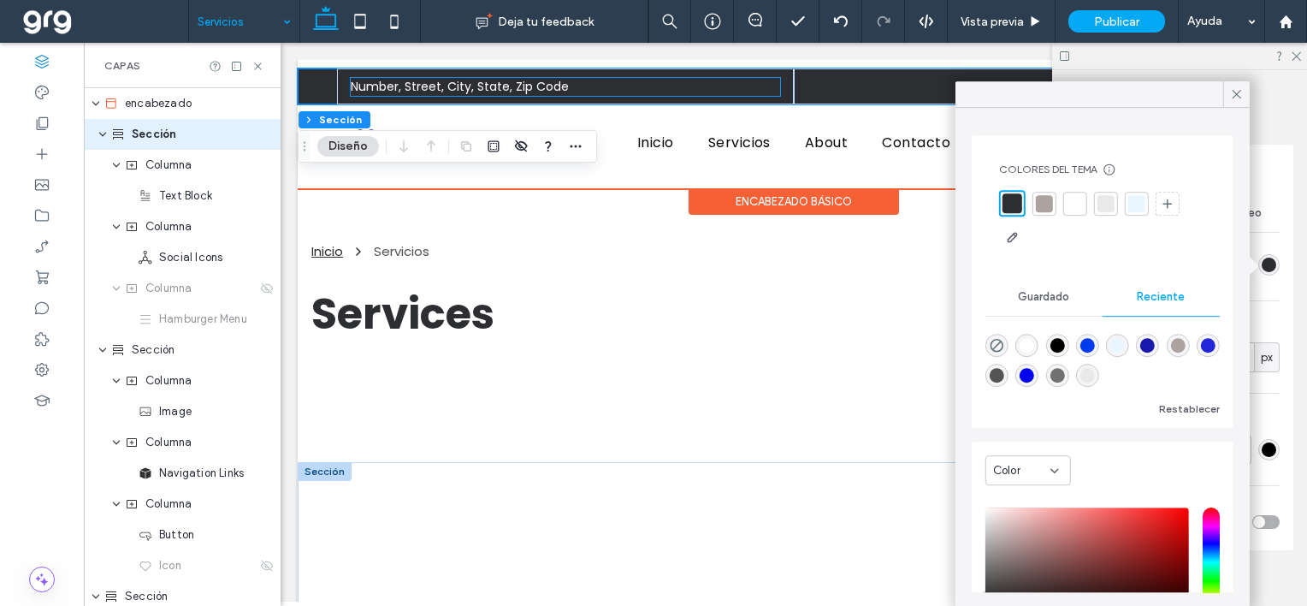
click at [535, 86] on span "Number, Street, City, State, Zip Code" at bounding box center [460, 86] width 218 height 17
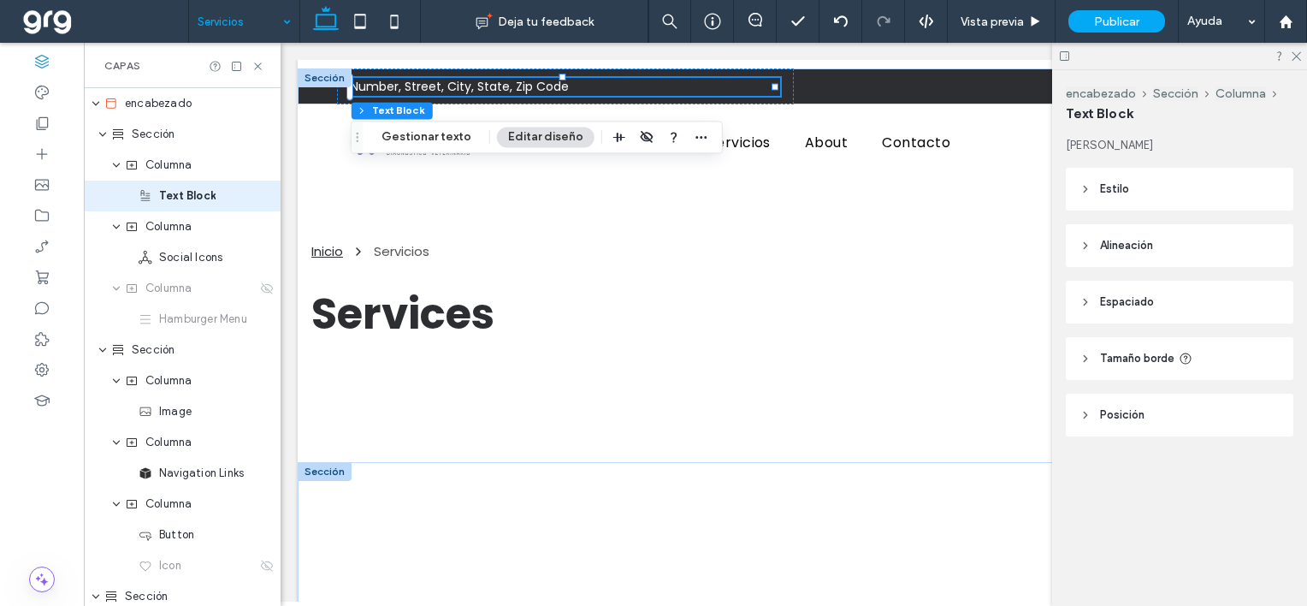
click at [1083, 187] on icon at bounding box center [1086, 189] width 12 height 12
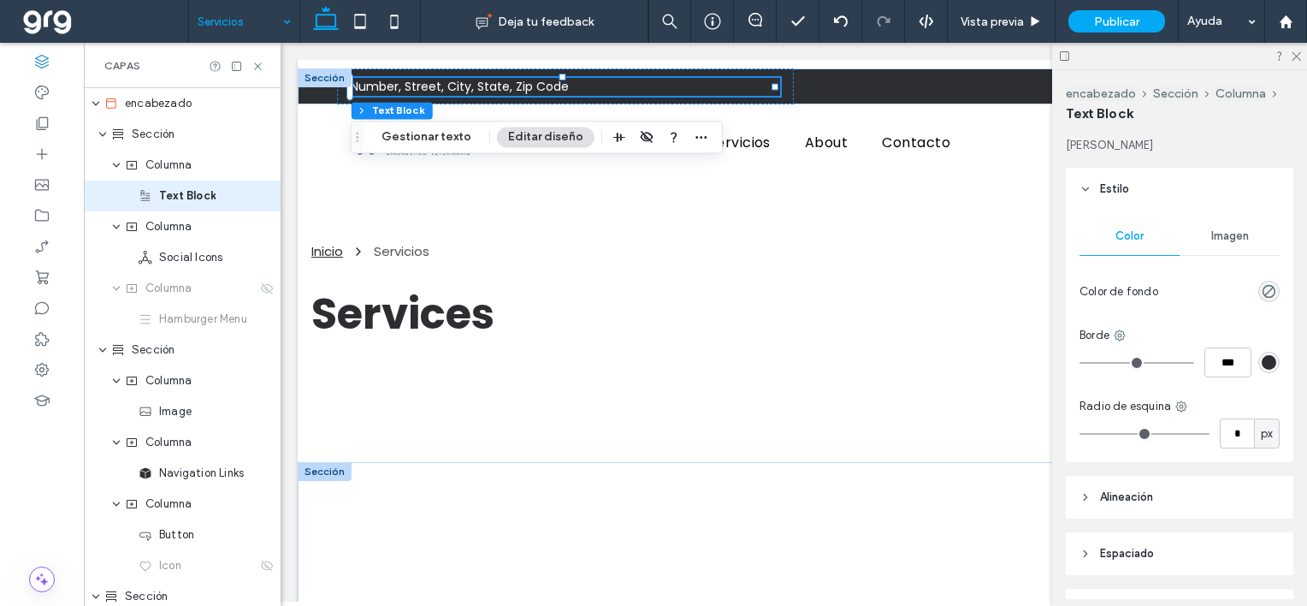
click at [1262, 363] on div "rgb(45, 46, 50)" at bounding box center [1269, 362] width 15 height 15
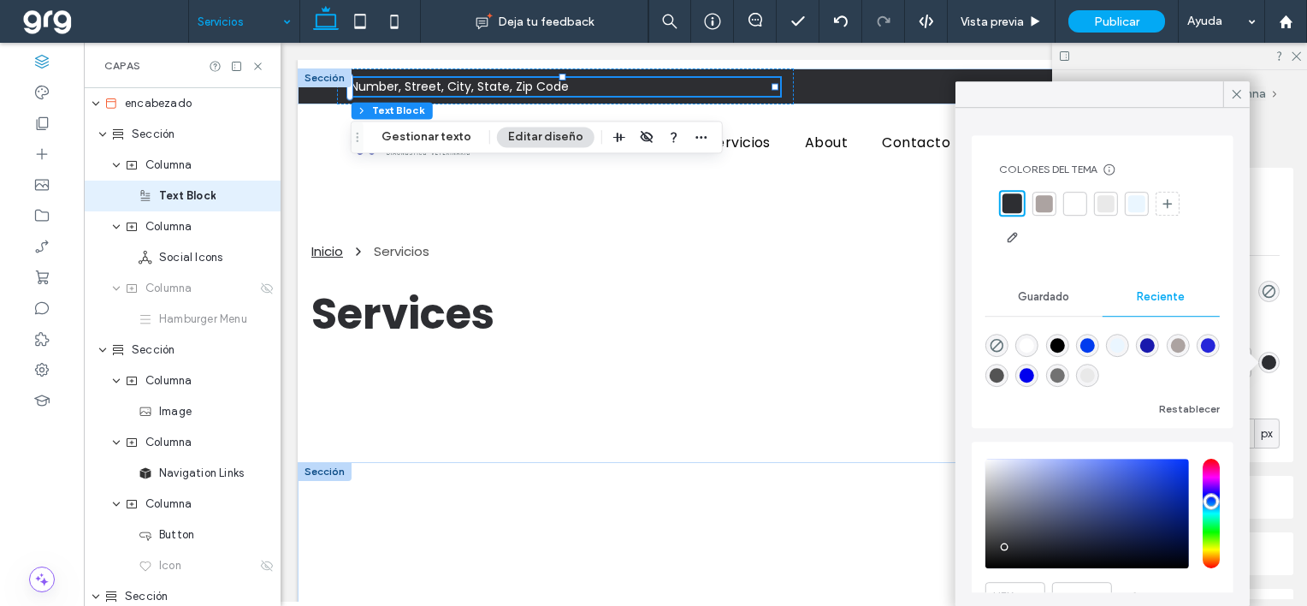
click at [1133, 202] on div at bounding box center [1137, 203] width 17 height 17
click at [1103, 202] on div at bounding box center [1103, 203] width 17 height 17
click at [1013, 203] on div at bounding box center [1011, 203] width 17 height 17
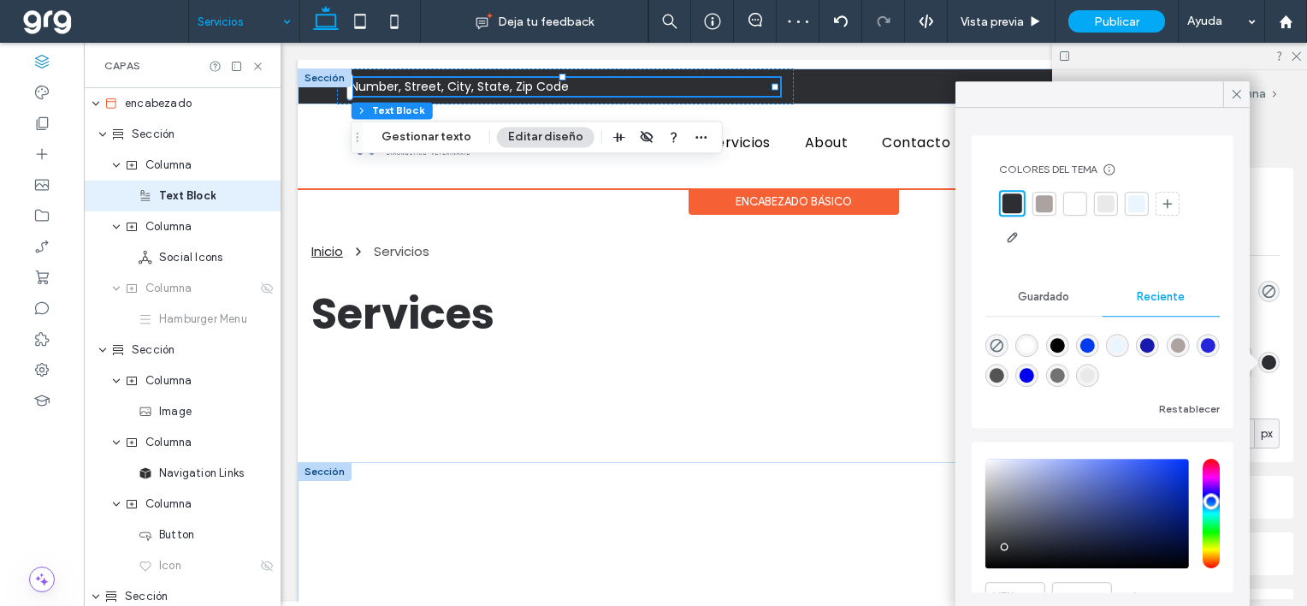
click at [645, 83] on p "Number, Street, City, State, Zip Code" at bounding box center [566, 87] width 430 height 18
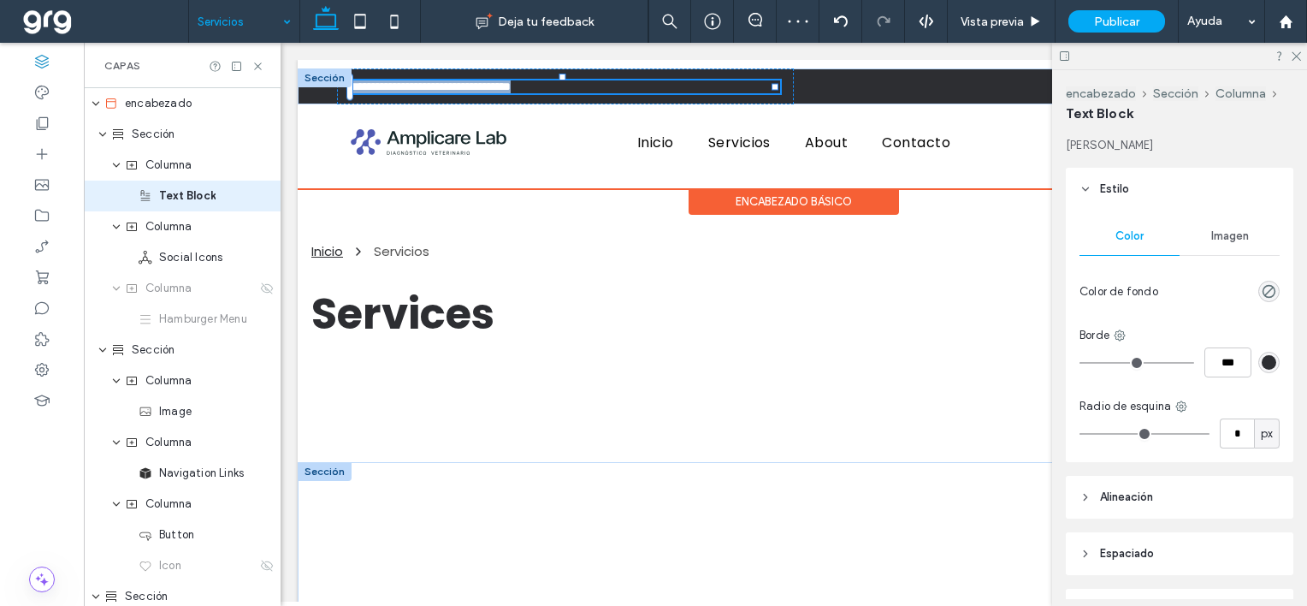
type input "*******"
type input "**"
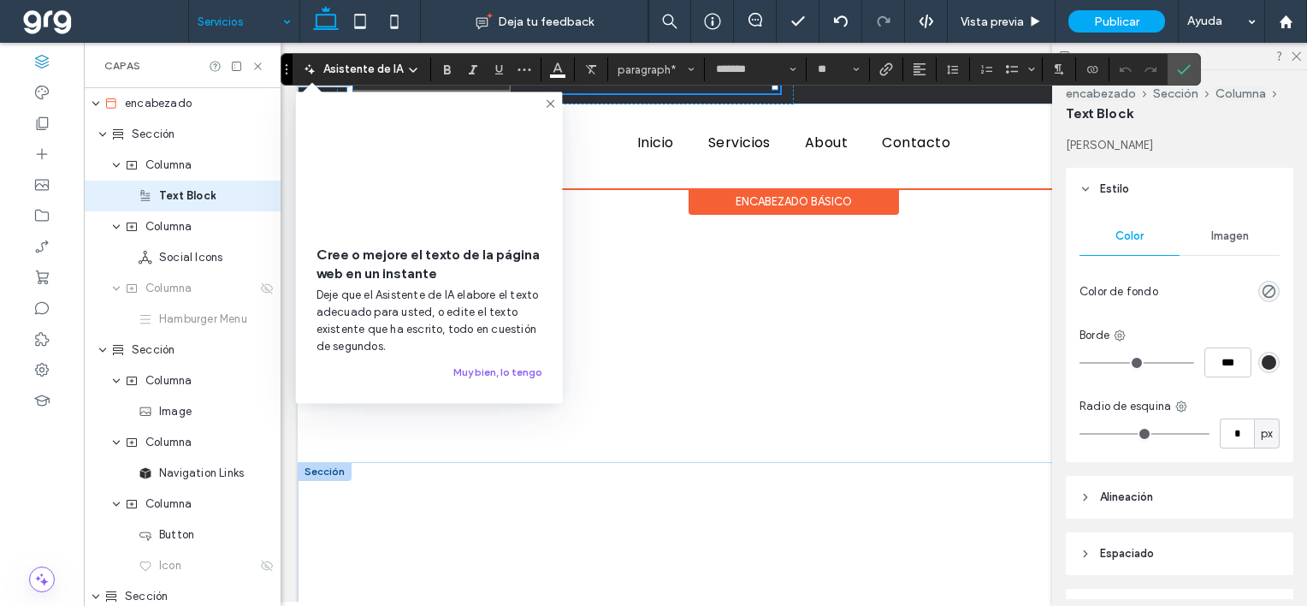
click at [552, 103] on icon at bounding box center [551, 104] width 14 height 14
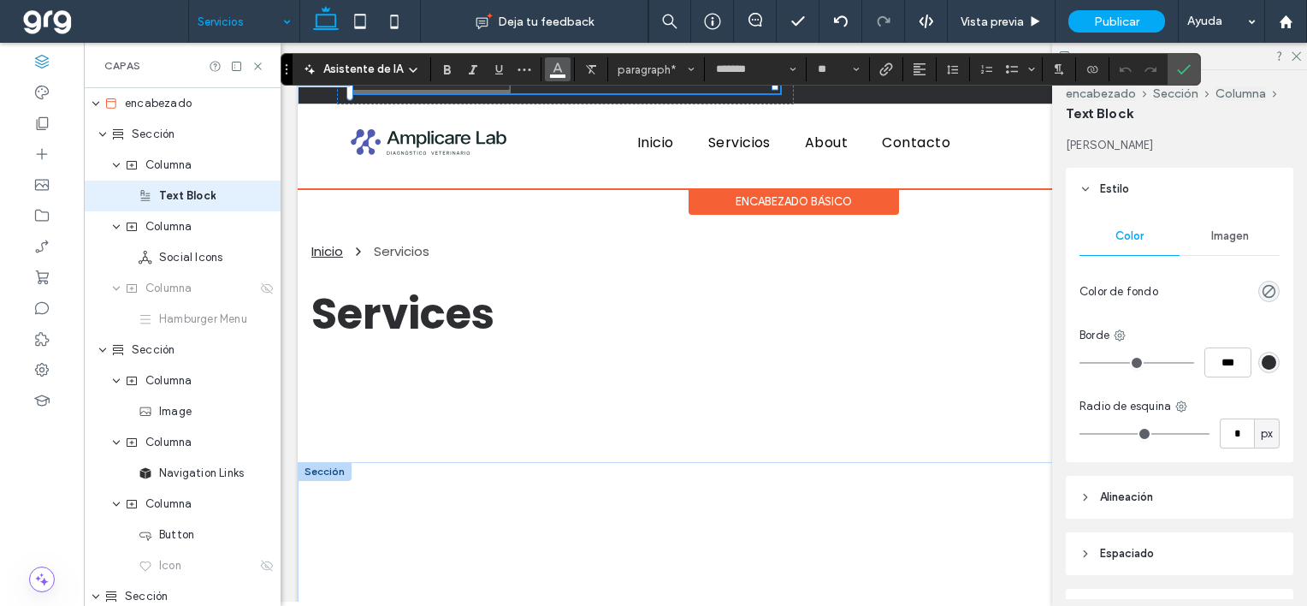
click at [557, 68] on use "Color" at bounding box center [558, 67] width 9 height 9
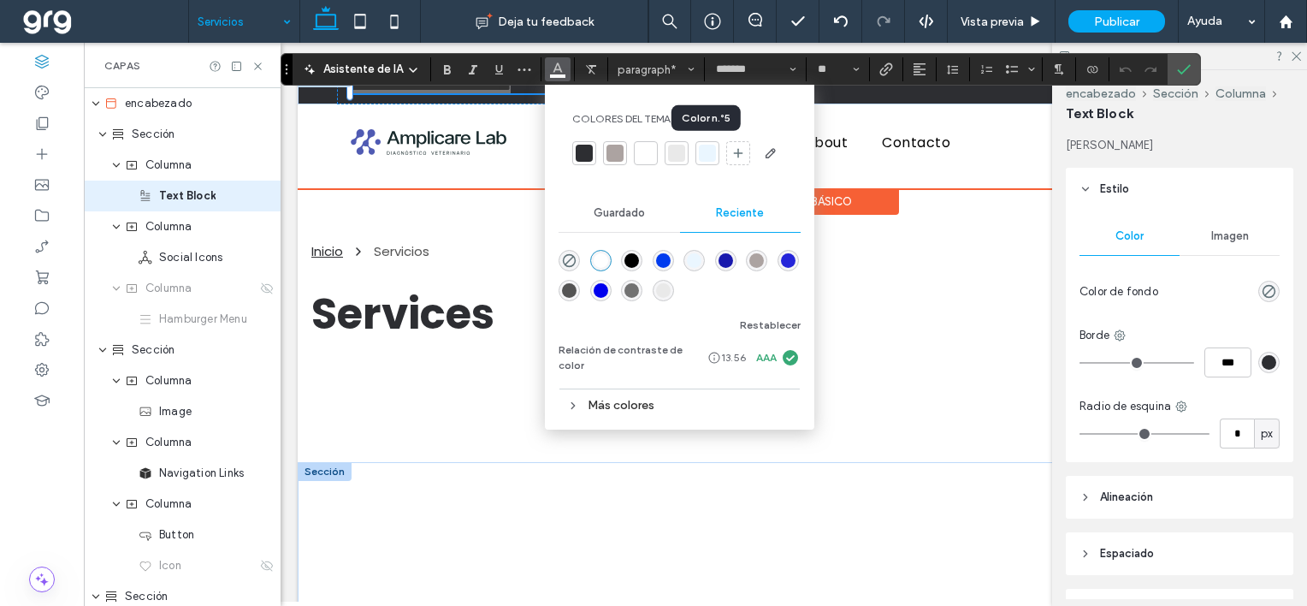
click at [700, 150] on div at bounding box center [707, 153] width 17 height 17
click at [709, 153] on div at bounding box center [707, 153] width 17 height 17
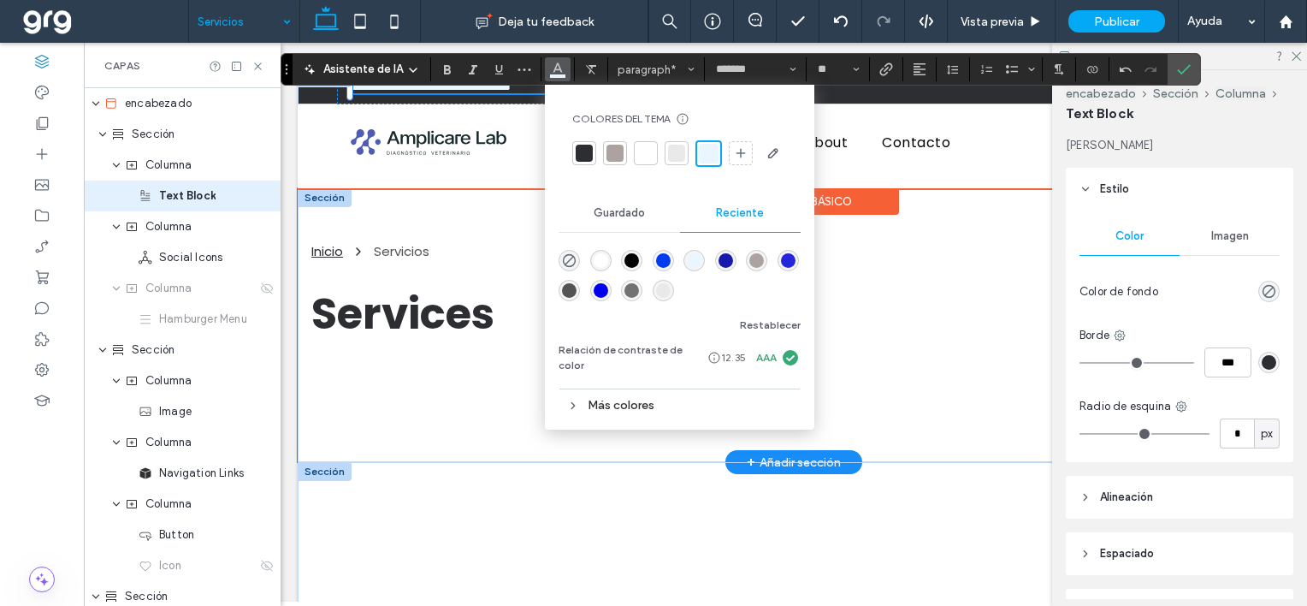
click at [934, 226] on div "Inicio Servicios Services" at bounding box center [794, 325] width 992 height 274
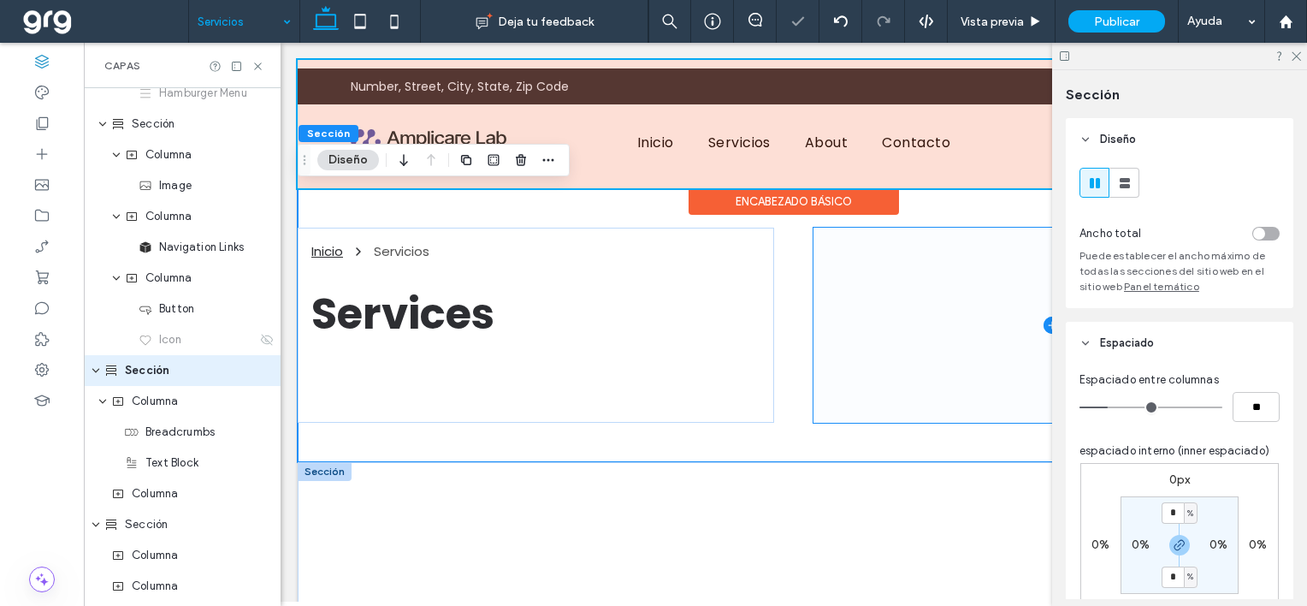
scroll to position [249, 0]
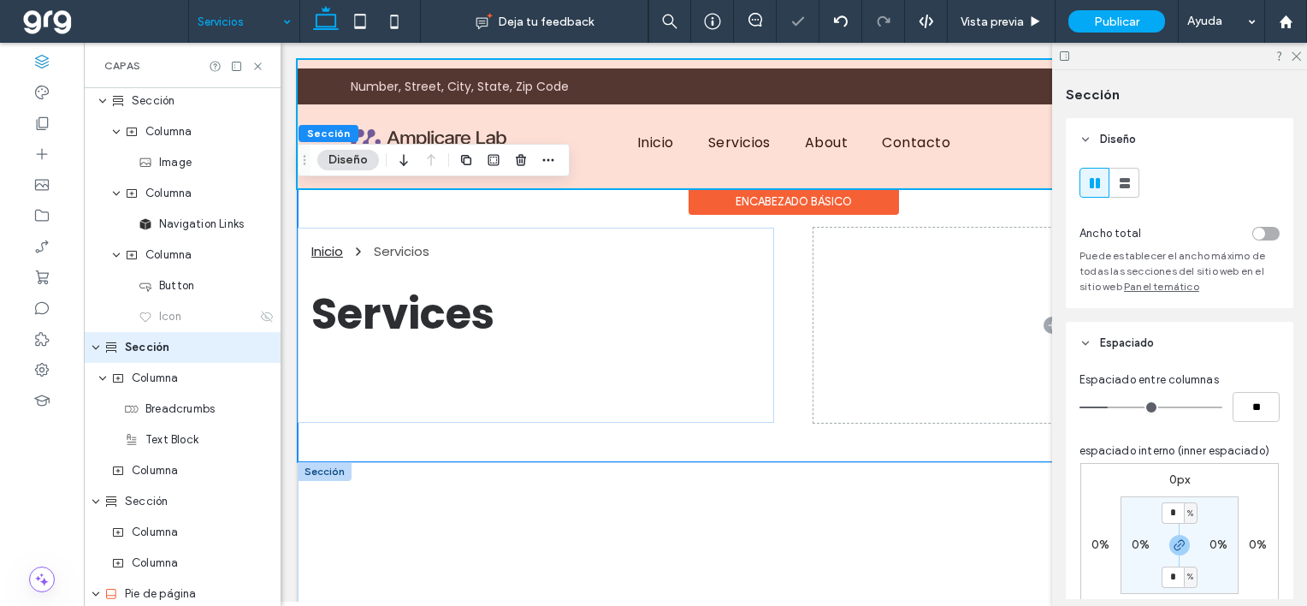
click at [1300, 65] on div at bounding box center [1179, 56] width 255 height 27
click at [1297, 62] on div at bounding box center [1179, 56] width 255 height 27
click at [1297, 58] on icon at bounding box center [1295, 55] width 11 height 11
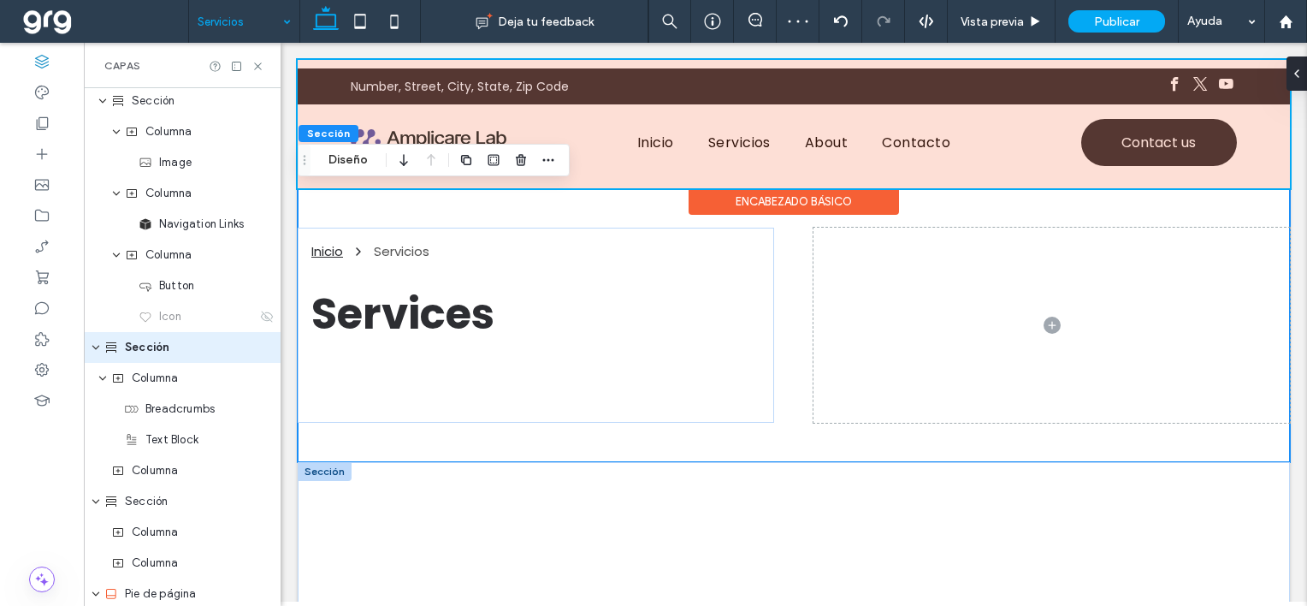
click at [1197, 82] on div at bounding box center [794, 124] width 992 height 128
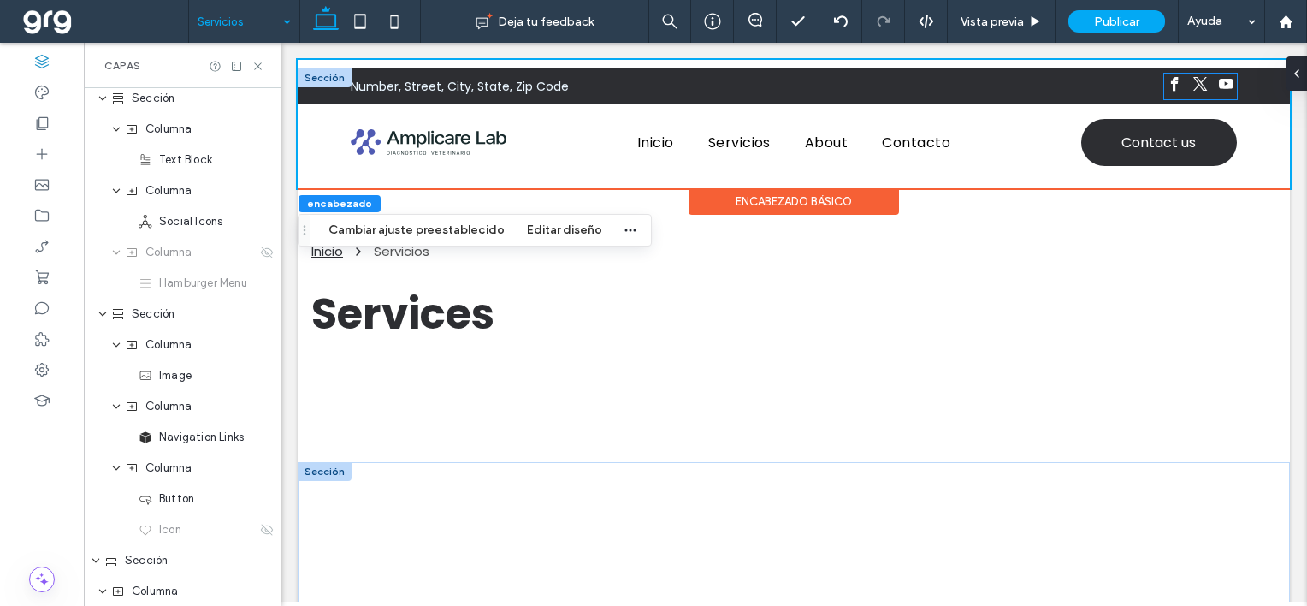
scroll to position [0, 0]
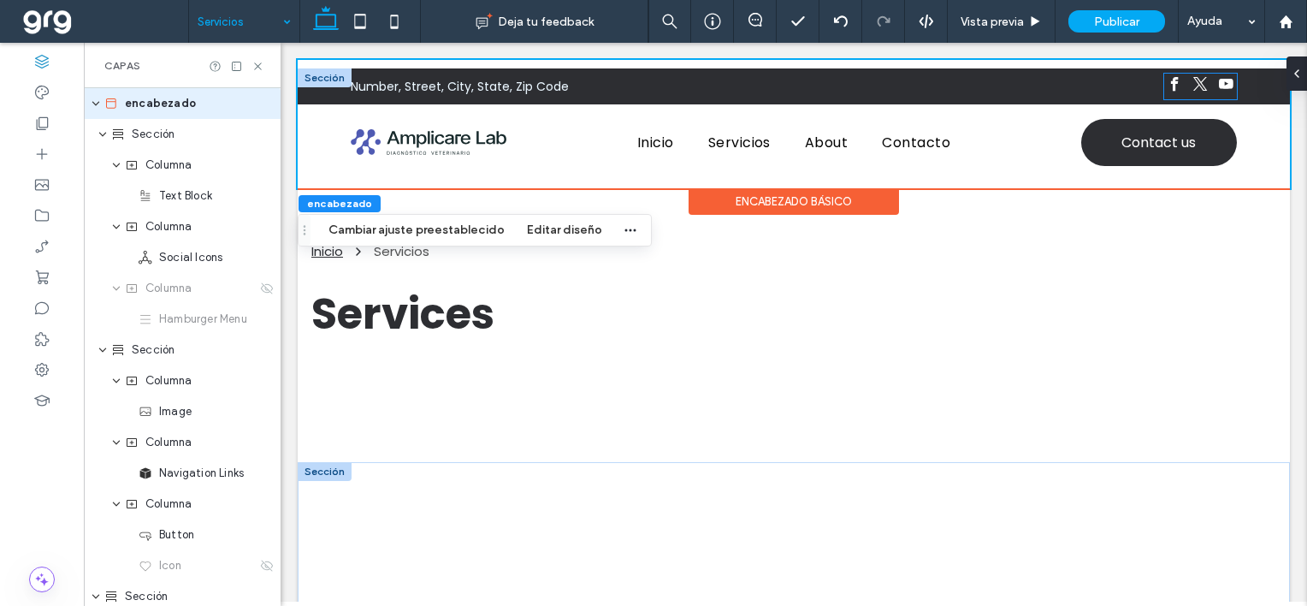
click at [1194, 80] on span "twitter" at bounding box center [1200, 84] width 21 height 21
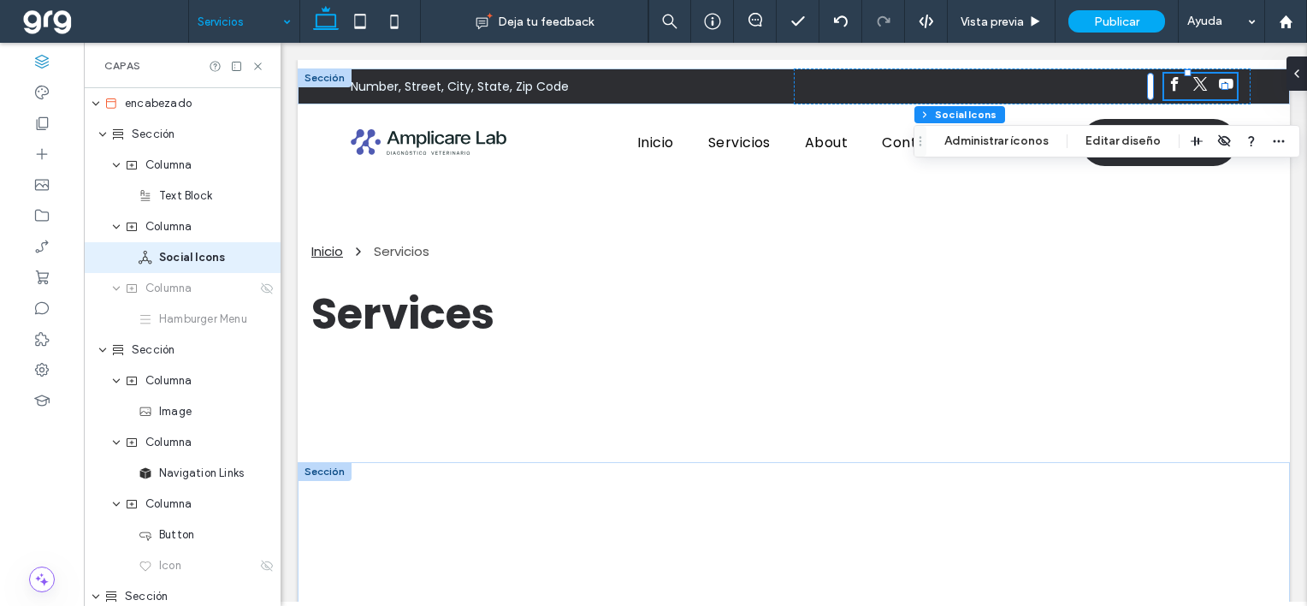
click at [1194, 80] on span "twitter" at bounding box center [1200, 84] width 21 height 21
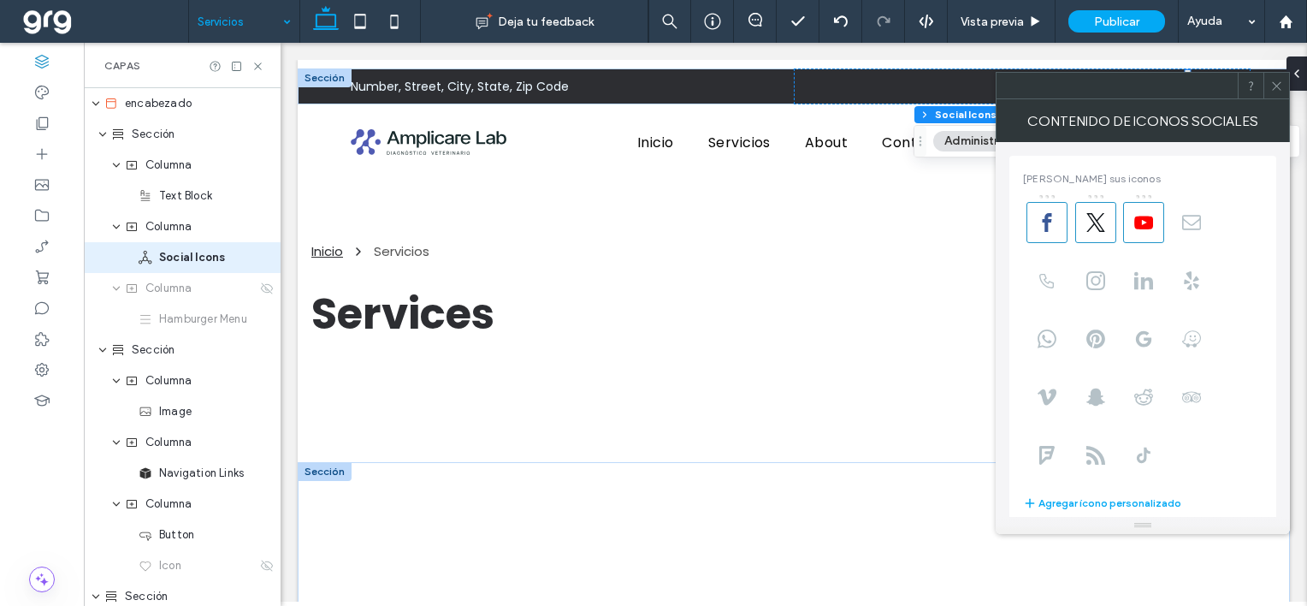
click at [1278, 90] on icon at bounding box center [1277, 86] width 13 height 13
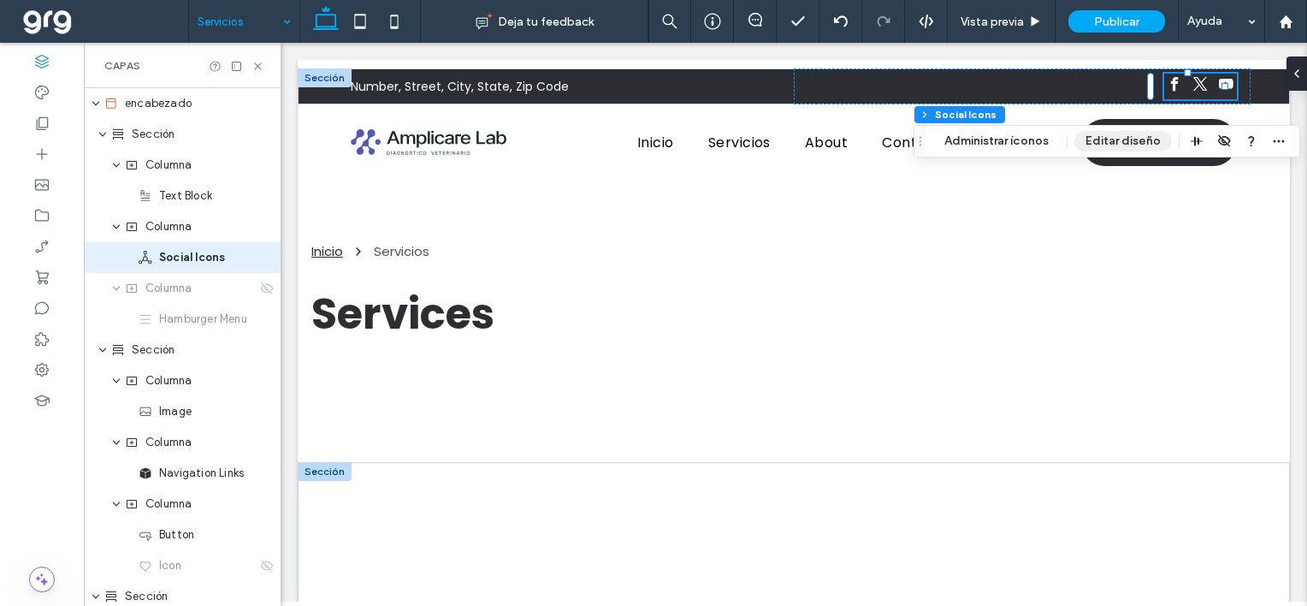
click at [1126, 141] on button "Editar diseño" at bounding box center [1124, 141] width 98 height 21
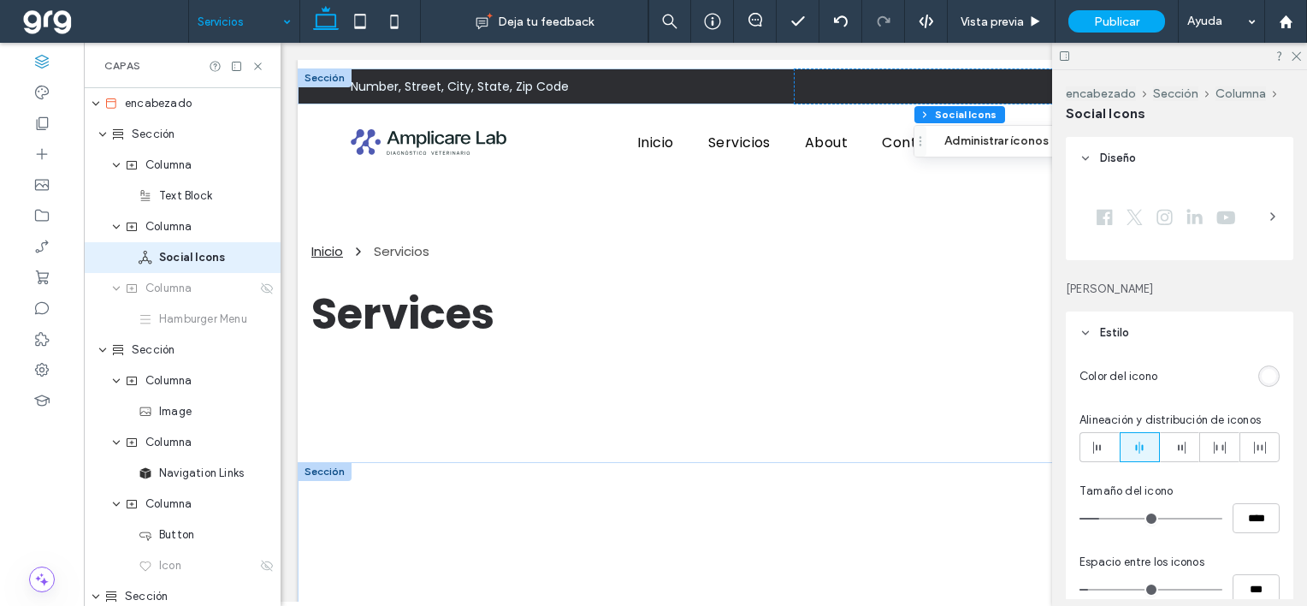
click at [1262, 376] on div "rgb(255, 255, 255)" at bounding box center [1269, 376] width 15 height 15
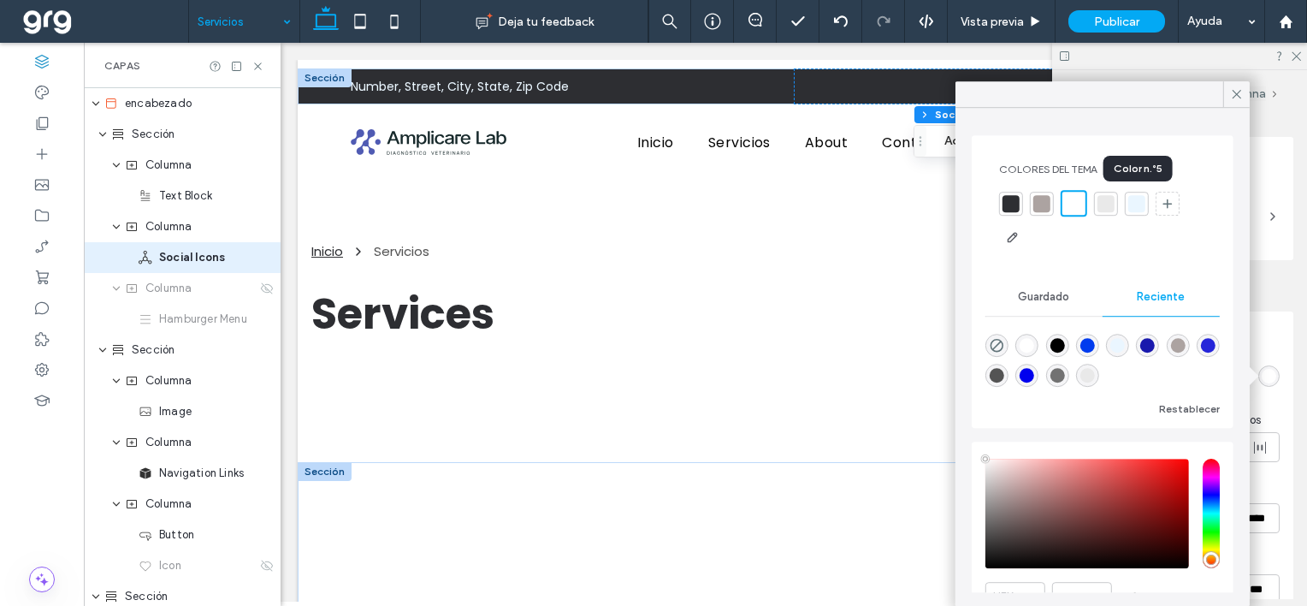
click at [1141, 198] on div at bounding box center [1137, 203] width 17 height 17
click at [1237, 90] on icon at bounding box center [1236, 93] width 15 height 15
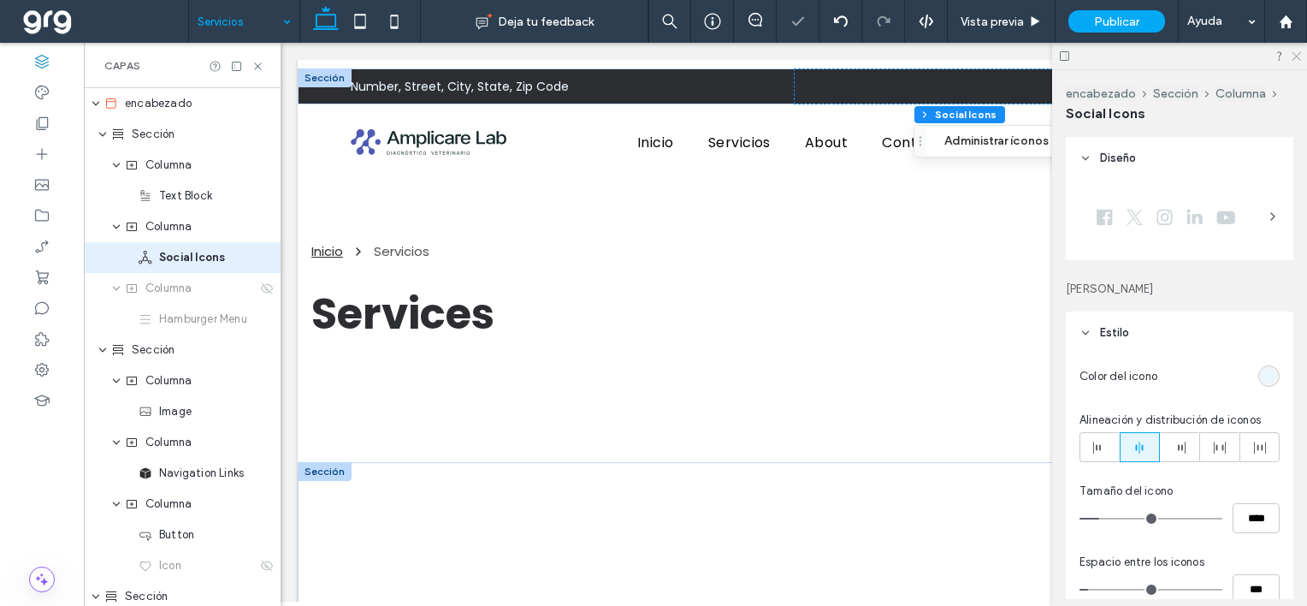
click at [1298, 51] on icon at bounding box center [1295, 55] width 11 height 11
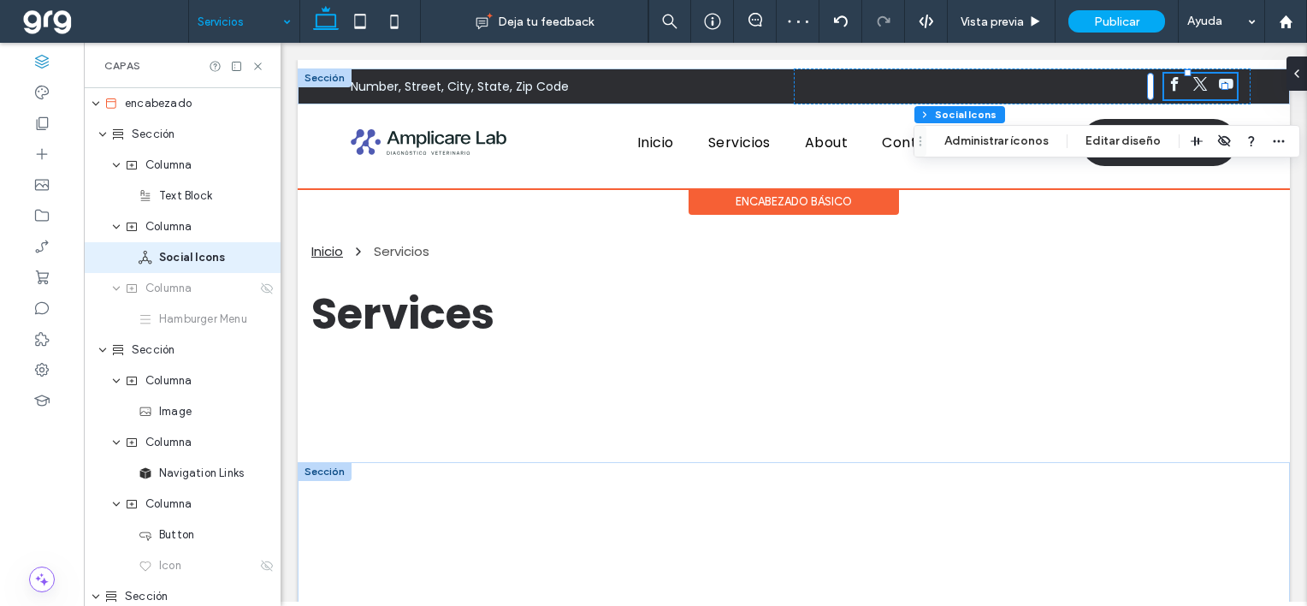
click at [320, 72] on div at bounding box center [325, 77] width 54 height 19
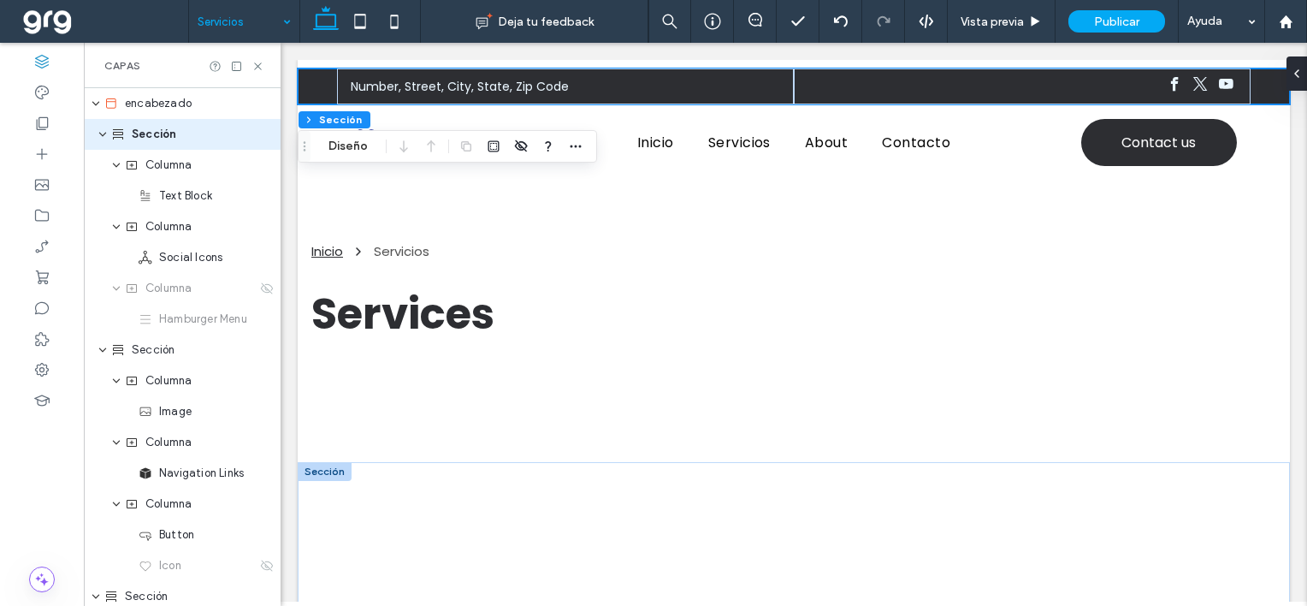
drag, startPoint x: 1295, startPoint y: 69, endPoint x: 1294, endPoint y: 79, distance: 9.6
click at [1295, 69] on icon at bounding box center [1297, 74] width 14 height 14
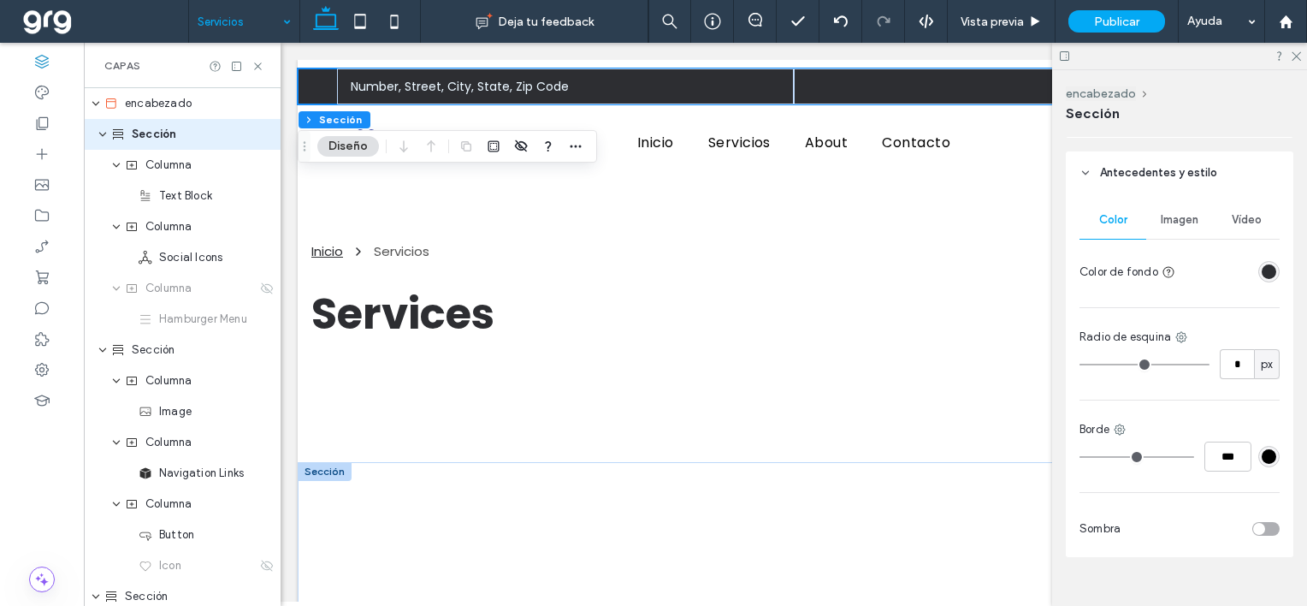
scroll to position [675, 0]
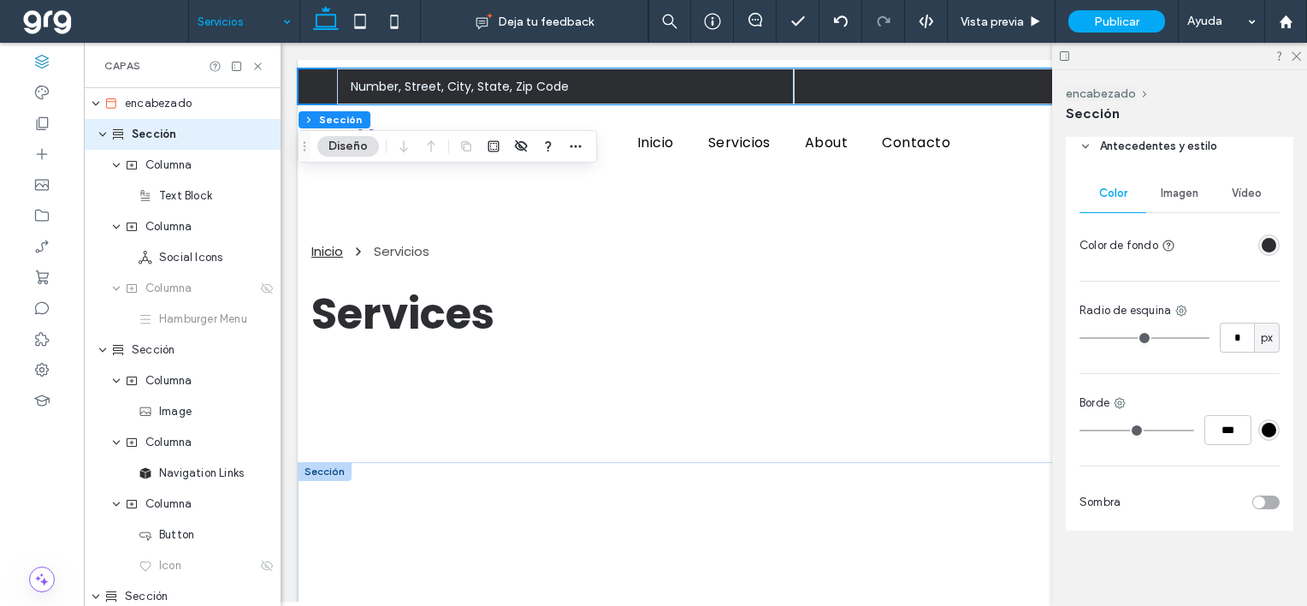
click at [1262, 246] on div "rgba(45, 46, 50, 1)" at bounding box center [1269, 245] width 15 height 15
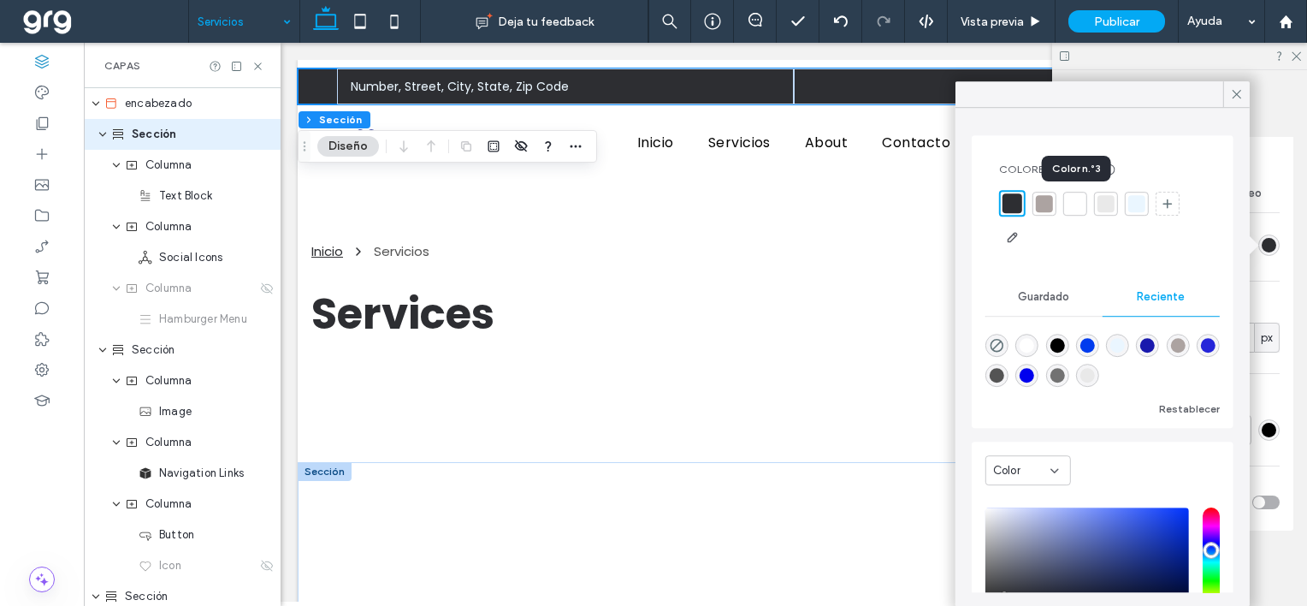
click at [1069, 203] on div at bounding box center [1075, 203] width 17 height 17
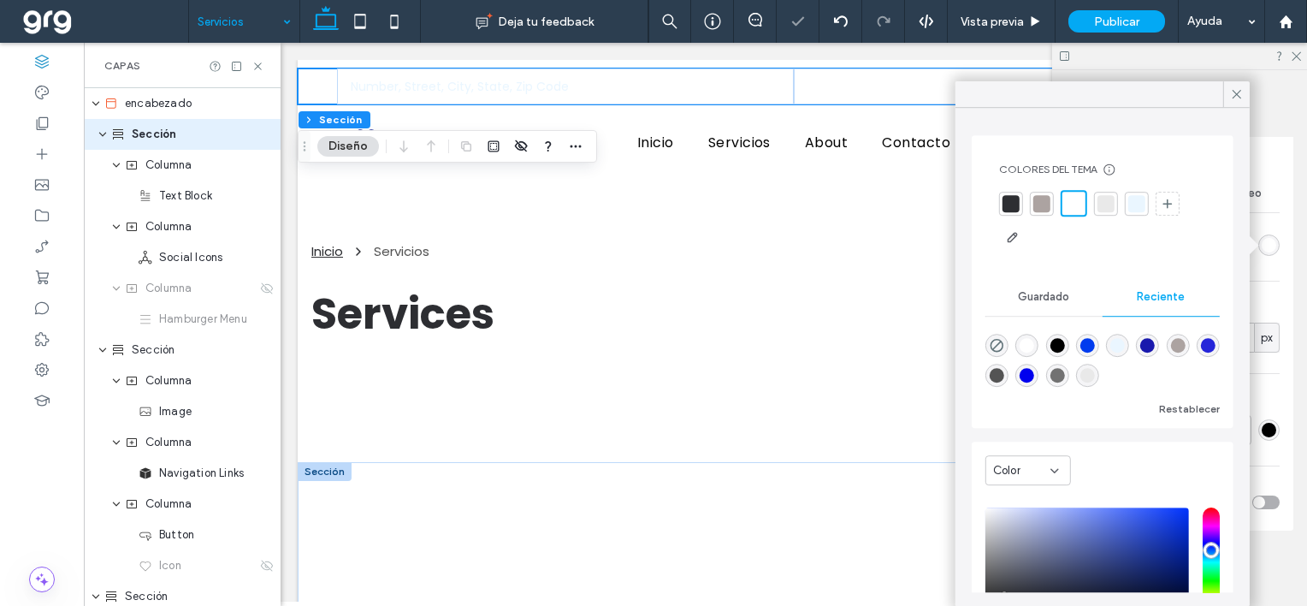
click at [1033, 346] on div "rgba(255, 255, 255, 1)" at bounding box center [1027, 345] width 15 height 15
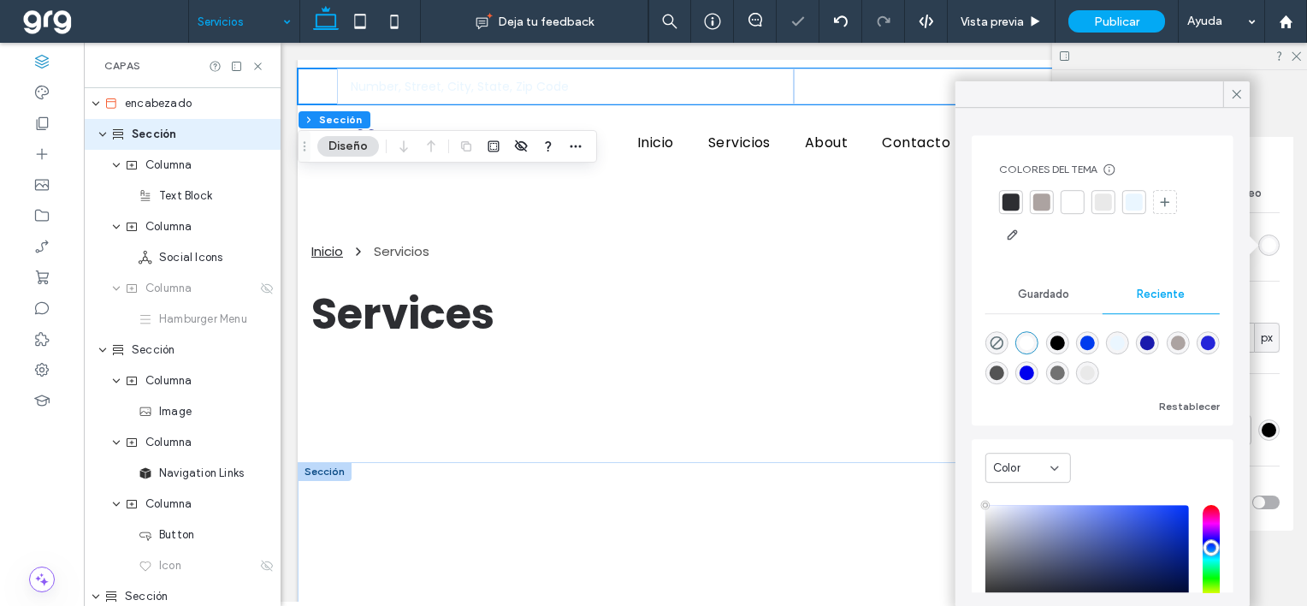
type input "*******"
click at [1271, 364] on div "Color Imagen Vídeo Color de fondo Radio de esquina * px Borde *** Sombra" at bounding box center [1180, 349] width 228 height 363
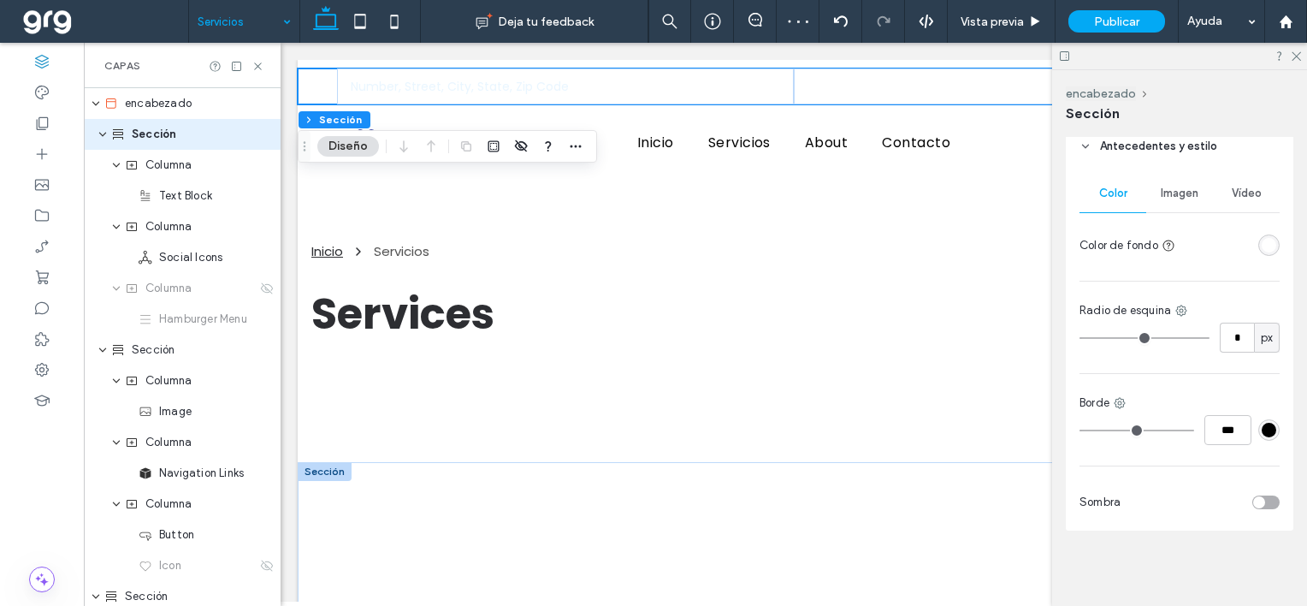
click at [1262, 430] on div "#000000" at bounding box center [1269, 430] width 15 height 15
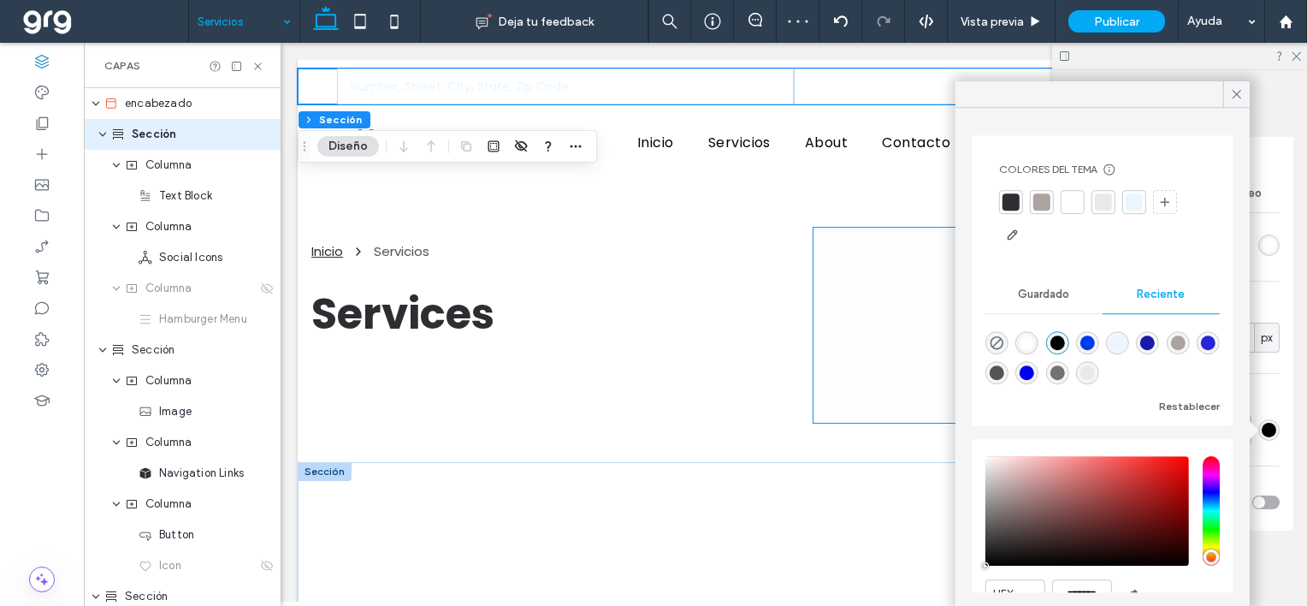
click at [834, 248] on span at bounding box center [1052, 325] width 477 height 194
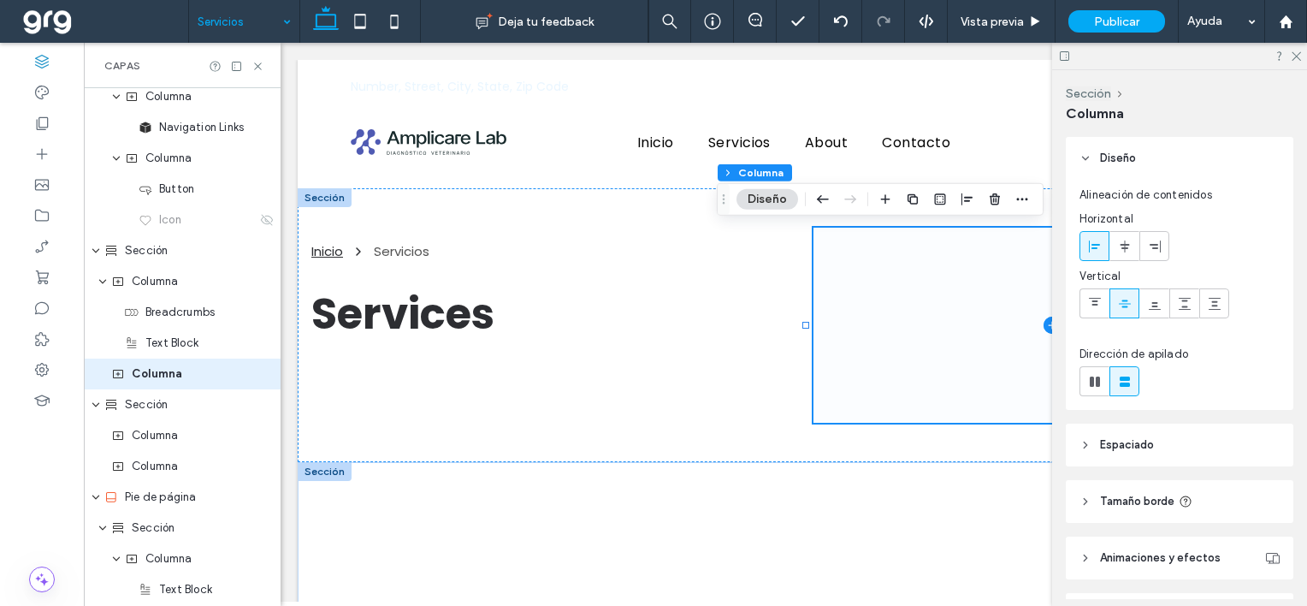
scroll to position [372, 0]
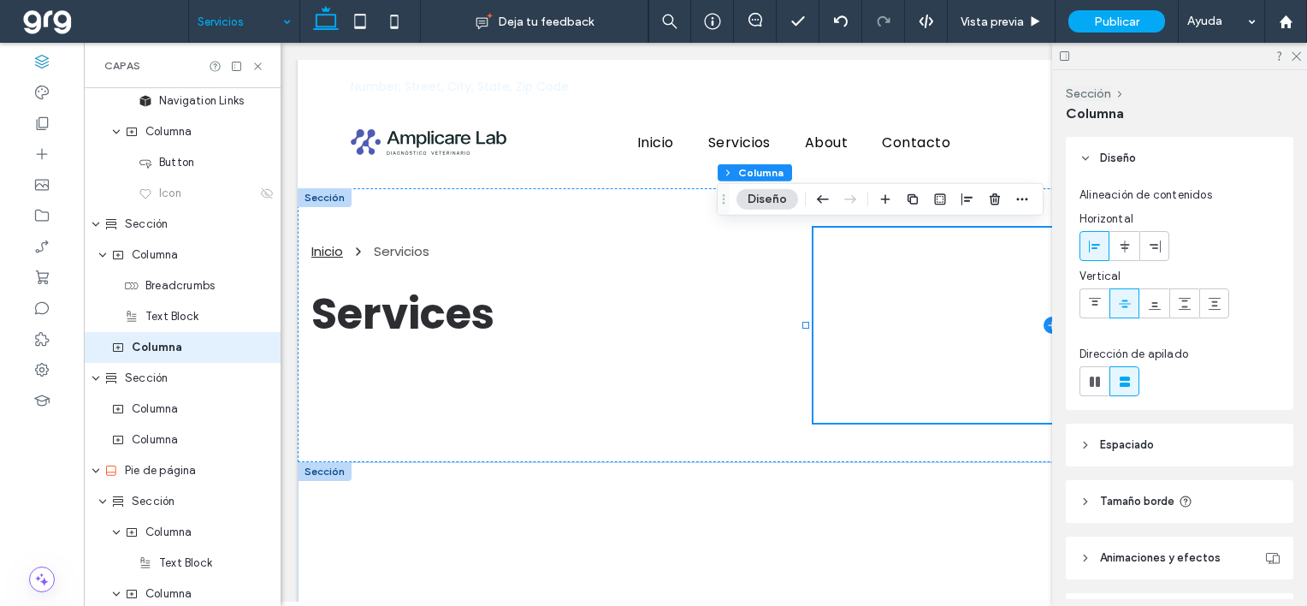
drag, startPoint x: 1300, startPoint y: 56, endPoint x: 1283, endPoint y: 67, distance: 19.2
click at [1300, 56] on icon at bounding box center [1295, 55] width 11 height 11
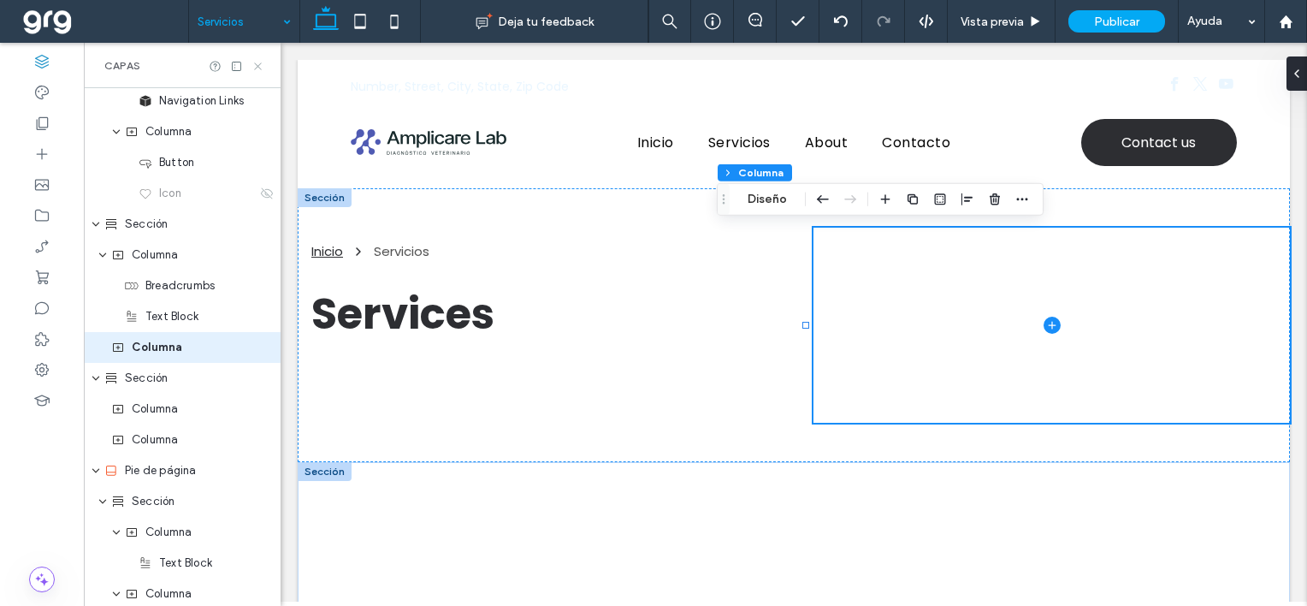
click at [255, 63] on use at bounding box center [257, 65] width 7 height 7
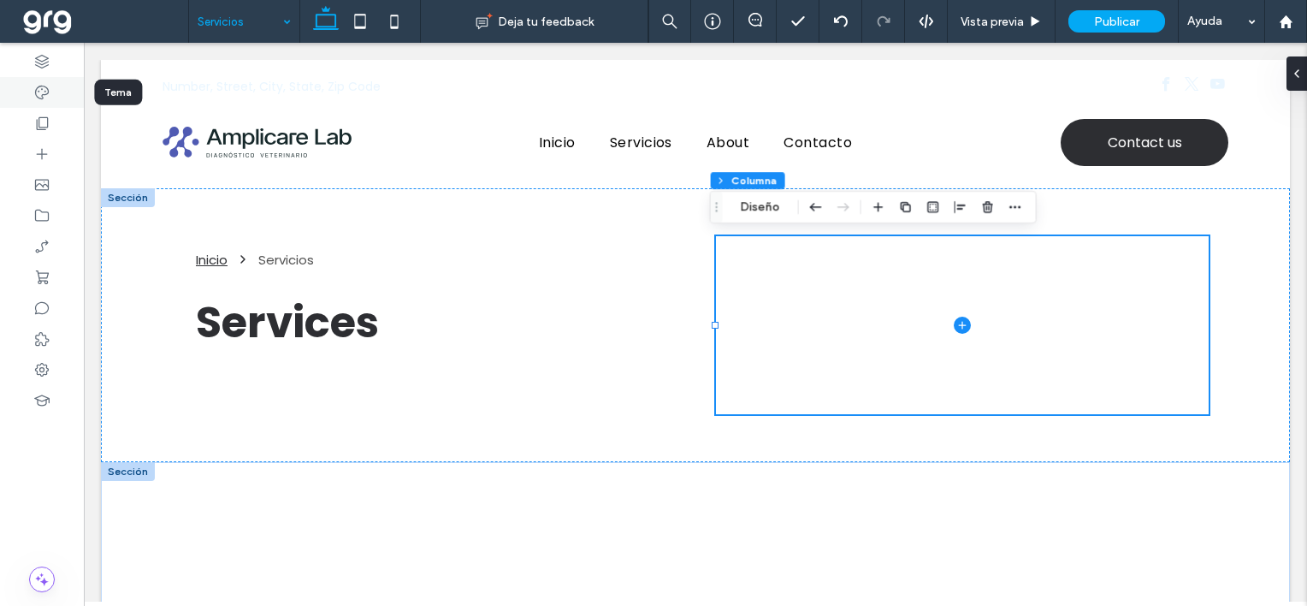
click at [42, 97] on use at bounding box center [42, 93] width 14 height 14
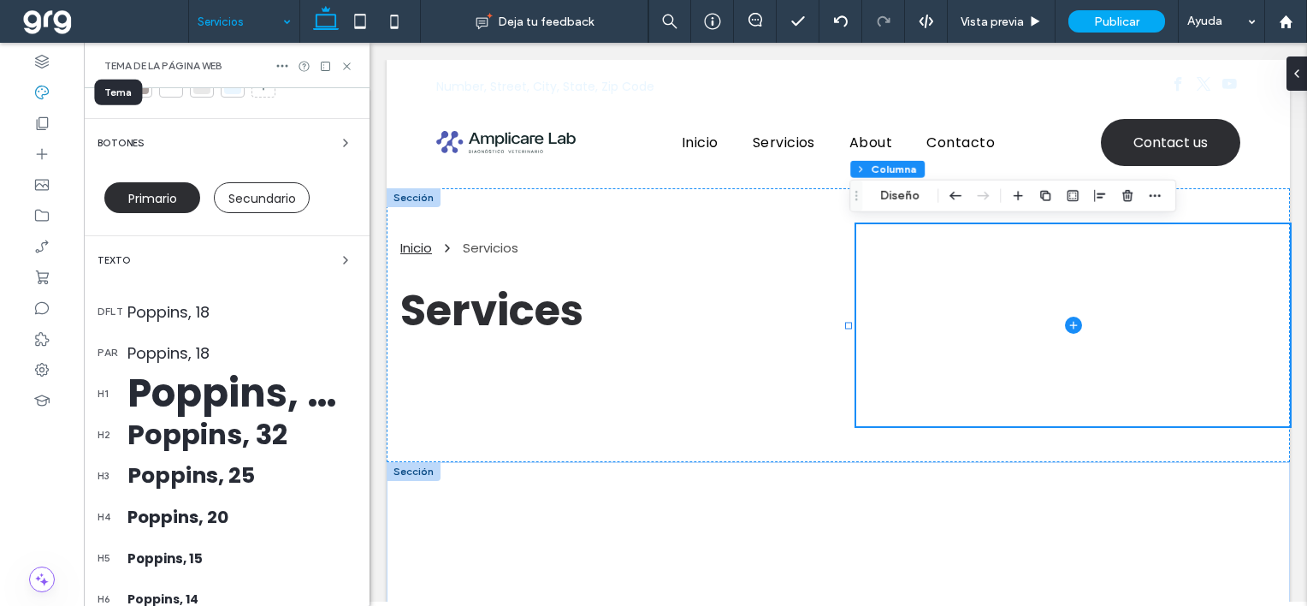
scroll to position [86, 0]
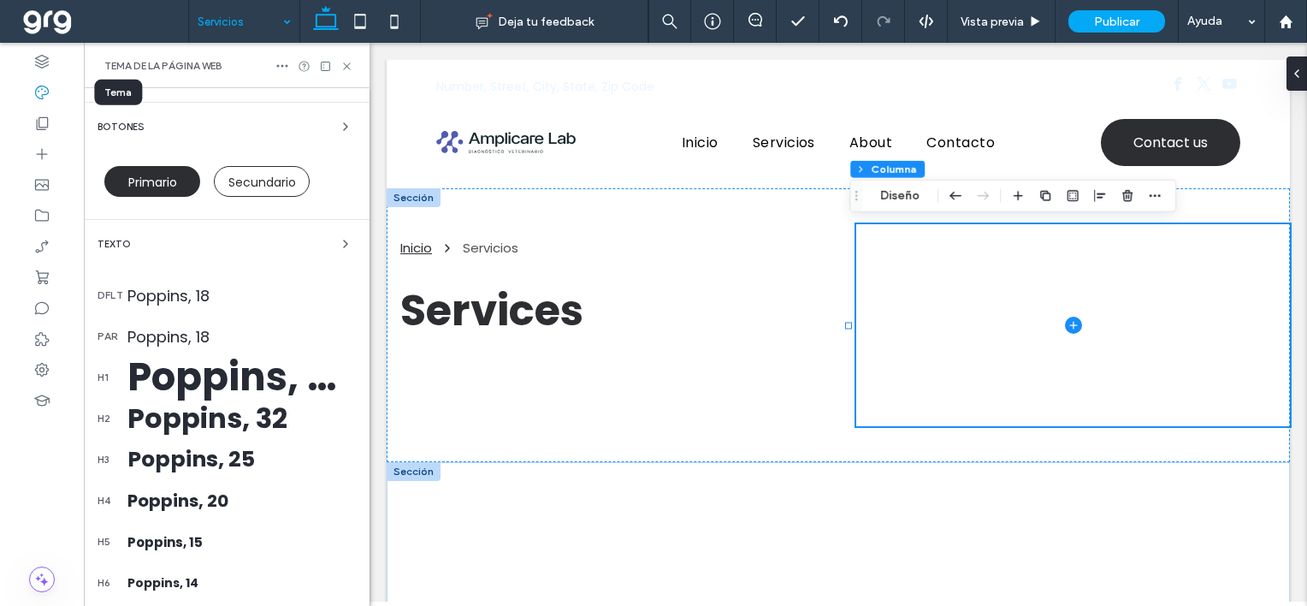
click at [169, 292] on div "Poppins, 18" at bounding box center [241, 295] width 228 height 23
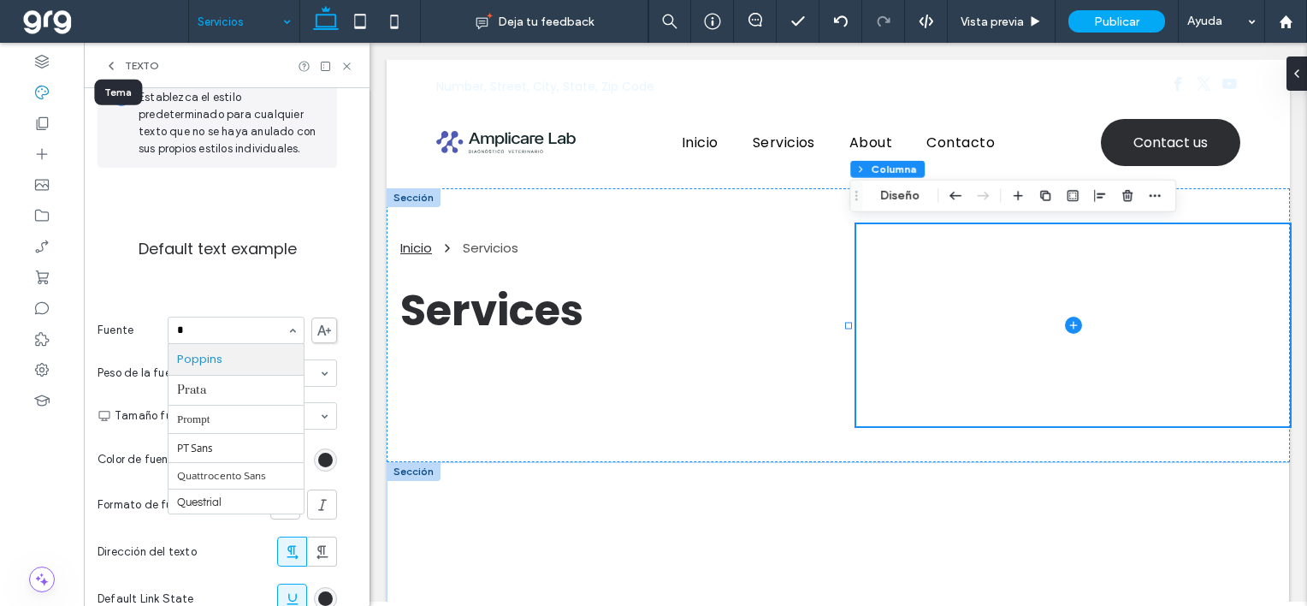
scroll to position [727, 0]
type input "**"
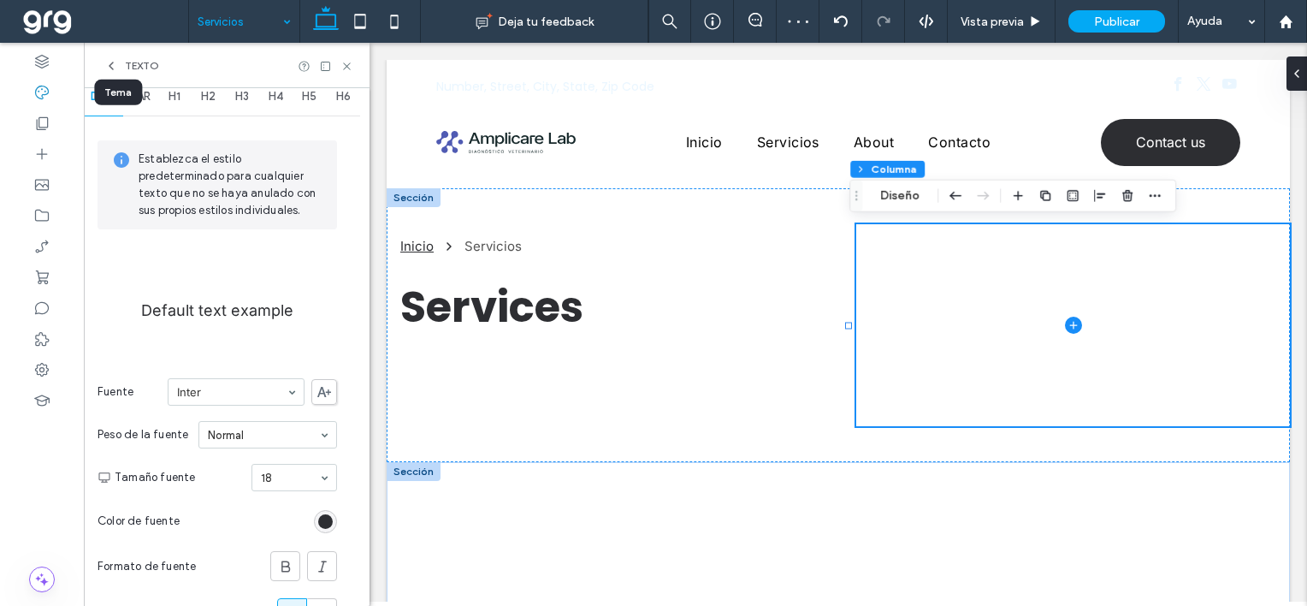
scroll to position [0, 0]
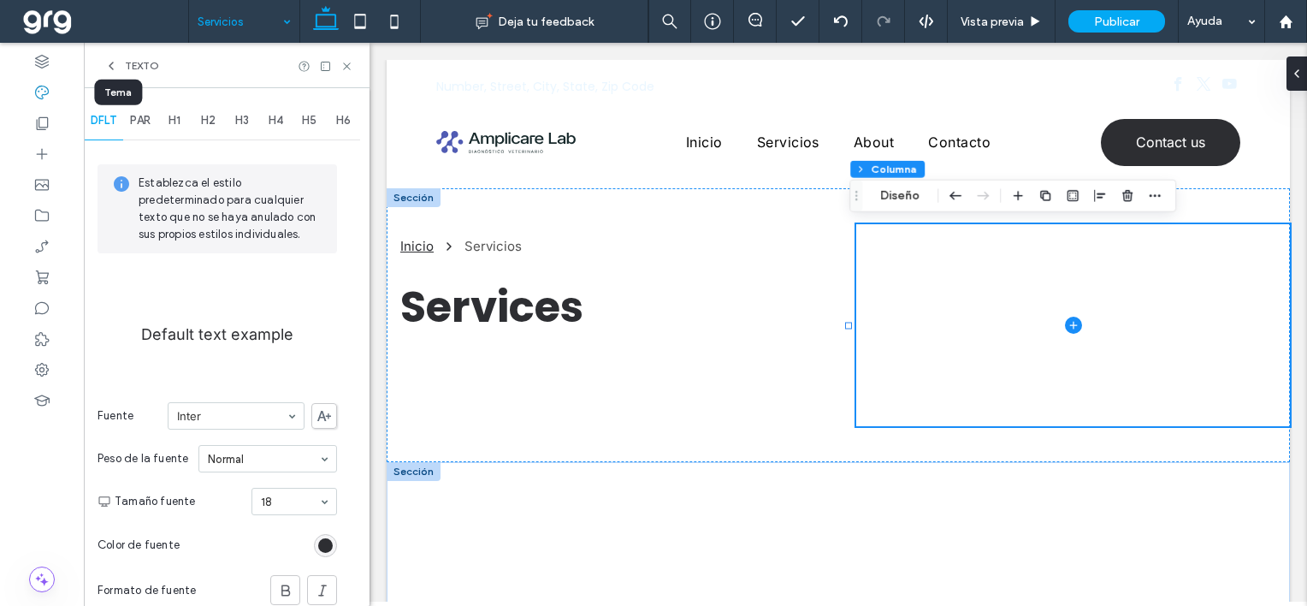
click at [149, 119] on span "PAR" at bounding box center [140, 121] width 21 height 14
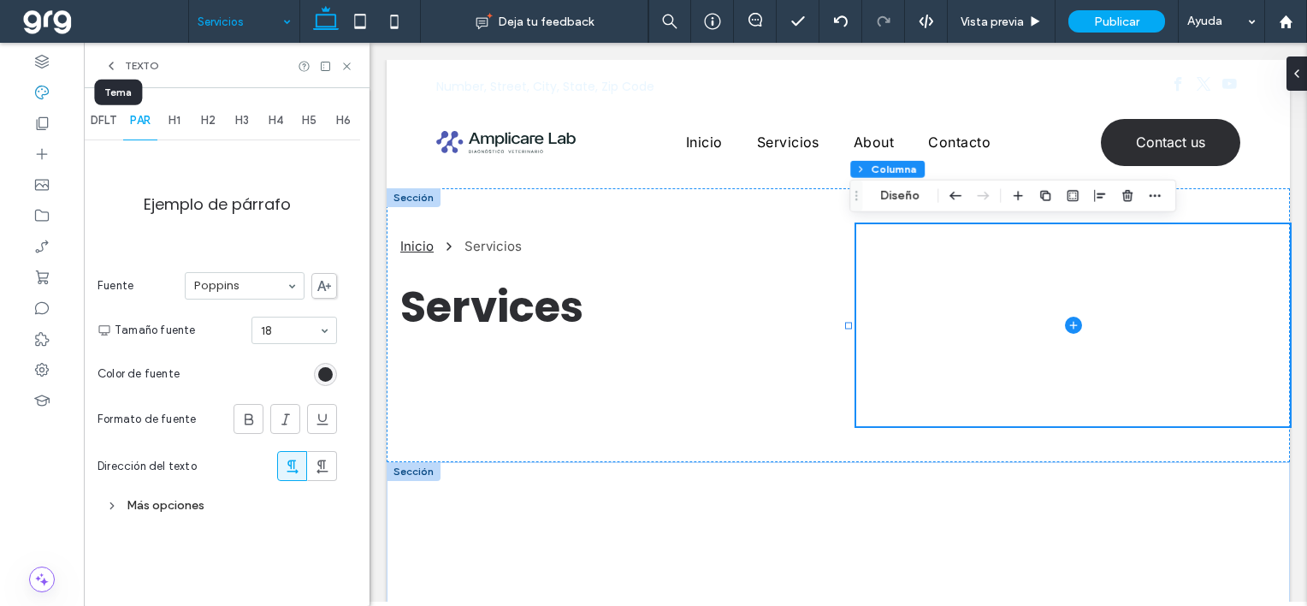
click at [176, 119] on span "H1" at bounding box center [175, 121] width 12 height 14
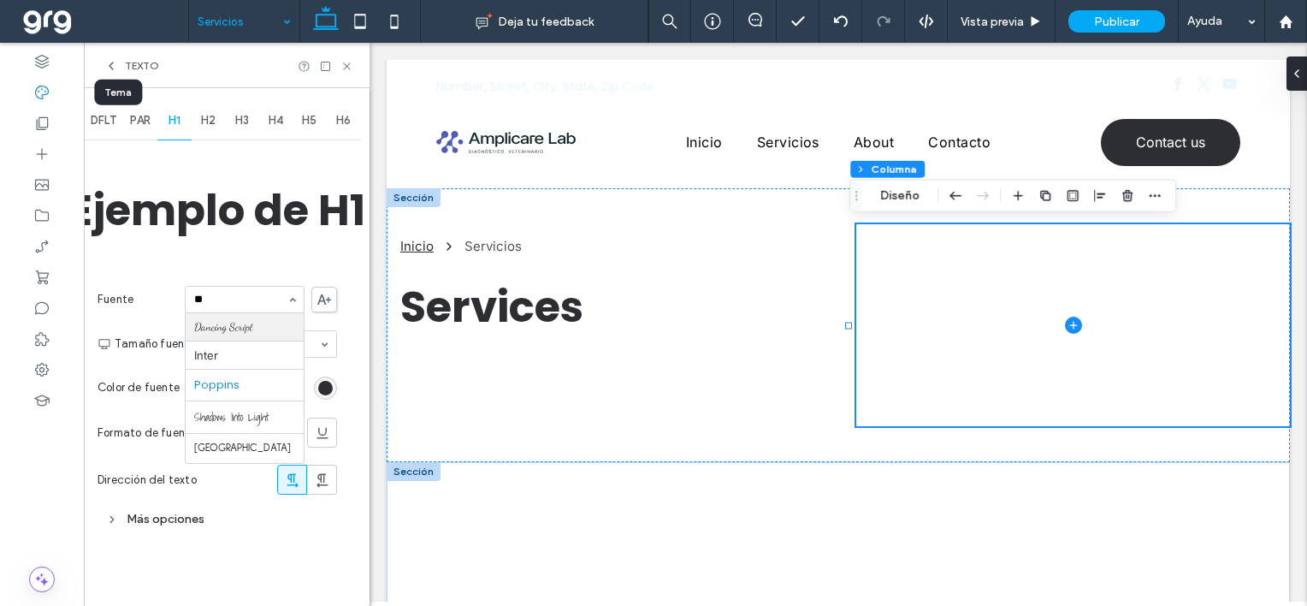
type input "***"
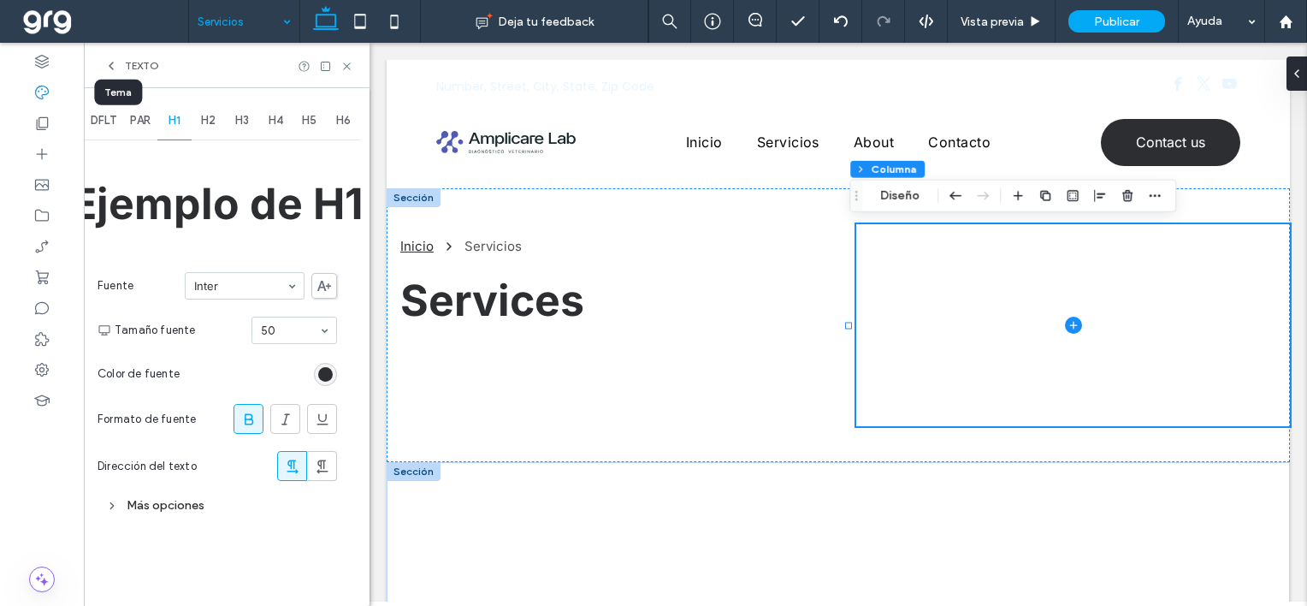
click at [144, 123] on span "PAR" at bounding box center [140, 121] width 21 height 14
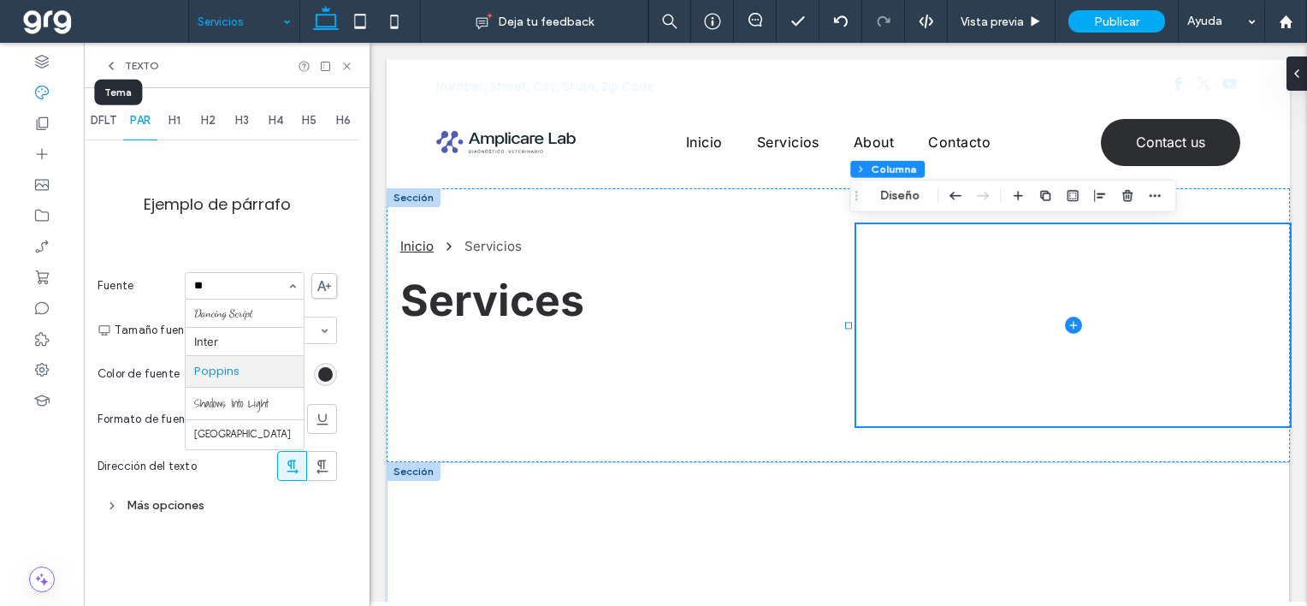
type input "***"
click at [349, 67] on icon at bounding box center [347, 66] width 13 height 13
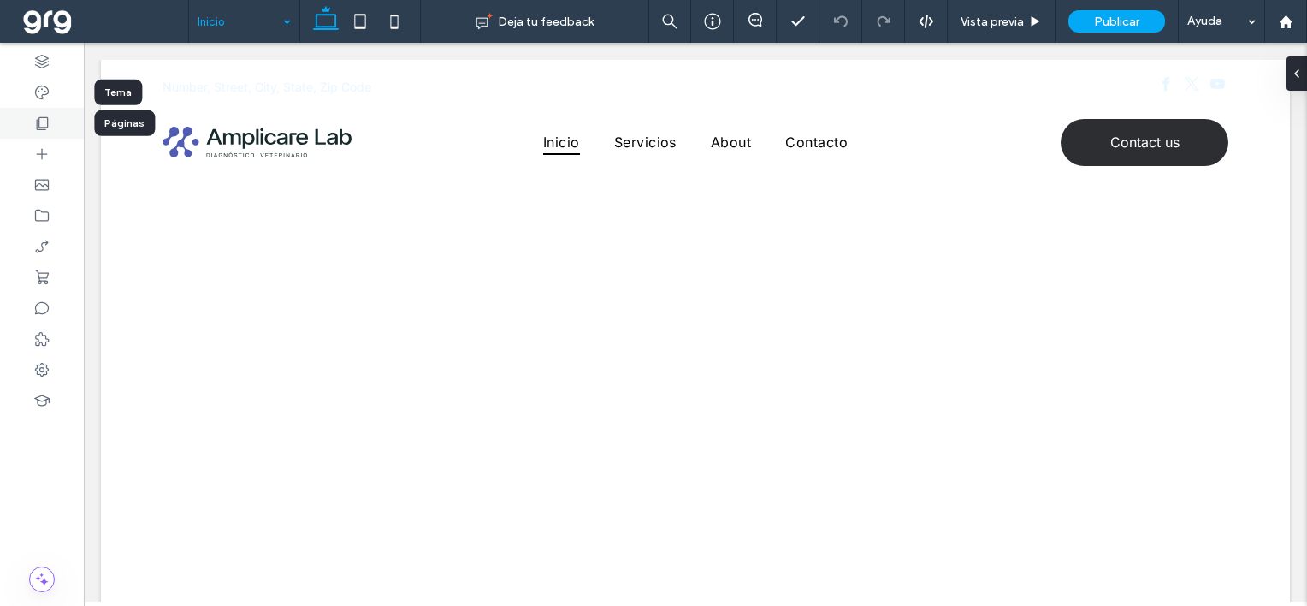
click at [31, 116] on div at bounding box center [42, 123] width 84 height 31
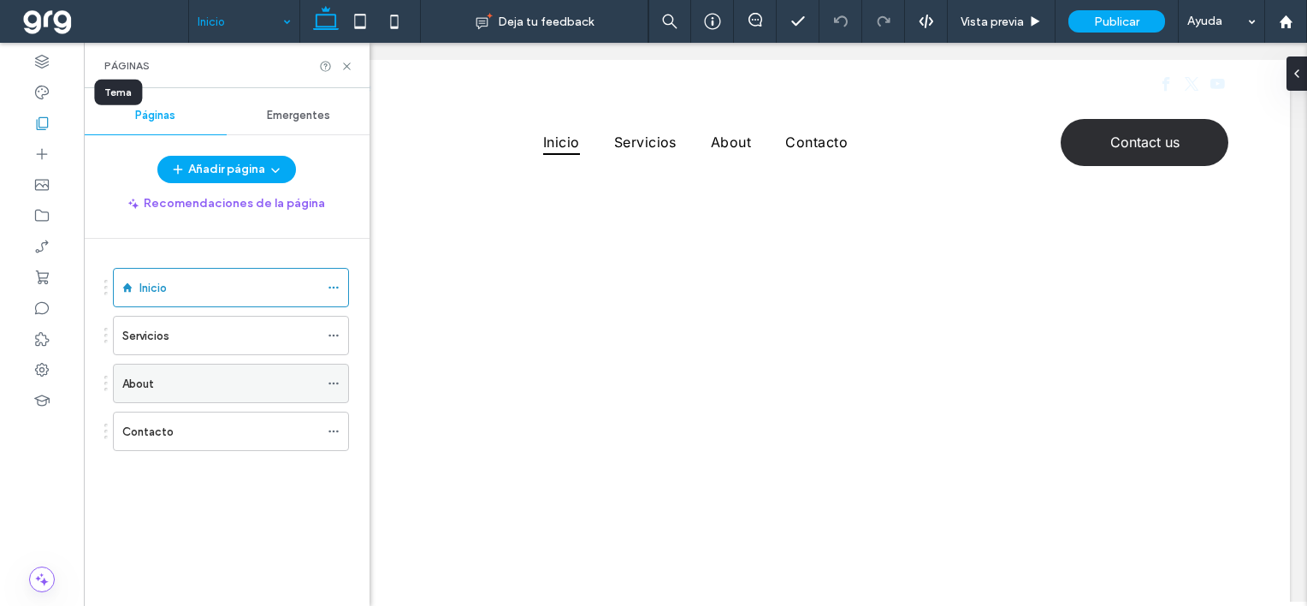
click at [146, 384] on label "About" at bounding box center [138, 384] width 32 height 30
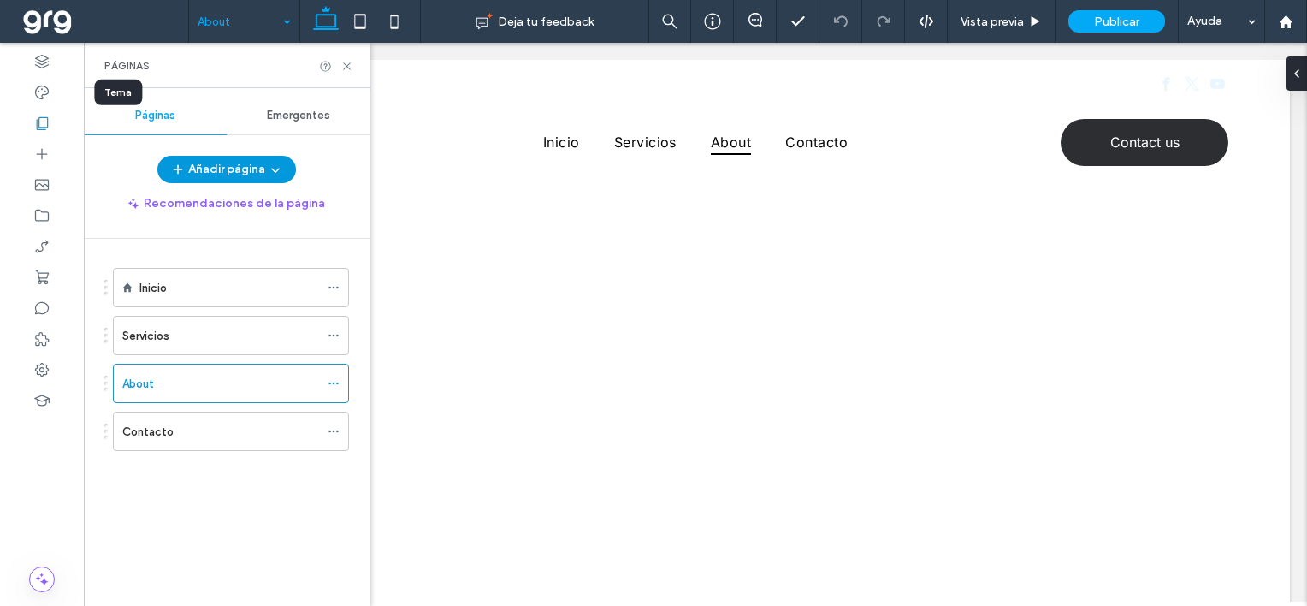
click at [256, 168] on button "Añadir página" at bounding box center [226, 169] width 139 height 27
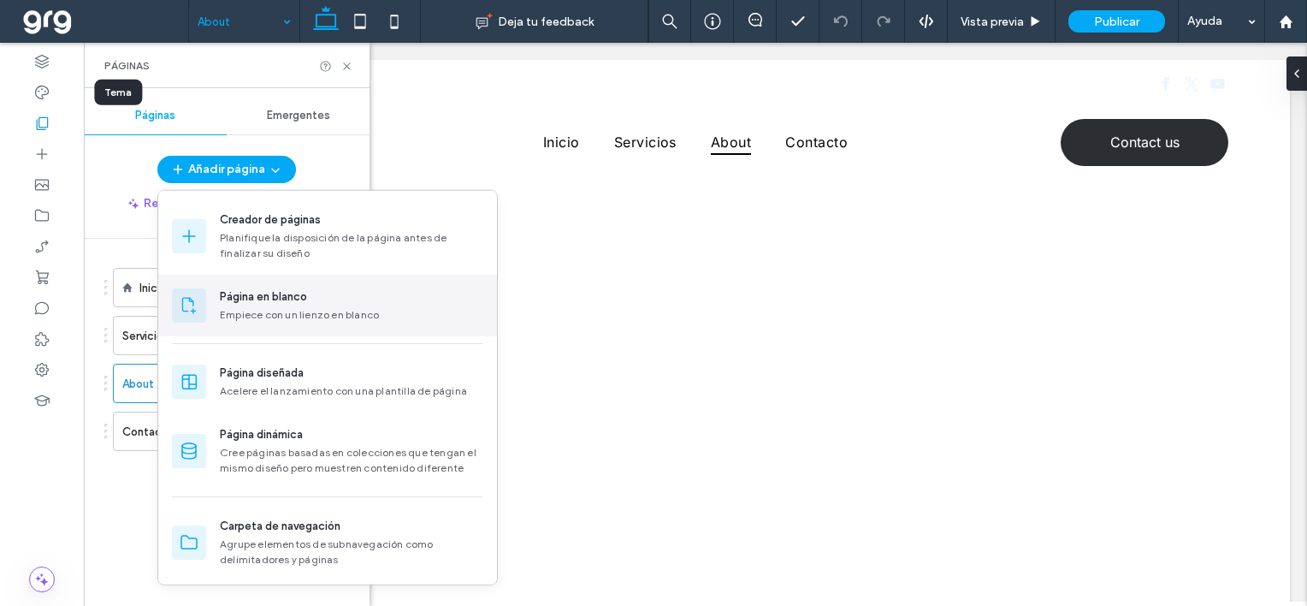
click at [274, 292] on div "Página en blanco" at bounding box center [263, 296] width 87 height 17
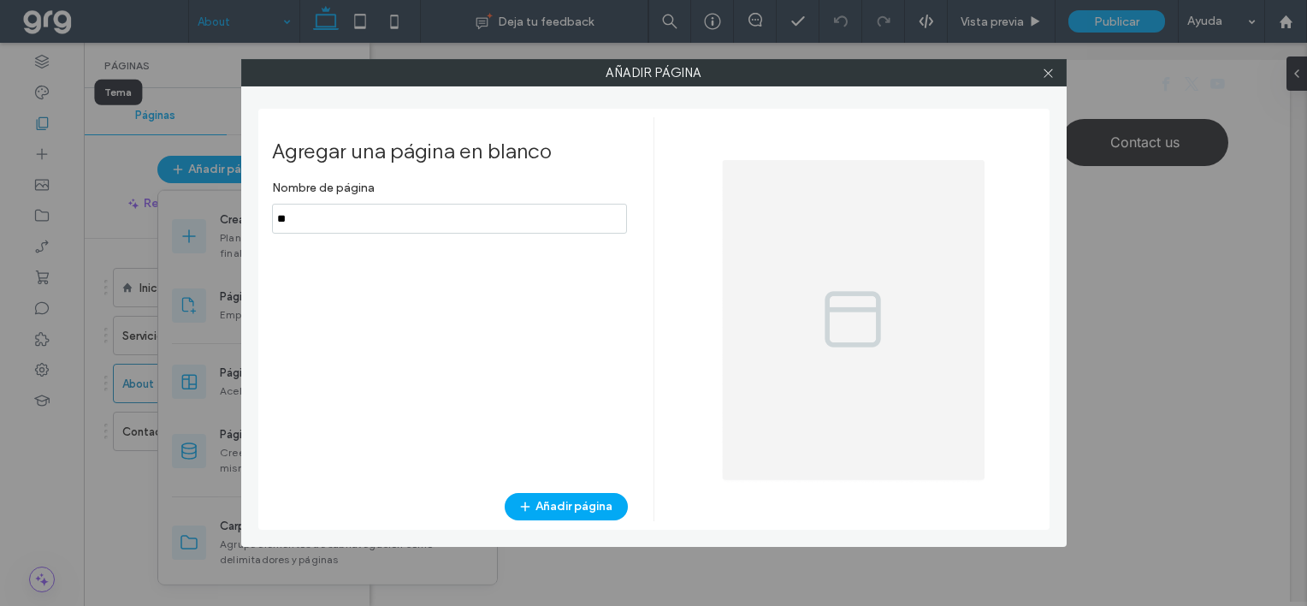
type input "*"
type input "*******"
click at [579, 507] on button "Añadir página" at bounding box center [566, 506] width 123 height 27
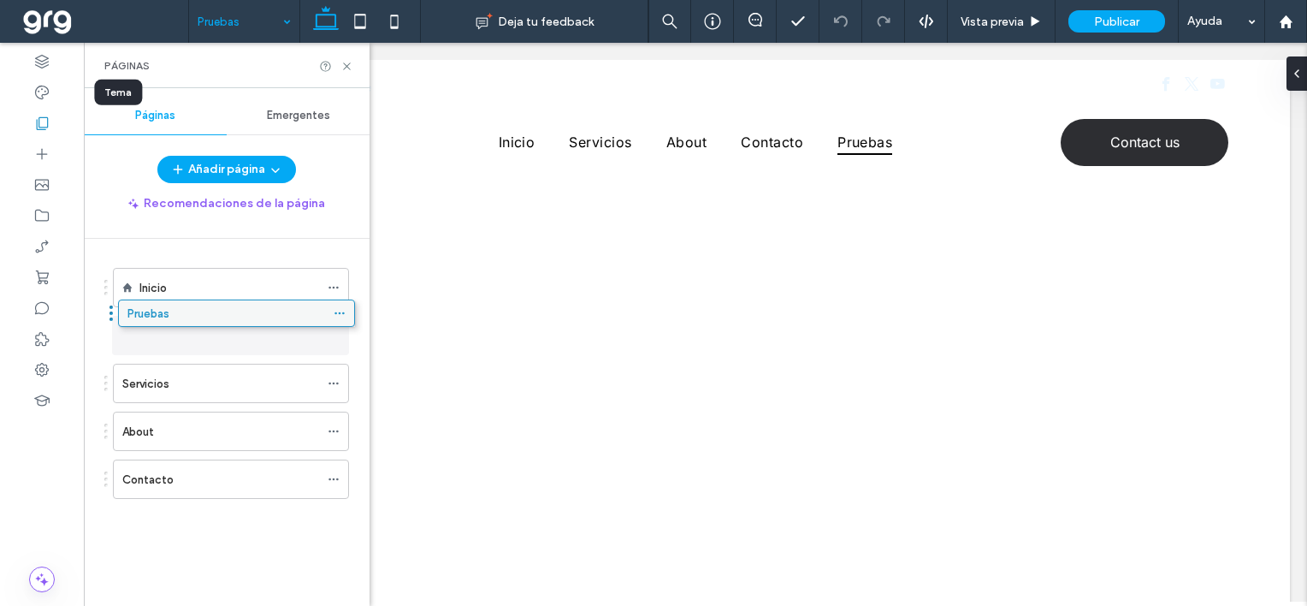
drag, startPoint x: 135, startPoint y: 418, endPoint x: 133, endPoint y: 320, distance: 97.6
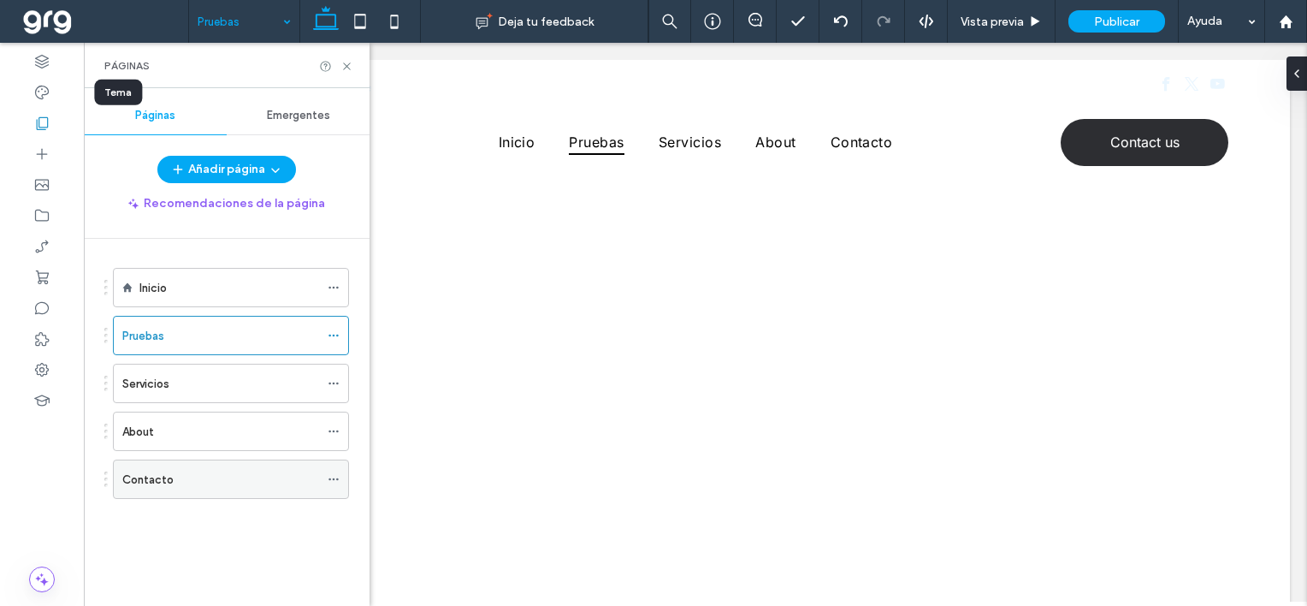
click at [190, 483] on div "Contacto" at bounding box center [220, 480] width 197 height 18
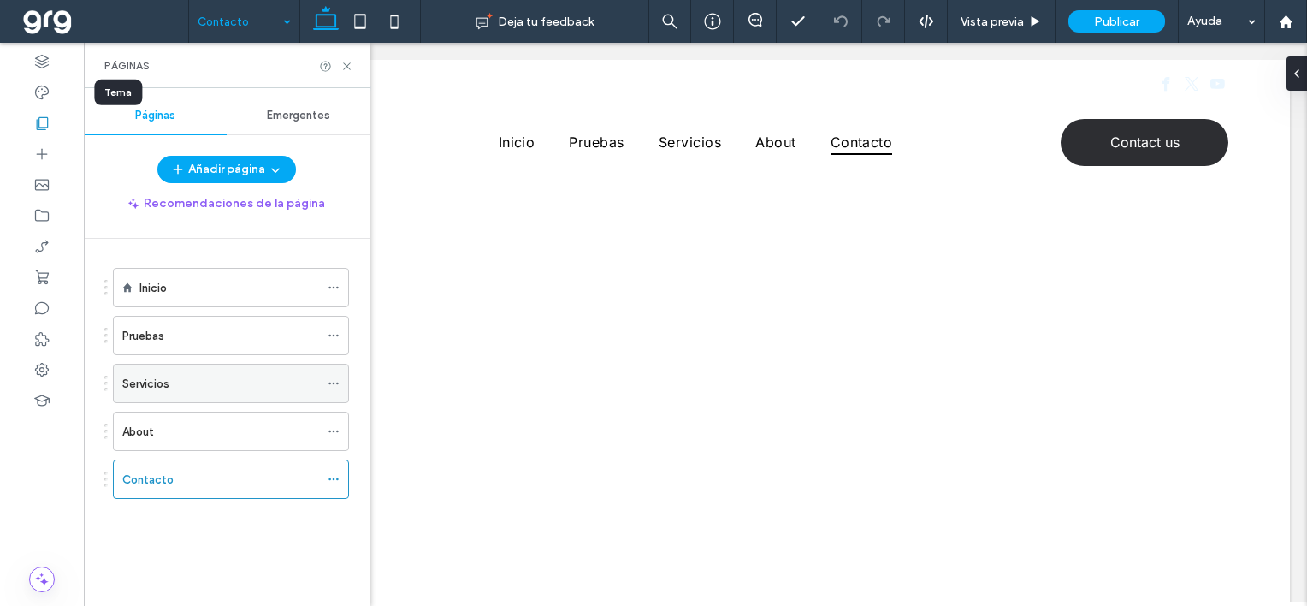
click at [148, 389] on label "Servicios" at bounding box center [145, 384] width 47 height 30
click at [150, 418] on div at bounding box center [653, 303] width 1307 height 606
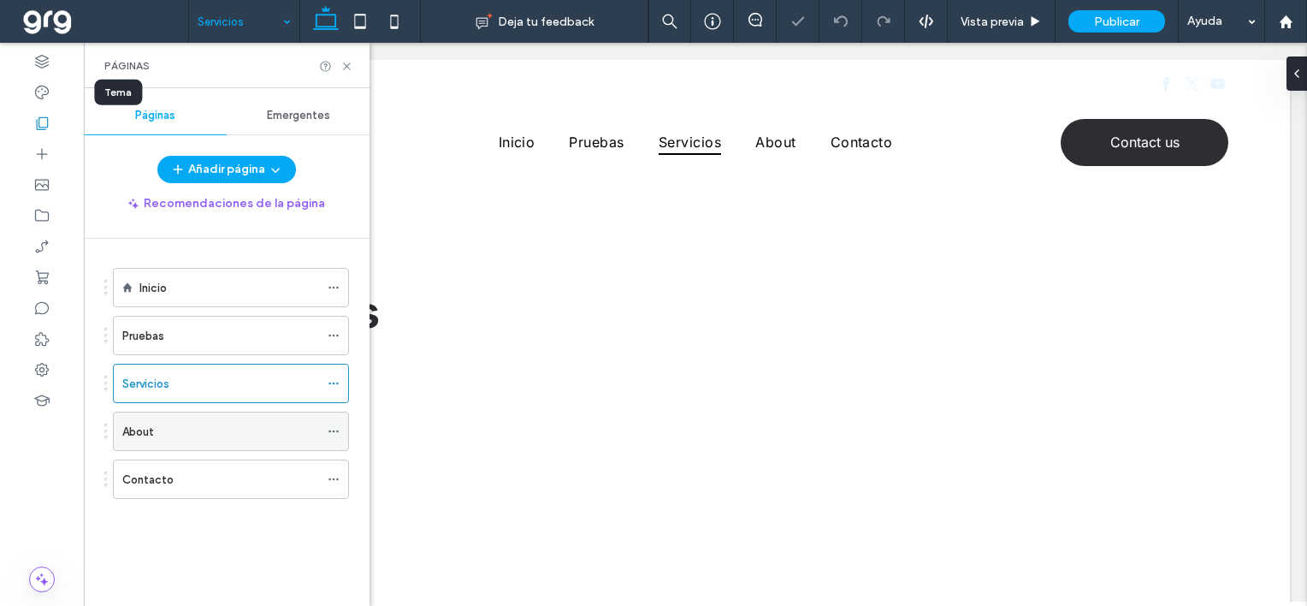
click at [148, 435] on label "About" at bounding box center [138, 432] width 32 height 30
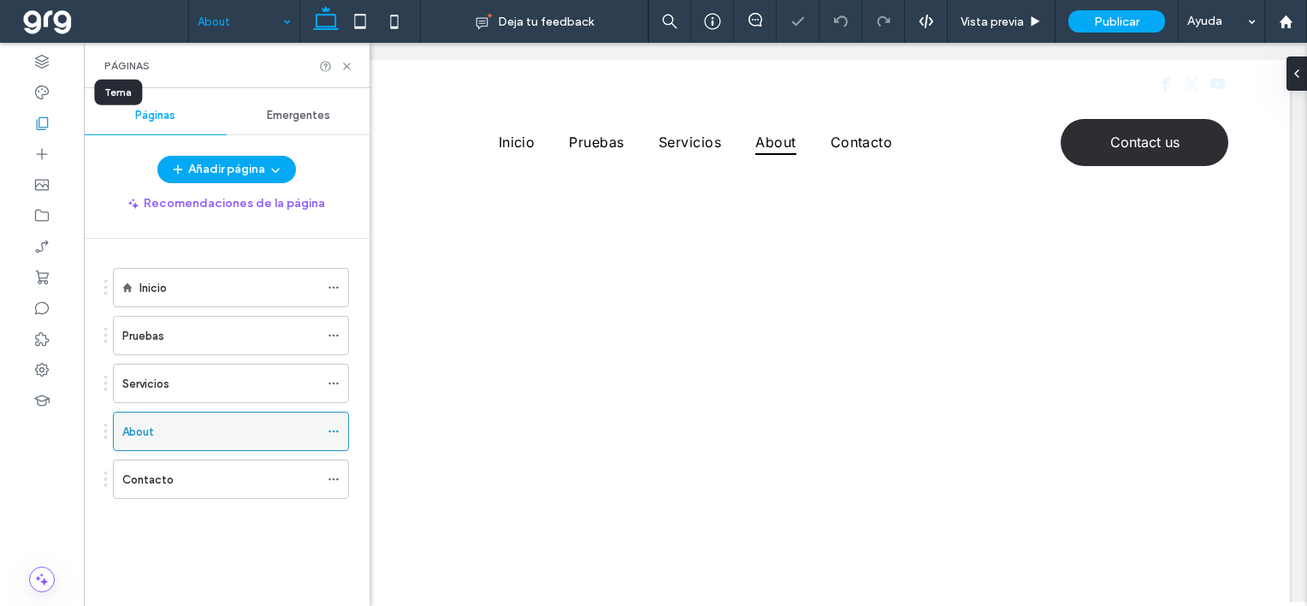
click at [334, 435] on icon at bounding box center [334, 431] width 12 height 12
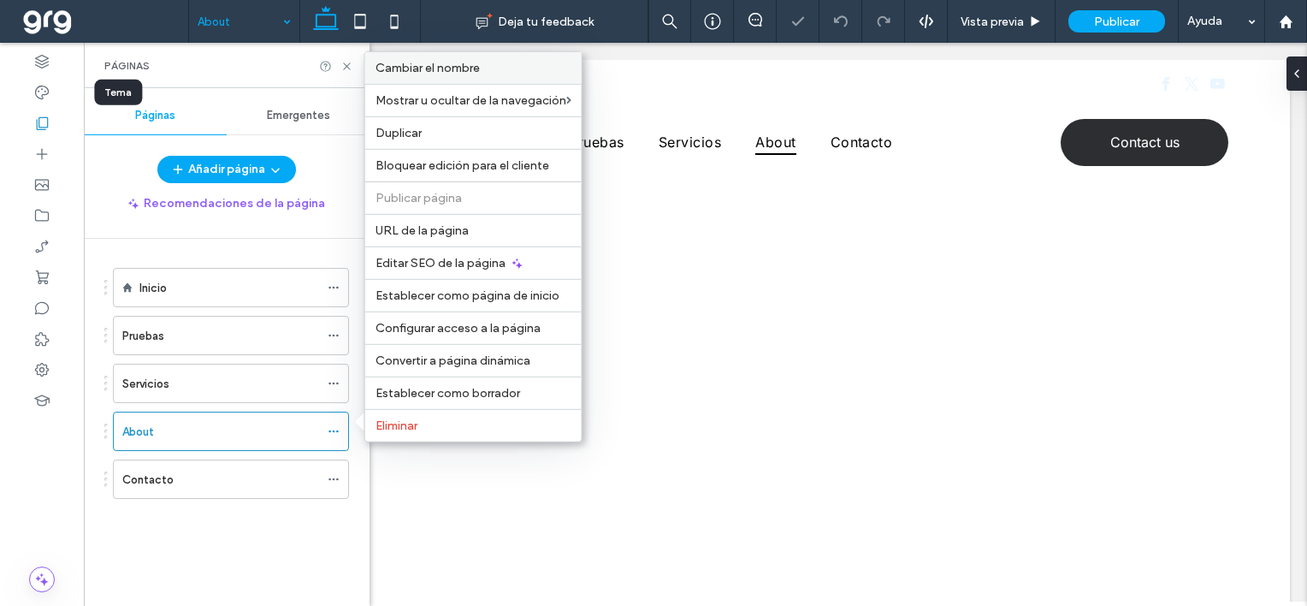
click at [406, 70] on span "Cambiar el nombre" at bounding box center [428, 68] width 104 height 15
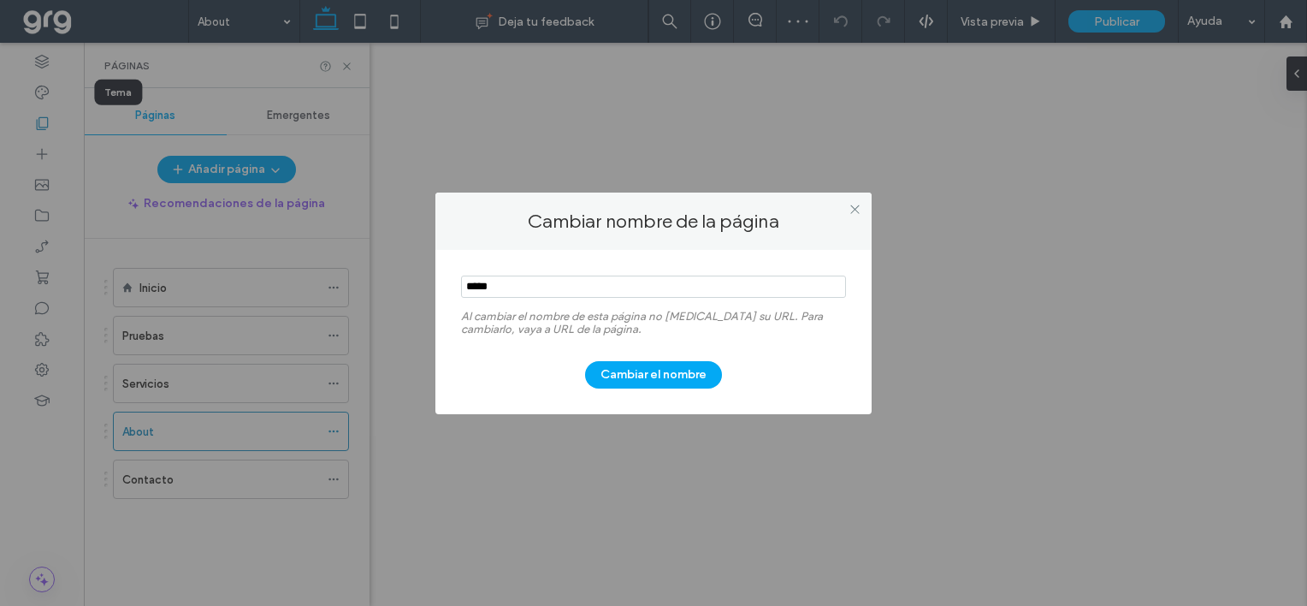
click at [364, 287] on div "Cambiar nombre de la página Al cambiar el nombre de esta página no [MEDICAL_DAT…" at bounding box center [653, 303] width 1307 height 606
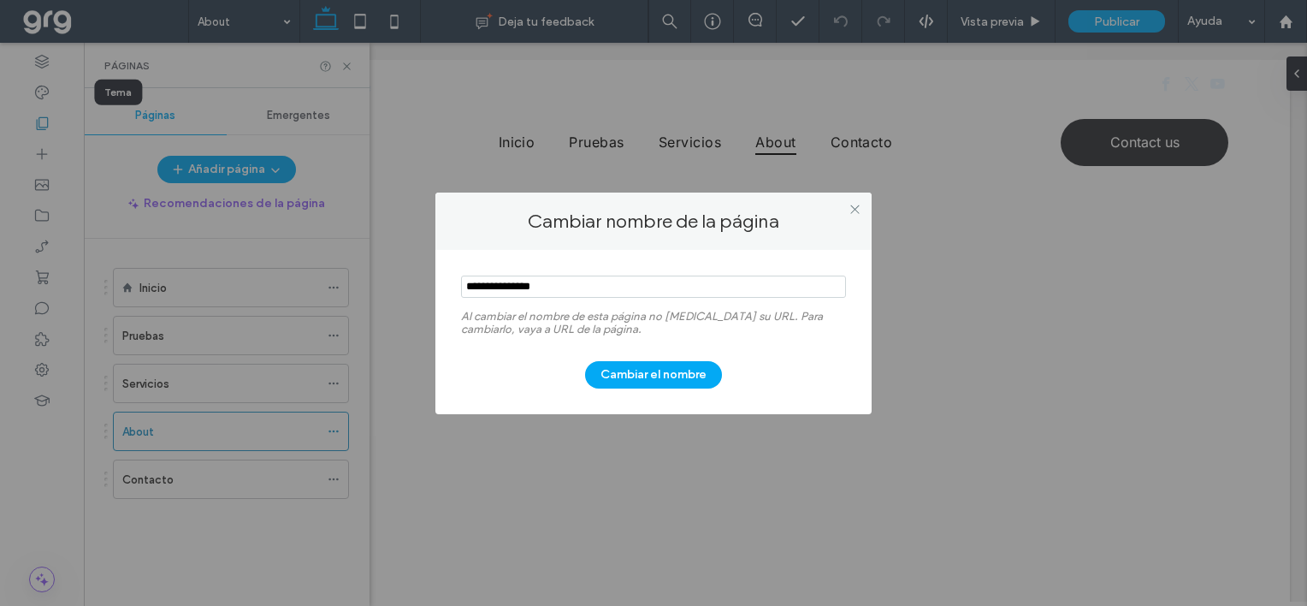
type input "**********"
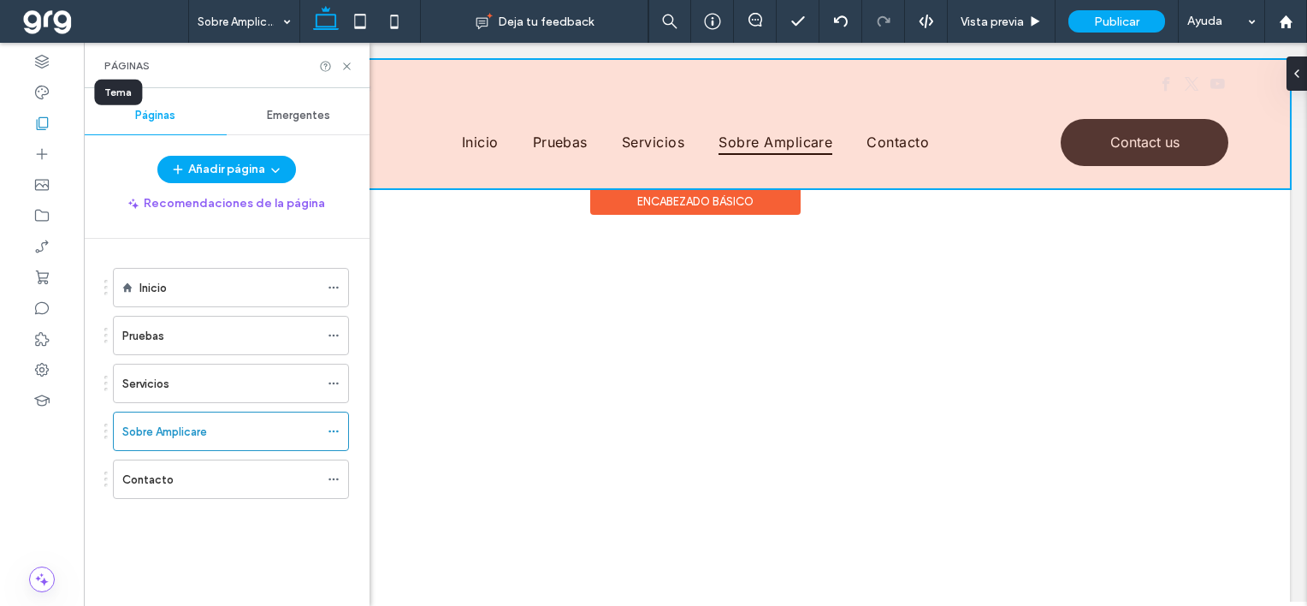
click at [1146, 83] on div at bounding box center [695, 124] width 1189 height 128
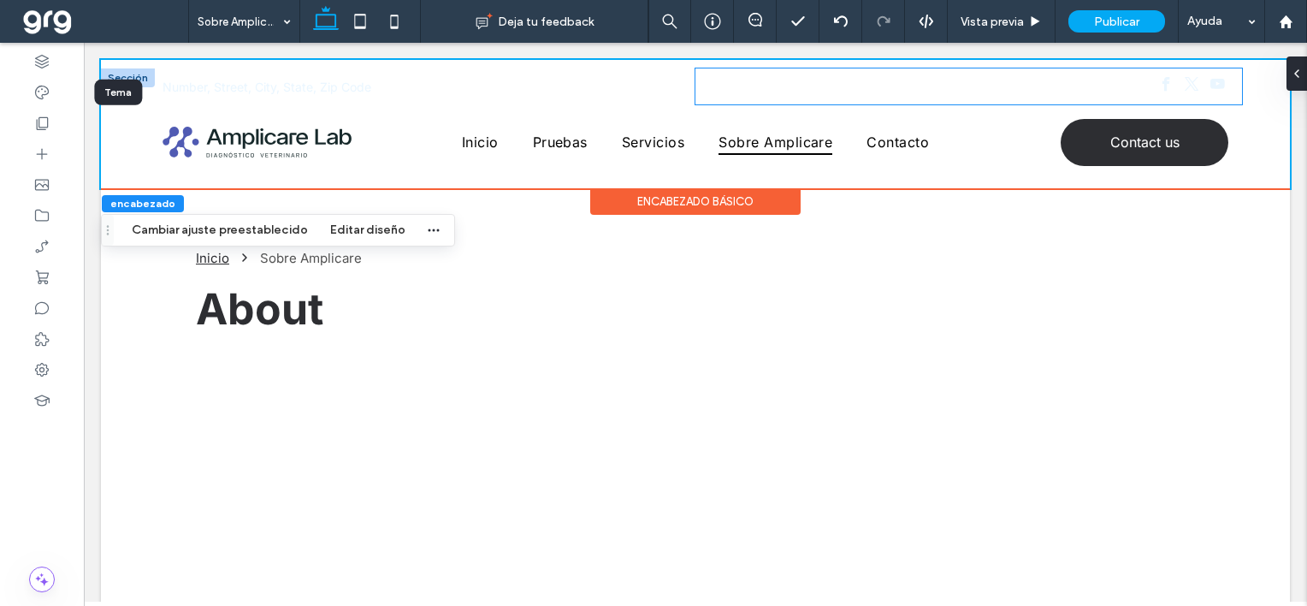
click at [880, 86] on div at bounding box center [969, 86] width 547 height 36
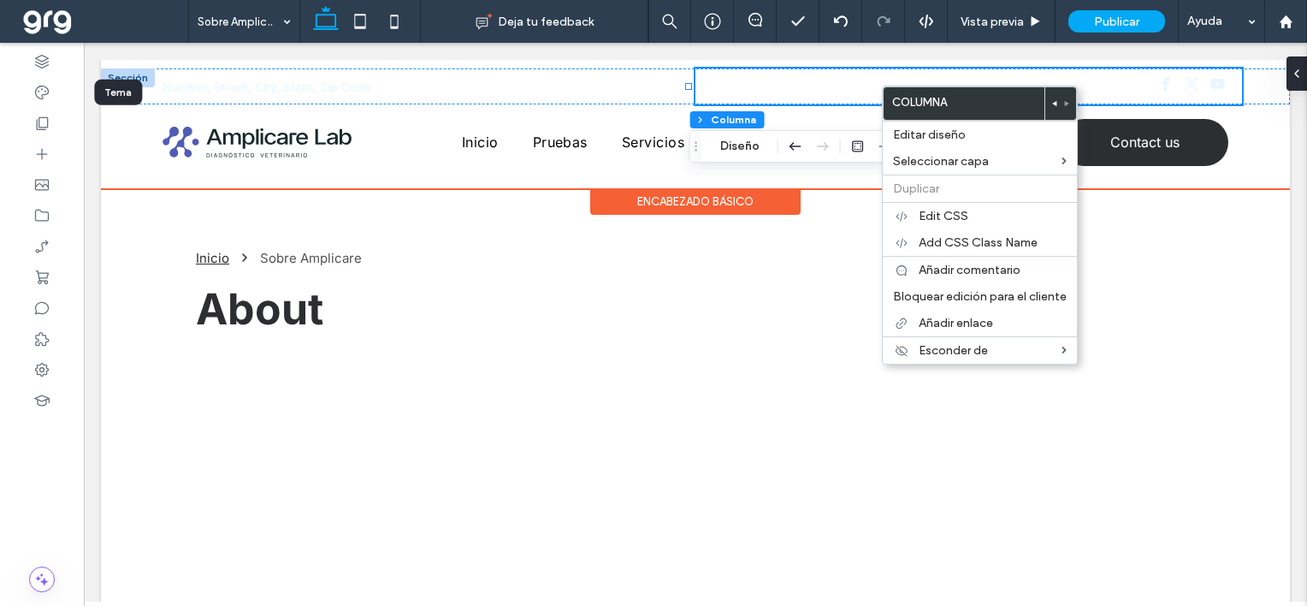
click at [834, 84] on div at bounding box center [969, 86] width 547 height 36
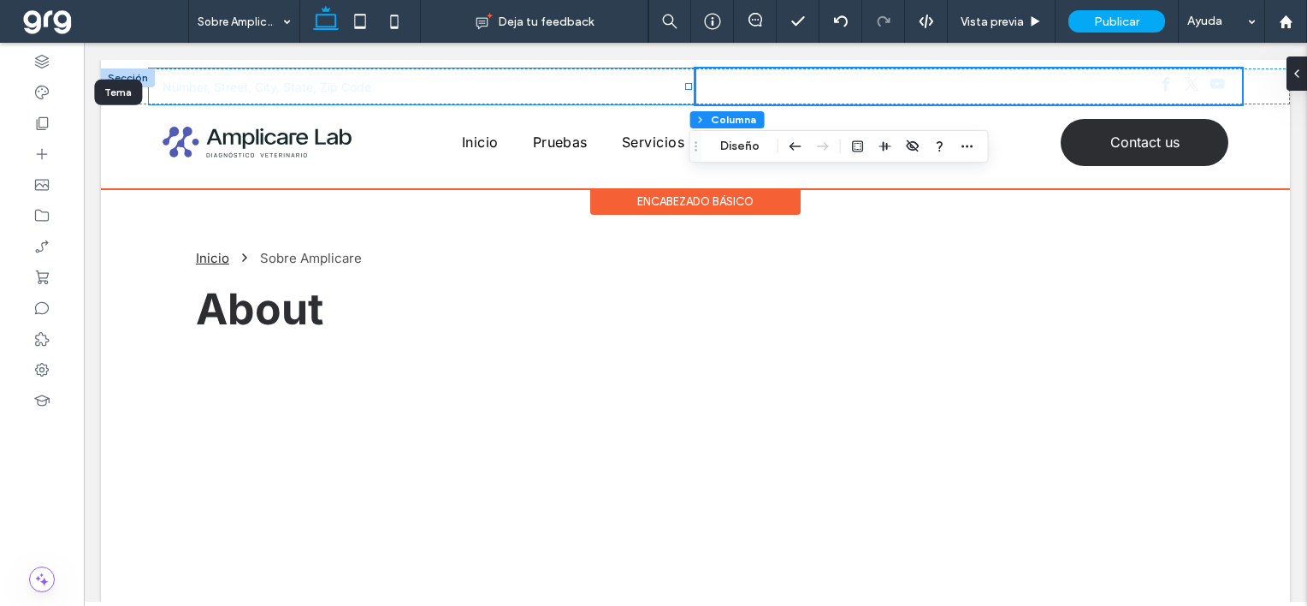
click at [677, 80] on div "Number, Street, City, State, Zip Code" at bounding box center [422, 86] width 547 height 36
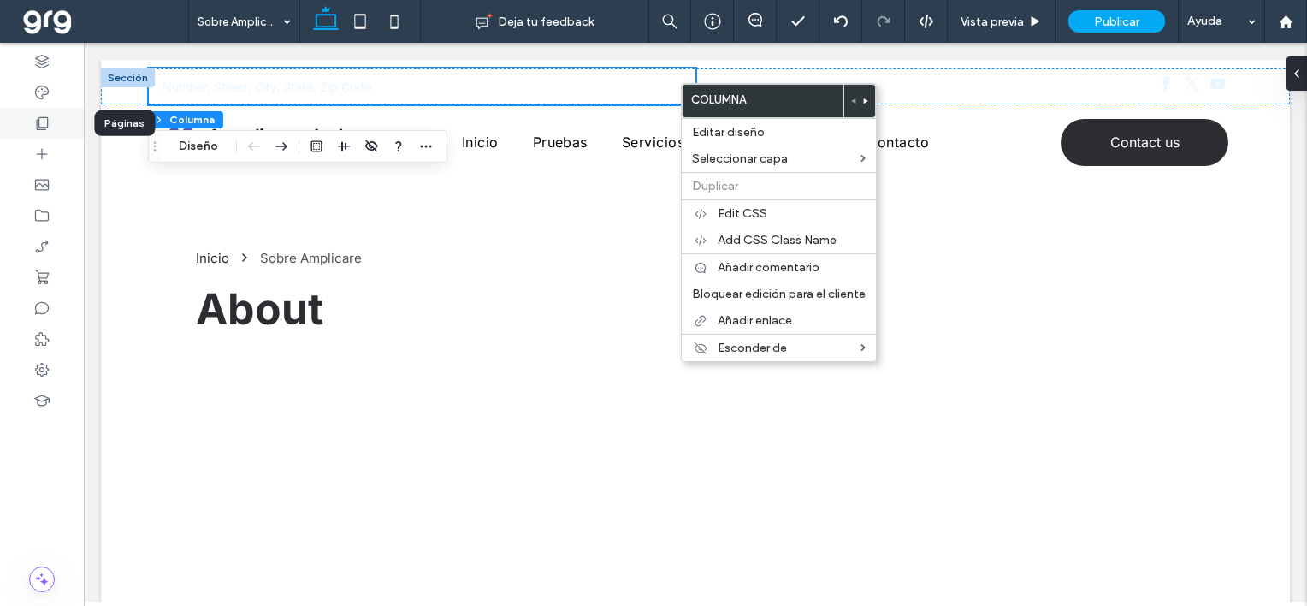
click at [39, 116] on icon at bounding box center [41, 123] width 17 height 17
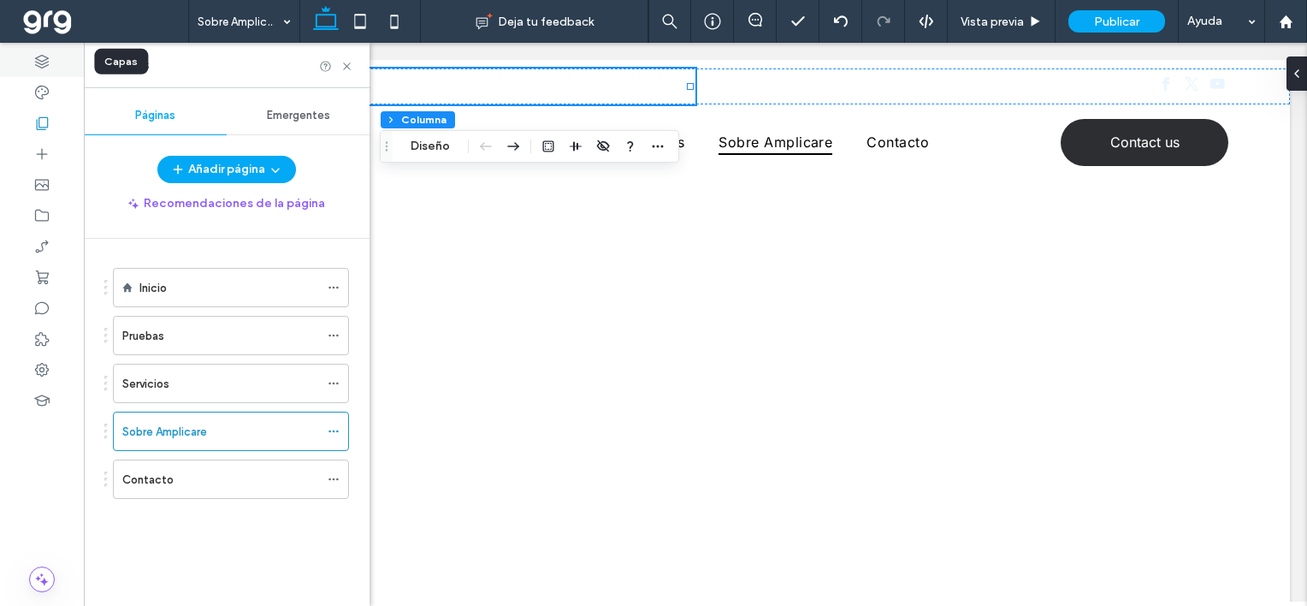
click at [37, 62] on icon at bounding box center [41, 61] width 17 height 17
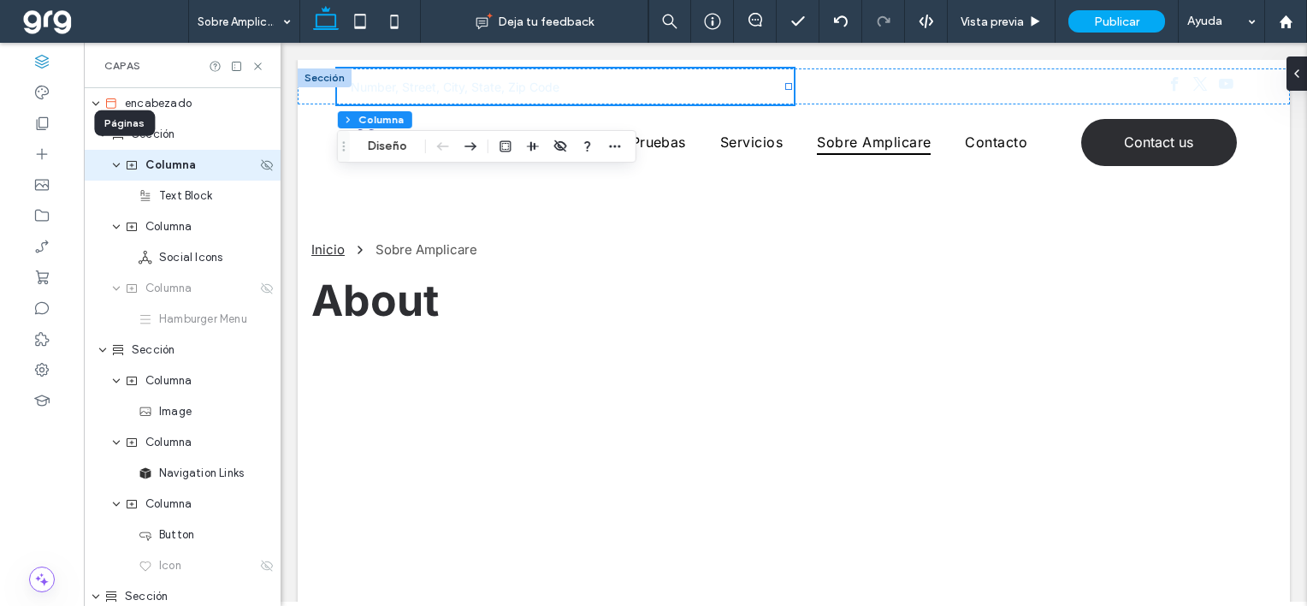
click at [115, 163] on icon "expand Columna" at bounding box center [116, 165] width 10 height 14
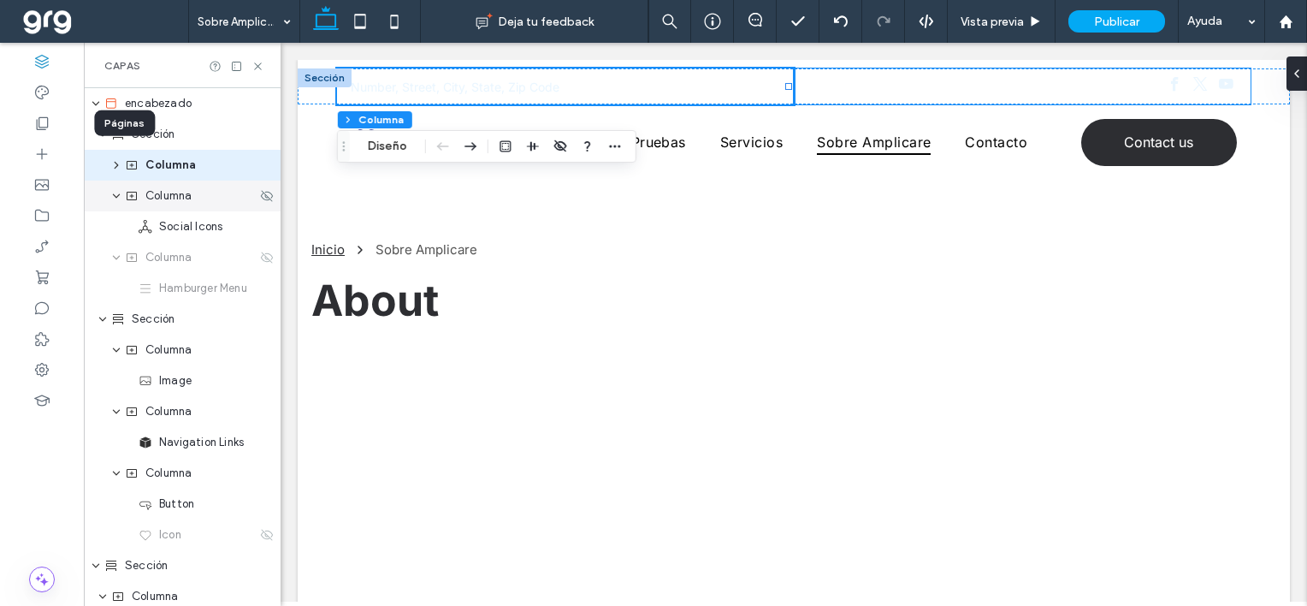
click at [118, 189] on icon "expand Columna" at bounding box center [116, 196] width 10 height 14
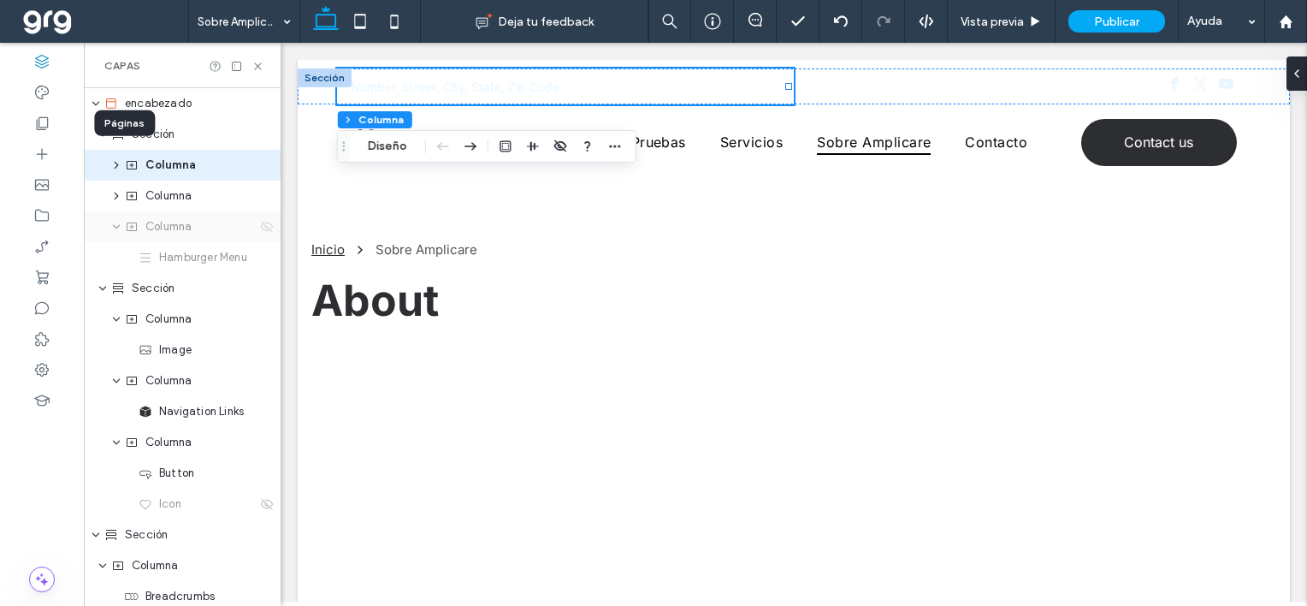
click at [260, 232] on icon at bounding box center [267, 227] width 14 height 14
type input "**"
type input "*****"
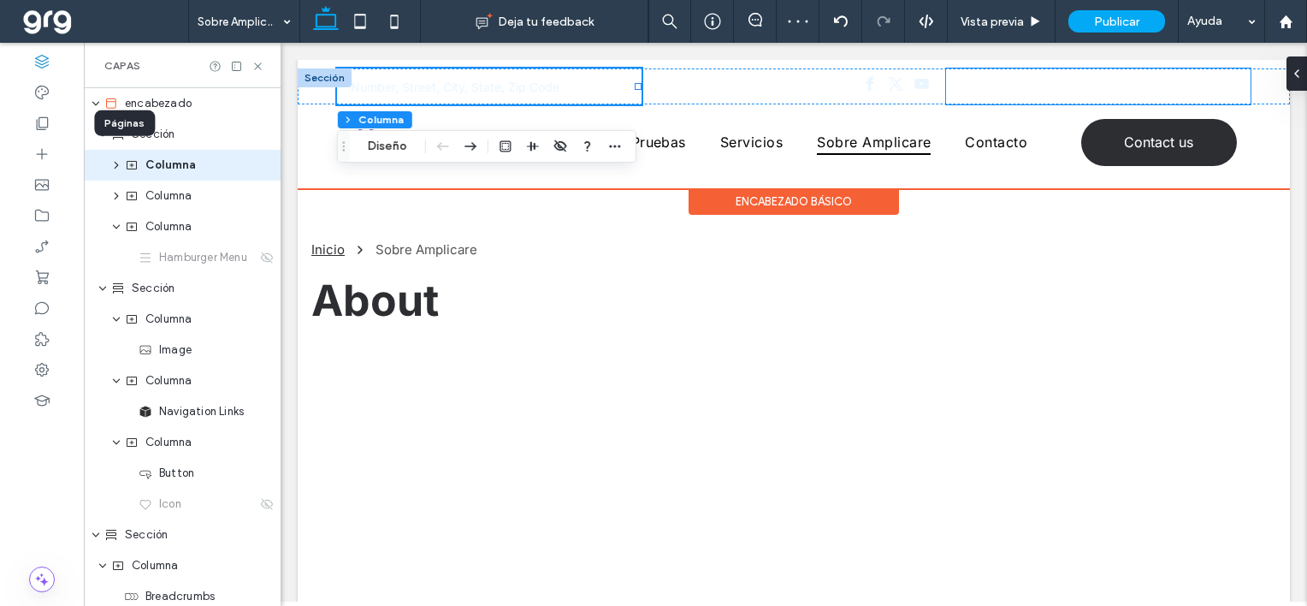
click at [1035, 96] on div at bounding box center [1098, 86] width 305 height 36
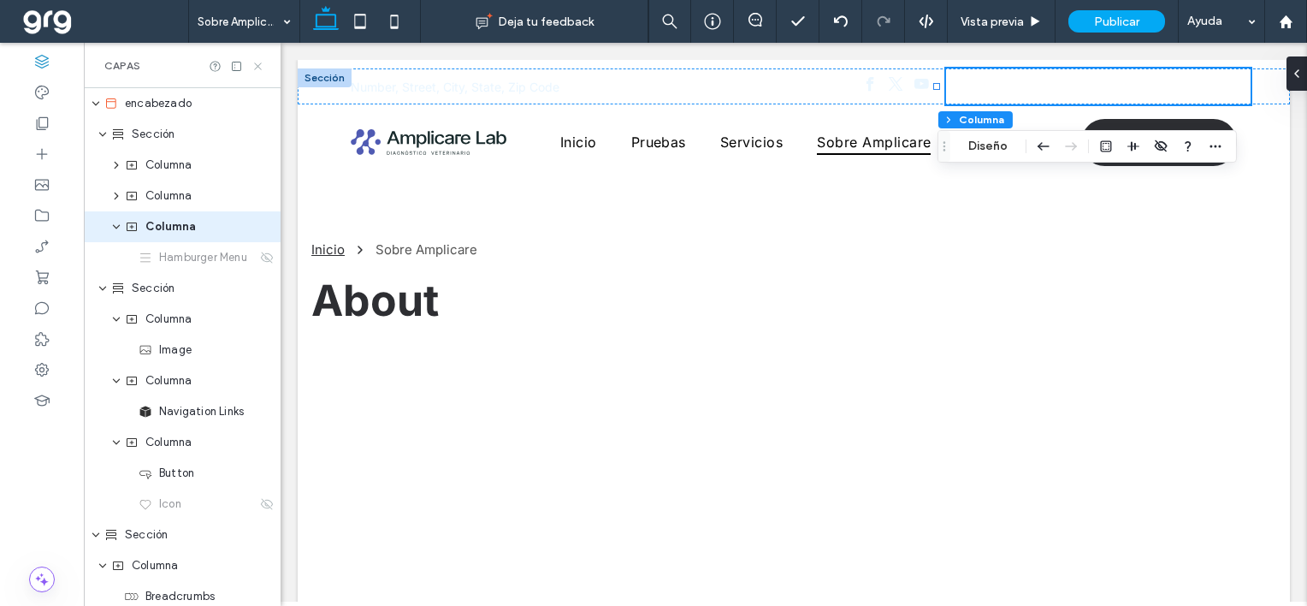
click at [255, 65] on icon at bounding box center [258, 66] width 13 height 13
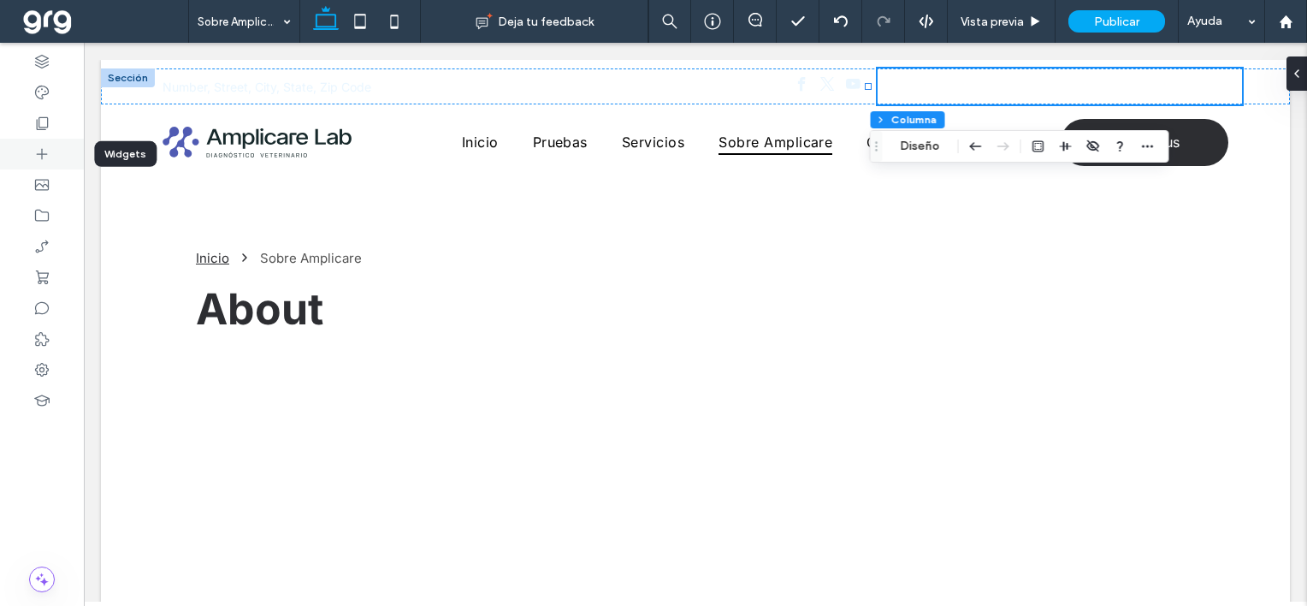
click at [43, 152] on icon at bounding box center [41, 153] width 17 height 17
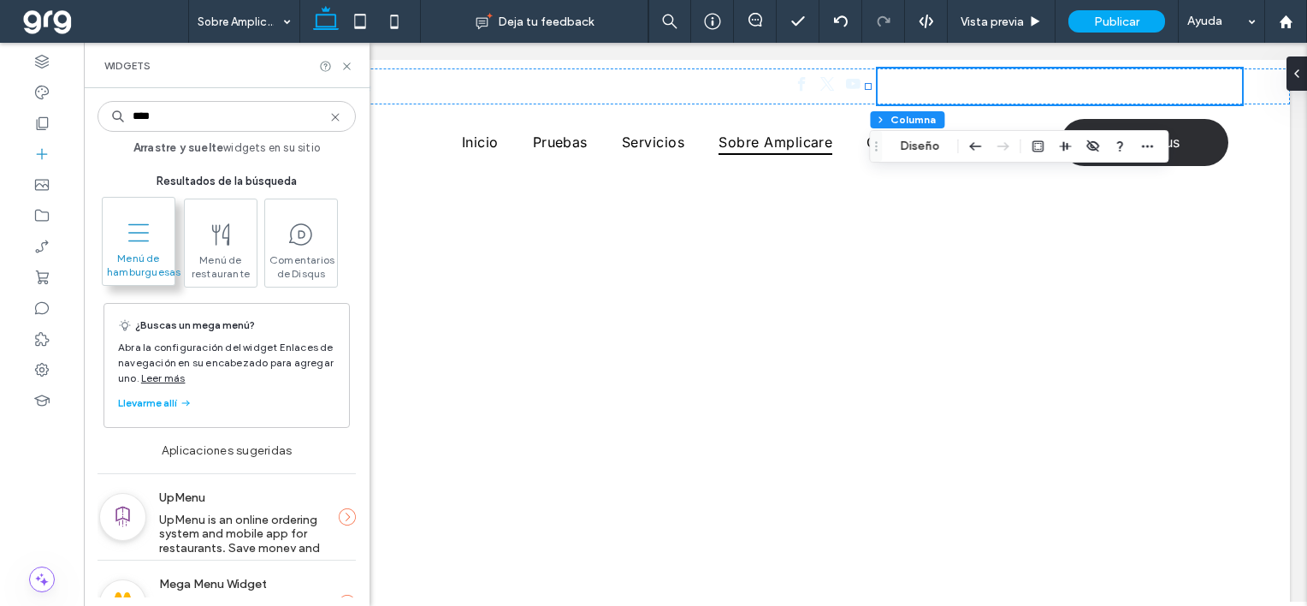
type input "****"
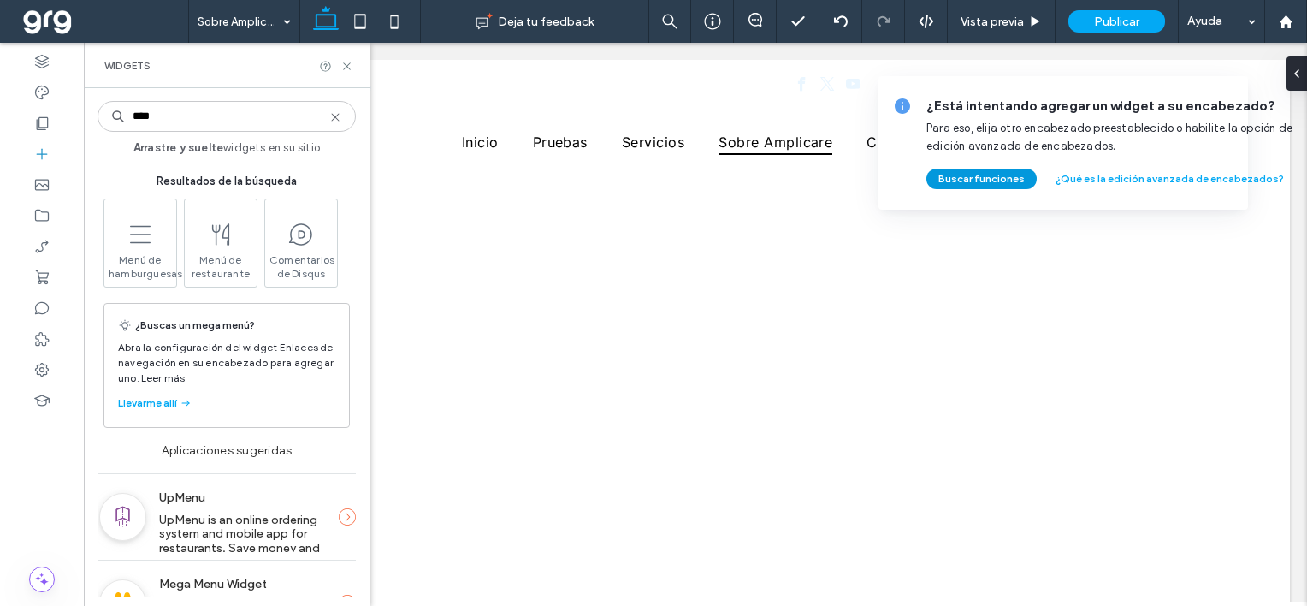
click at [984, 184] on button "Buscar funciones" at bounding box center [982, 179] width 110 height 21
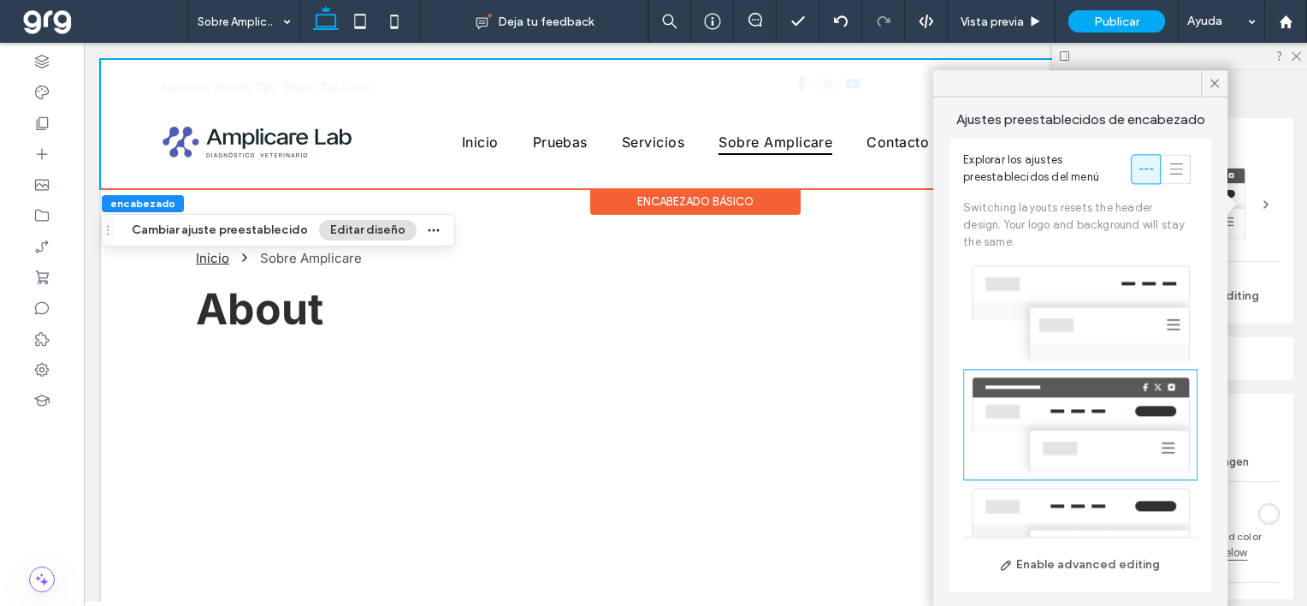
scroll to position [80, 0]
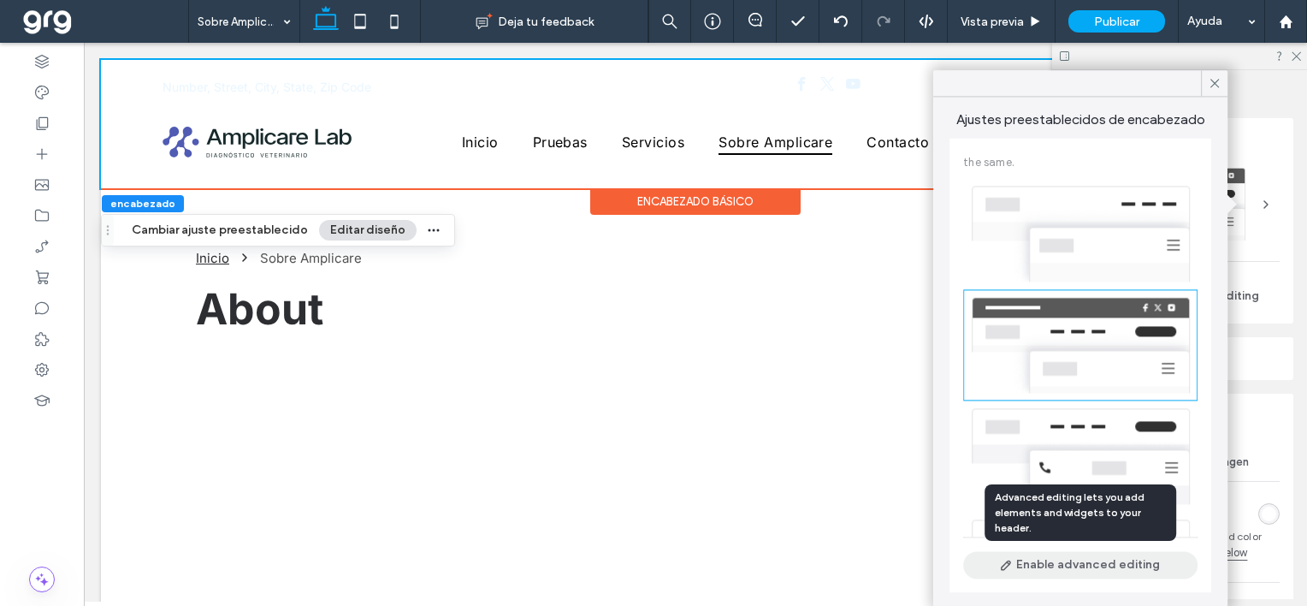
click at [1125, 569] on button "Enable advanced editing" at bounding box center [1080, 564] width 234 height 27
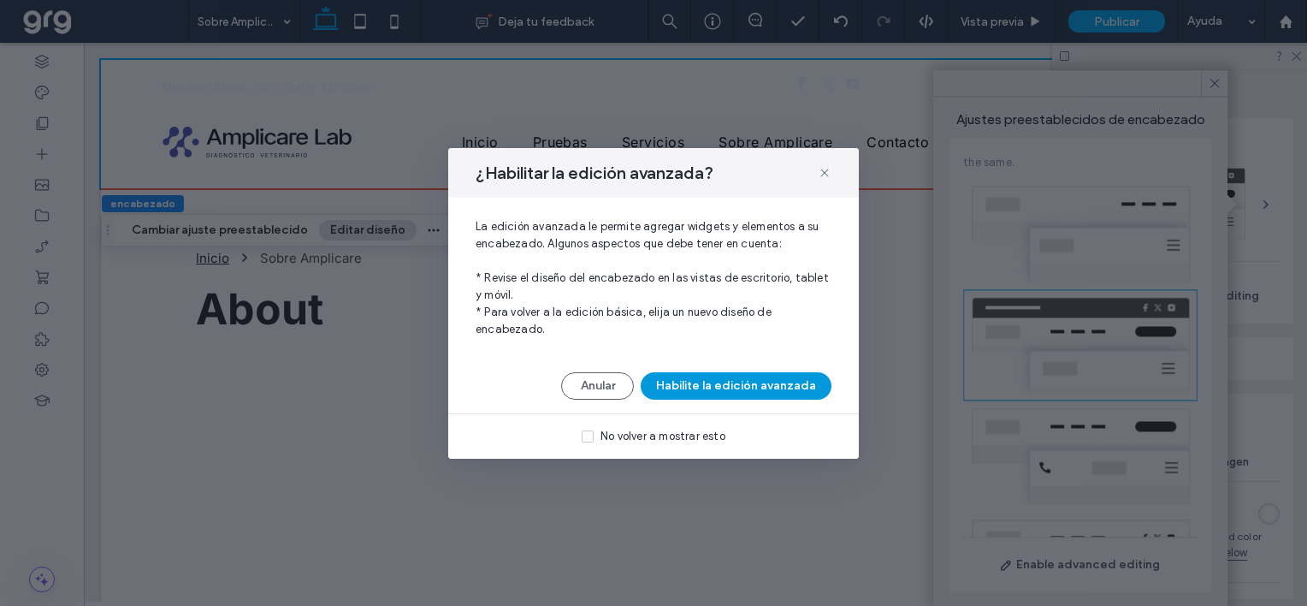
click at [801, 373] on button "Habilite la edición avanzada" at bounding box center [736, 385] width 191 height 27
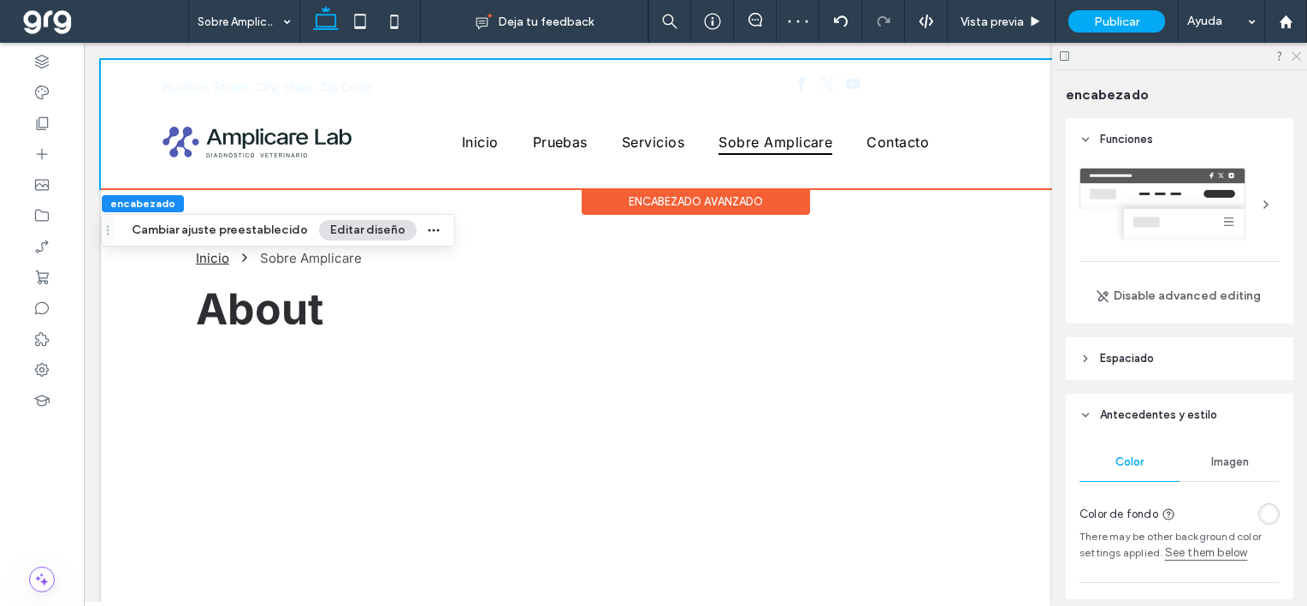
click at [1297, 57] on use at bounding box center [1296, 56] width 9 height 9
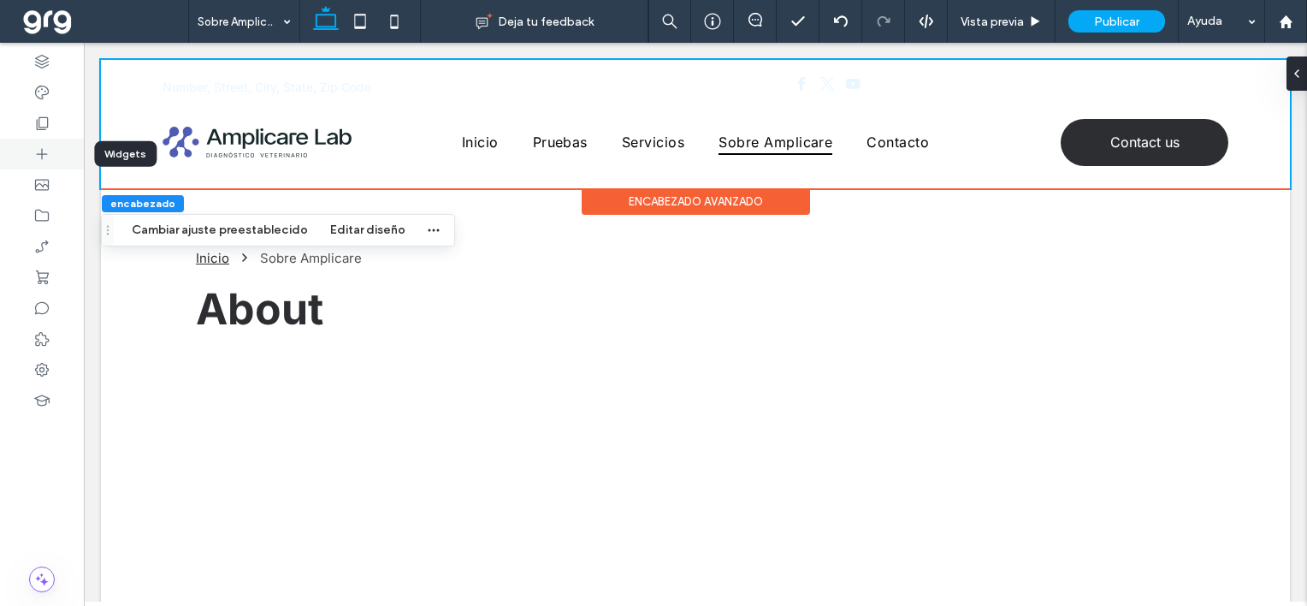
click at [41, 149] on icon at bounding box center [41, 153] width 17 height 17
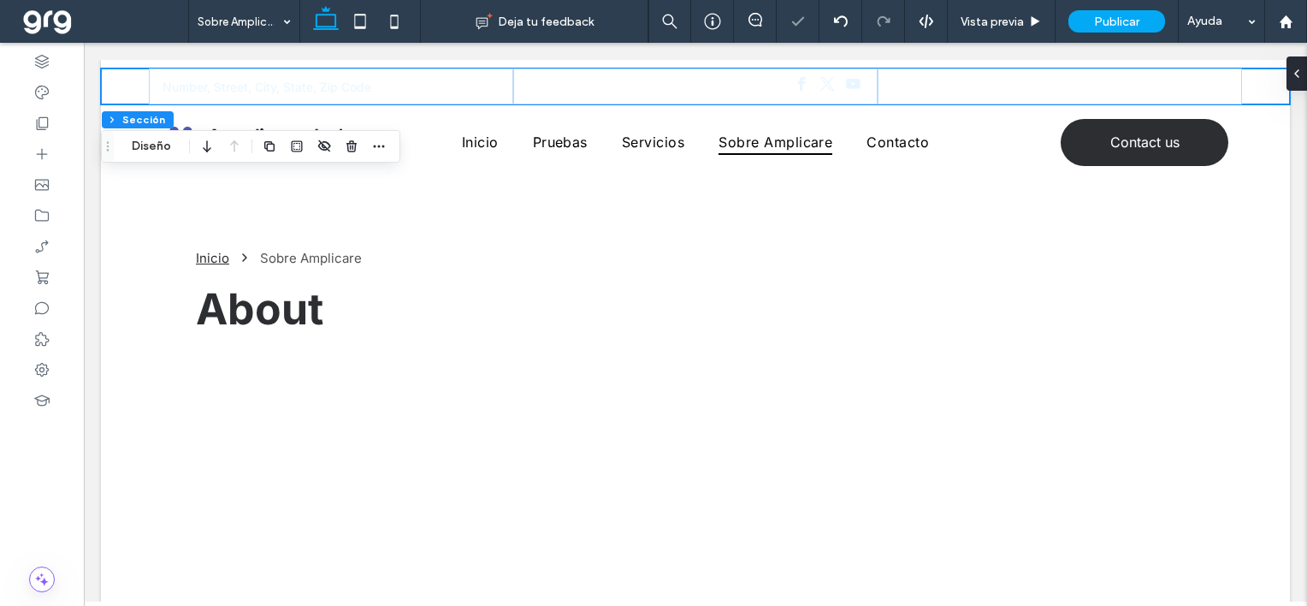
drag, startPoint x: 143, startPoint y: 236, endPoint x: 1177, endPoint y: 226, distance: 1034.5
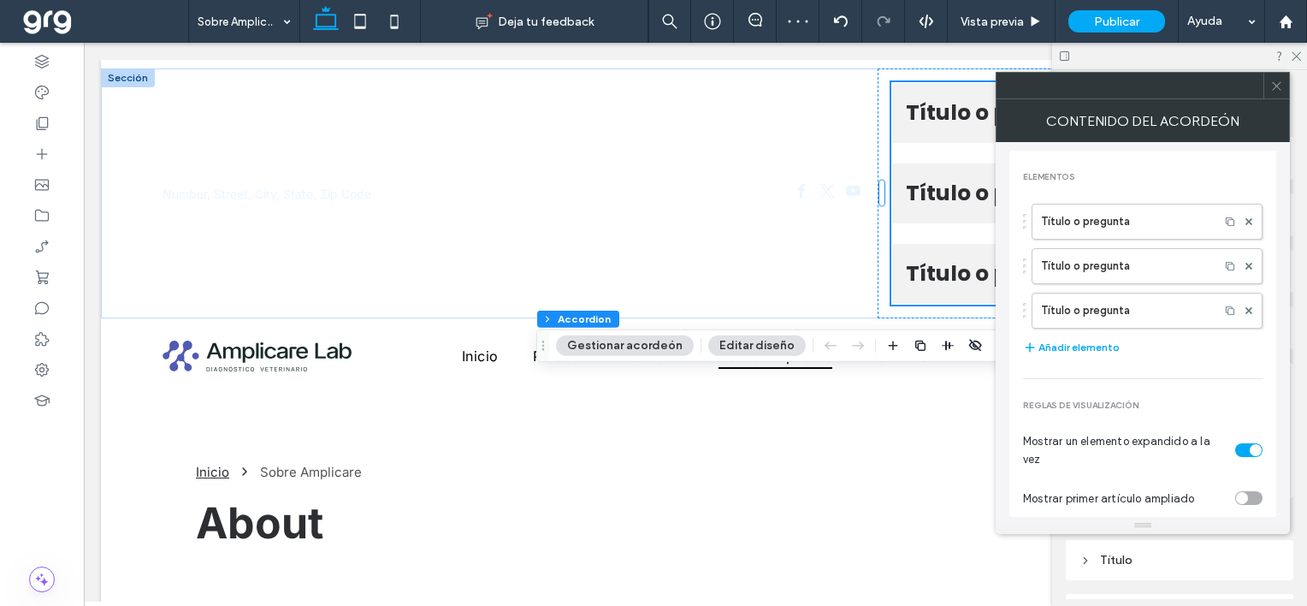
click at [1275, 85] on icon at bounding box center [1277, 86] width 13 height 13
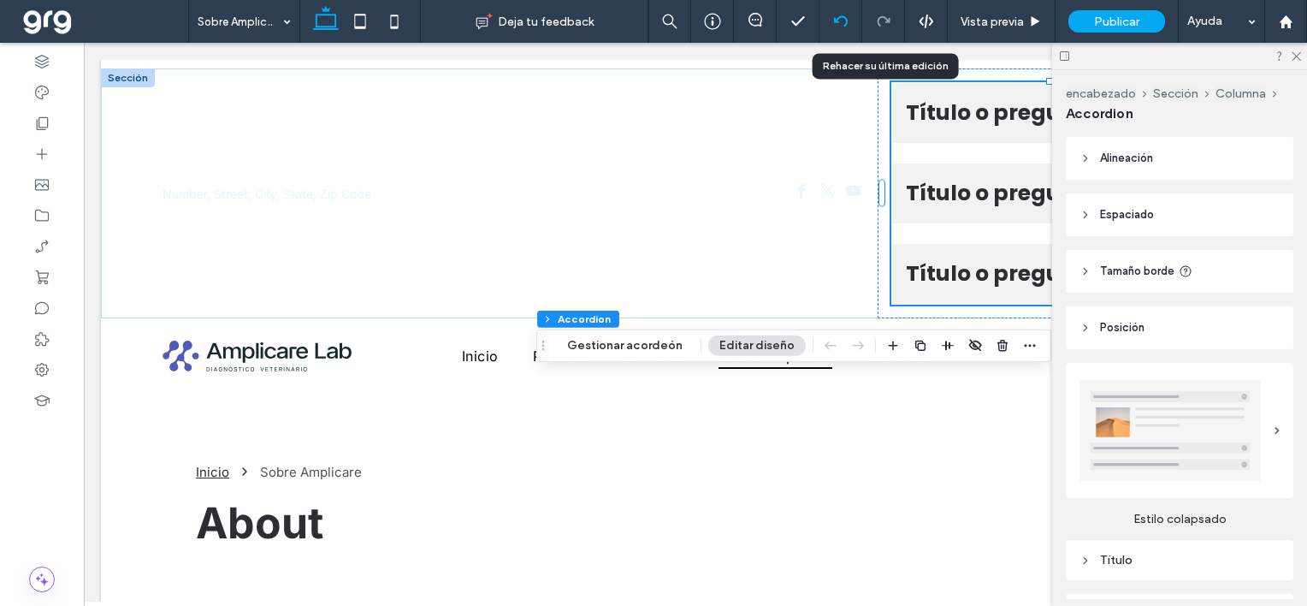
drag, startPoint x: 885, startPoint y: 25, endPoint x: 855, endPoint y: 25, distance: 29.9
click at [873, 22] on div at bounding box center [883, 22] width 42 height 14
click at [845, 19] on use at bounding box center [840, 20] width 14 height 11
click at [1297, 50] on icon at bounding box center [1295, 55] width 11 height 11
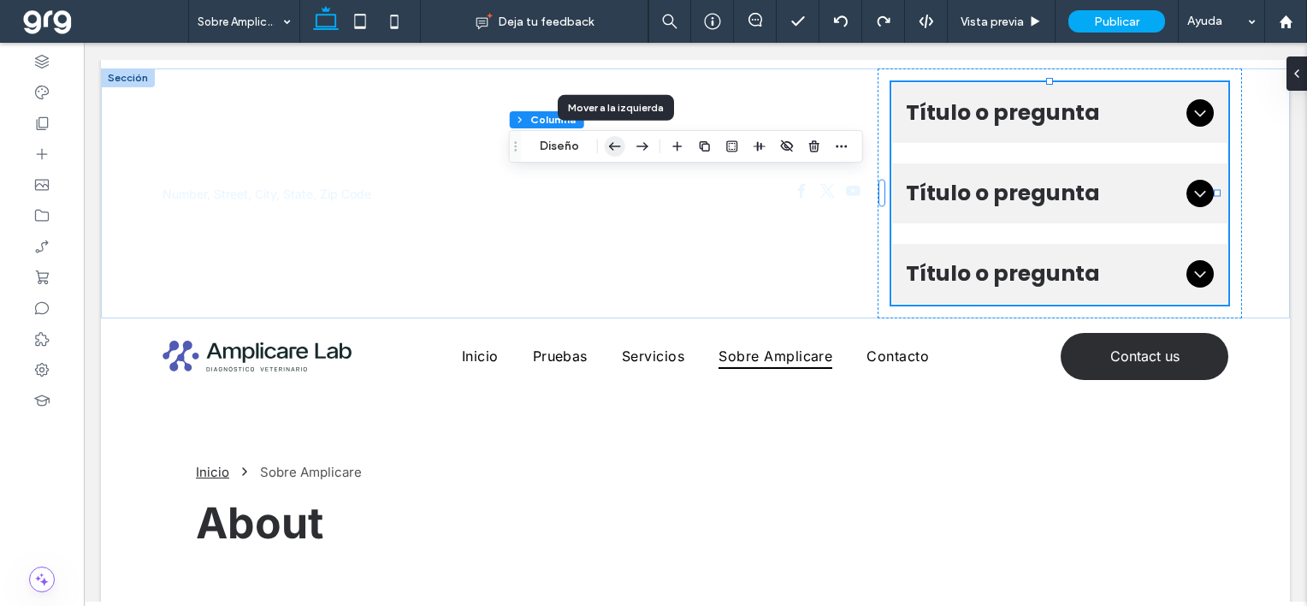
click at [615, 145] on icon "button" at bounding box center [615, 146] width 21 height 31
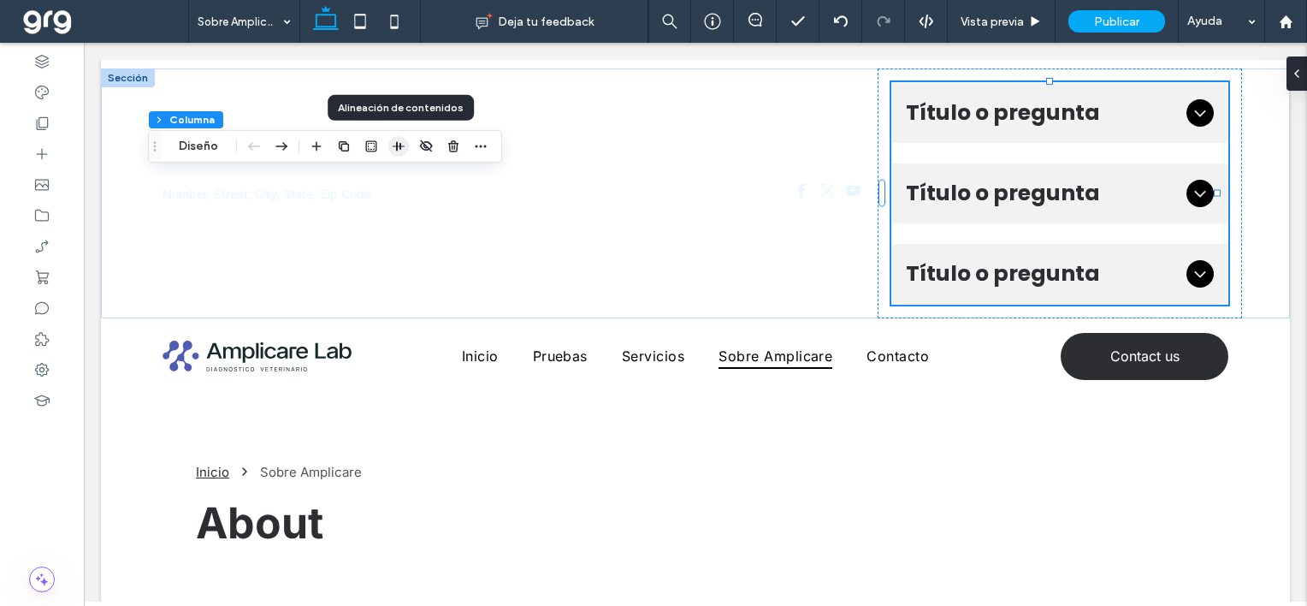
click at [394, 147] on icon "button" at bounding box center [399, 146] width 14 height 14
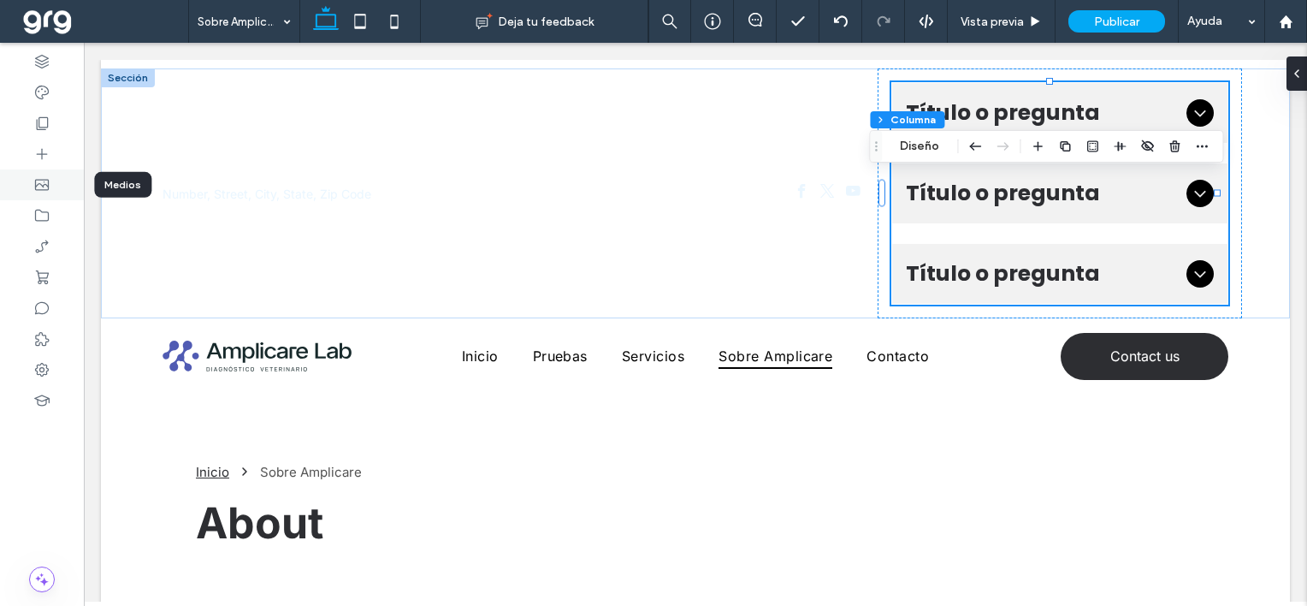
click at [35, 173] on div at bounding box center [42, 184] width 84 height 31
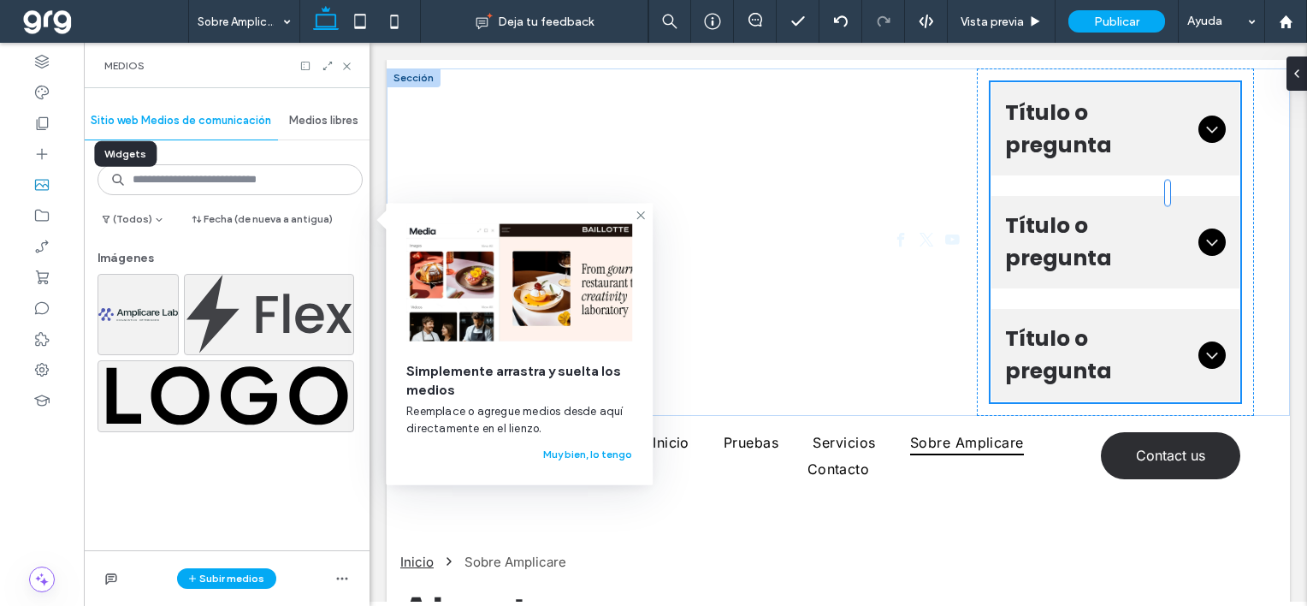
drag, startPoint x: 32, startPoint y: 148, endPoint x: 22, endPoint y: 175, distance: 28.1
click at [33, 147] on div at bounding box center [42, 154] width 84 height 31
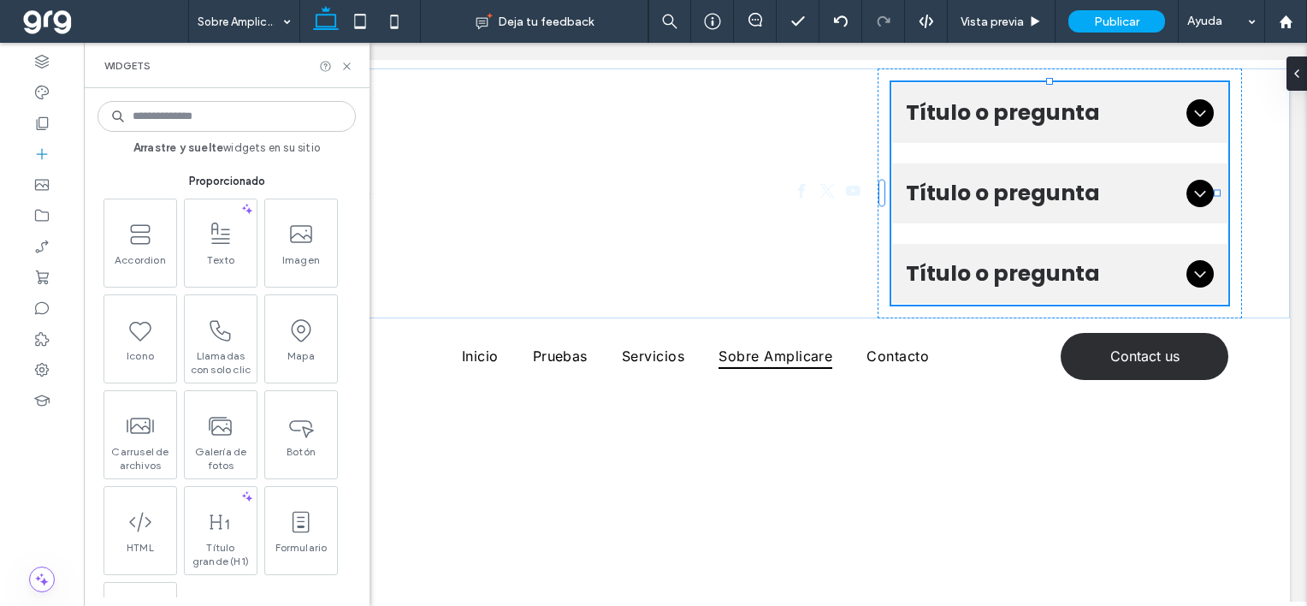
click at [202, 117] on input at bounding box center [227, 116] width 258 height 31
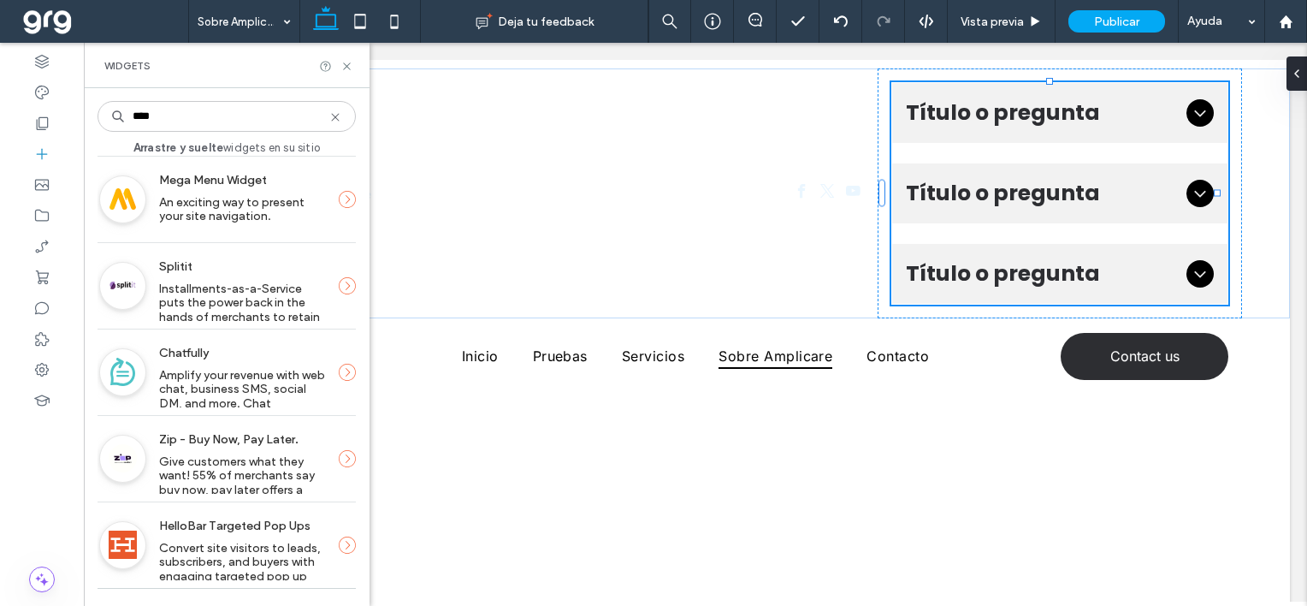
scroll to position [0, 0]
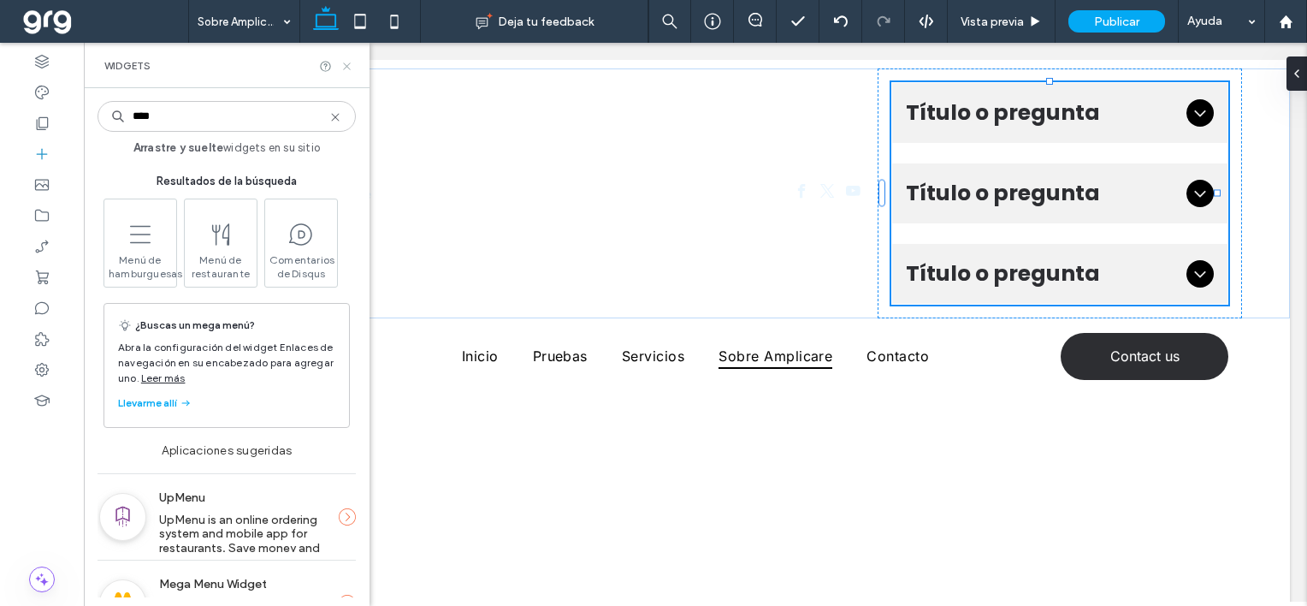
type input "****"
click at [347, 60] on icon at bounding box center [347, 66] width 13 height 13
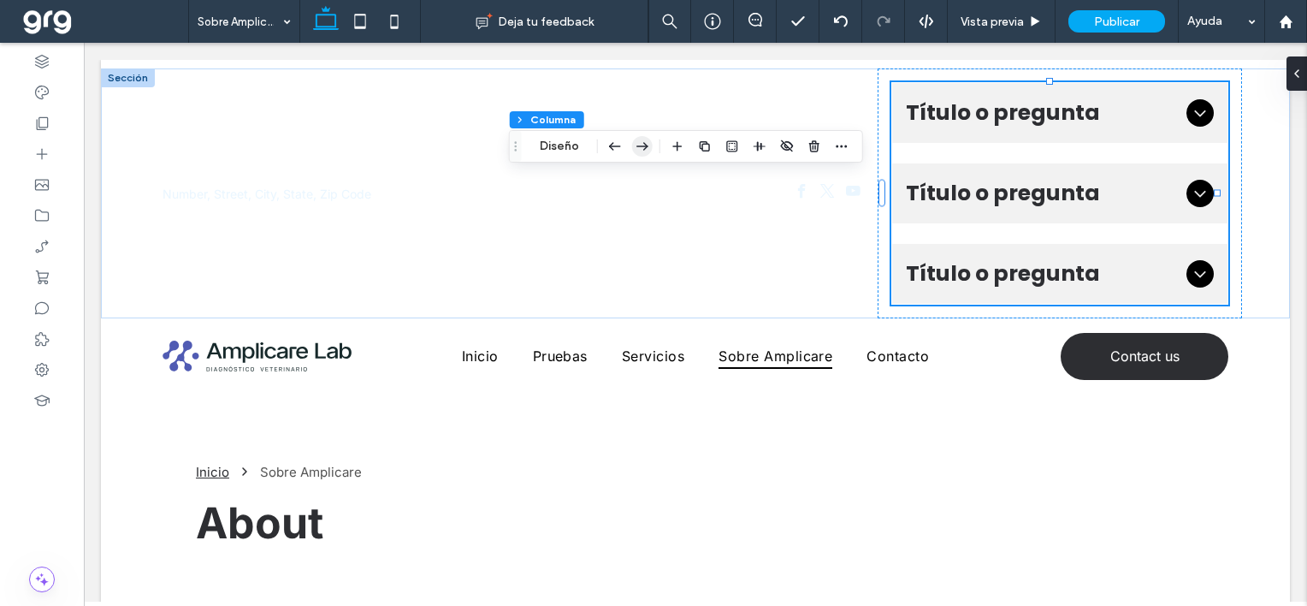
click at [638, 147] on icon "button" at bounding box center [642, 146] width 21 height 31
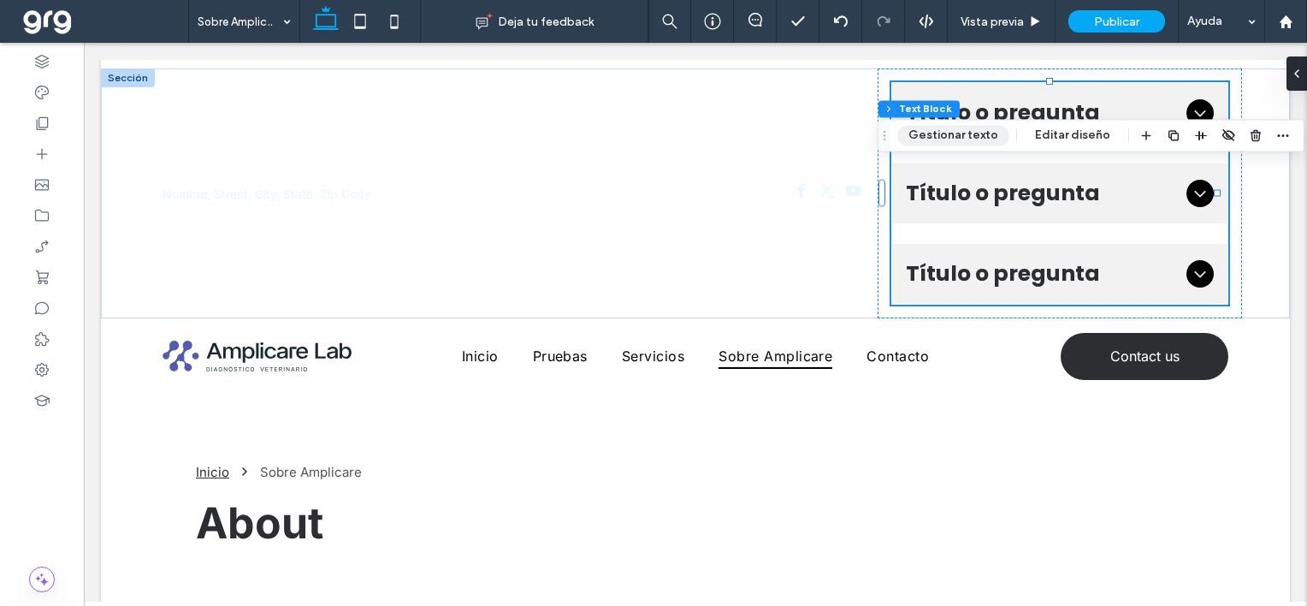
click at [953, 136] on button "Gestionar texto" at bounding box center [954, 135] width 112 height 21
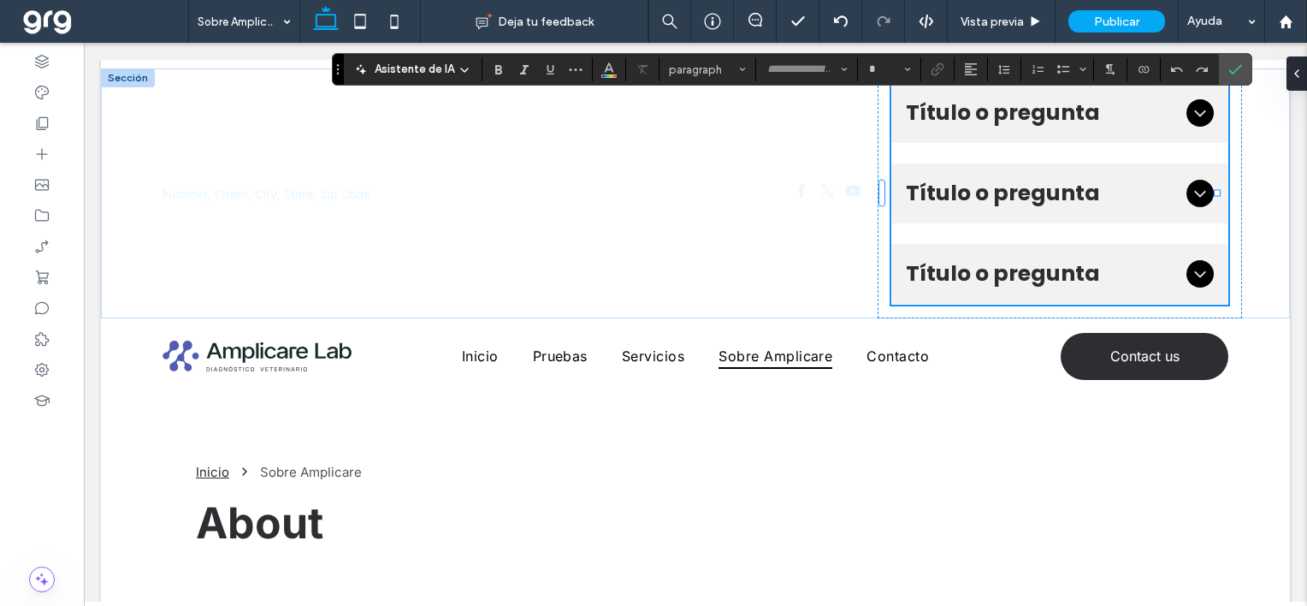
type input "*****"
type input "**"
click at [607, 65] on use "Color" at bounding box center [609, 67] width 9 height 9
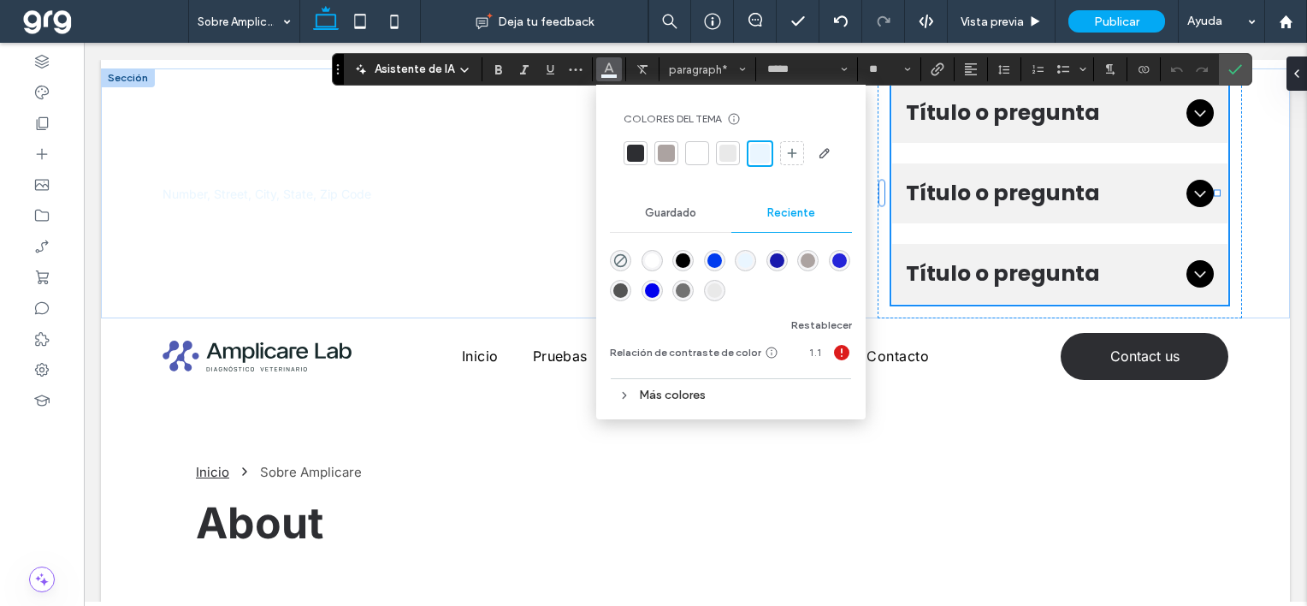
click at [631, 145] on div at bounding box center [635, 153] width 17 height 17
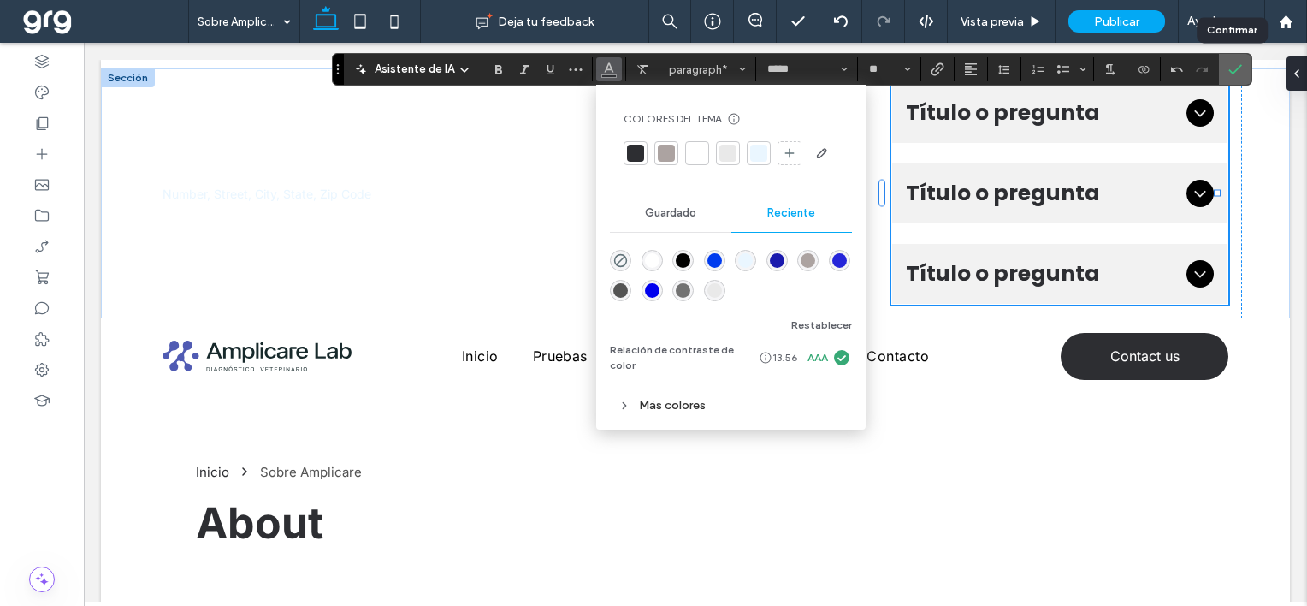
click at [1229, 67] on icon "Confirmar" at bounding box center [1236, 69] width 14 height 14
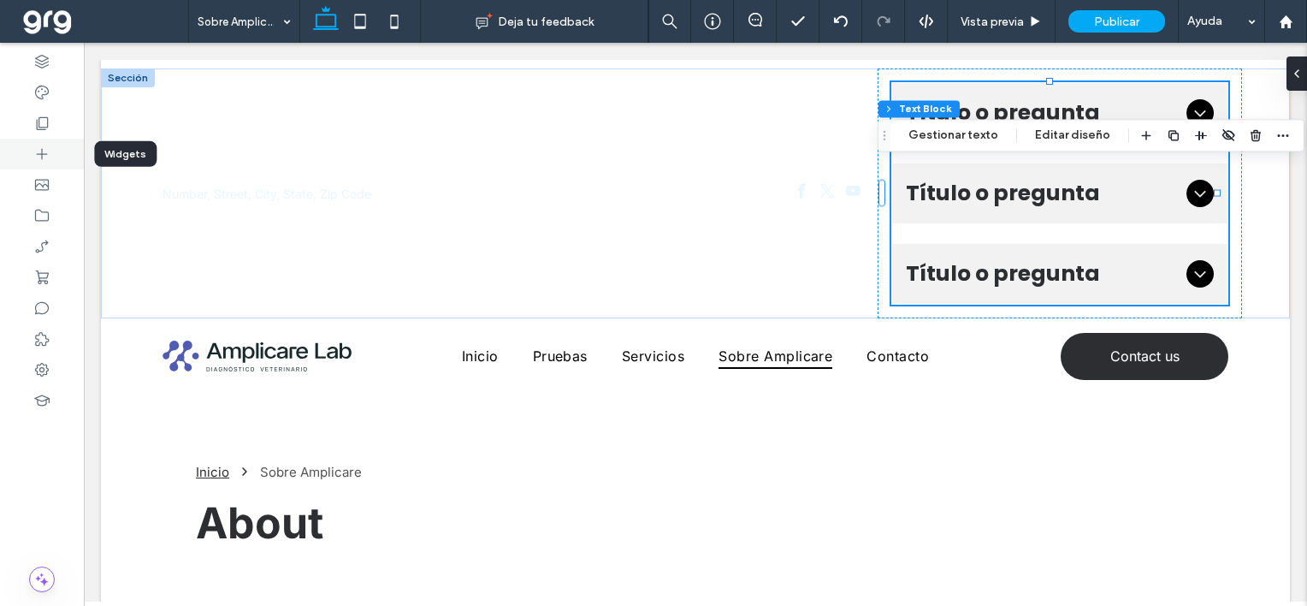
click at [40, 145] on icon at bounding box center [41, 153] width 17 height 17
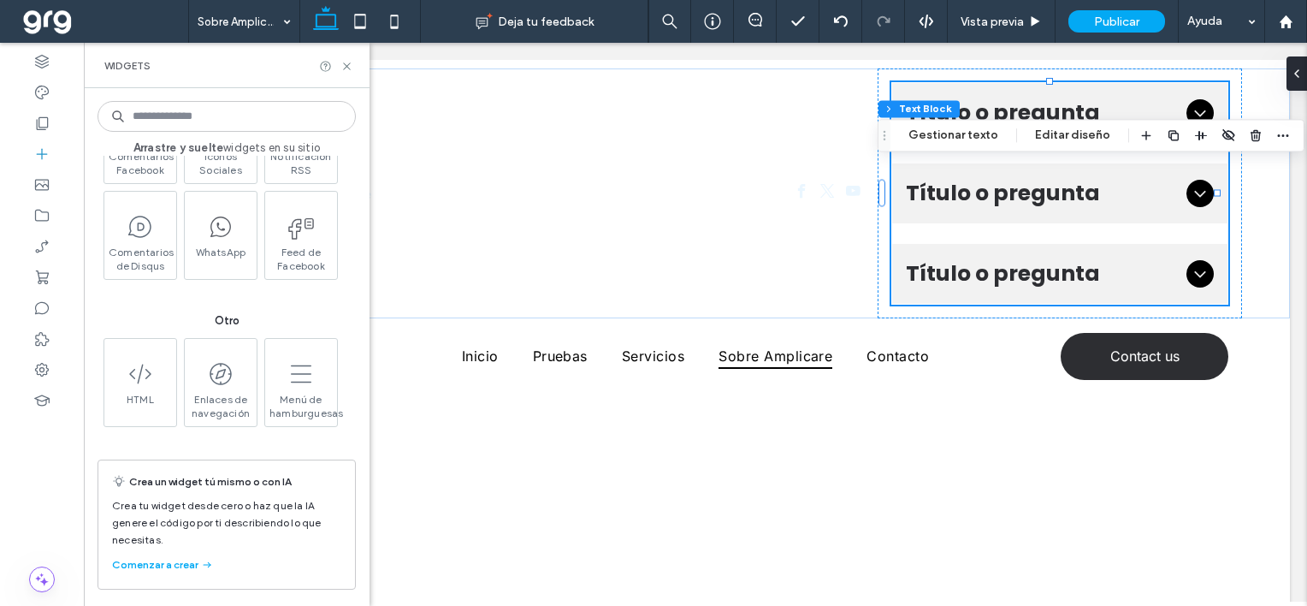
scroll to position [2444, 0]
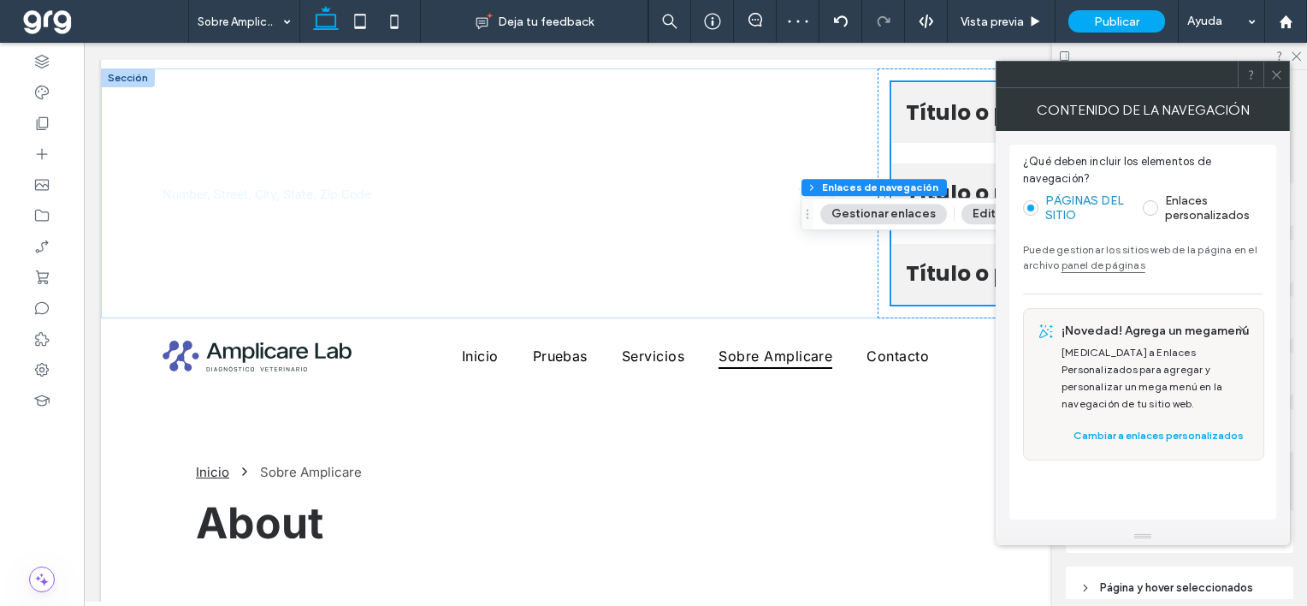
click at [1273, 71] on use at bounding box center [1276, 74] width 9 height 9
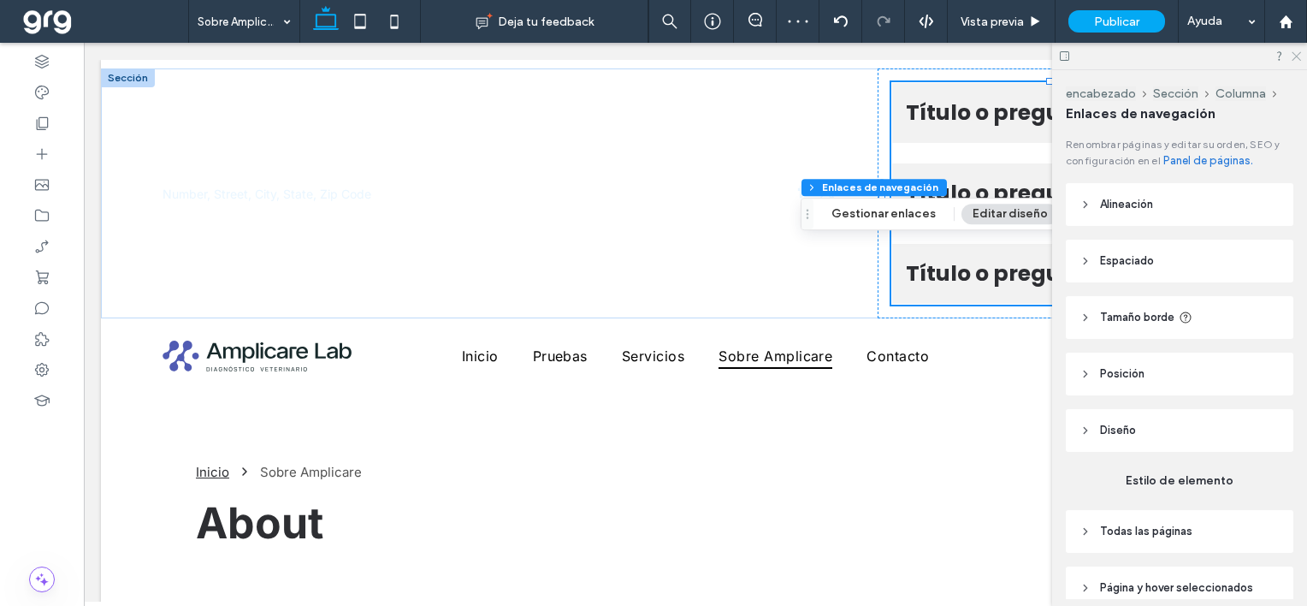
click at [1294, 52] on icon at bounding box center [1295, 55] width 11 height 11
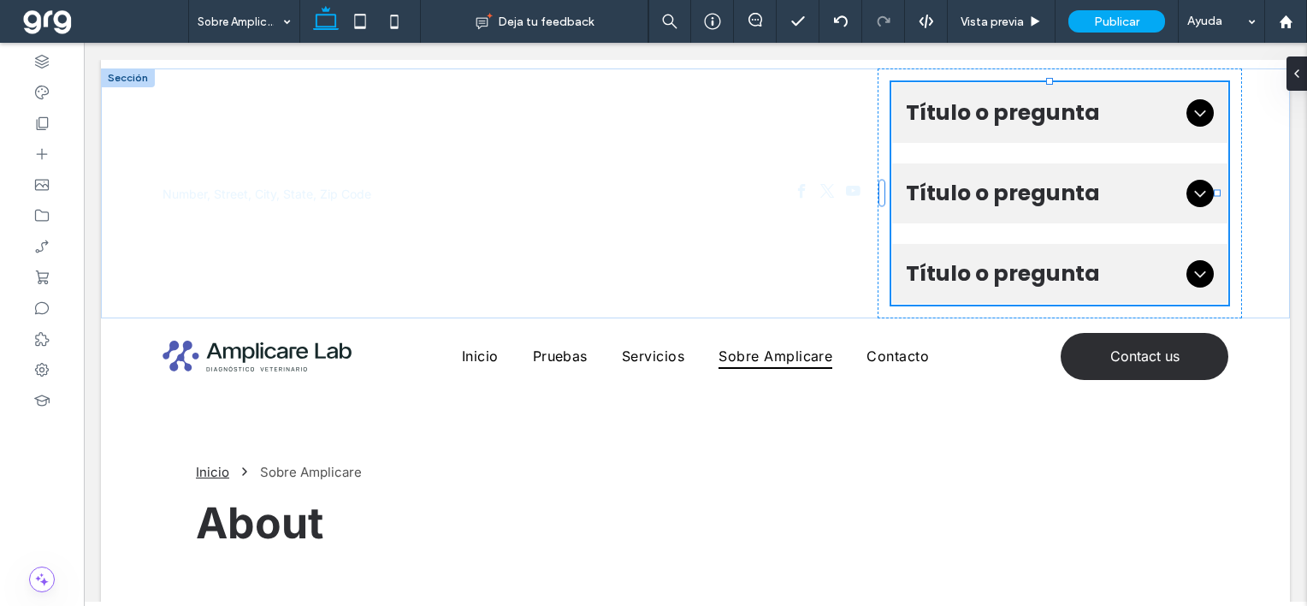
scroll to position [157, 0]
type input "**"
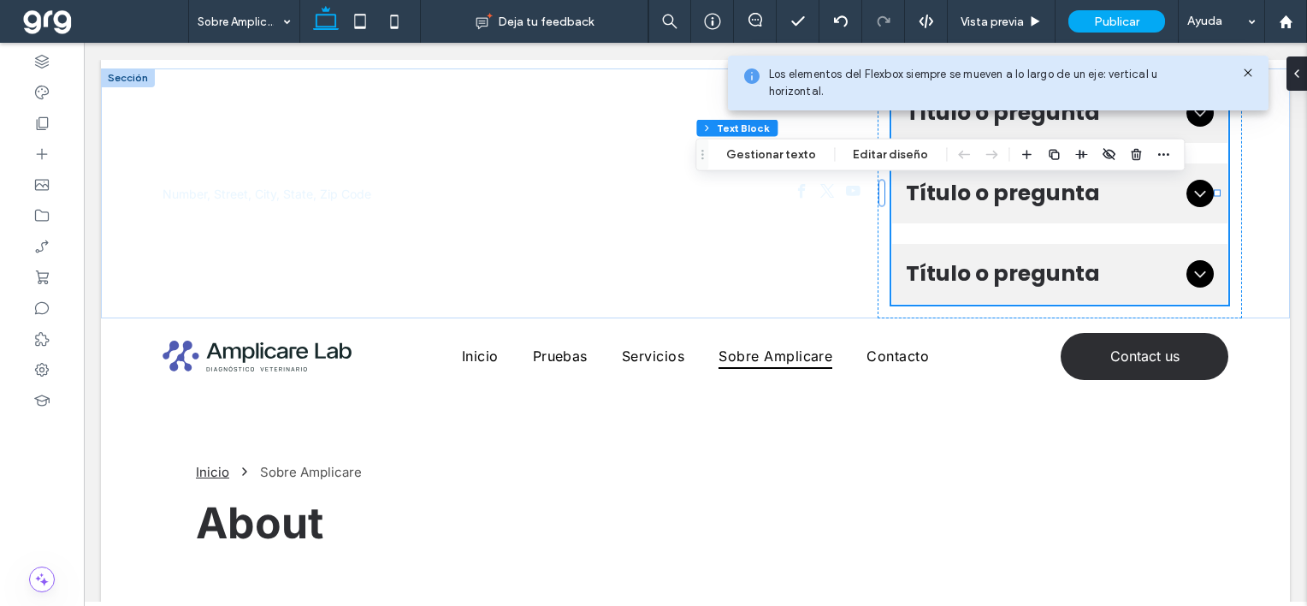
click at [1249, 68] on icon at bounding box center [1248, 73] width 14 height 14
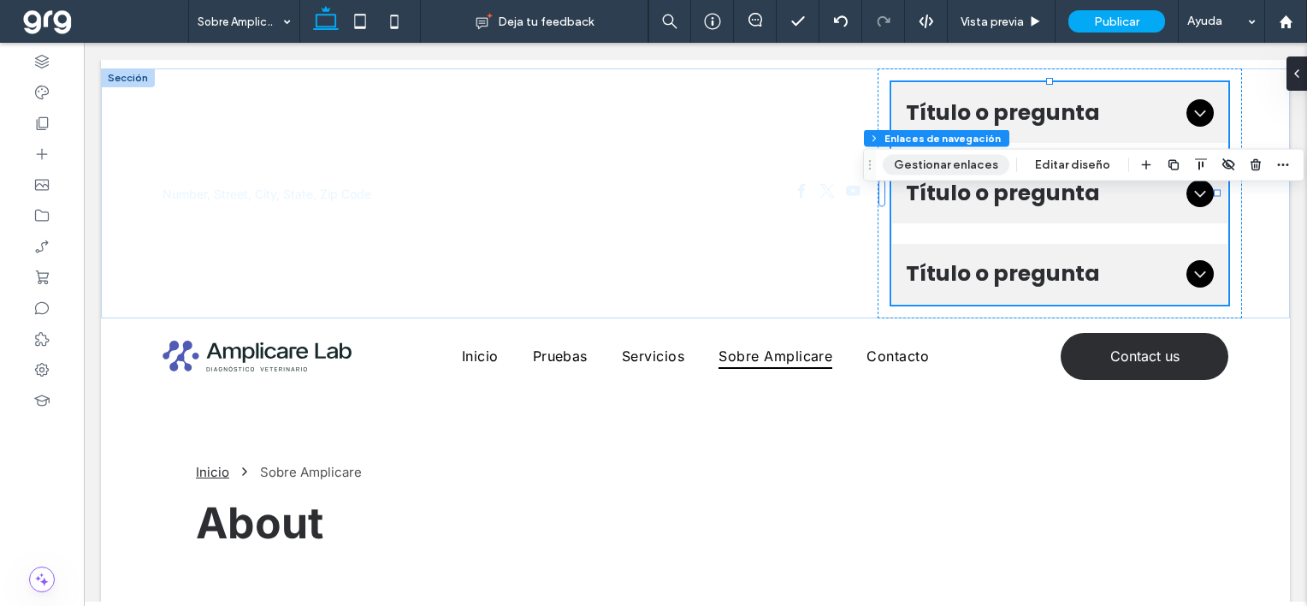
click at [945, 164] on button "Gestionar enlaces" at bounding box center [946, 165] width 127 height 21
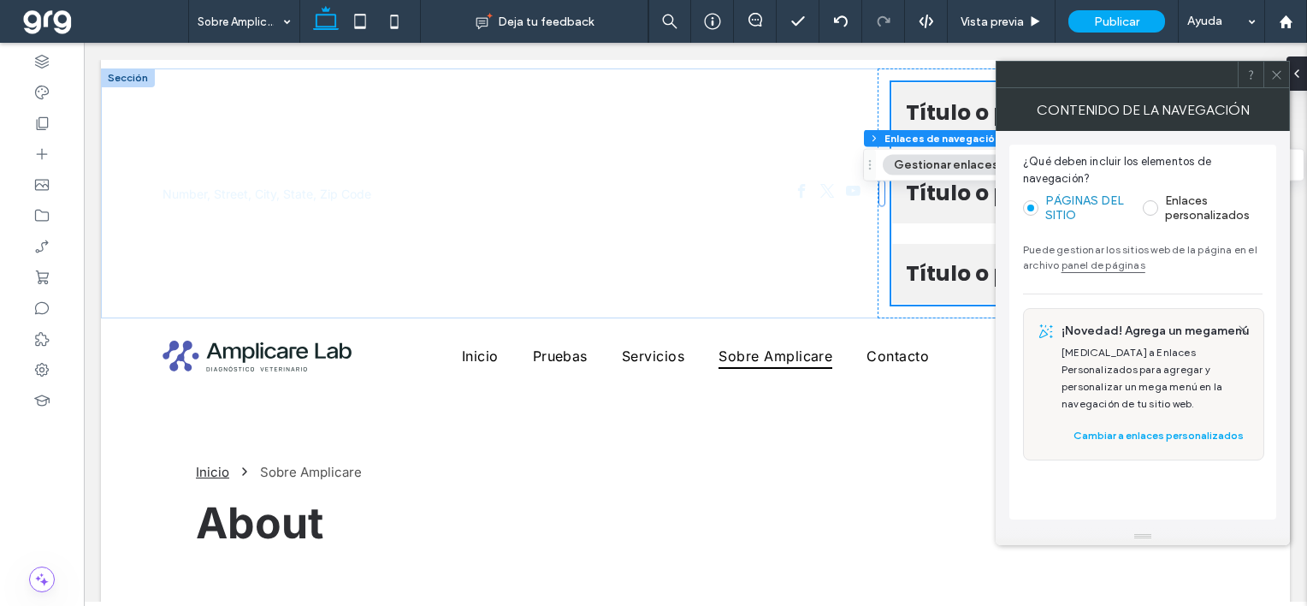
click at [1152, 202] on span at bounding box center [1150, 207] width 15 height 15
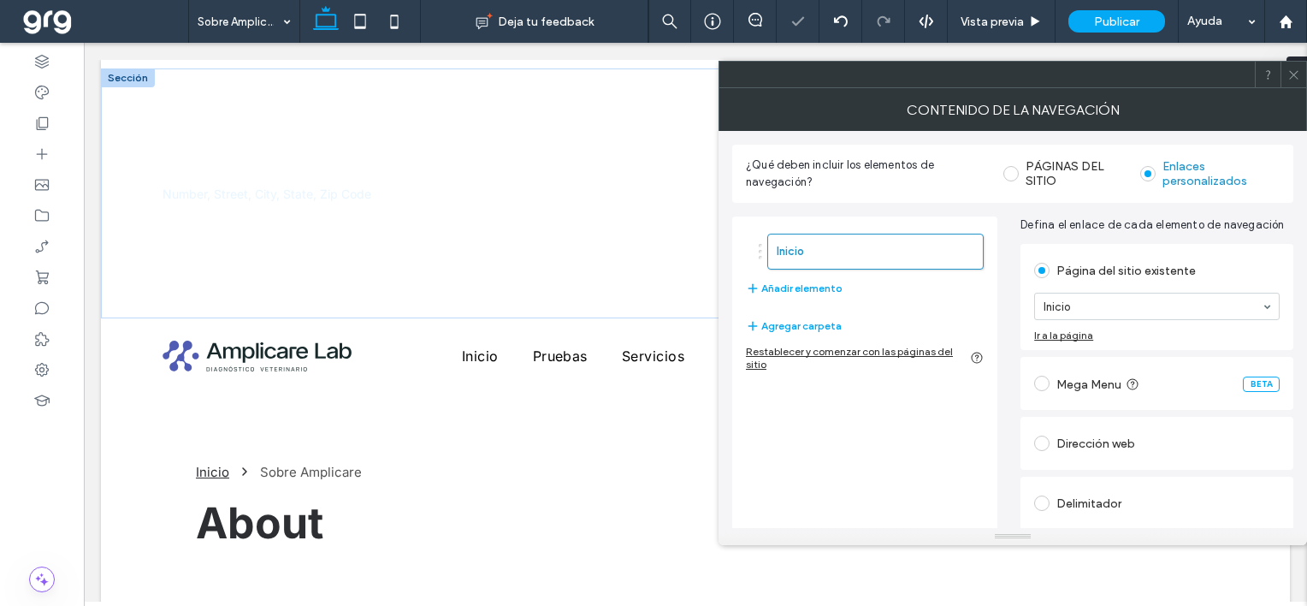
type input "*"
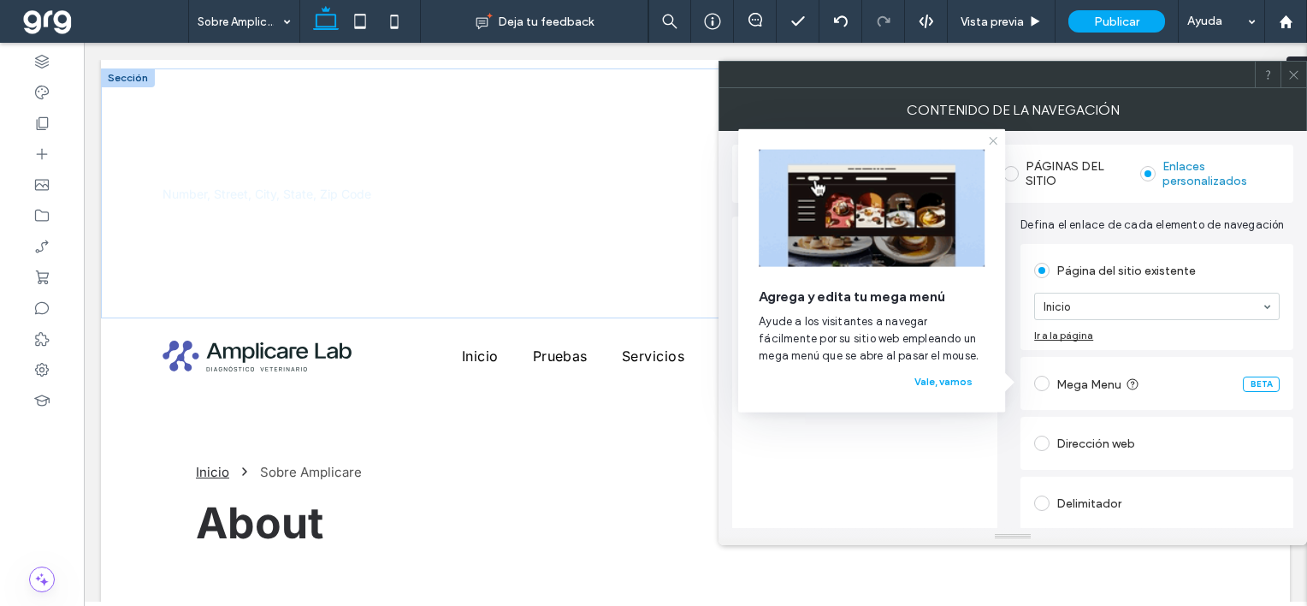
click at [994, 136] on icon at bounding box center [993, 141] width 14 height 14
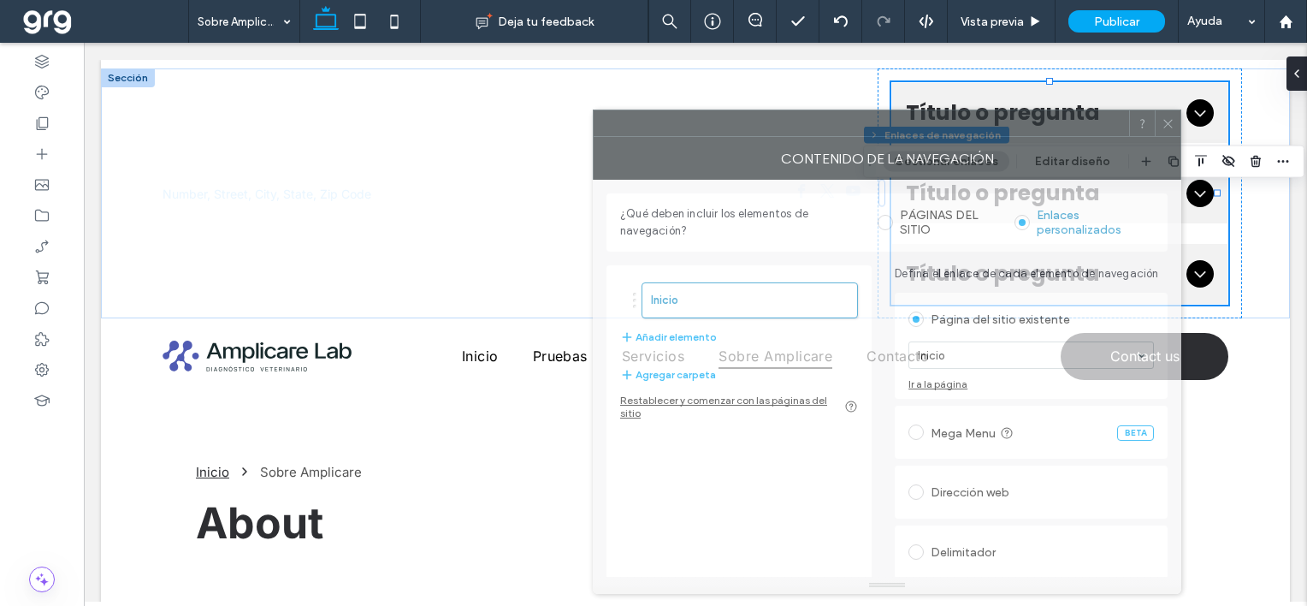
drag, startPoint x: 1093, startPoint y: 78, endPoint x: 965, endPoint y: 118, distance: 134.5
click at [965, 118] on div at bounding box center [862, 123] width 536 height 26
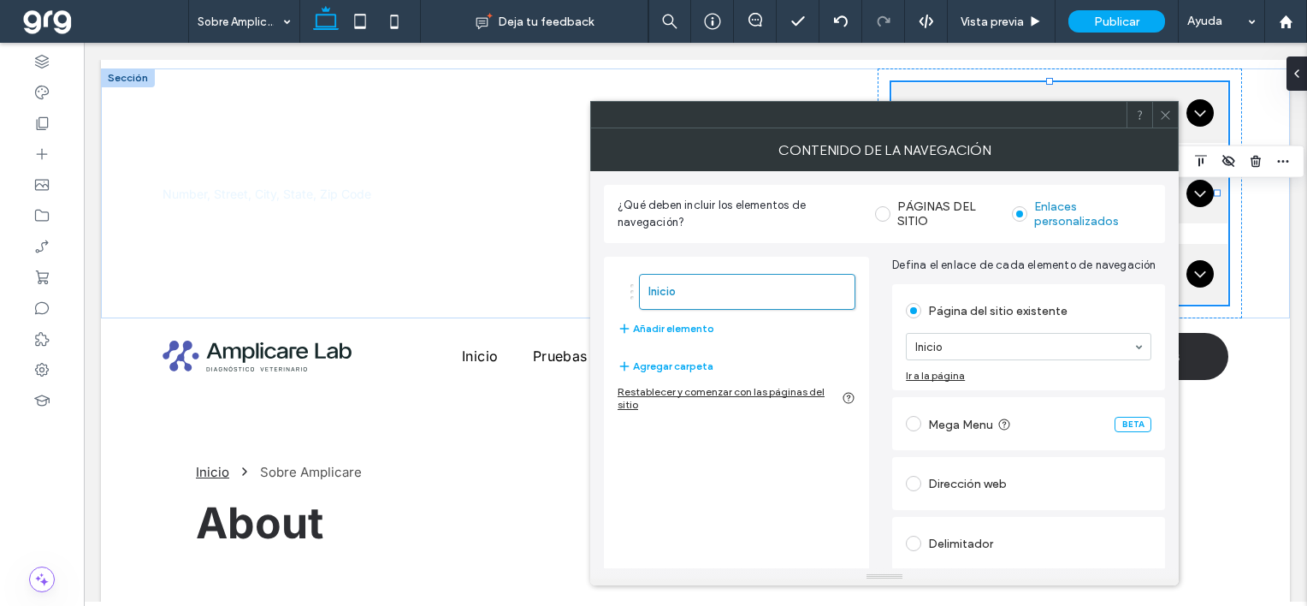
scroll to position [54, 0]
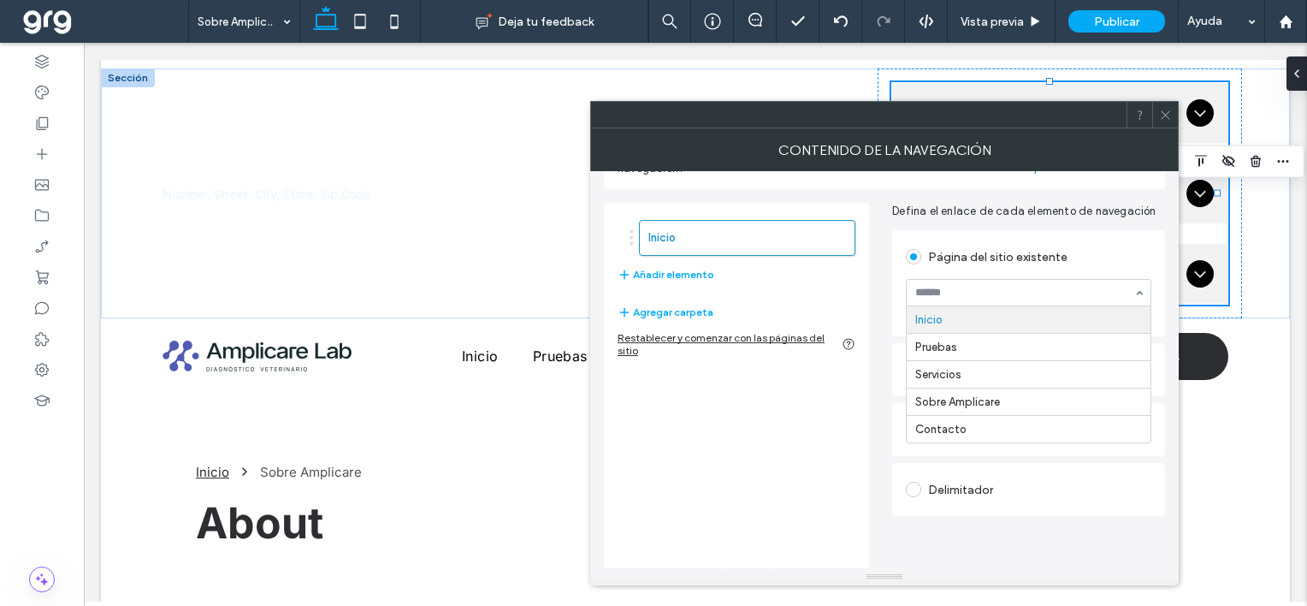
click at [964, 291] on input at bounding box center [1024, 293] width 218 height 12
click at [1160, 109] on icon at bounding box center [1165, 115] width 13 height 13
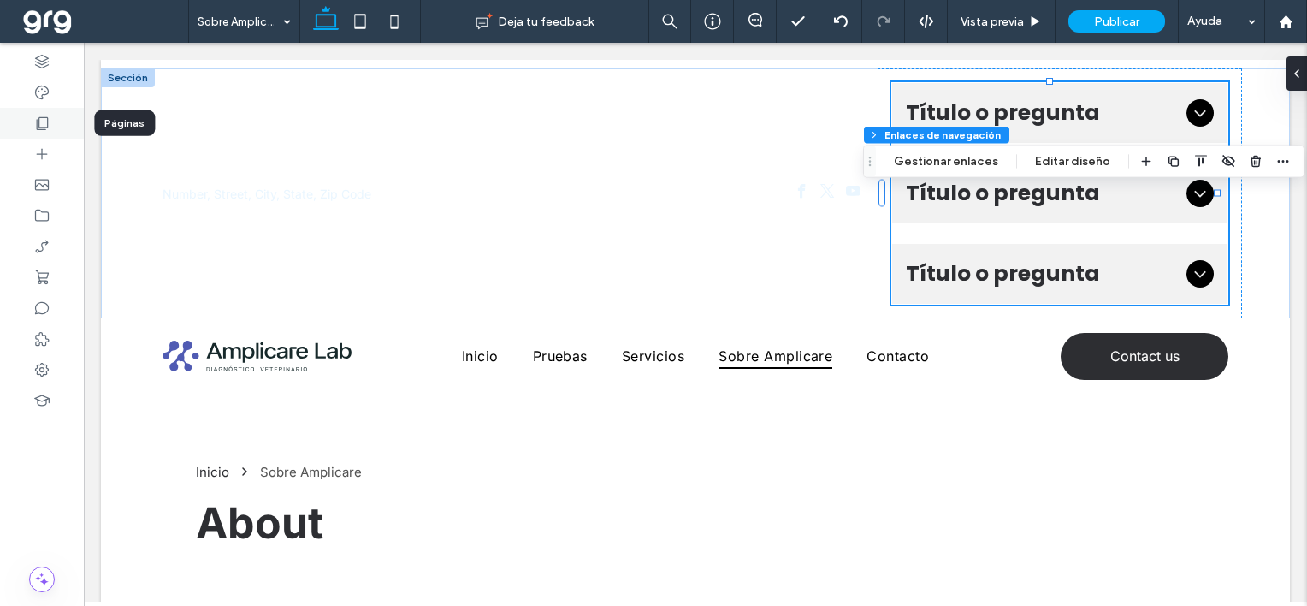
click at [41, 127] on icon at bounding box center [41, 123] width 17 height 17
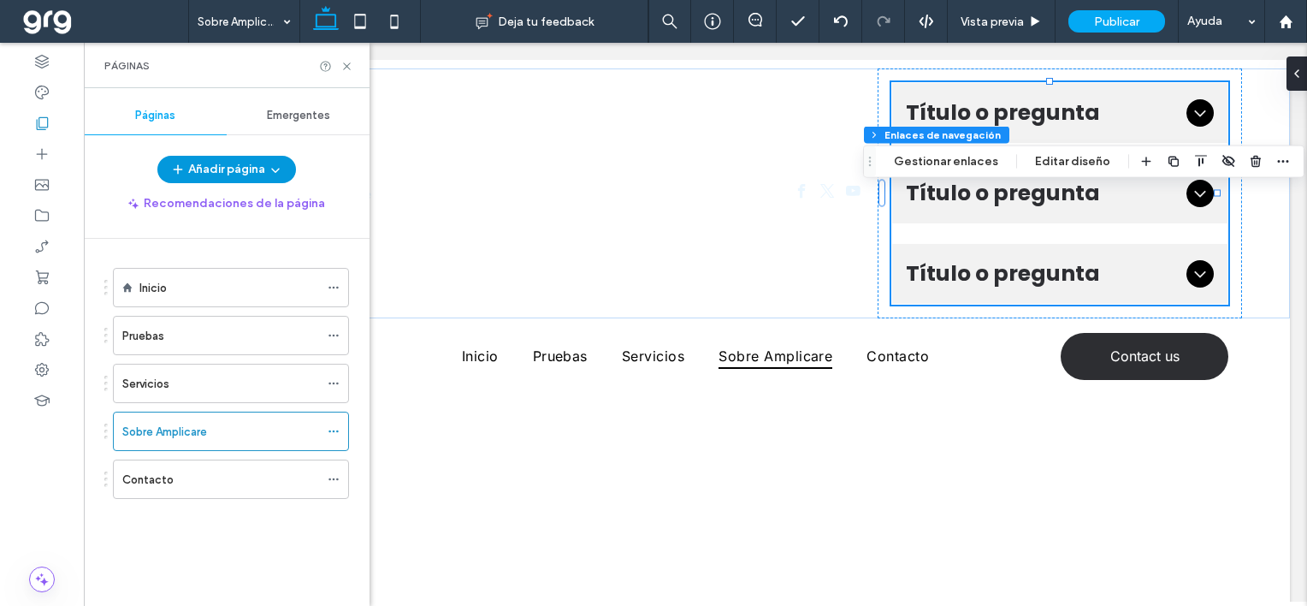
click at [234, 163] on button "Añadir página" at bounding box center [226, 169] width 139 height 27
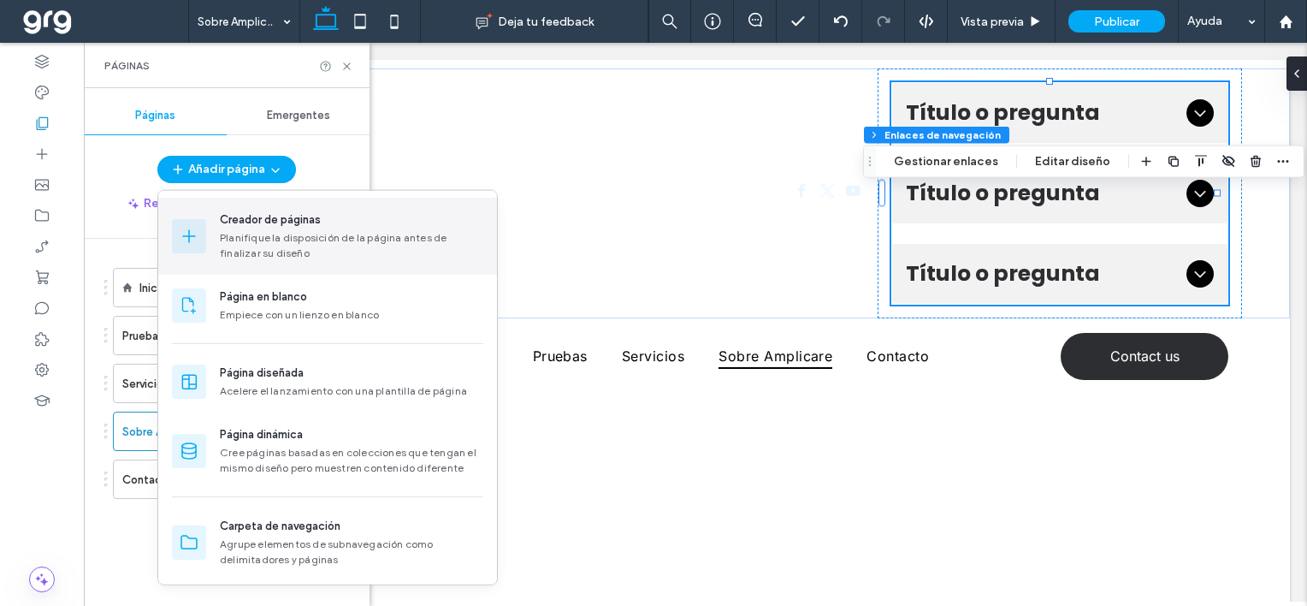
click at [241, 218] on div "Creador de páginas" at bounding box center [270, 219] width 101 height 17
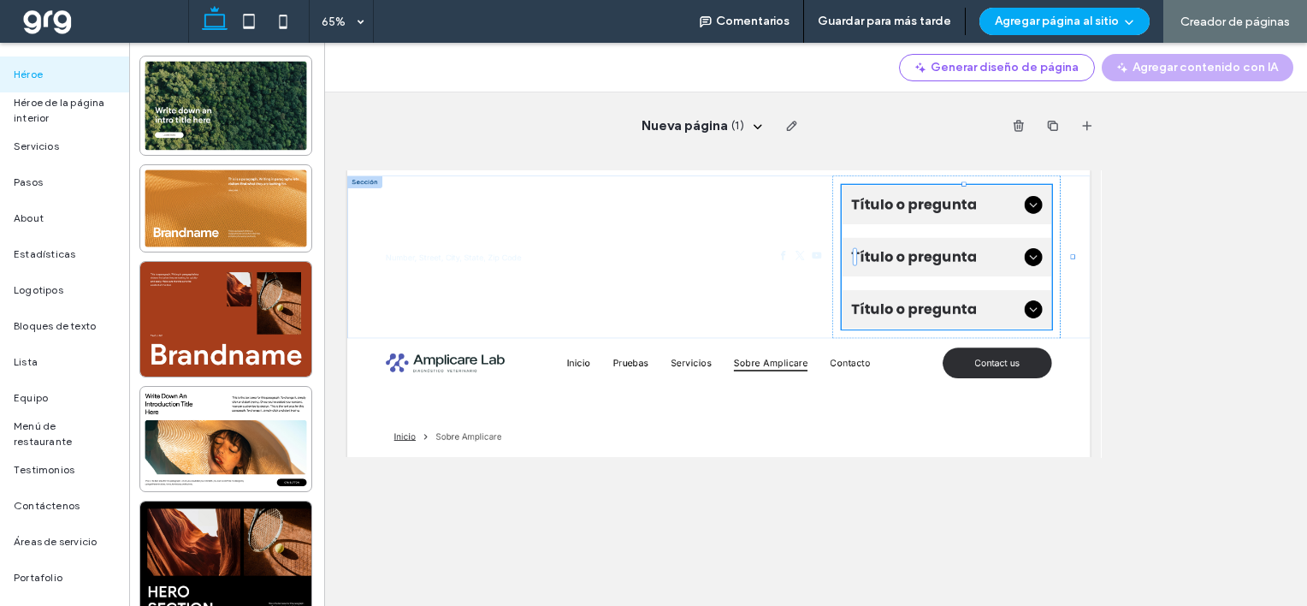
click at [30, 70] on div "Héroe" at bounding box center [64, 74] width 129 height 36
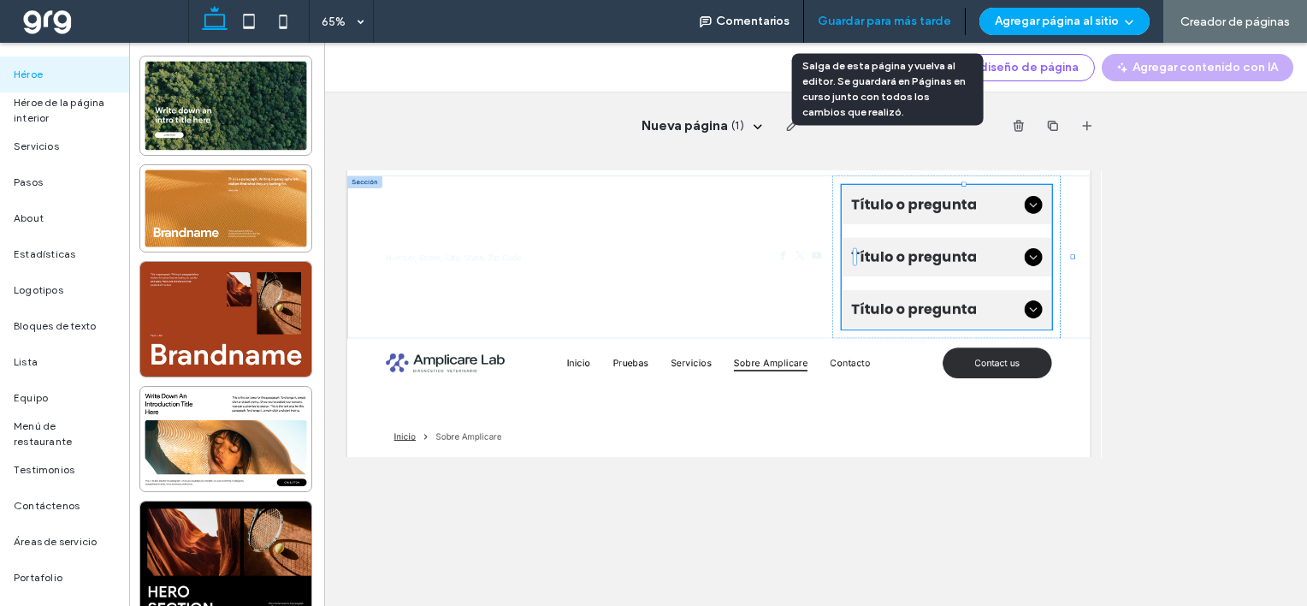
click at [945, 22] on button "Guardar para más tarde" at bounding box center [884, 21] width 133 height 27
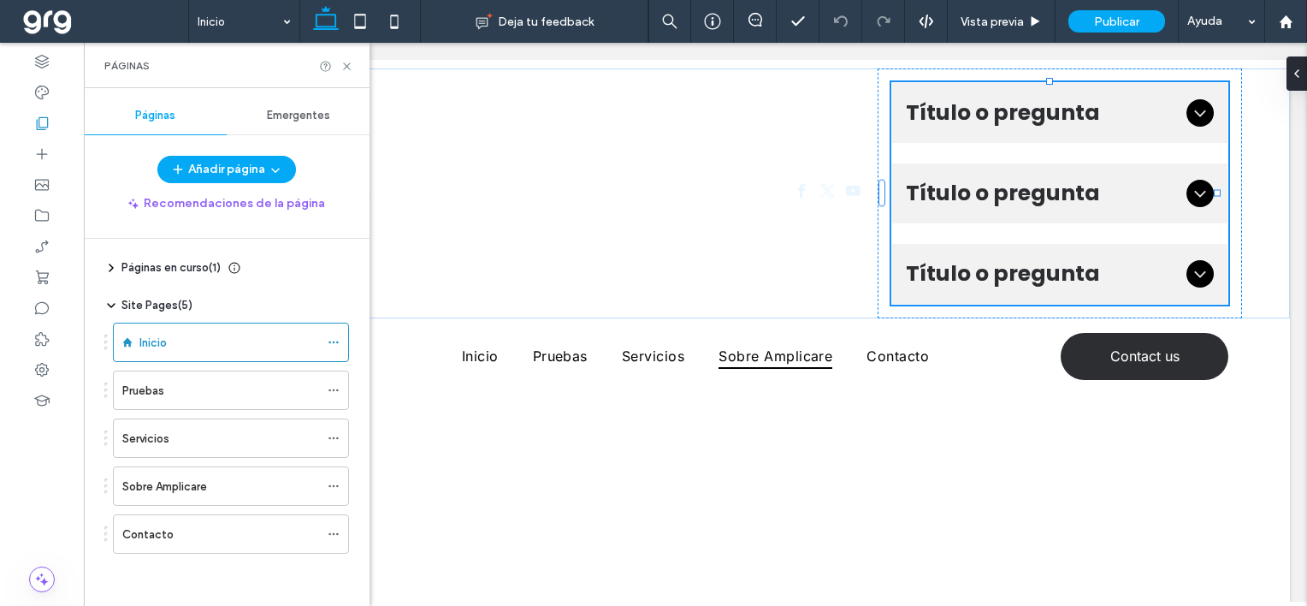
click at [246, 154] on div "Páginas Emergentes Añadir página Recomendaciones de la página Páginas en curso …" at bounding box center [227, 347] width 286 height 501
click at [246, 163] on button "Añadir página" at bounding box center [226, 169] width 139 height 27
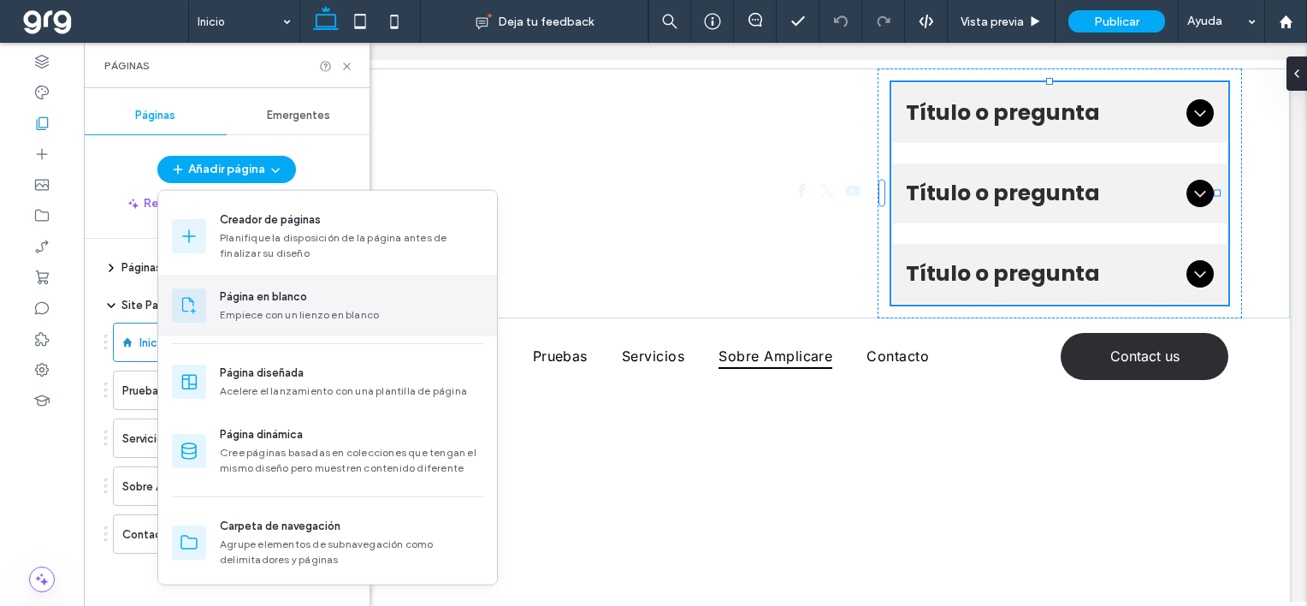
click at [281, 305] on div "Página en blanco" at bounding box center [263, 296] width 87 height 17
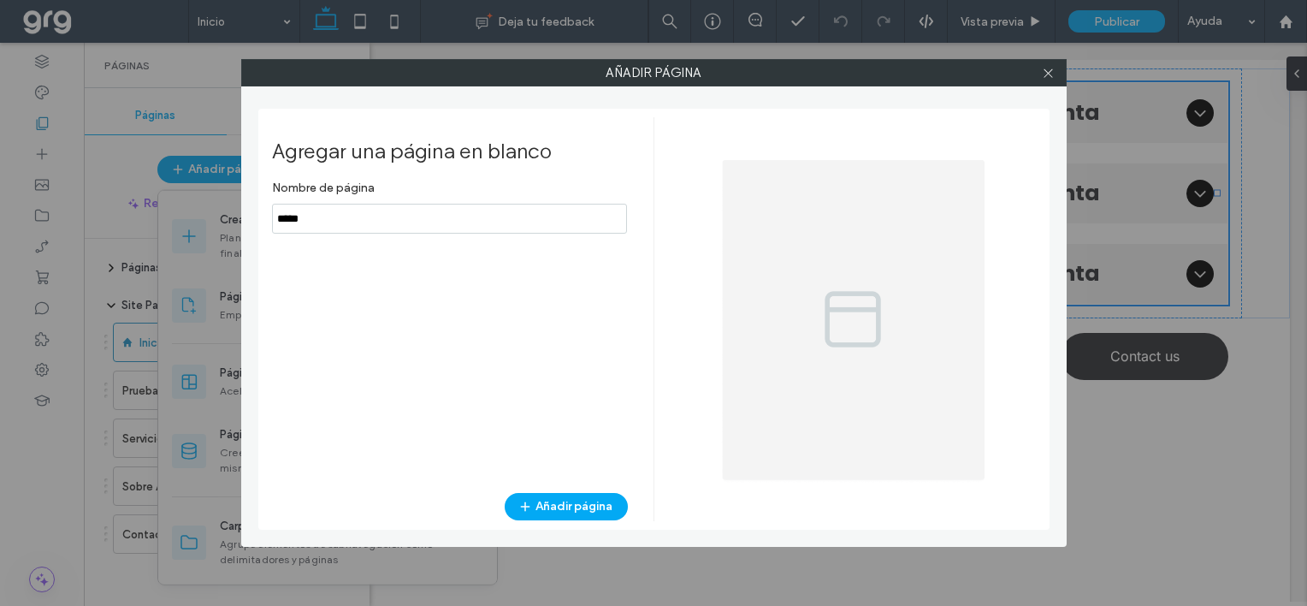
drag, startPoint x: 276, startPoint y: 216, endPoint x: 215, endPoint y: 215, distance: 61.6
click at [215, 215] on div "Añadir página Agregar una página en blanco Nombre de página Añadir página" at bounding box center [653, 303] width 1307 height 606
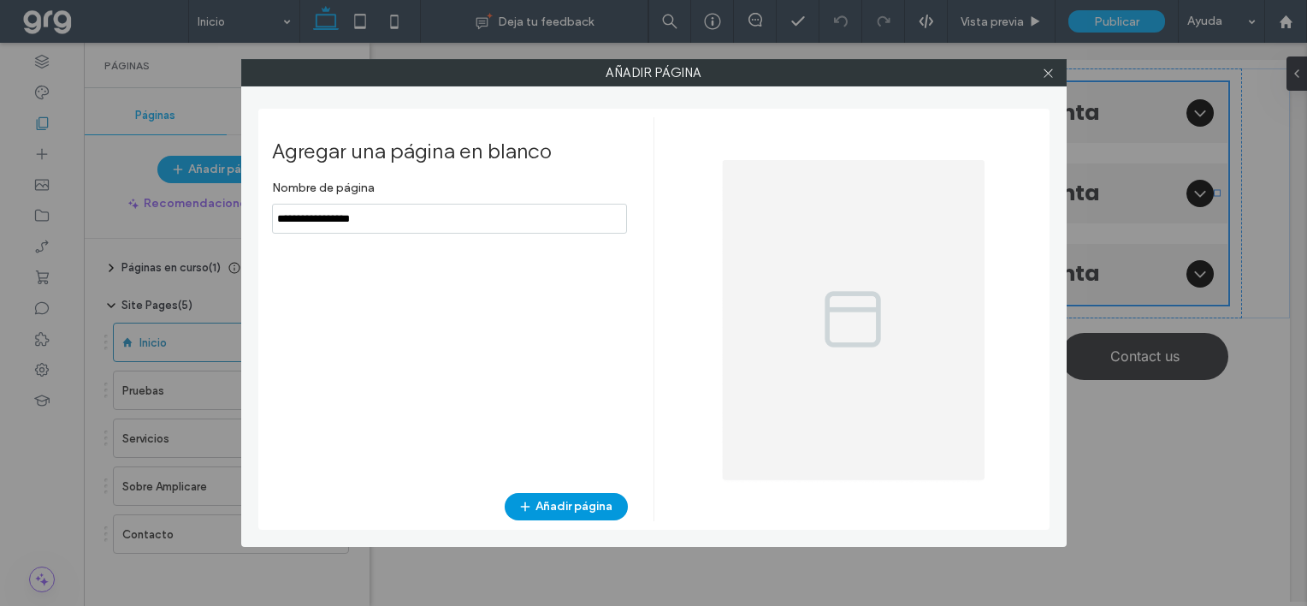
type input "**********"
click at [598, 517] on button "Añadir página" at bounding box center [566, 506] width 123 height 27
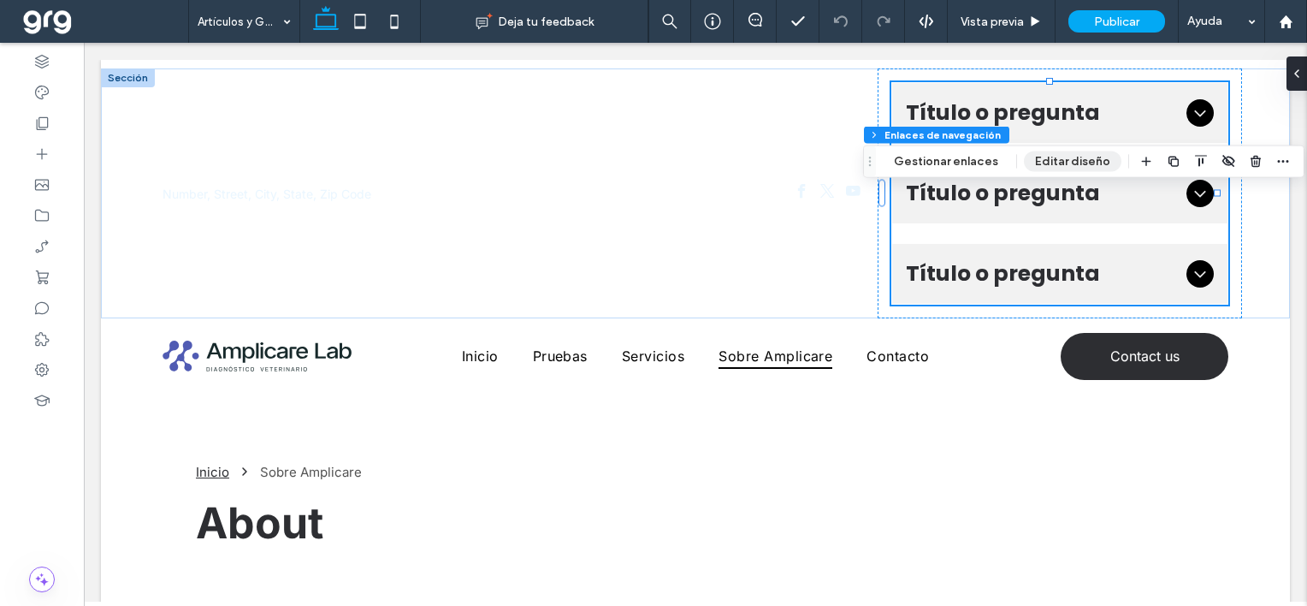
click at [1056, 162] on button "Editar diseño" at bounding box center [1073, 161] width 98 height 21
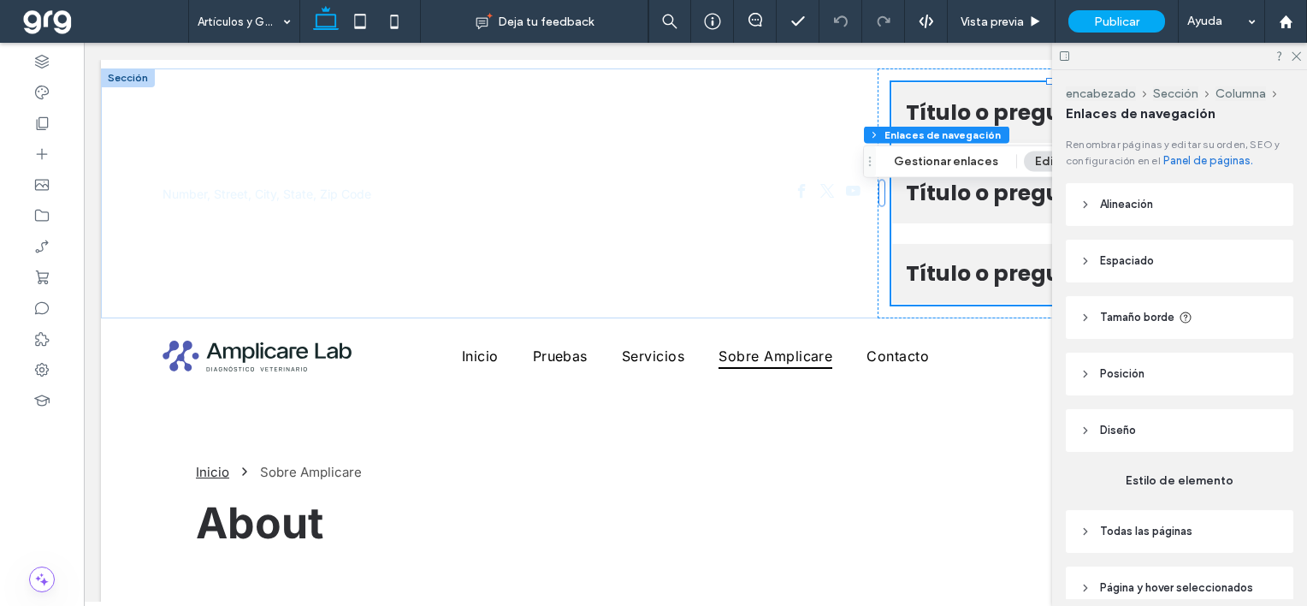
scroll to position [79, 0]
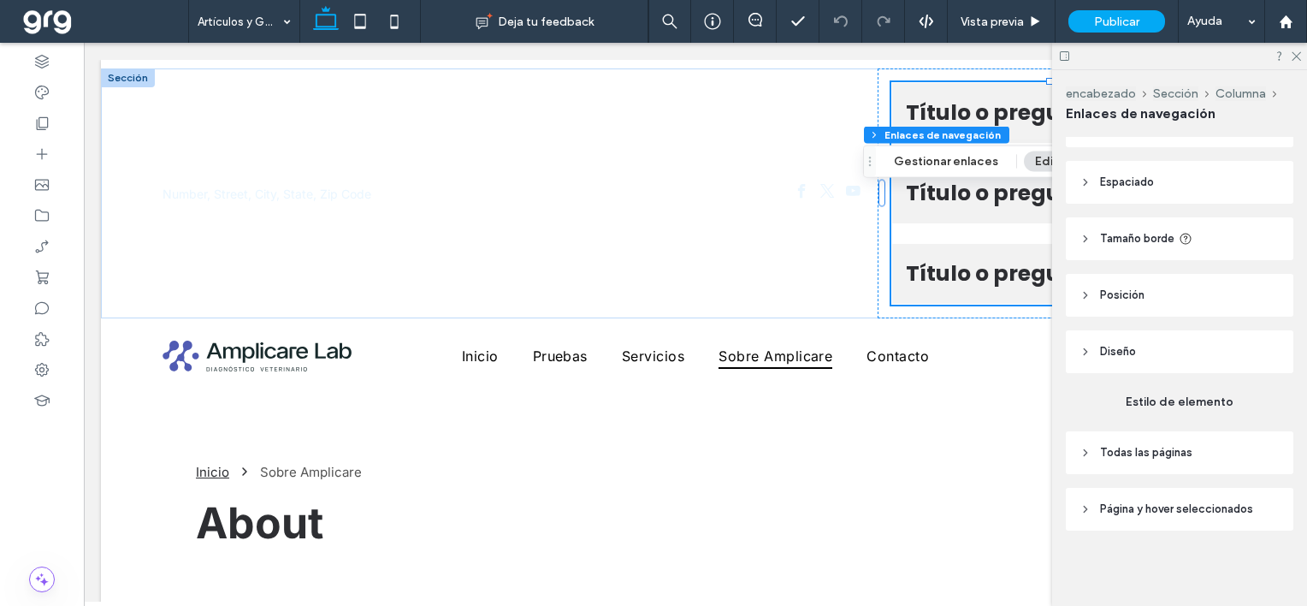
click at [1086, 447] on icon at bounding box center [1086, 453] width 12 height 12
type input "*"
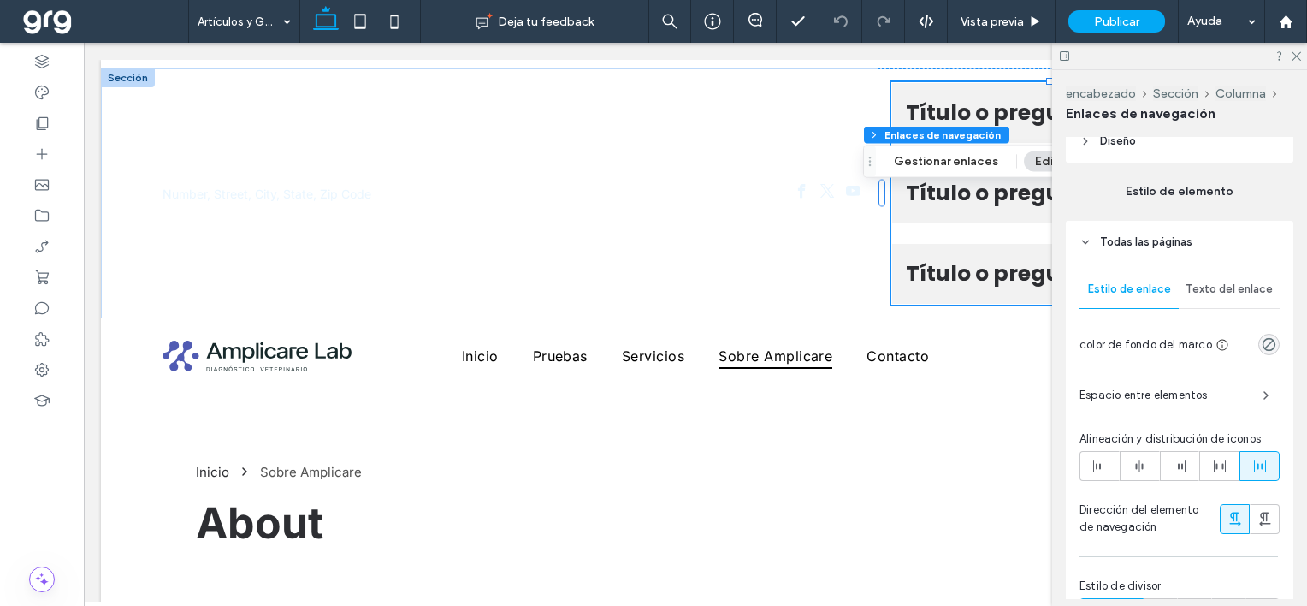
scroll to position [0, 0]
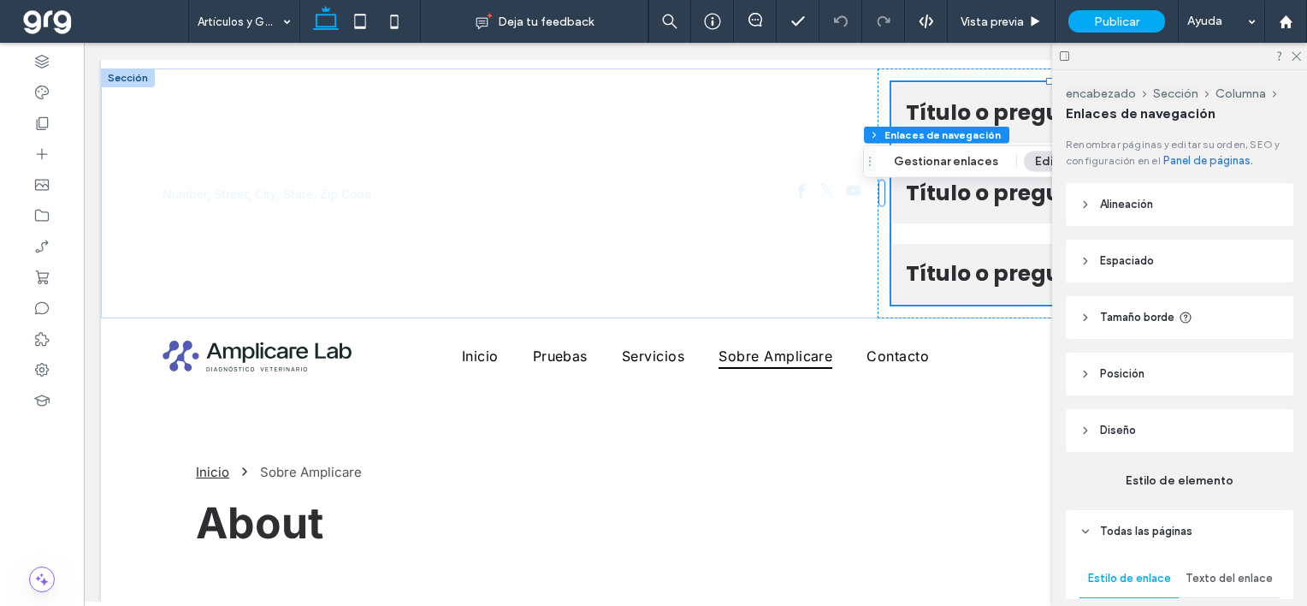
click at [1301, 56] on div at bounding box center [1179, 56] width 255 height 27
click at [1297, 51] on icon at bounding box center [1295, 55] width 11 height 11
